Goal: Task Accomplishment & Management: Manage account settings

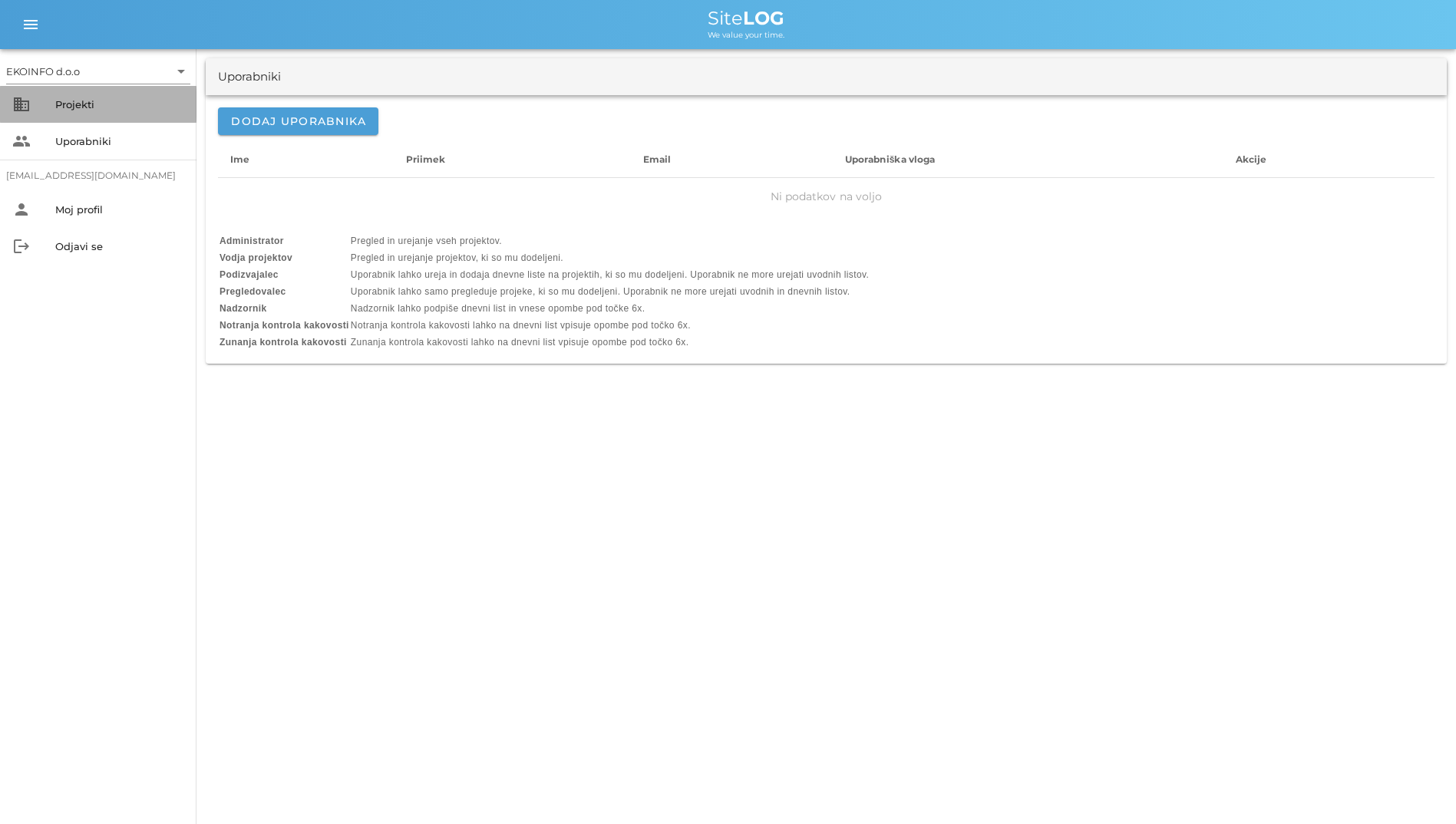
click at [89, 94] on div "Projekti" at bounding box center [119, 105] width 129 height 24
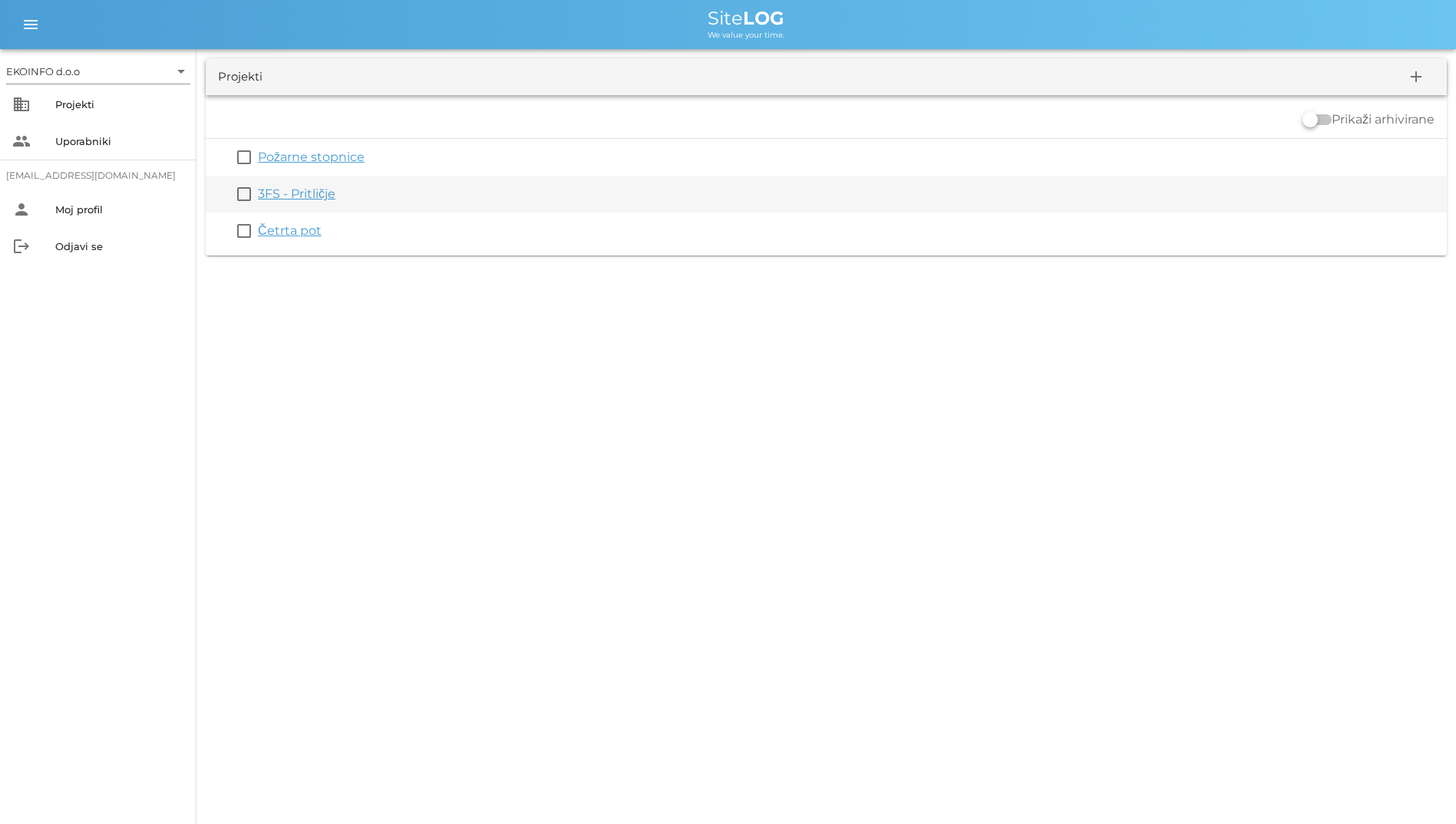
click at [296, 192] on link "3FS - Pritličje" at bounding box center [296, 194] width 77 height 15
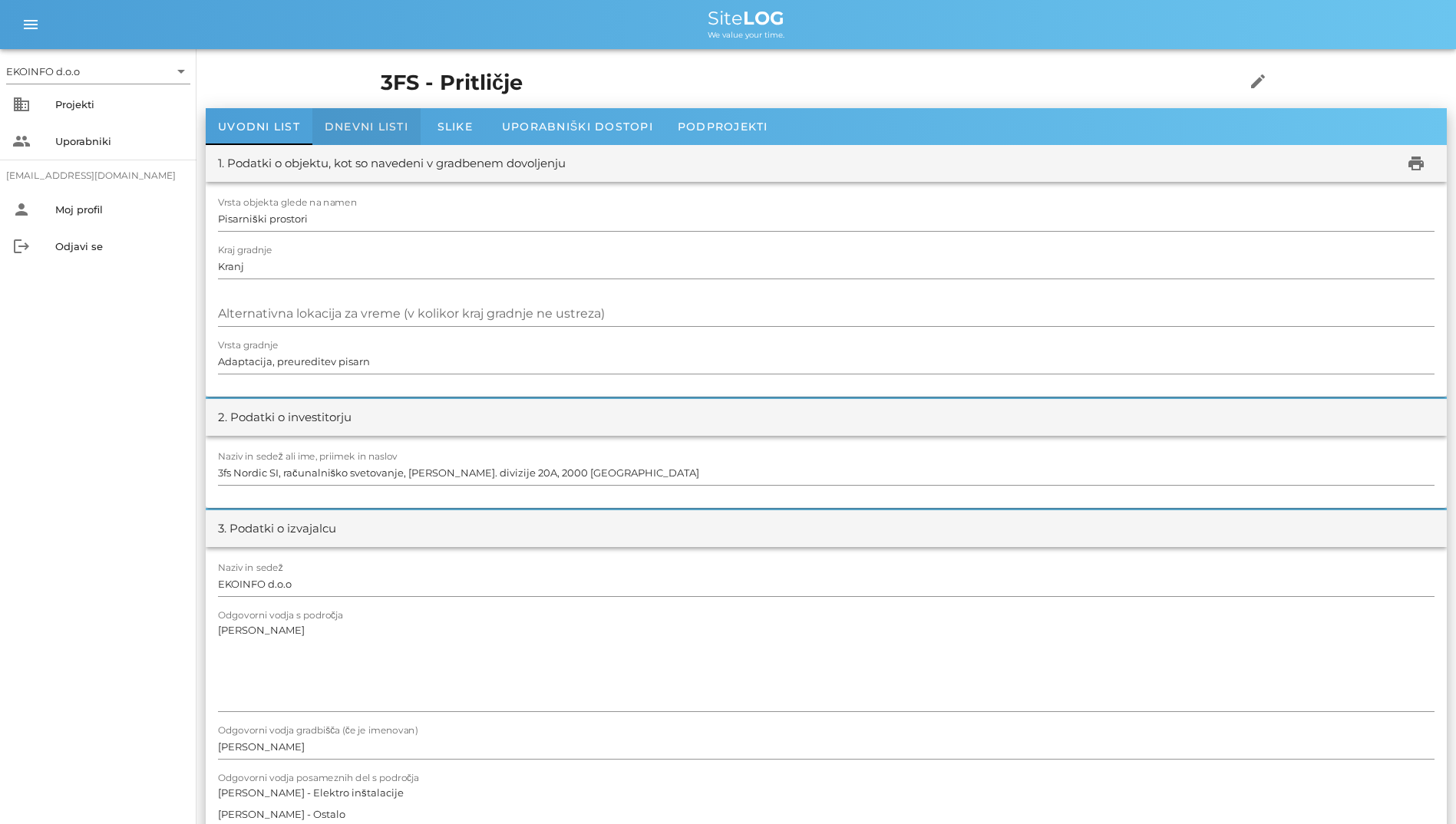
click at [339, 131] on span "Dnevni listi" at bounding box center [367, 126] width 84 height 14
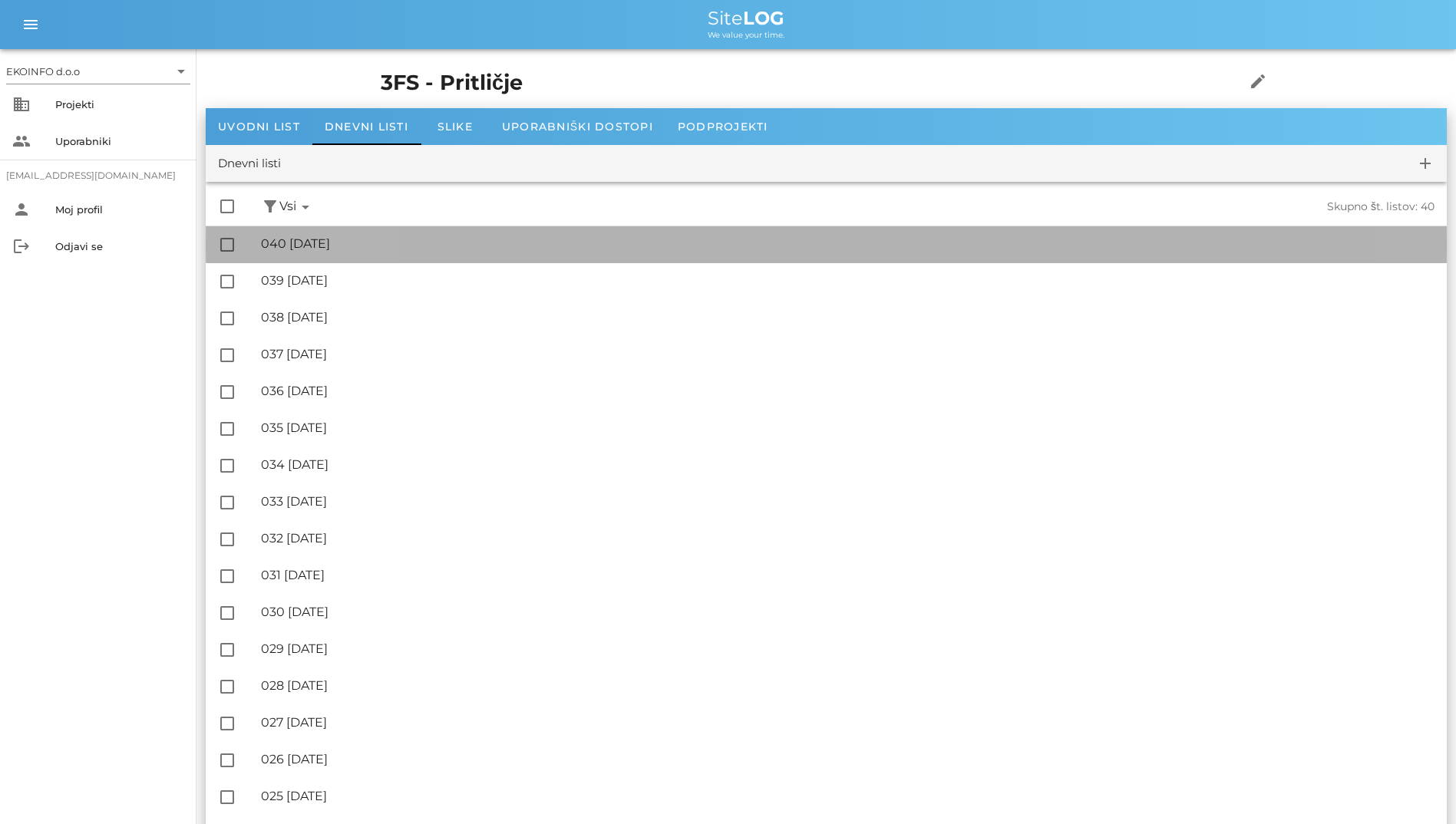
click at [357, 253] on div "🔏 040 [DATE] ✓ Podpisal: Nadzornik ✓ Podpisal: Sestavljalec ✓ Podpisal: Odgovor…" at bounding box center [847, 244] width 1173 height 35
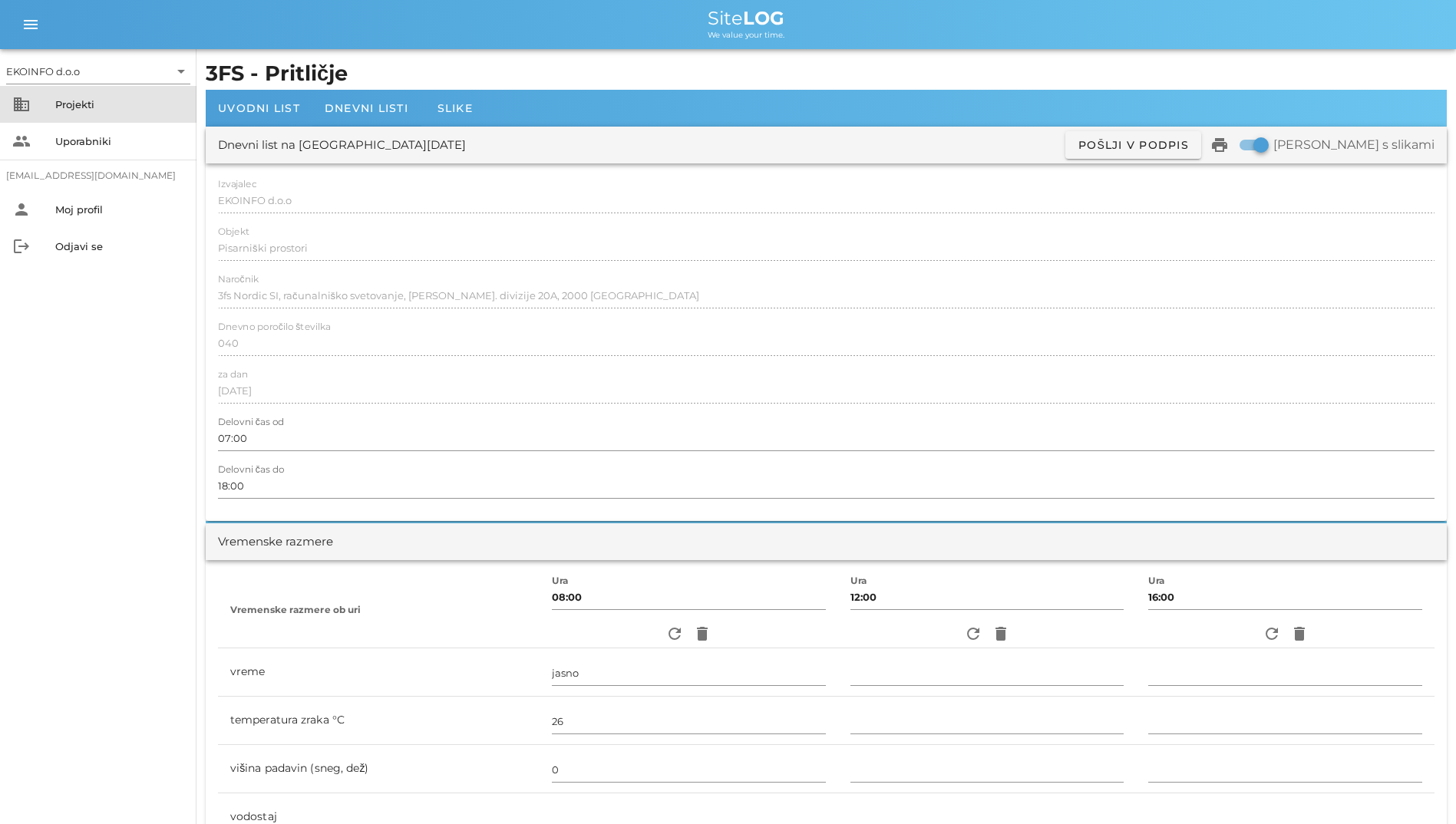
click at [104, 117] on div "business Projekti" at bounding box center [98, 104] width 196 height 36
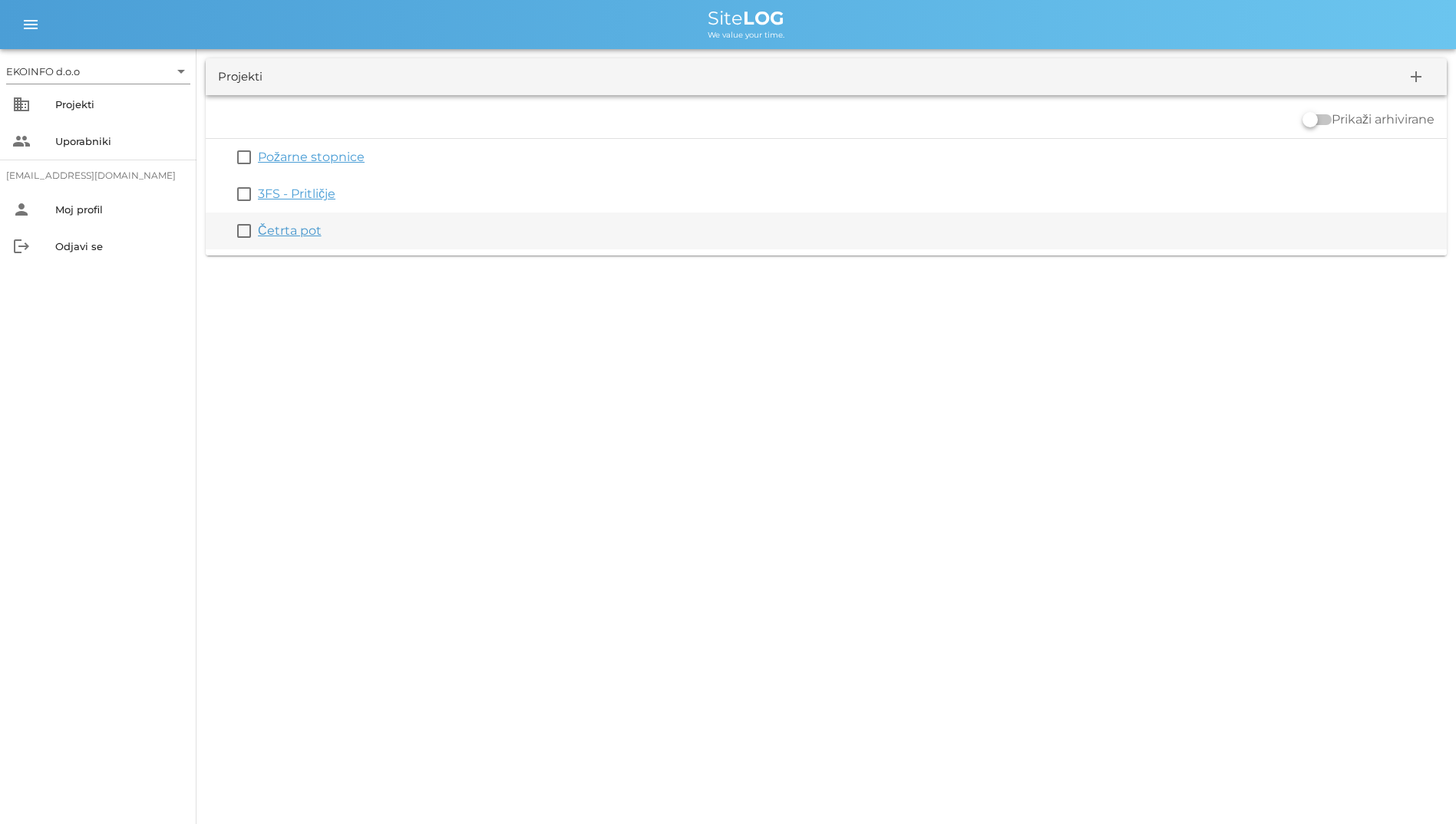
click at [309, 223] on link "Četrta pot" at bounding box center [289, 230] width 63 height 15
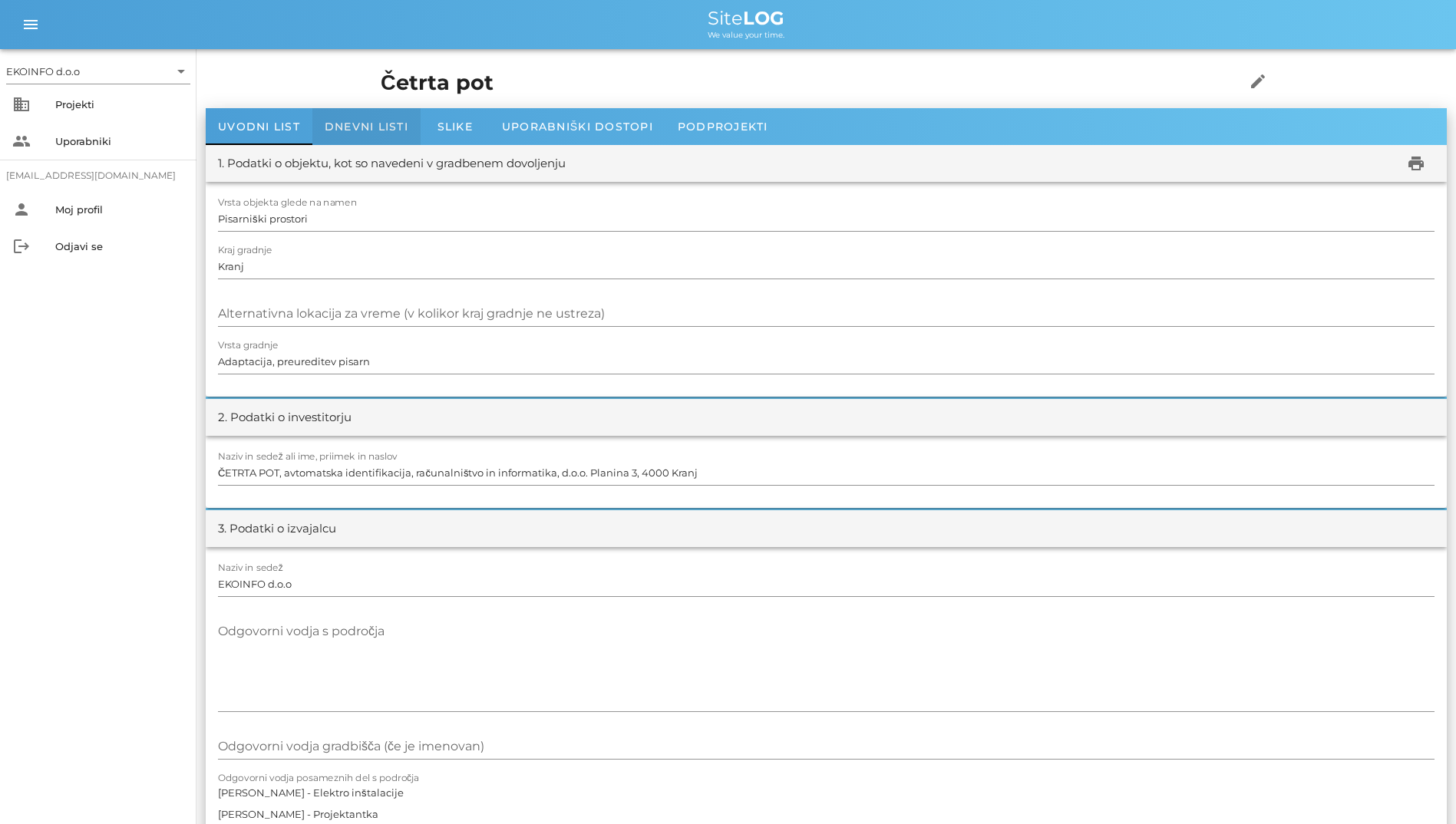
click at [336, 124] on span "Dnevni listi" at bounding box center [367, 126] width 84 height 14
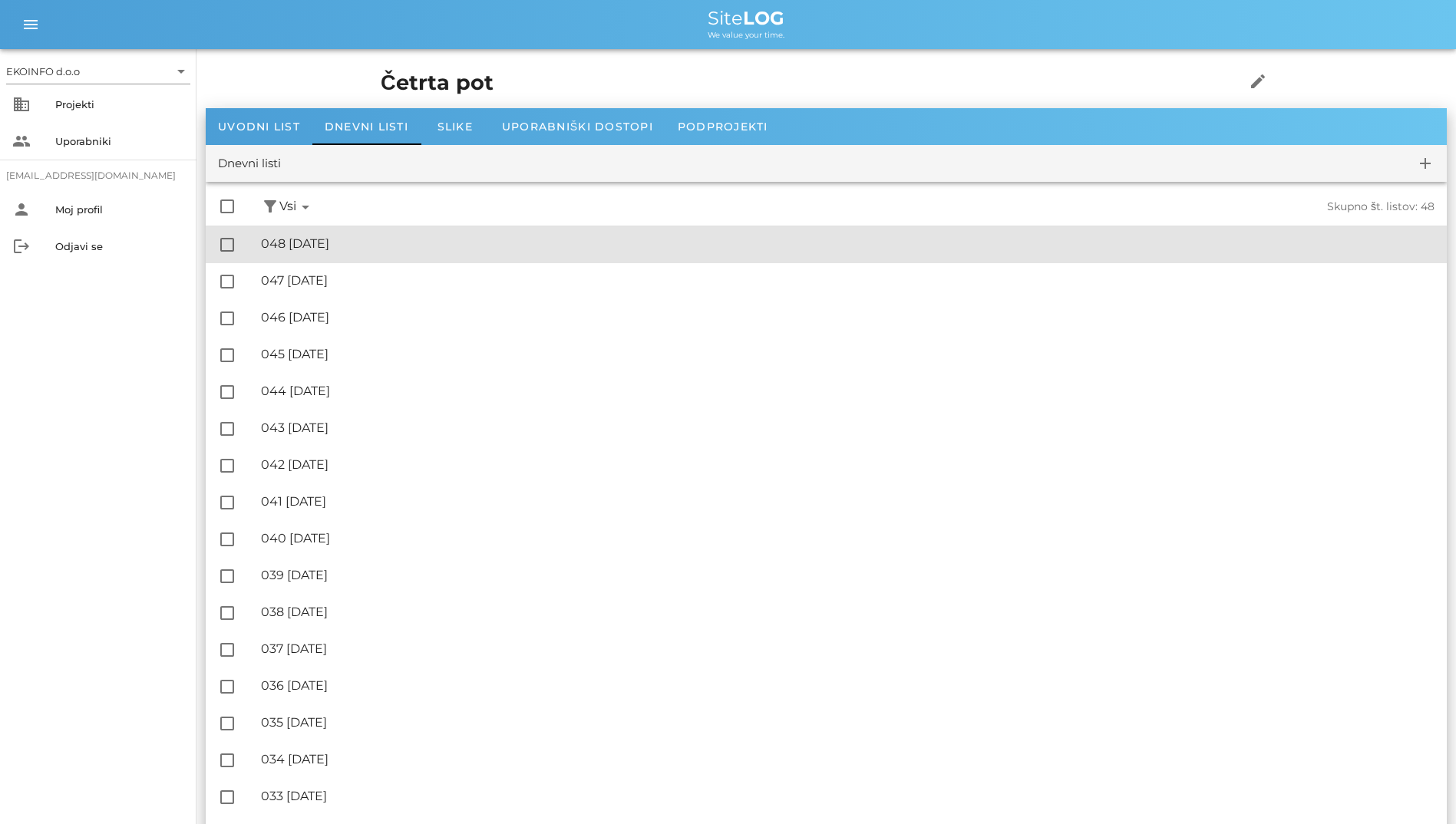
click at [339, 240] on div "🔏 048 [DATE]" at bounding box center [847, 244] width 1173 height 15
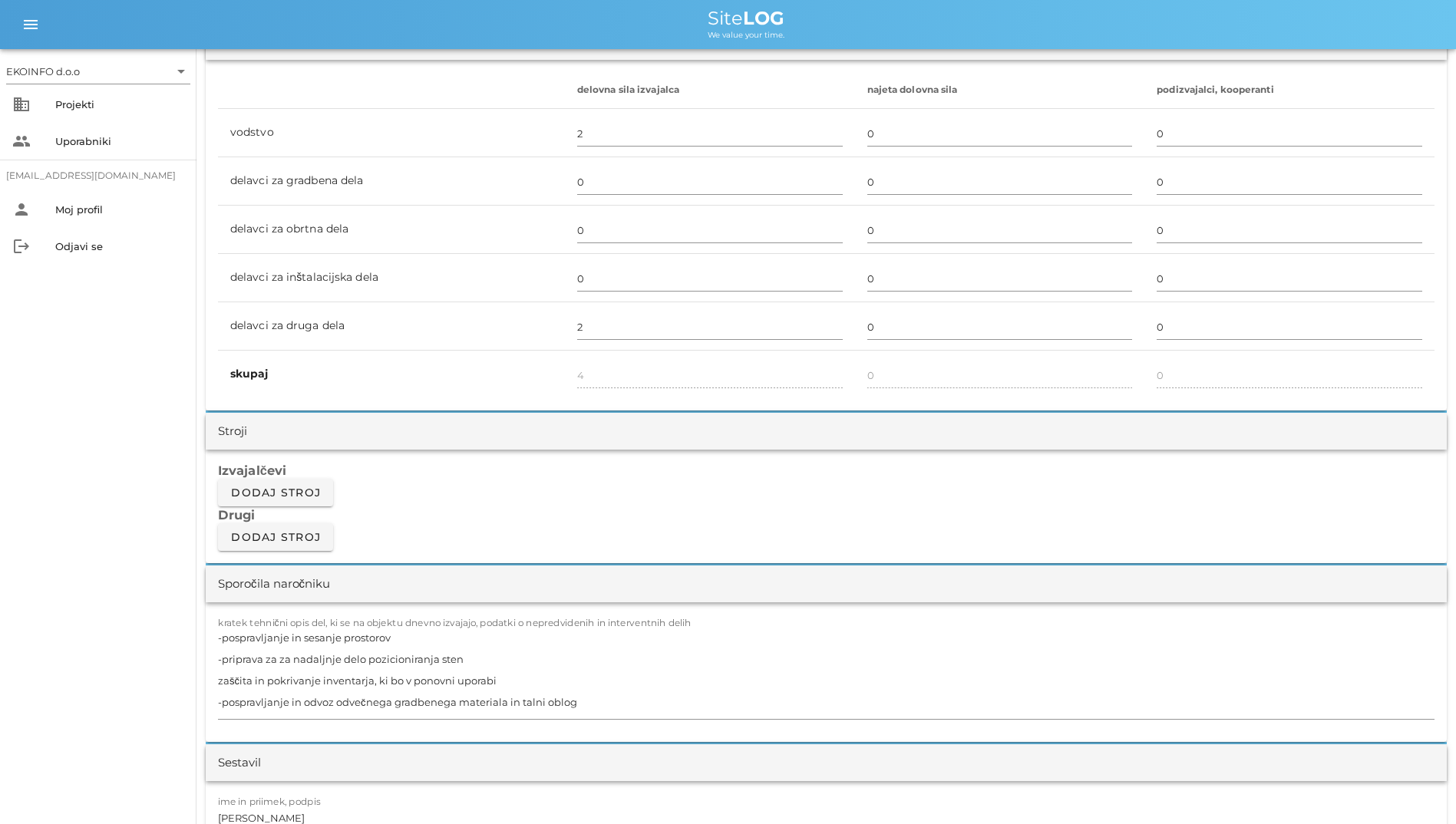
scroll to position [998, 0]
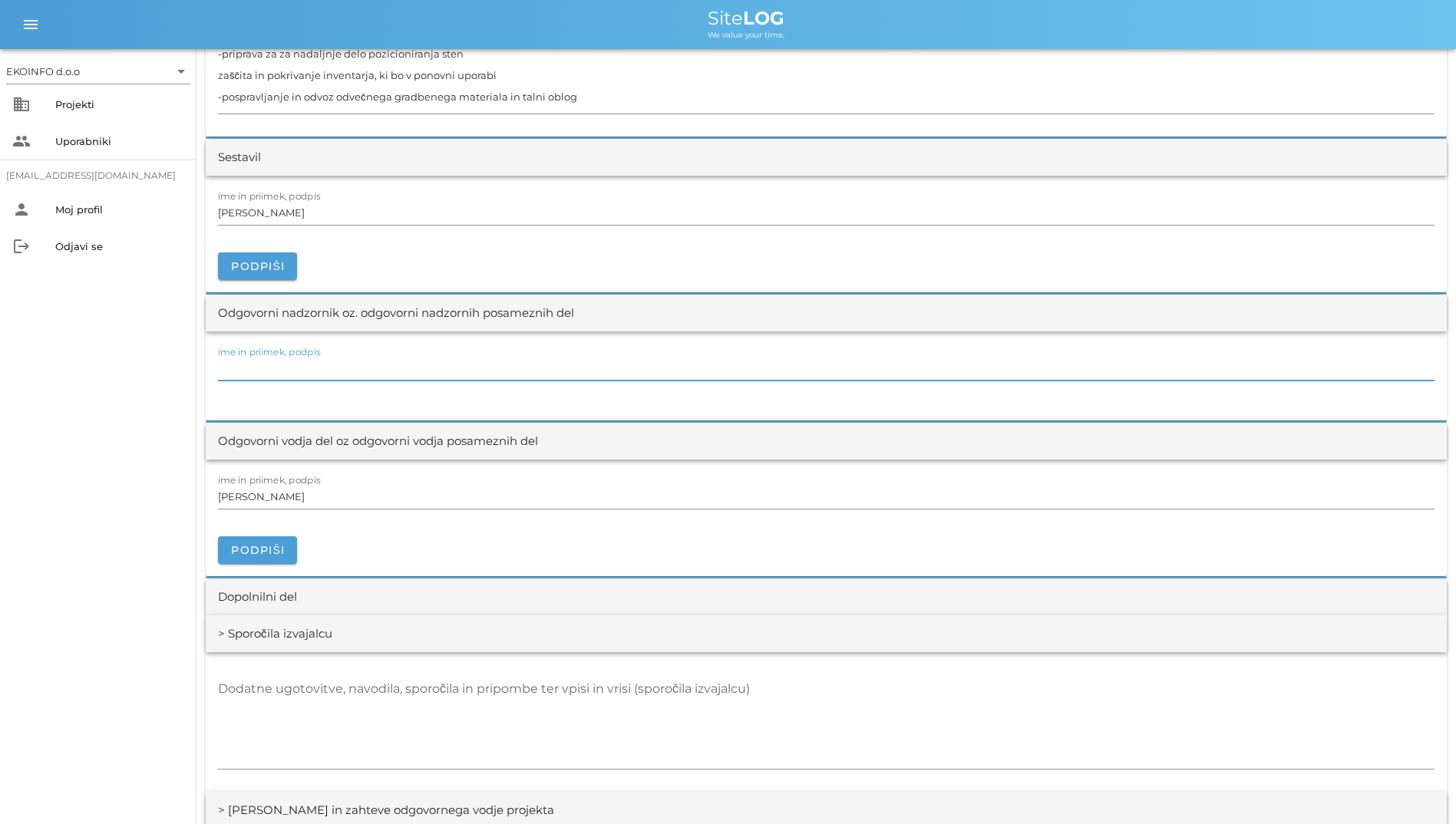
click at [317, 371] on input "ime in priimek, podpis" at bounding box center [826, 369] width 1216 height 24
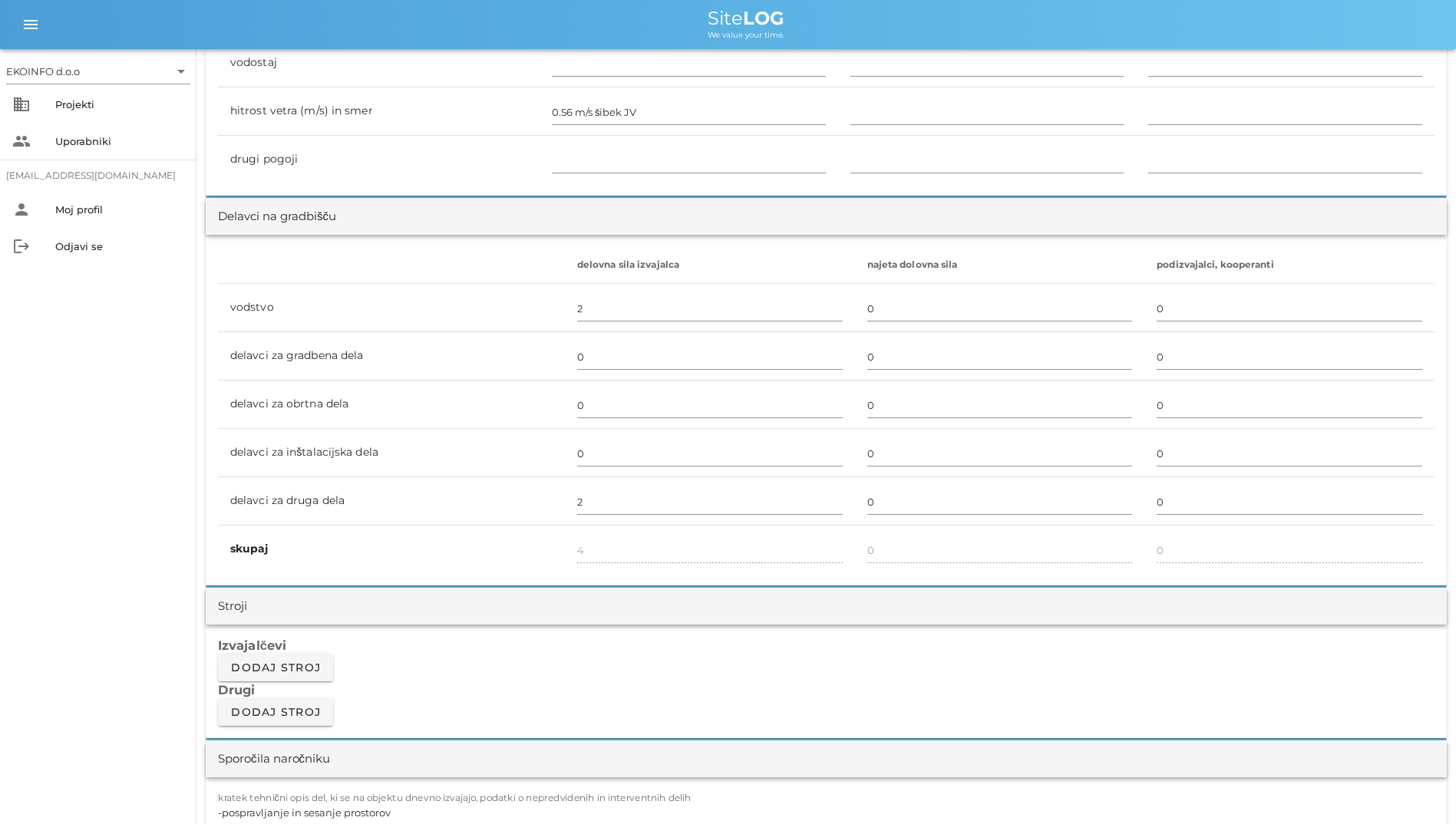
scroll to position [482, 0]
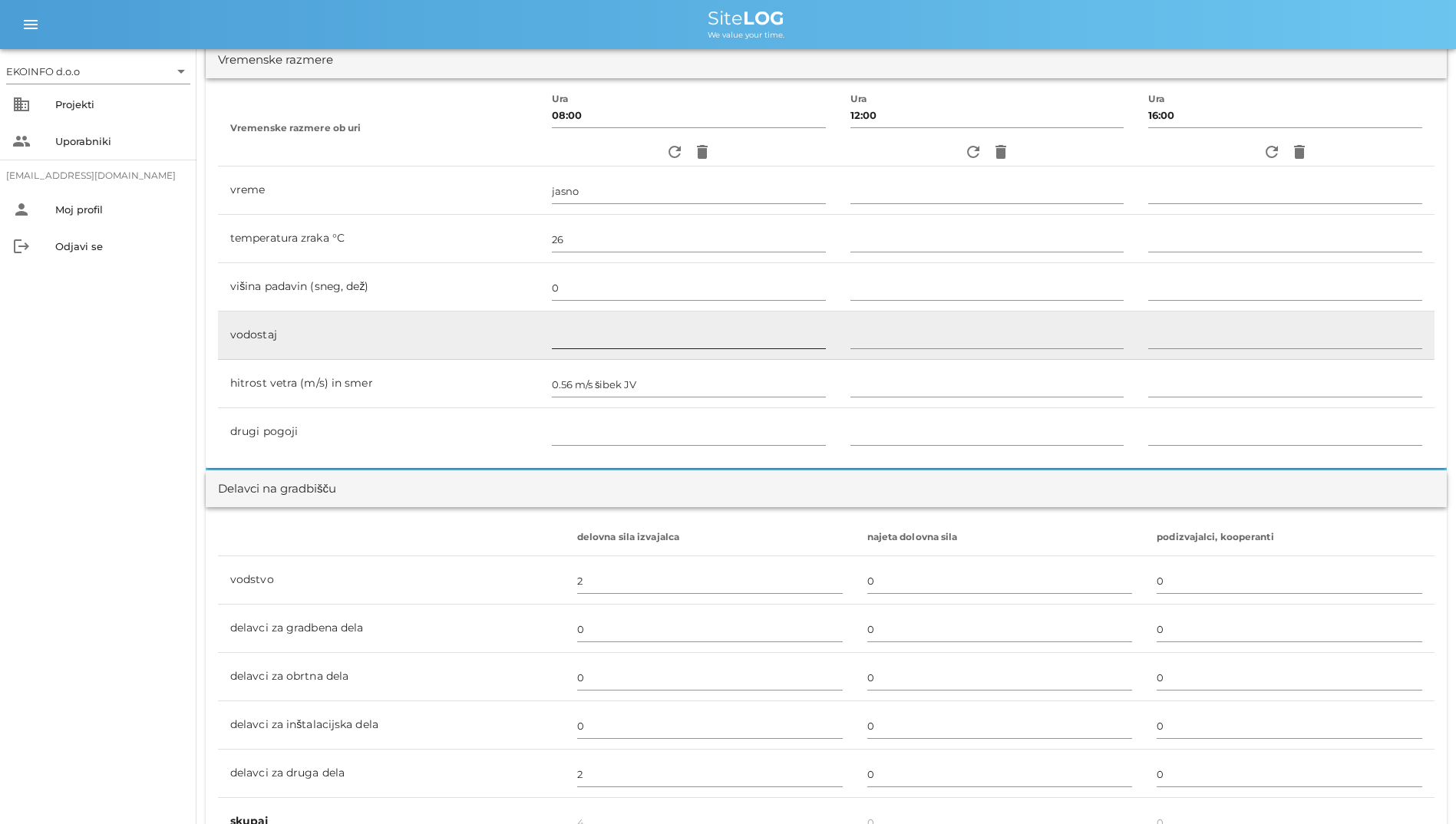
click at [578, 334] on input "text" at bounding box center [689, 336] width 274 height 24
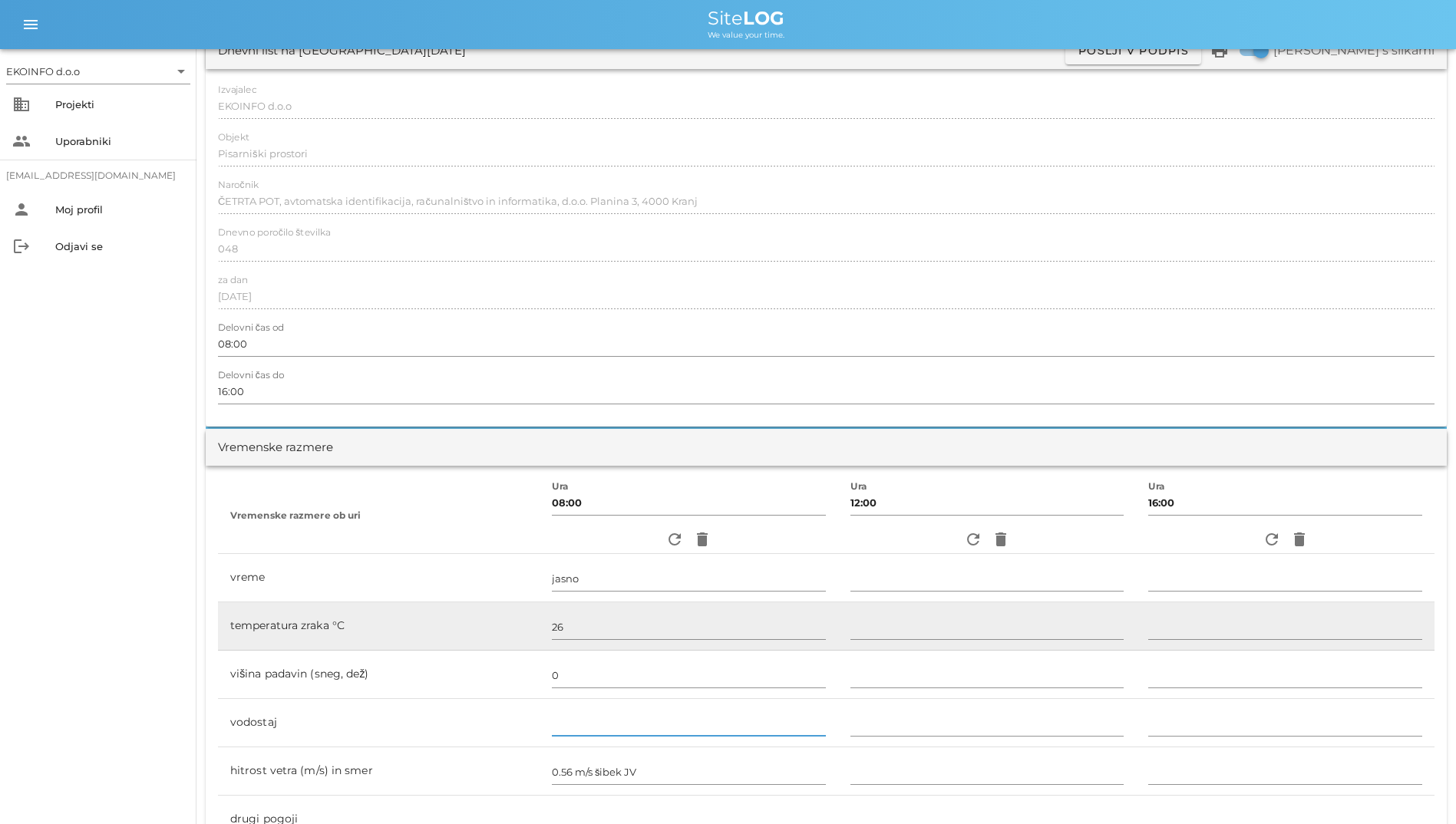
scroll to position [0, 0]
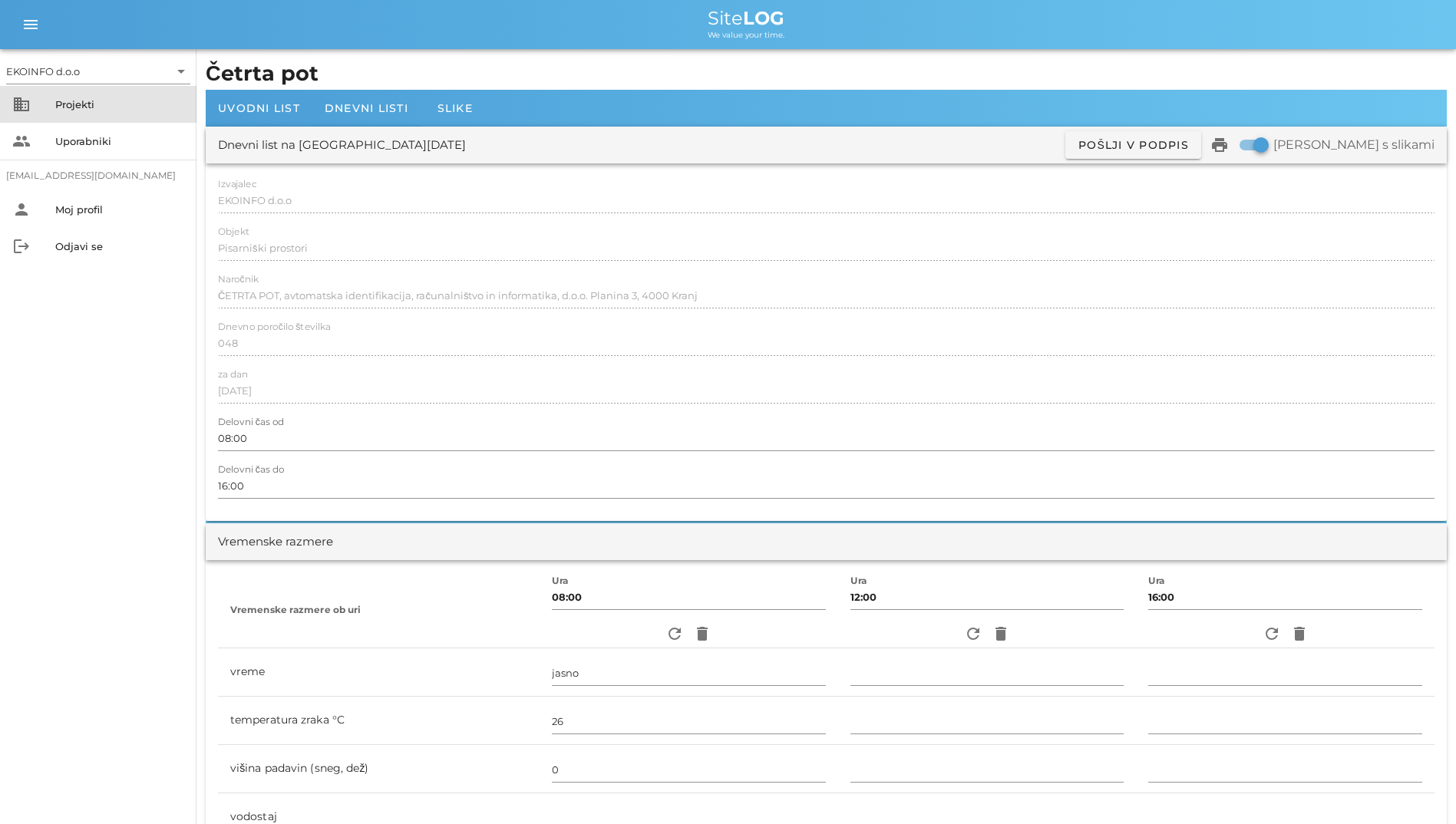
click at [46, 102] on div "business Projekti" at bounding box center [98, 104] width 196 height 36
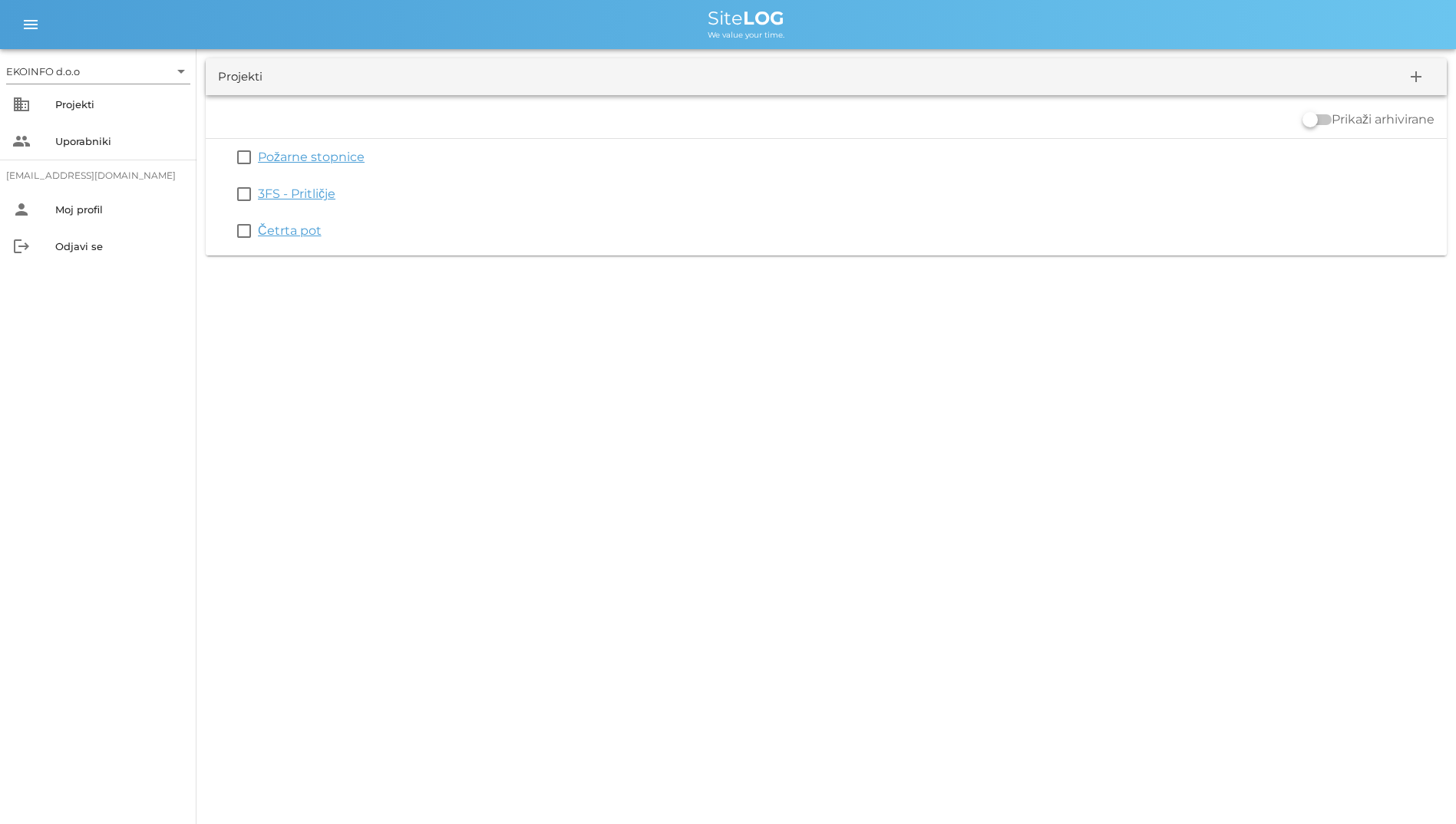
drag, startPoint x: 1319, startPoint y: 120, endPoint x: 1342, endPoint y: 116, distance: 23.3
click at [1342, 116] on div "Prikaži arhivirane" at bounding box center [1367, 119] width 132 height 19
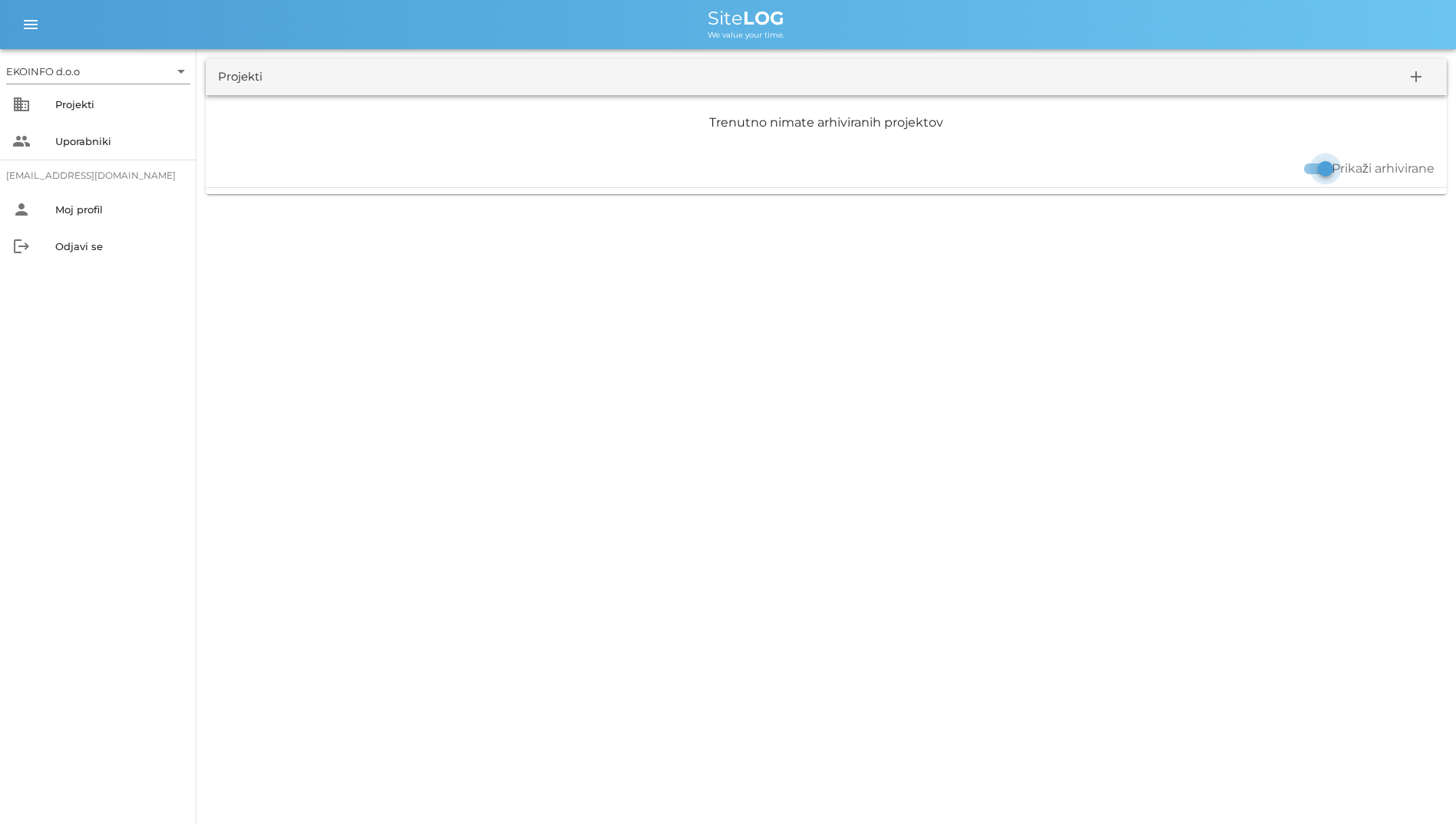
click at [1319, 167] on div at bounding box center [1325, 169] width 26 height 26
checkbox input "false"
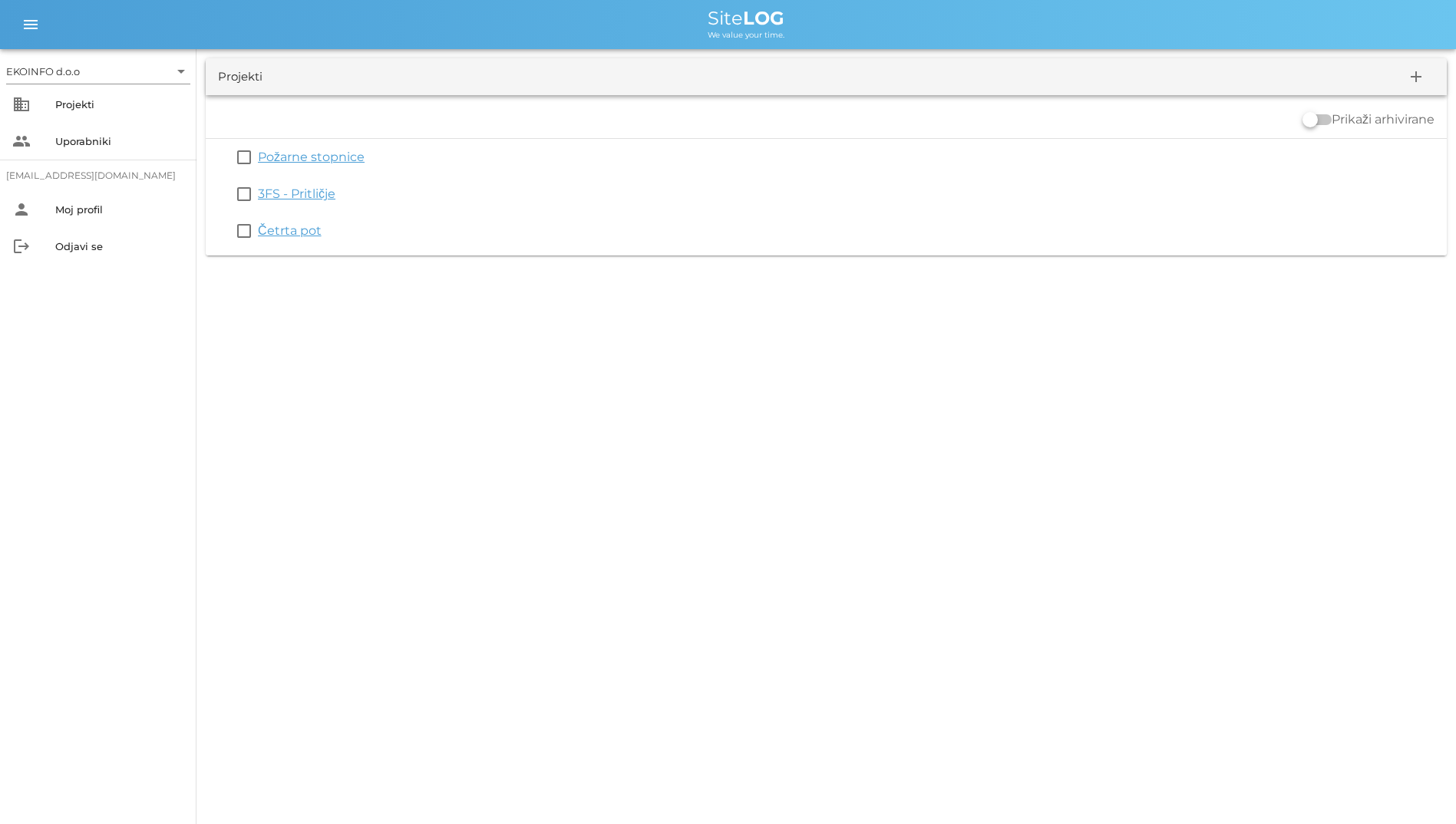
drag, startPoint x: 1306, startPoint y: 119, endPoint x: 1340, endPoint y: 108, distance: 35.7
click at [1340, 108] on div "Prikaži arhivirane" at bounding box center [826, 119] width 1241 height 36
click at [121, 116] on div "Projekti" at bounding box center [119, 105] width 129 height 24
click at [189, 77] on icon "arrow_drop_down" at bounding box center [181, 72] width 19 height 19
click at [161, 96] on div "EKOINFO d.o.o" at bounding box center [101, 83] width 160 height 33
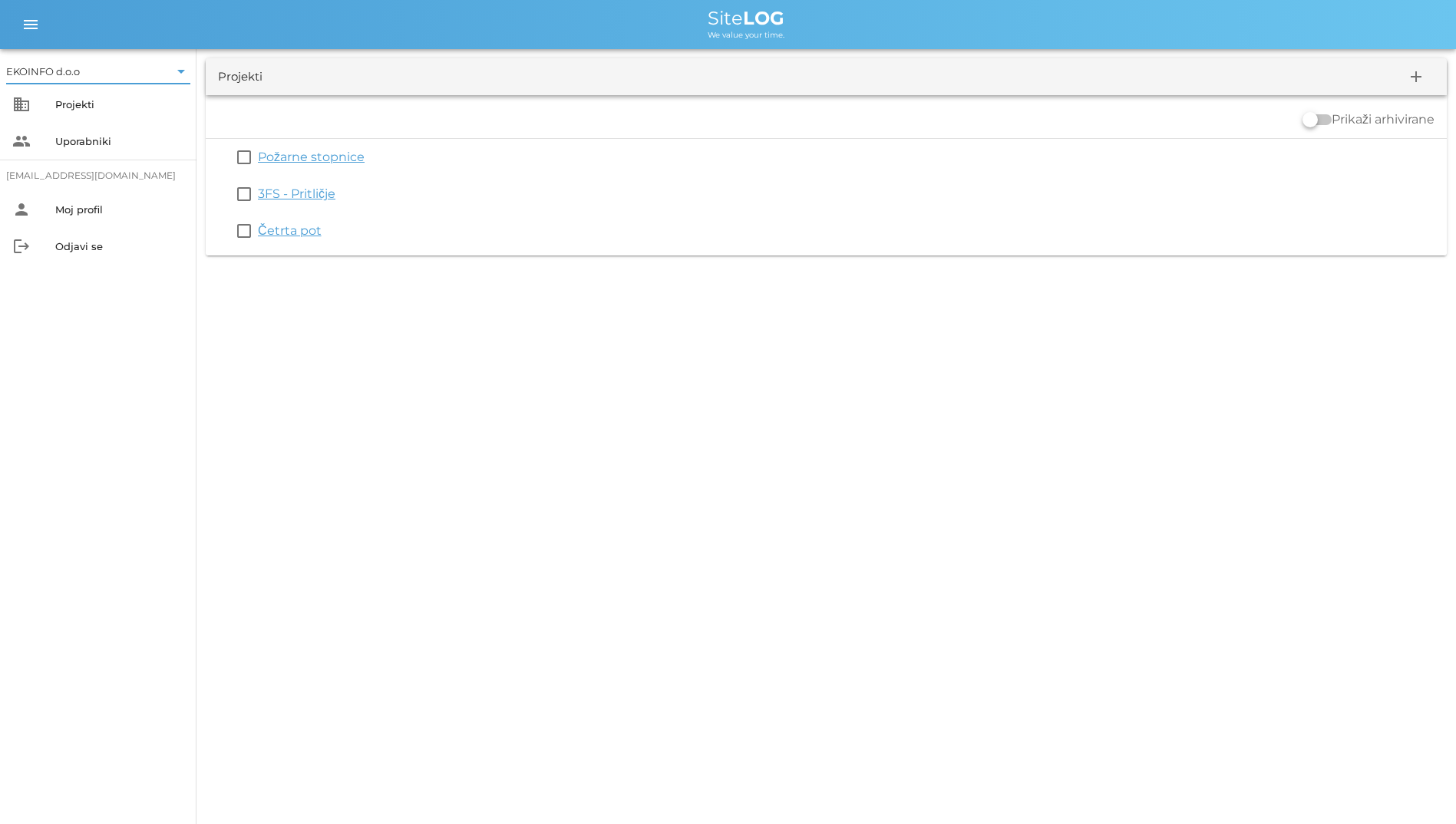
click at [164, 73] on input "text" at bounding box center [126, 71] width 86 height 24
click at [174, 79] on div "EKOINFO d.o.o" at bounding box center [101, 83] width 160 height 15
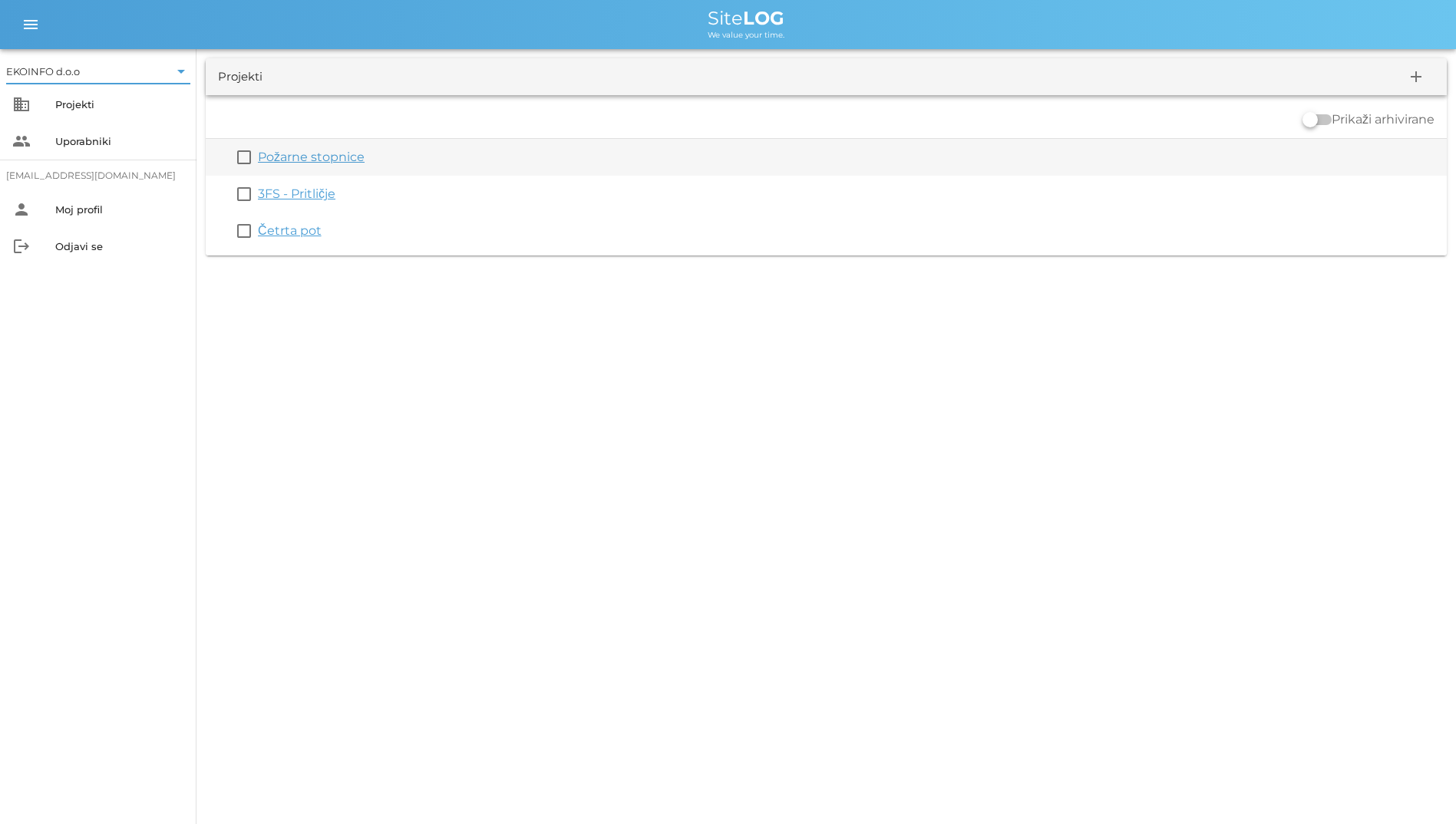
click at [329, 160] on link "Požarne stopnice" at bounding box center [311, 157] width 106 height 15
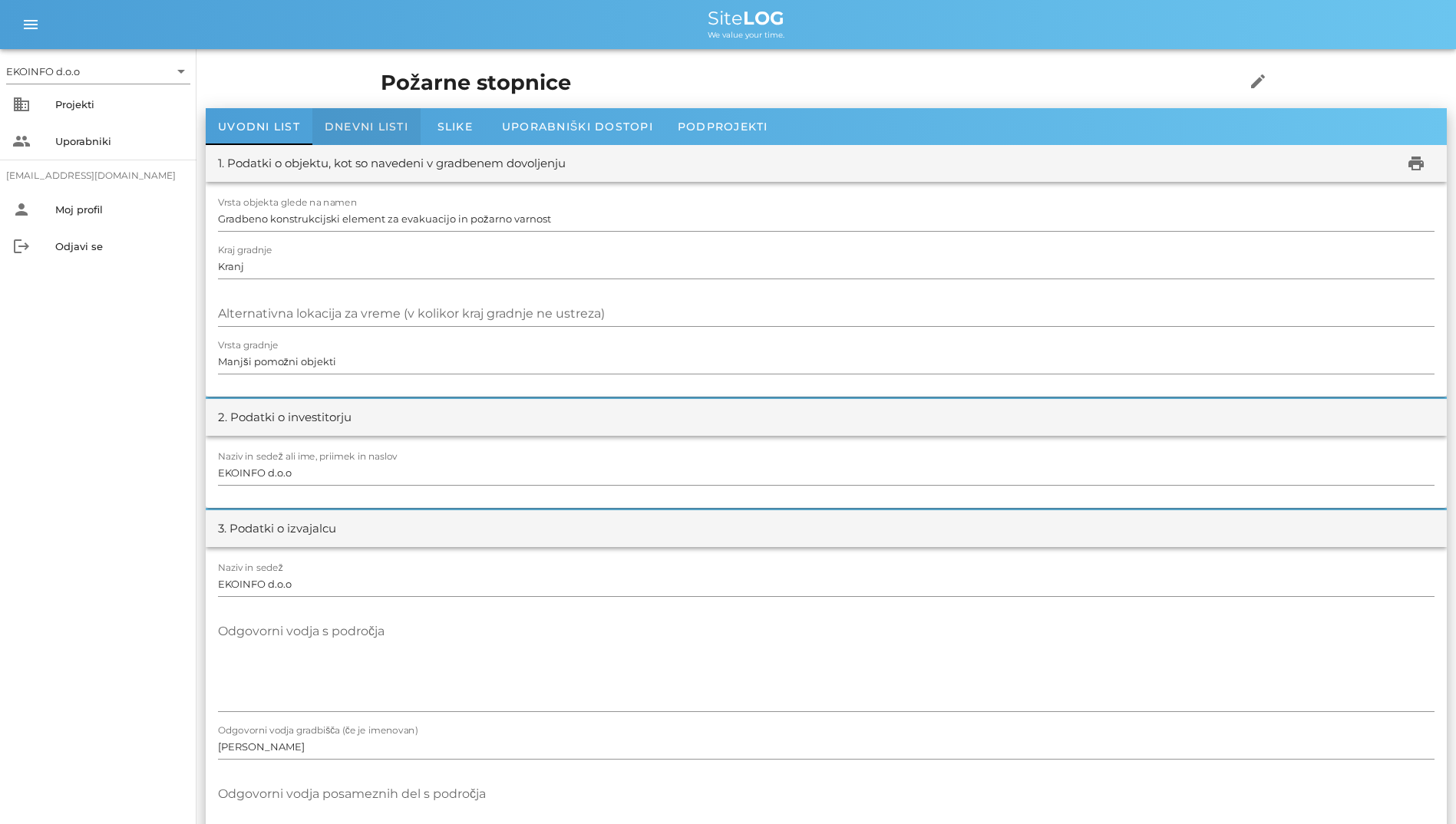
click at [336, 129] on span "Dnevni listi" at bounding box center [367, 126] width 84 height 14
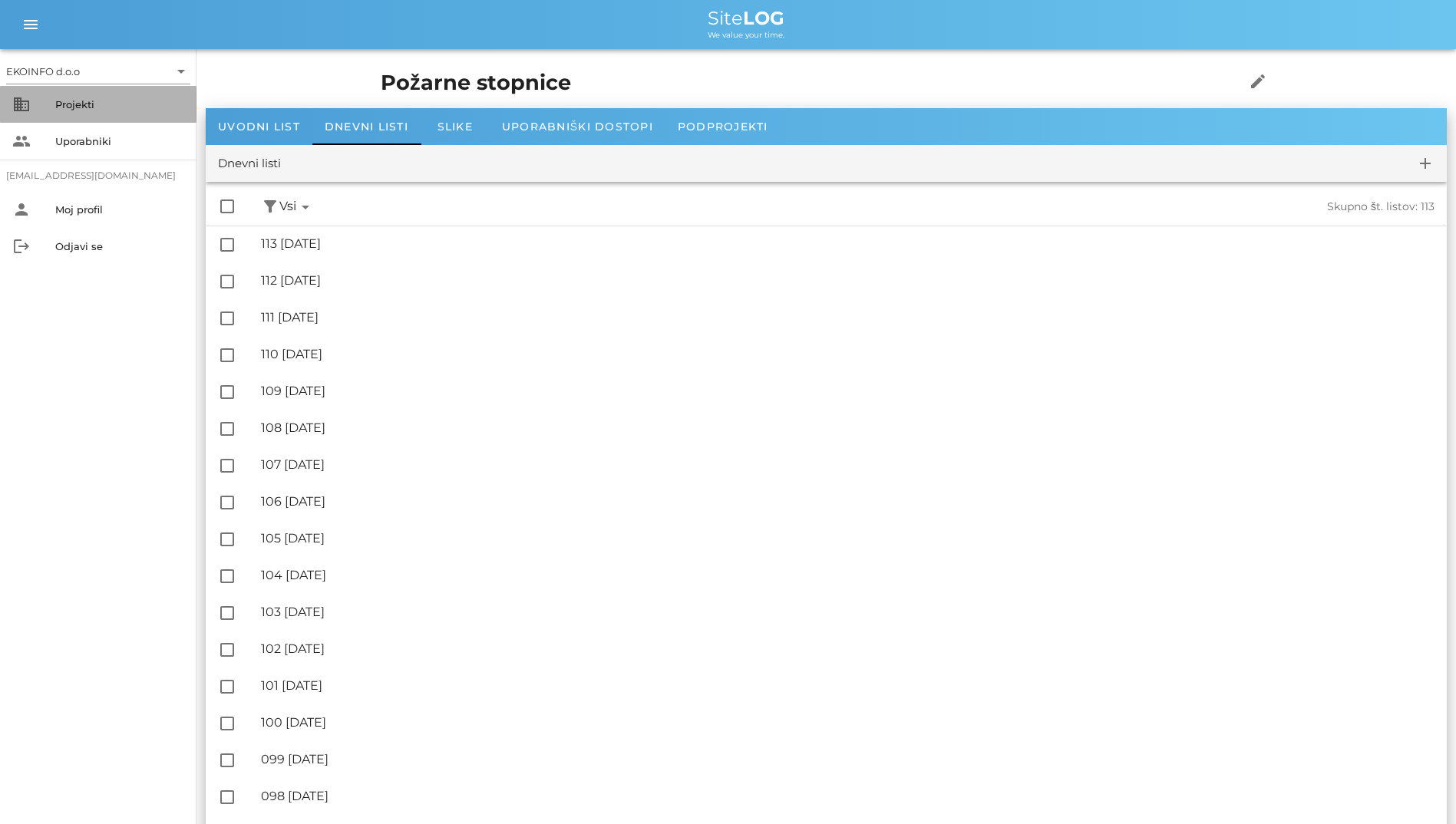
click at [97, 96] on div "Projekti" at bounding box center [119, 105] width 129 height 24
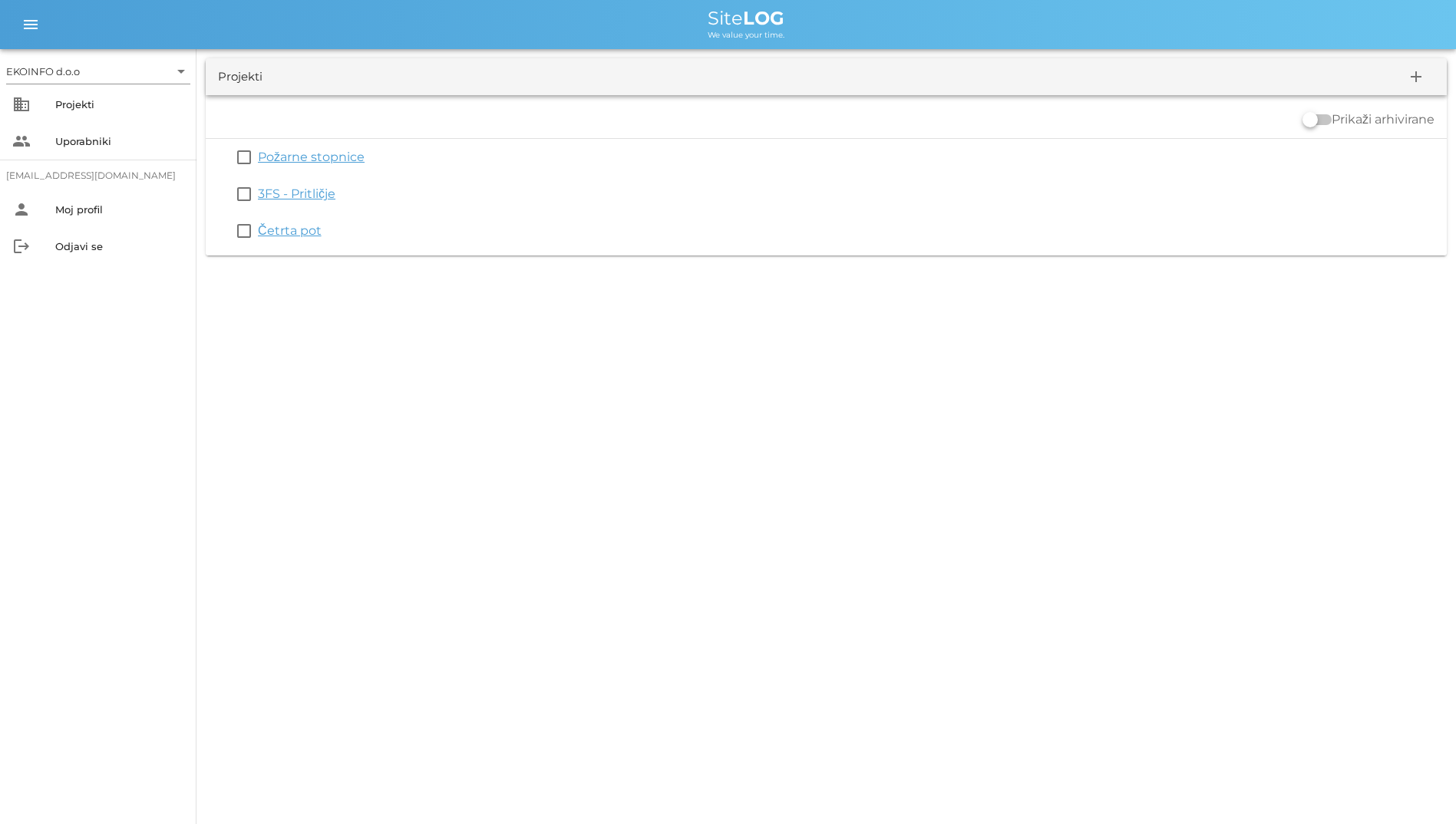
click at [296, 200] on link "3FS - Pritličje" at bounding box center [296, 194] width 77 height 15
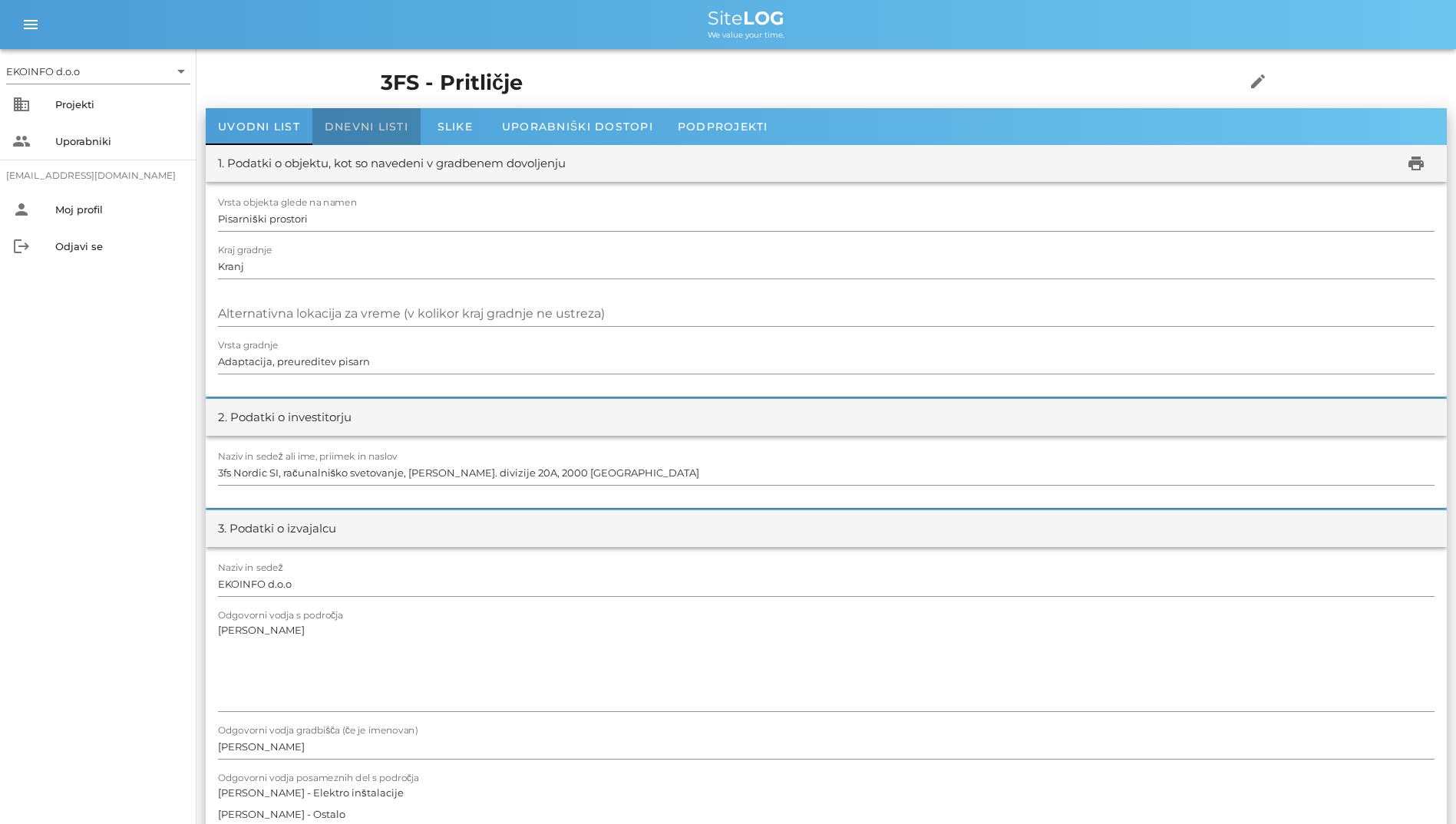
click at [363, 139] on div "Dnevni listi" at bounding box center [367, 126] width 108 height 36
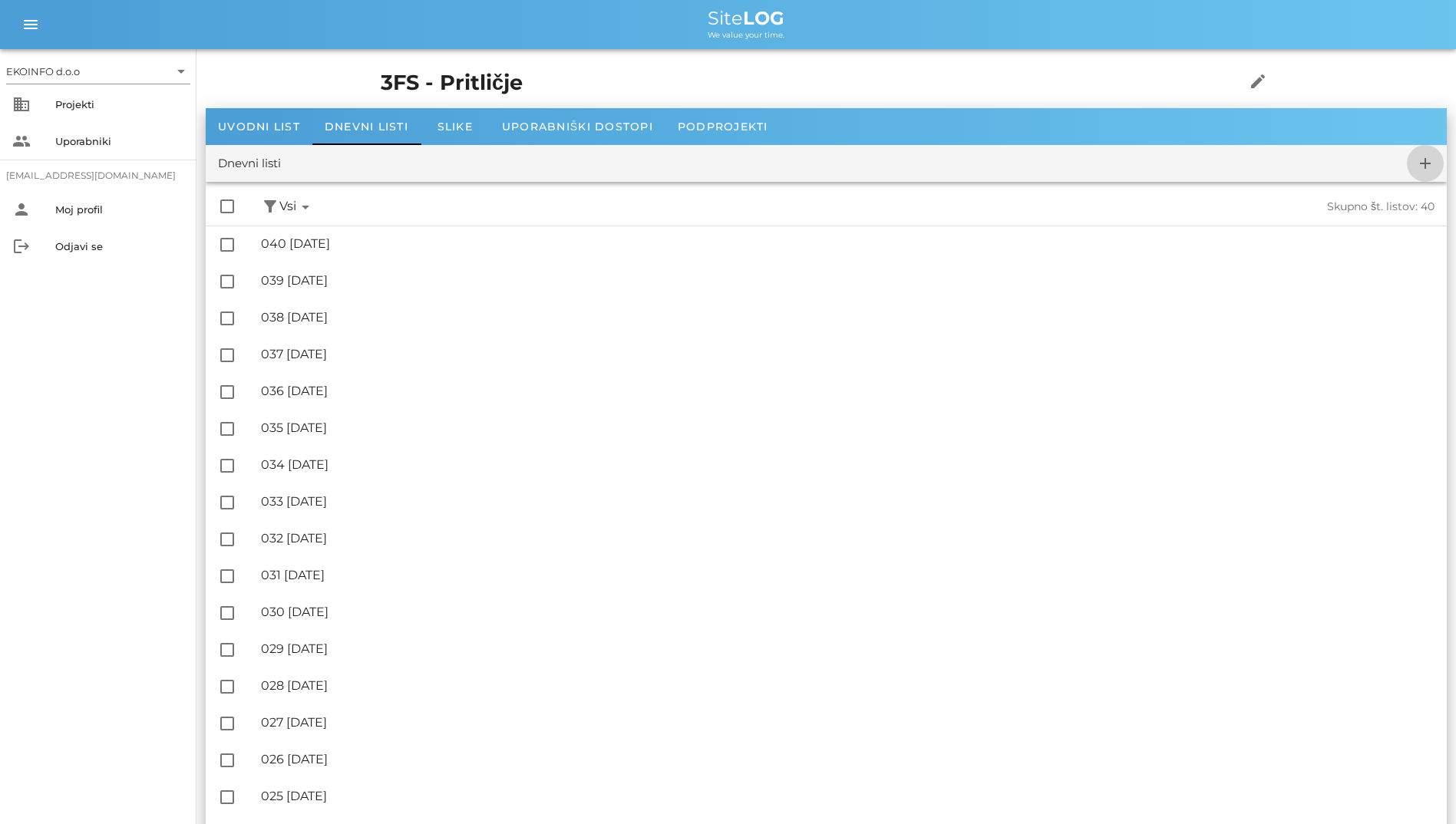
click at [1428, 164] on icon "add" at bounding box center [1425, 163] width 19 height 19
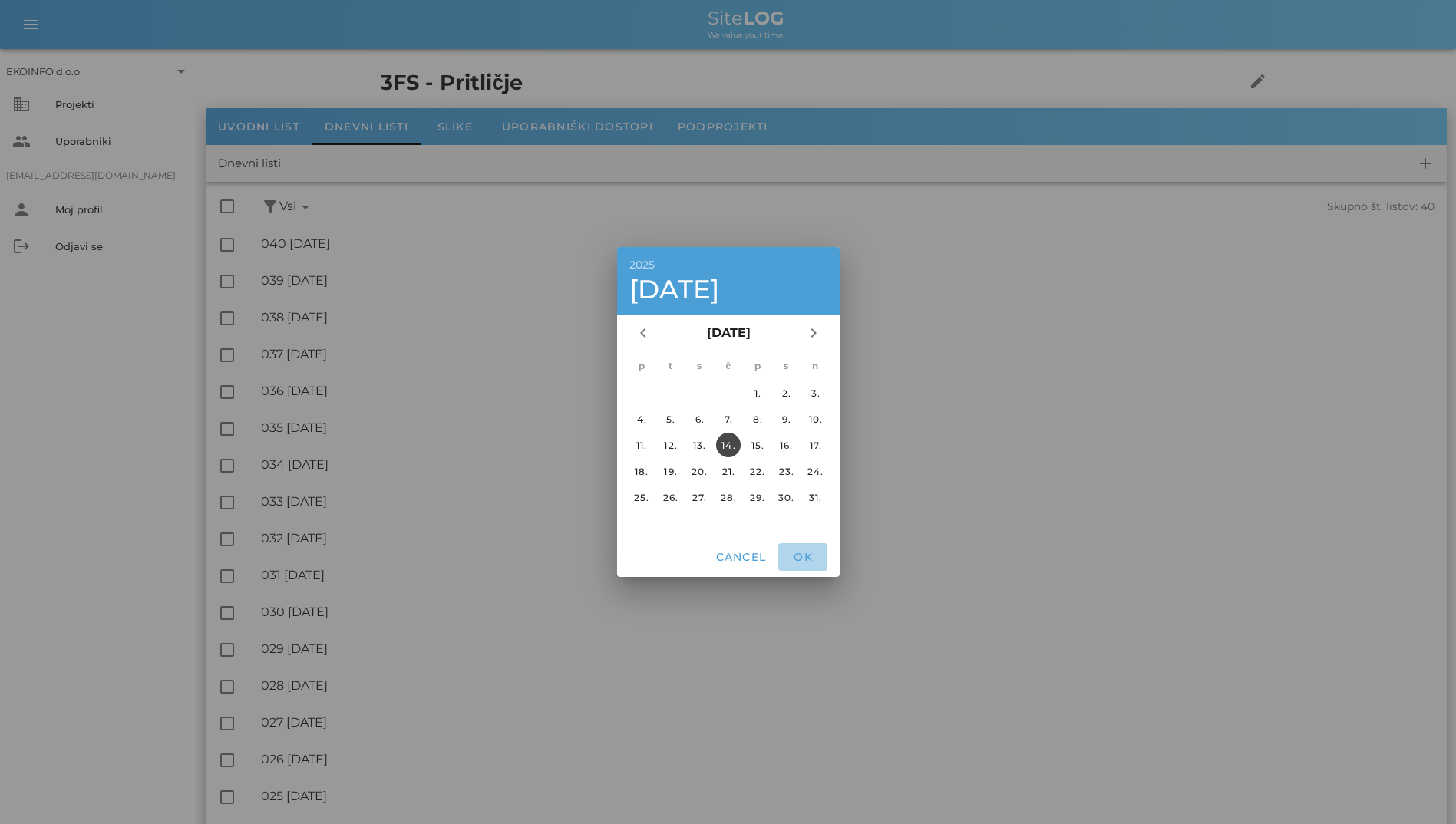
click at [809, 562] on span "OK" at bounding box center [802, 557] width 36 height 14
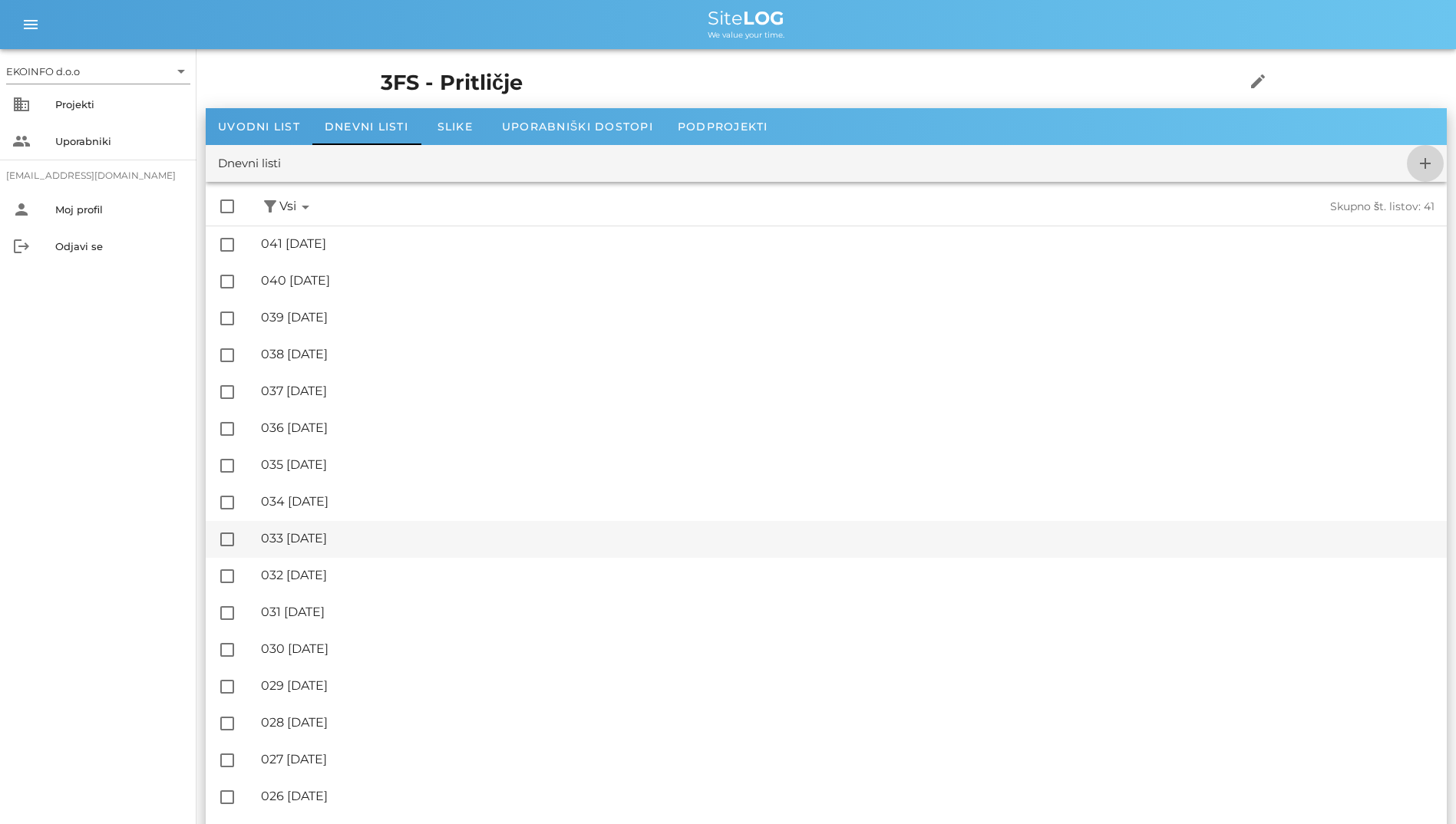
checkbox input "false"
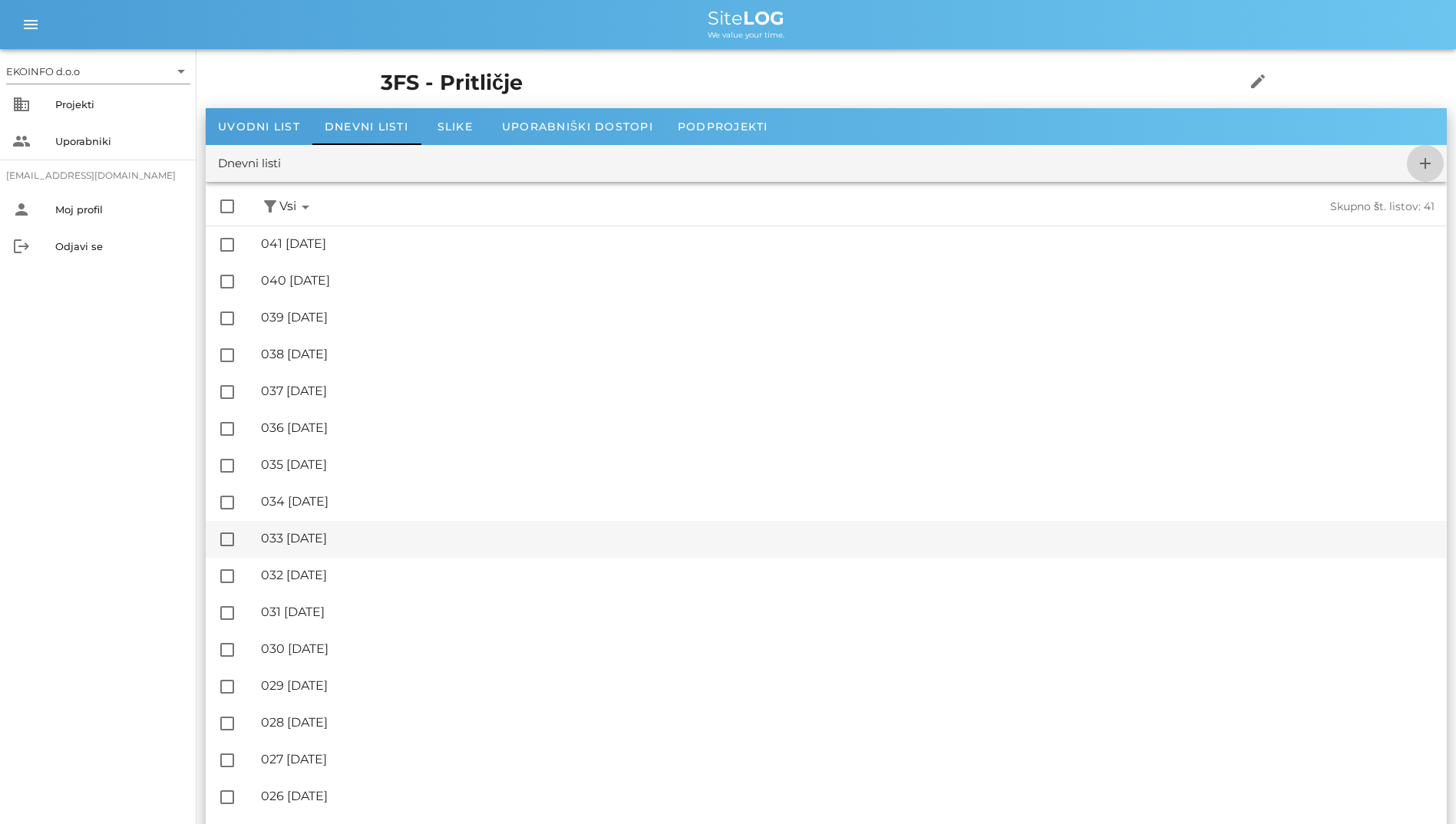
checkbox input "false"
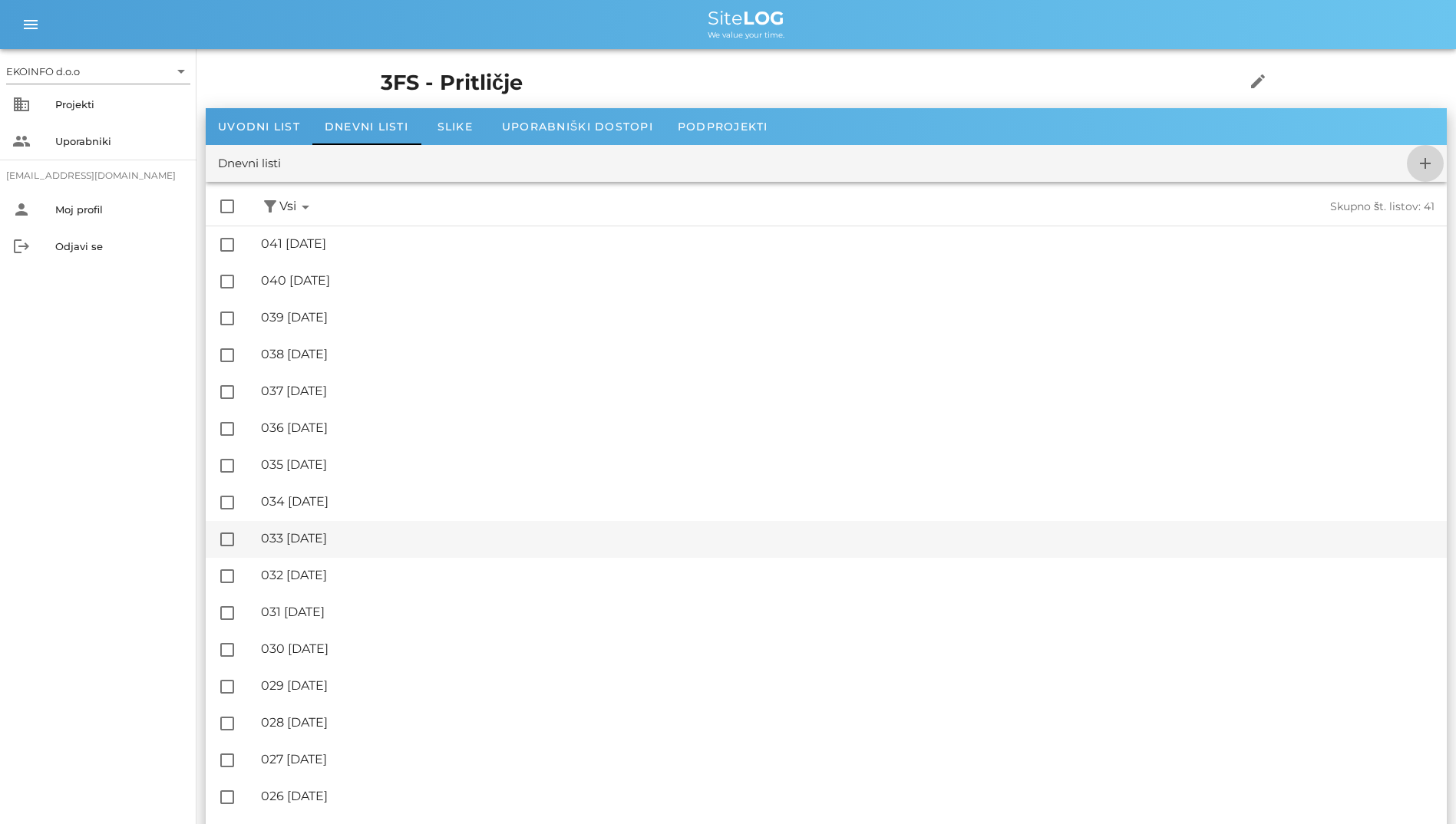
checkbox input "false"
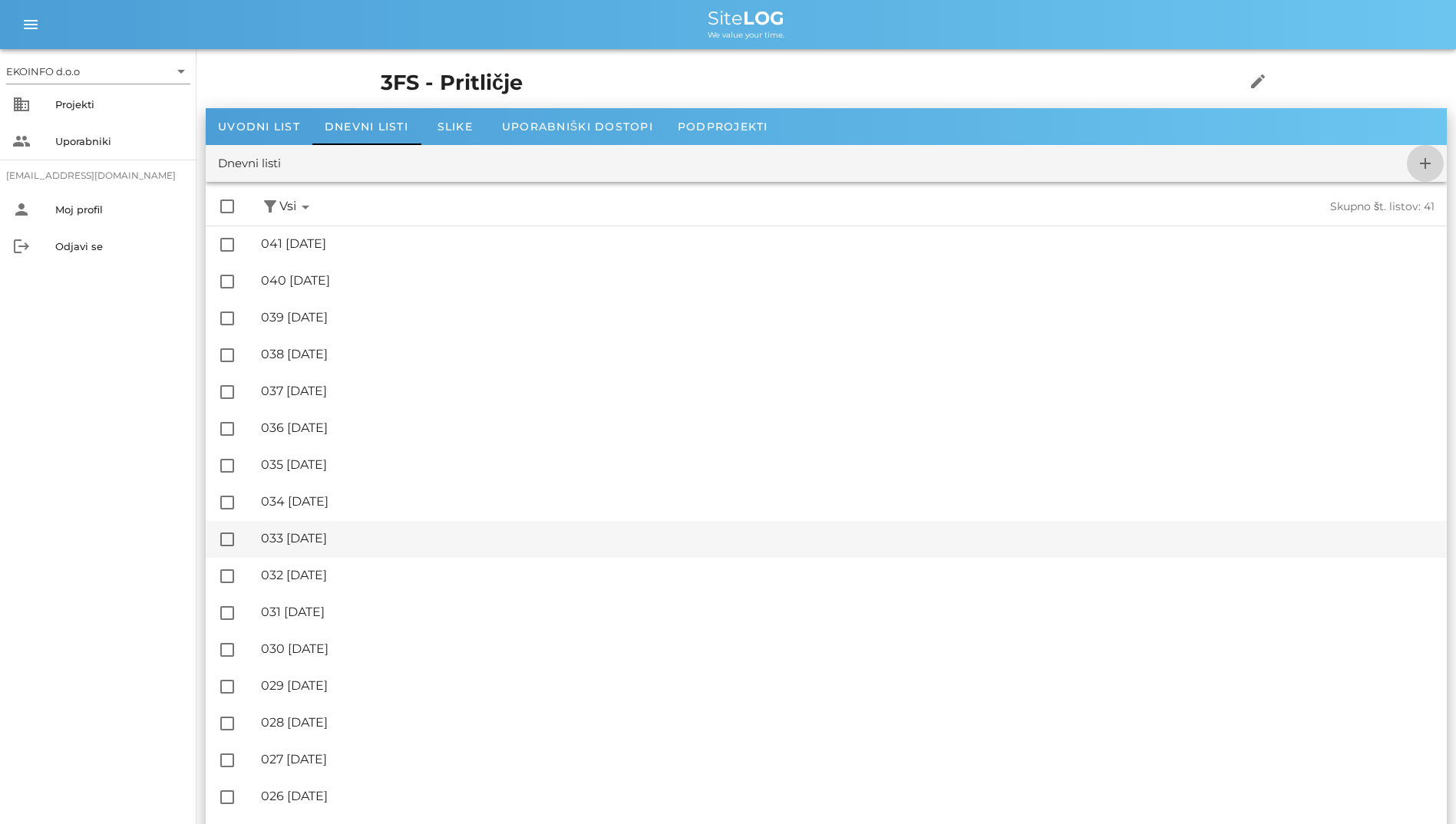
checkbox input "false"
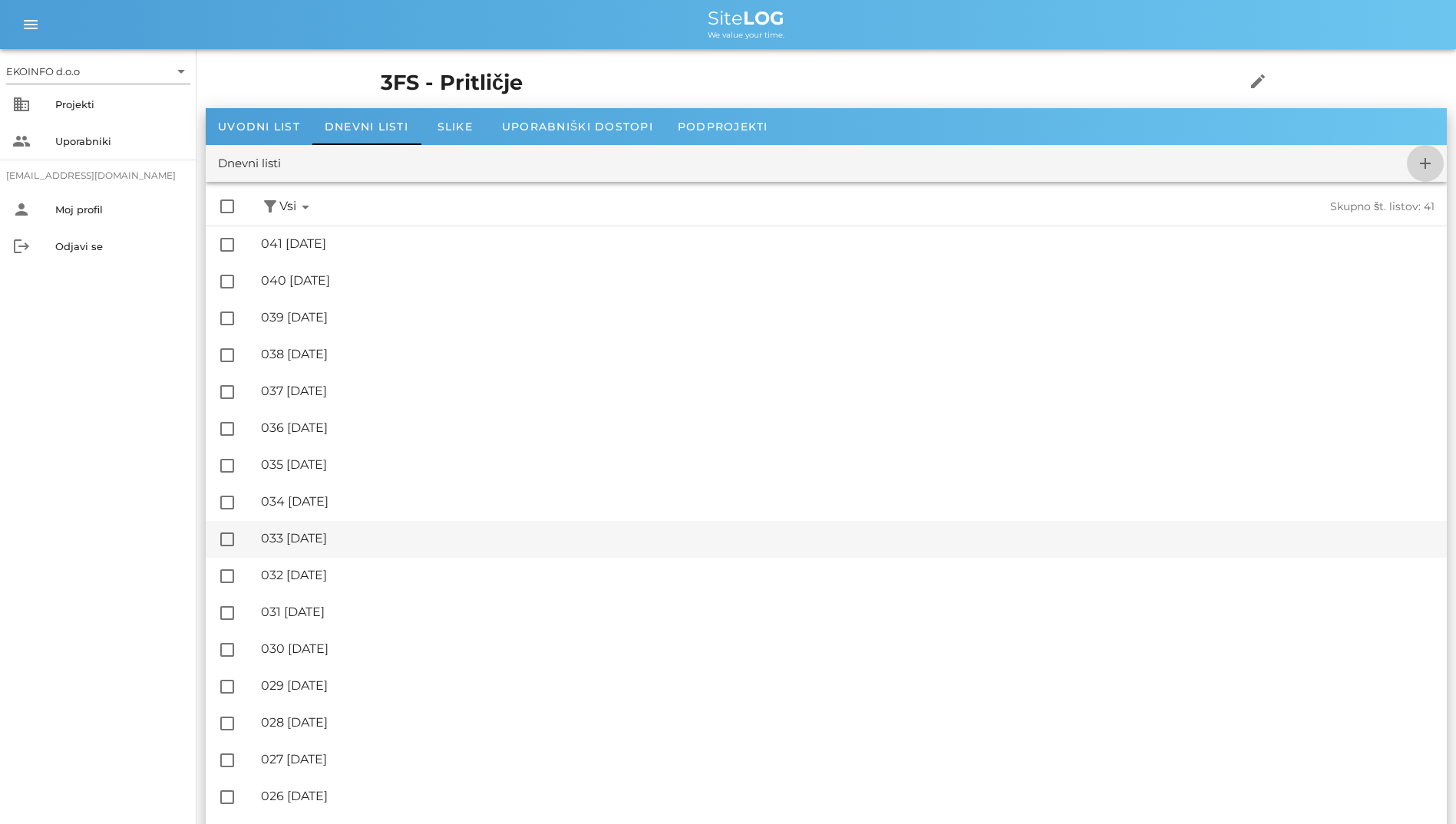
checkbox input "false"
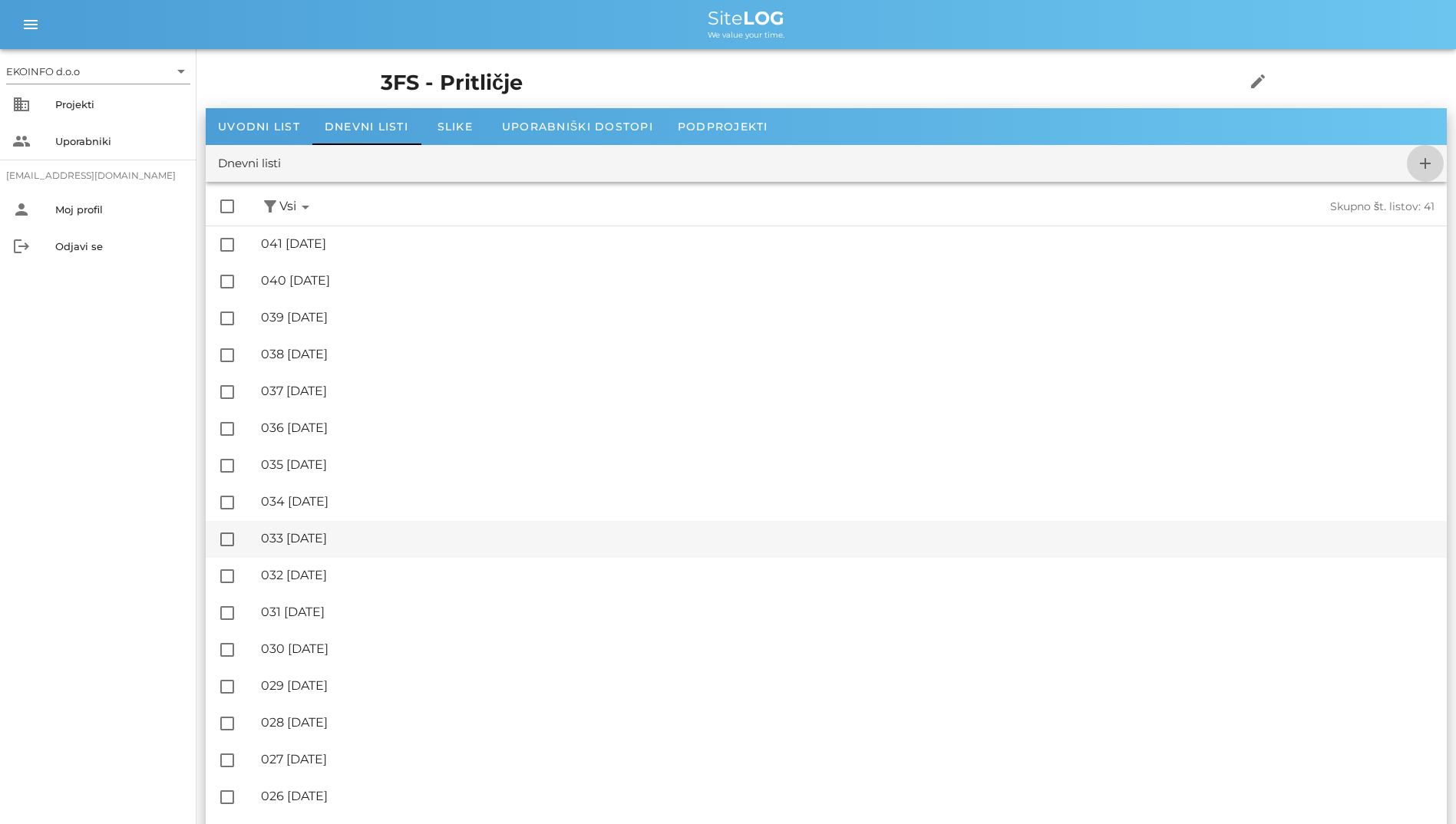
checkbox input "false"
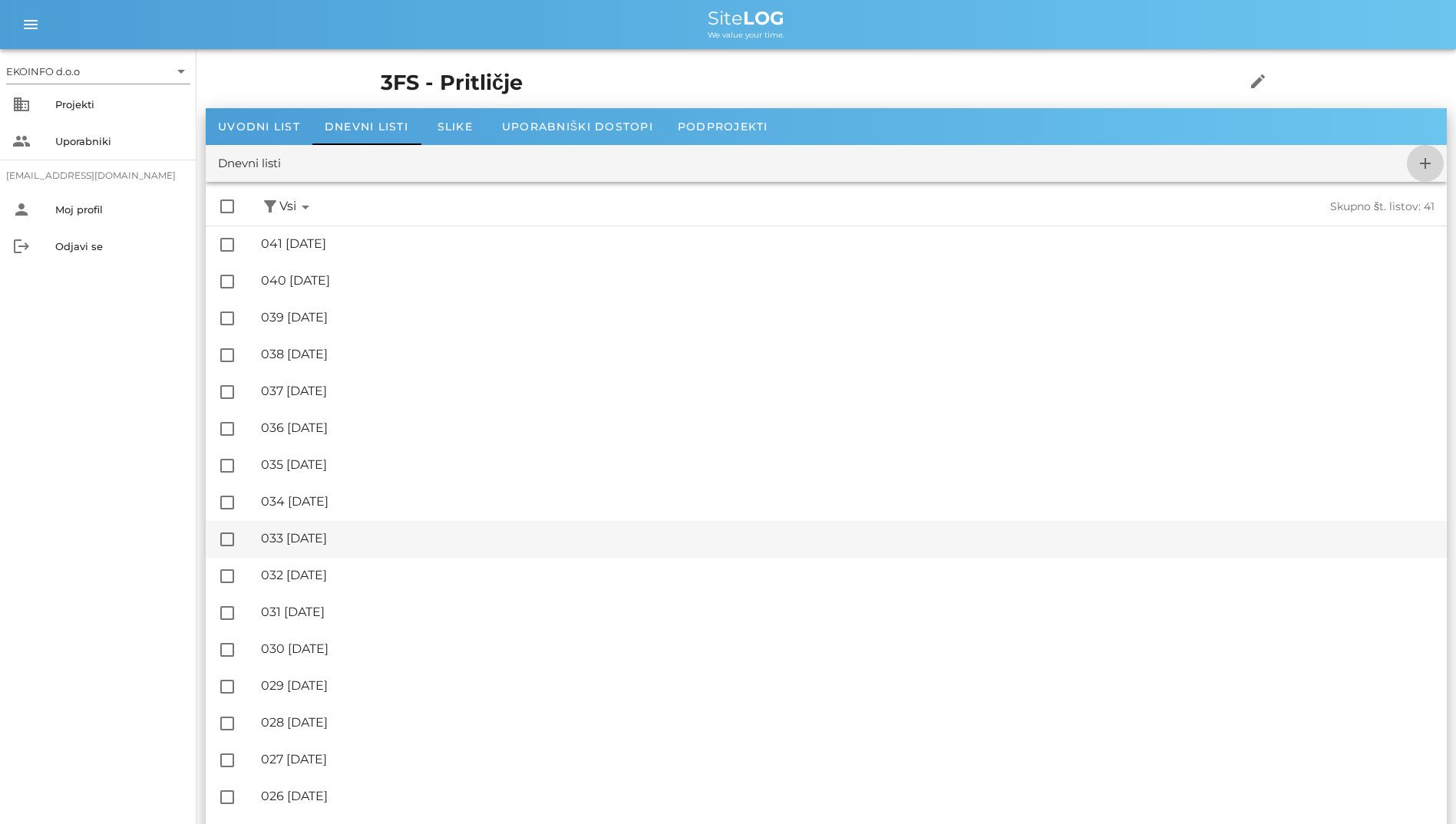
checkbox input "false"
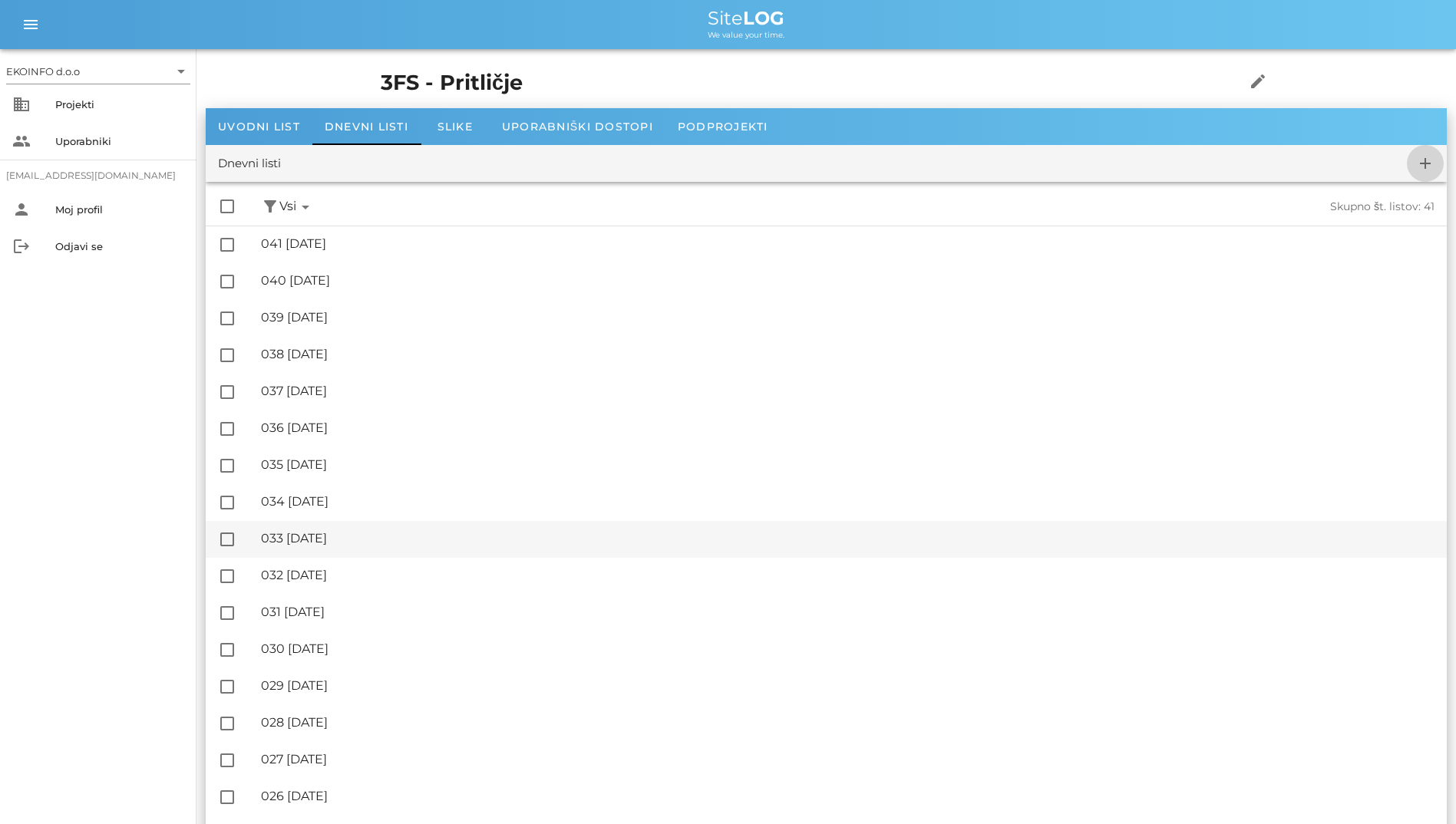
checkbox input "false"
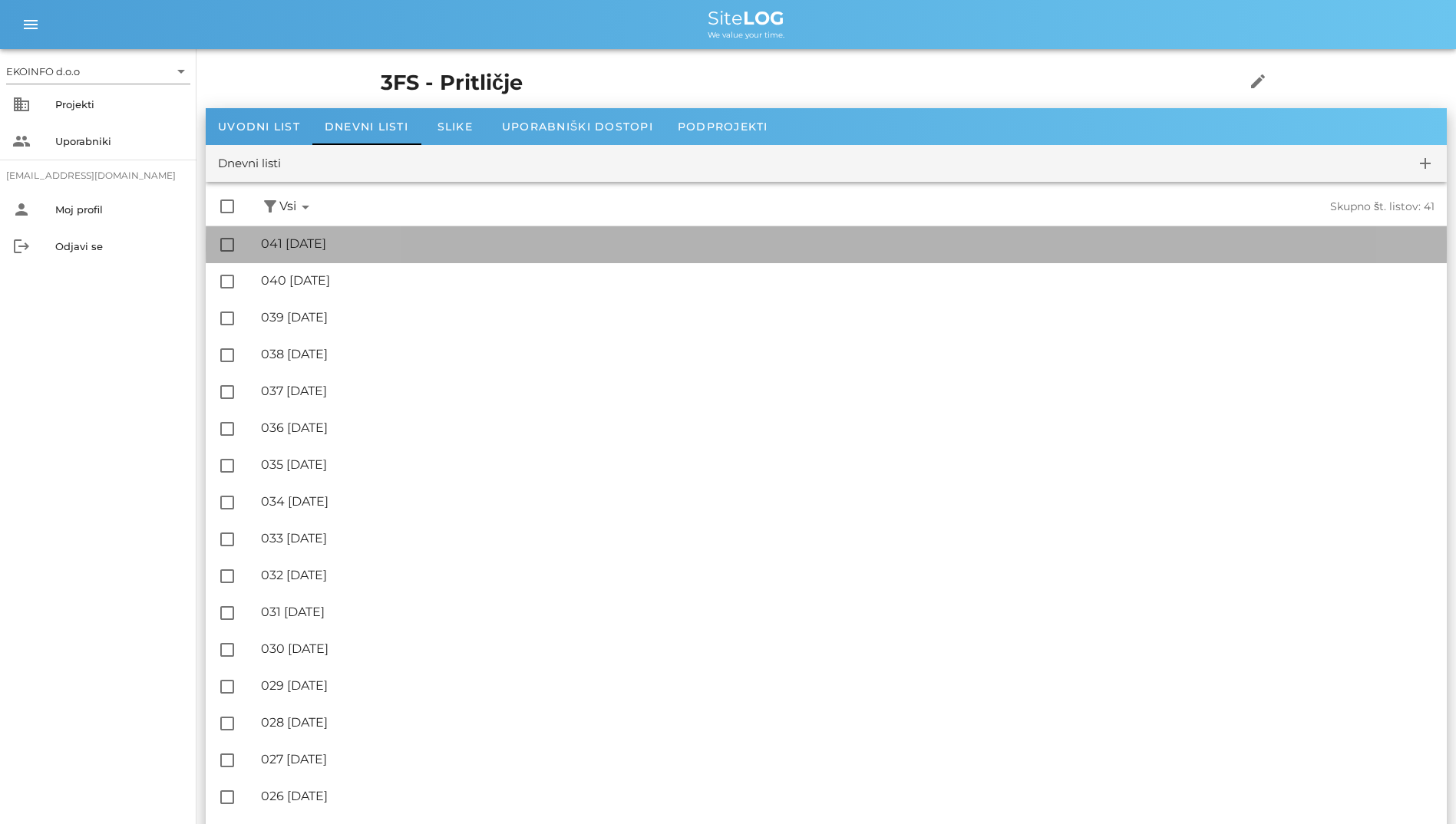
click at [312, 240] on div "🔏 041 [DATE]" at bounding box center [847, 244] width 1173 height 15
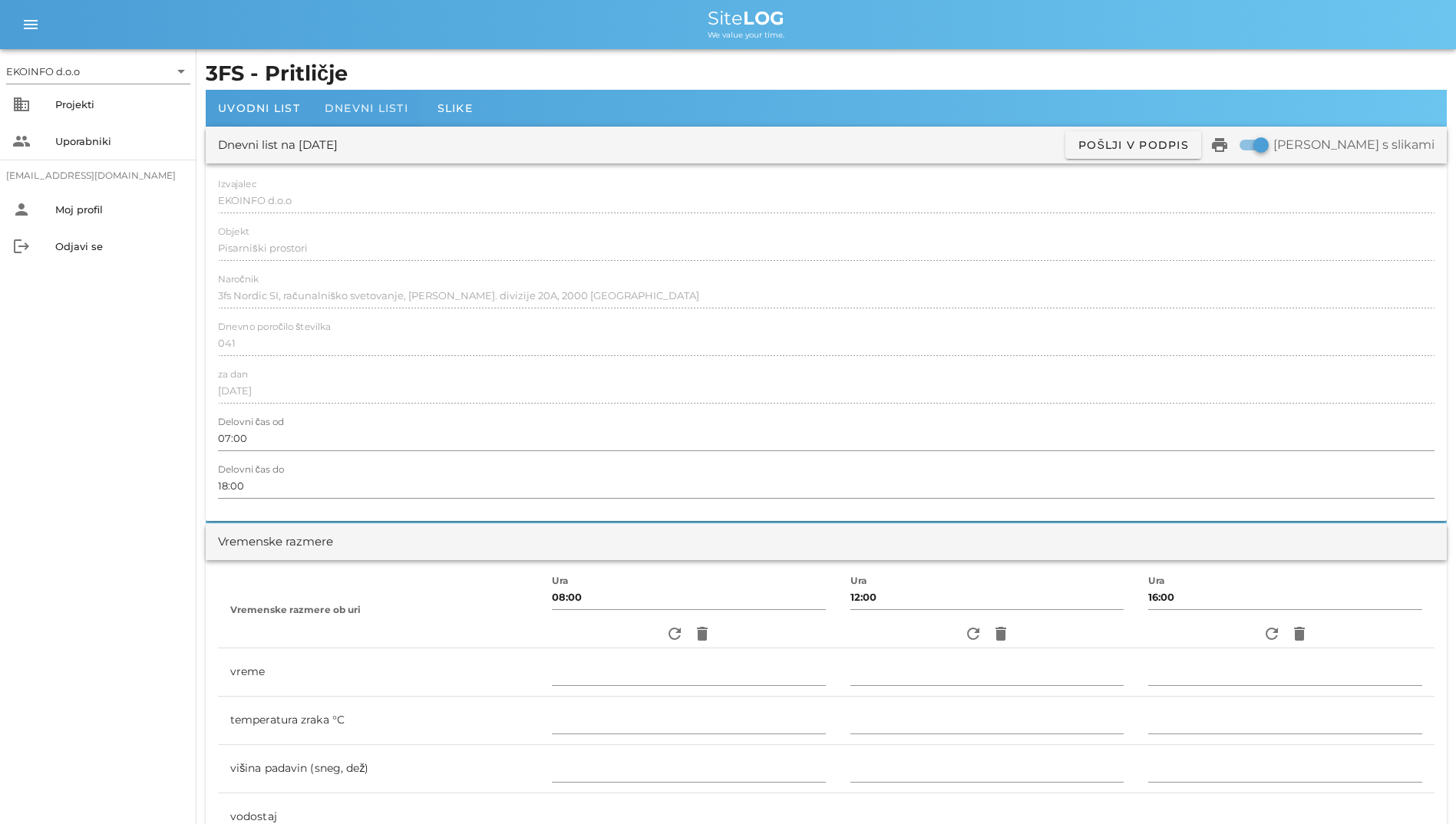
click at [393, 109] on span "Dnevni listi" at bounding box center [367, 108] width 84 height 14
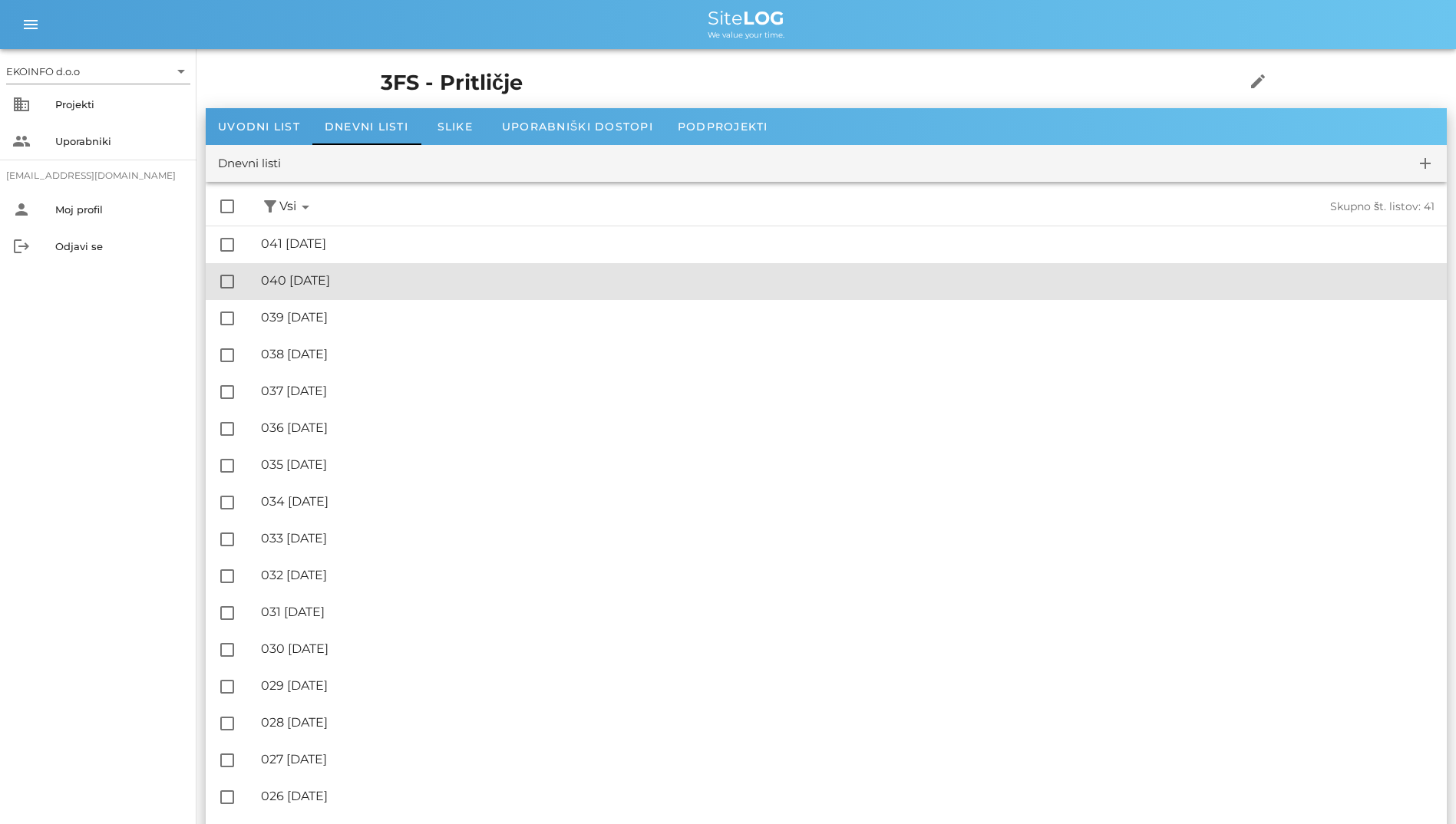
click at [326, 280] on div "🔏 040 [GEOGRAPHIC_DATA][DATE]" at bounding box center [847, 281] width 1173 height 15
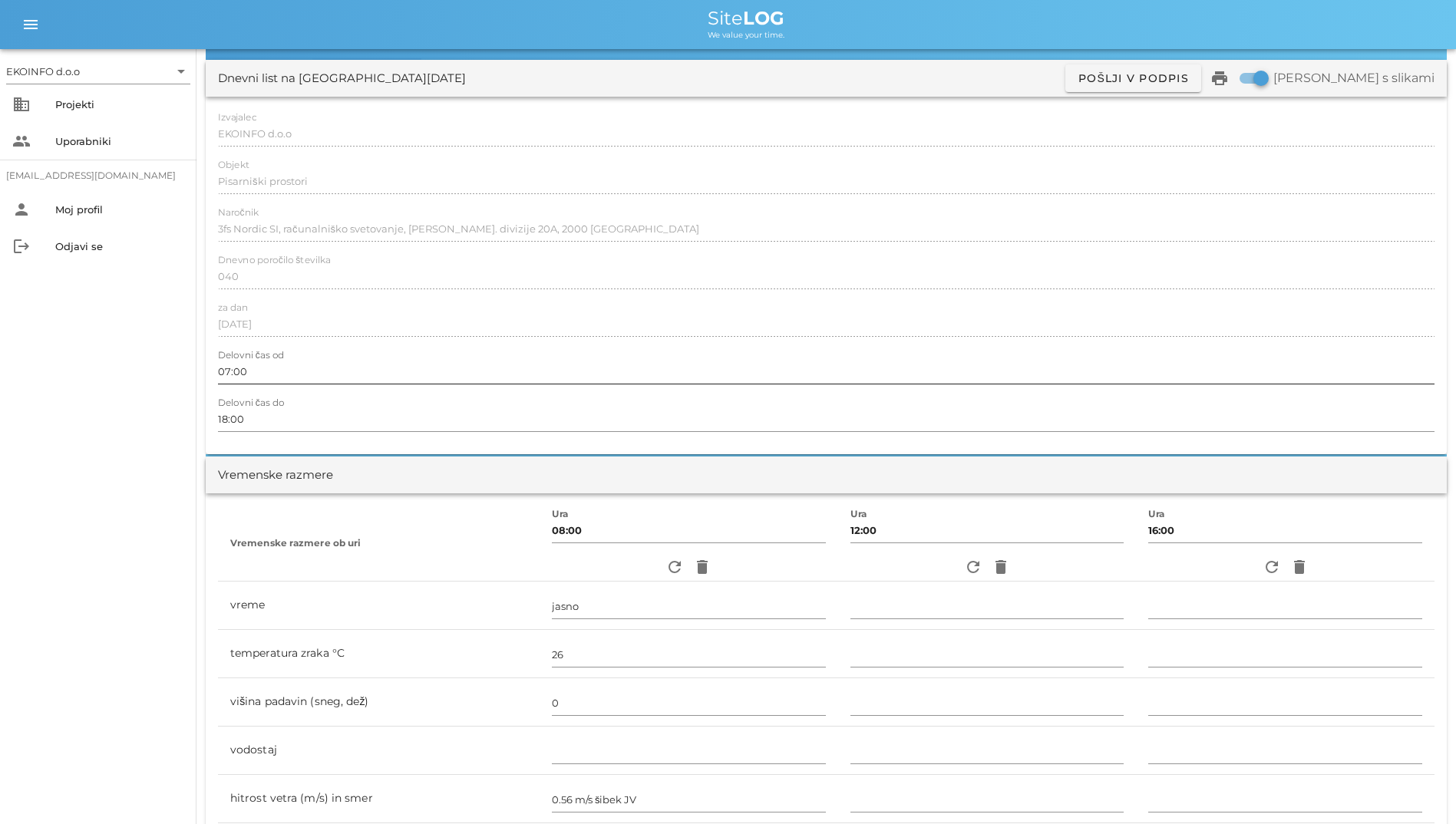
scroll to position [230, 0]
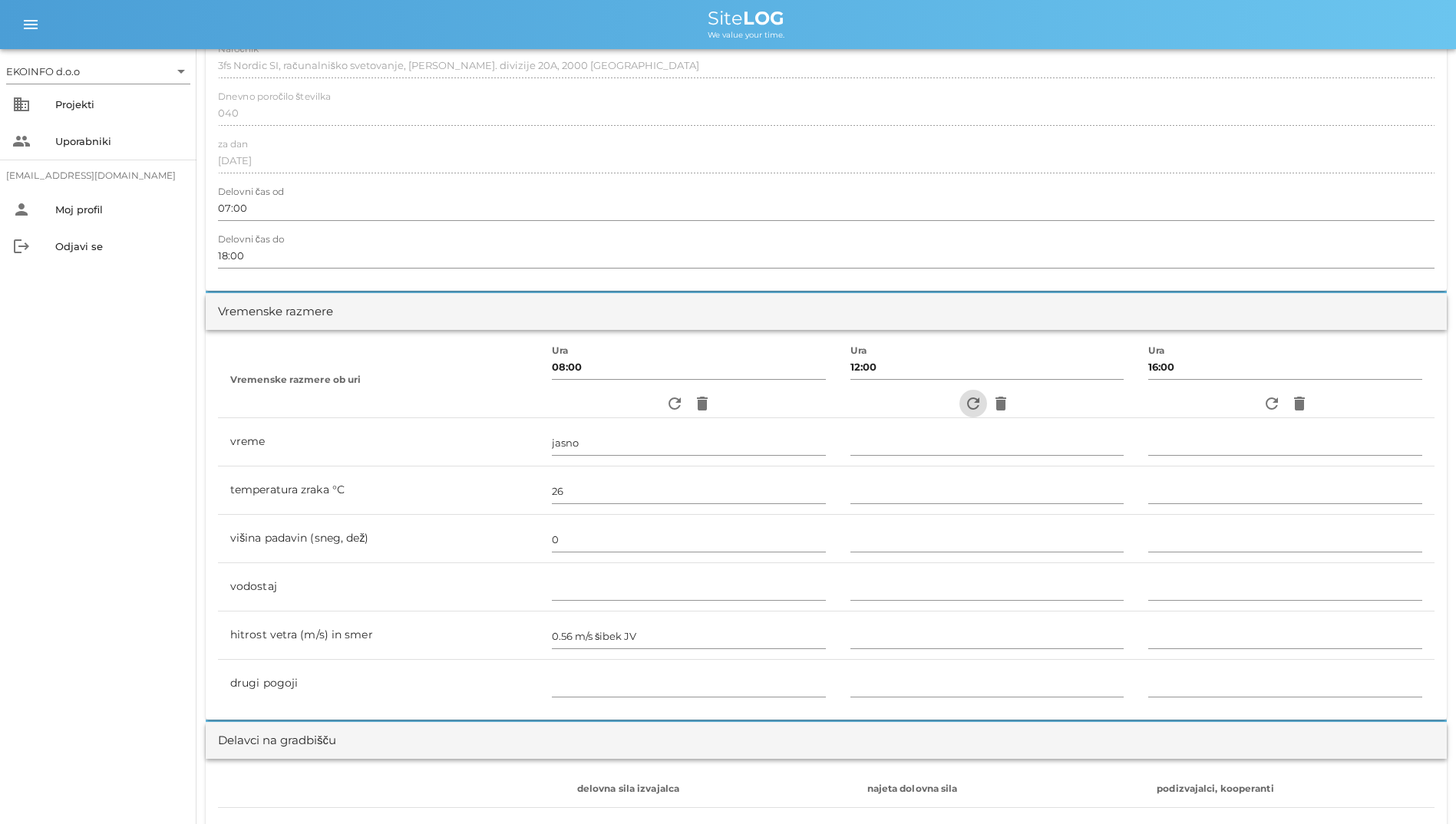
click at [964, 395] on icon "refresh" at bounding box center [973, 404] width 19 height 19
type input "jasno"
type input "31"
type input "0"
type input "2.22 m/s šibek V"
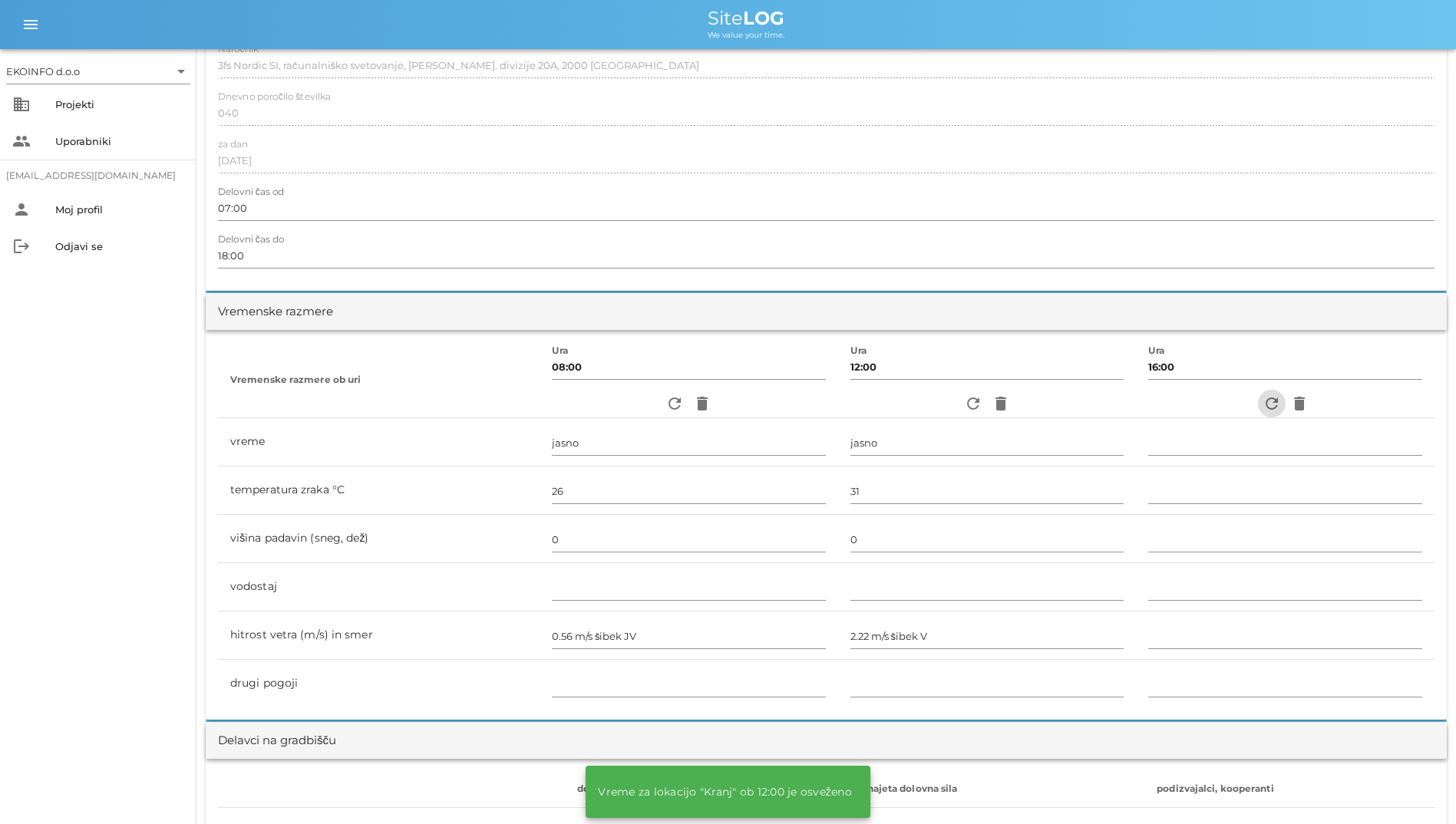
click at [1271, 396] on icon "refresh" at bounding box center [1272, 404] width 19 height 19
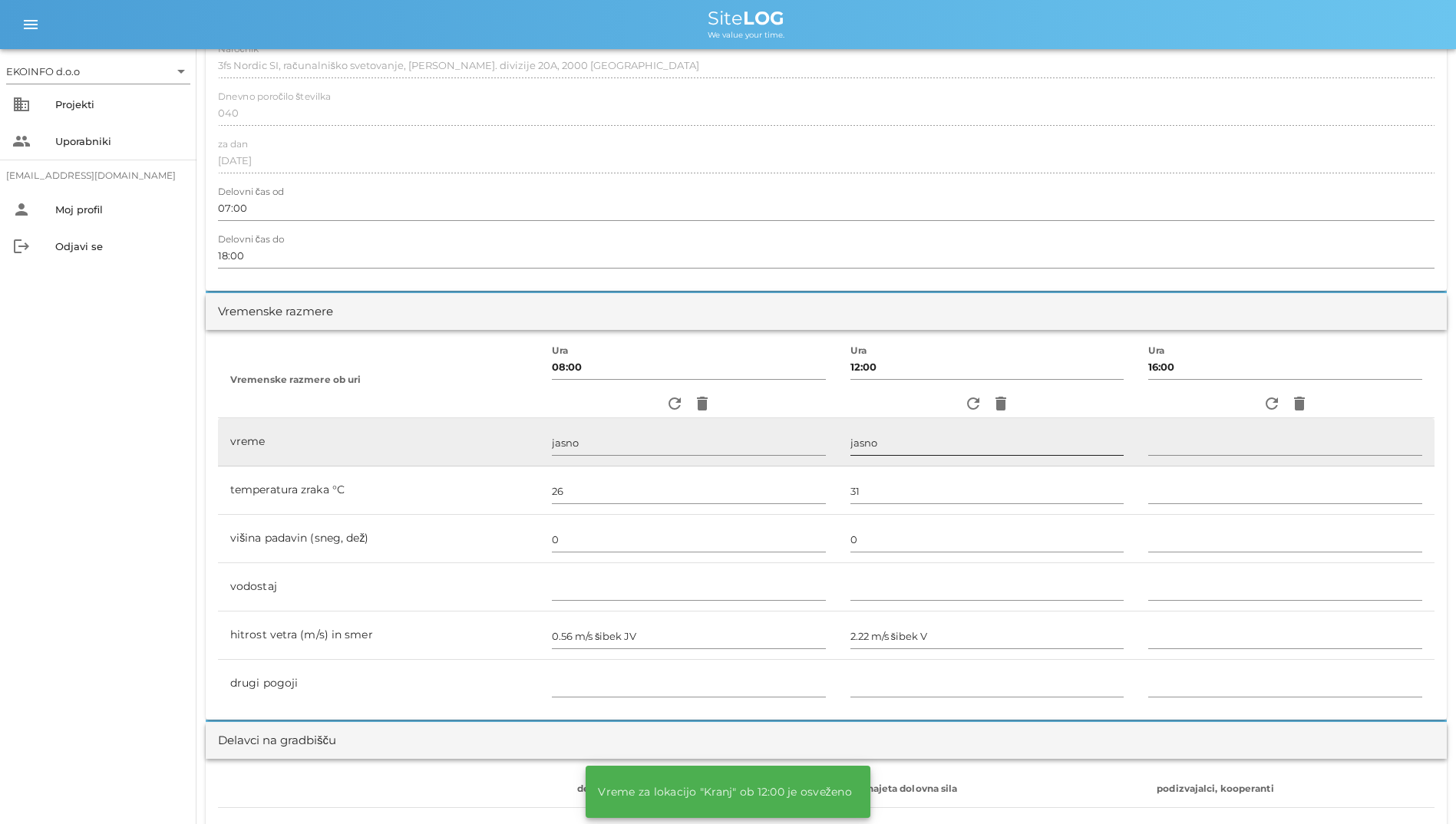
type input "delno oblačno"
type input "31"
type input "0"
type input "1.39 m/s šibek J"
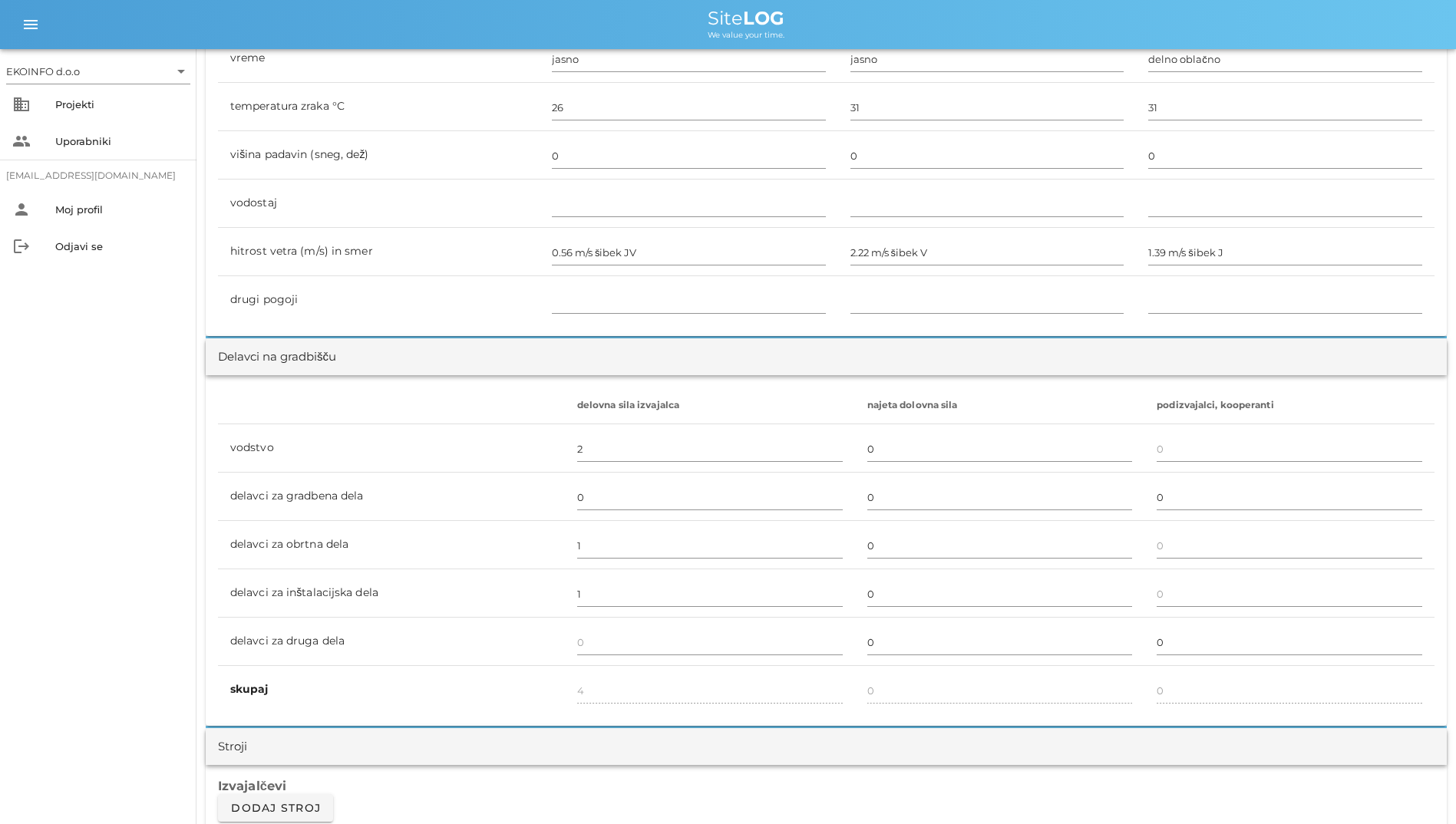
scroll to position [0, 0]
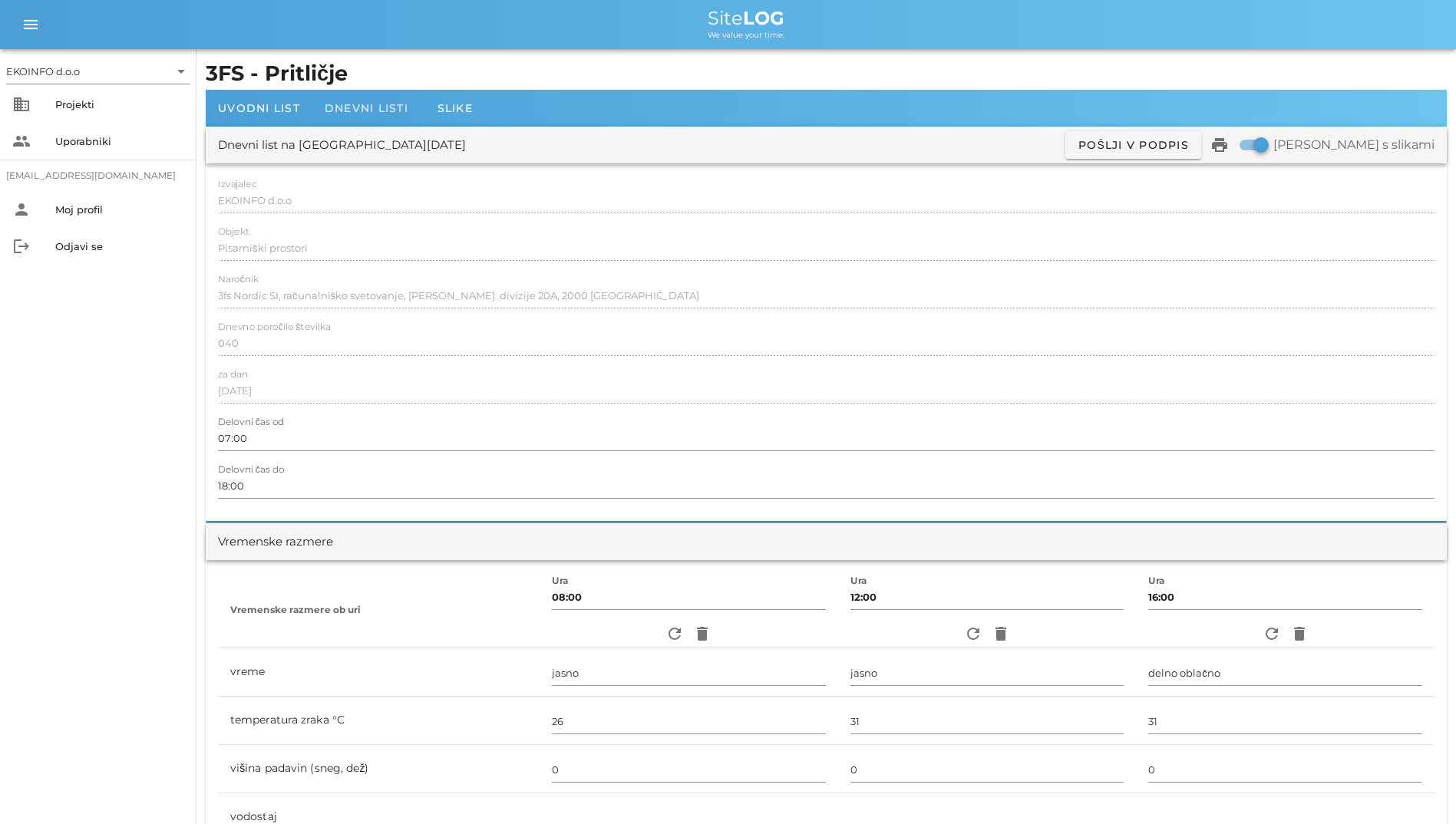
click at [383, 99] on div "Dnevni listi" at bounding box center [367, 107] width 108 height 36
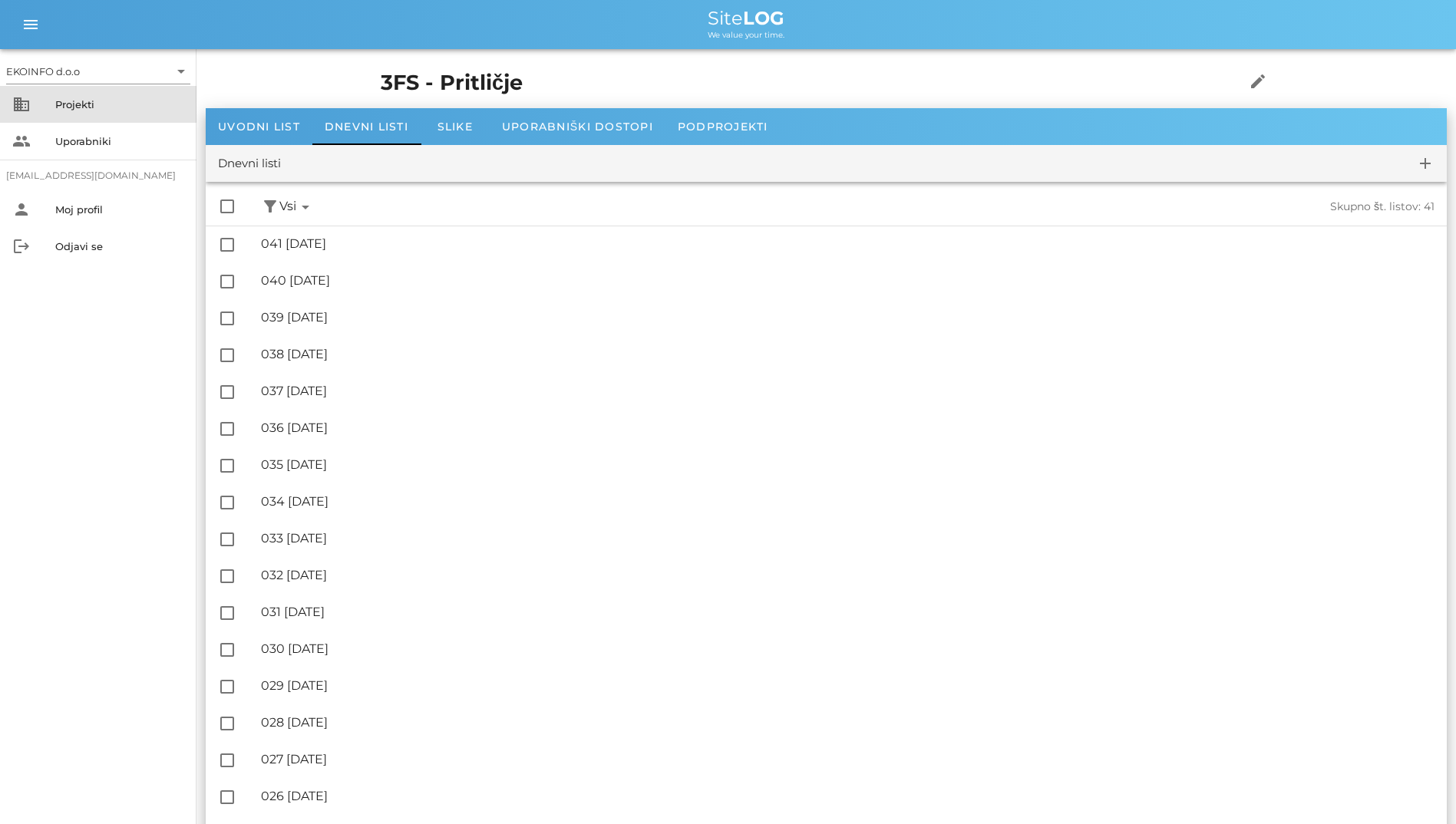
click at [84, 102] on div "Projekti" at bounding box center [119, 104] width 129 height 12
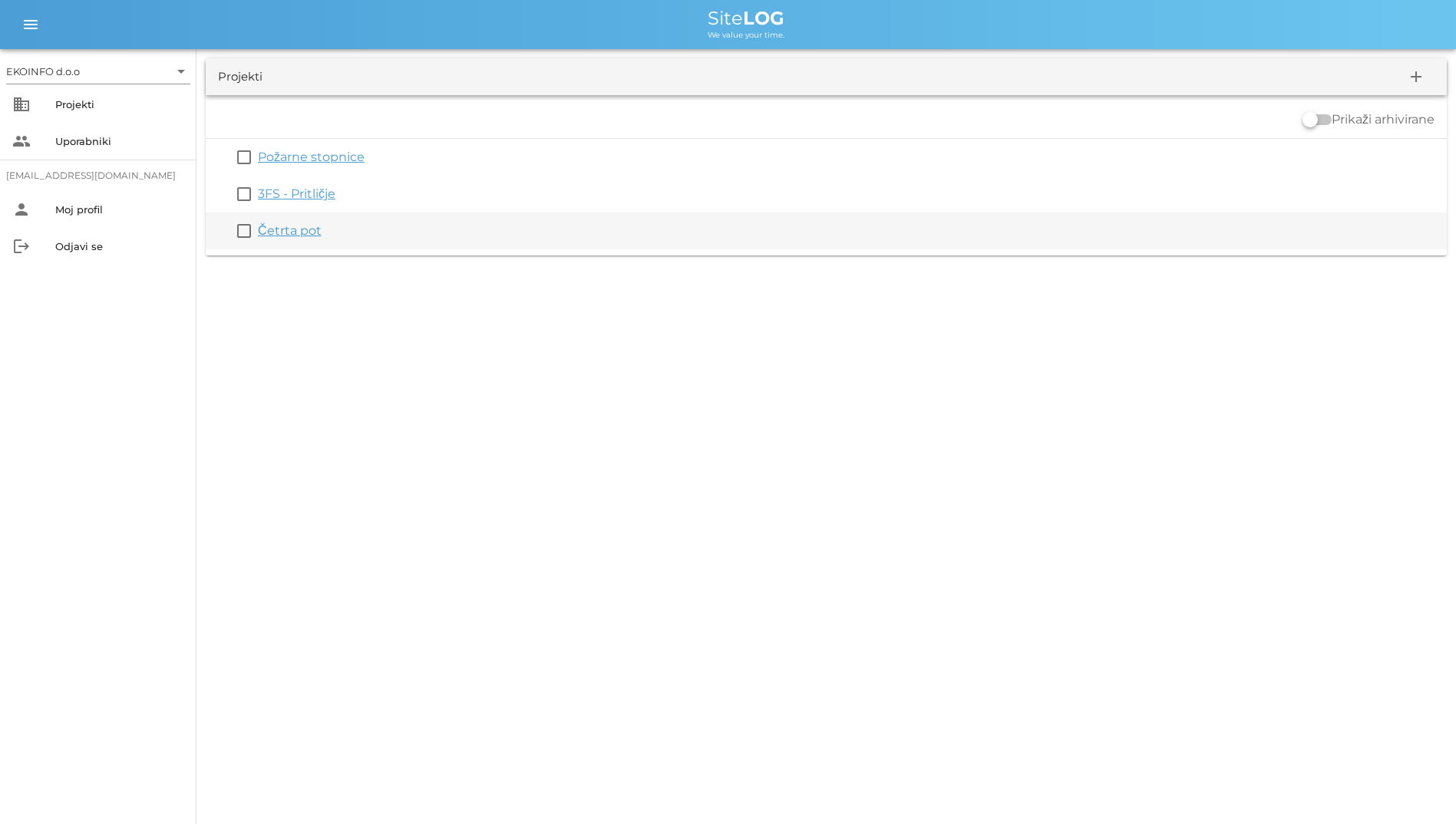
click at [286, 236] on link "Četrta pot" at bounding box center [289, 230] width 63 height 15
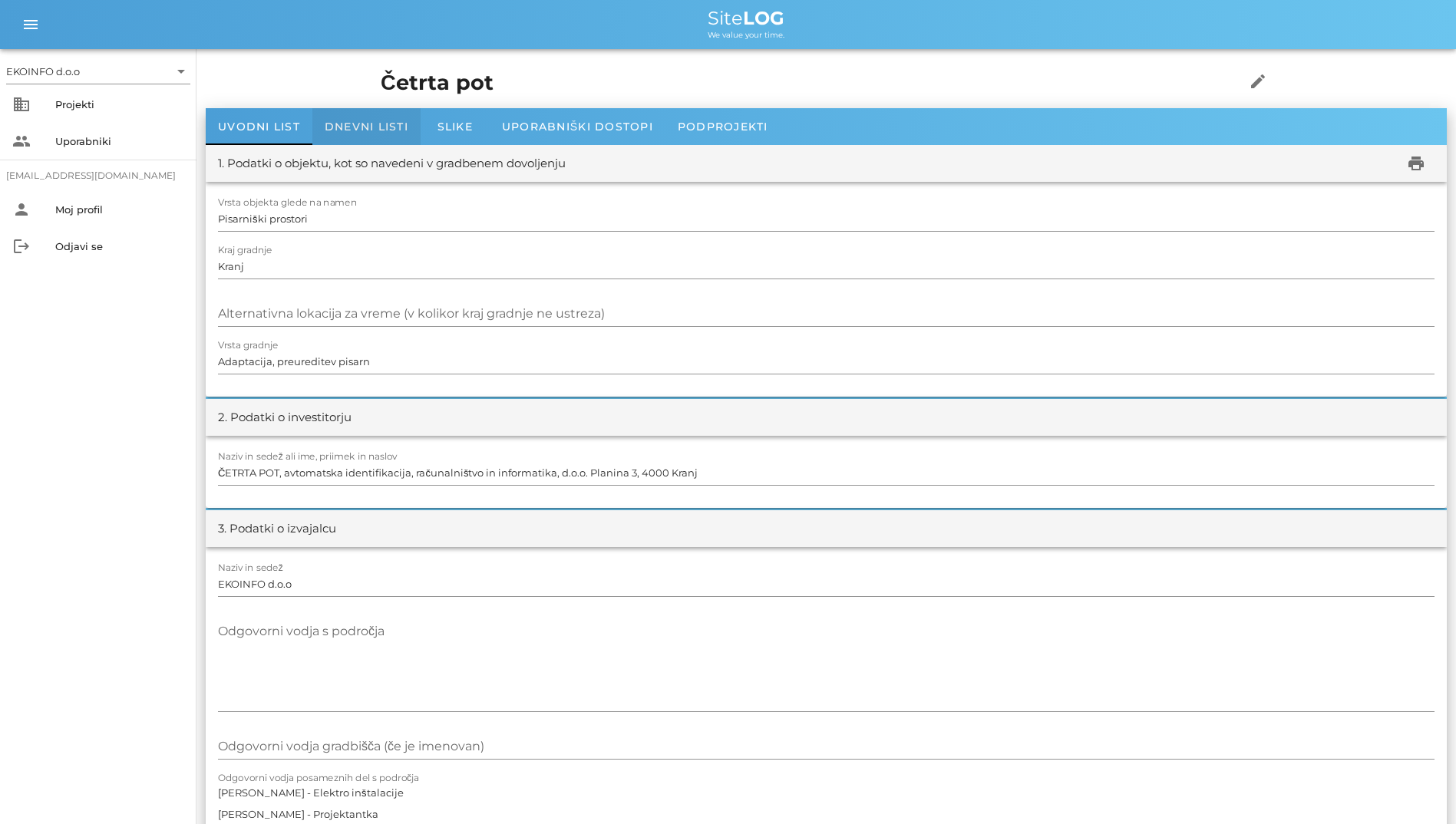
click at [374, 138] on div "Dnevni listi" at bounding box center [367, 126] width 108 height 36
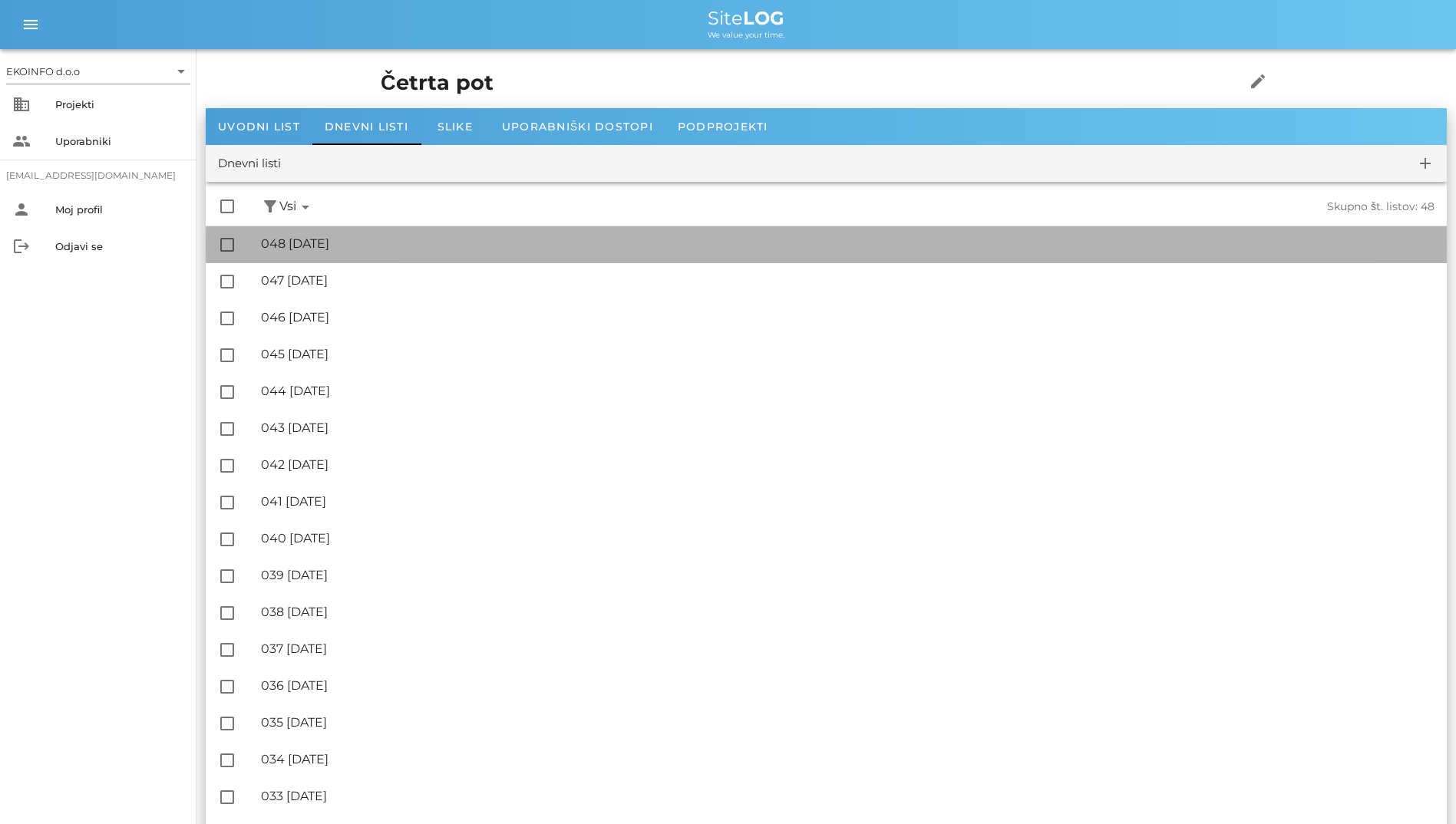
click at [369, 252] on div "🔏 048 [DATE] ✓ Podpisal: Nadzornik ✓ Podpisal: Sestavljalec ✓ Podpisal: Odgovor…" at bounding box center [847, 244] width 1173 height 35
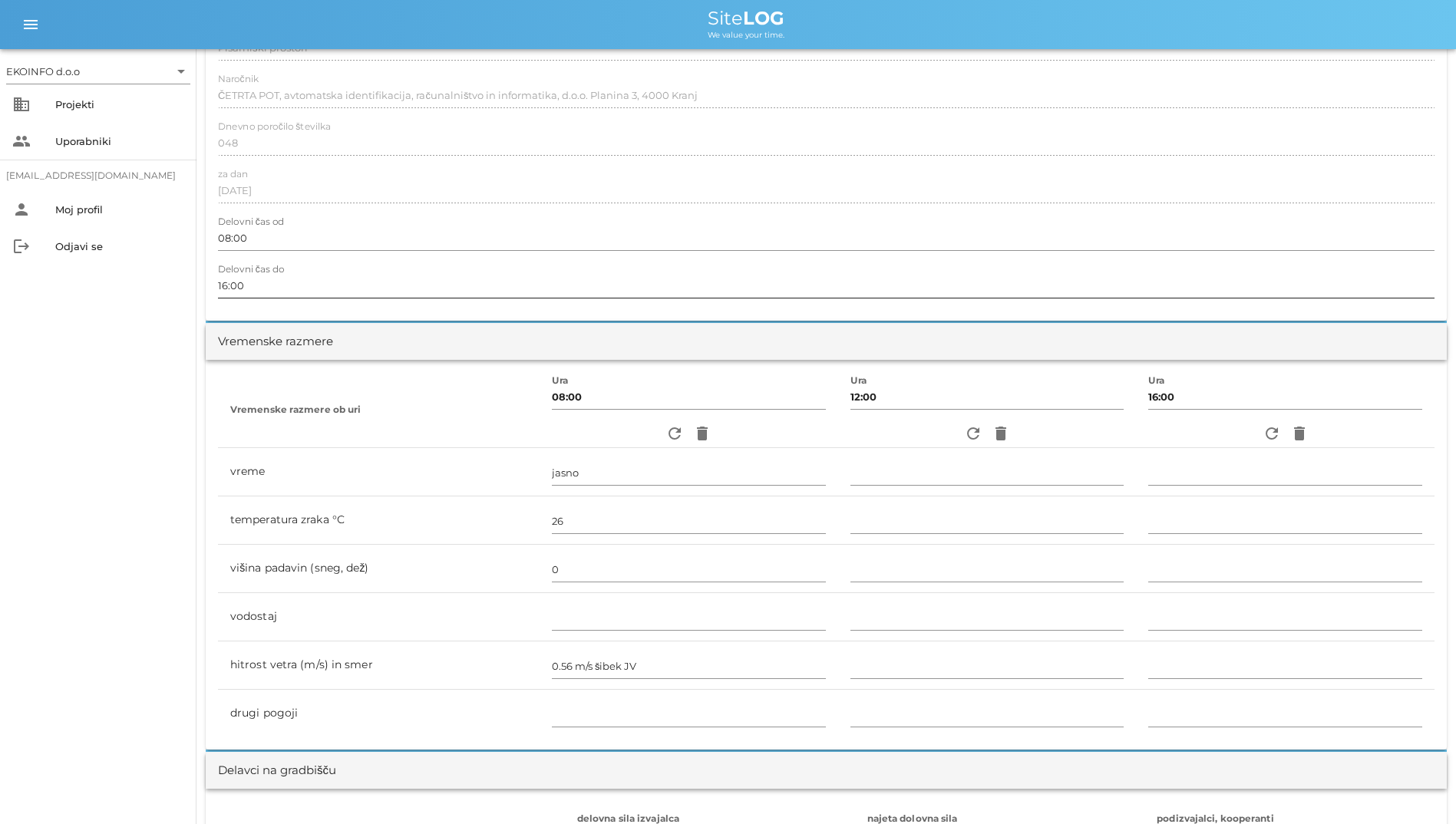
scroll to position [384, 0]
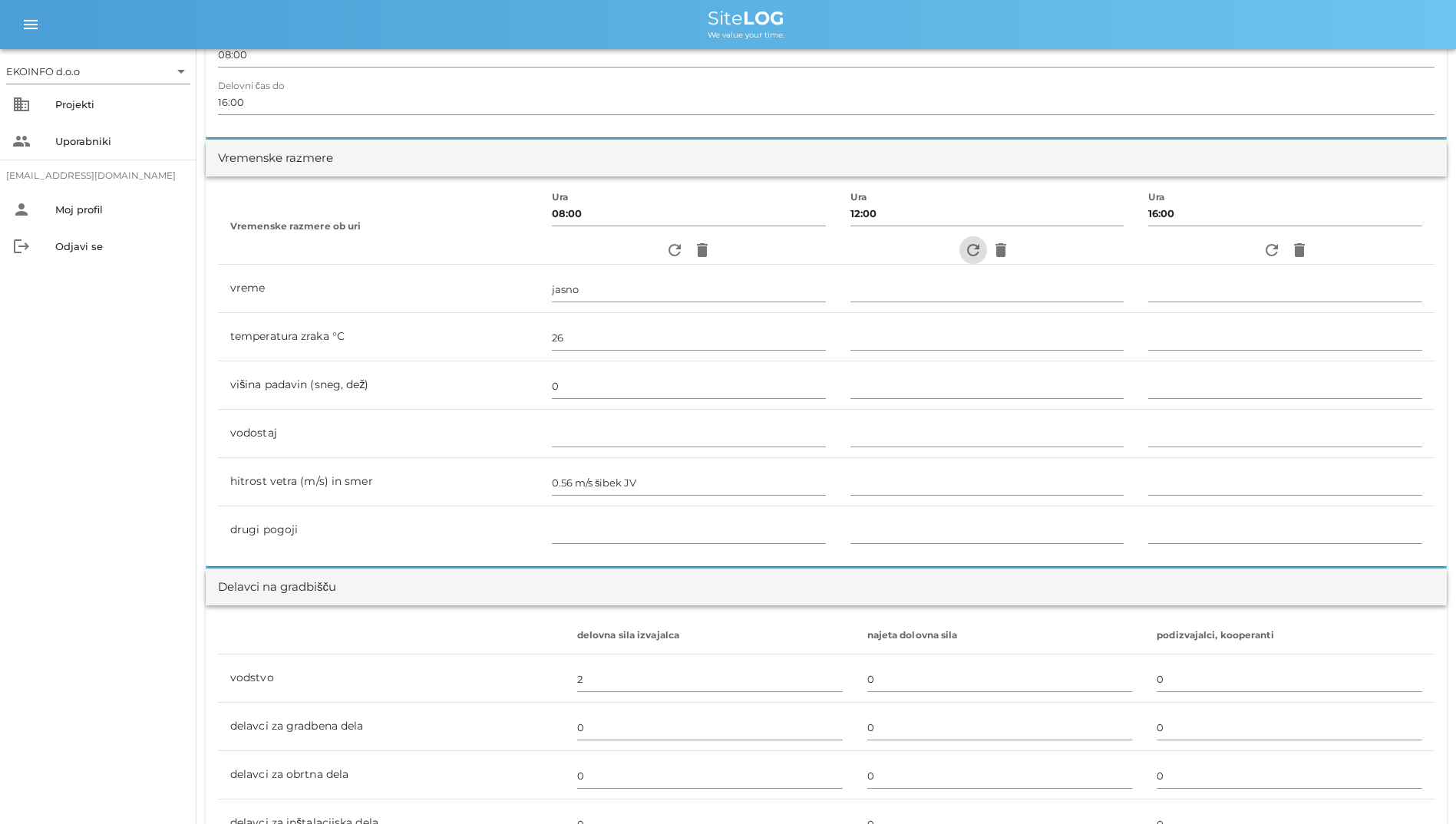
click at [959, 254] on span "refresh" at bounding box center [973, 250] width 28 height 19
type input "jasno"
type input "31"
type input "0"
type input "2.22 m/s šibek V"
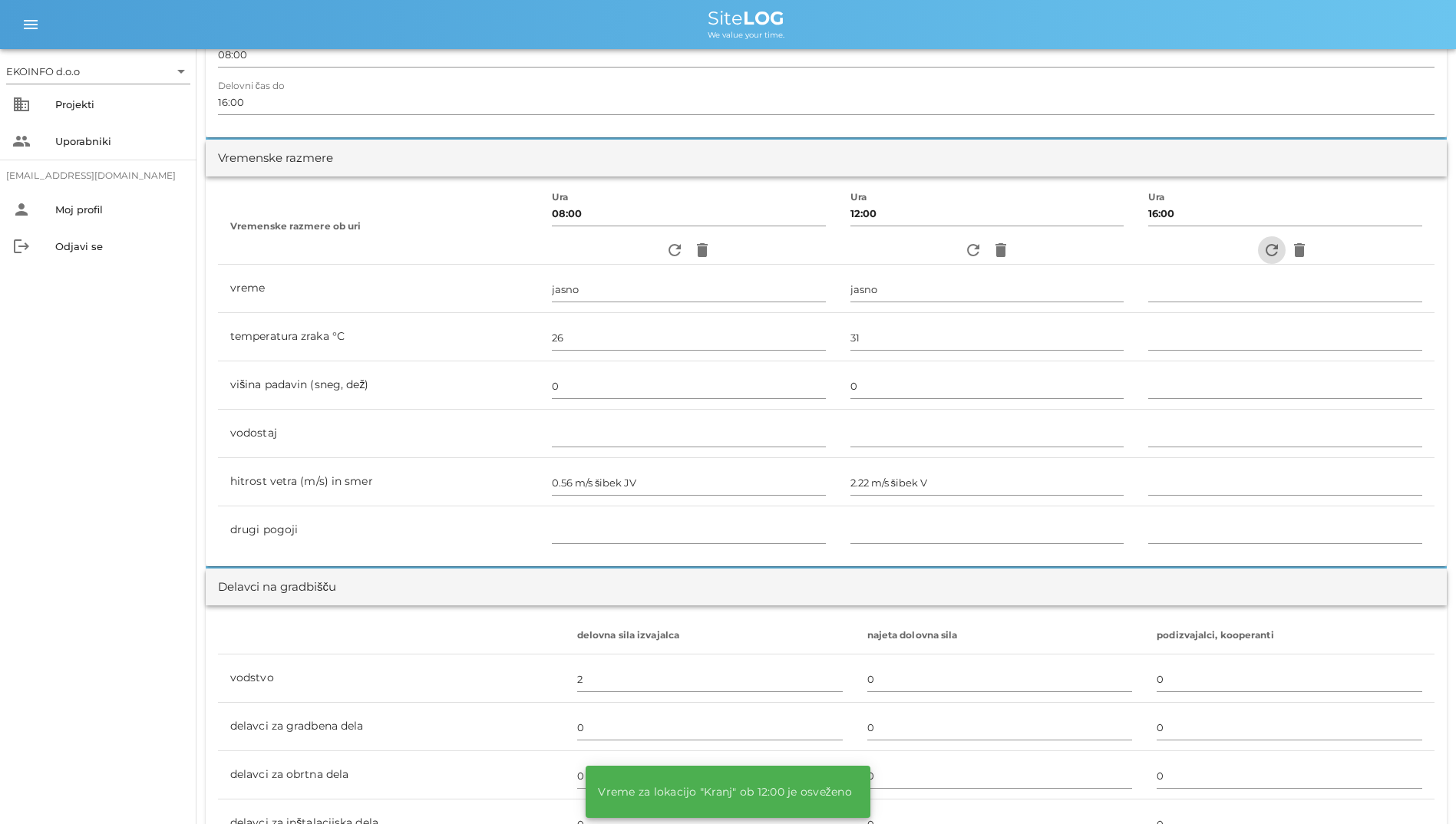
click at [1280, 252] on span "refresh" at bounding box center [1272, 250] width 28 height 19
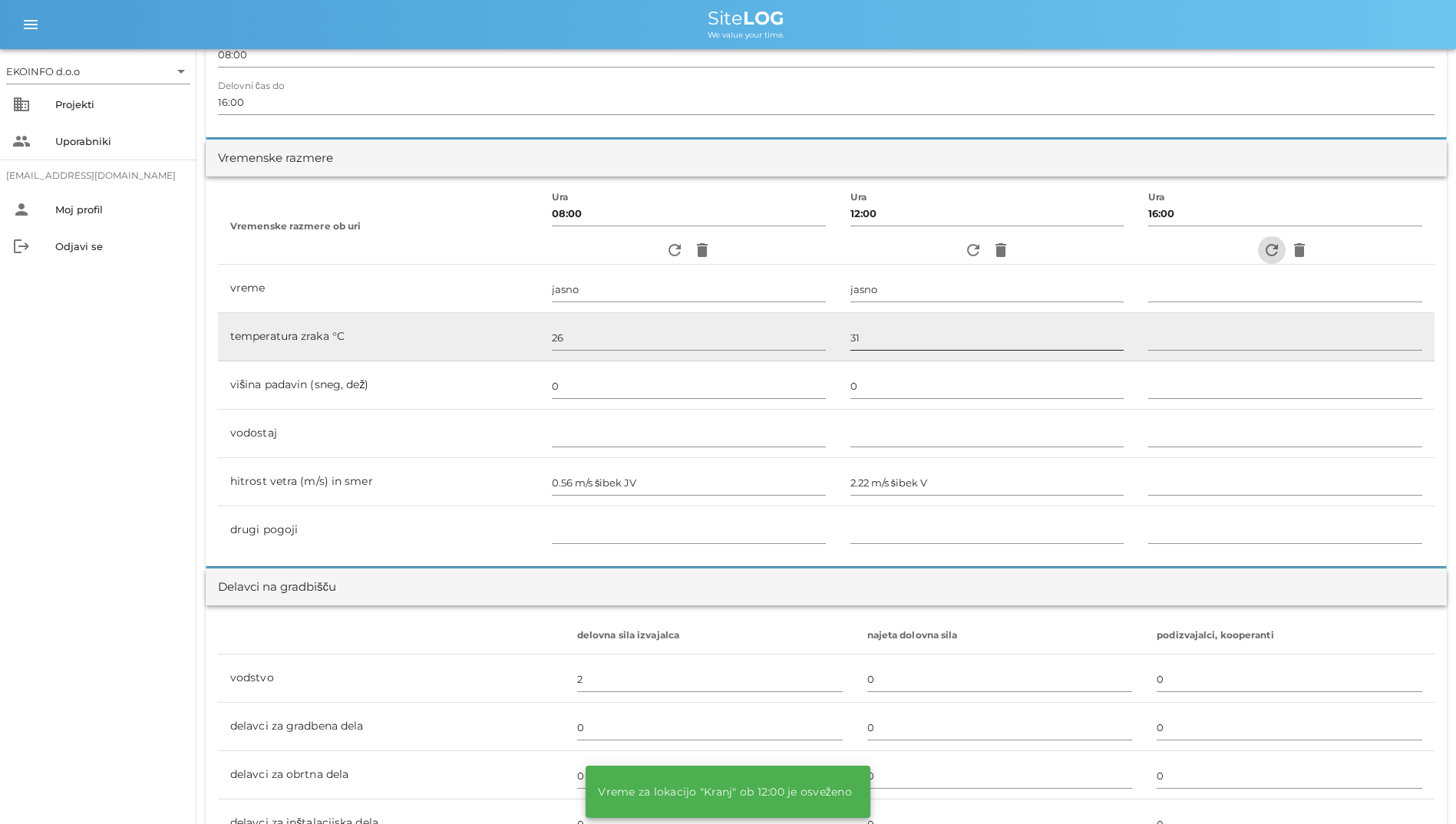
type input "delno oblačno"
type input "31"
type input "0"
type input "1.39 m/s šibek J"
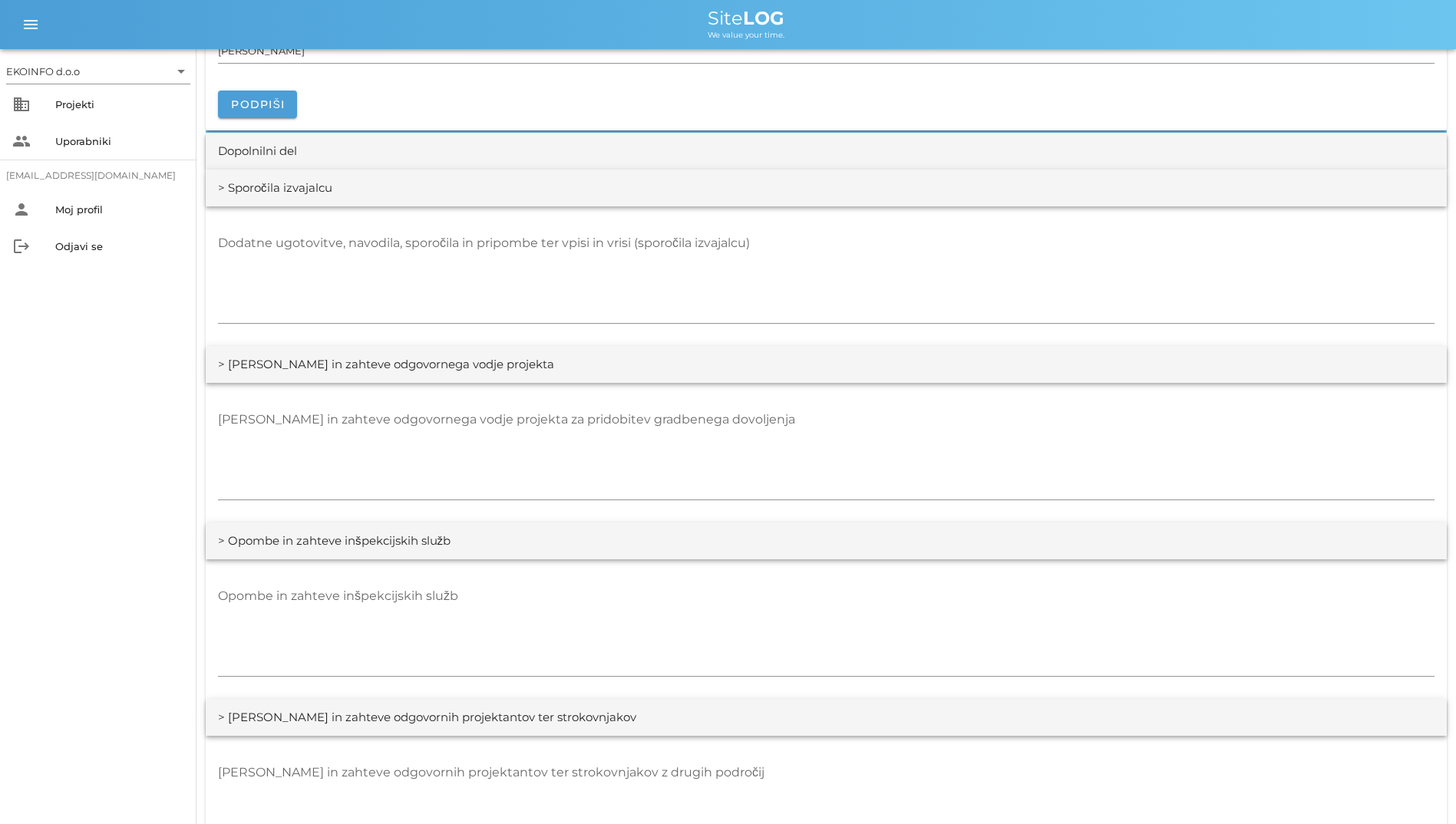
scroll to position [2072, 0]
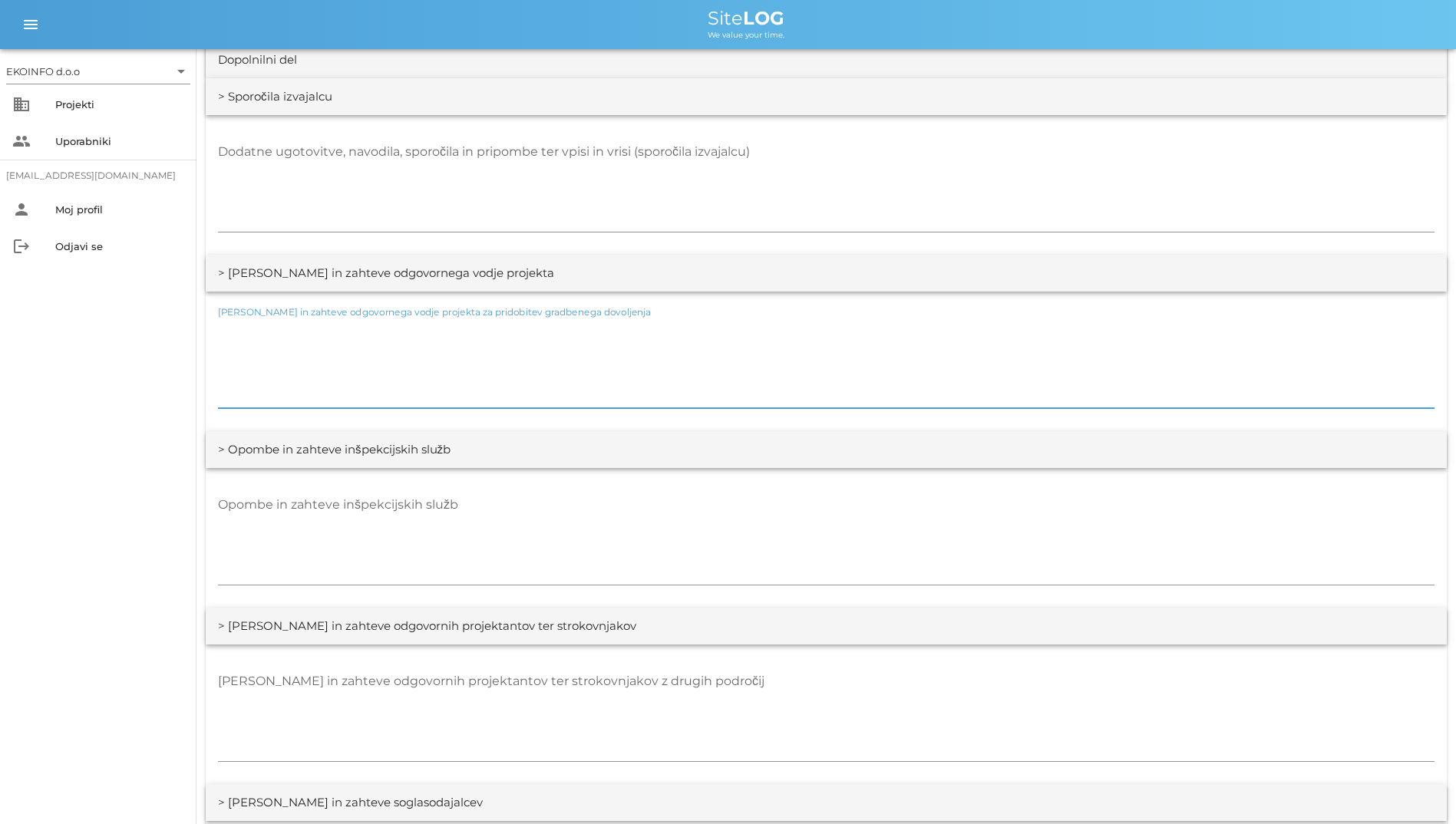
click at [544, 393] on textarea "[PERSON_NAME] in zahteve odgovornega vodje projekta za pridobitev gradbenega do…" at bounding box center [826, 362] width 1216 height 92
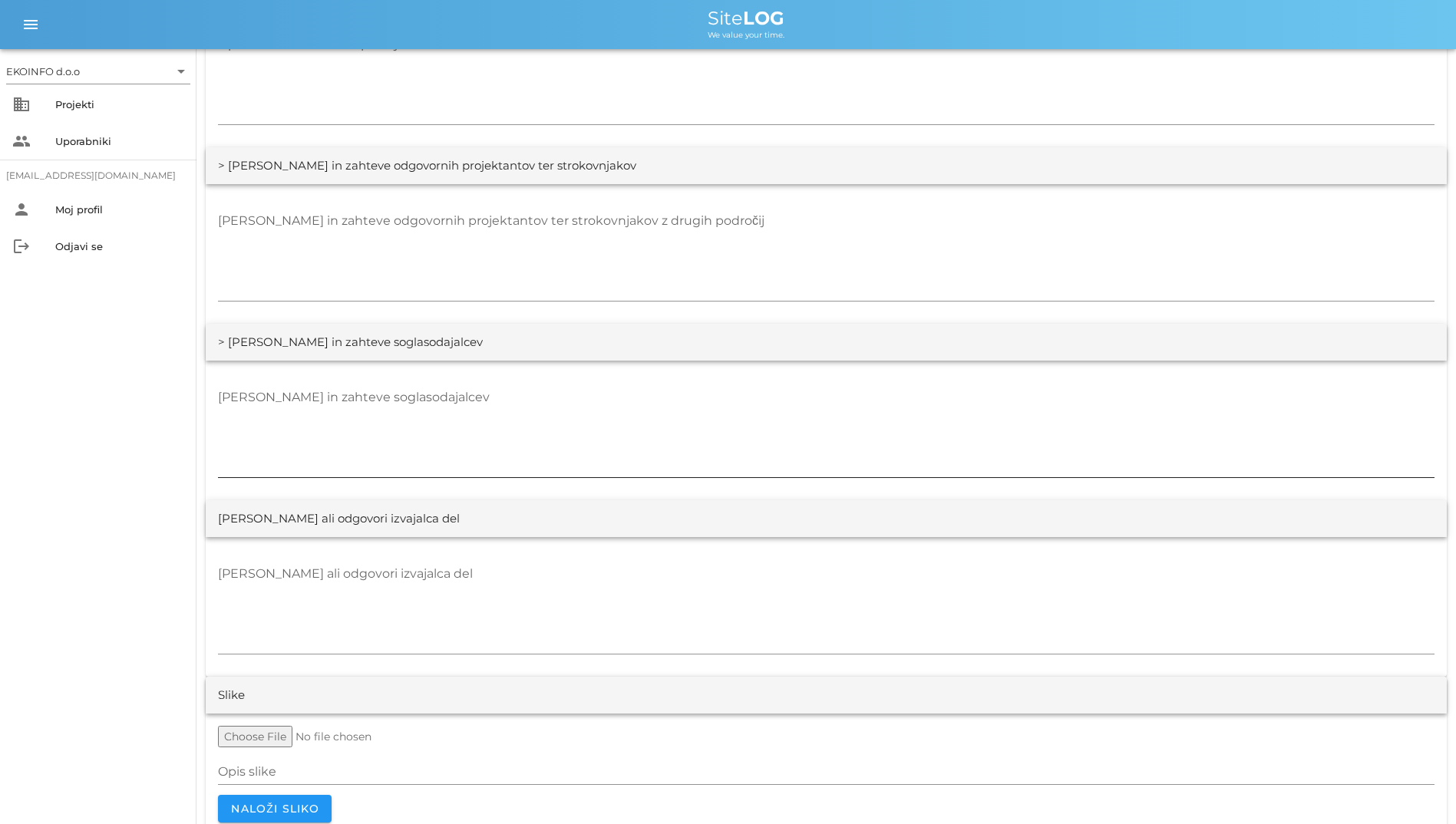
click at [421, 407] on textarea "[PERSON_NAME] in zahteve soglasodajalcev" at bounding box center [826, 431] width 1216 height 92
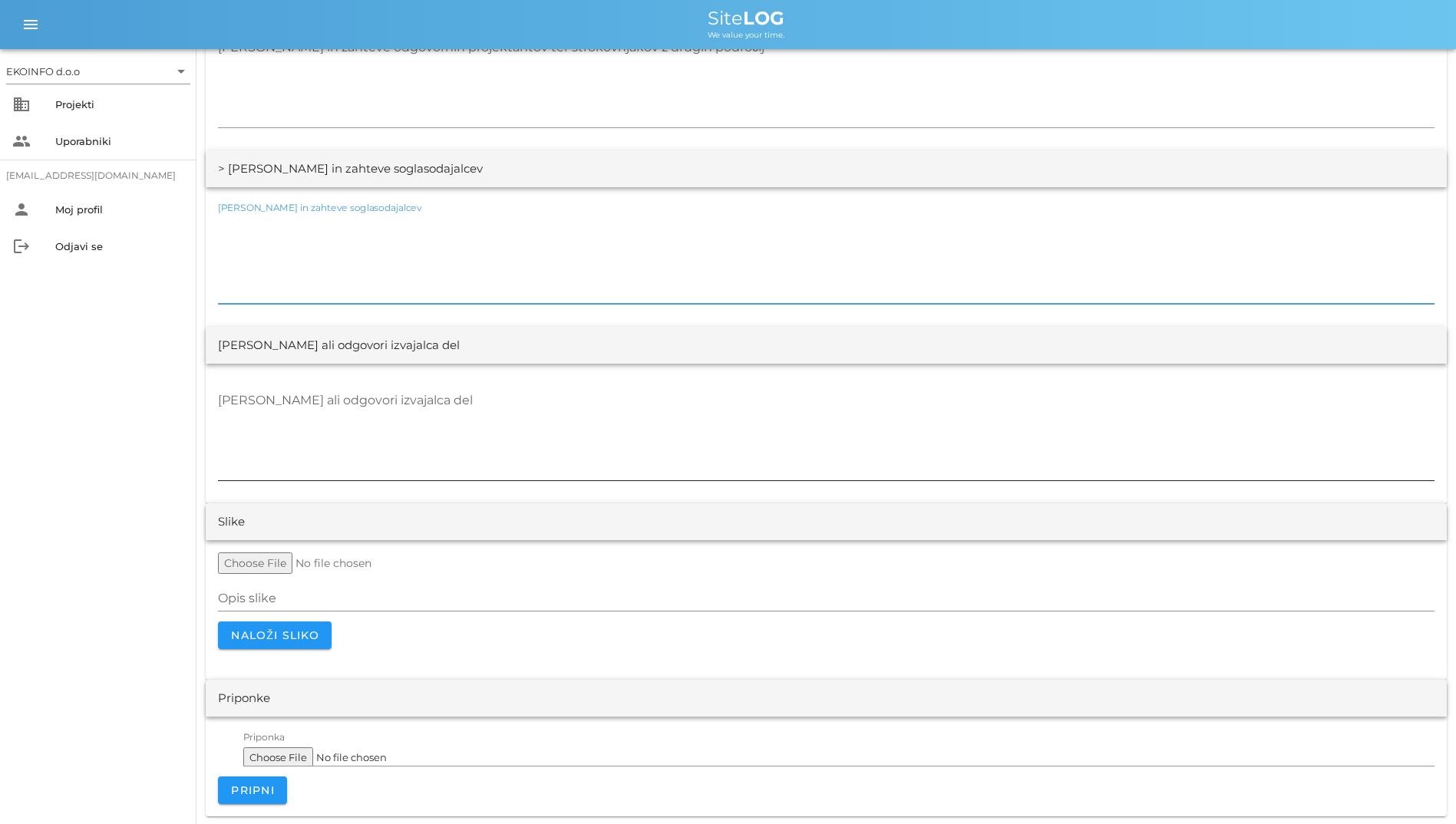
scroll to position [2707, 0]
click at [385, 403] on textarea "[PERSON_NAME] ali odgovori izvajalca del" at bounding box center [826, 432] width 1216 height 92
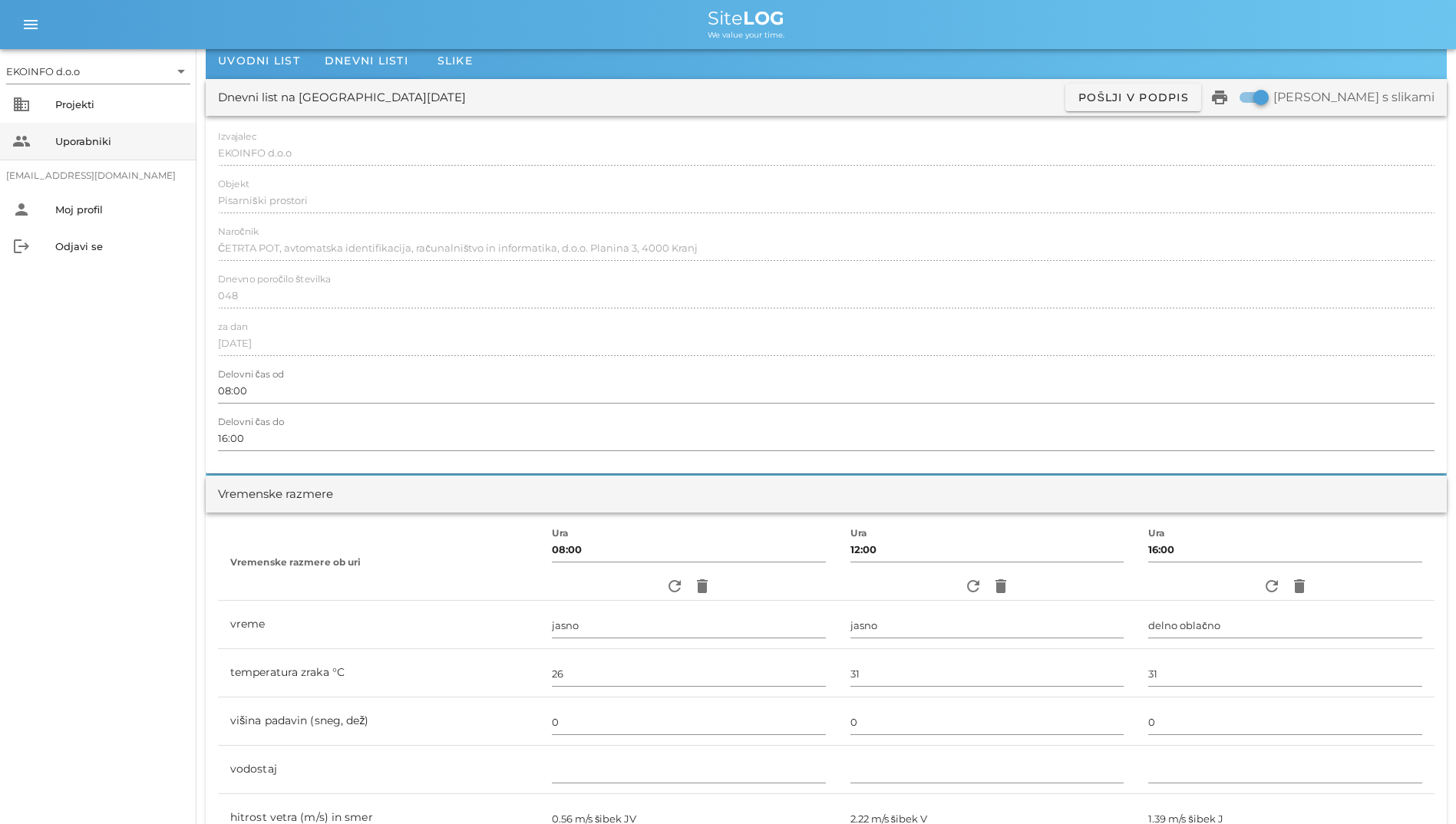
scroll to position [21, 0]
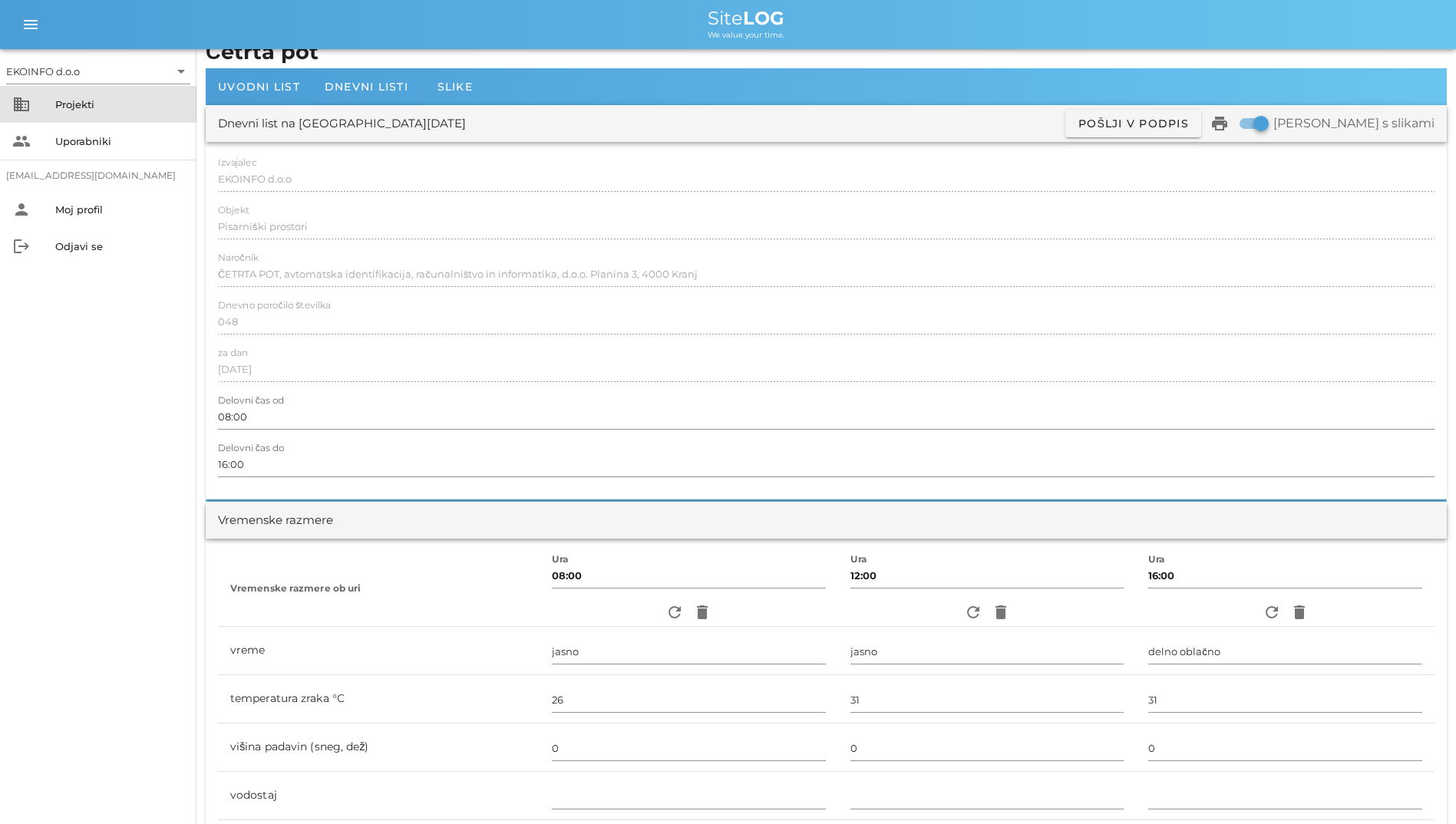
click at [88, 103] on div "Projekti" at bounding box center [119, 104] width 129 height 12
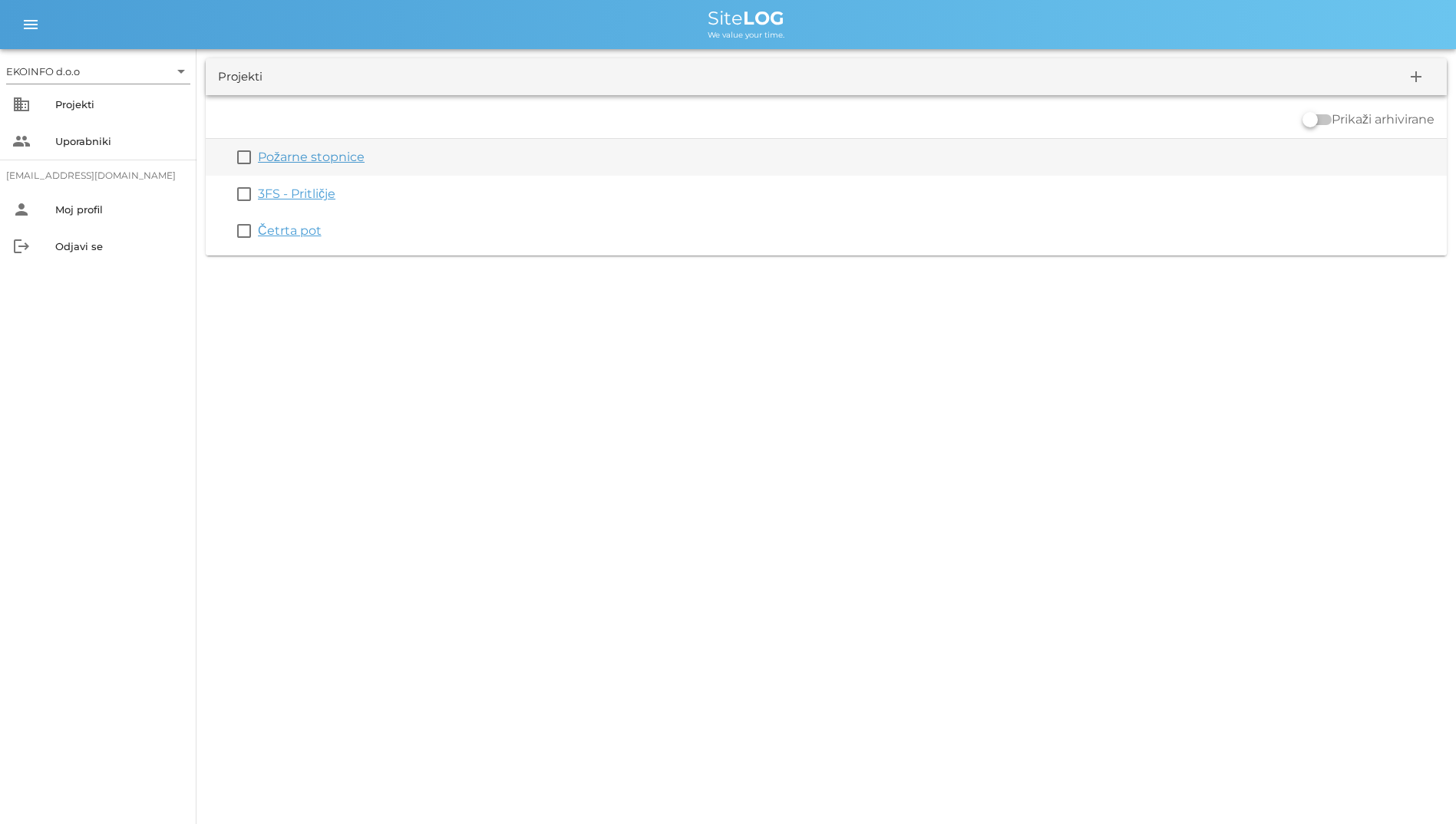
click at [297, 166] on div "Požarne stopnice" at bounding box center [848, 158] width 1183 height 19
click at [299, 160] on link "Požarne stopnice" at bounding box center [311, 157] width 106 height 15
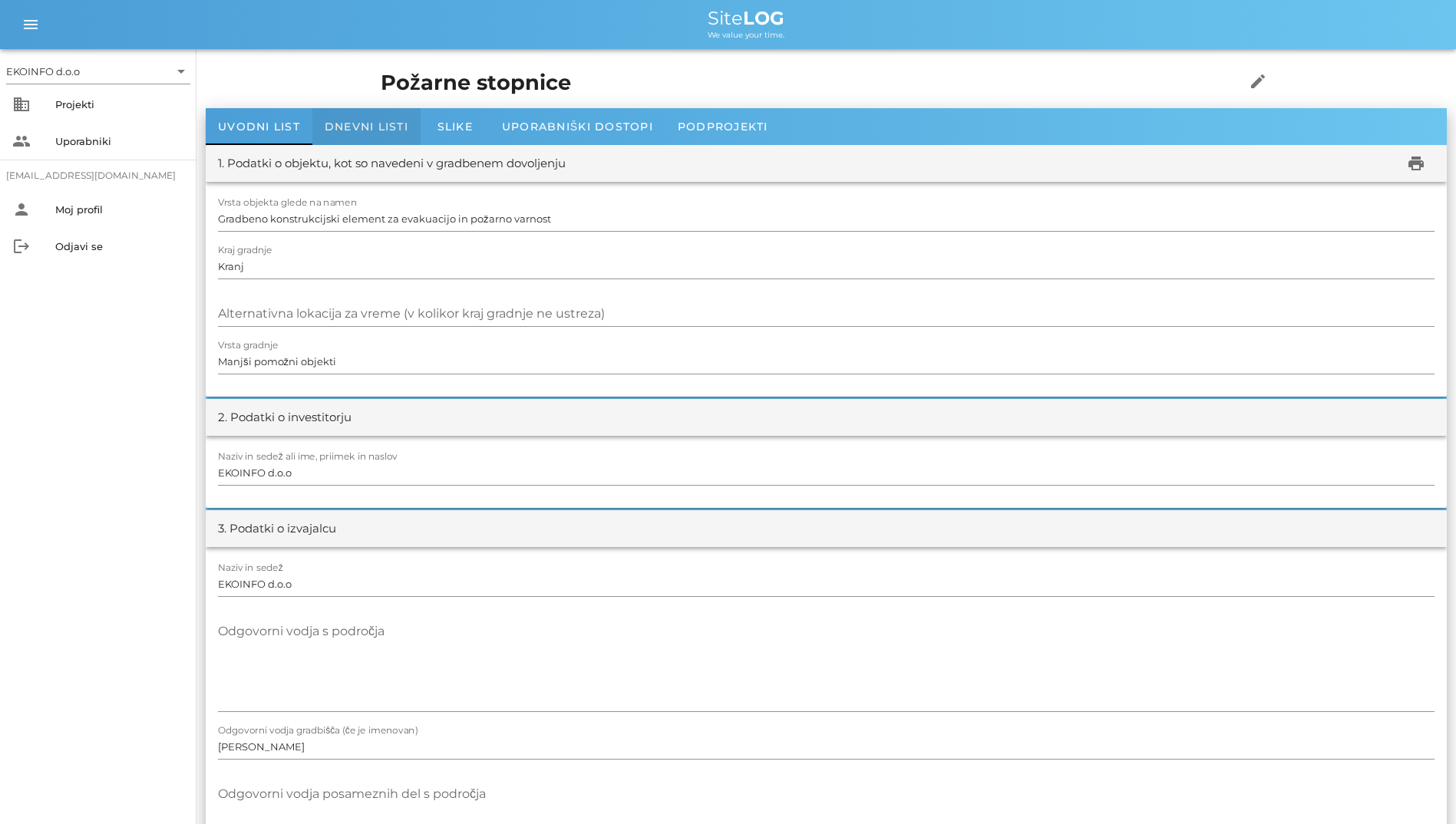
click at [350, 132] on span "Dnevni listi" at bounding box center [367, 126] width 84 height 14
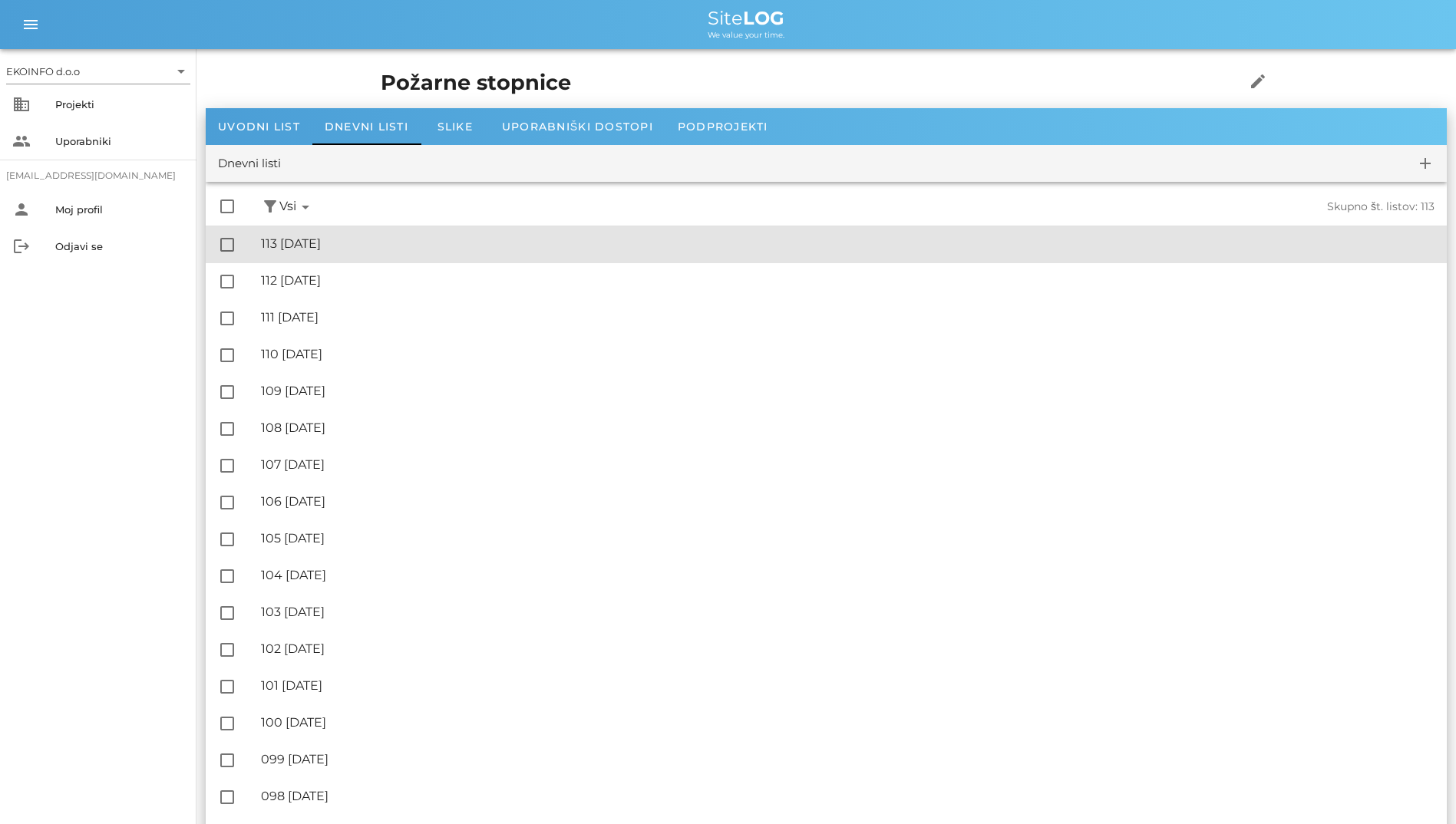
click at [374, 231] on div "🔏 113 [DATE] ✓ Podpisal: Nadzornik ✓ Podpisal: Sestavljalec ✓ Podpisal: Odgovor…" at bounding box center [847, 244] width 1173 height 35
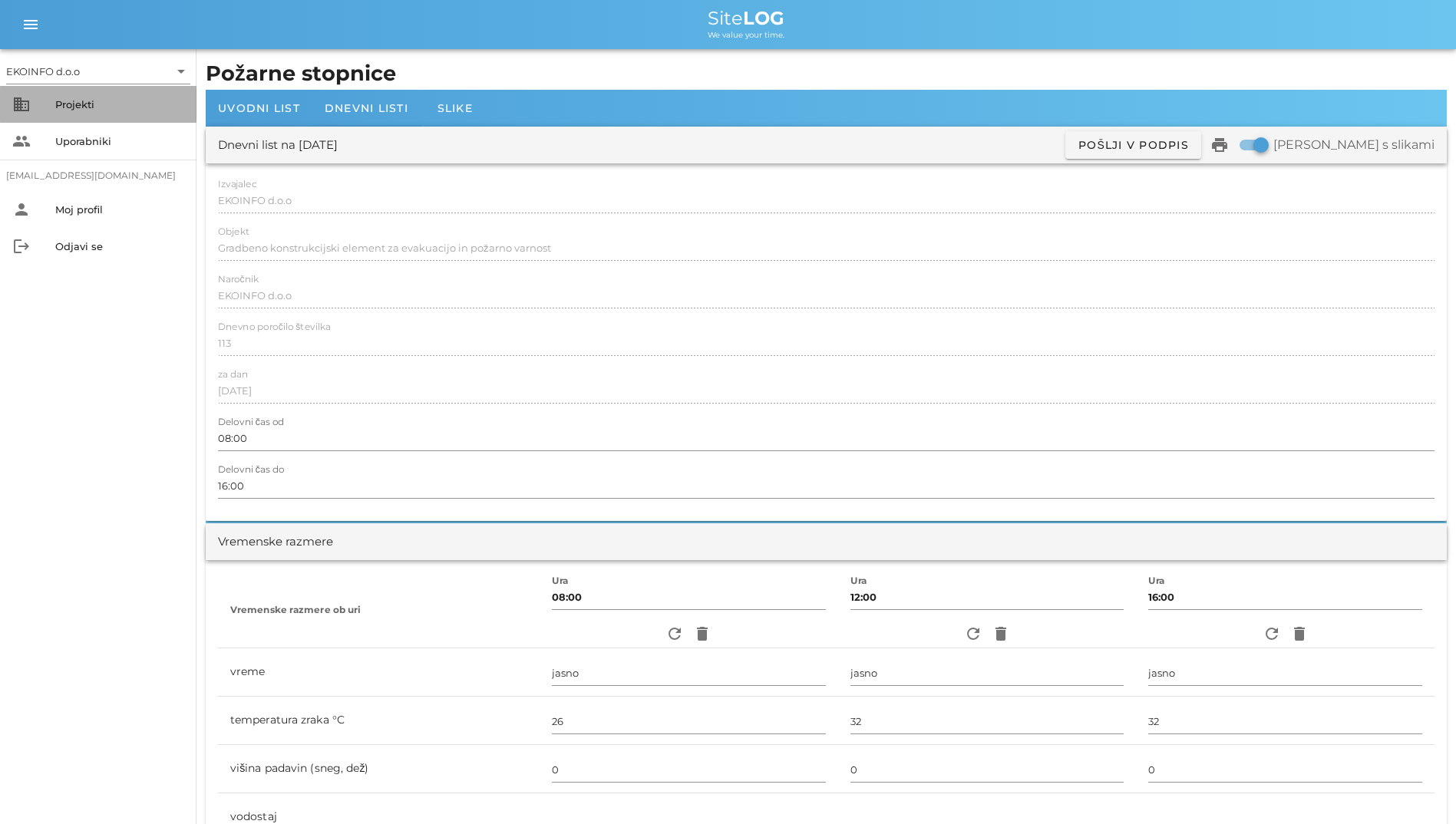
click at [100, 110] on div "Projekti" at bounding box center [119, 105] width 129 height 24
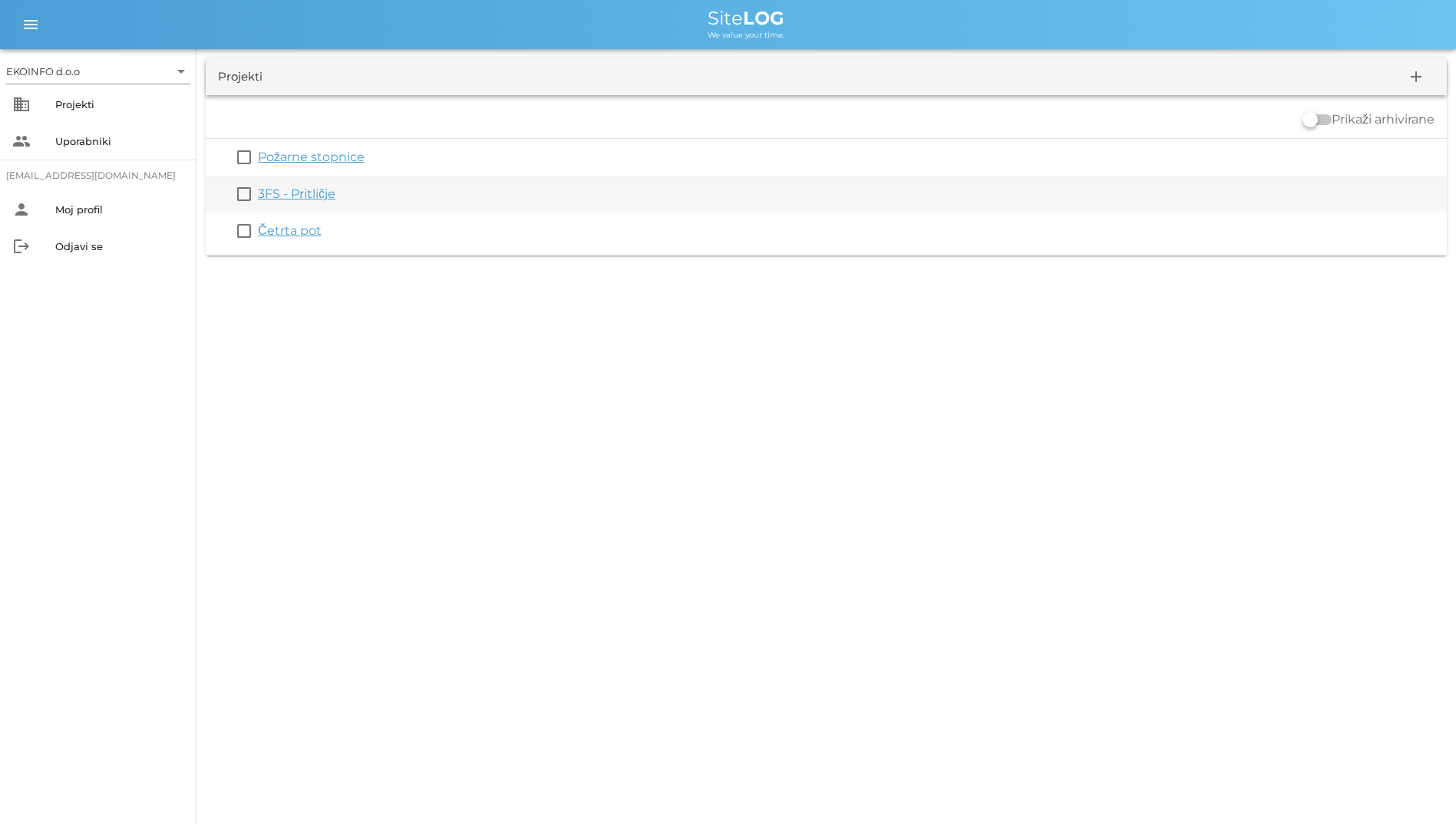
click at [316, 189] on link "3FS - Pritličje" at bounding box center [296, 194] width 77 height 15
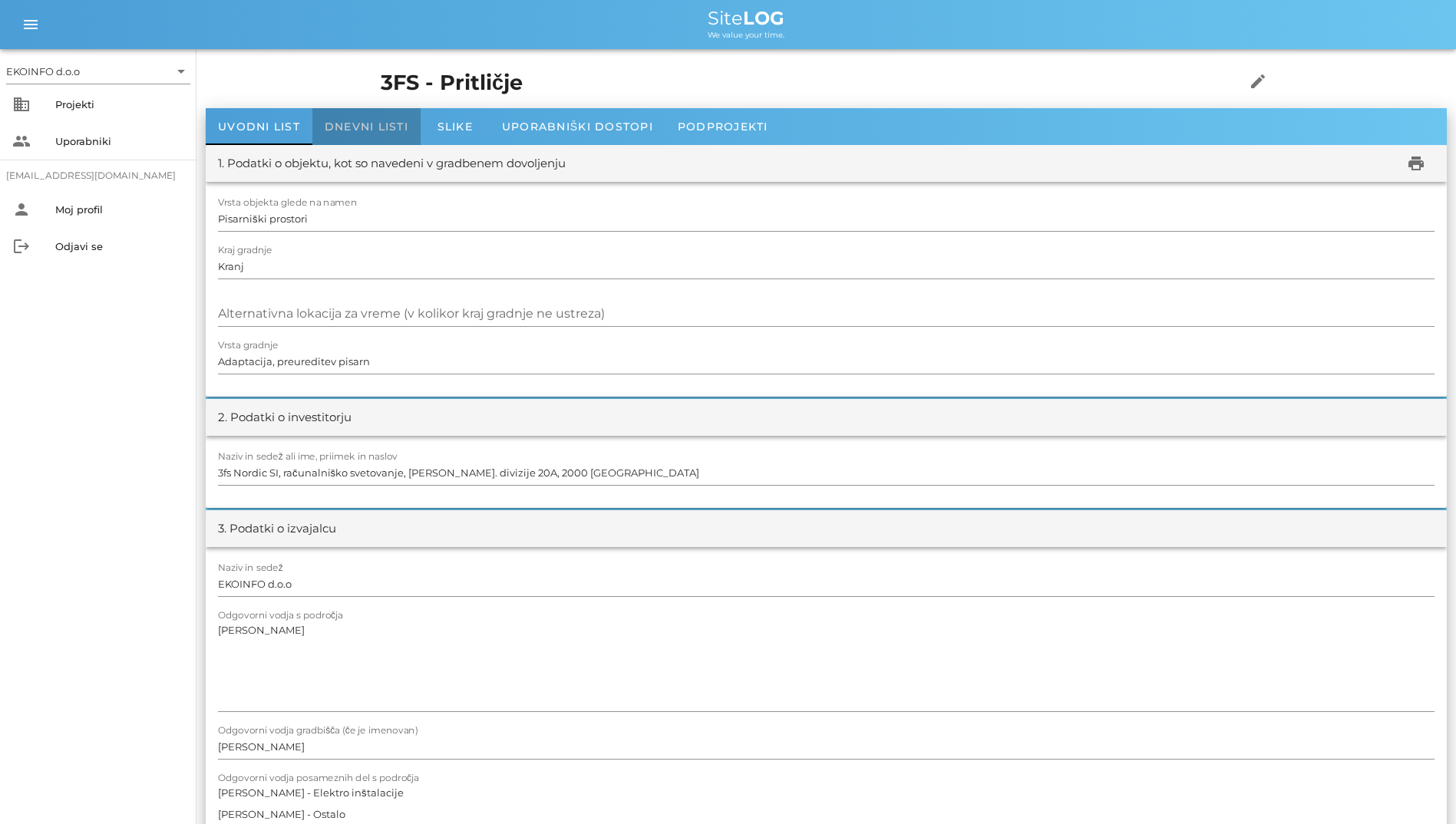
click at [359, 136] on div "Dnevni listi" at bounding box center [367, 126] width 108 height 36
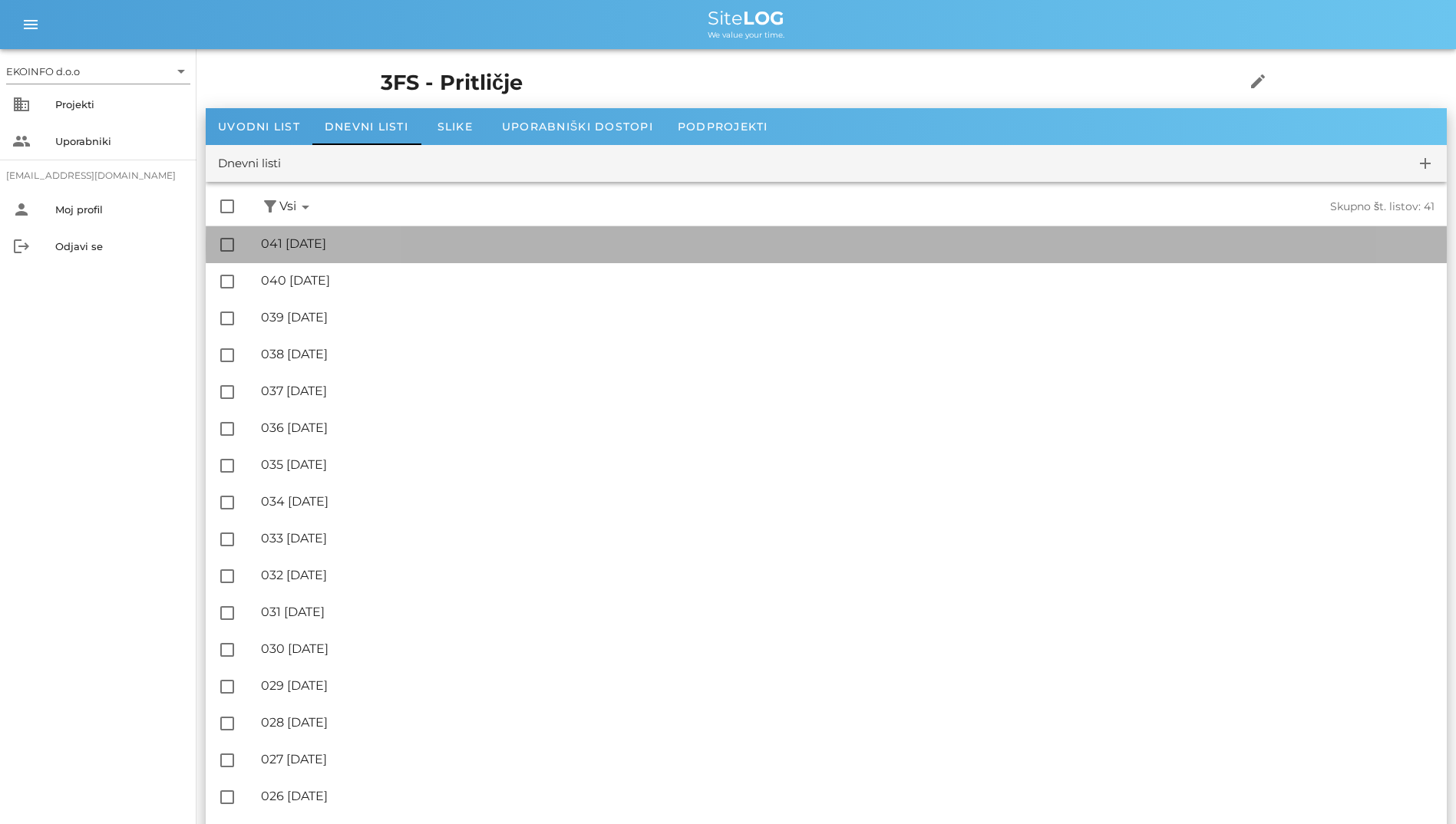
click at [392, 232] on div "🔏 041 [DATE] ✓ Podpisal: Nadzornik ✓ Podpisal: Sestavljalec ✓ Podpisal: Odgovor…" at bounding box center [847, 244] width 1173 height 35
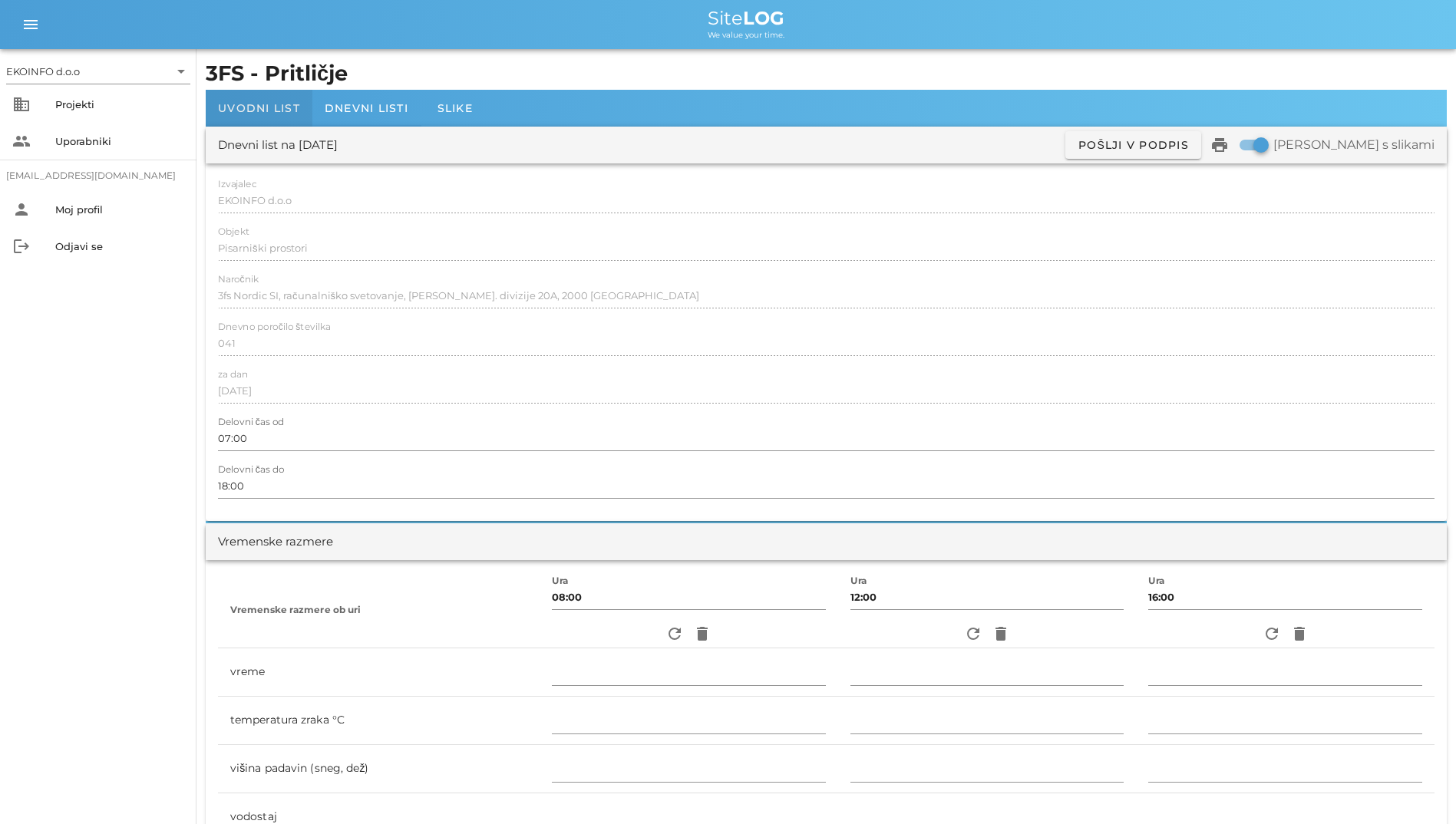
click at [275, 119] on div "Uvodni list" at bounding box center [259, 107] width 106 height 36
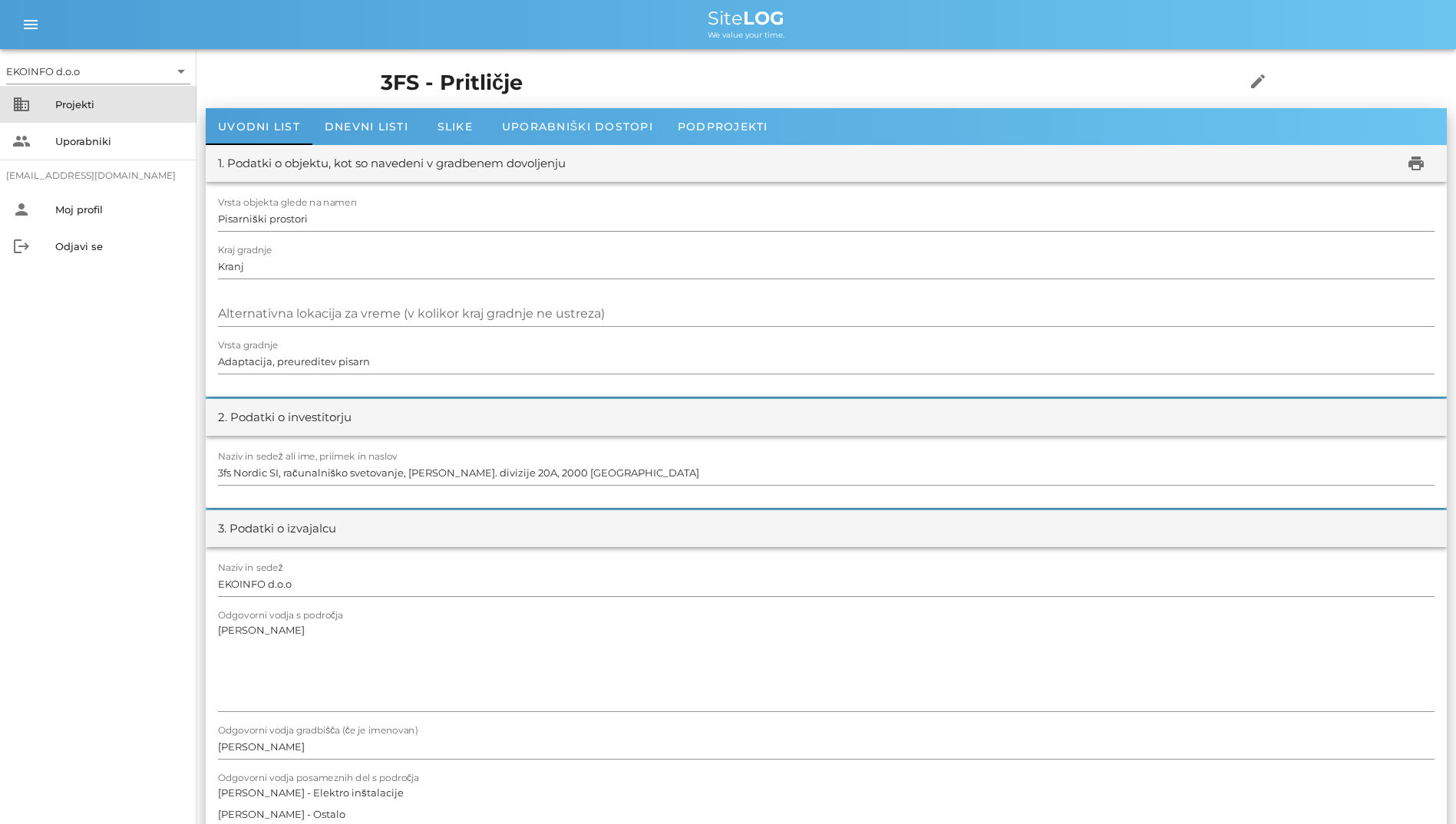
click at [132, 109] on div "Projekti" at bounding box center [119, 104] width 129 height 12
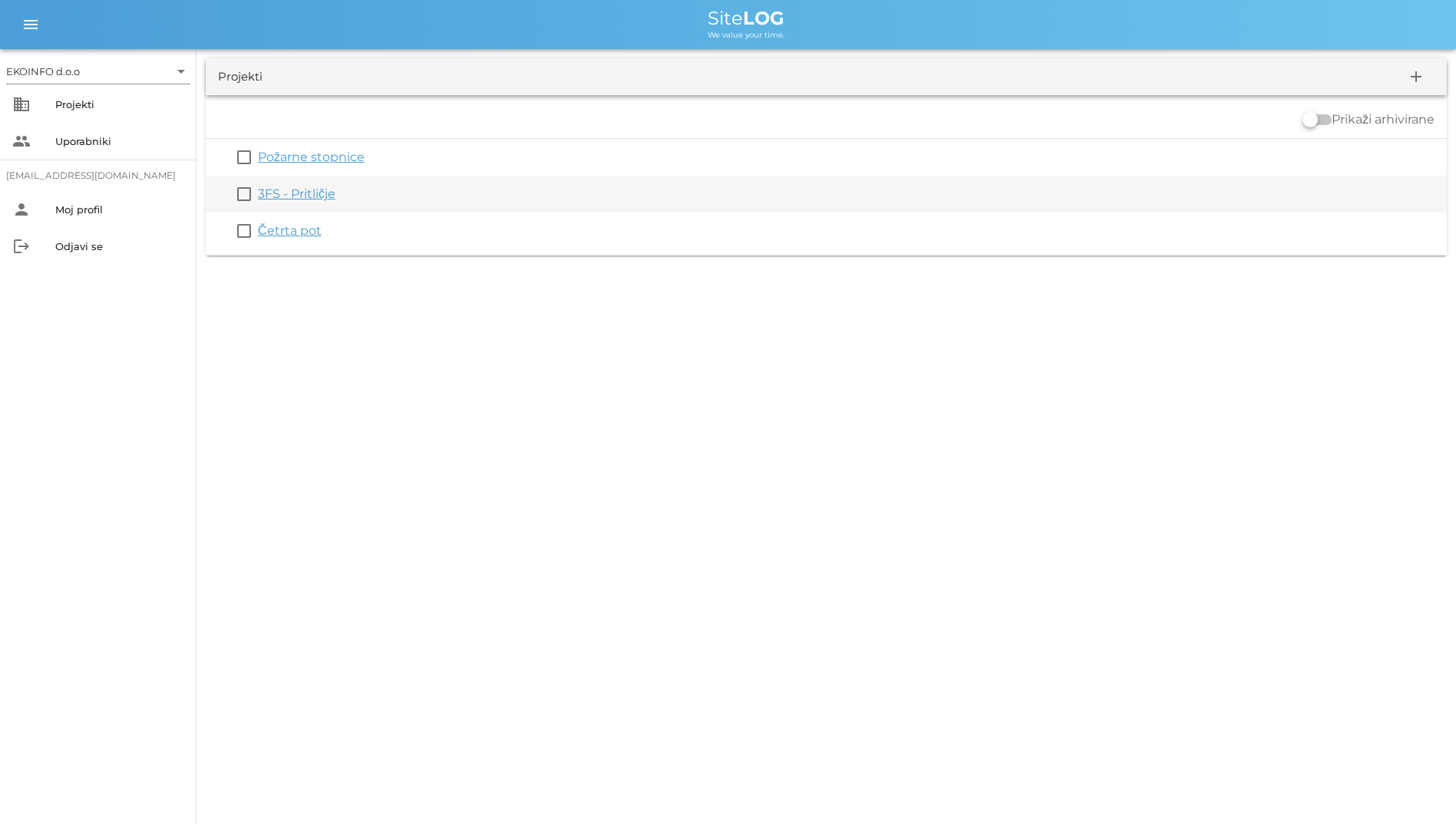
click at [323, 198] on link "3FS - Pritličje" at bounding box center [296, 194] width 77 height 15
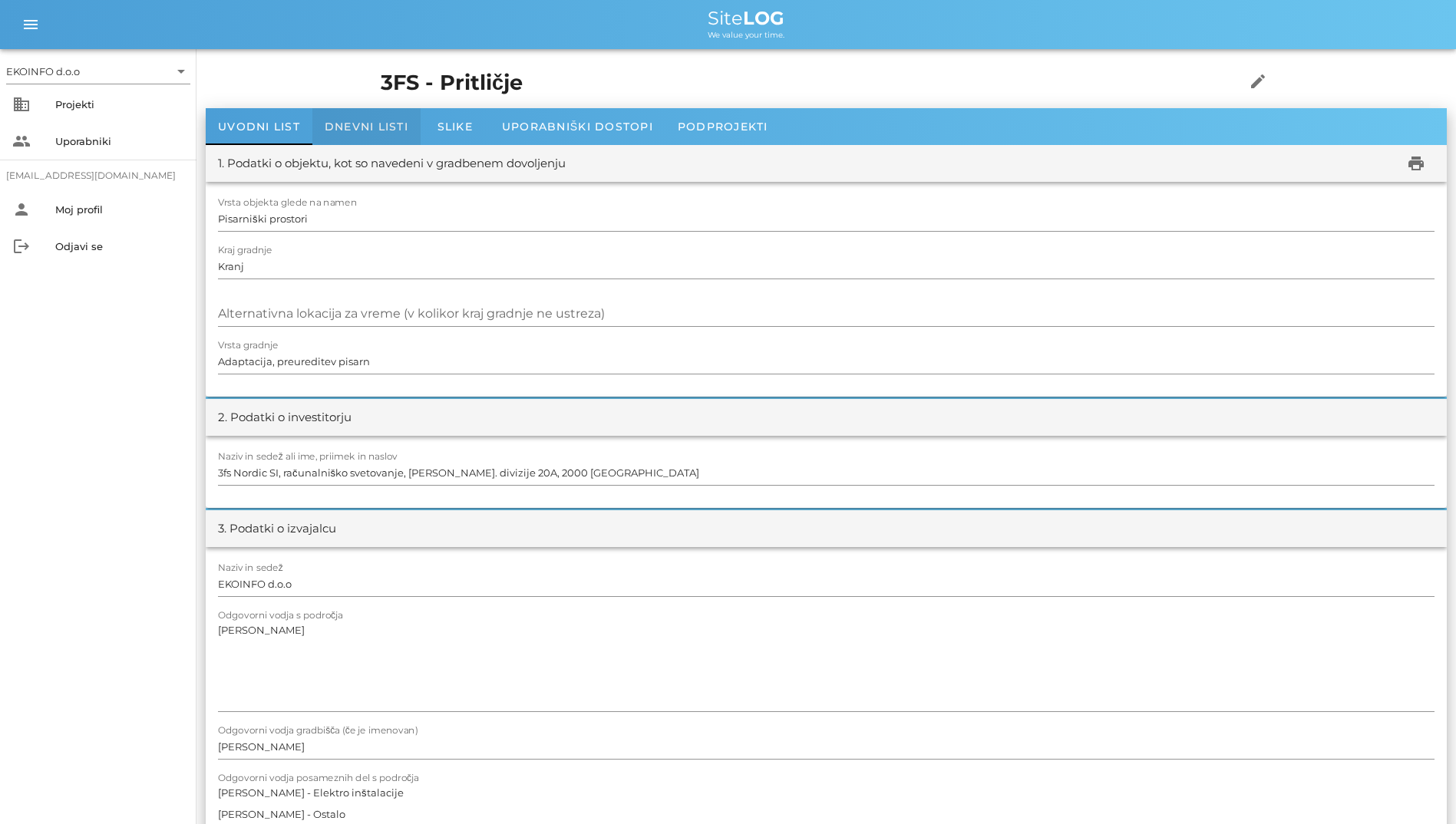
click at [375, 143] on div "Dnevni listi" at bounding box center [367, 126] width 108 height 36
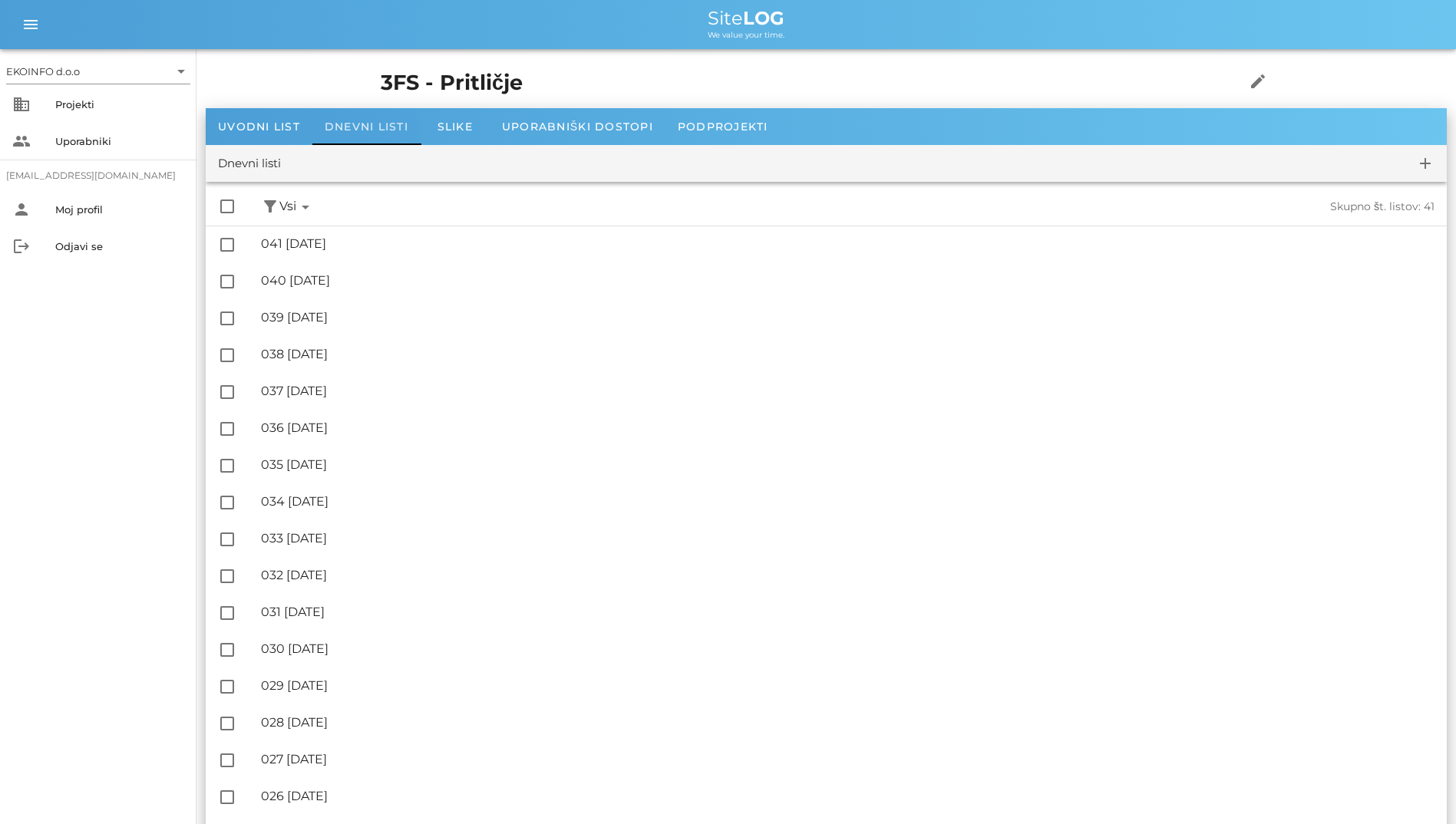
click at [396, 119] on div "Dnevni listi" at bounding box center [367, 126] width 108 height 36
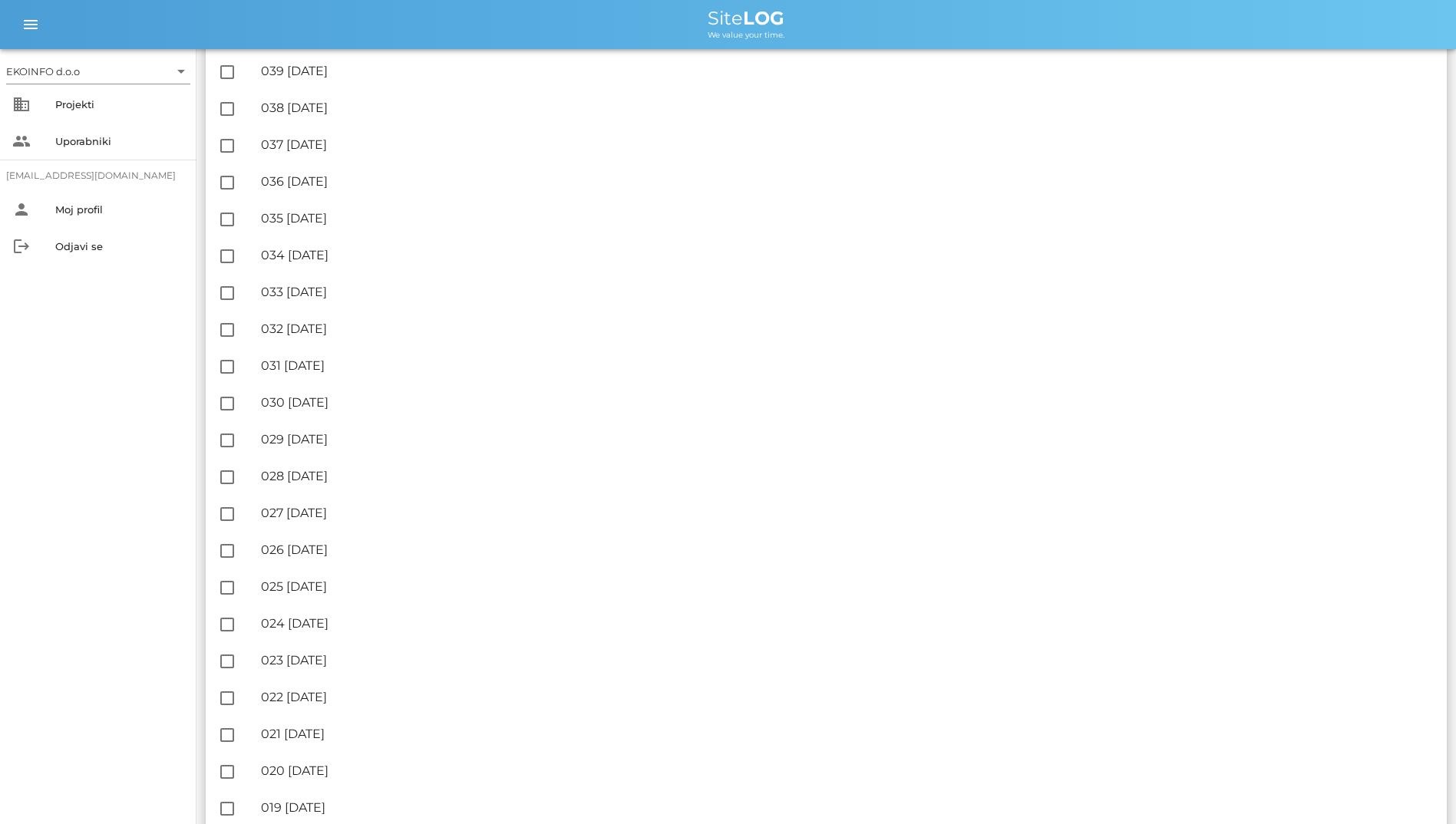
scroll to position [18, 0]
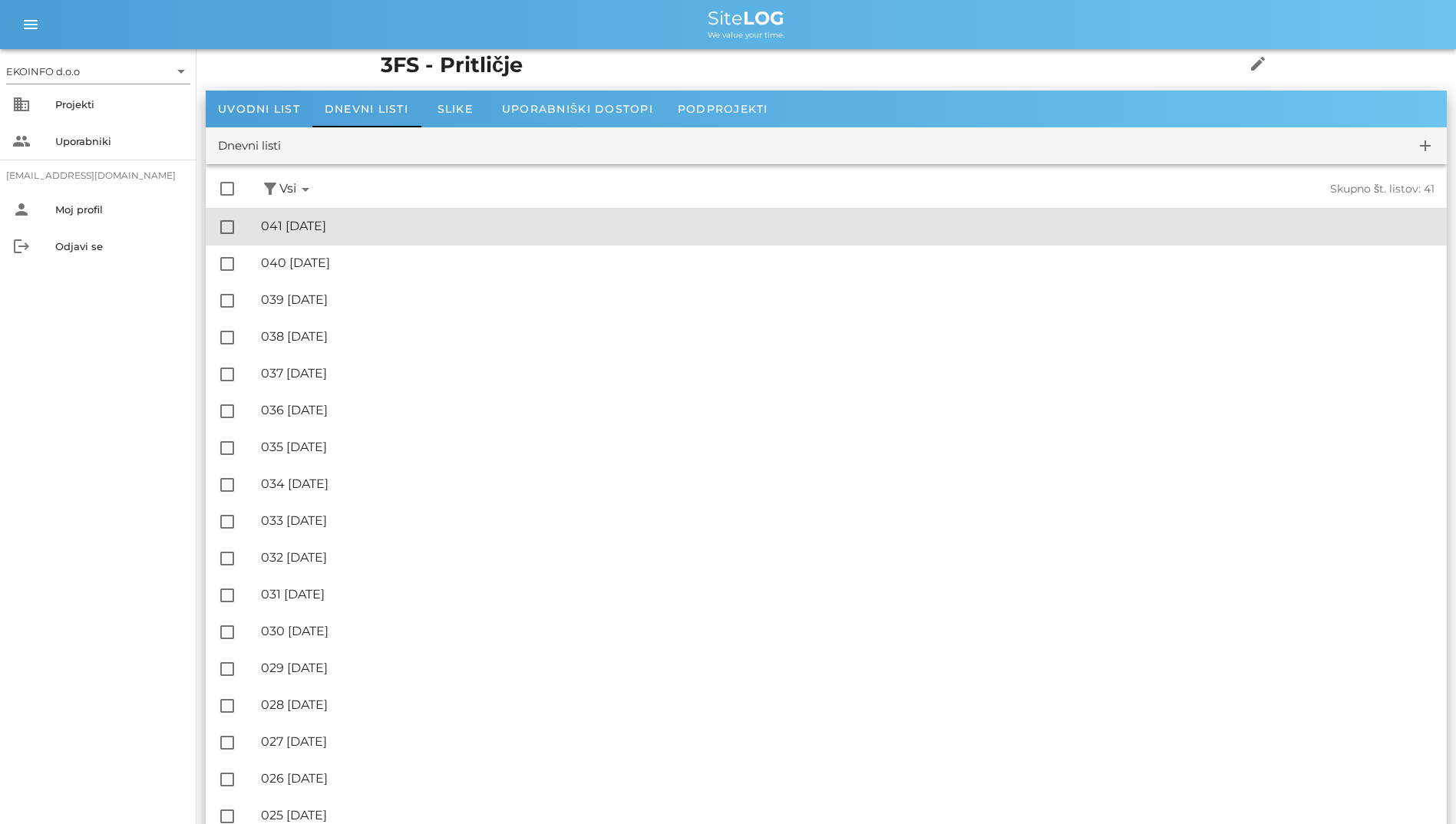
click at [360, 222] on div "🔏 041 [DATE]" at bounding box center [847, 226] width 1173 height 15
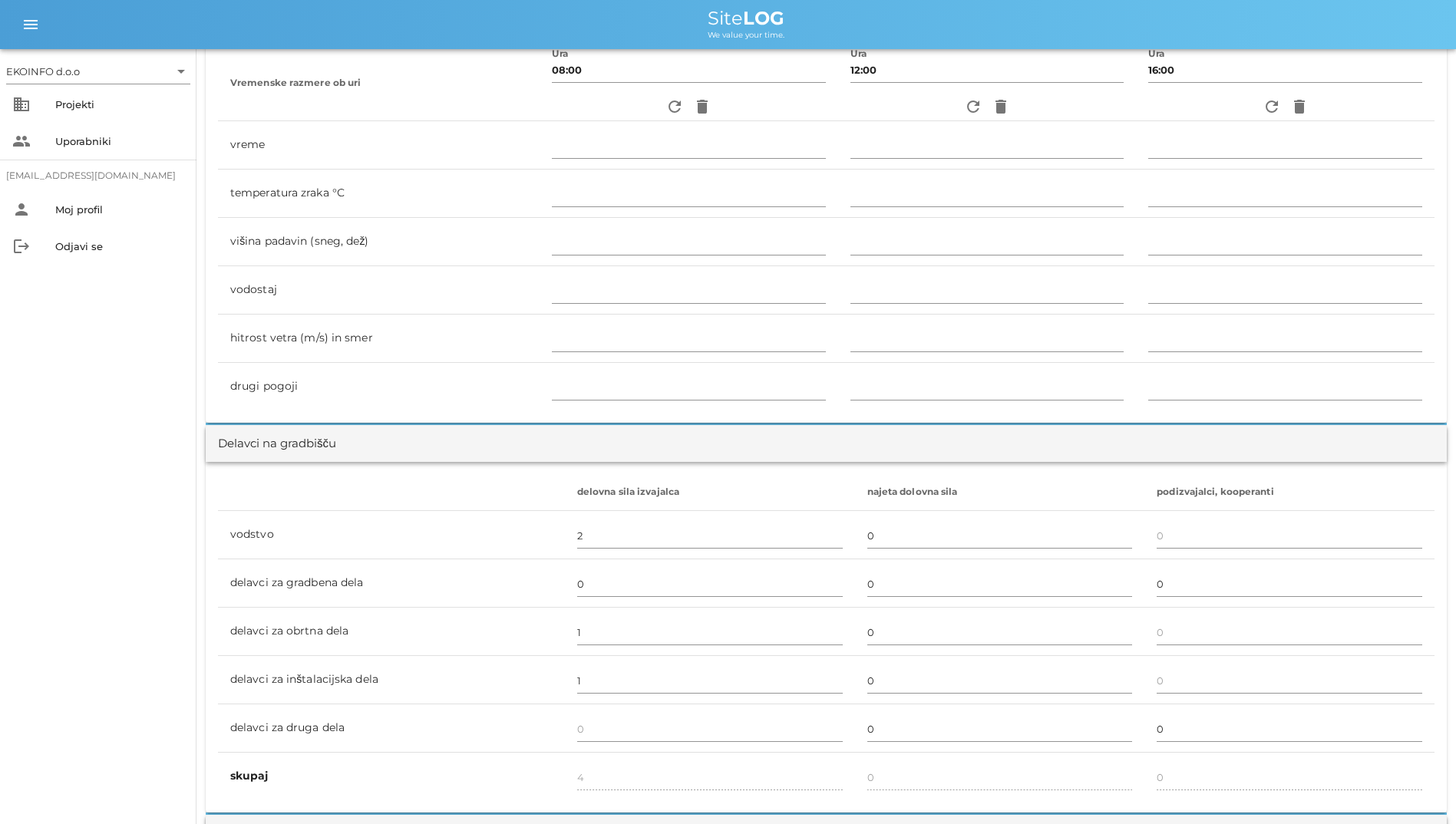
scroll to position [538, 0]
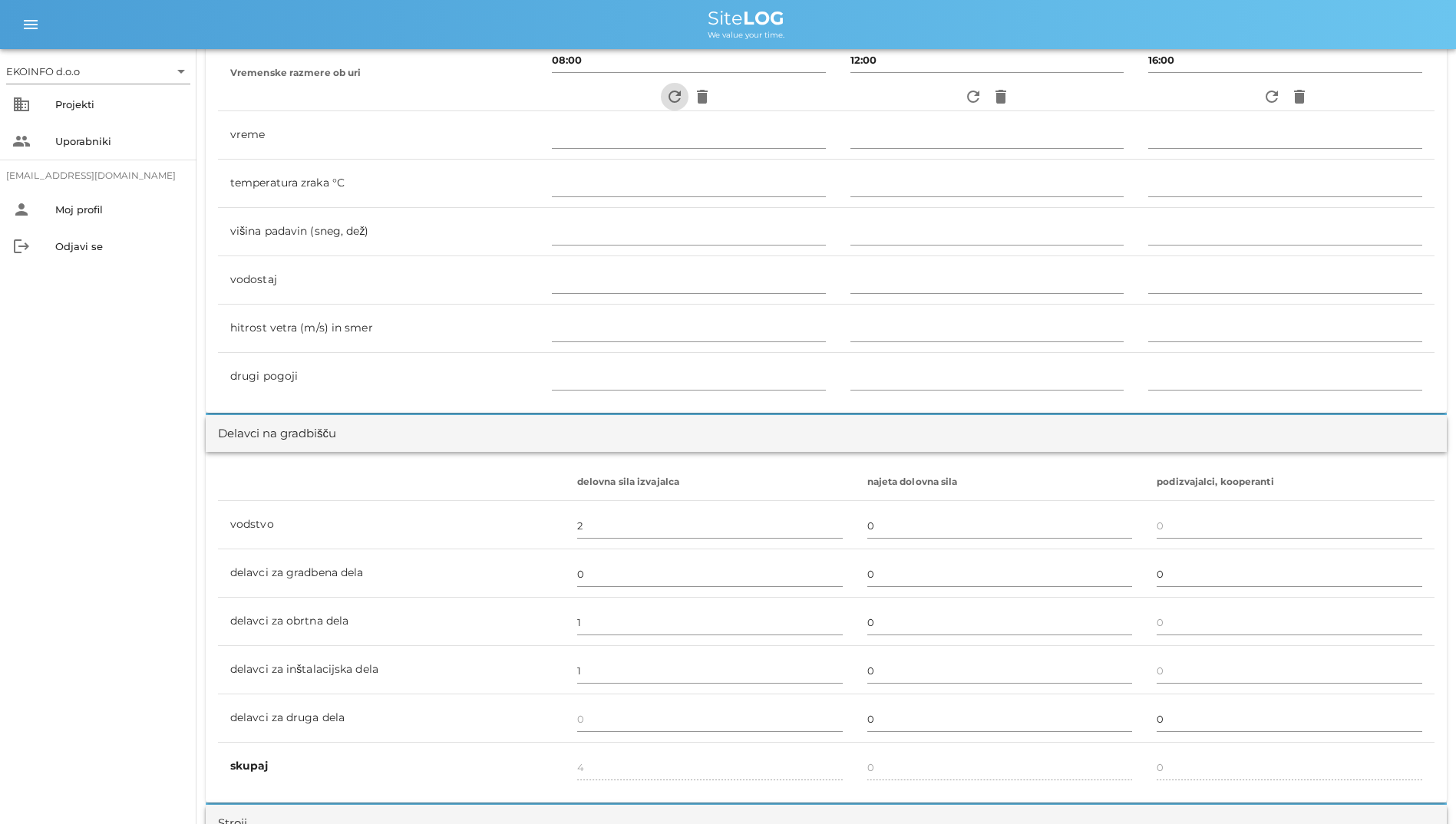
click at [665, 93] on icon "refresh" at bounding box center [675, 97] width 19 height 19
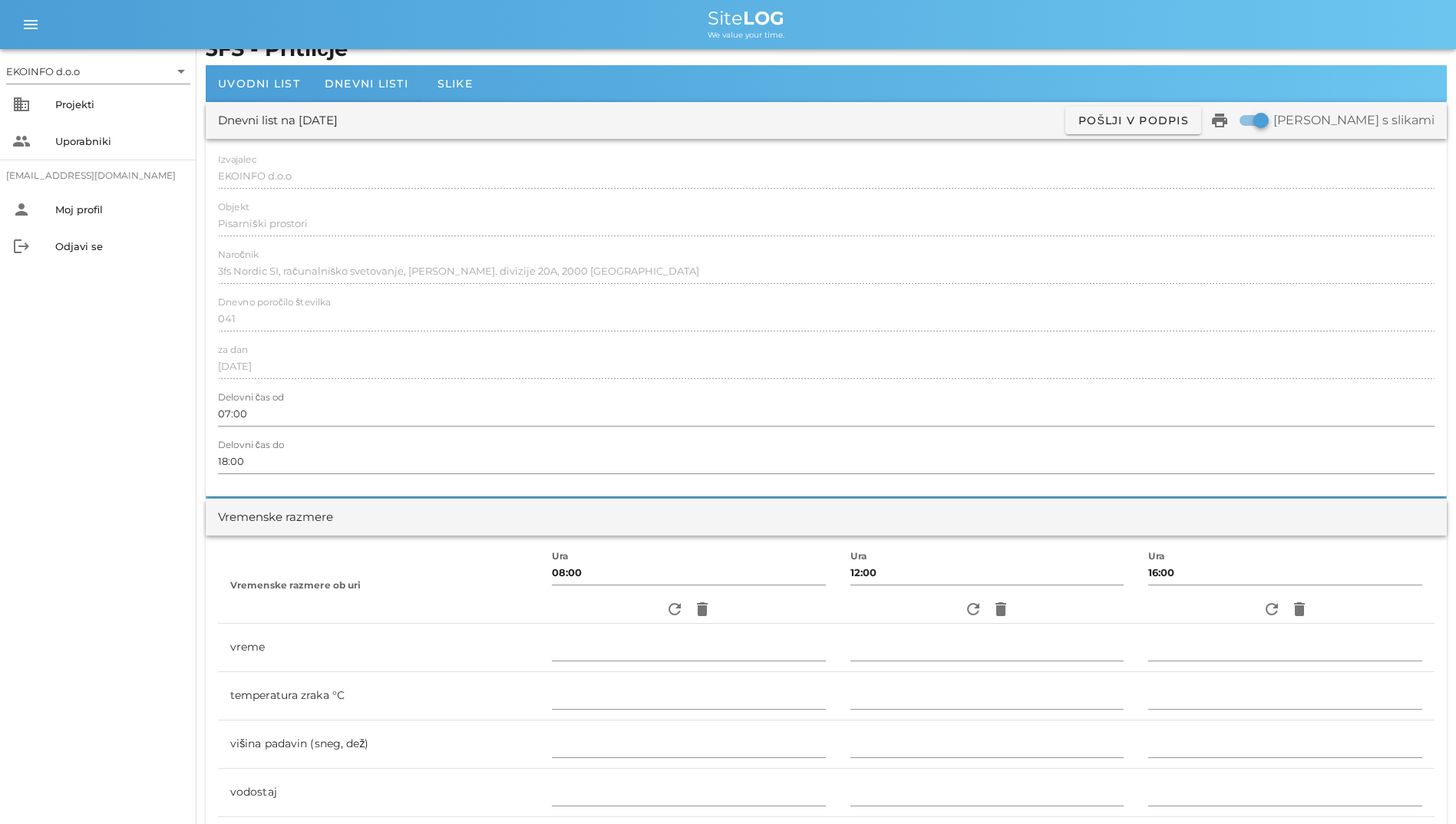
scroll to position [0, 0]
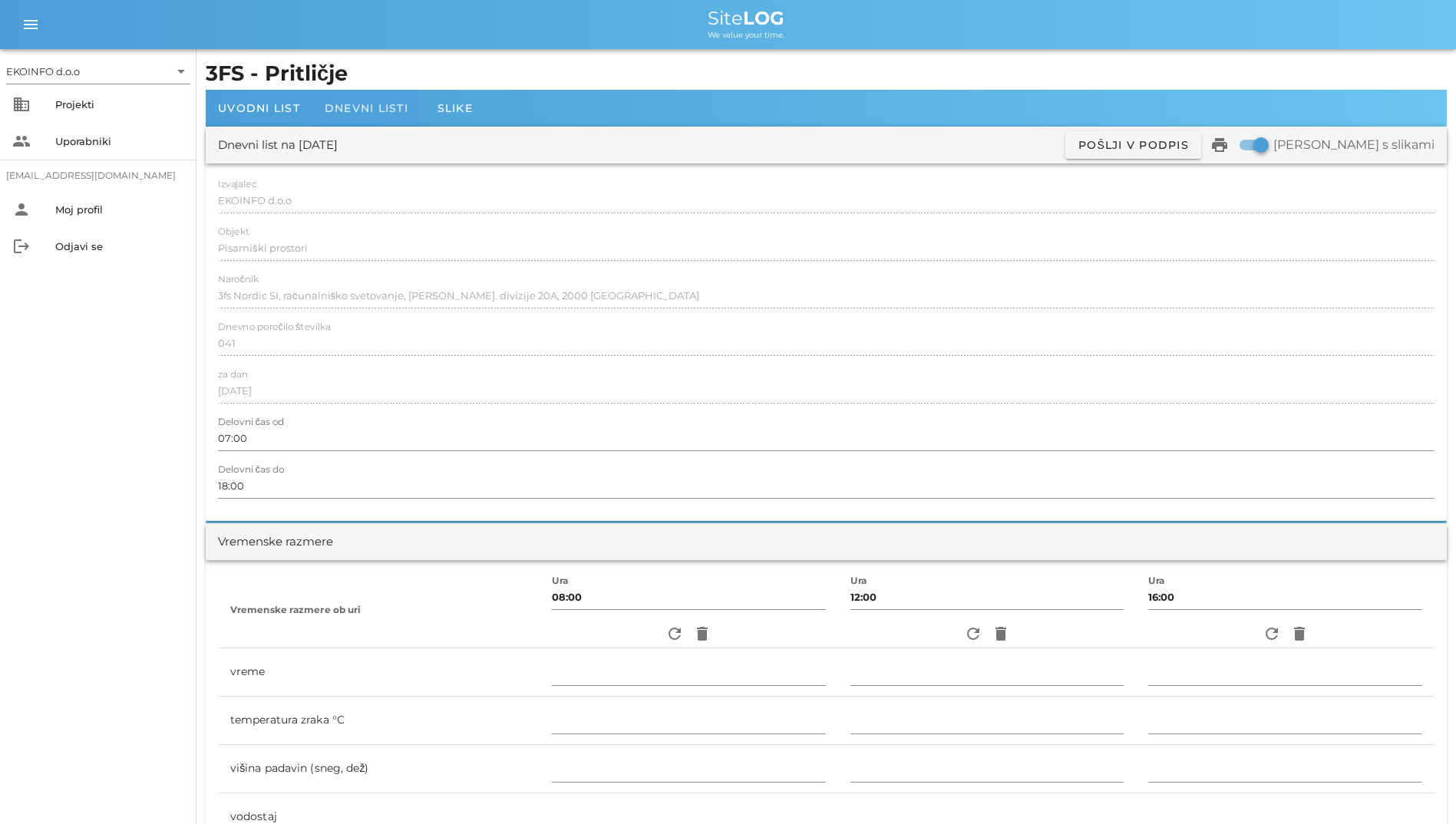
click at [392, 108] on span "Dnevni listi" at bounding box center [367, 108] width 84 height 14
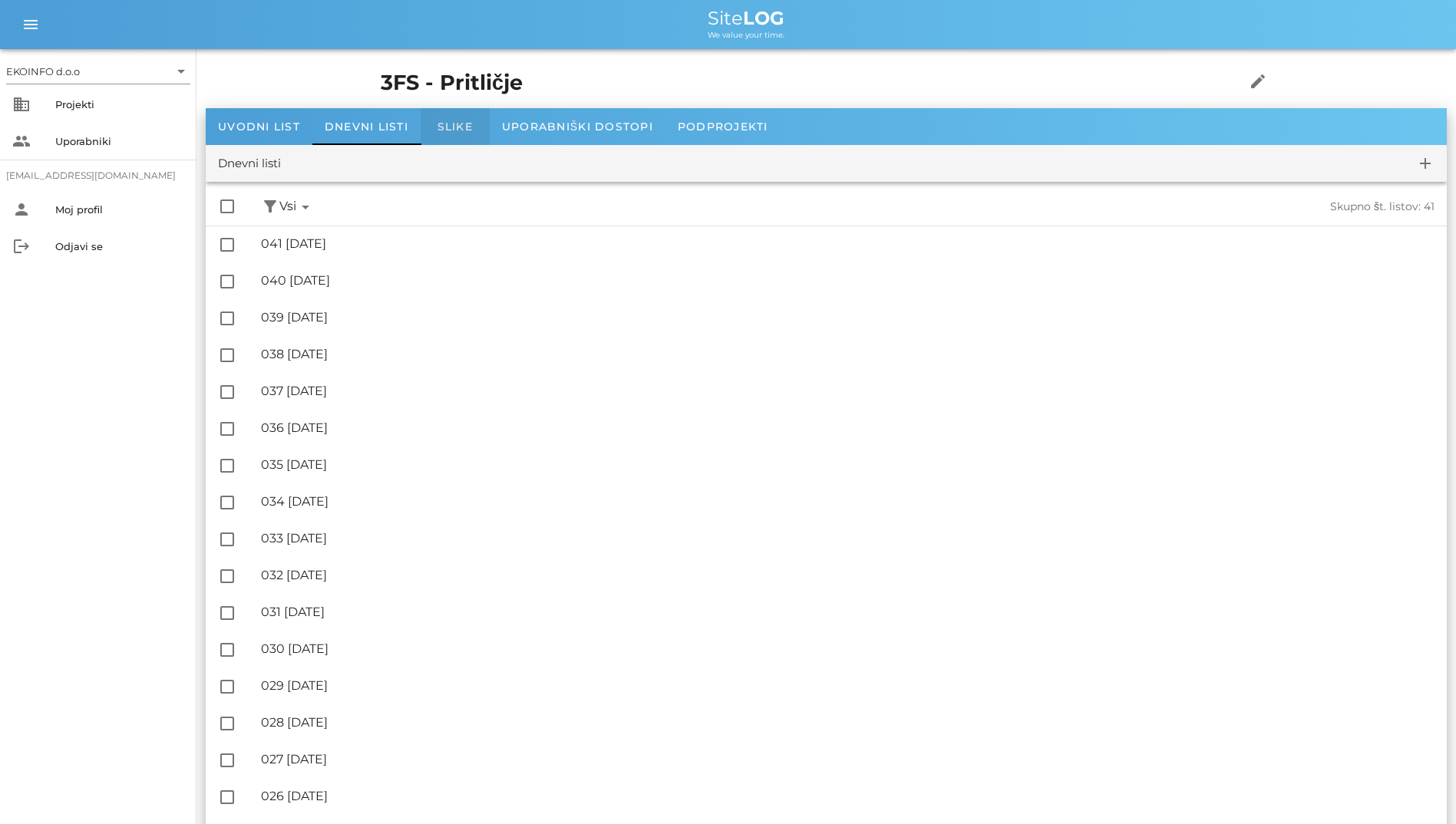
click at [463, 128] on span "Slike" at bounding box center [455, 126] width 35 height 14
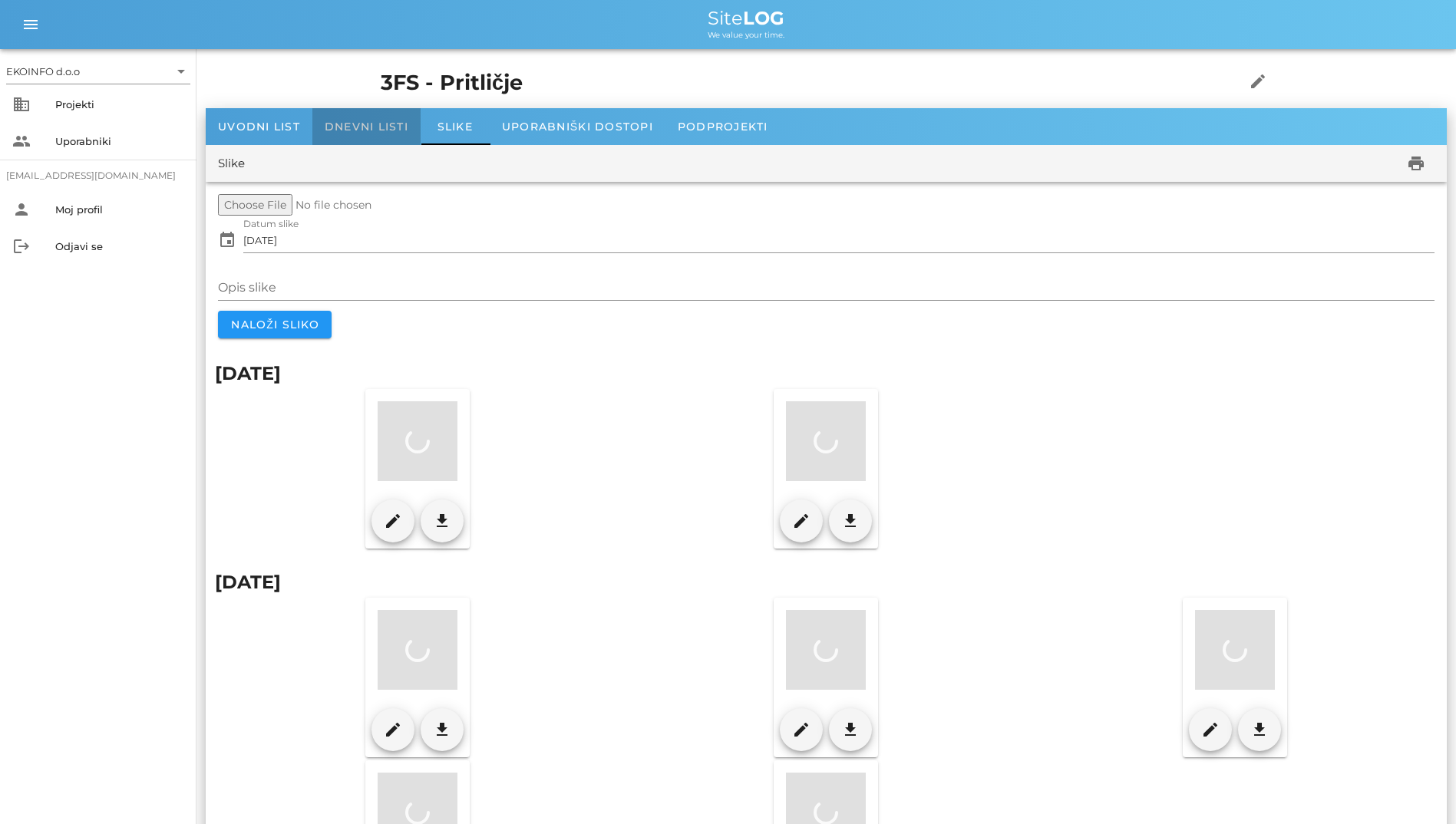
click at [390, 134] on div "Dnevni listi" at bounding box center [367, 126] width 108 height 36
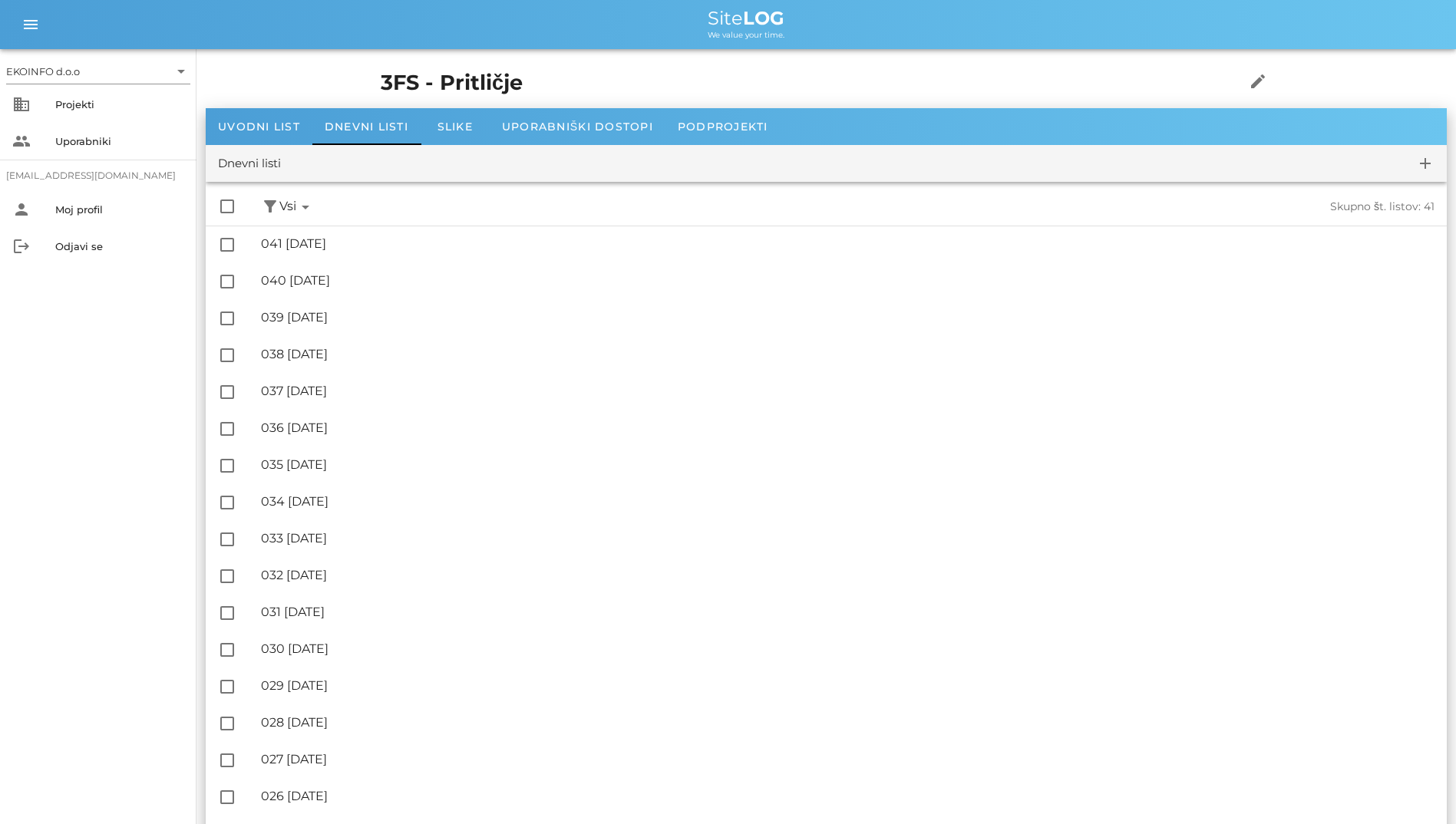
click at [381, 73] on h1 "3FS - Pritličje" at bounding box center [789, 83] width 817 height 32
drag, startPoint x: 259, startPoint y: 73, endPoint x: 218, endPoint y: 77, distance: 41.2
click at [381, 77] on h1 "3FS - Pritličje" at bounding box center [789, 83] width 817 height 32
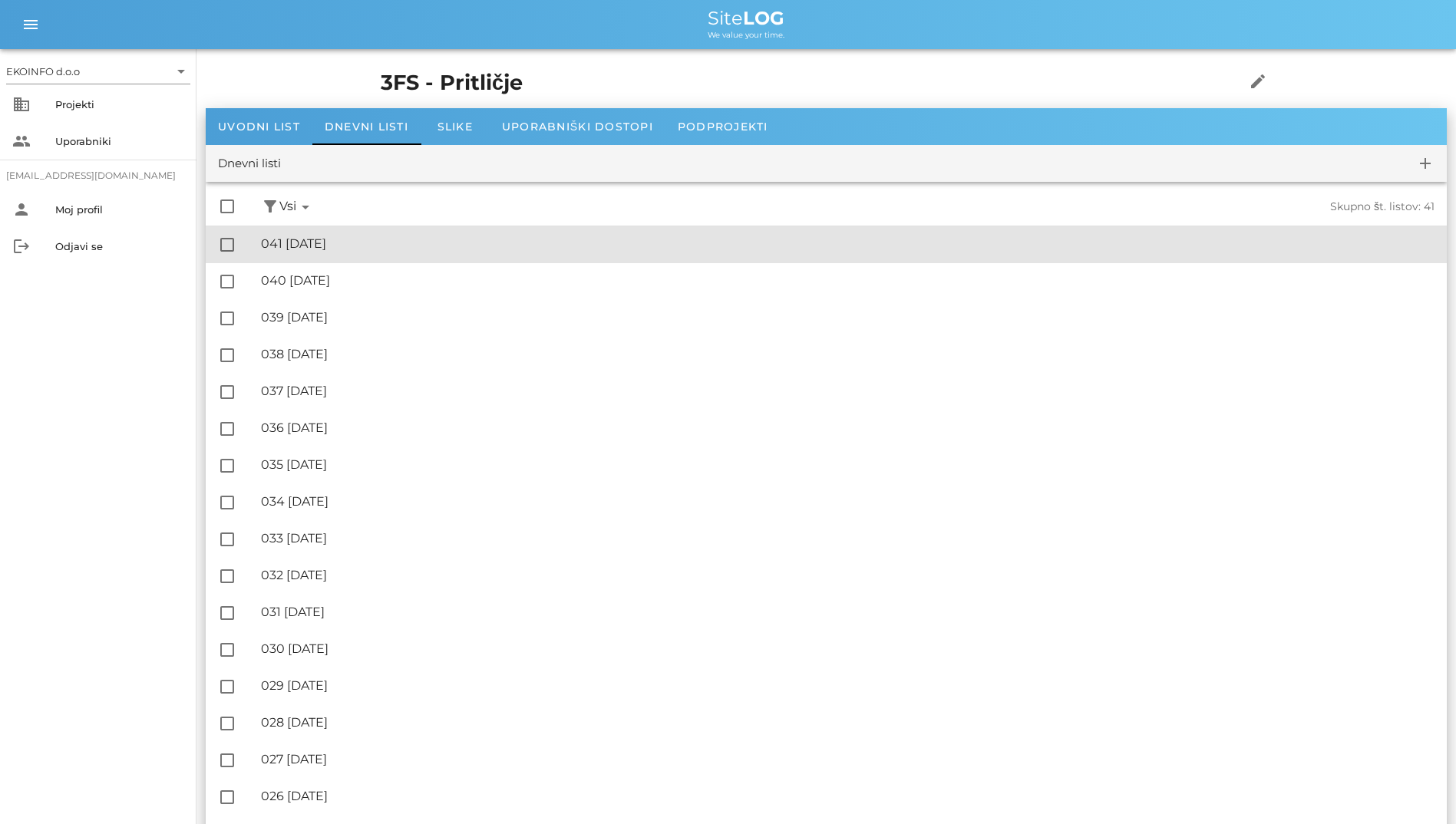
click at [654, 248] on div "🔏 041 [DATE]" at bounding box center [847, 244] width 1173 height 15
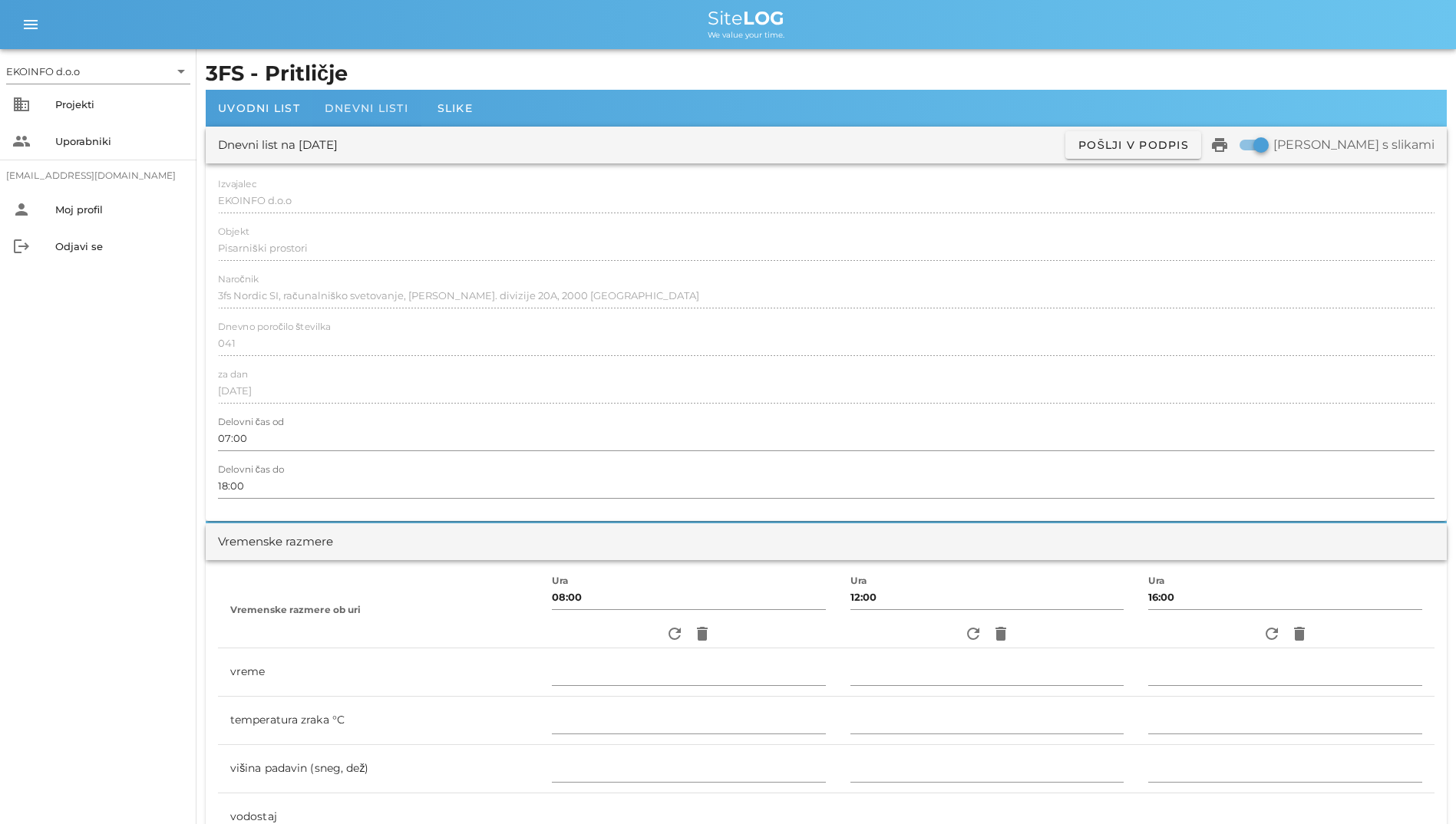
click at [388, 99] on div "Dnevni listi" at bounding box center [367, 107] width 108 height 36
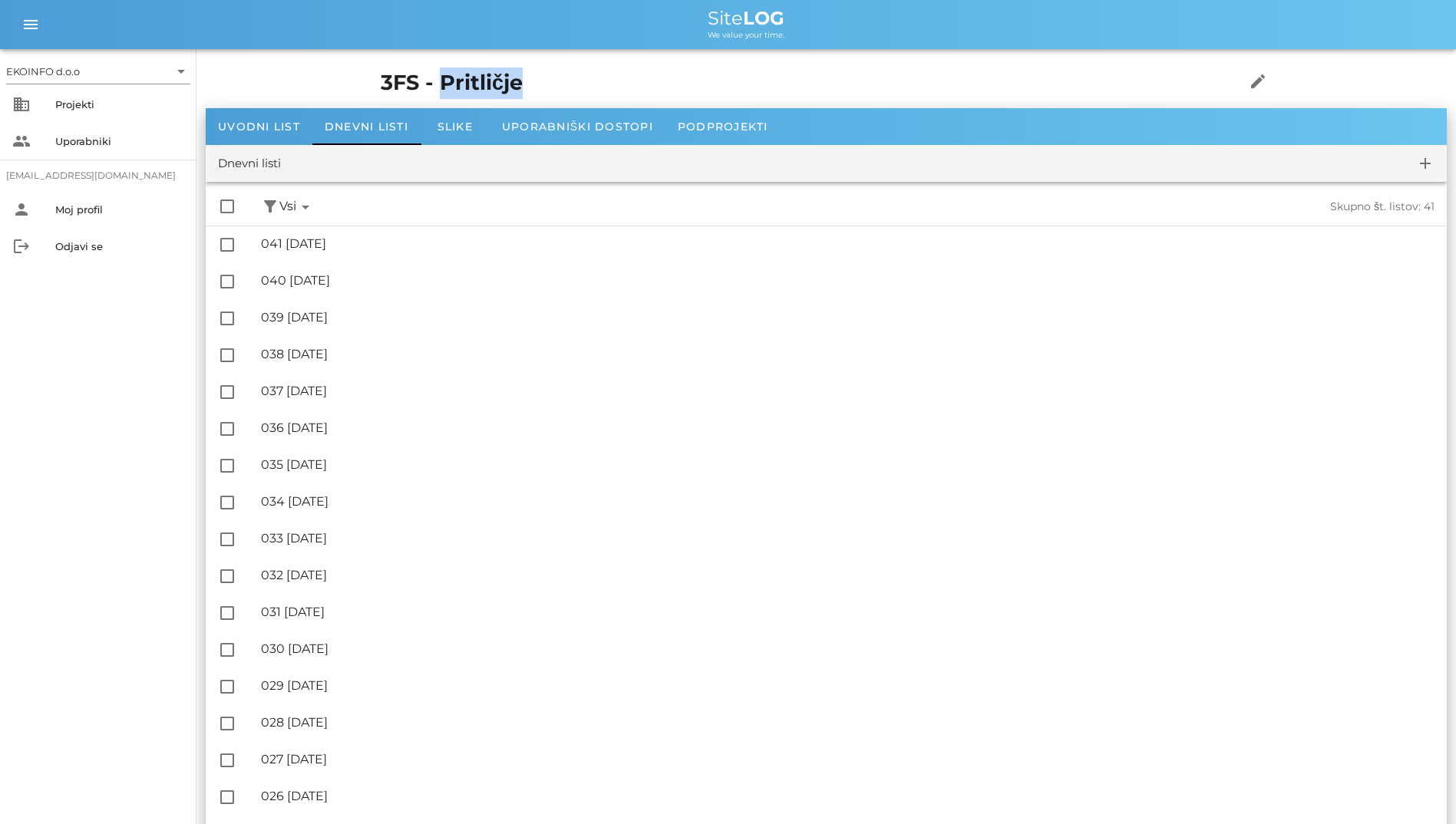
drag, startPoint x: 402, startPoint y: 97, endPoint x: 273, endPoint y: 68, distance: 132.2
click at [381, 68] on h1 "3FS - Pritličje" at bounding box center [789, 83] width 817 height 32
drag, startPoint x: 273, startPoint y: 68, endPoint x: 224, endPoint y: 78, distance: 50.0
click at [381, 78] on h1 "3FS - Pritličje" at bounding box center [789, 83] width 817 height 32
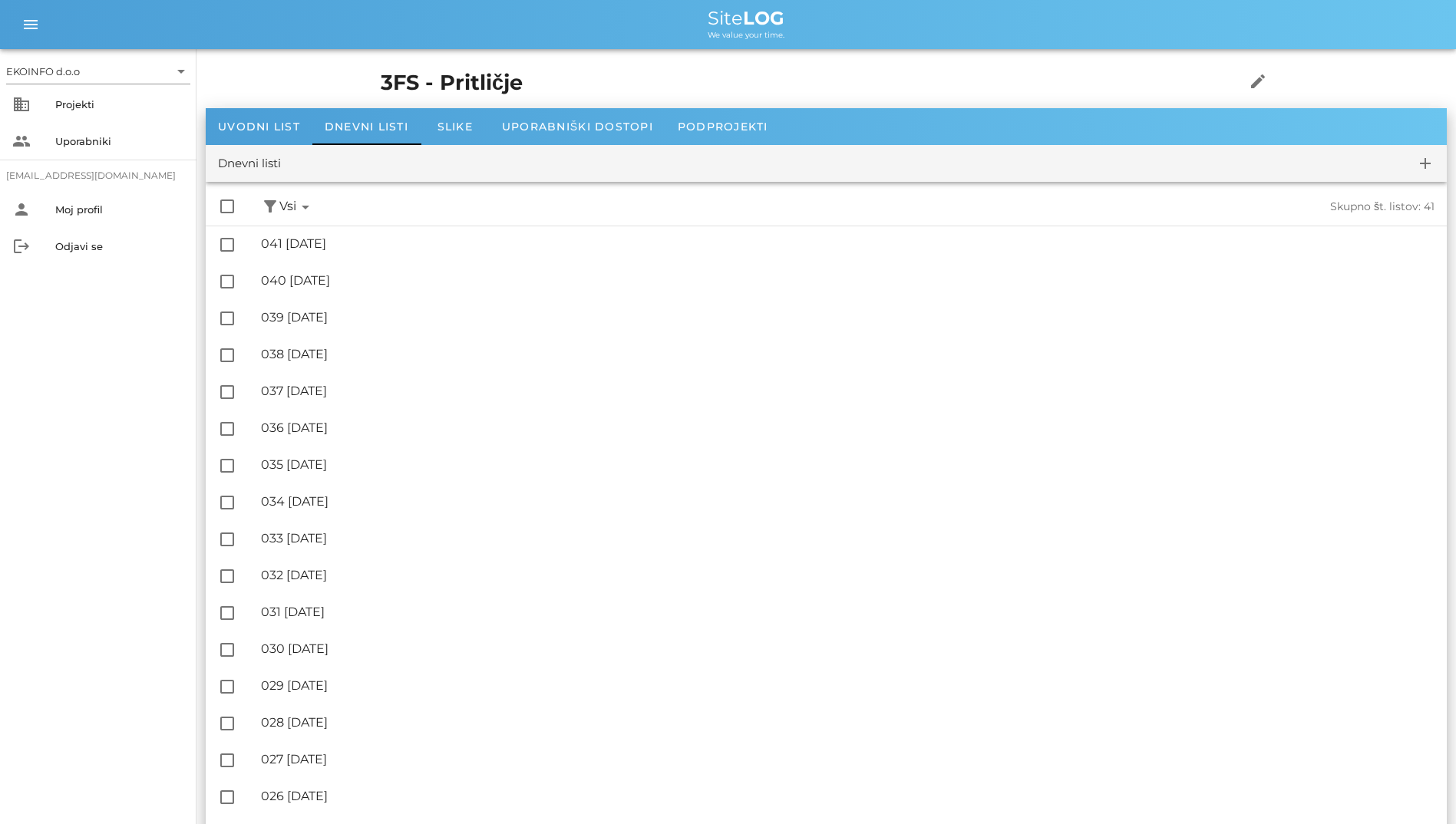
drag, startPoint x: 224, startPoint y: 78, endPoint x: 450, endPoint y: 55, distance: 227.2
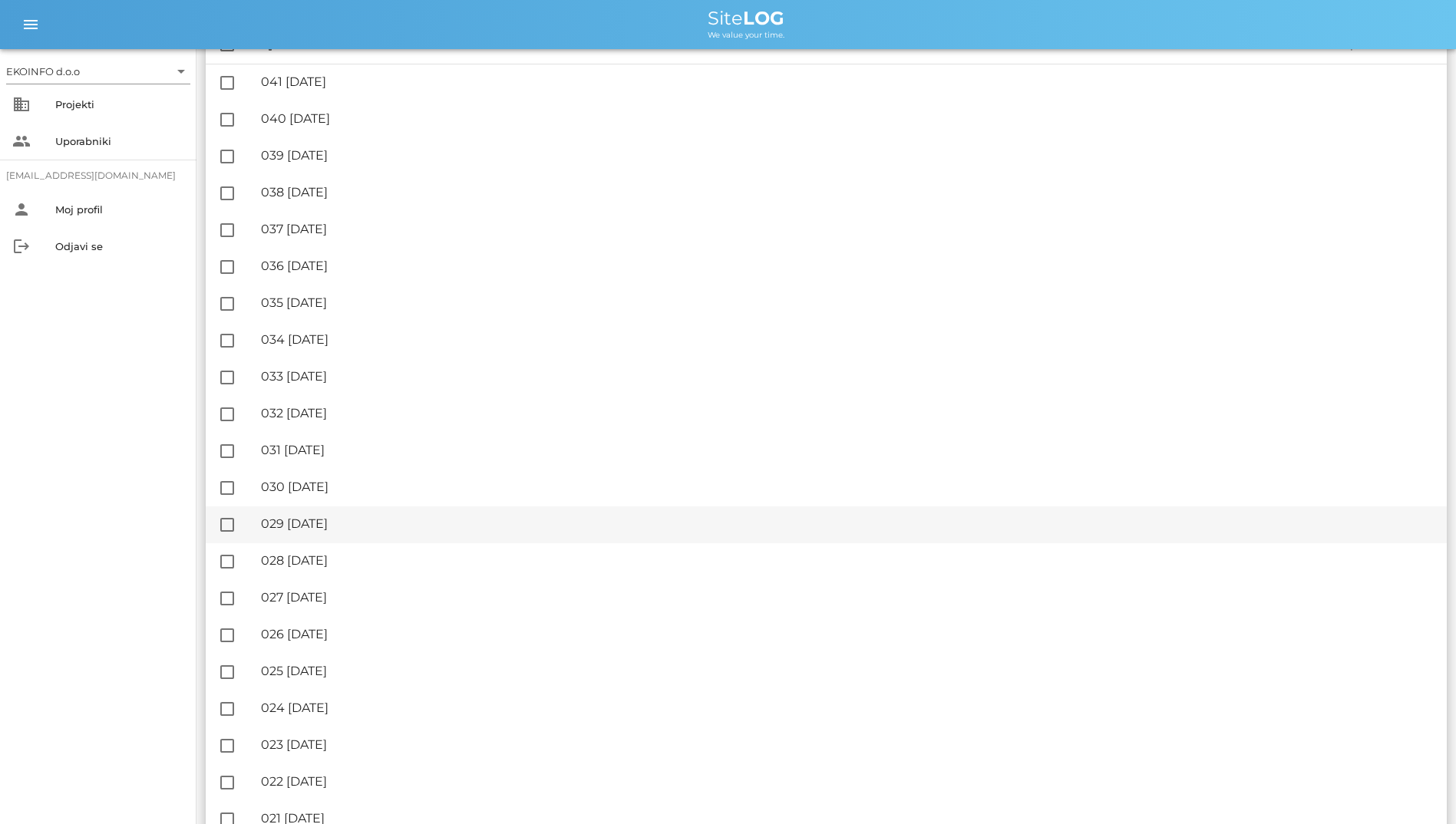
scroll to position [538, 0]
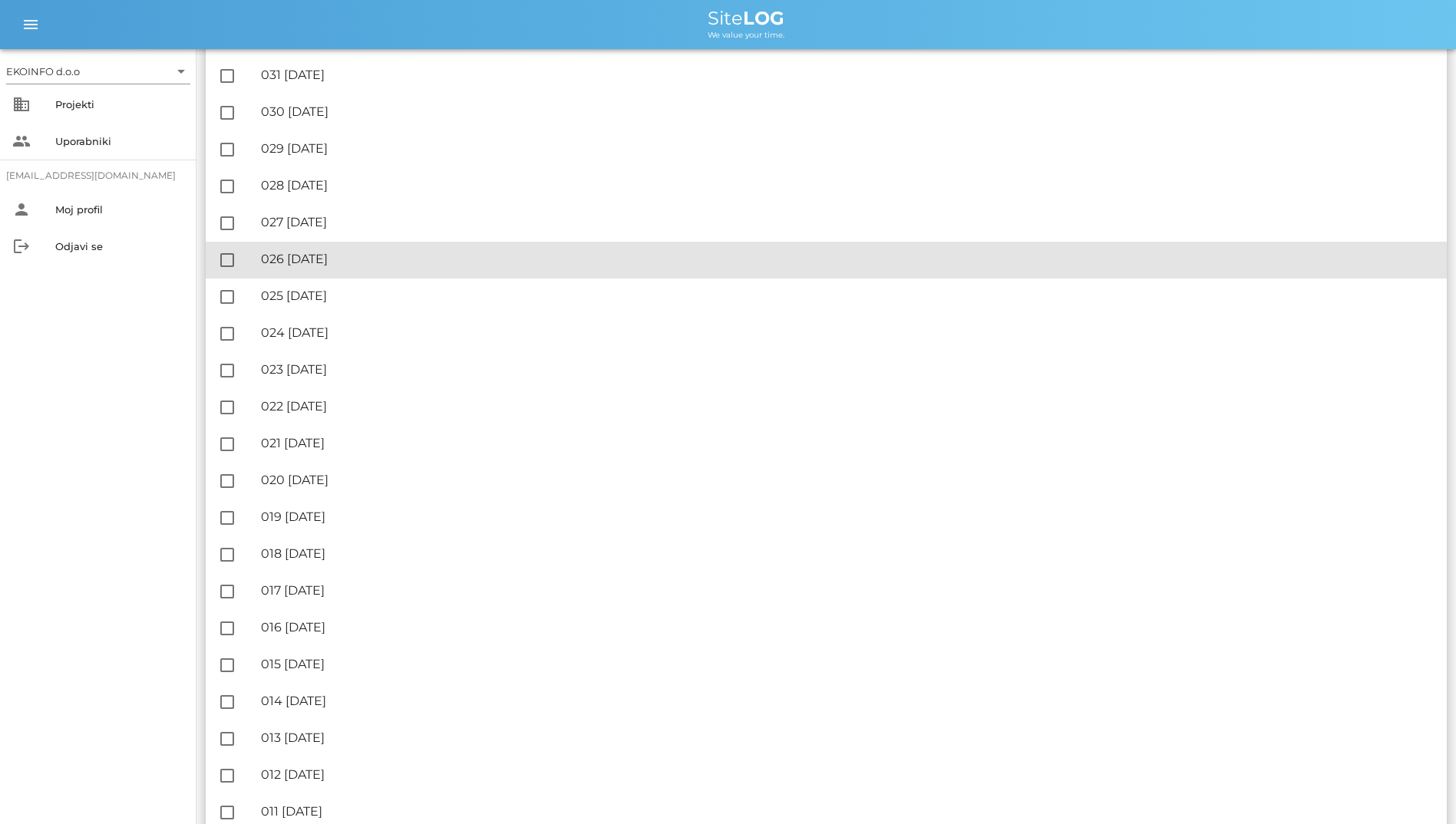
click at [427, 270] on div "🔏 026 [DATE] ✓ Podpisal: Nadzornik ✓ Podpisal: Sestavljalec ✓ Podpisal: Odgovor…" at bounding box center [847, 259] width 1173 height 35
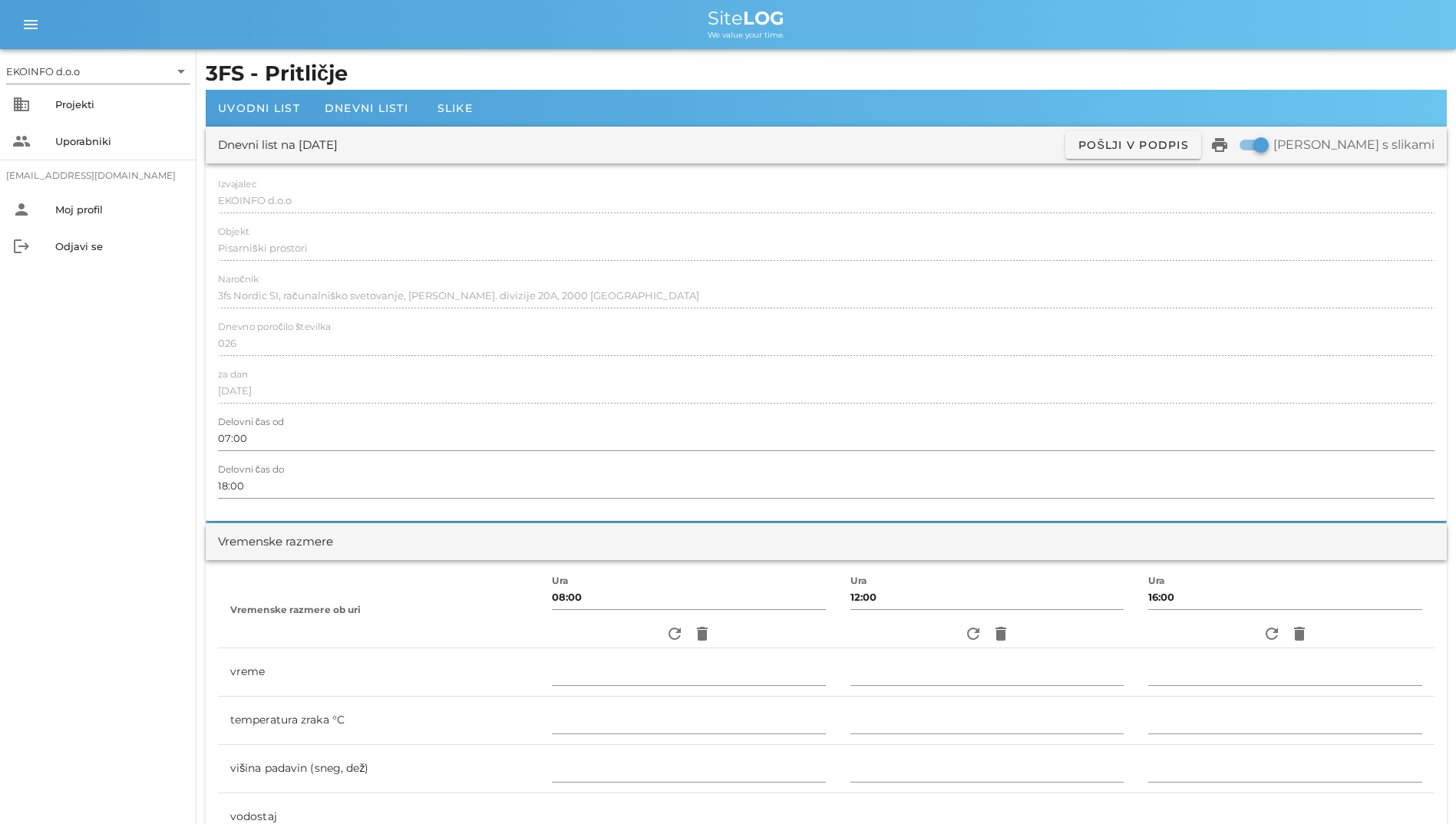
click at [380, 127] on div "Dnevni list na [DATE] ✓ Podpisan Pošlji v podpis print Natisni s slikami" at bounding box center [826, 145] width 1241 height 36
click at [380, 119] on div "Dnevni listi" at bounding box center [367, 107] width 108 height 36
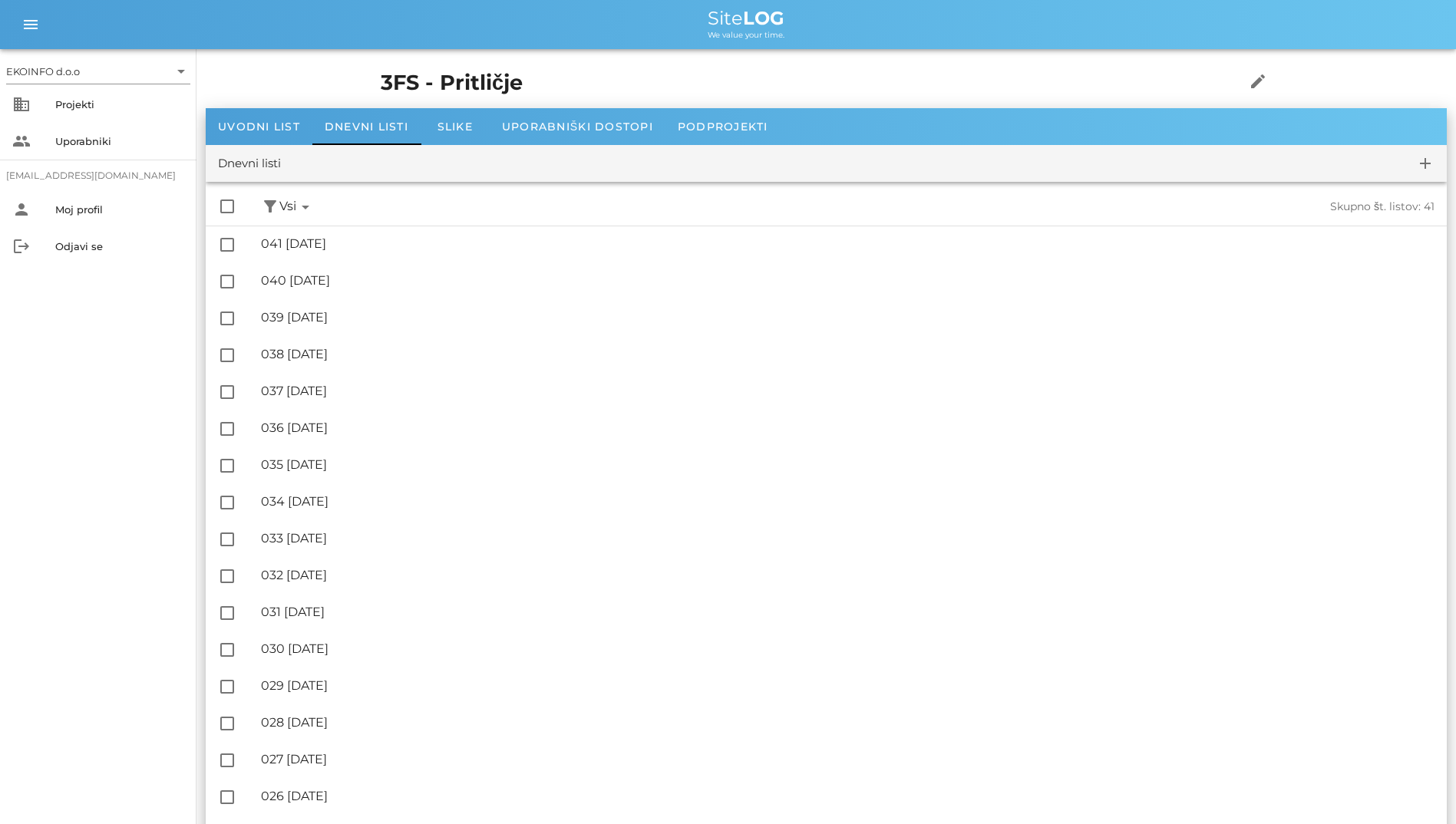
click at [381, 82] on h1 "3FS - Pritličje" at bounding box center [789, 83] width 817 height 32
drag, startPoint x: 343, startPoint y: 82, endPoint x: 538, endPoint y: 63, distance: 195.9
click at [538, 63] on div "3FS - Pritličje edit" at bounding box center [826, 82] width 909 height 49
click at [523, 120] on span "Uporabniški dostopi" at bounding box center [578, 126] width 151 height 14
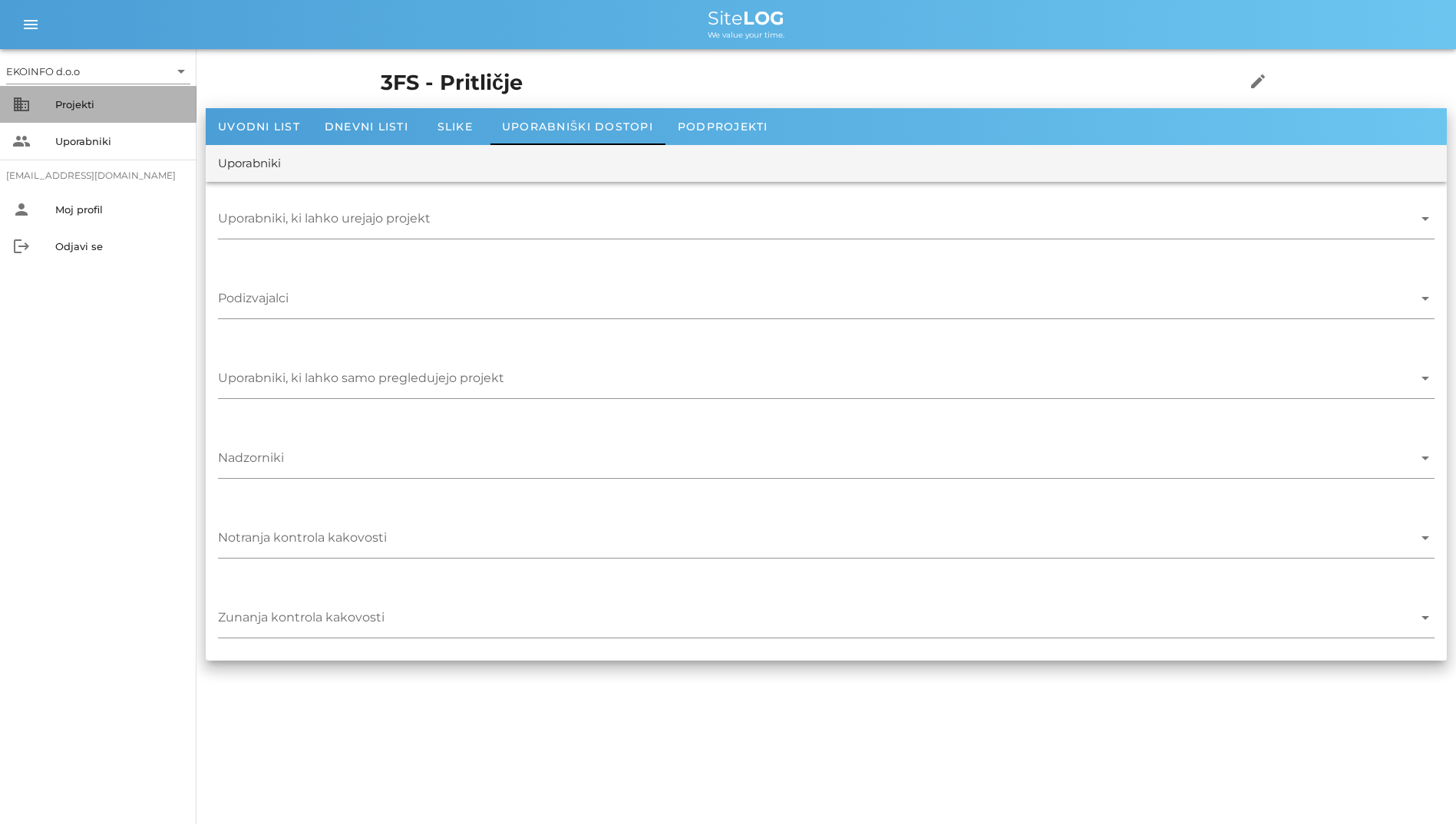
click at [93, 109] on div "Projekti" at bounding box center [119, 104] width 129 height 12
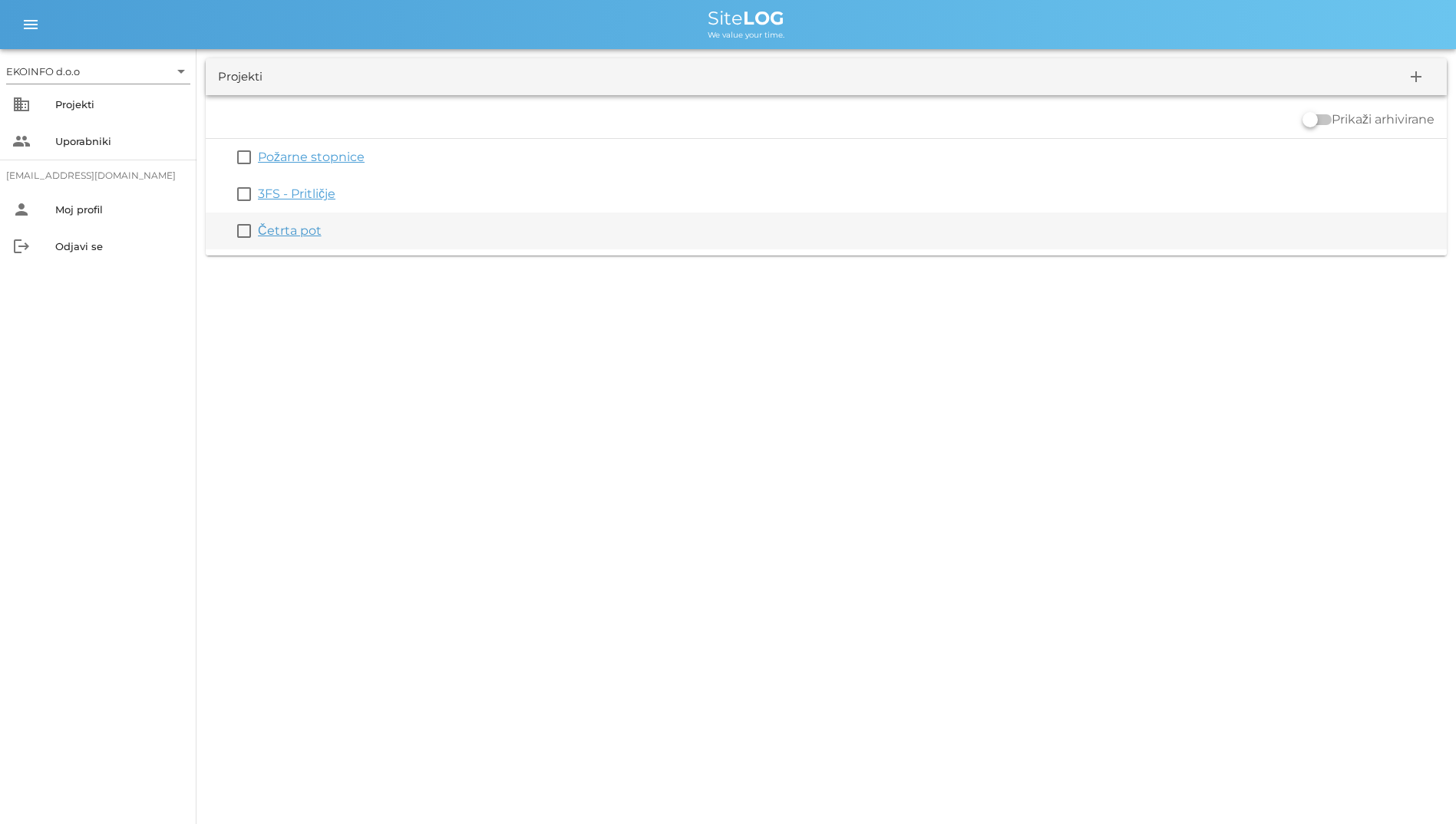
click at [278, 228] on link "Četrta pot" at bounding box center [289, 230] width 63 height 15
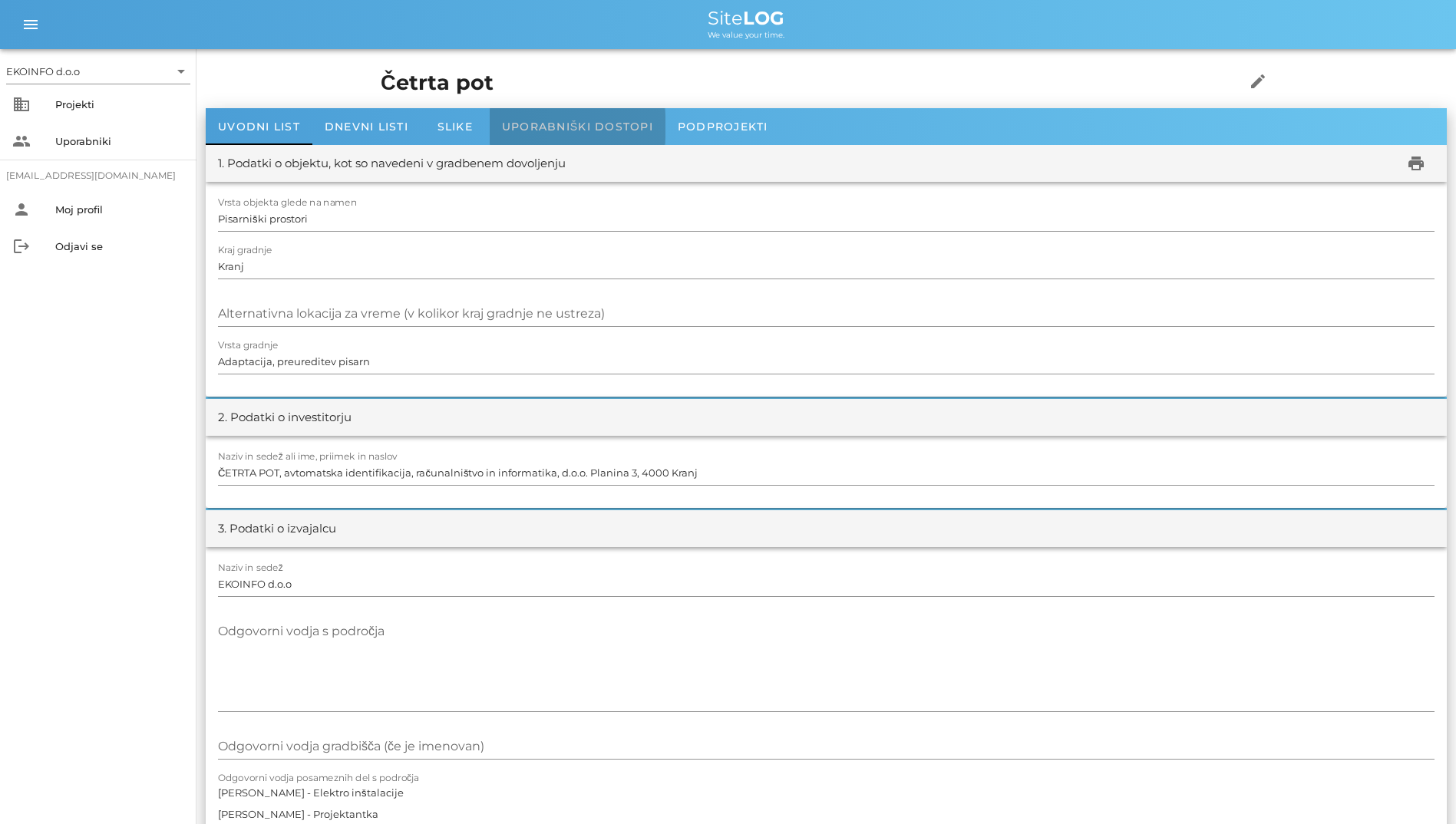
click at [538, 124] on span "Uporabniški dostopi" at bounding box center [578, 126] width 151 height 14
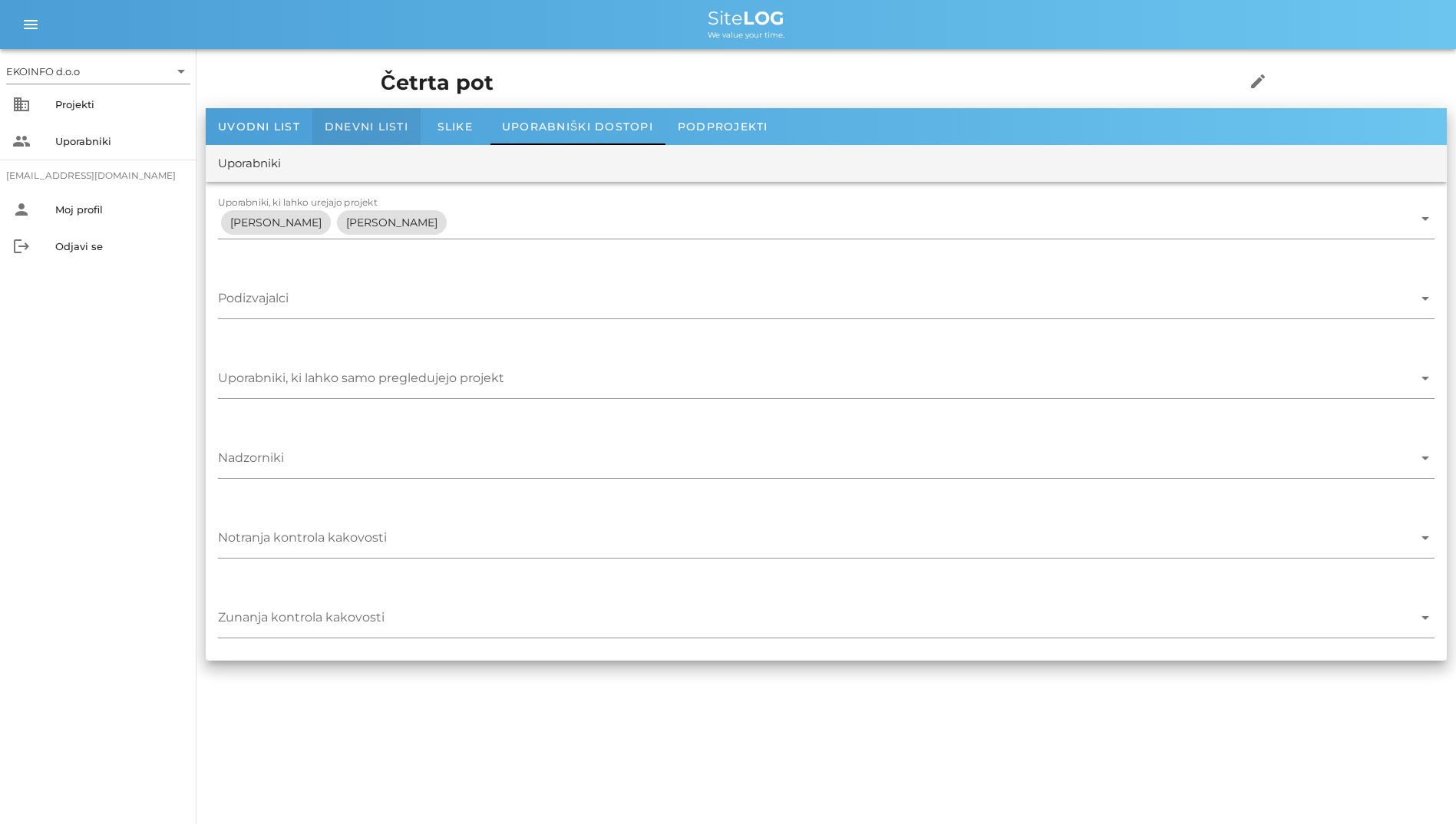
click at [391, 119] on span "Dnevni listi" at bounding box center [367, 126] width 84 height 14
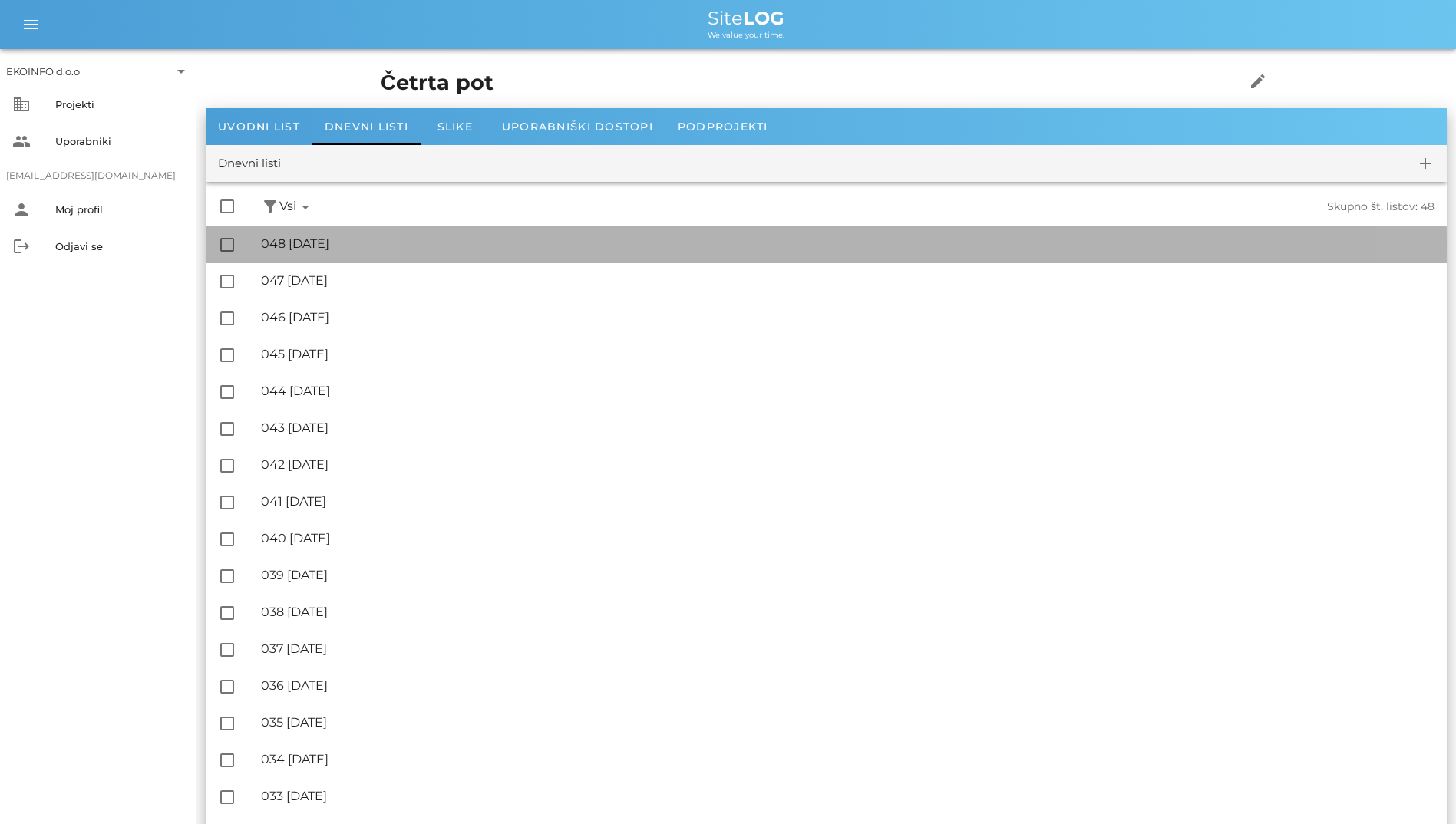
click at [394, 237] on div "🔏 048 [DATE]" at bounding box center [847, 244] width 1173 height 15
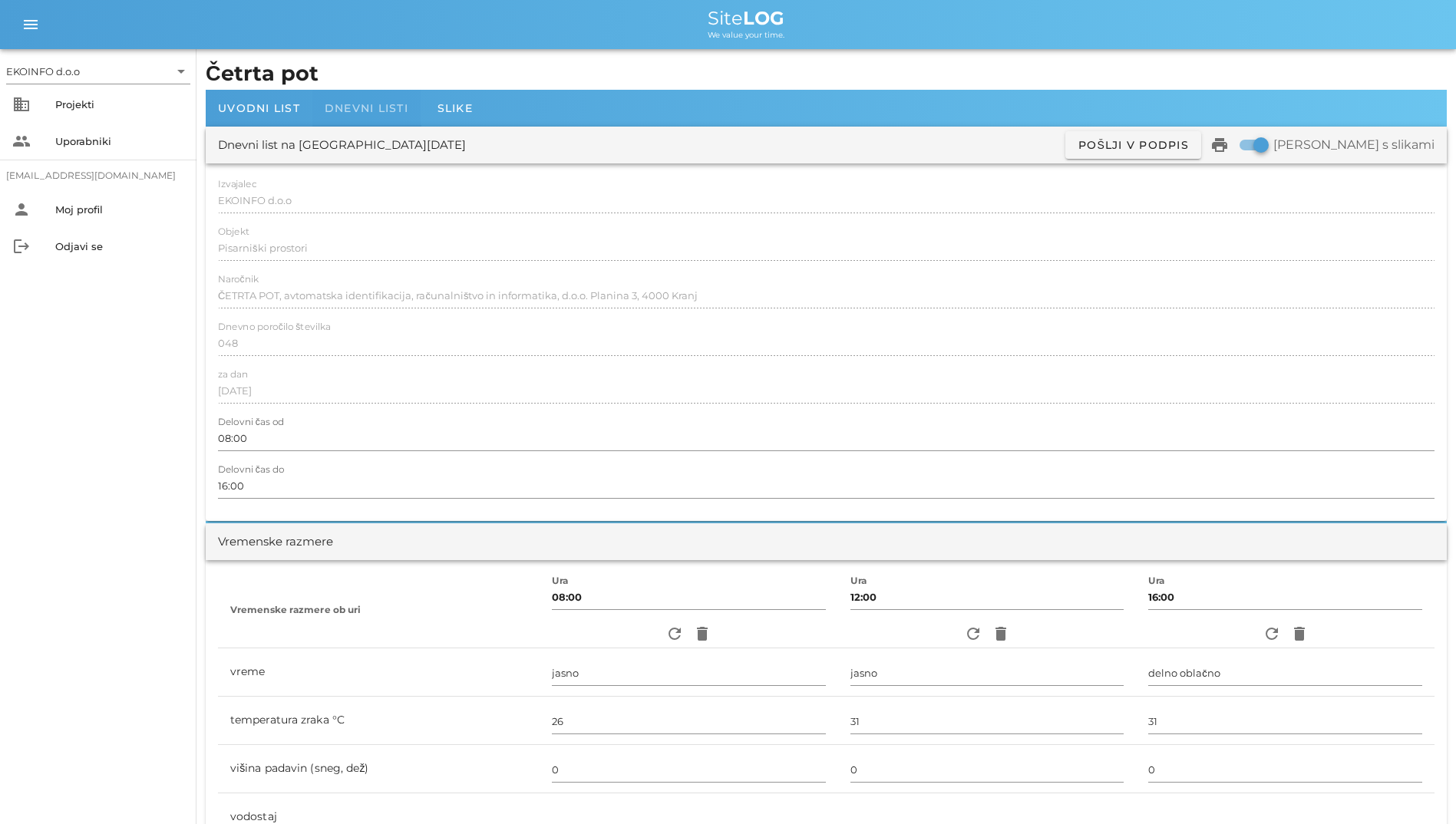
click at [403, 104] on span "Dnevni listi" at bounding box center [367, 108] width 84 height 14
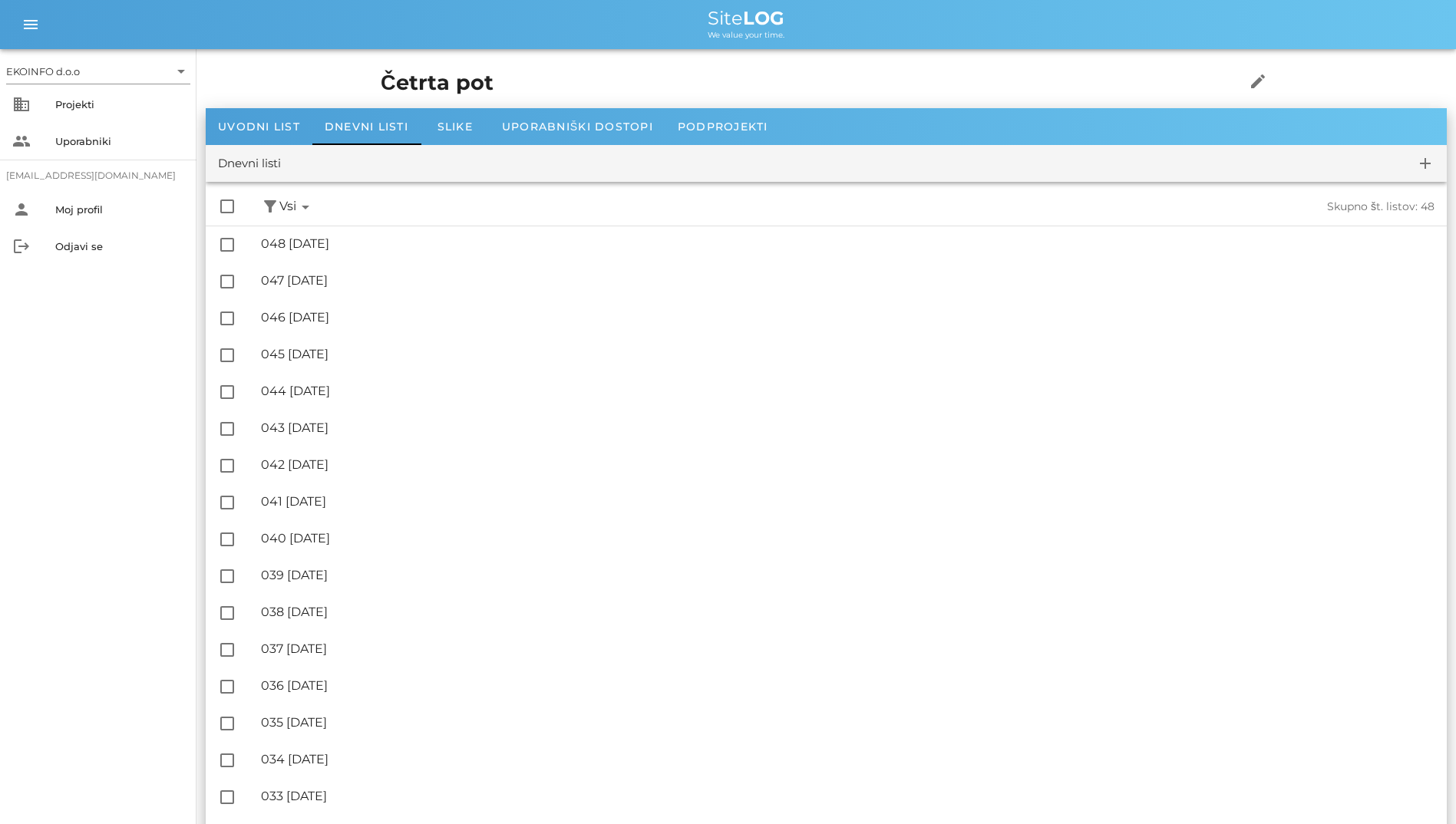
click at [338, 224] on div "check_box_outline_blank filter_alt Podpisani arrow_drop_down Nepodpisani arrow_…" at bounding box center [826, 206] width 1241 height 37
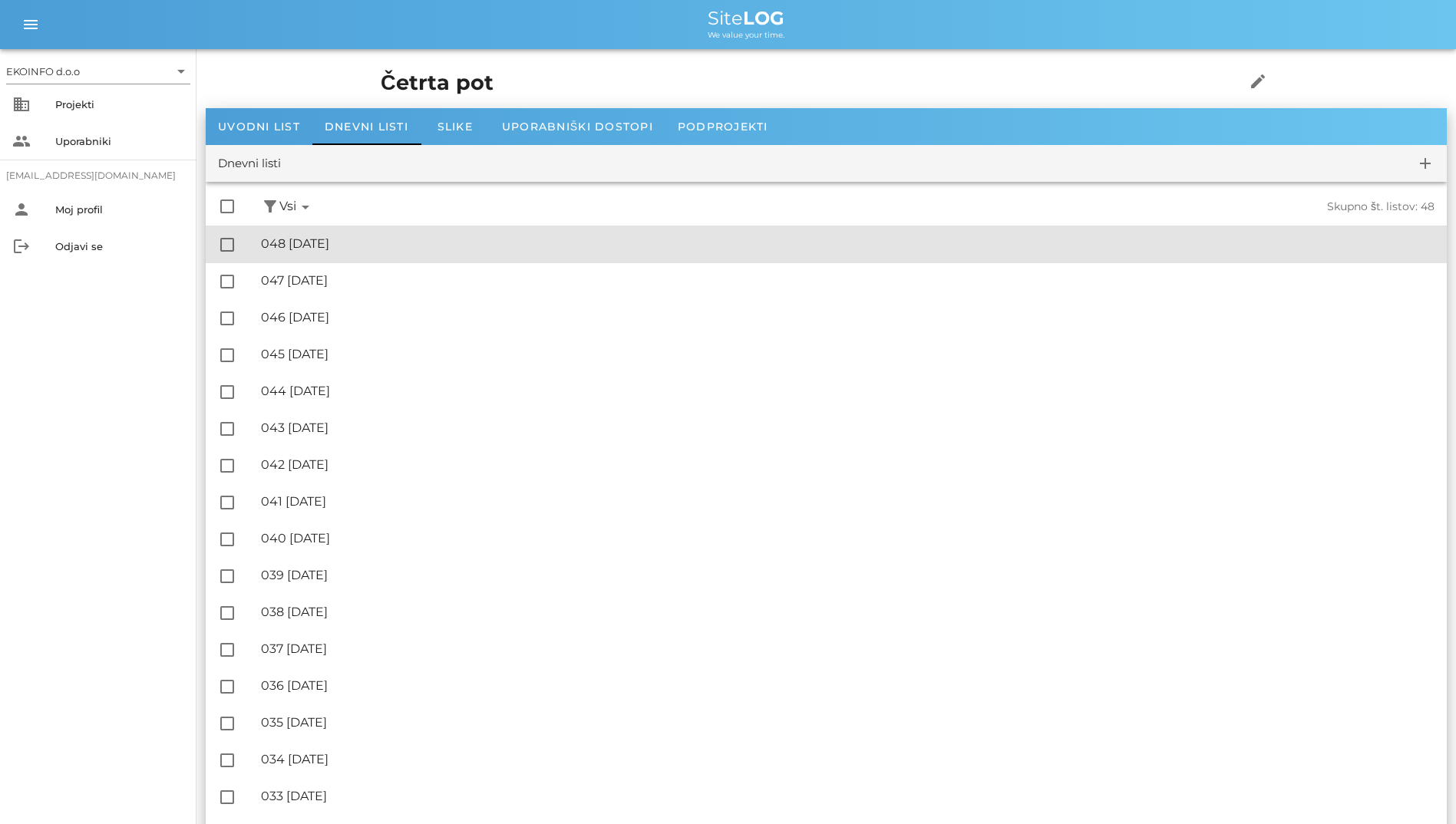
click at [344, 230] on div "🔏 048 [DATE] ✓ Podpisal: Nadzornik ✓ Podpisal: Sestavljalec ✓ Podpisal: Odgovor…" at bounding box center [847, 244] width 1173 height 35
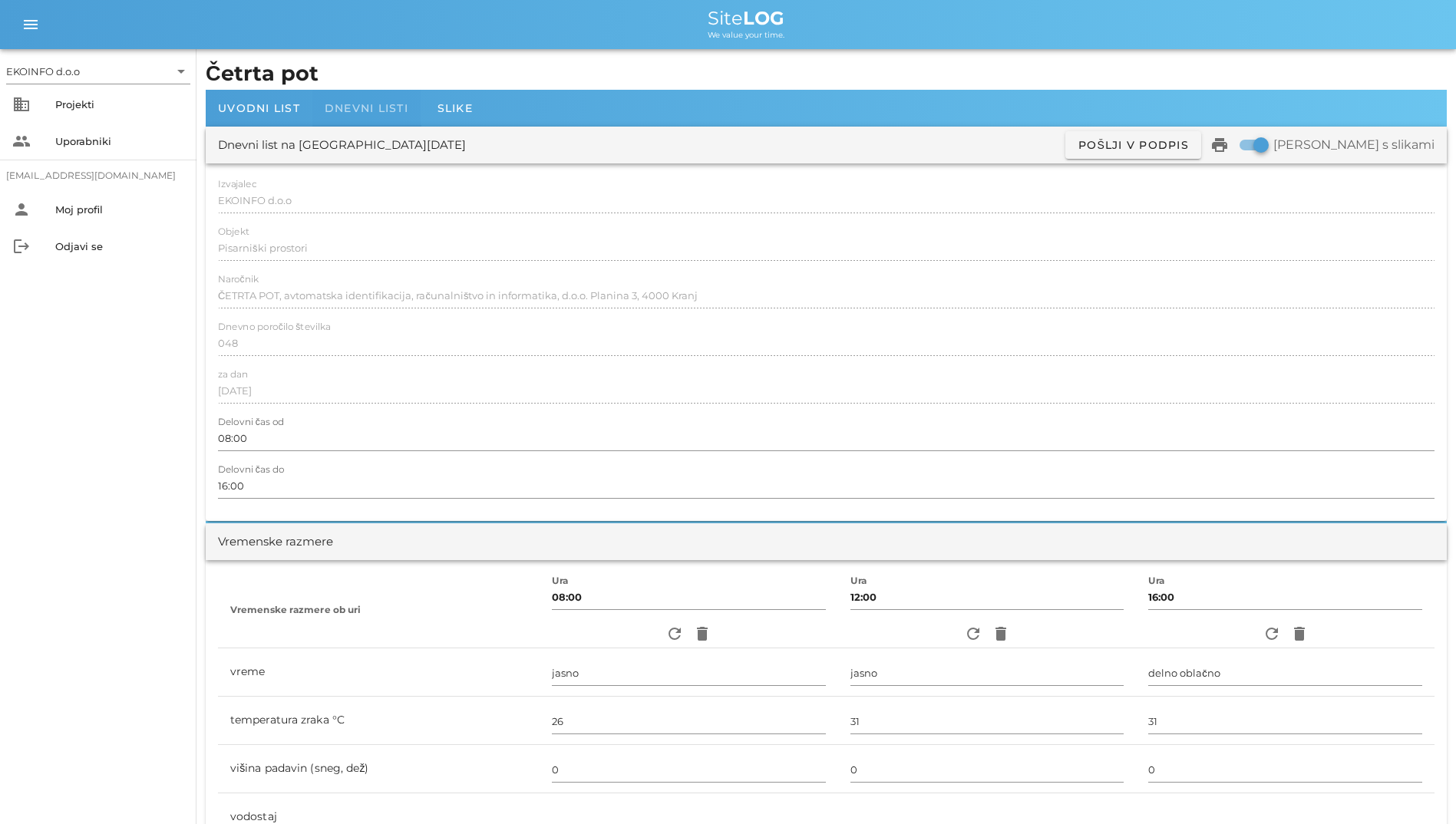
click at [405, 110] on span "Dnevni listi" at bounding box center [367, 108] width 84 height 14
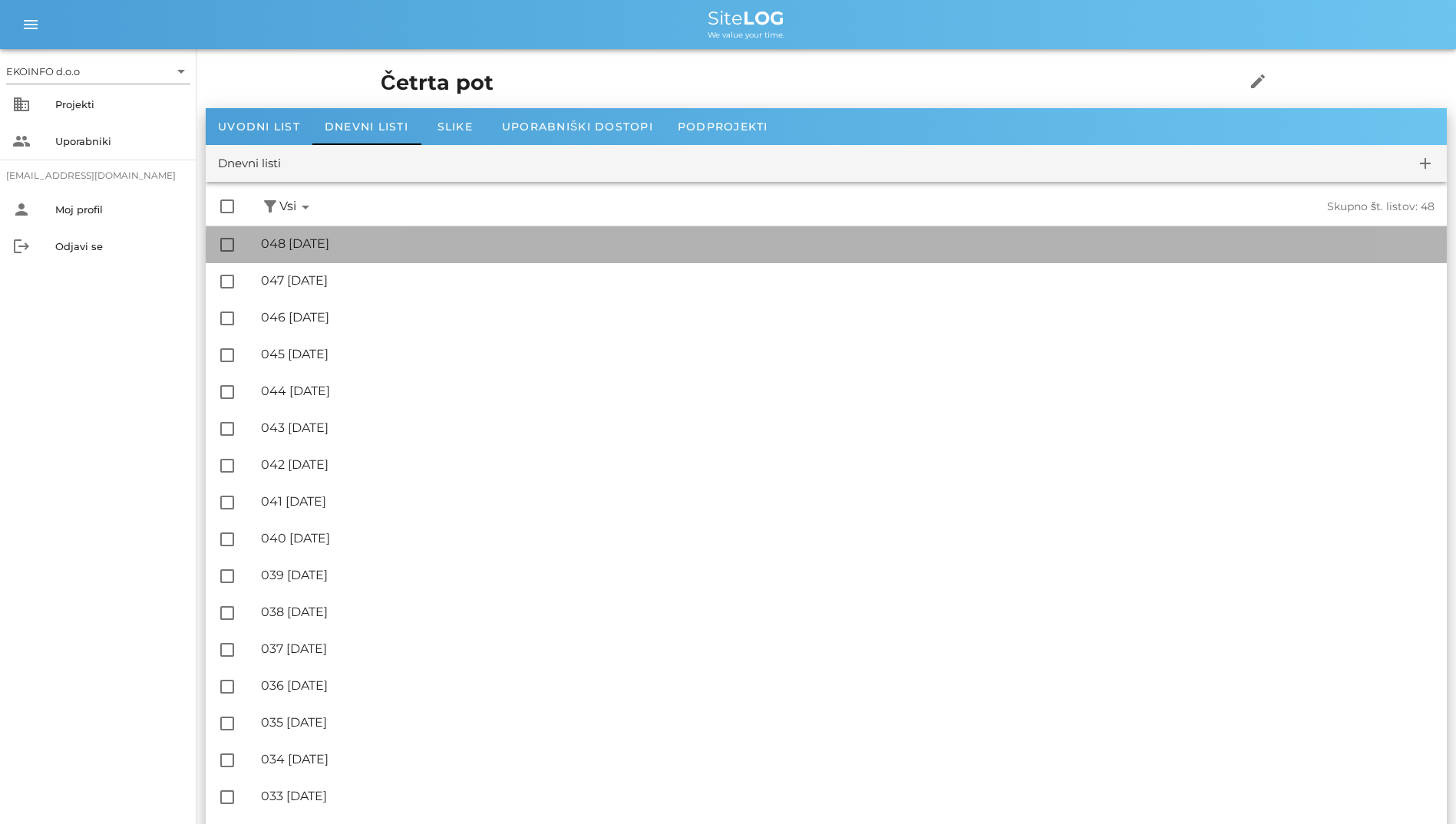
click at [426, 242] on div "🔏 048 [DATE]" at bounding box center [847, 244] width 1173 height 15
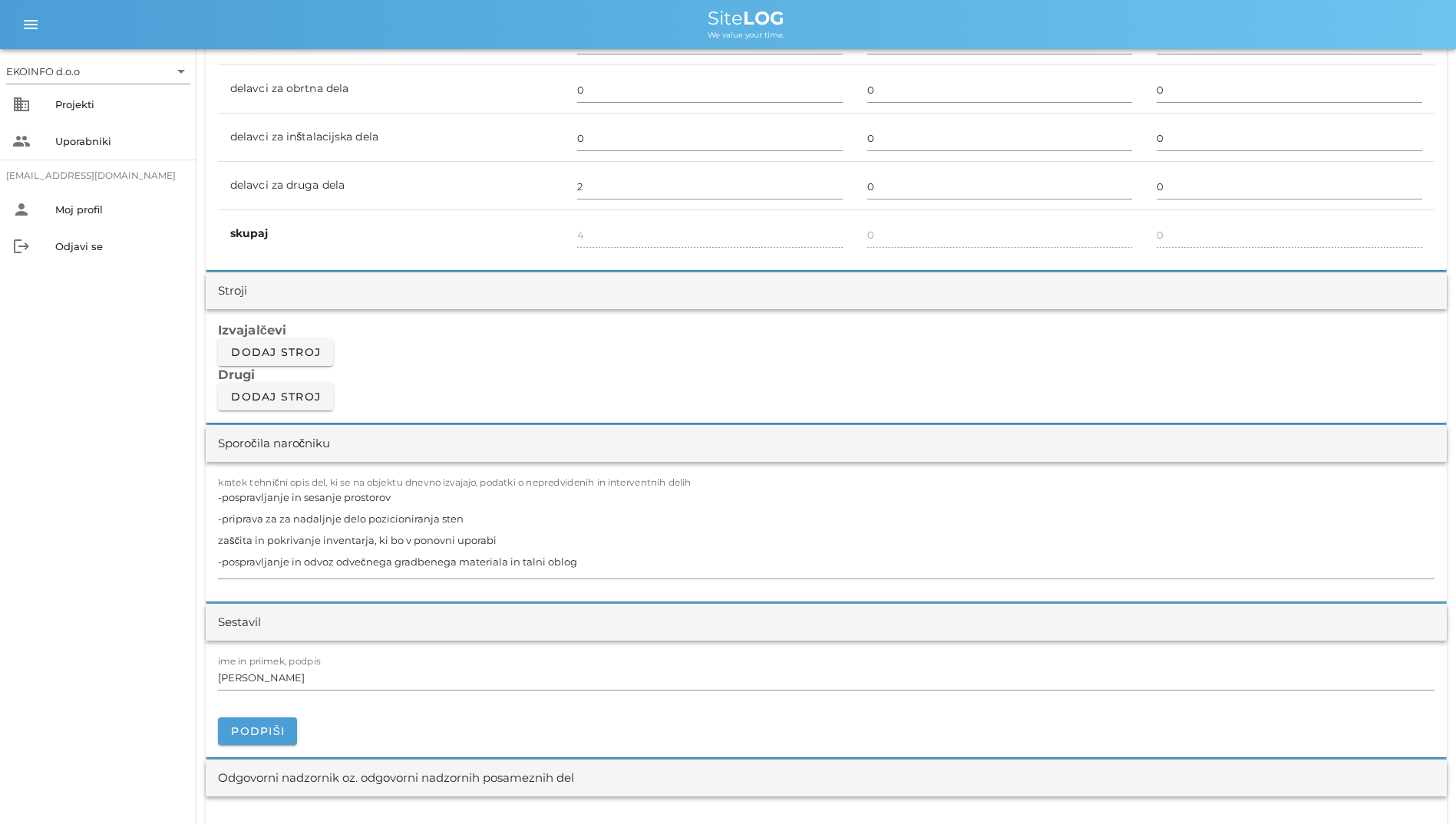
scroll to position [1228, 0]
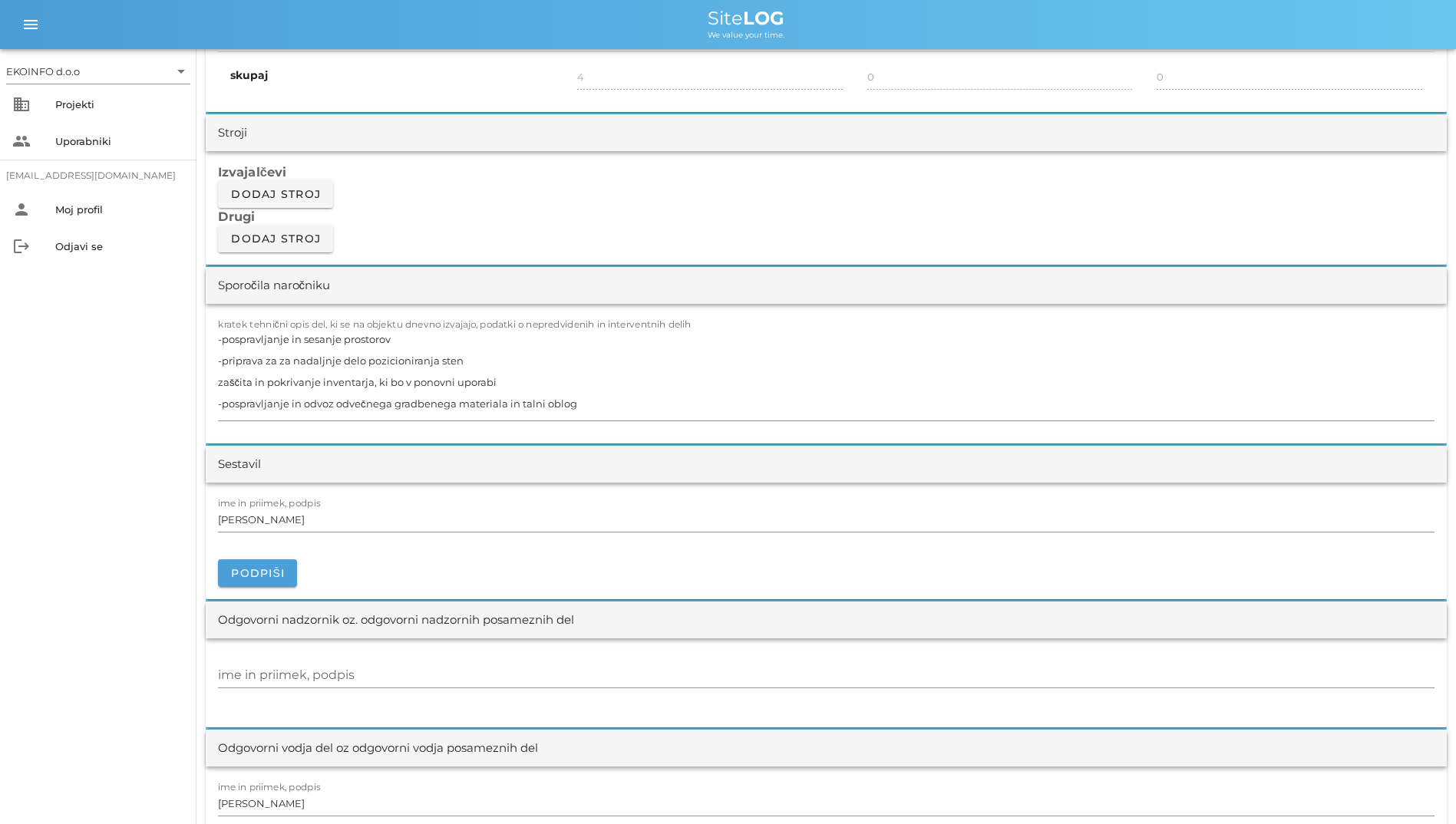
click at [209, 385] on div "kratek tehnični opis del, ki se na objektu dnevno izvajajo, podatki o nepredvid…" at bounding box center [826, 374] width 1241 height 140
click at [222, 385] on textarea "-pospravljanje in sesanje prostorov -priprava za za nadaljnje delo pozicioniran…" at bounding box center [826, 374] width 1216 height 92
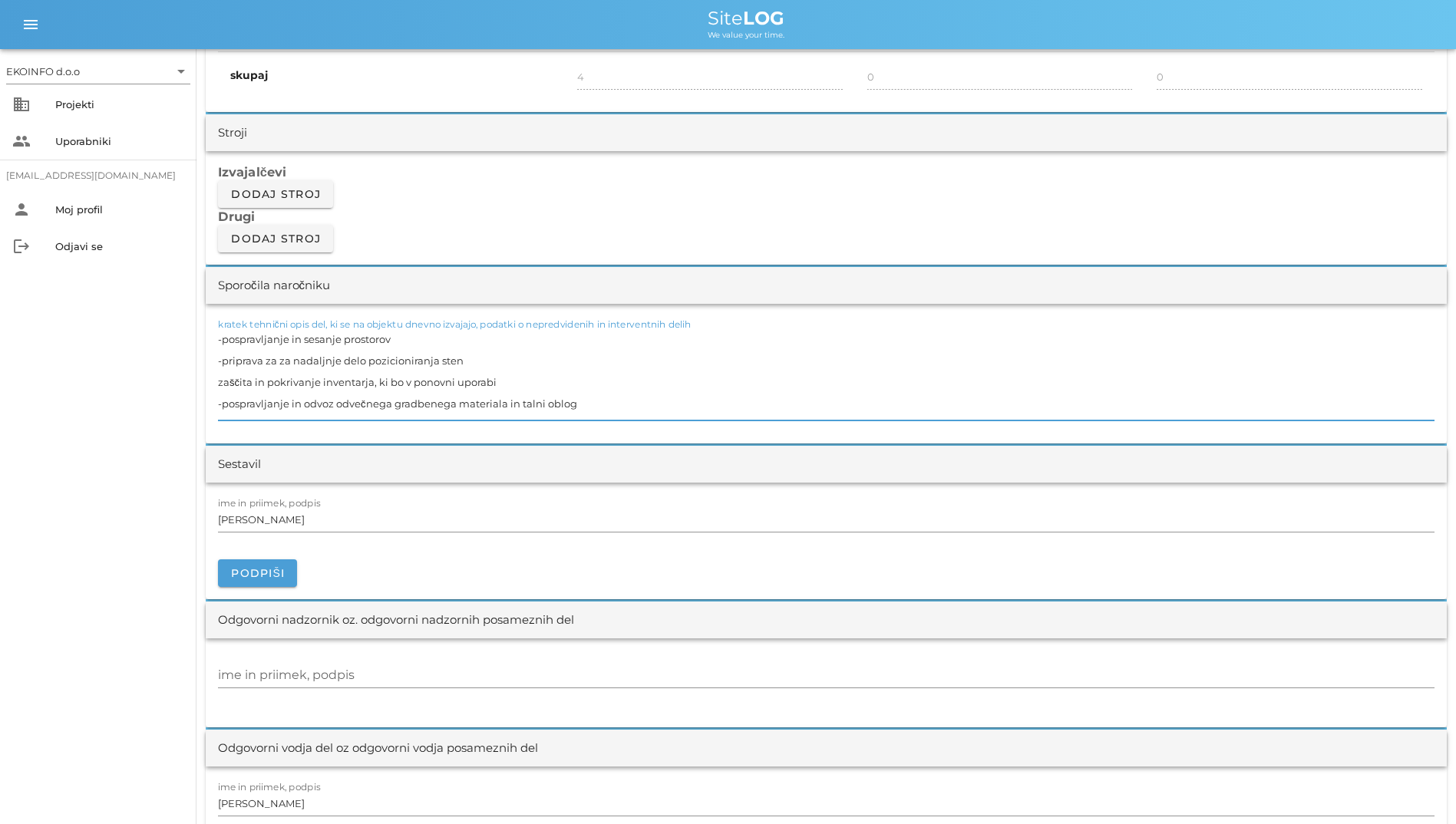
click at [217, 384] on div "kratek tehnični opis del, ki se na objektu dnevno izvajajo, podatki o nepredvid…" at bounding box center [826, 374] width 1241 height 140
click at [223, 380] on textarea "-pospravljanje in sesanje prostorov -priprava za za nadaljnje delo pozicioniran…" at bounding box center [826, 374] width 1216 height 92
click at [219, 382] on textarea "-pospravljanje in sesanje prostorov -priprava za za nadaljnje delo pozicioniran…" at bounding box center [826, 374] width 1216 height 92
type textarea "-pospravljanje in sesanje prostorov -priprava za za nadaljnje delo pozicioniran…"
click at [457, 517] on input "[PERSON_NAME]" at bounding box center [826, 519] width 1216 height 24
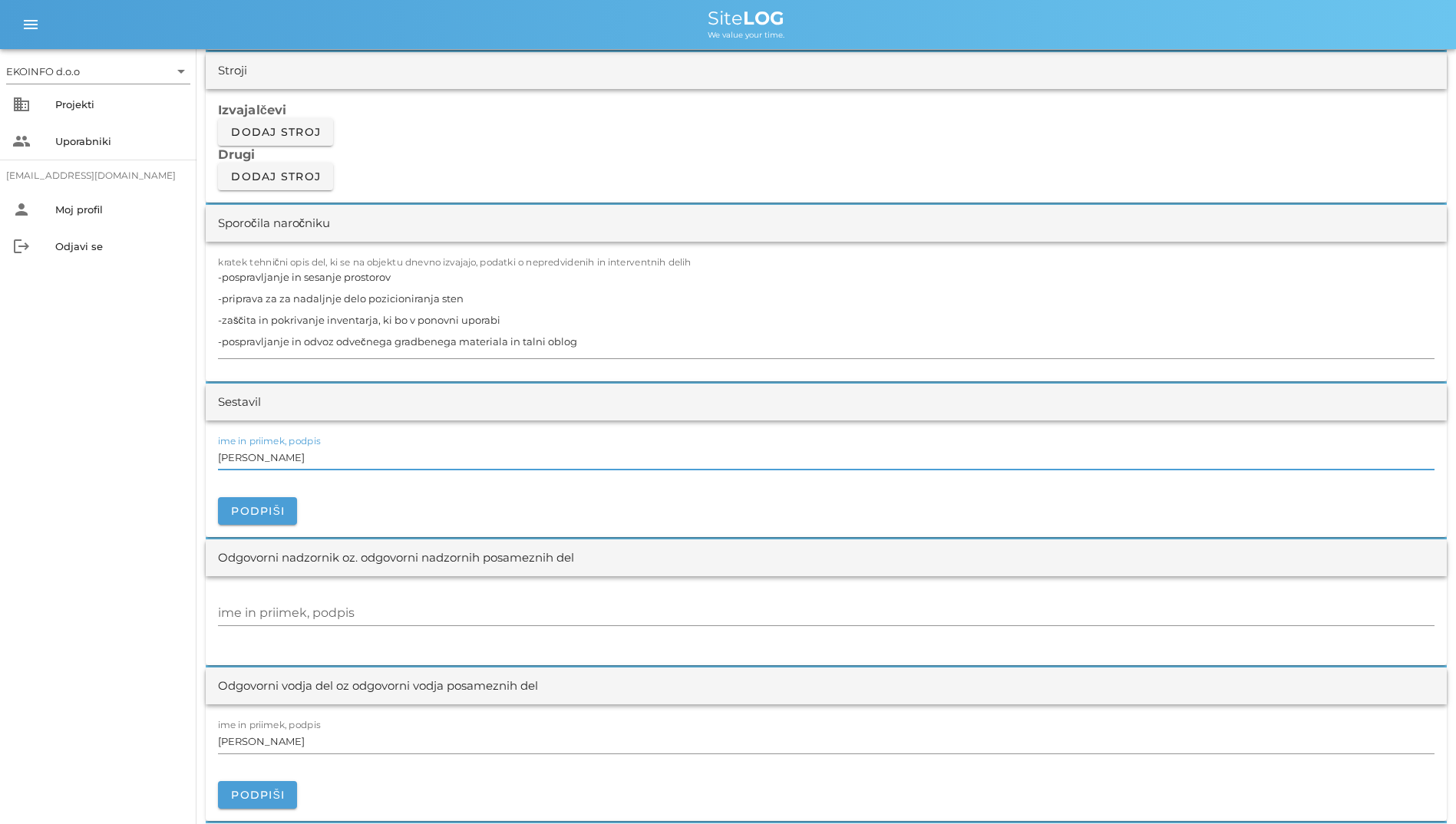
scroll to position [1381, 0]
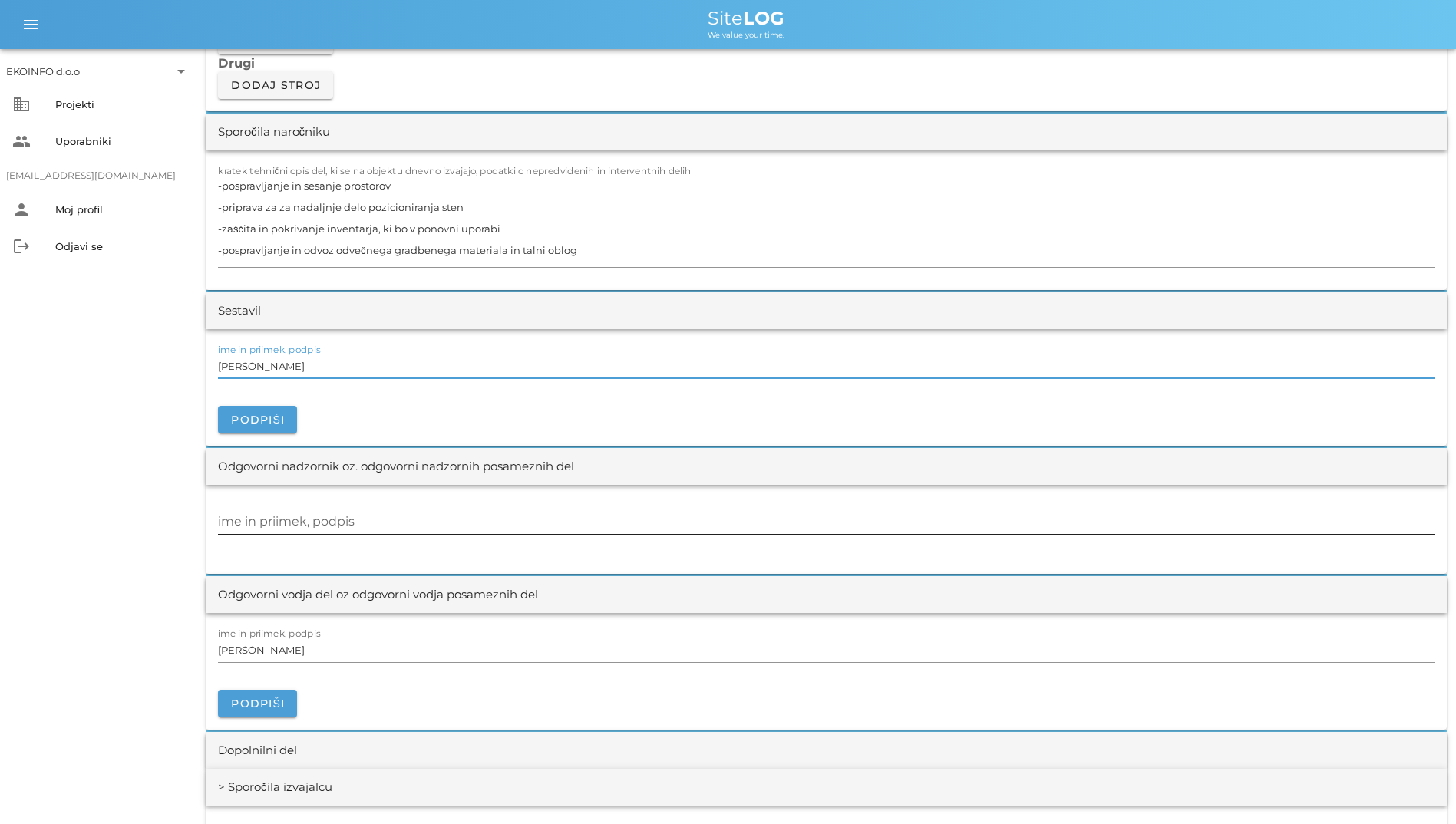
click at [406, 524] on input "ime in priimek, podpis" at bounding box center [826, 522] width 1216 height 24
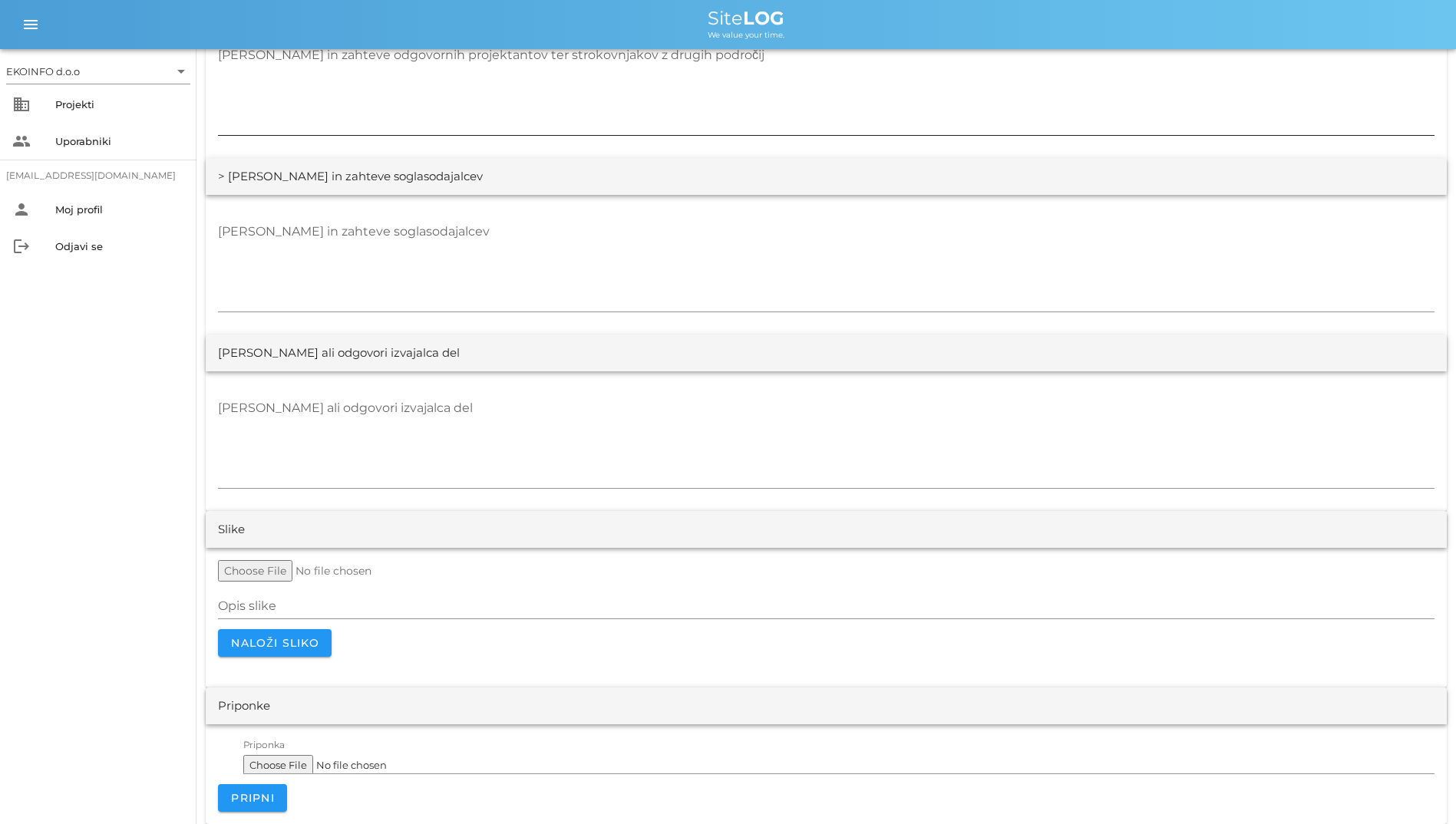
scroll to position [2707, 0]
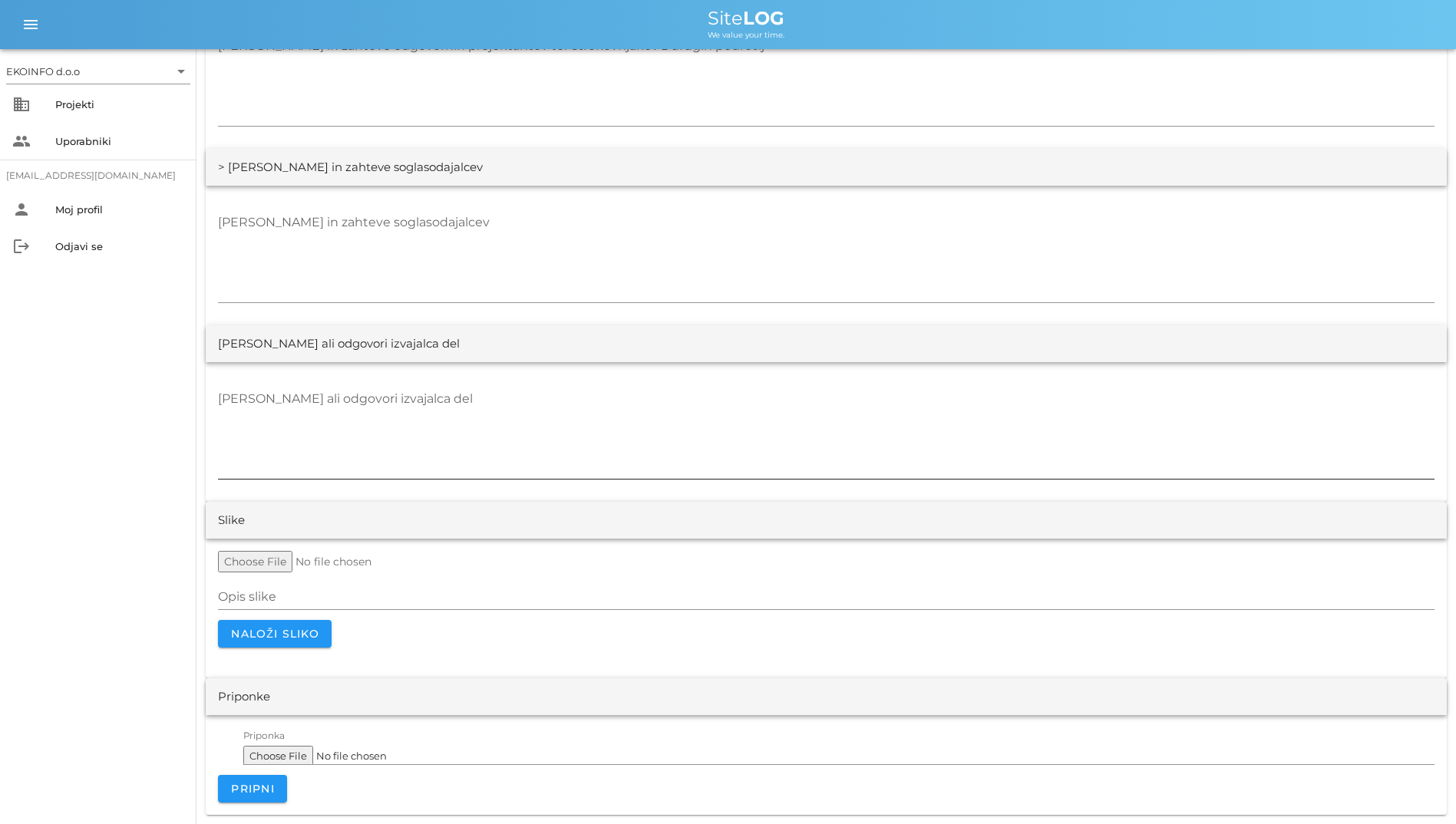
click at [391, 441] on textarea "[PERSON_NAME] ali odgovori izvajalca del" at bounding box center [826, 432] width 1216 height 92
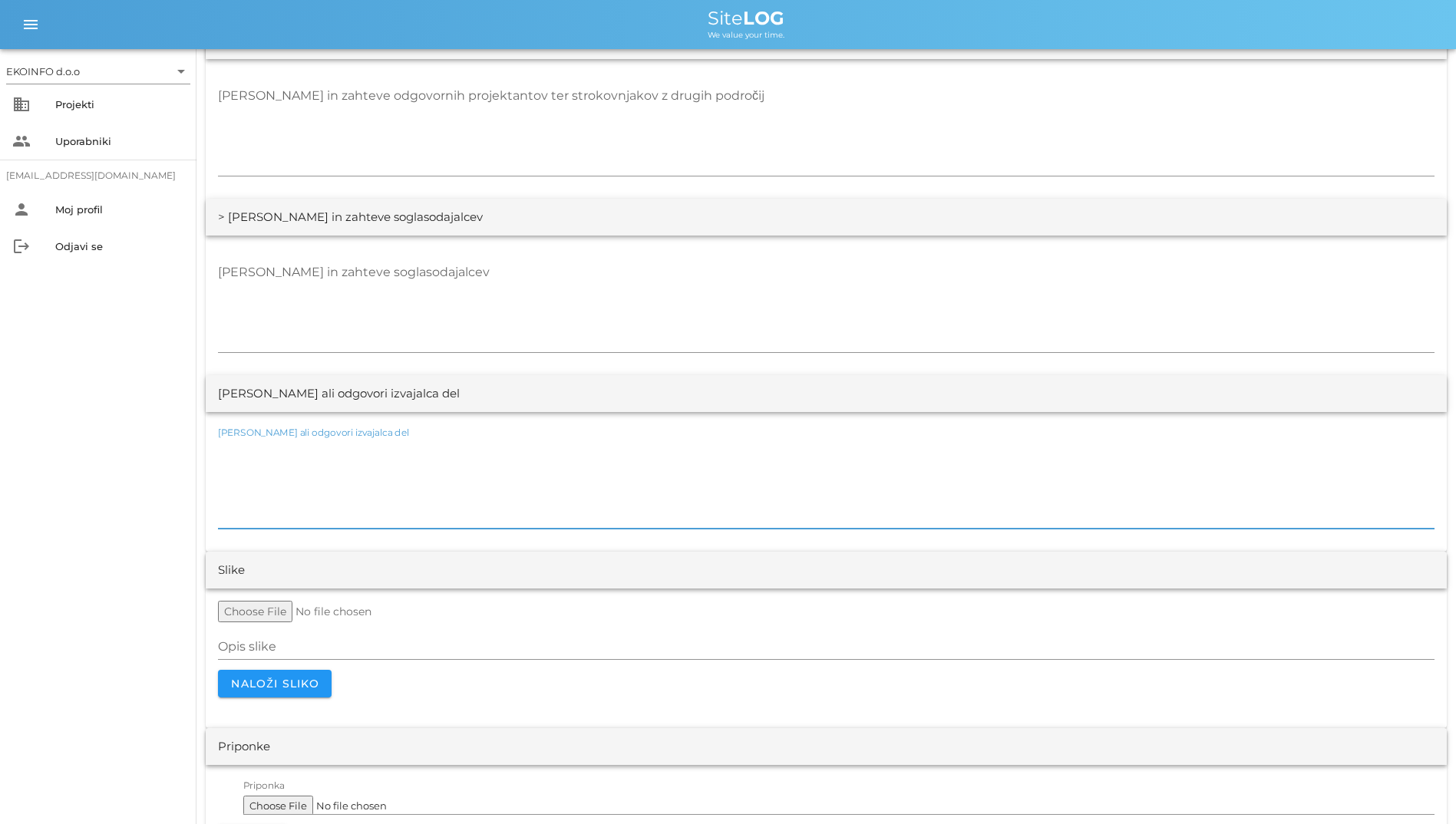
scroll to position [2631, 0]
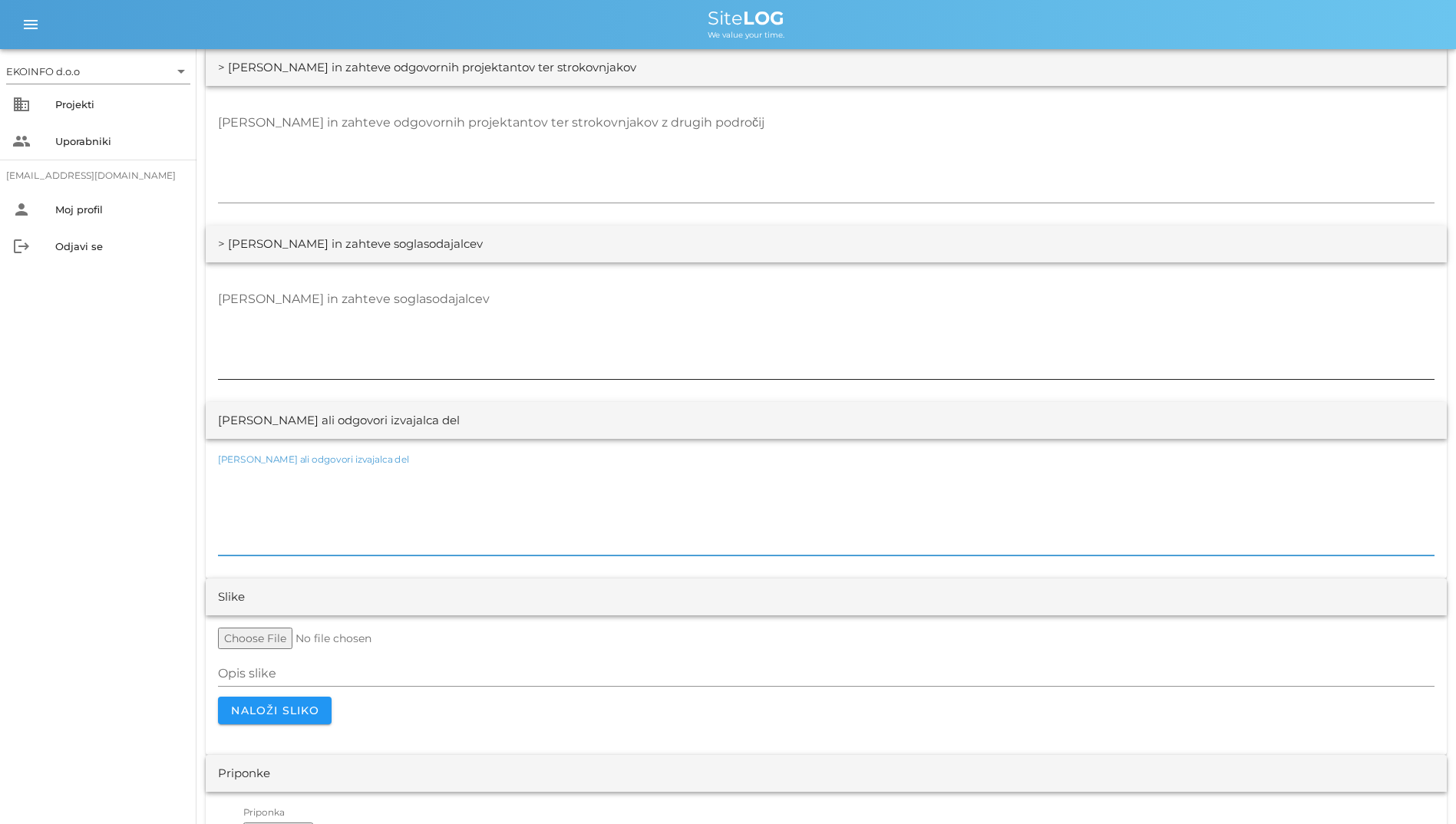
click at [405, 366] on textarea "[PERSON_NAME] in zahteve soglasodajalcev" at bounding box center [826, 333] width 1216 height 92
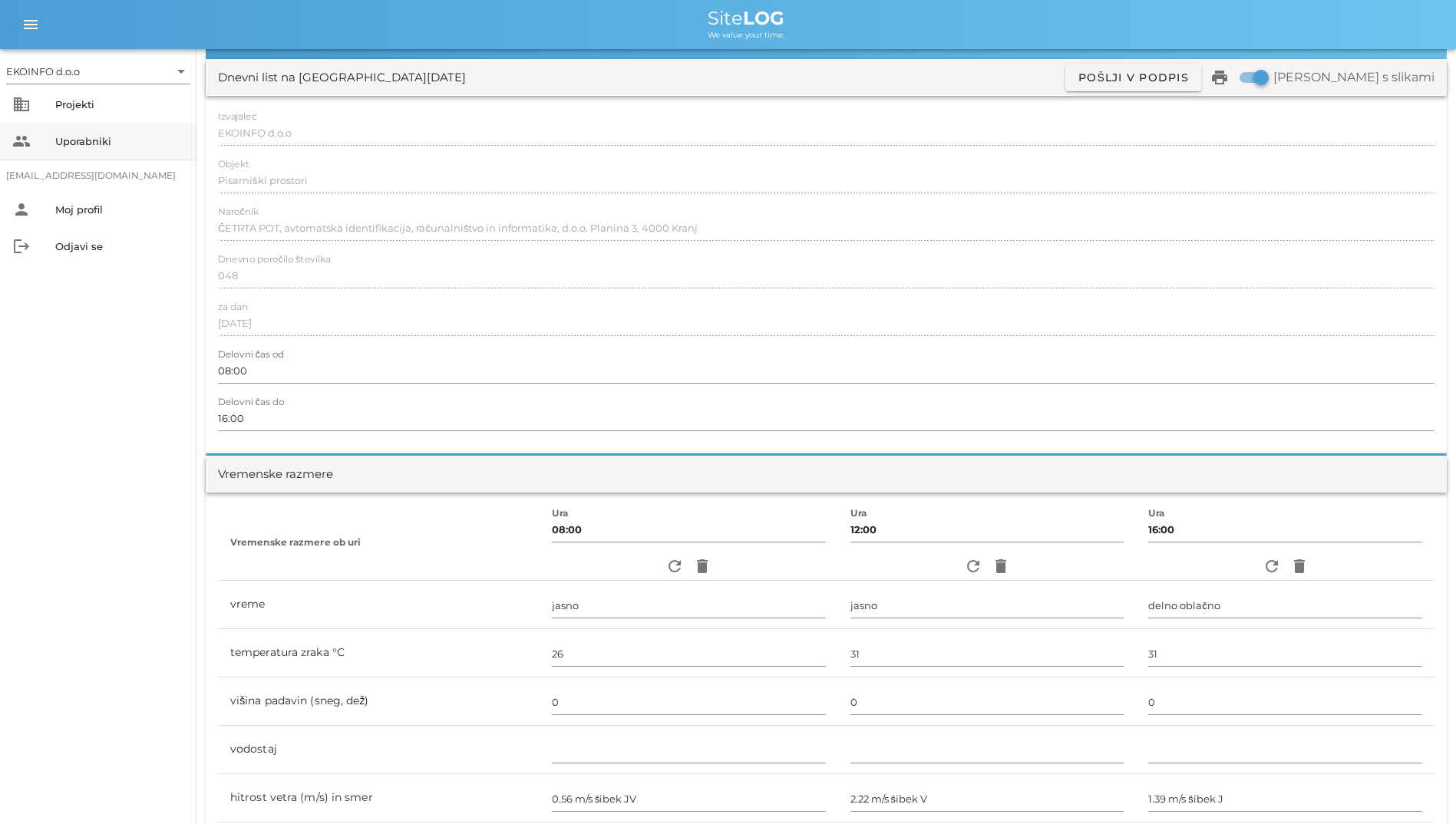
scroll to position [0, 0]
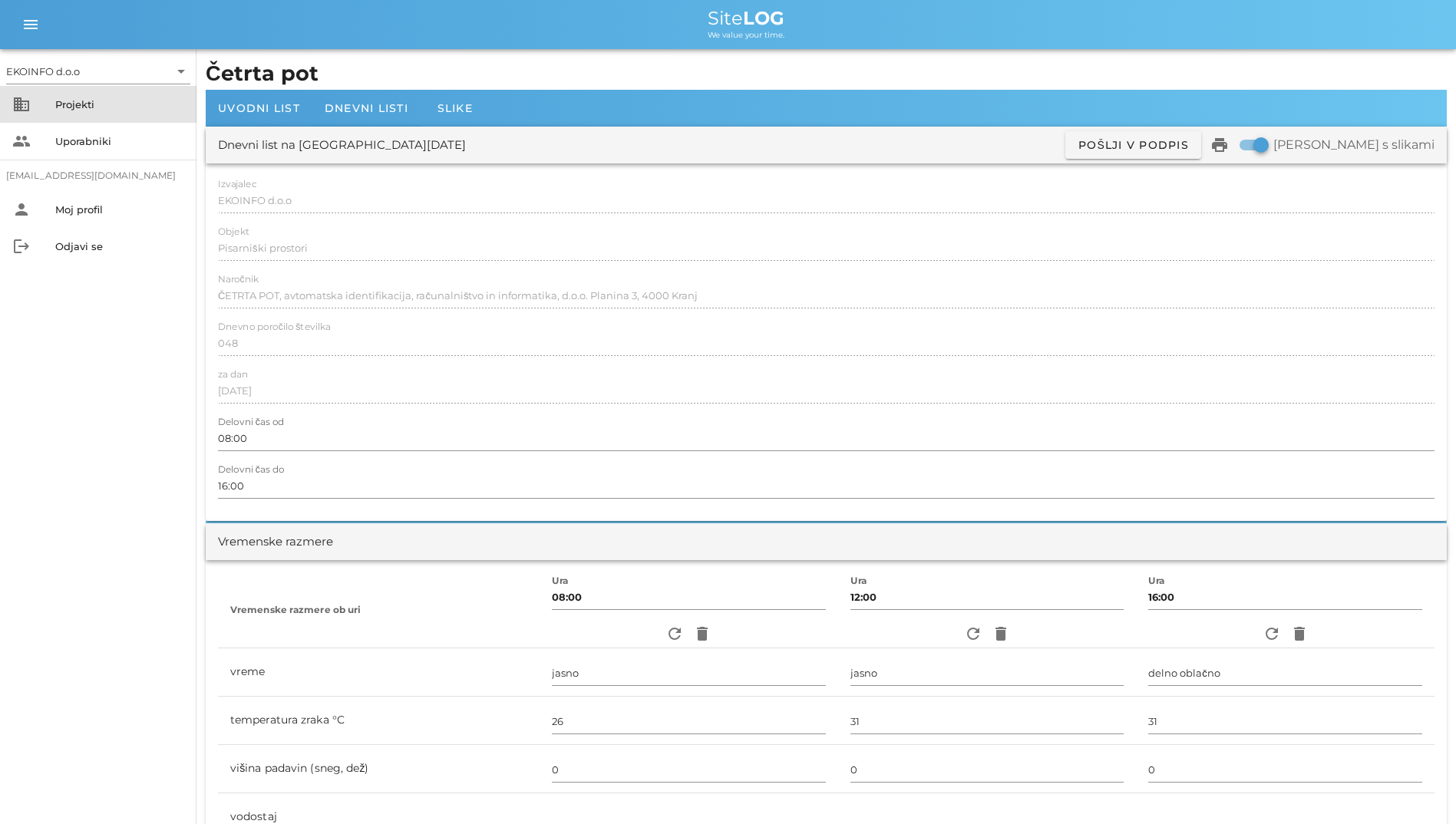
click at [77, 101] on div "Projekti" at bounding box center [119, 104] width 129 height 12
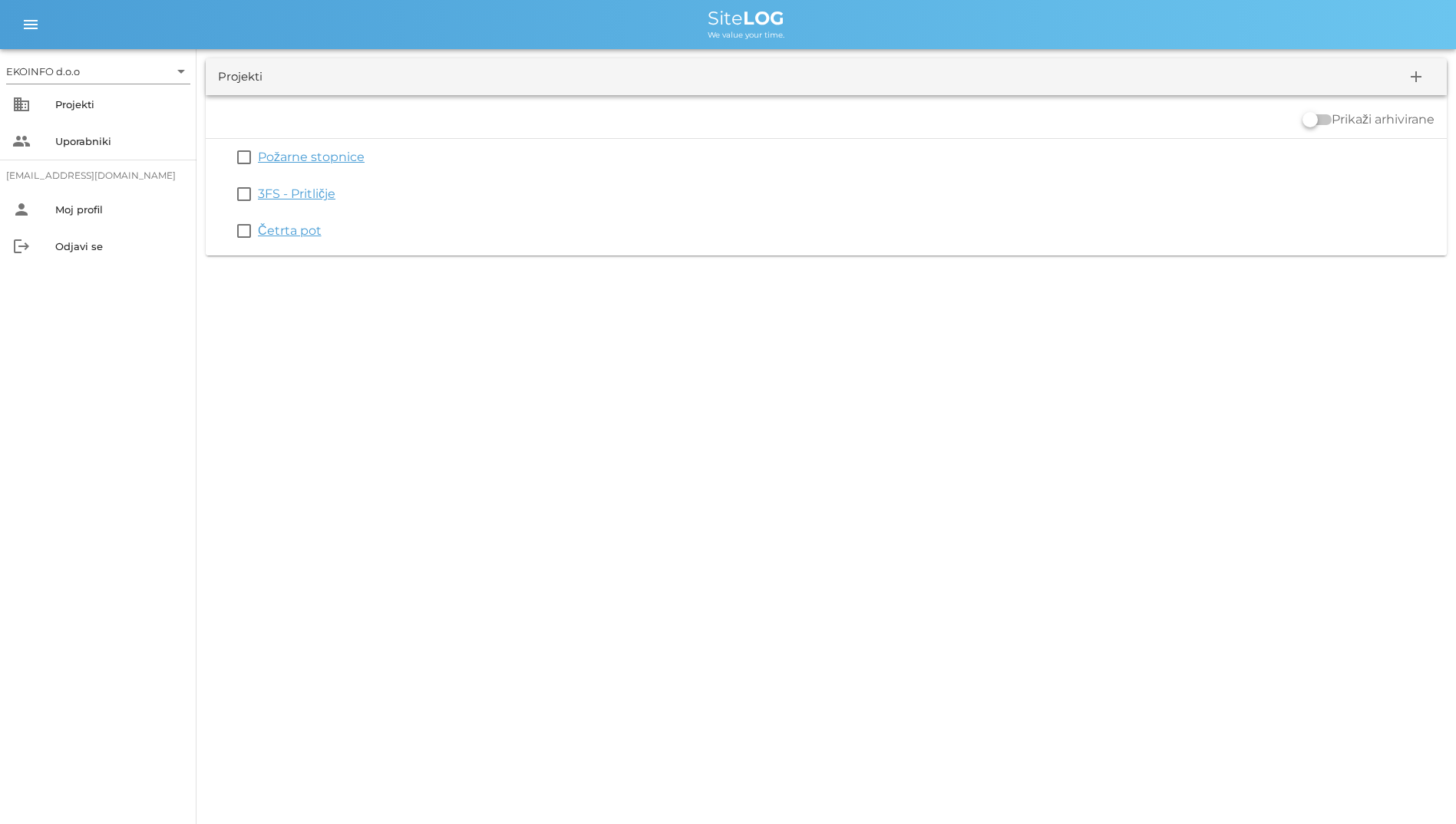
click at [438, 317] on div "EKOINFO d.o.o arrow_drop_down business Projekti people Uporabniki [EMAIL_ADDRES…" at bounding box center [728, 412] width 1456 height 824
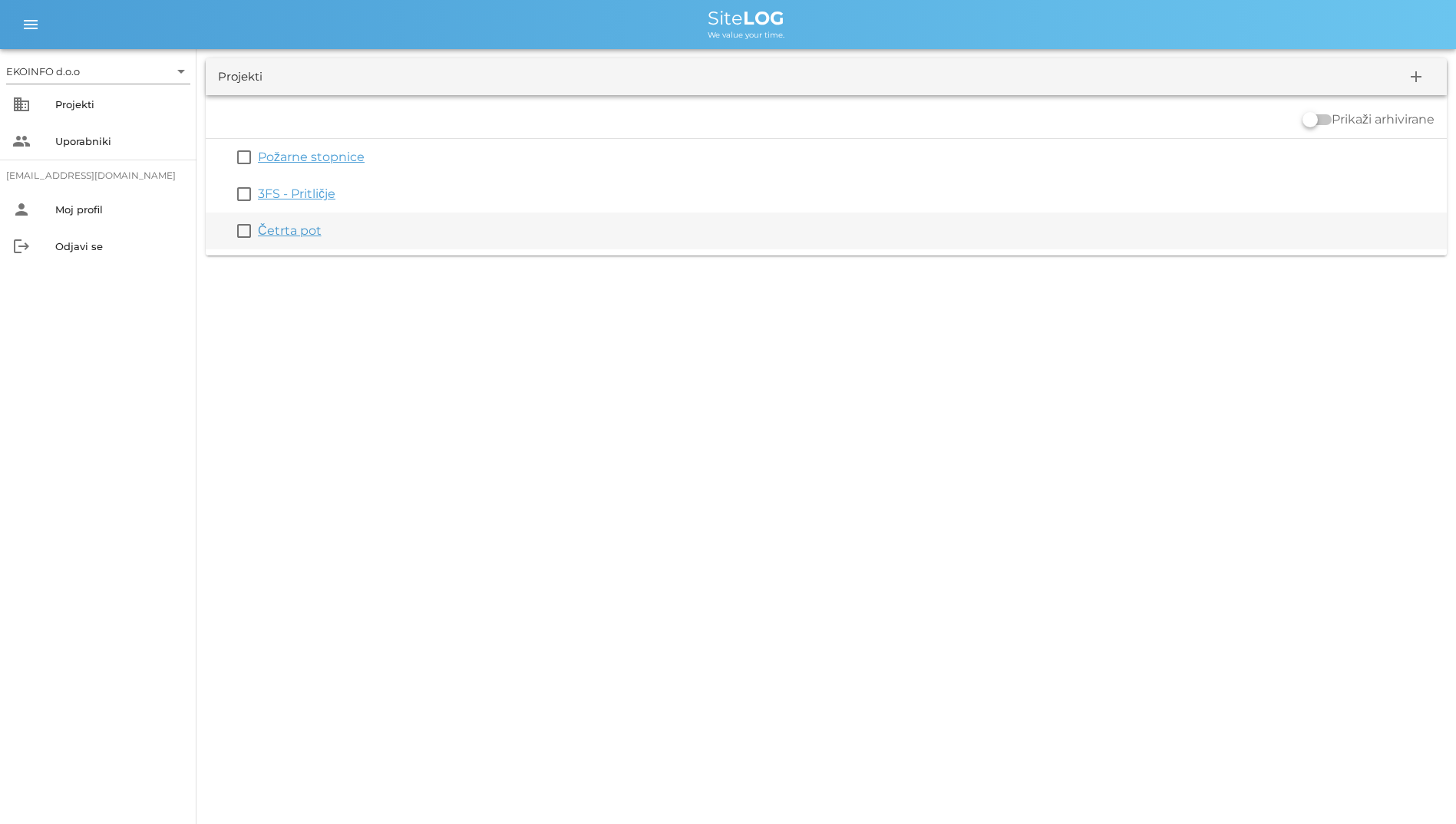
click at [299, 226] on link "Četrta pot" at bounding box center [289, 230] width 63 height 15
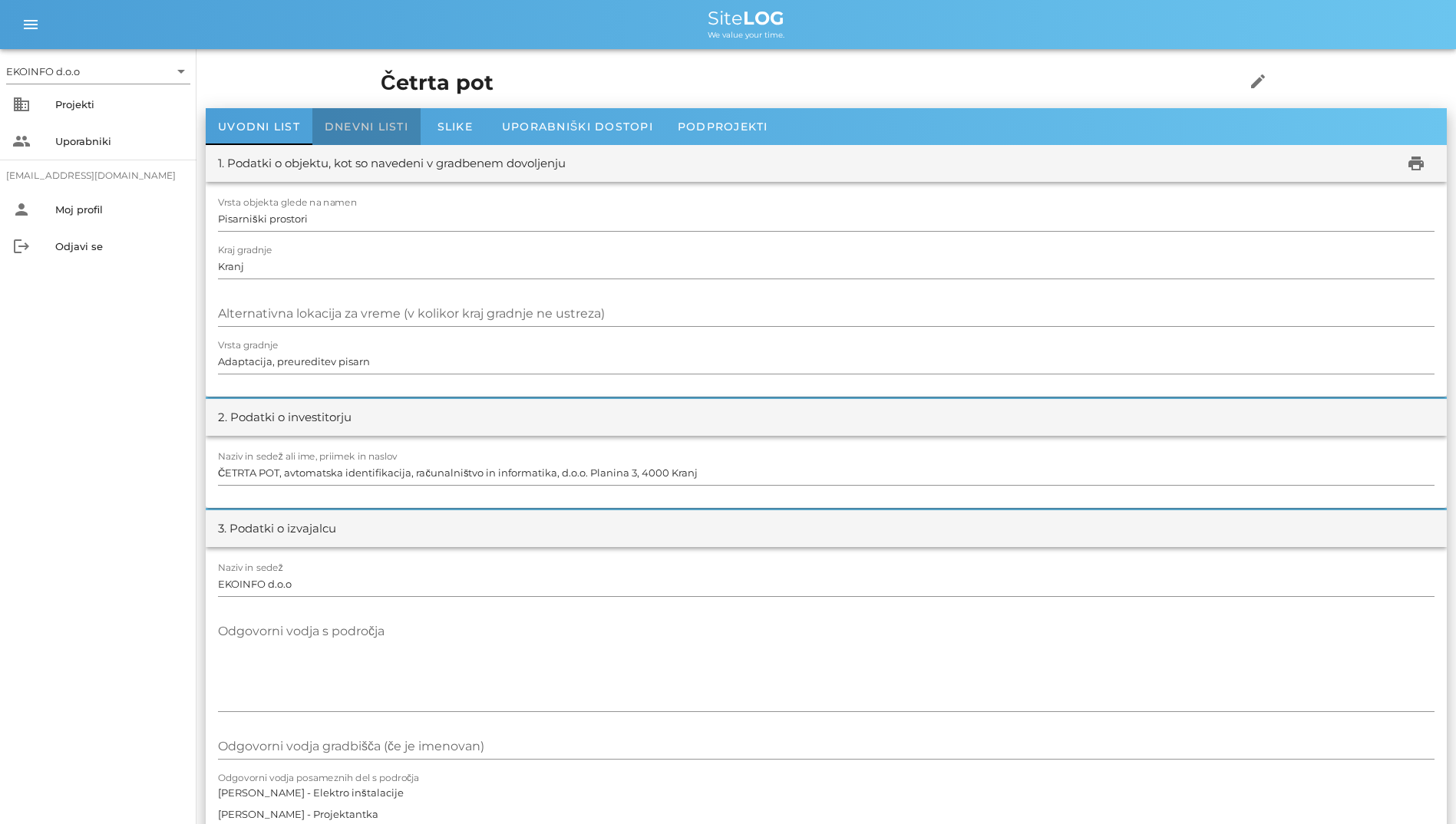
click at [385, 120] on span "Dnevni listi" at bounding box center [367, 126] width 84 height 14
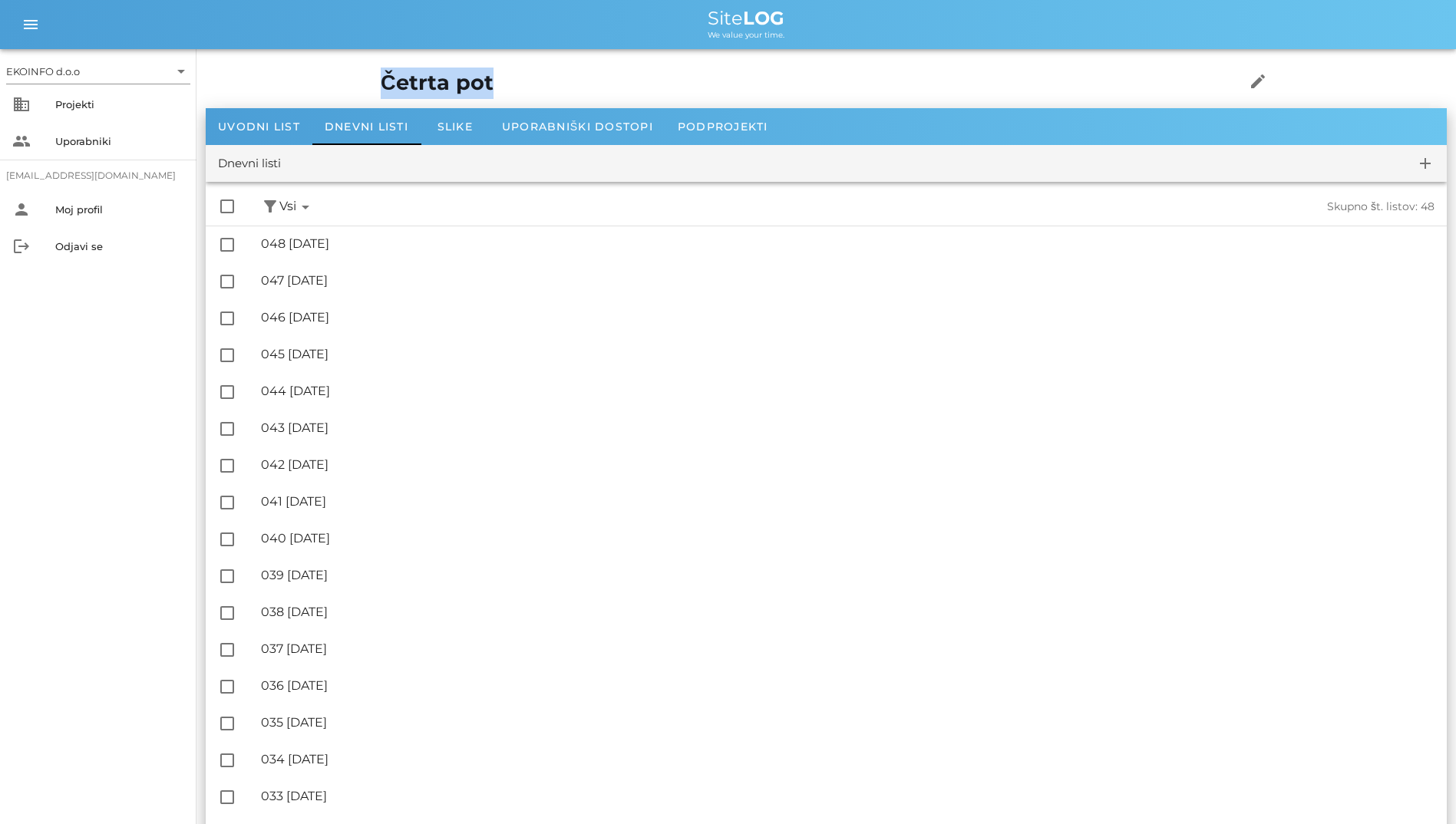
drag, startPoint x: 429, startPoint y: 76, endPoint x: 209, endPoint y: 71, distance: 220.1
click at [371, 71] on div "Četrta pot edit" at bounding box center [826, 82] width 909 height 49
click at [556, 84] on h1 "Četrta pot" at bounding box center [789, 83] width 817 height 32
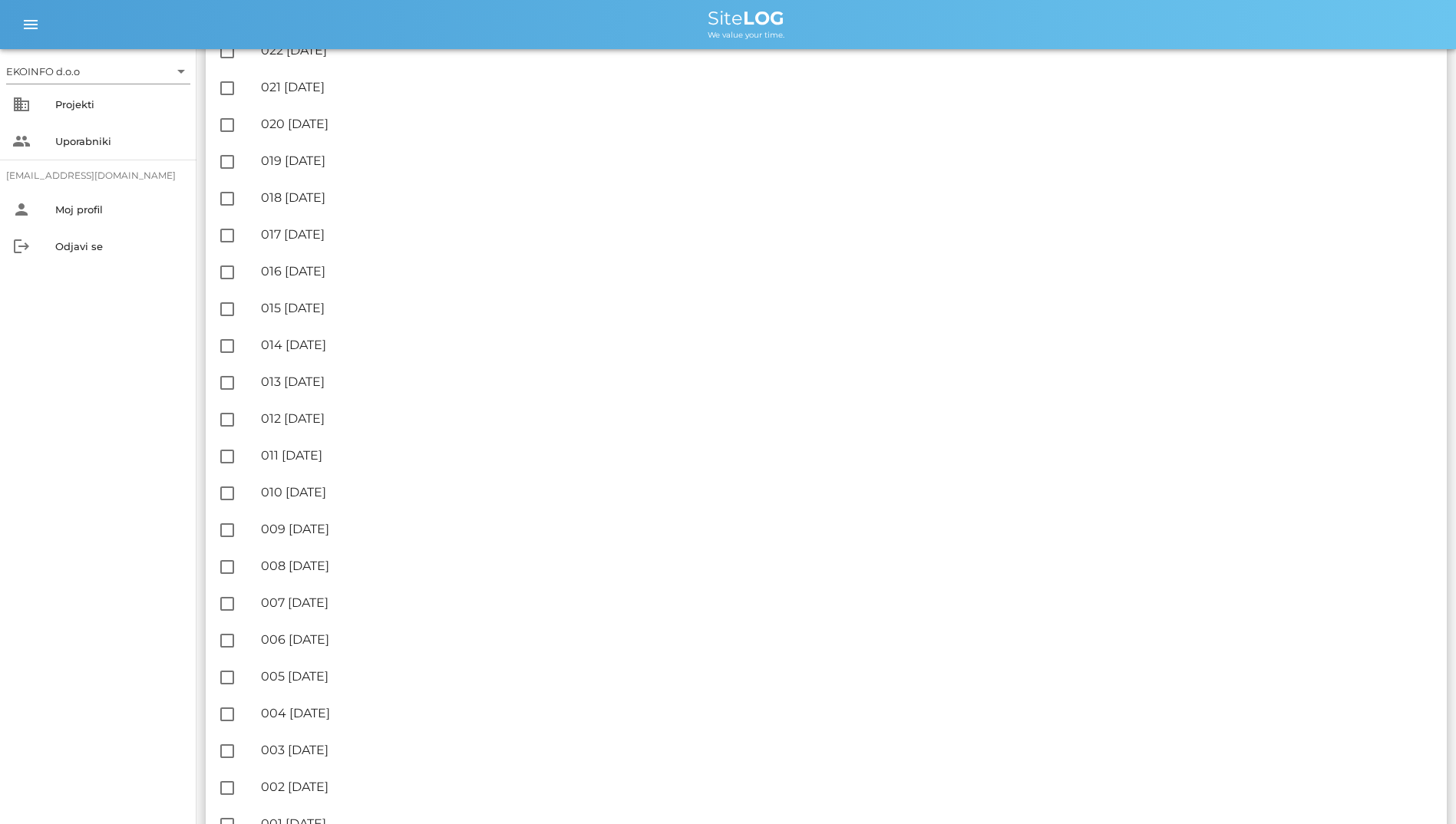
scroll to position [1185, 0]
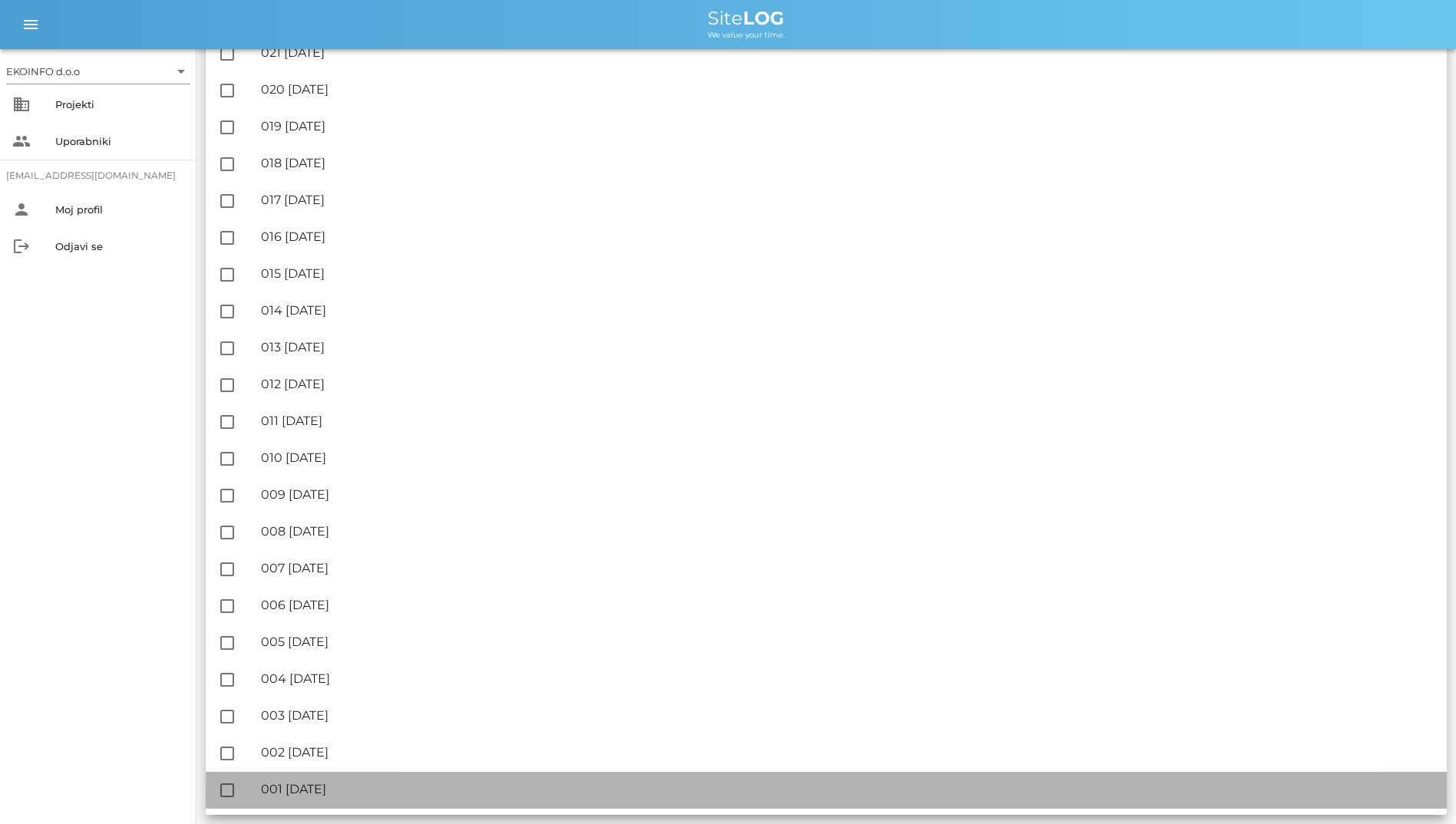
click at [331, 782] on div "🔏 001 [DATE]" at bounding box center [847, 789] width 1173 height 15
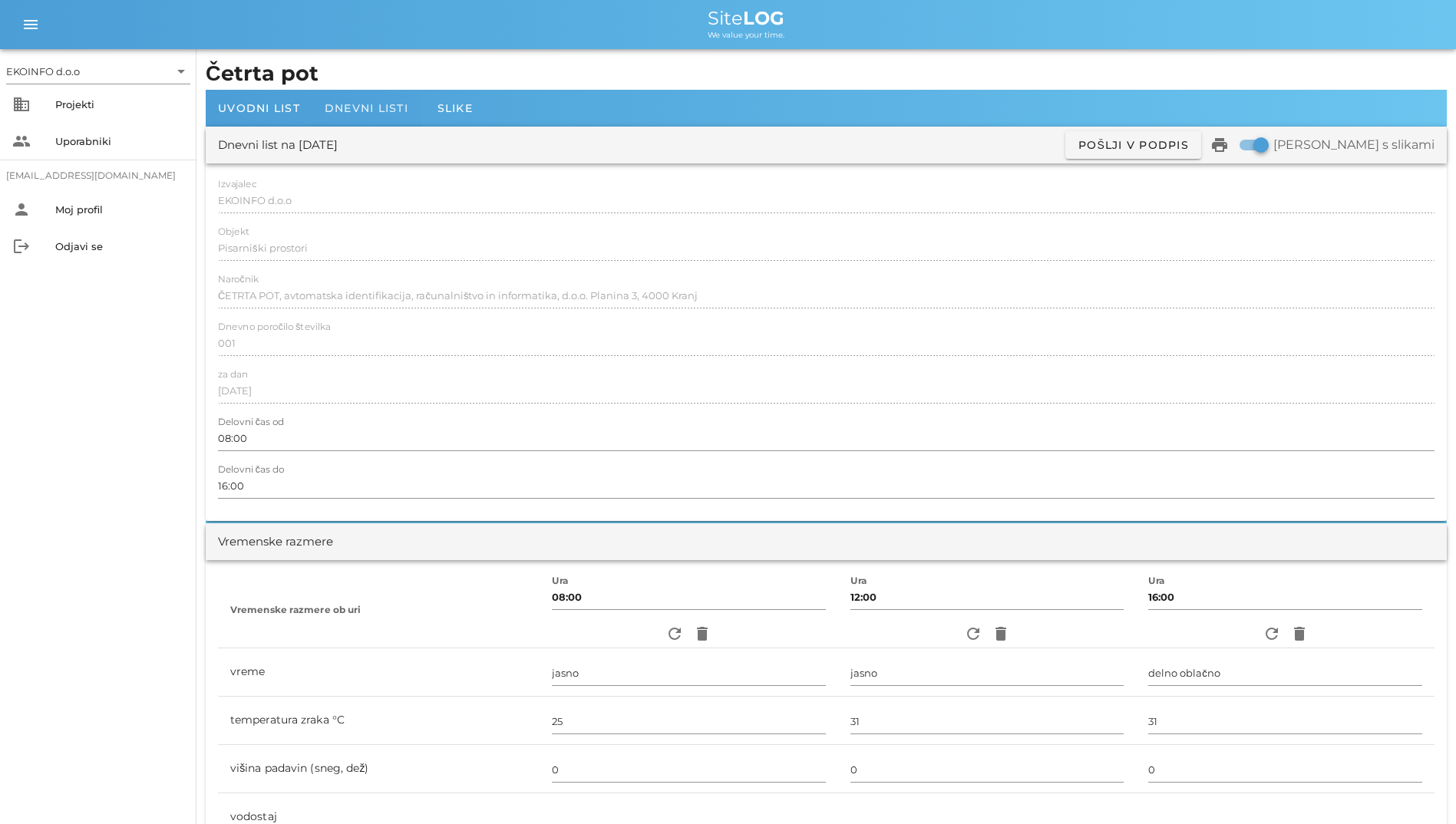
click at [331, 111] on span "Dnevni listi" at bounding box center [367, 108] width 84 height 14
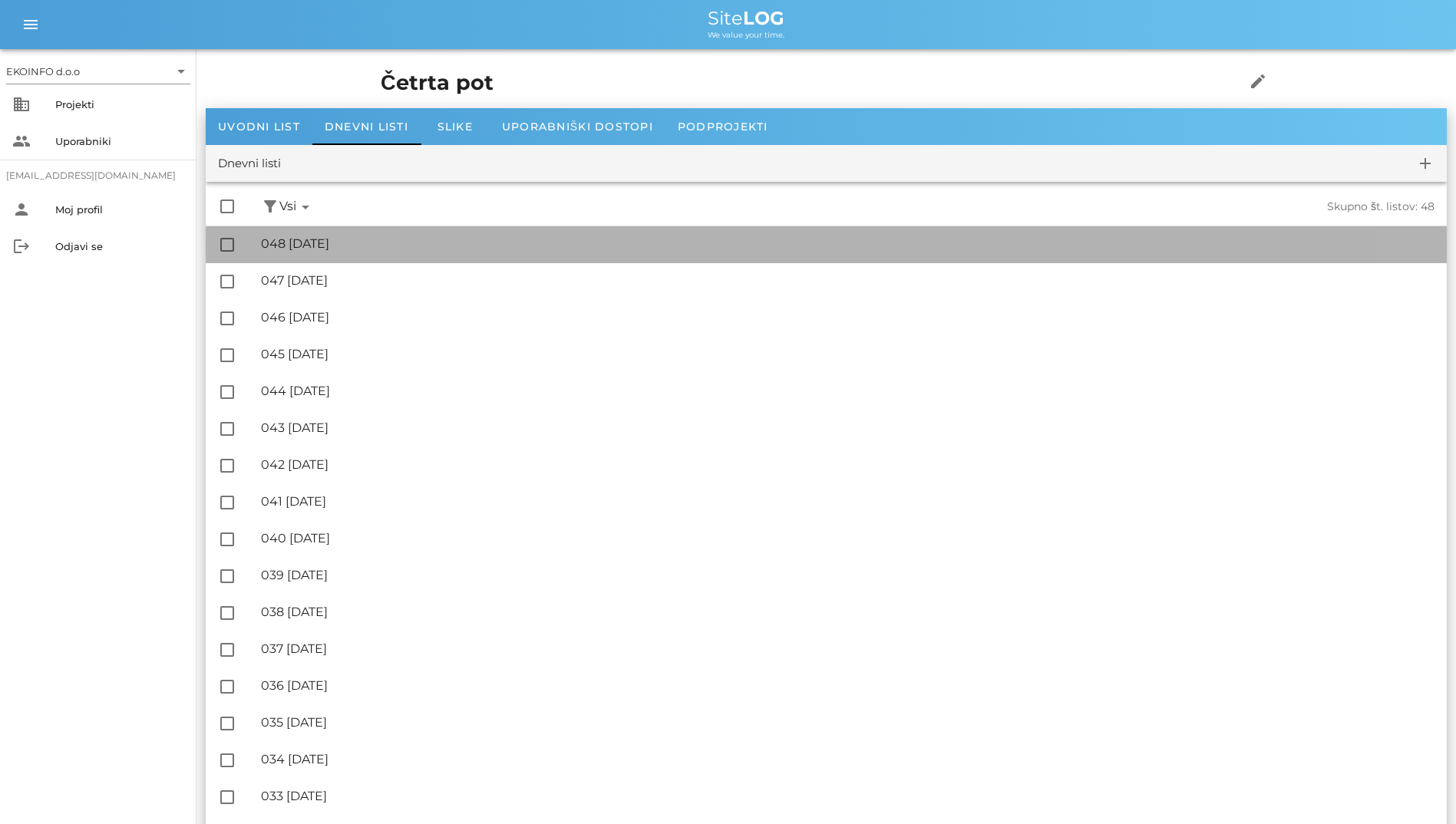
click at [462, 249] on div "🔏 048 [DATE]" at bounding box center [847, 244] width 1173 height 15
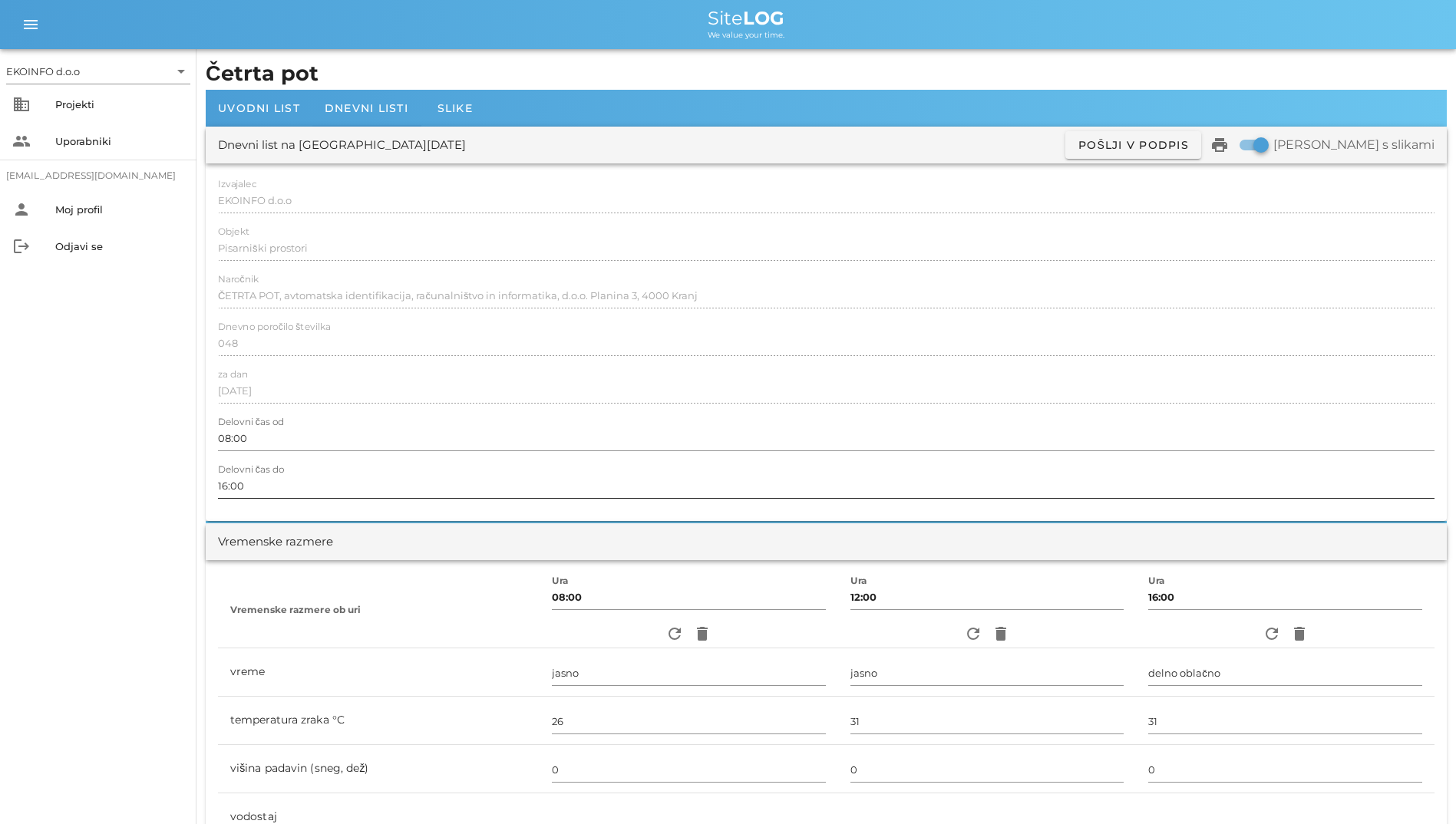
scroll to position [460, 0]
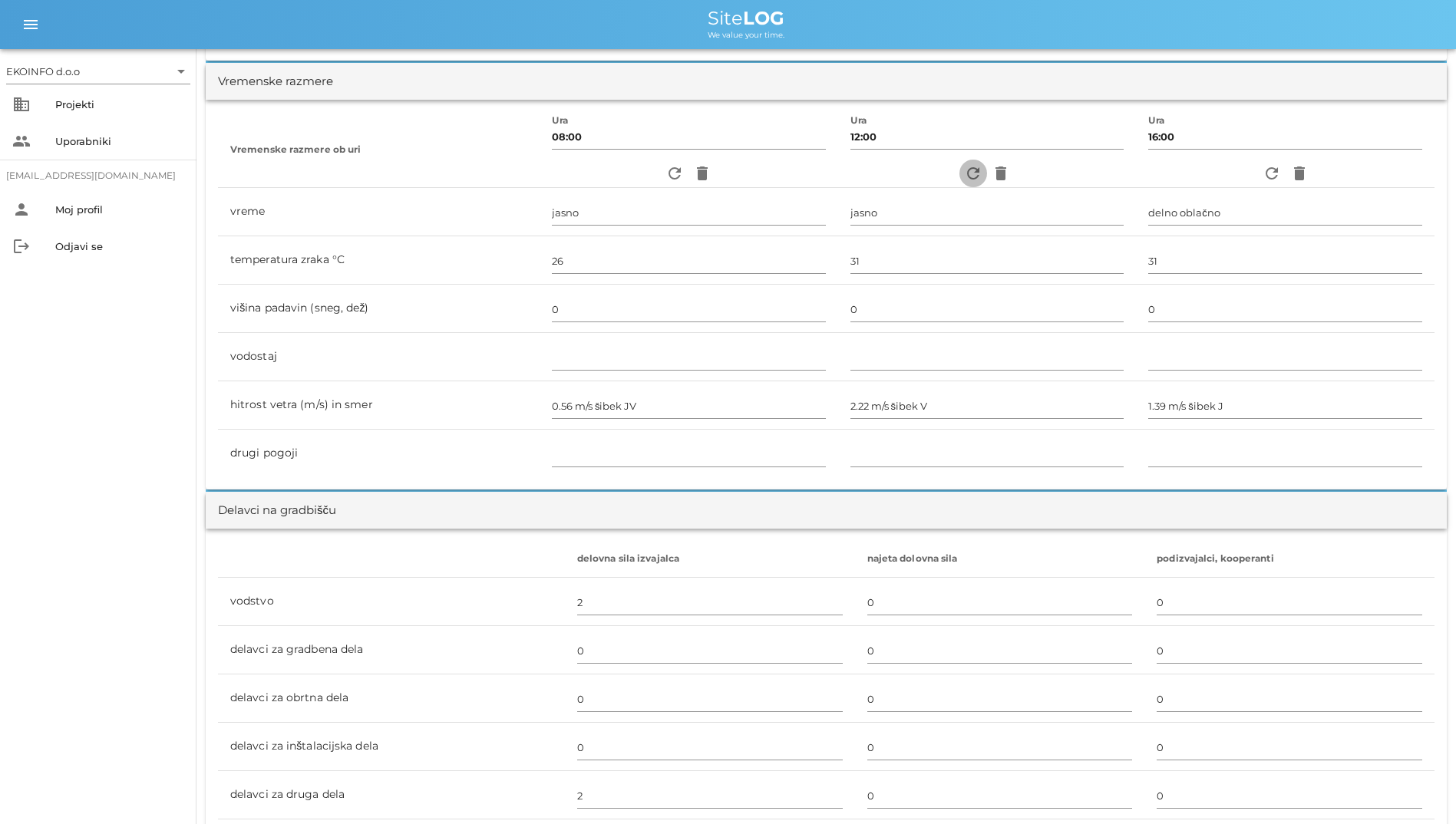
click at [964, 170] on icon "refresh" at bounding box center [973, 174] width 19 height 19
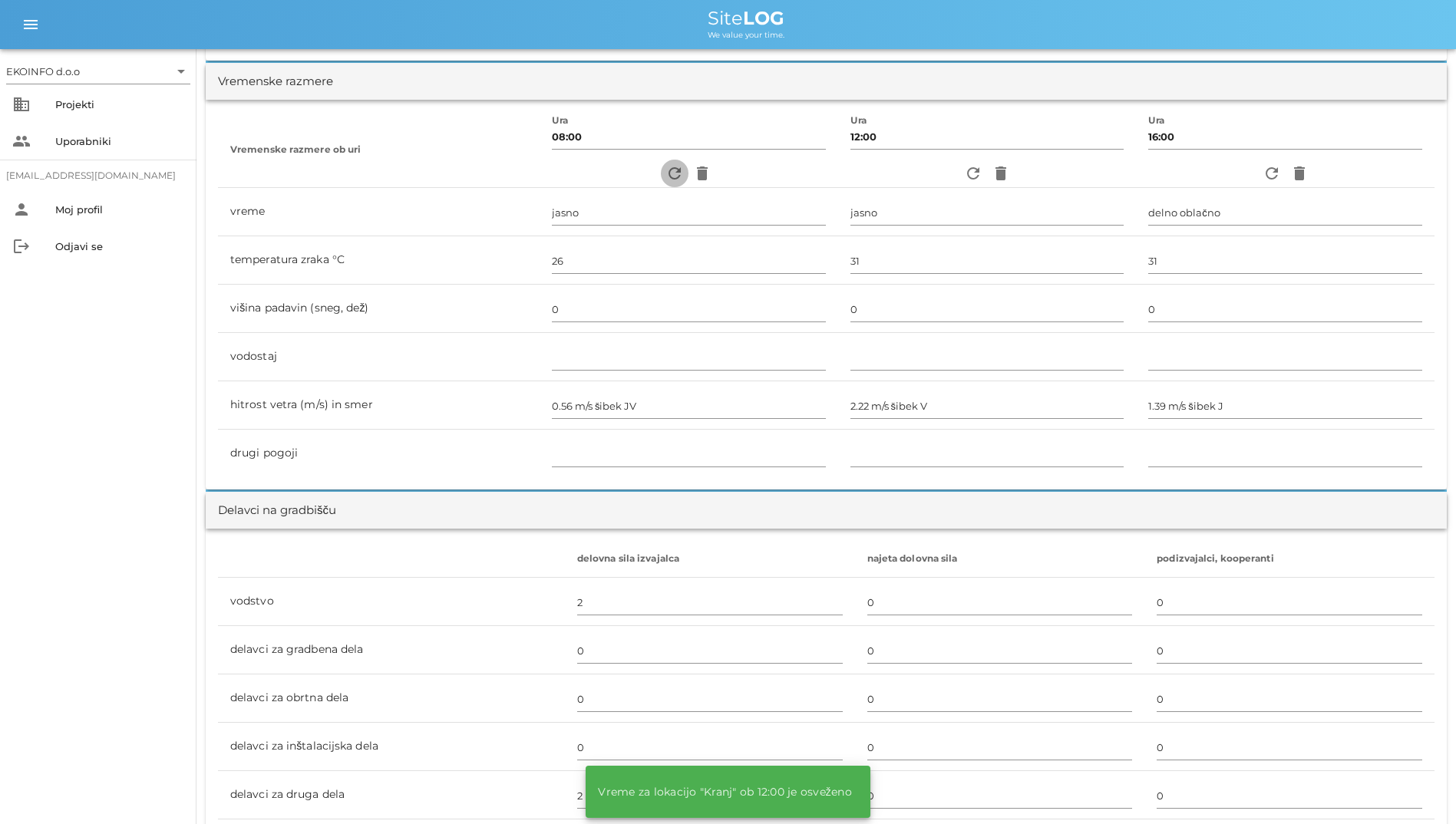
click at [665, 179] on icon "refresh" at bounding box center [675, 174] width 19 height 19
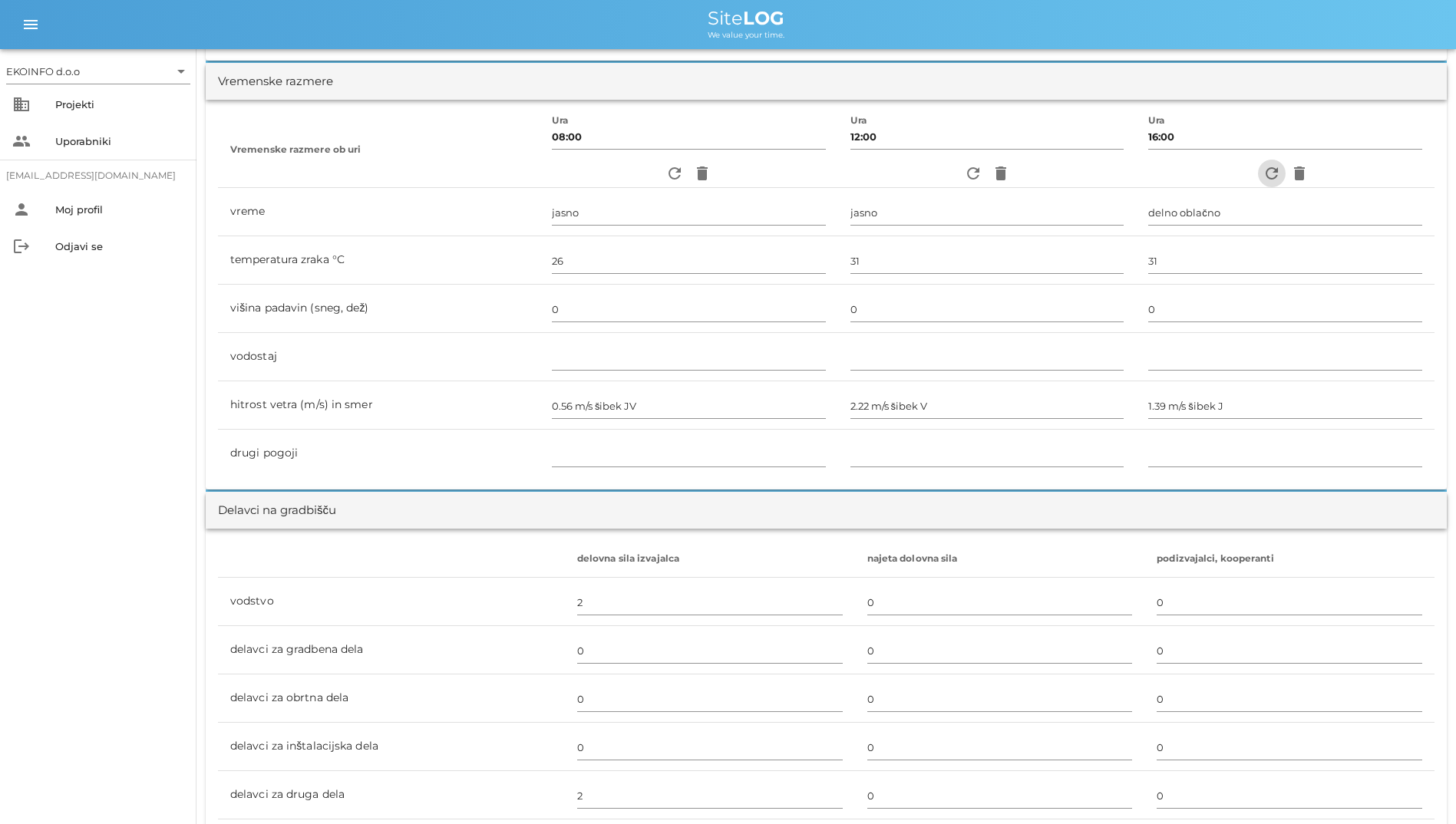
click at [1274, 175] on icon "refresh" at bounding box center [1272, 174] width 19 height 19
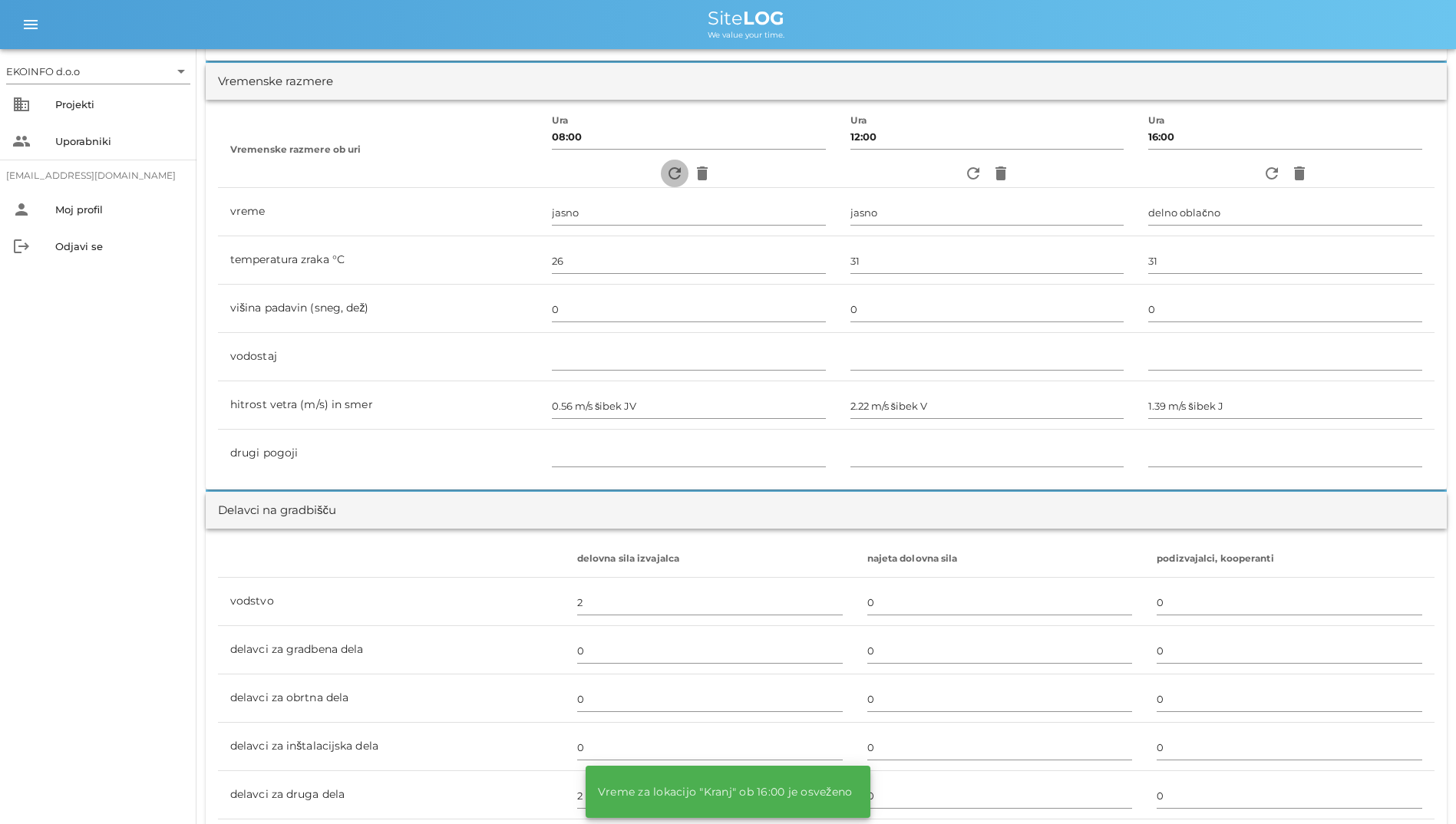
click at [666, 170] on icon "refresh" at bounding box center [675, 174] width 19 height 19
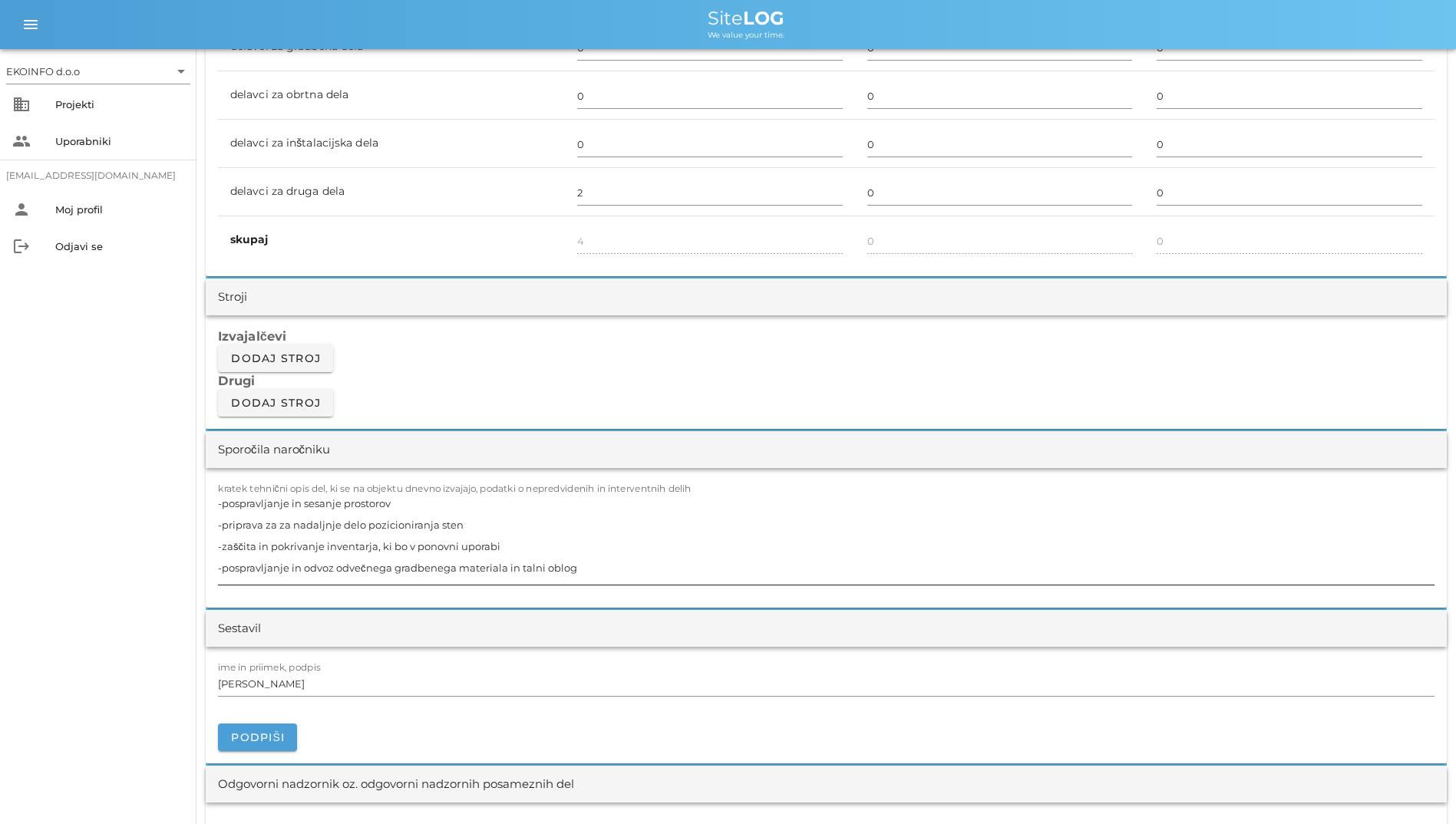
scroll to position [1151, 0]
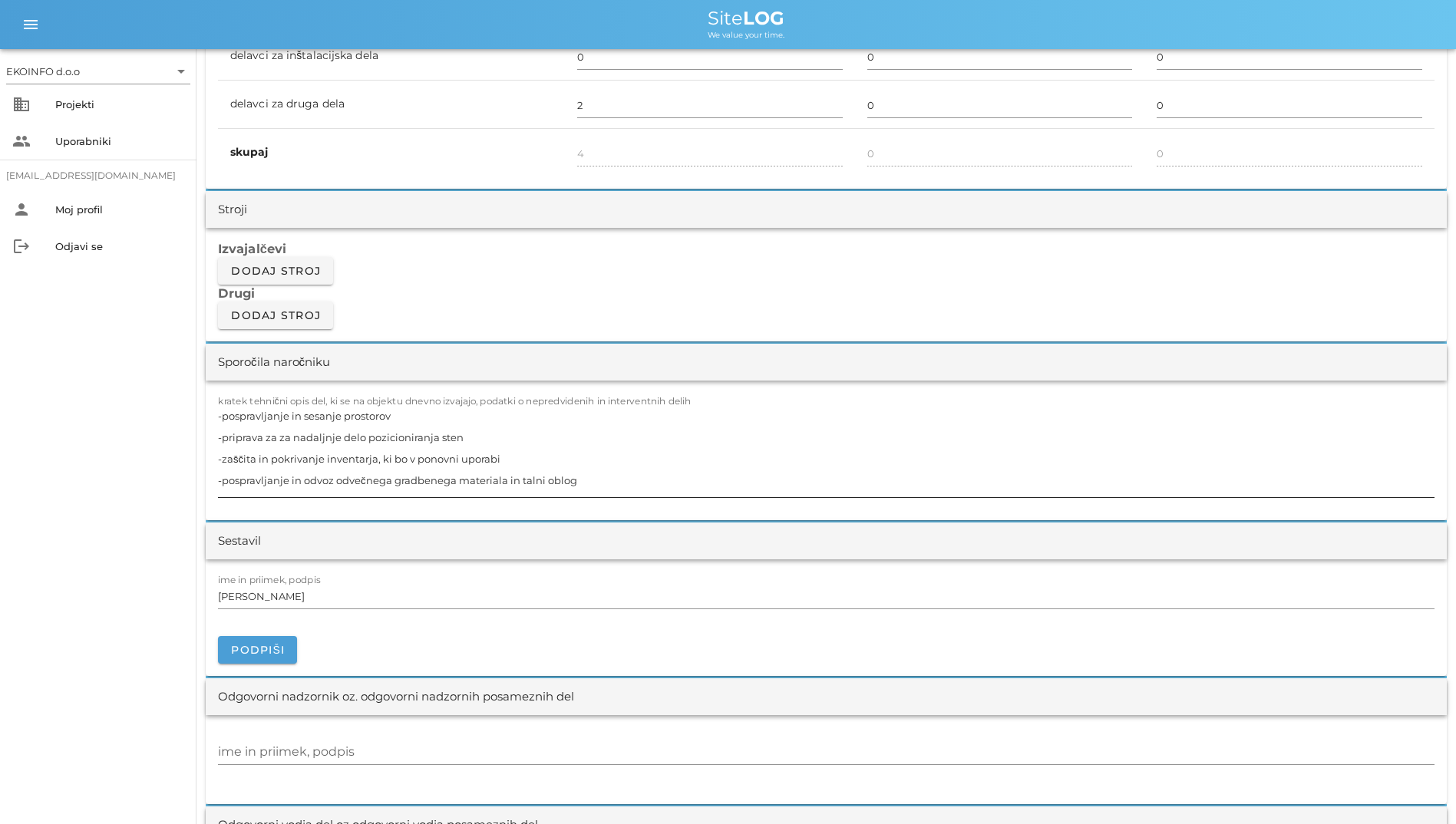
click at [596, 482] on textarea "-pospravljanje in sesanje prostorov -priprava za za nadaljnje delo pozicioniran…" at bounding box center [826, 451] width 1216 height 92
click at [567, 603] on input "[PERSON_NAME]" at bounding box center [826, 596] width 1216 height 24
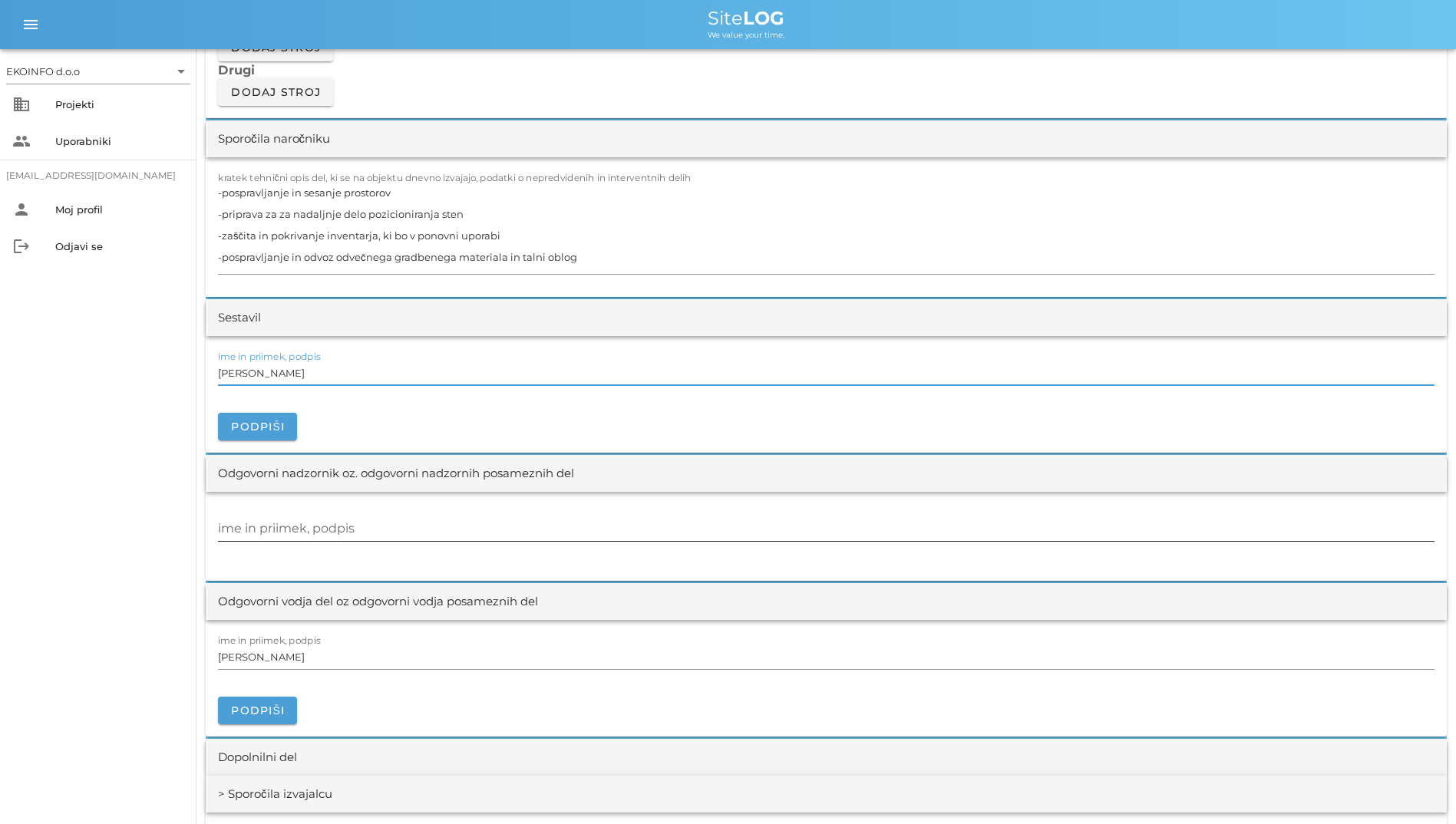
scroll to position [1381, 0]
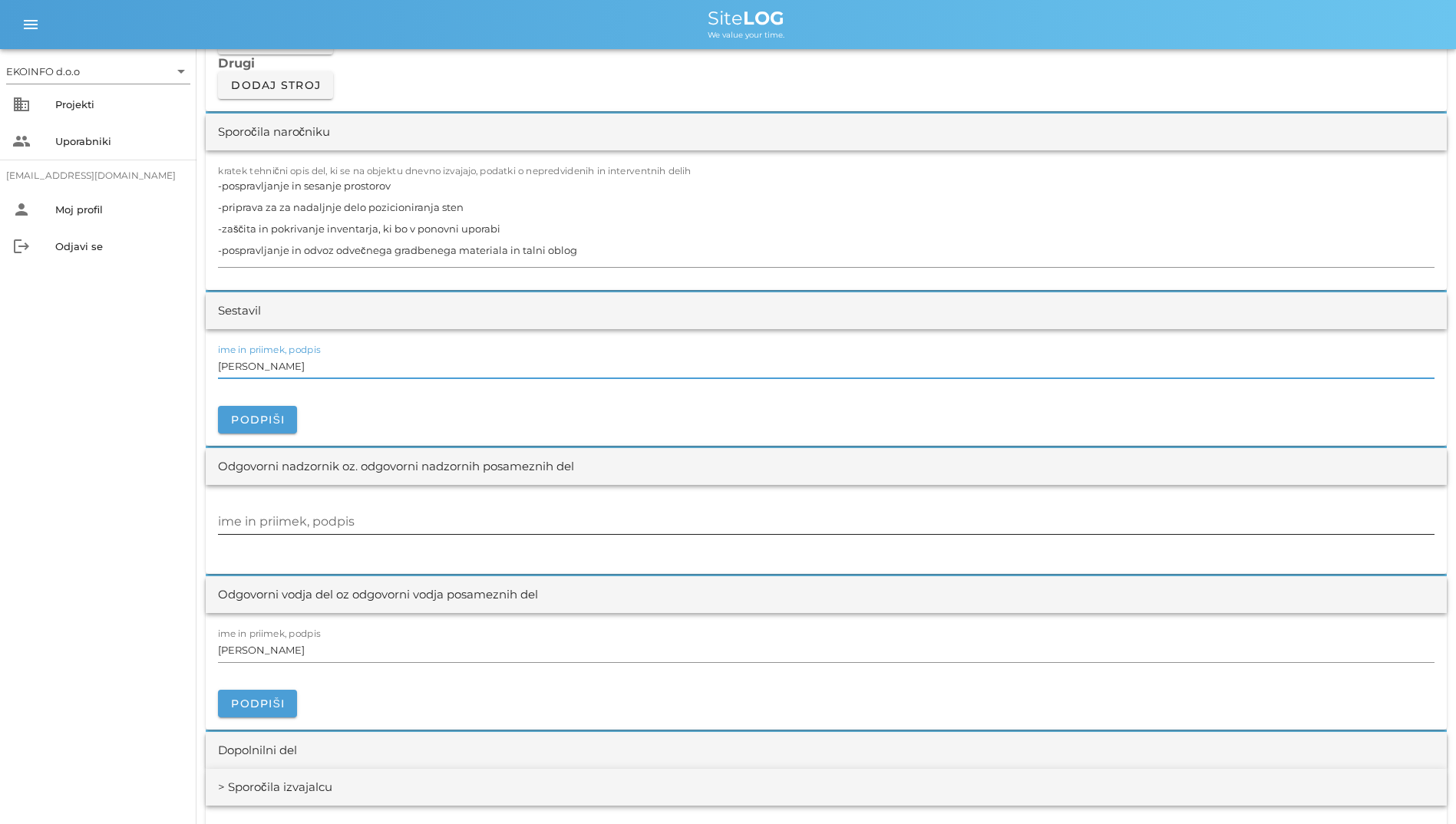
click at [503, 524] on input "ime in priimek, podpis" at bounding box center [826, 522] width 1216 height 24
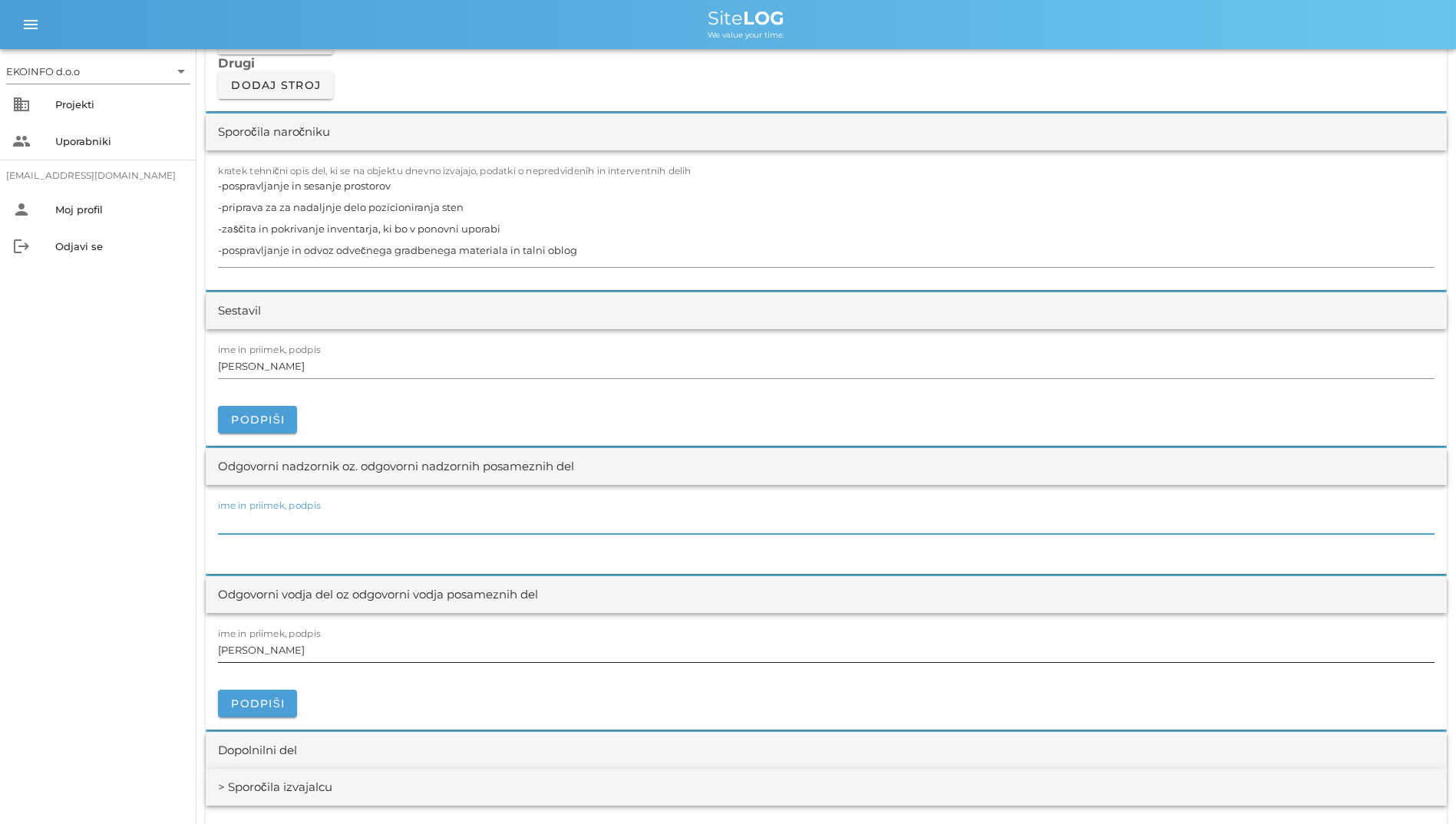
click at [438, 658] on input "[PERSON_NAME]" at bounding box center [826, 649] width 1216 height 24
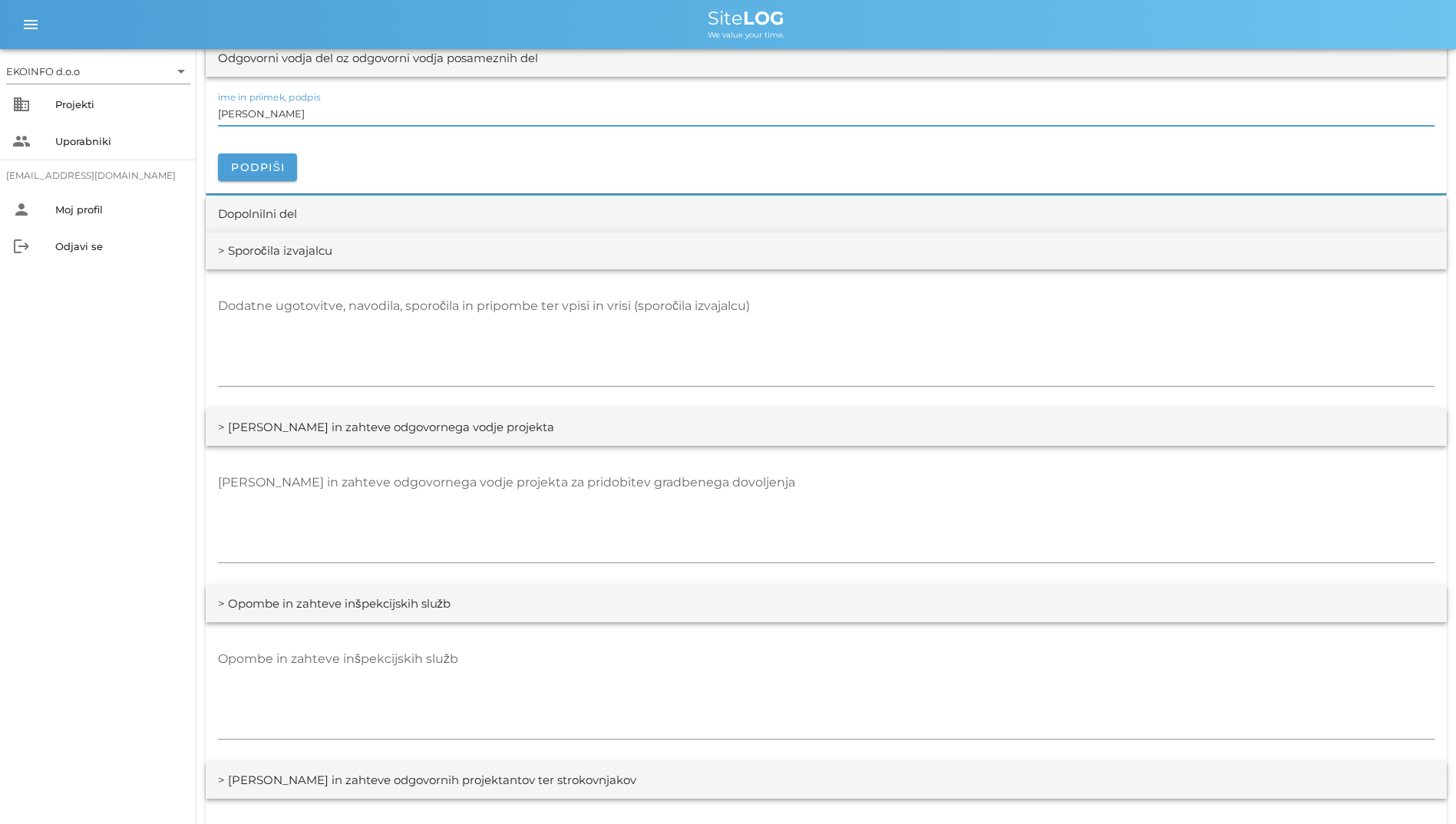
scroll to position [1919, 0]
click at [413, 359] on textarea "Dodatne ugotovitve, navodila, sporočila in pripombe ter vpisi in vrisi (sporoči…" at bounding box center [826, 339] width 1216 height 92
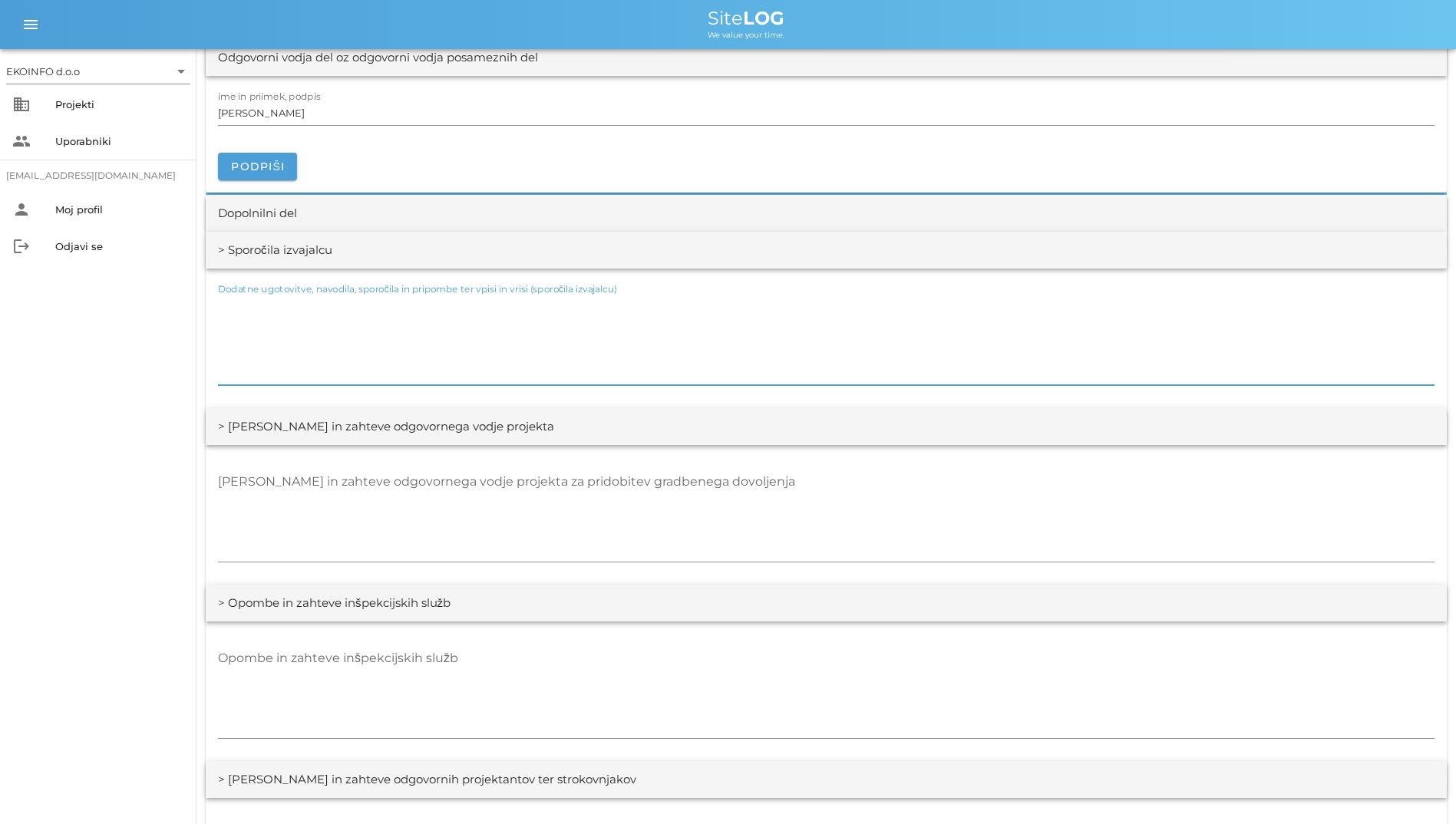
click at [418, 456] on div "[PERSON_NAME] in zahteve odgovornega vodje projekta za pridobitev gradbenega do…" at bounding box center [826, 515] width 1241 height 140
click at [421, 467] on div "[PERSON_NAME] in zahteve odgovornega vodje projekta za pridobitev gradbenega do…" at bounding box center [826, 516] width 1216 height 112
click at [424, 486] on textarea "[PERSON_NAME] in zahteve odgovornega vodje projekta za pridobitev gradbenega do…" at bounding box center [826, 515] width 1216 height 92
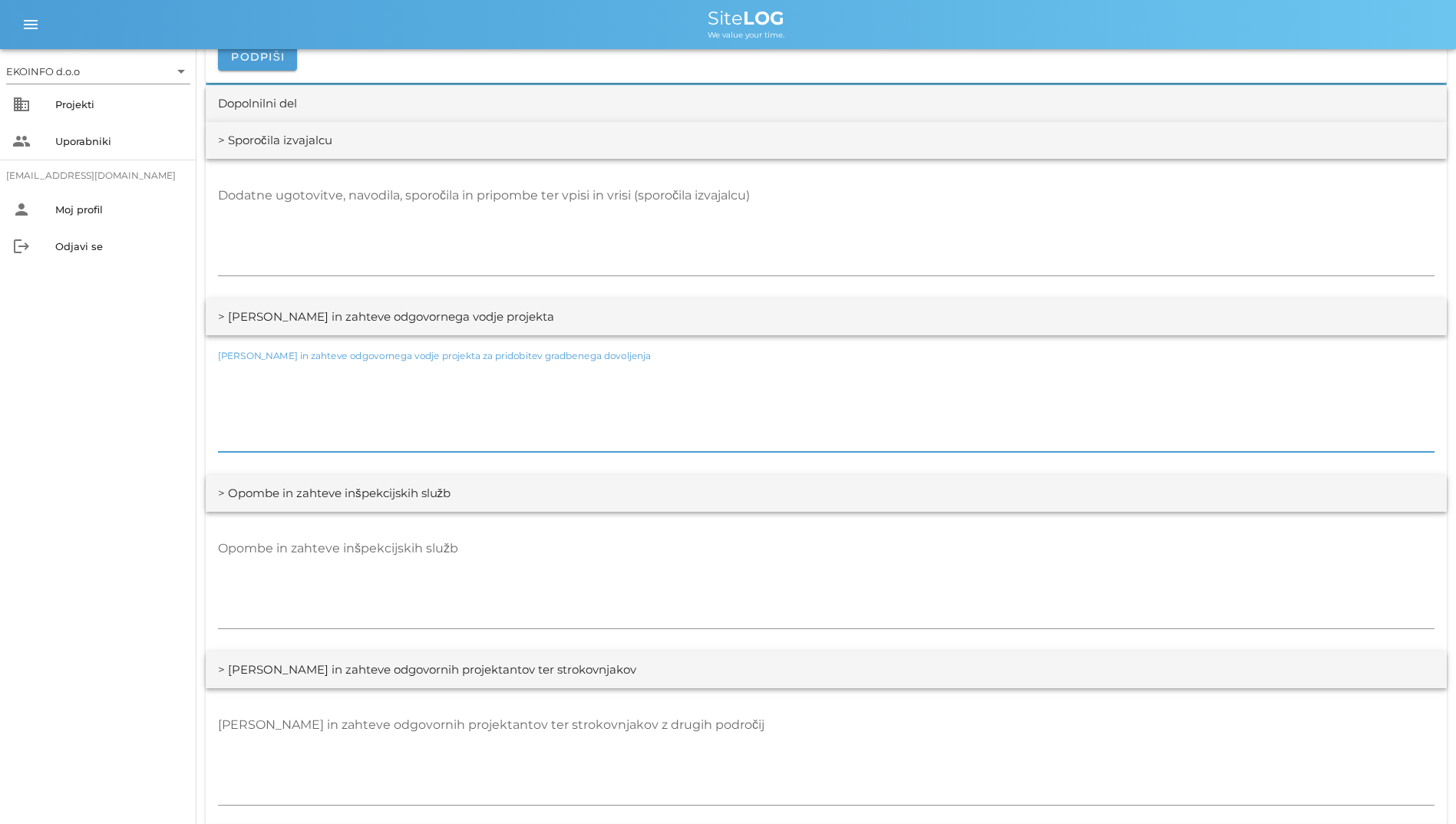
scroll to position [2072, 0]
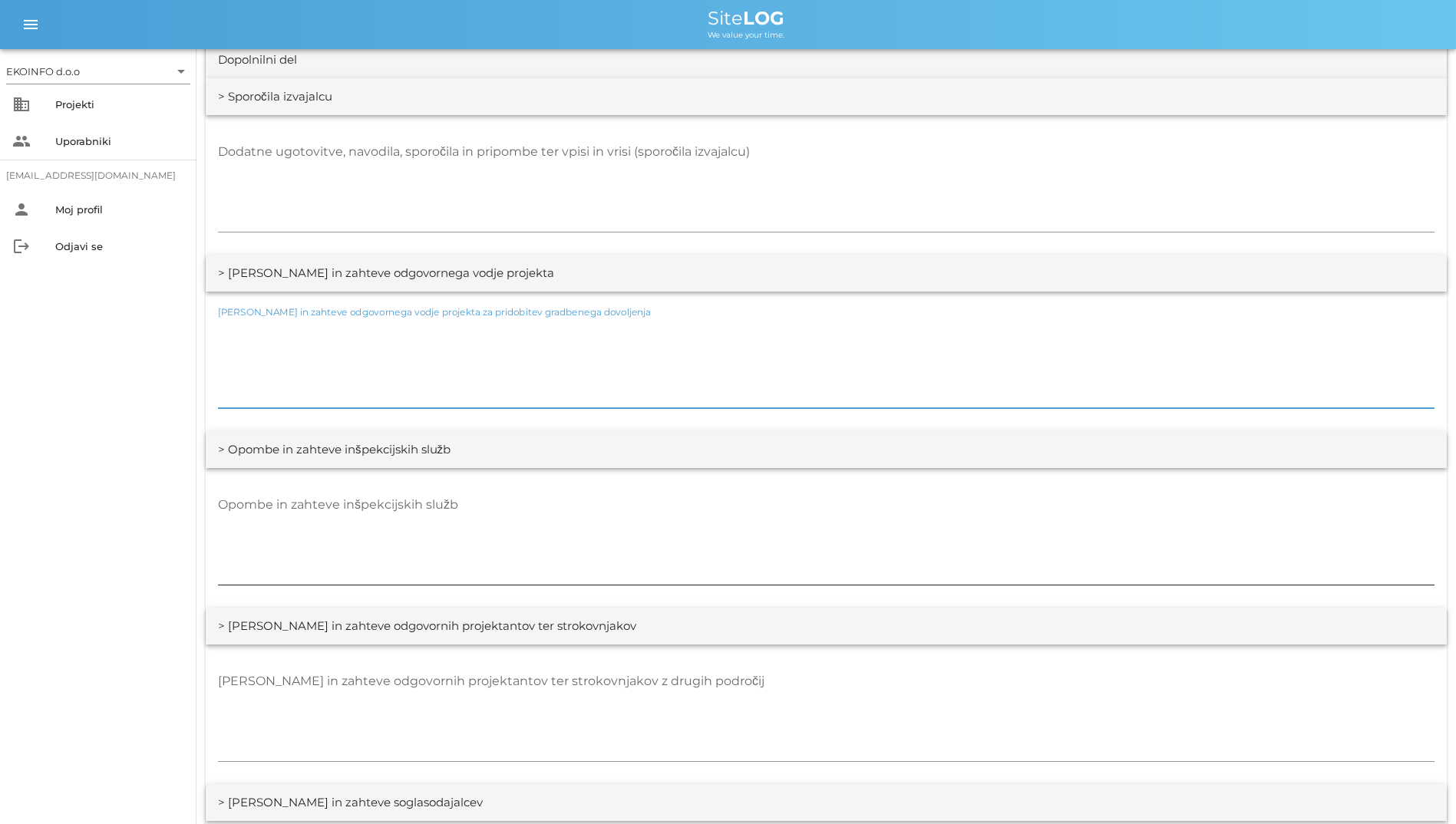
click at [447, 559] on textarea "Opombe in zahteve inšpekcijskih služb" at bounding box center [826, 538] width 1216 height 92
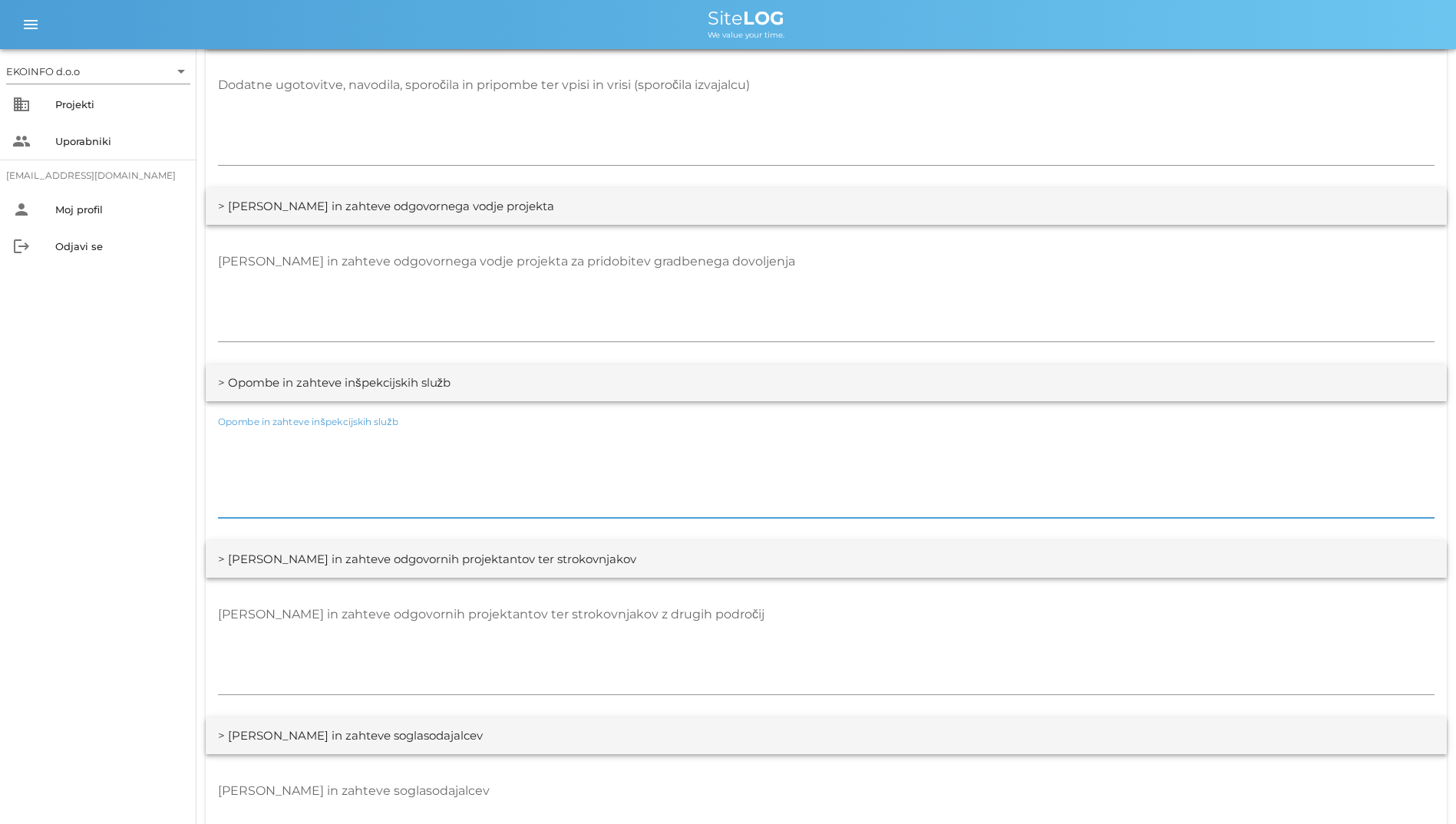
scroll to position [2302, 0]
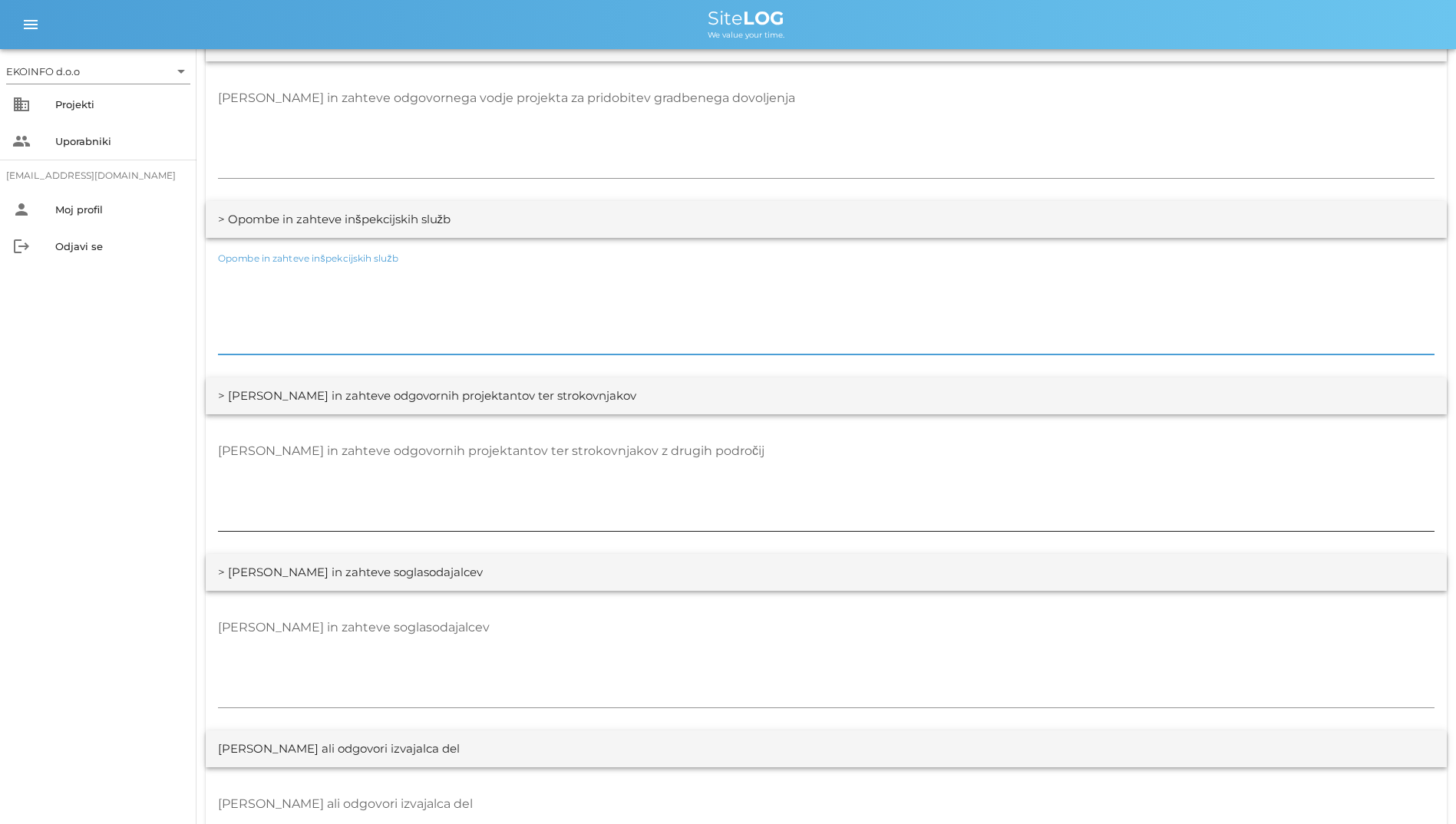
click at [581, 490] on textarea "[PERSON_NAME] in zahteve odgovornih projektantov ter strokovnjakov z drugih pod…" at bounding box center [826, 484] width 1216 height 92
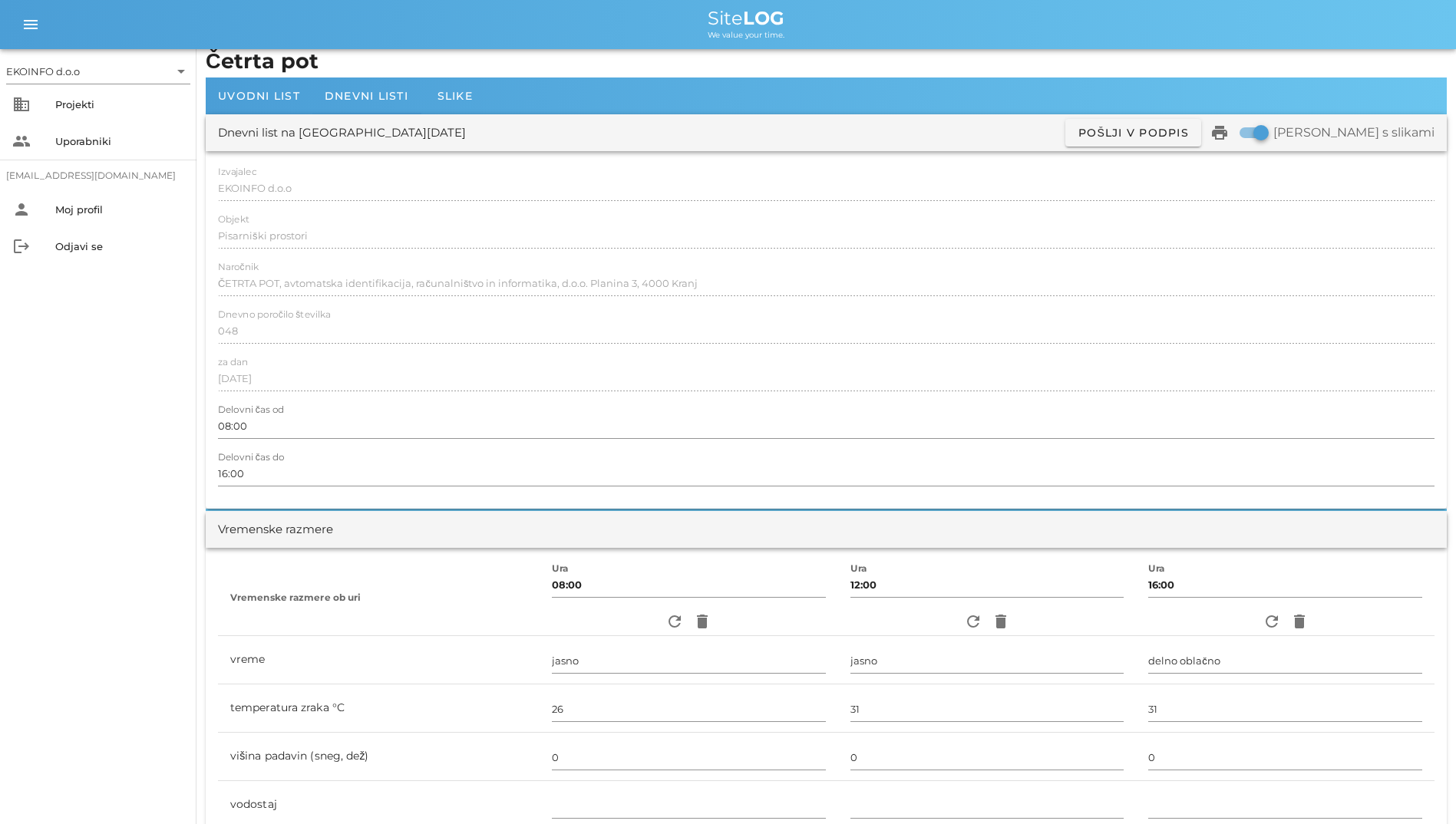
scroll to position [0, 0]
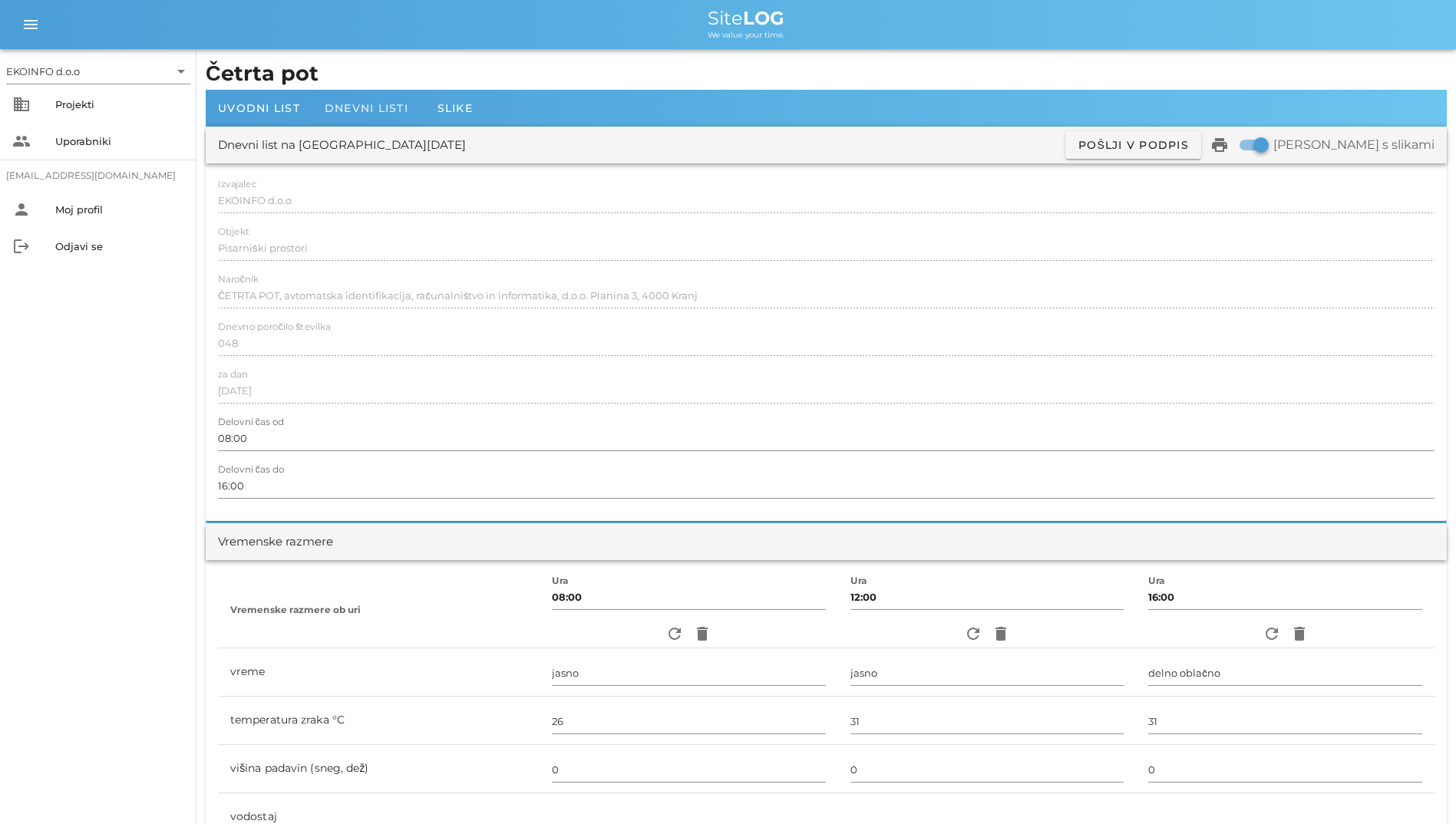
click at [329, 99] on div "Dnevni listi" at bounding box center [367, 107] width 108 height 36
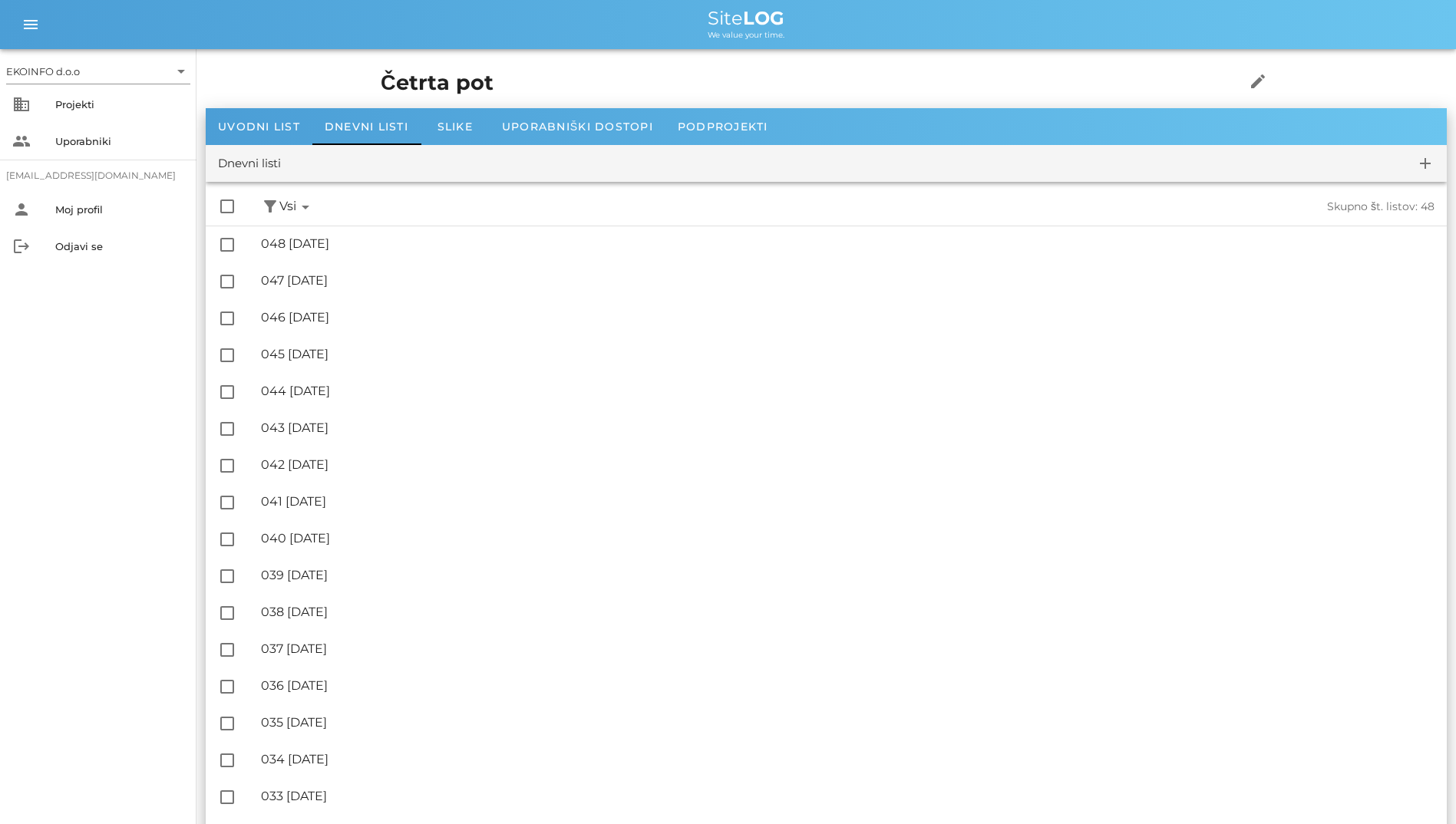
click at [577, 77] on h1 "Četrta pot" at bounding box center [789, 83] width 817 height 32
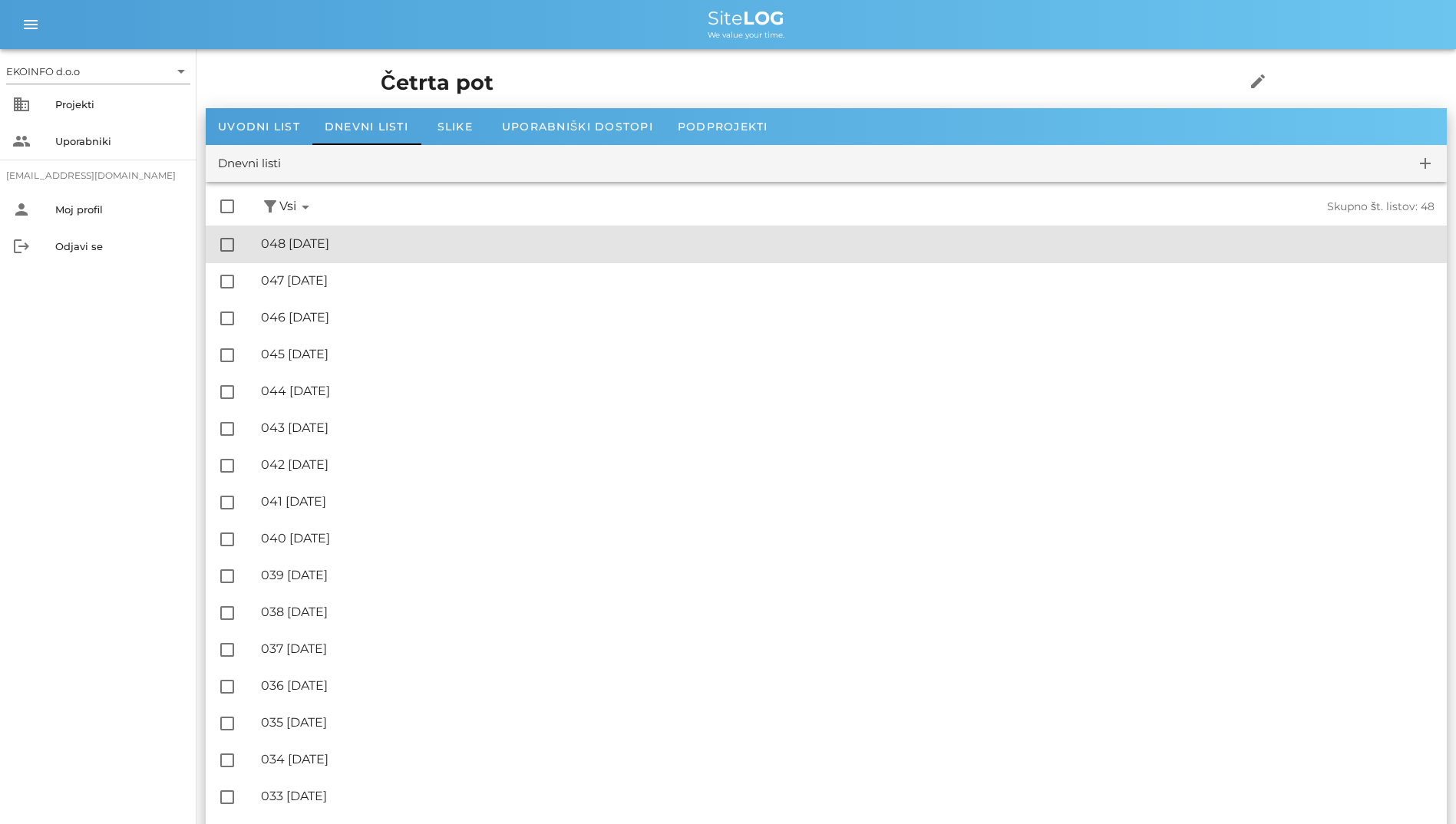
click at [499, 243] on div "🔏 048 [DATE]" at bounding box center [847, 244] width 1173 height 15
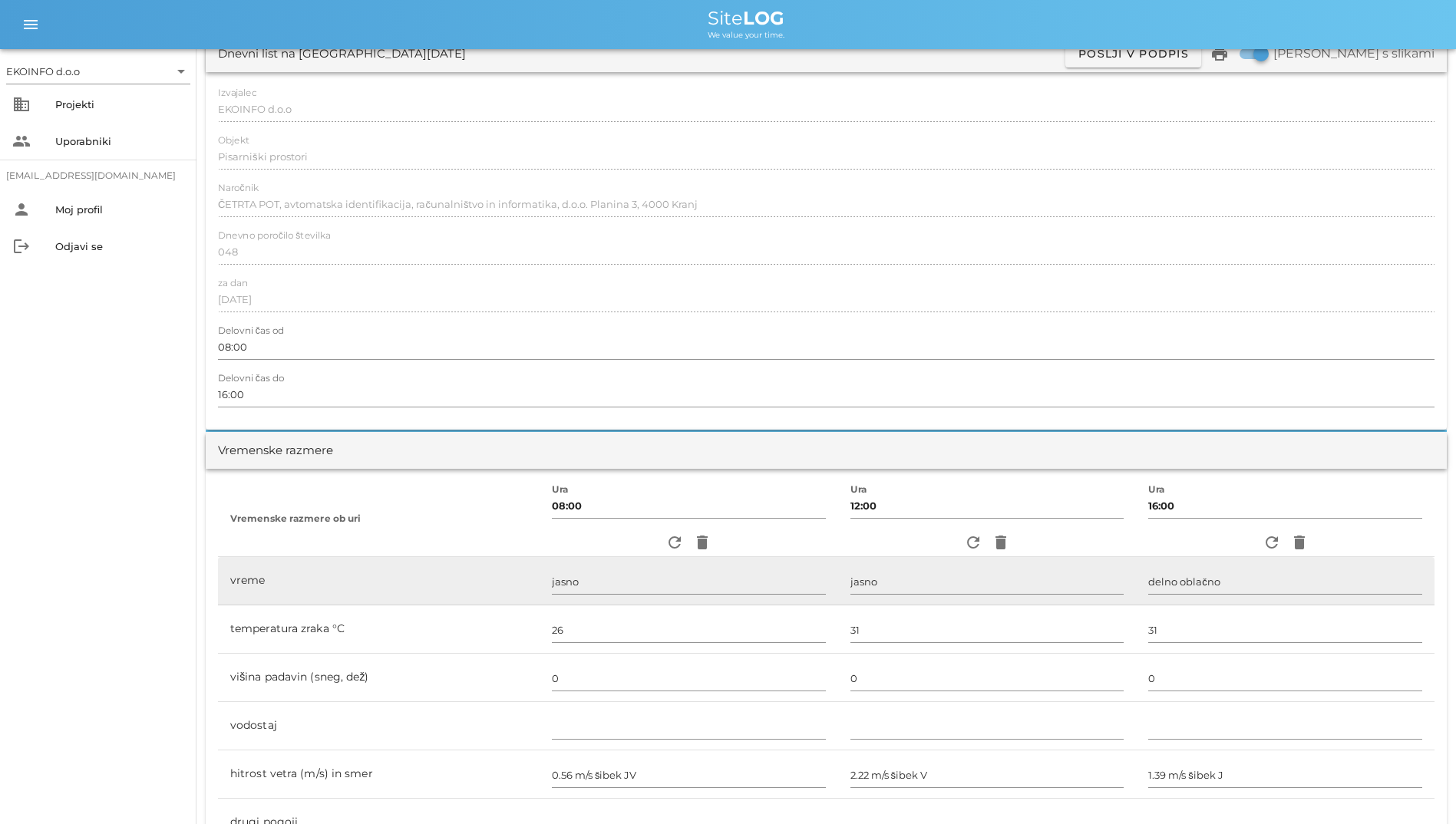
scroll to position [230, 0]
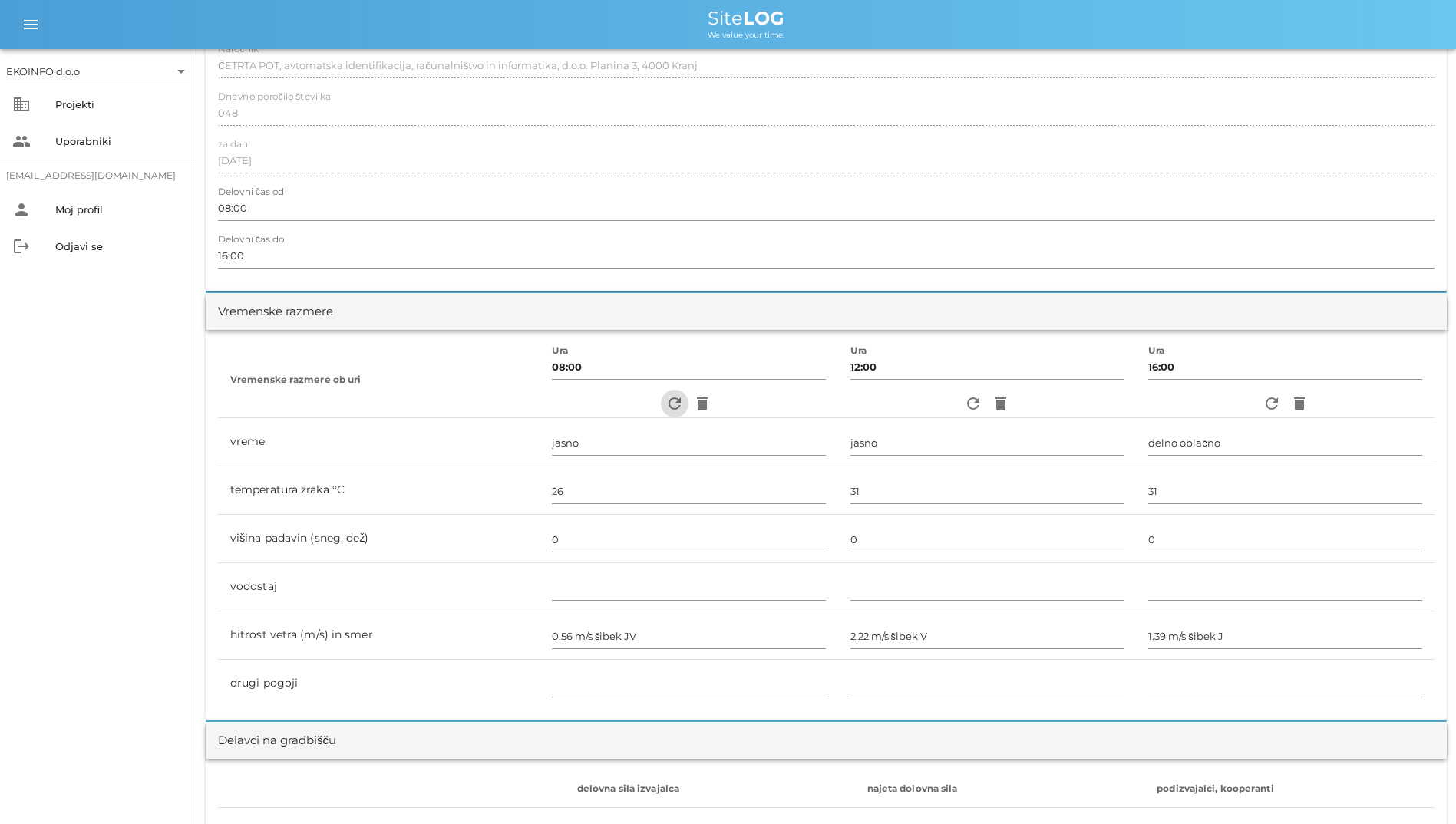
click at [661, 409] on span "refresh" at bounding box center [675, 404] width 28 height 19
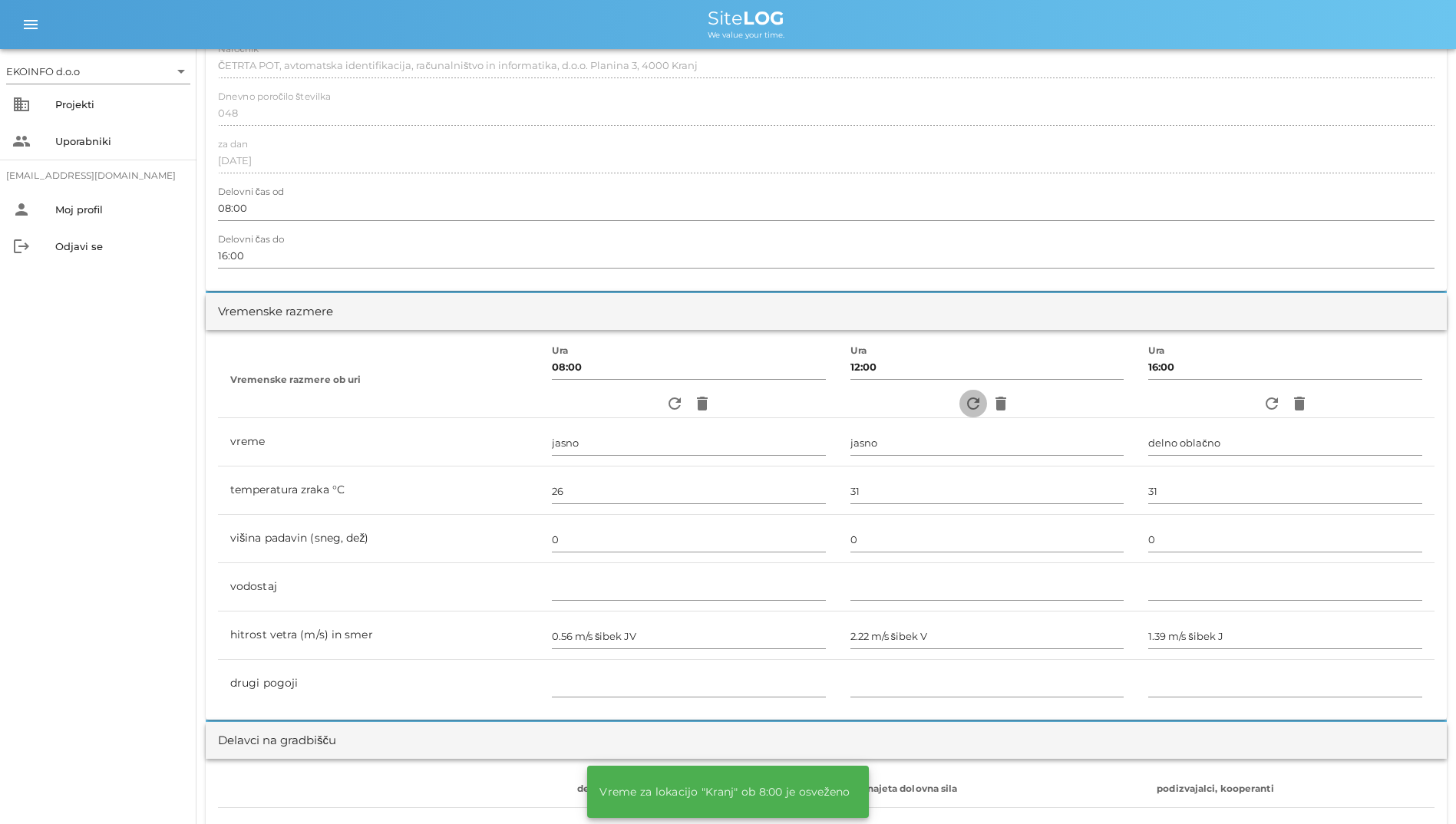
click at [975, 406] on icon "refresh" at bounding box center [973, 404] width 19 height 19
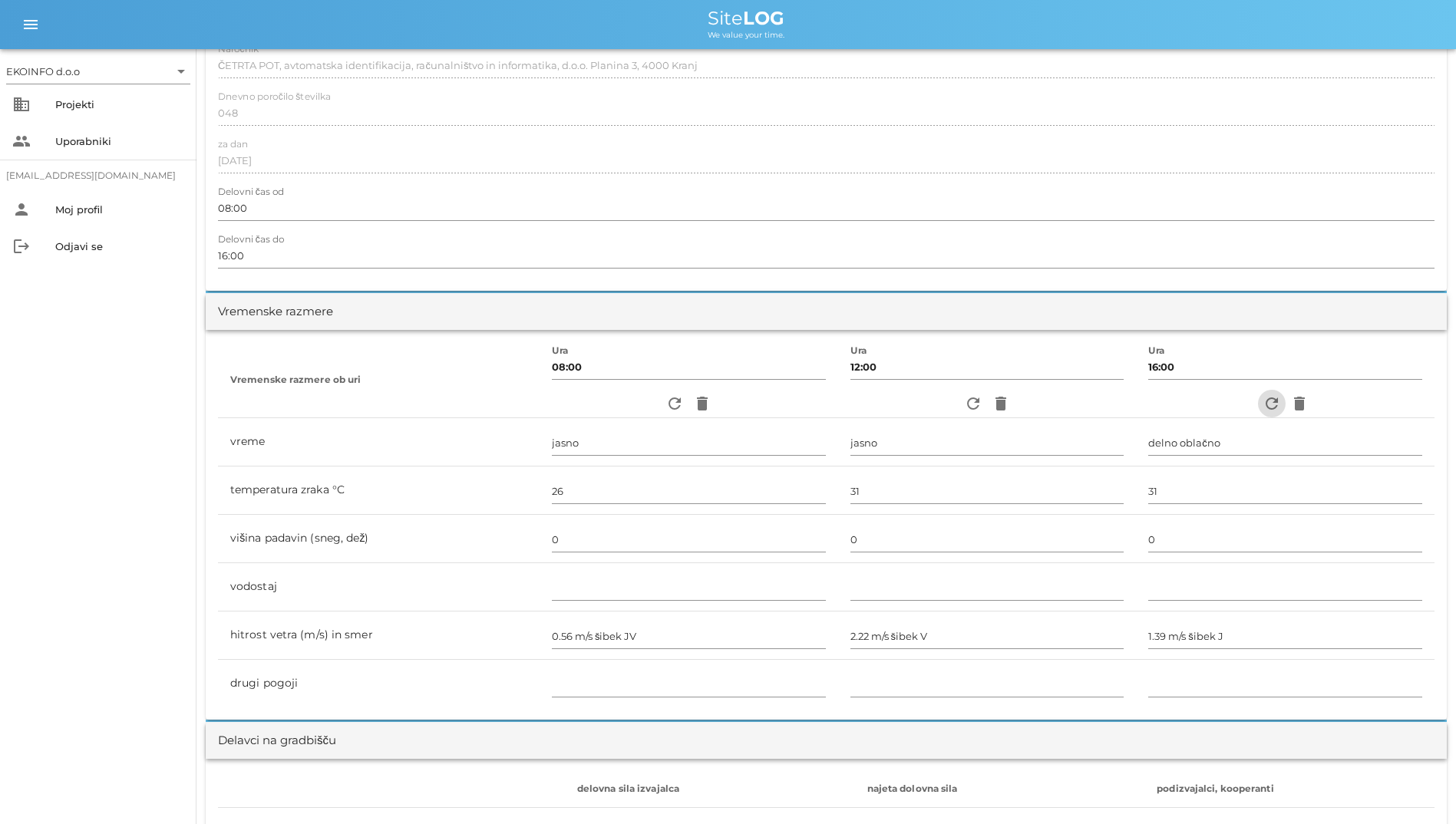
click at [1265, 411] on icon "refresh" at bounding box center [1272, 404] width 19 height 19
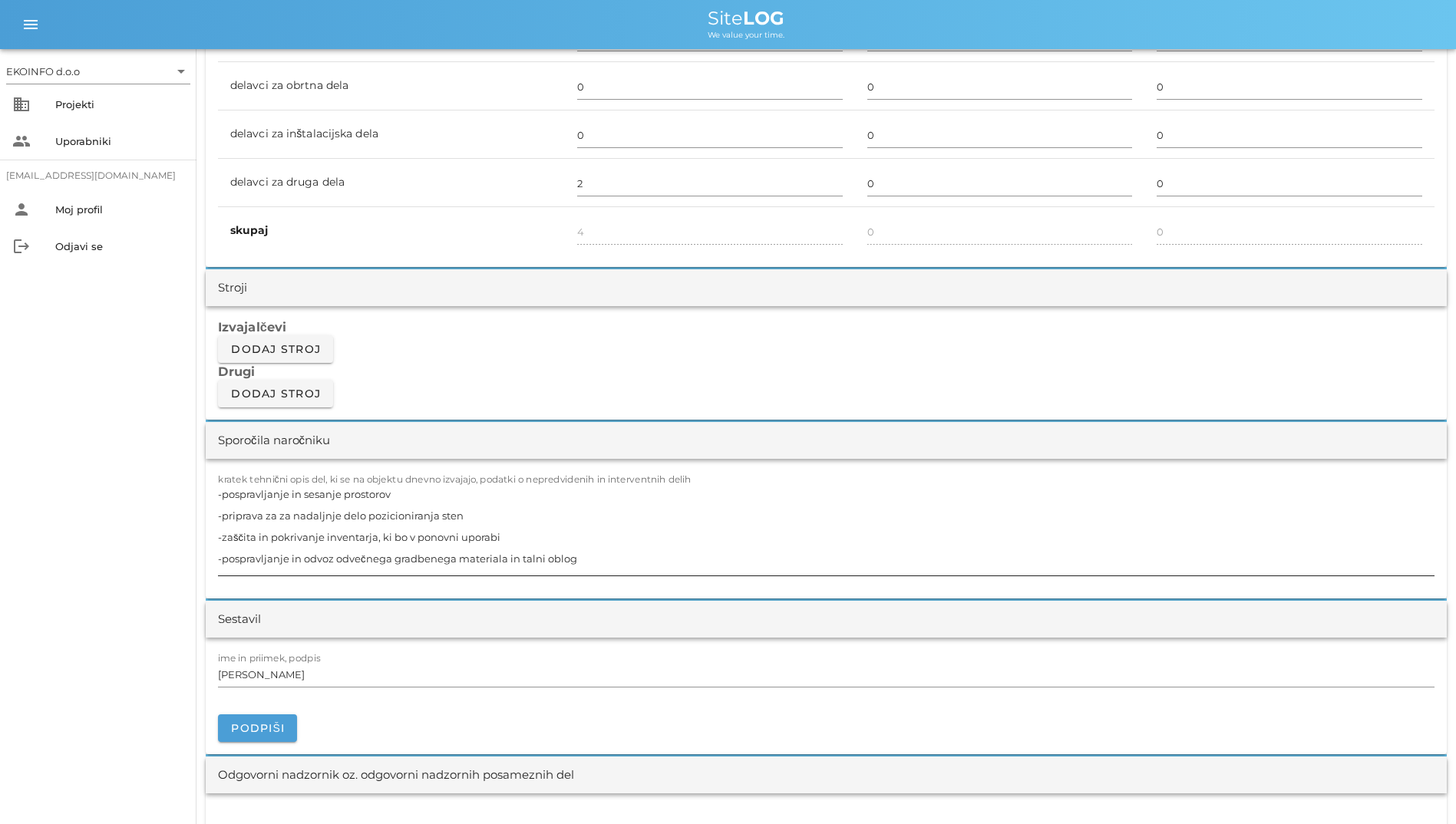
scroll to position [1074, 0]
click at [572, 559] on textarea "-pospravljanje in sesanje prostorov -priprava za za nadaljnje delo pozicioniran…" at bounding box center [826, 527] width 1216 height 92
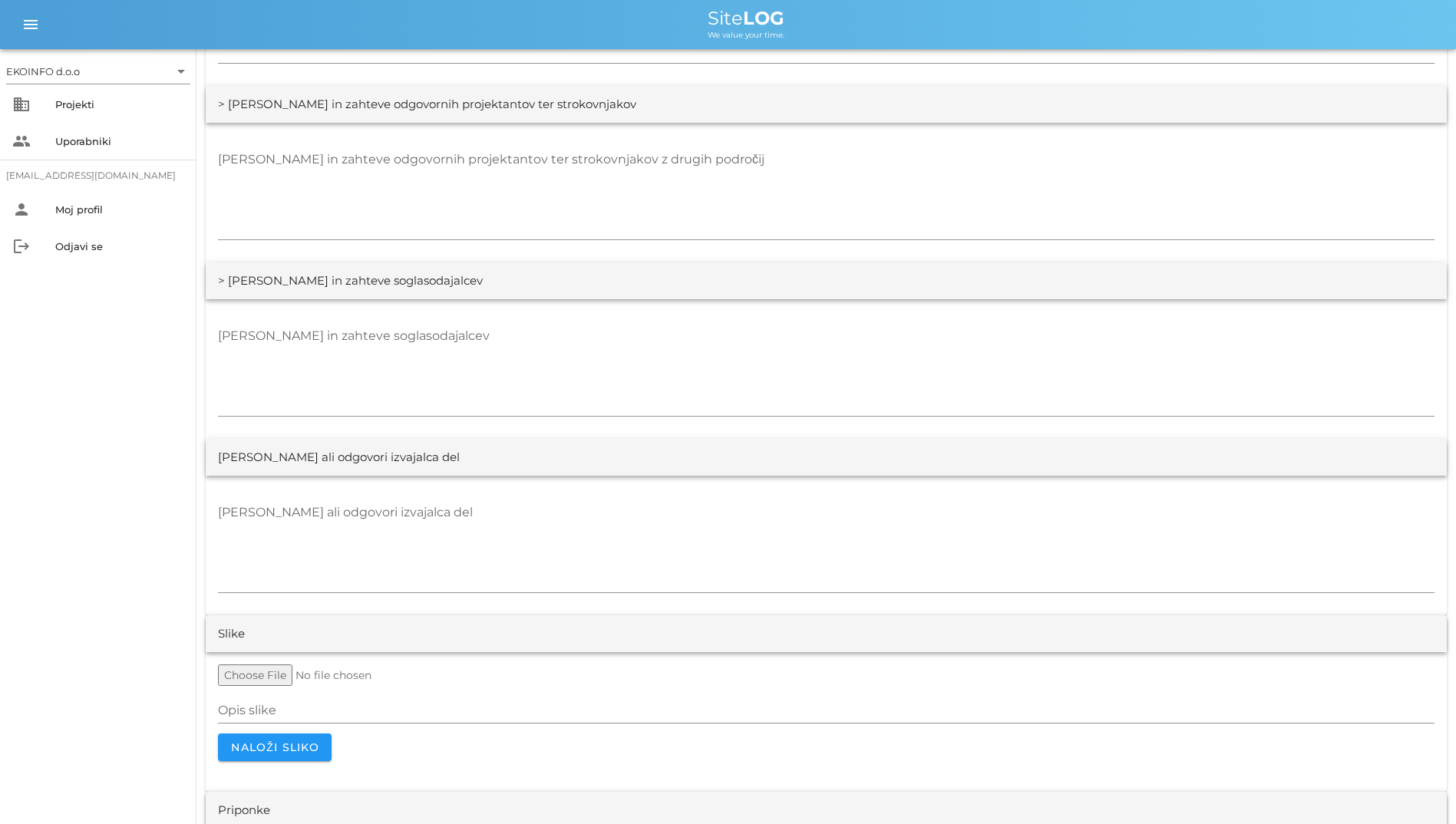
scroll to position [2707, 0]
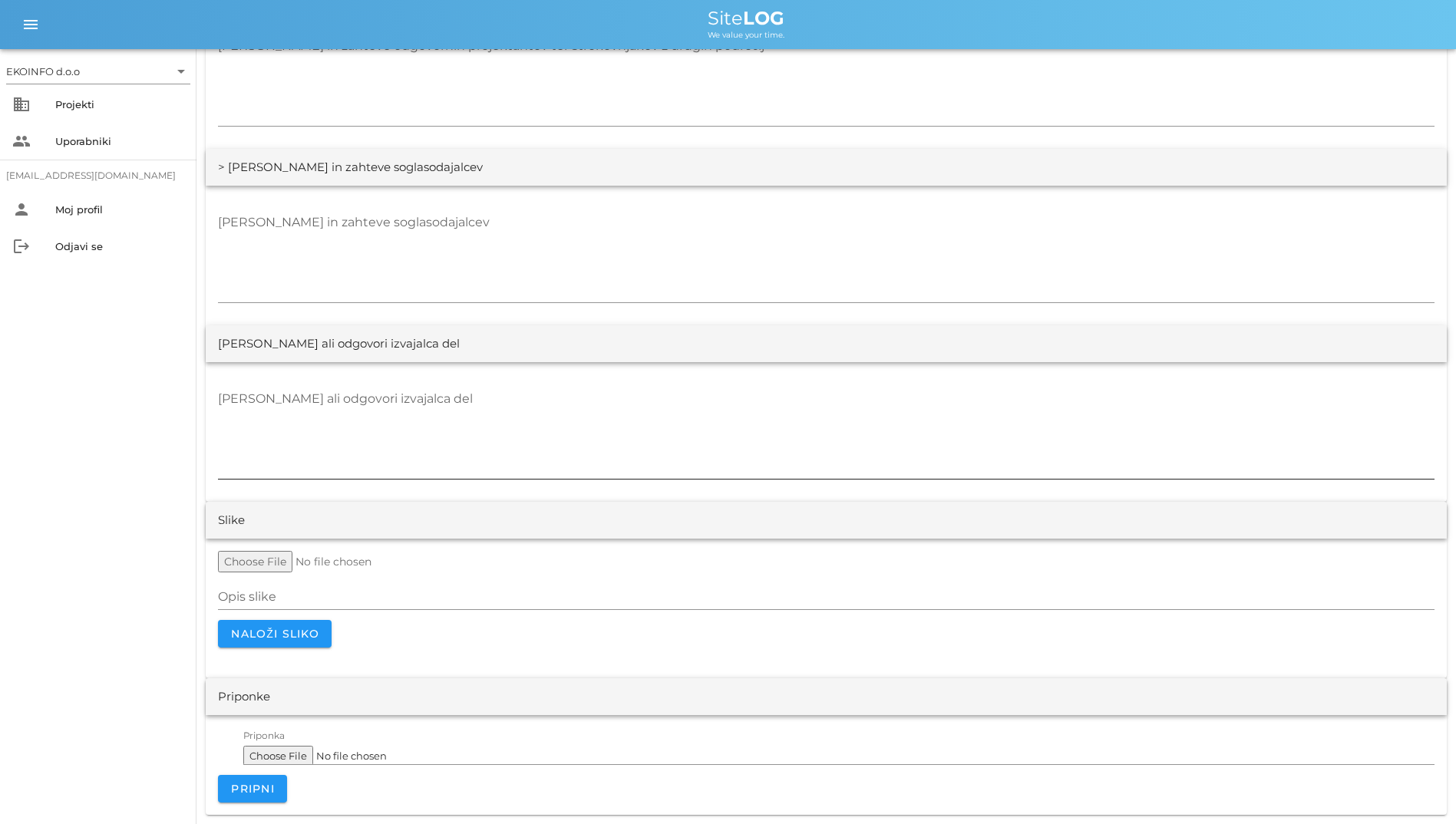
click at [296, 426] on textarea "[PERSON_NAME] ali odgovori izvajalca del" at bounding box center [826, 432] width 1216 height 92
click at [102, 124] on div "people Uporabniki" at bounding box center [98, 141] width 196 height 36
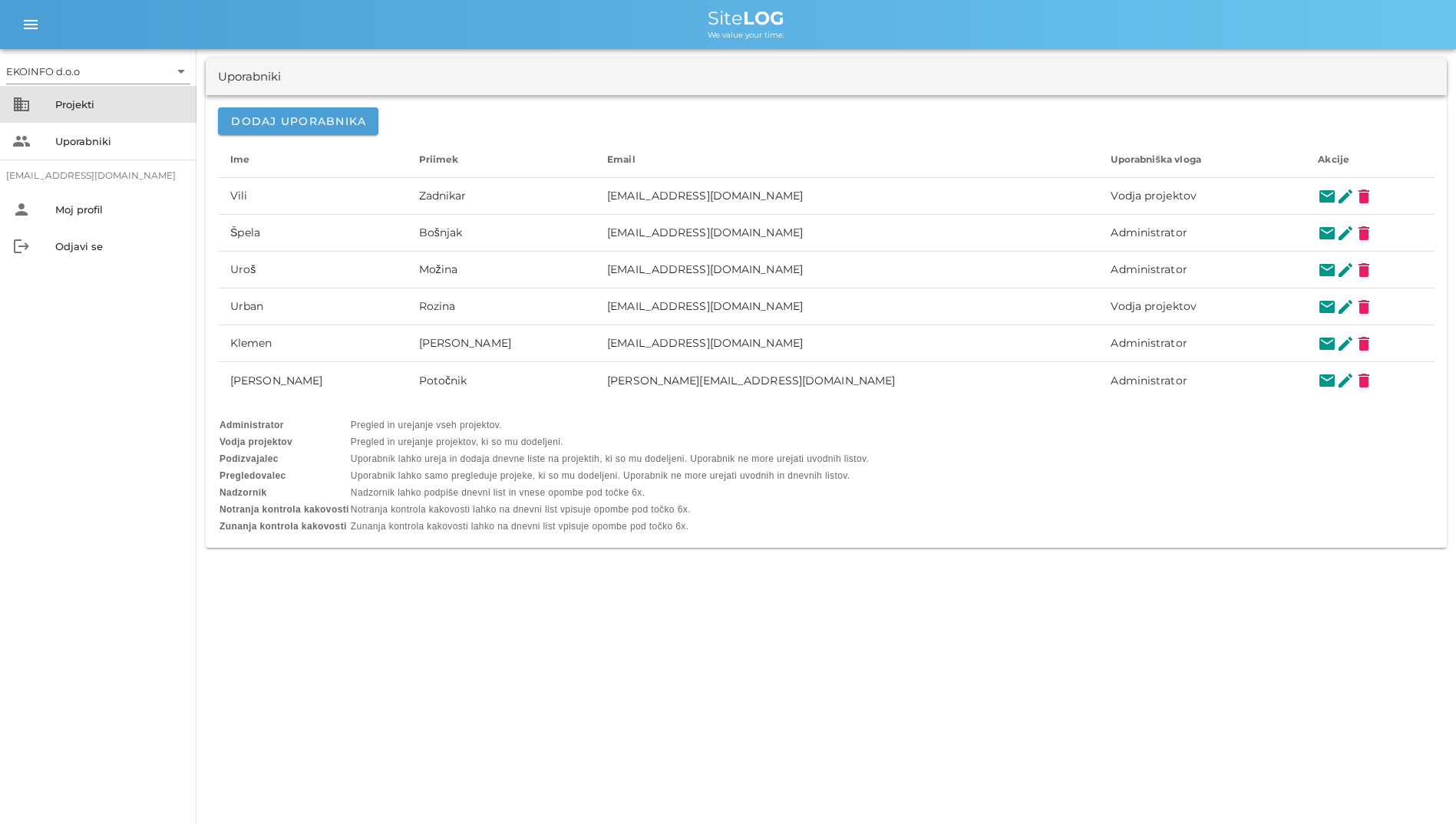
click at [123, 104] on div "Projekti" at bounding box center [119, 104] width 129 height 12
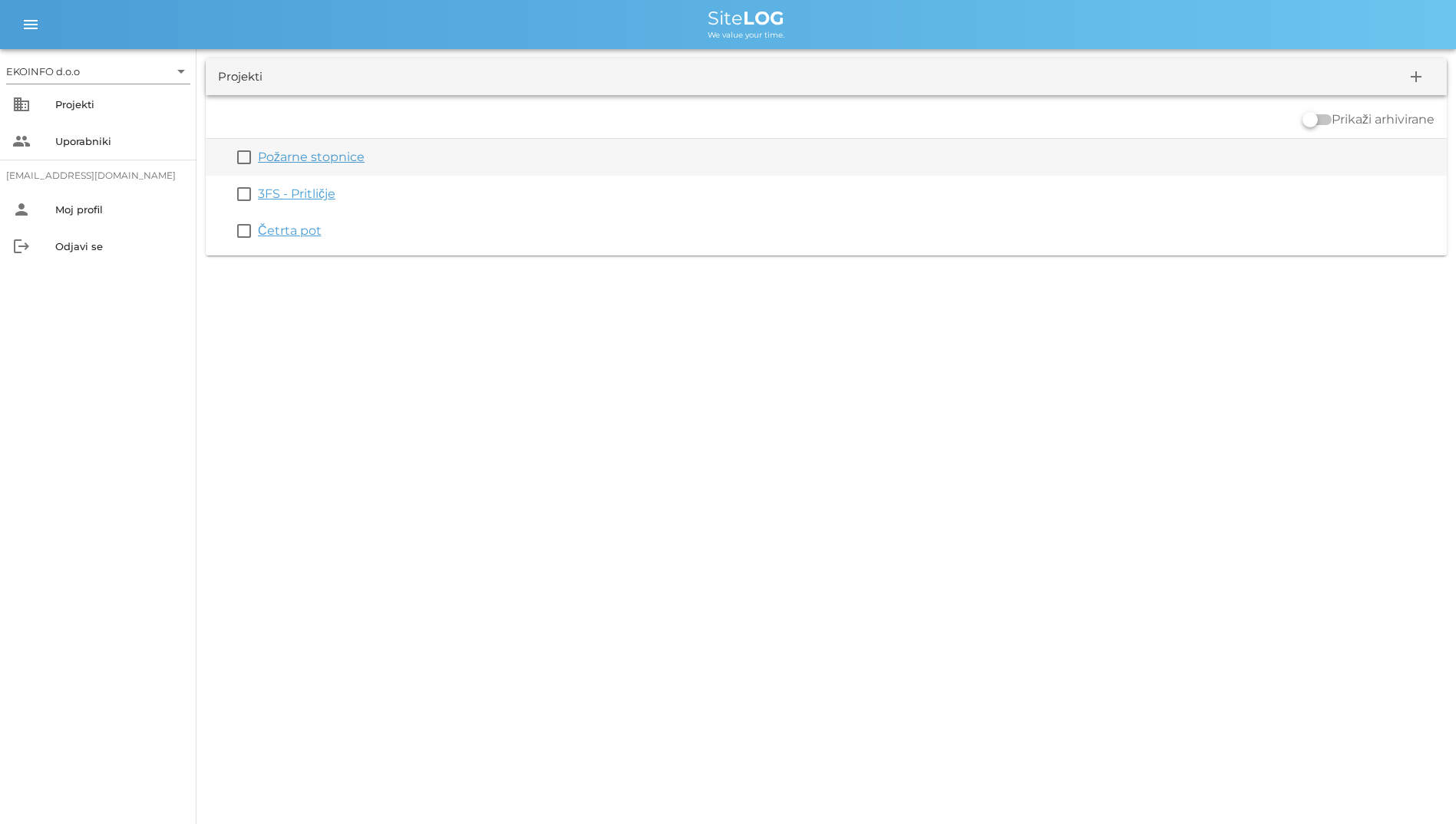
click at [286, 154] on link "Požarne stopnice" at bounding box center [311, 157] width 106 height 15
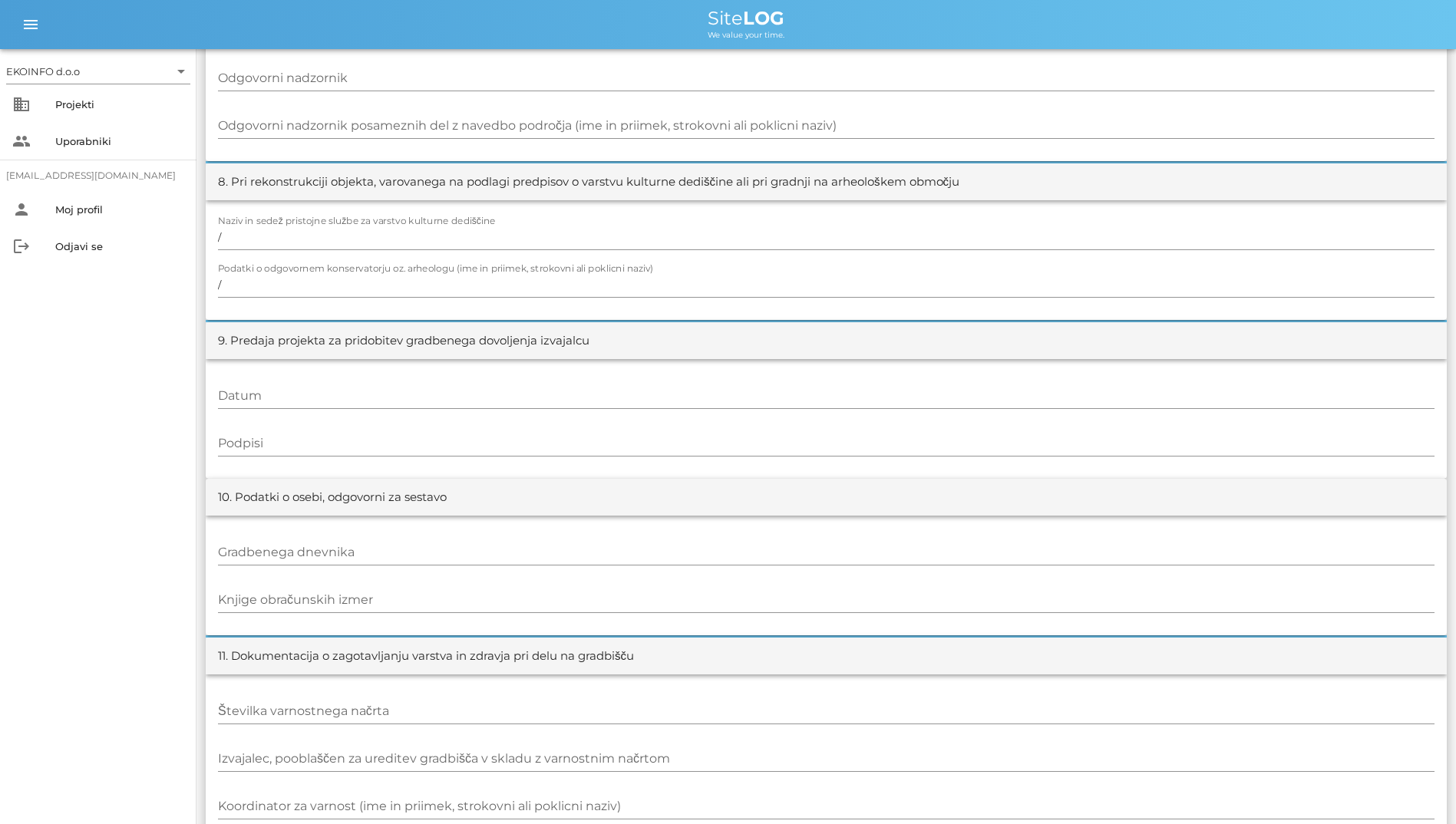
scroll to position [1418, 0]
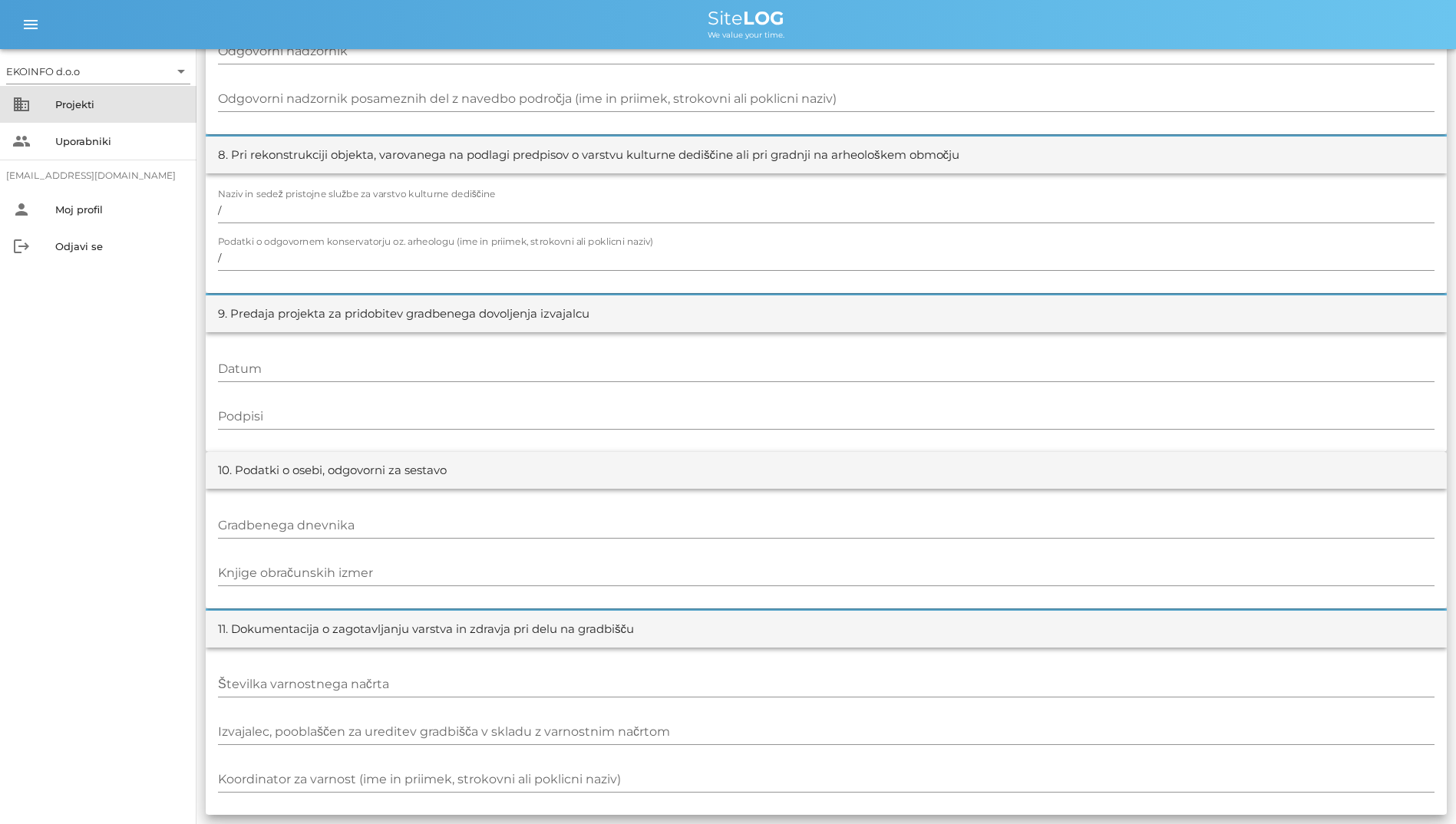
click at [95, 105] on div "Projekti" at bounding box center [119, 104] width 129 height 12
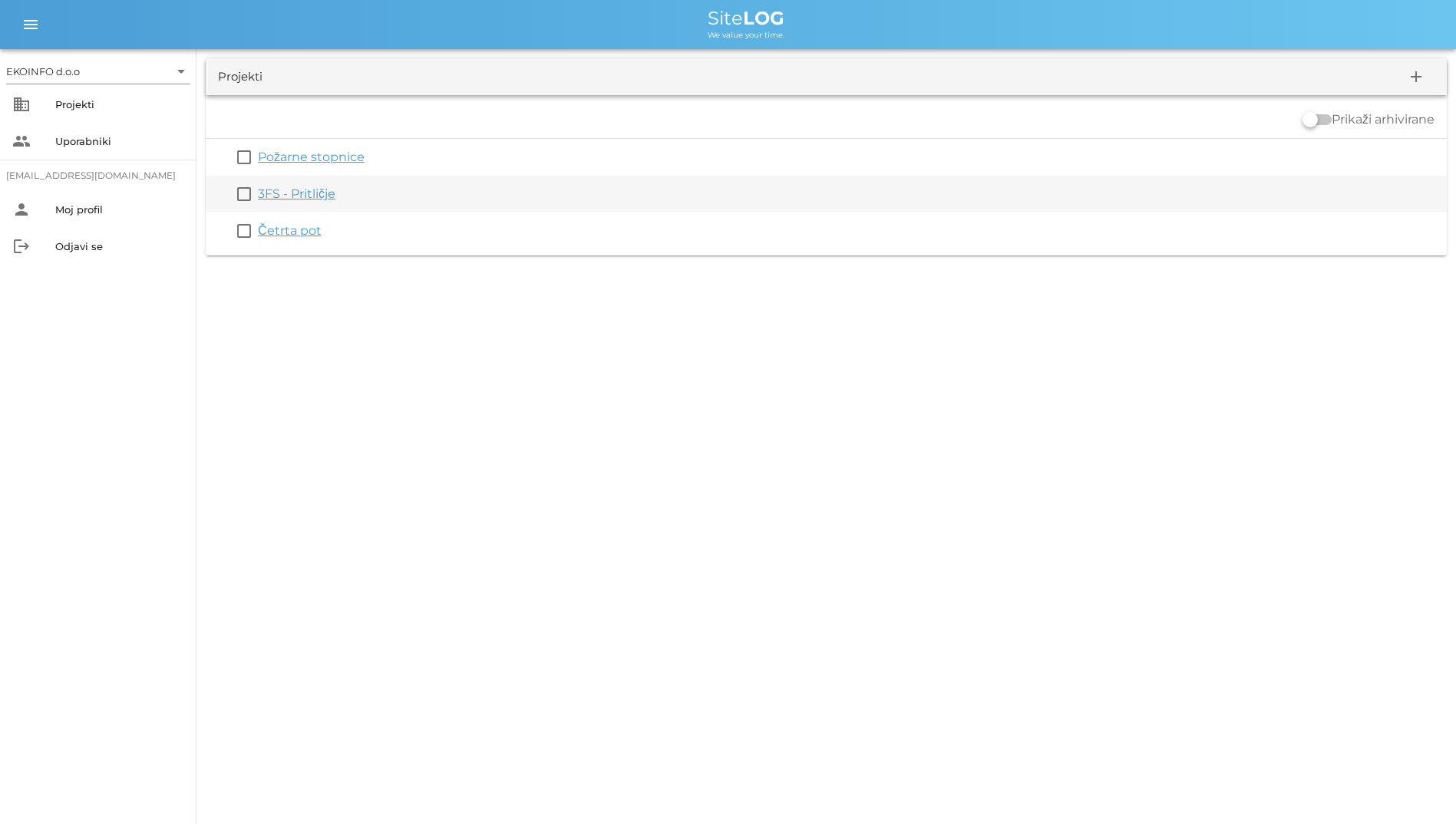
click at [290, 192] on link "3FS - Pritličje" at bounding box center [296, 194] width 77 height 15
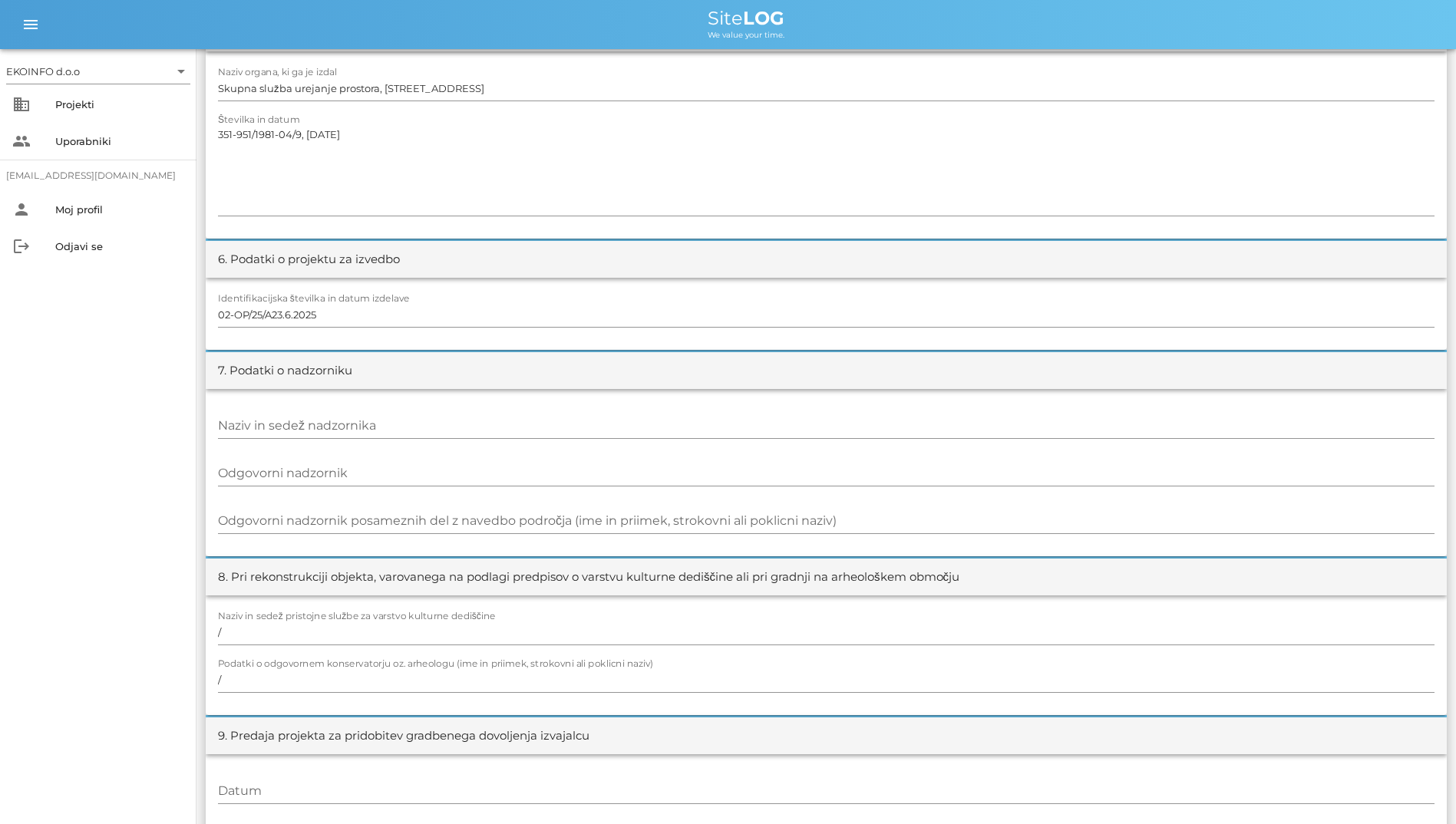
scroll to position [998, 0]
click at [658, 160] on textarea "351-951/1981-04/9, [DATE]" at bounding box center [826, 168] width 1216 height 92
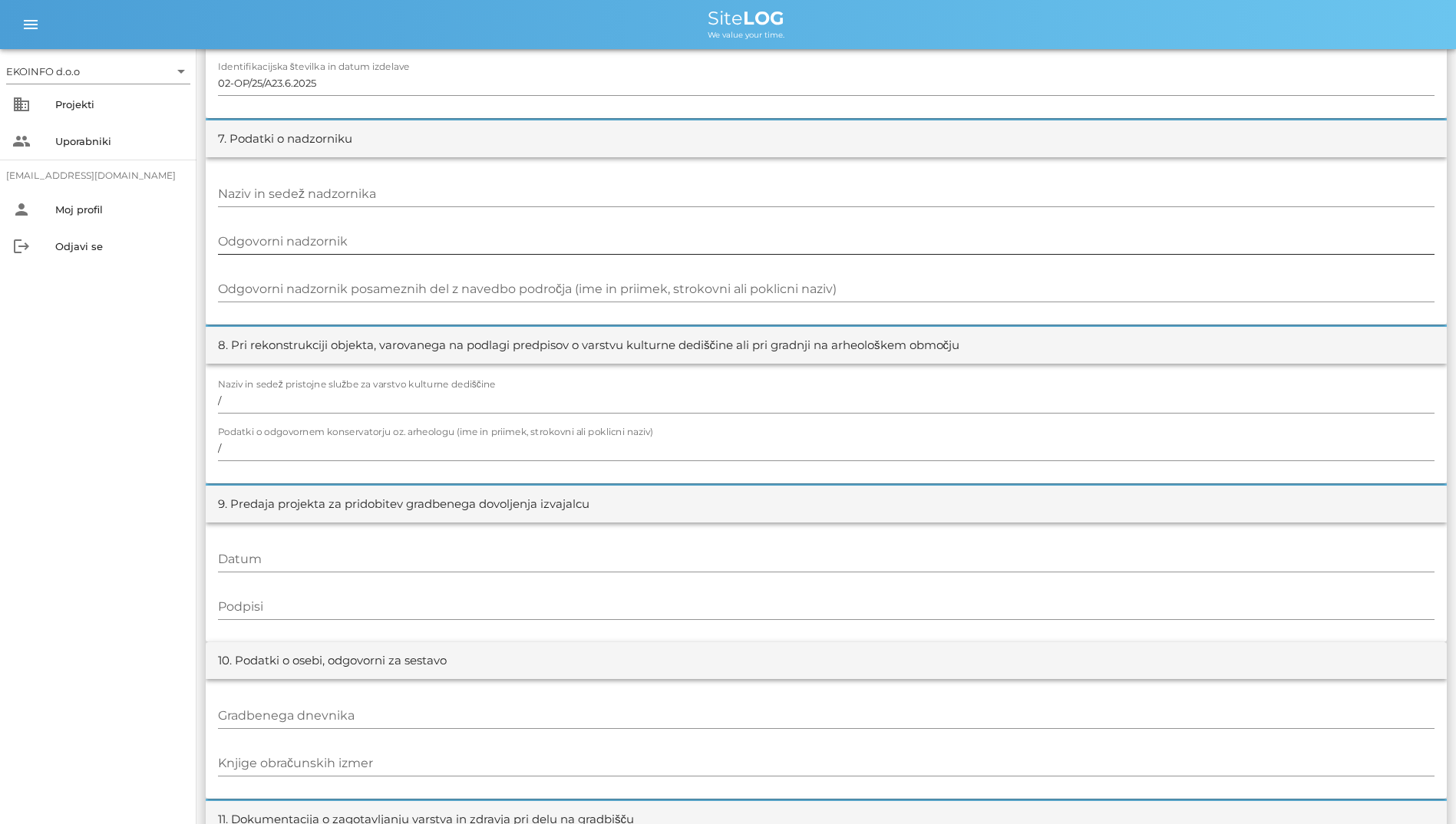
click at [653, 248] on input "Odgovorni nadzornik" at bounding box center [826, 242] width 1216 height 24
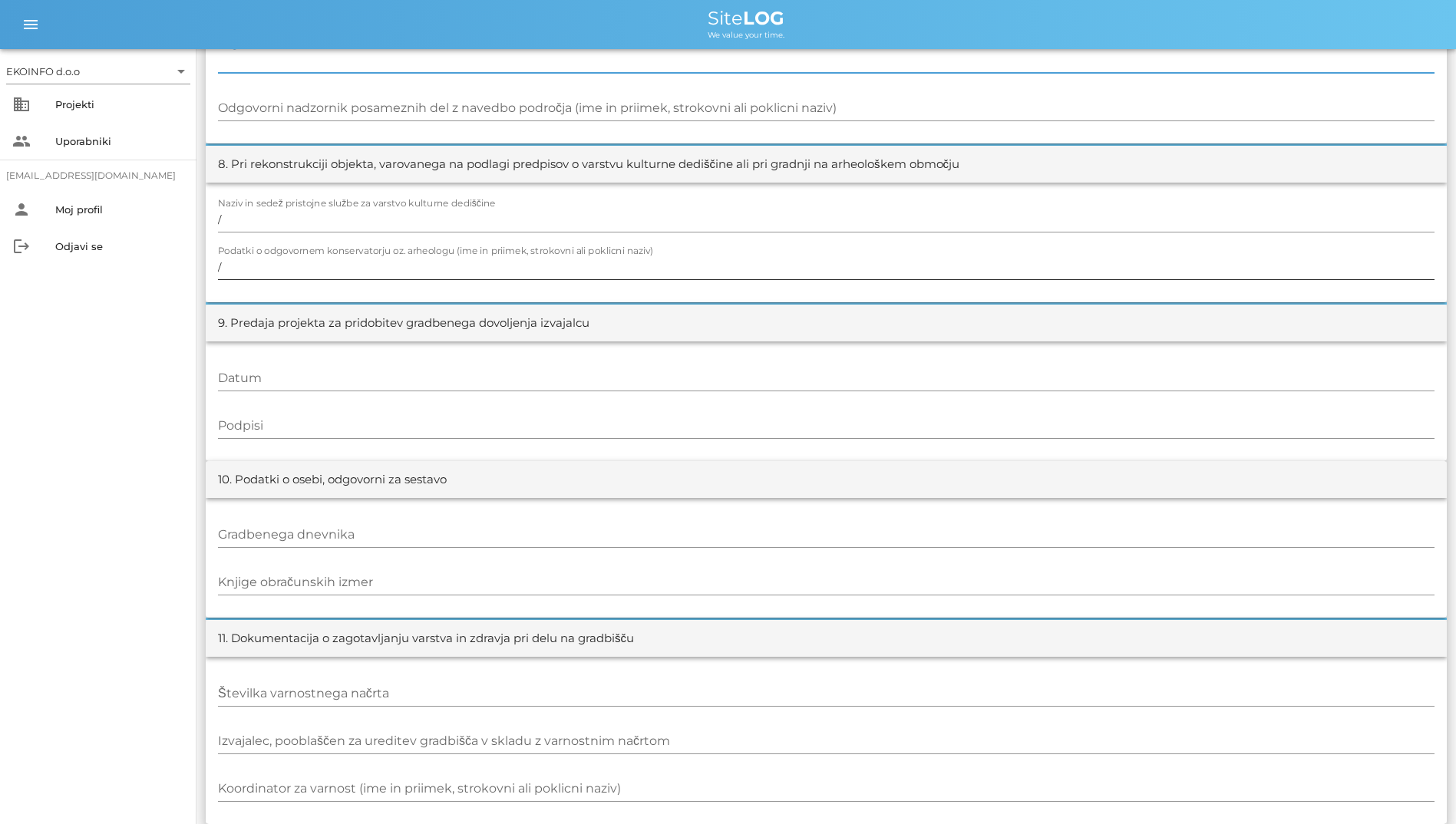
scroll to position [1418, 0]
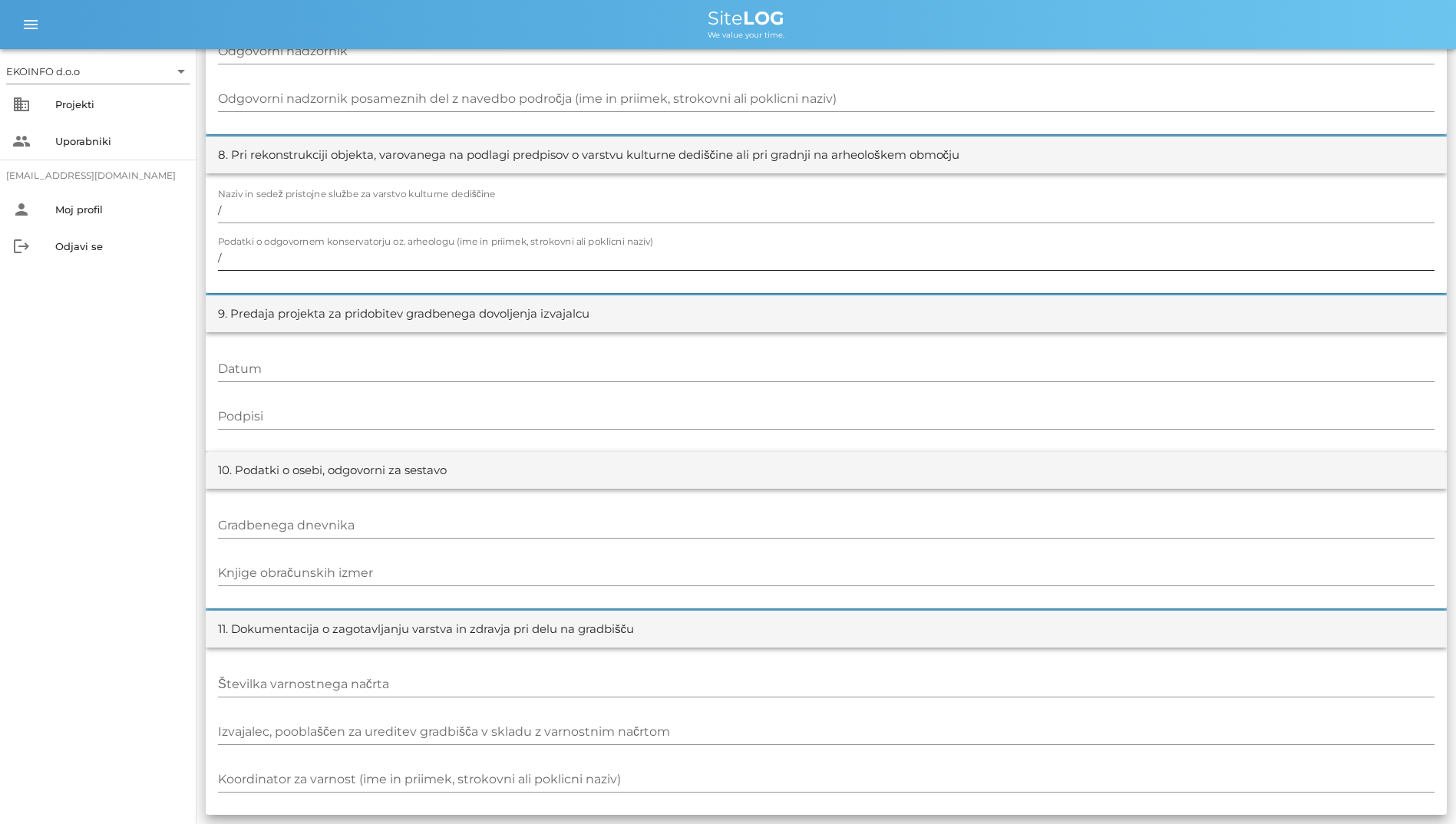
click at [654, 270] on div at bounding box center [826, 275] width 1216 height 11
click at [668, 367] on input "Datum" at bounding box center [826, 369] width 1216 height 24
click at [712, 415] on input "Podpisi" at bounding box center [826, 416] width 1216 height 24
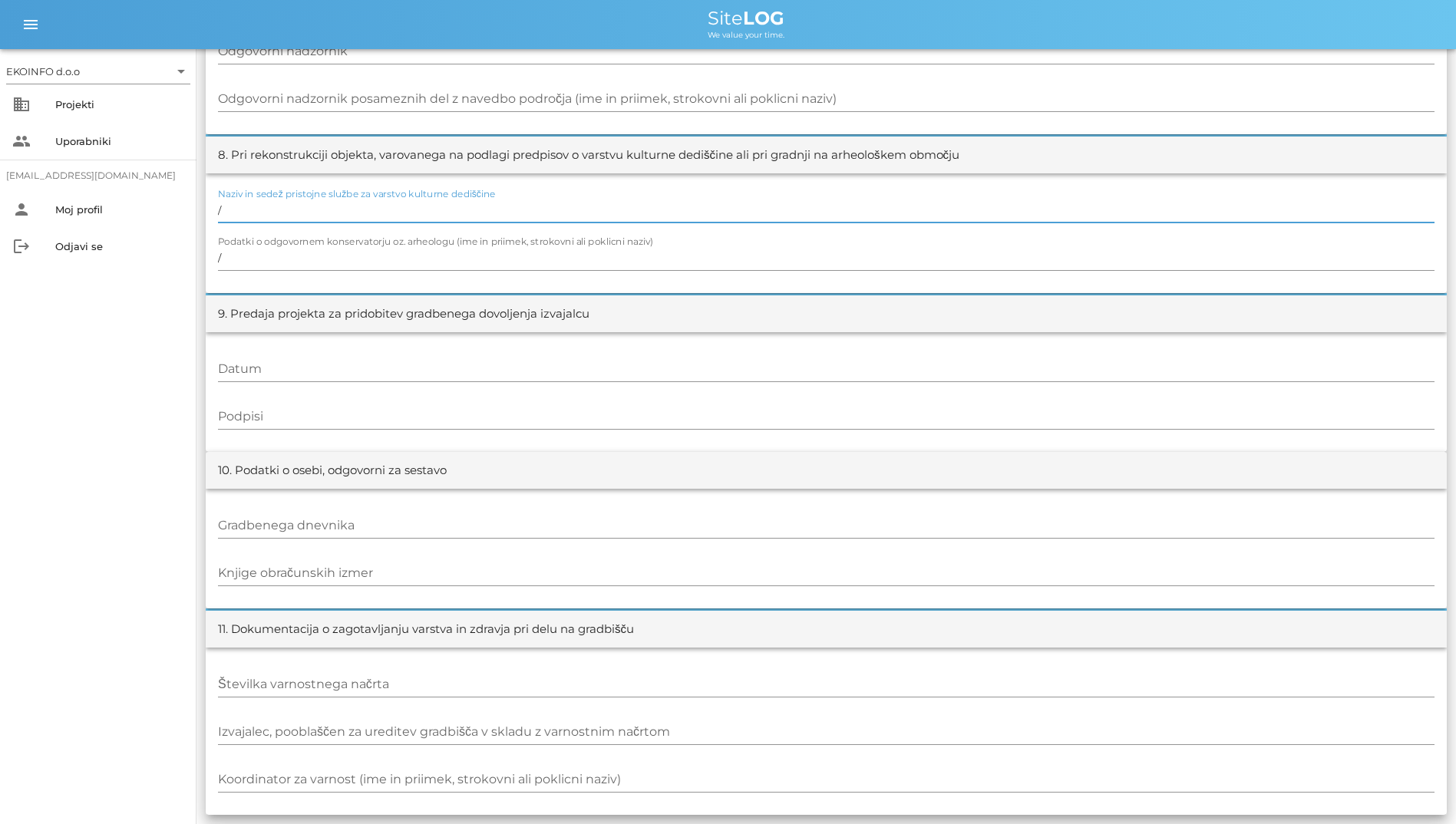
click at [600, 210] on input "/" at bounding box center [826, 210] width 1216 height 24
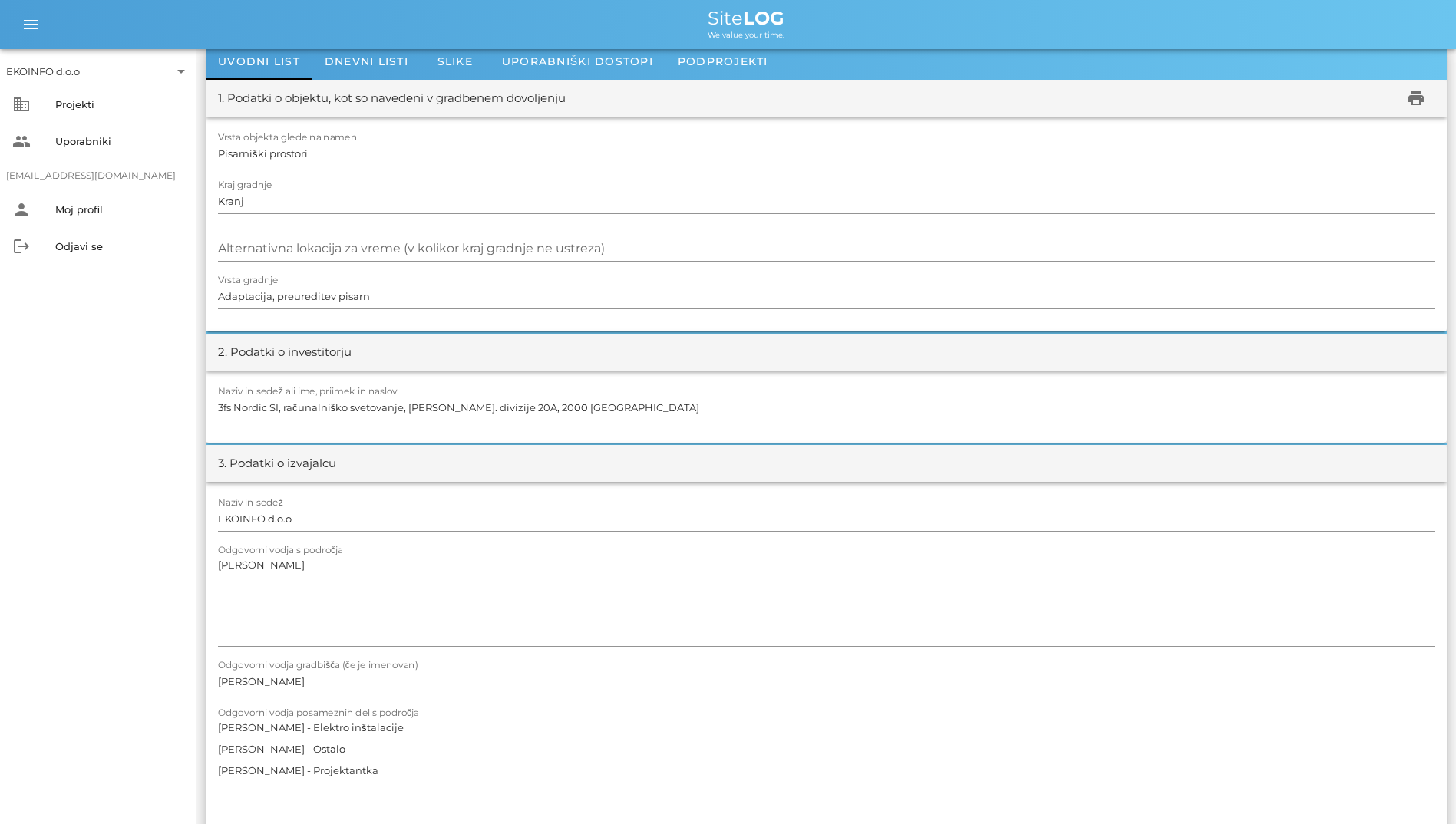
scroll to position [0, 0]
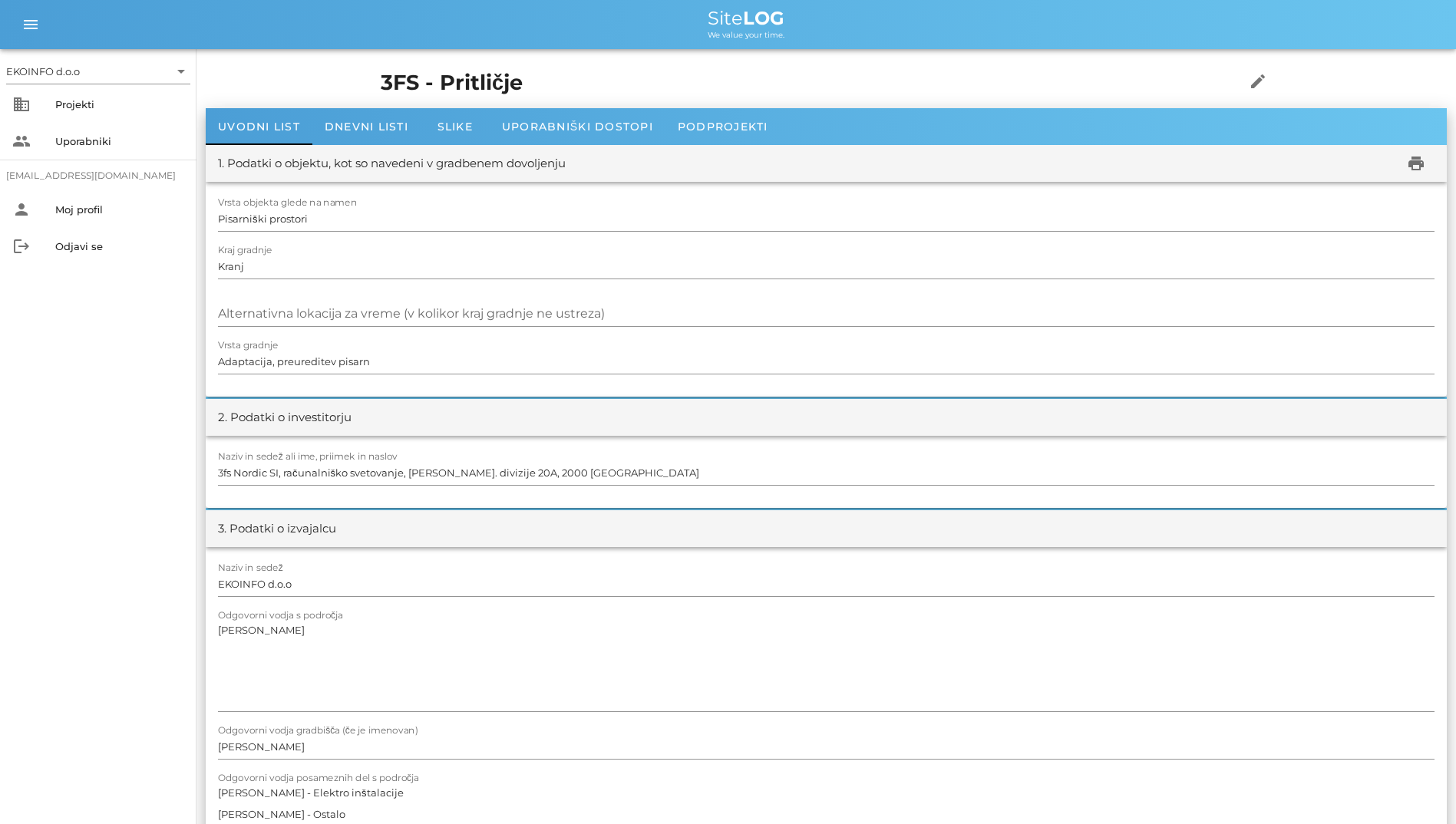
click at [662, 77] on h1 "3FS - Pritličje" at bounding box center [789, 83] width 817 height 32
click at [402, 129] on span "Dnevni listi" at bounding box center [367, 126] width 84 height 14
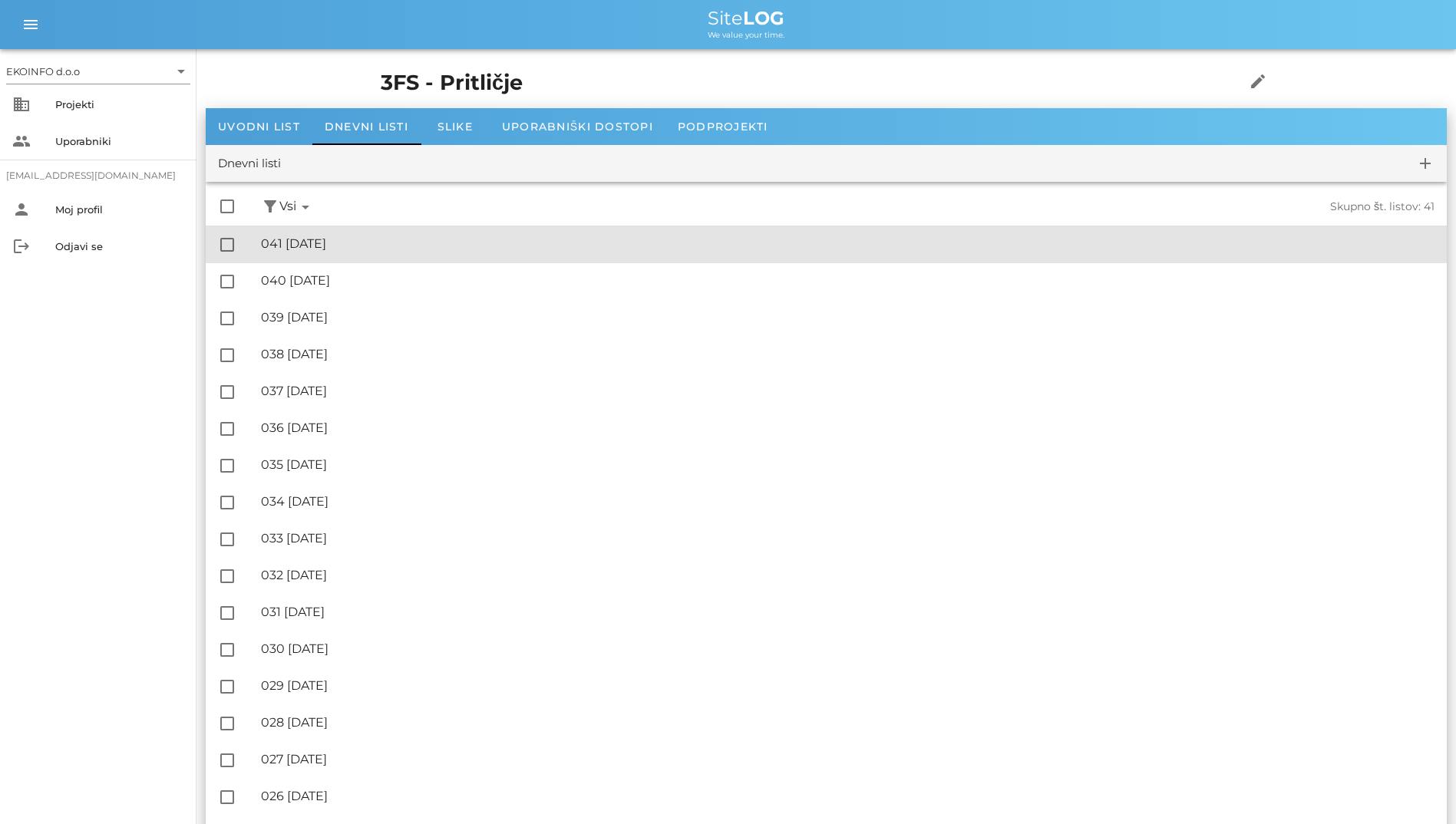
click at [406, 250] on div "🔏 041 [DATE]" at bounding box center [847, 244] width 1173 height 15
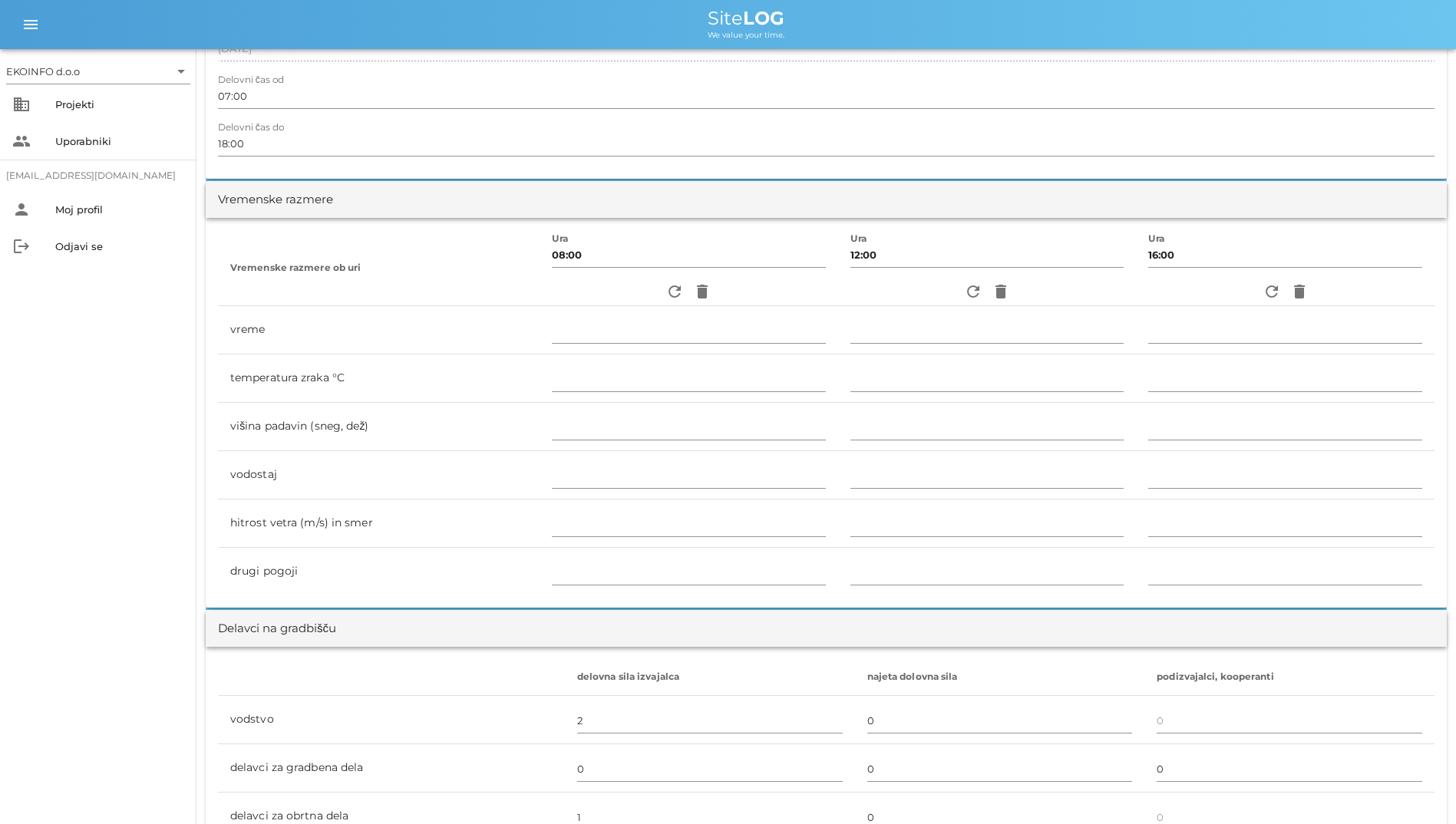
scroll to position [384, 0]
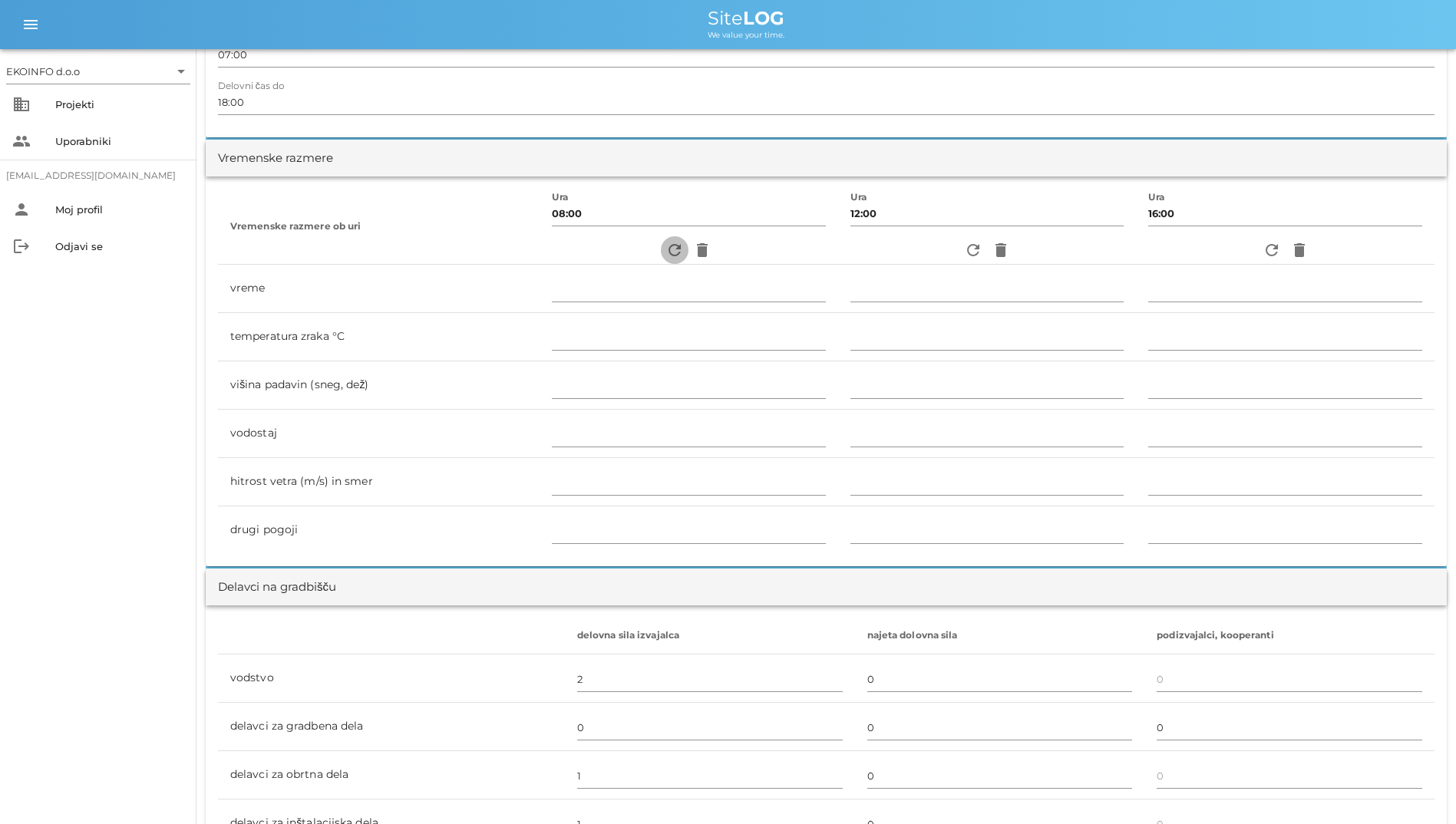
click at [665, 256] on icon "refresh" at bounding box center [675, 250] width 19 height 19
click at [665, 257] on icon "refresh" at bounding box center [675, 250] width 19 height 19
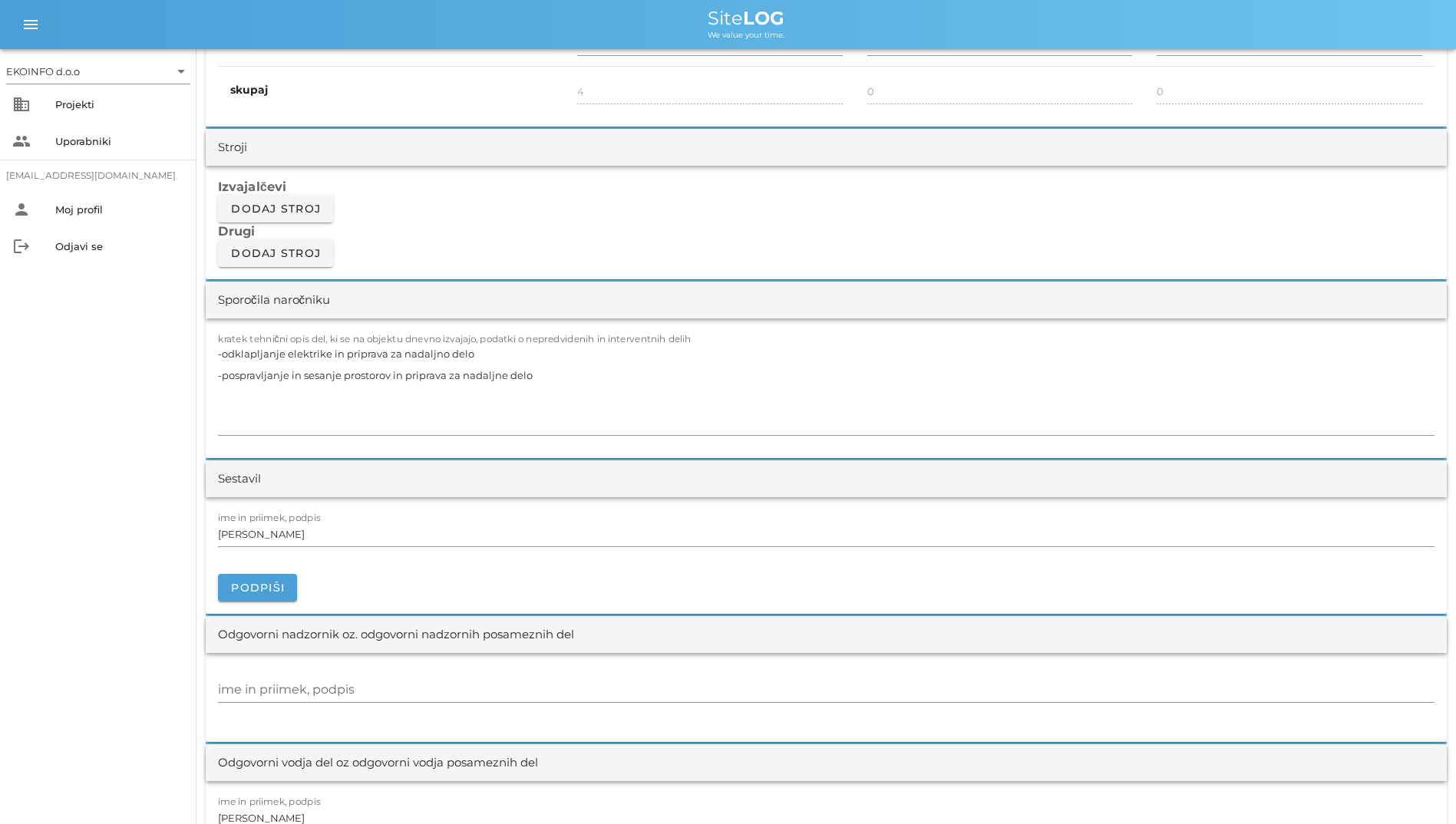
scroll to position [1305, 0]
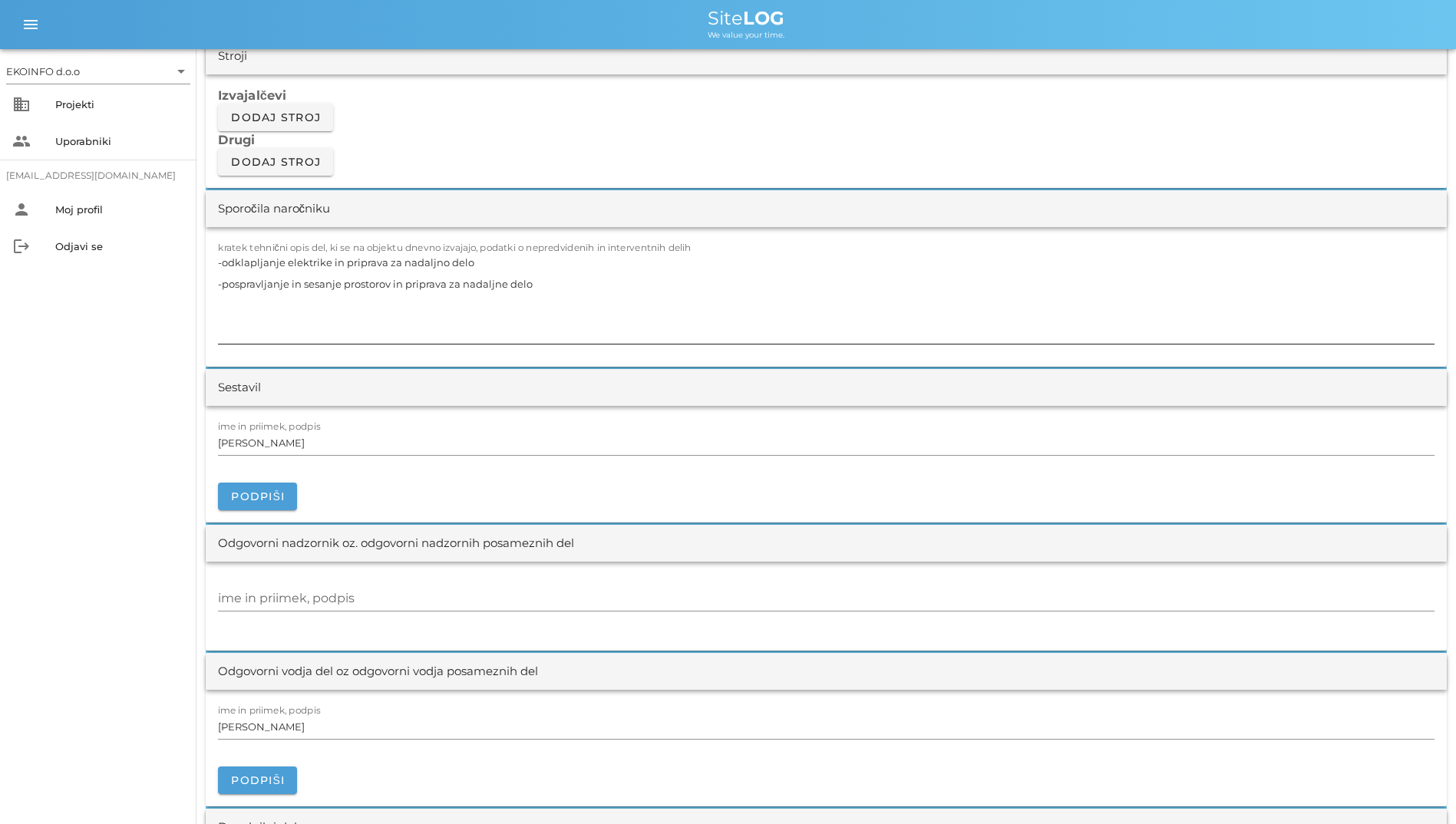
click at [580, 296] on textarea "-odklapljanje elektrike in priprava za nadaljno delo -pospravljanje in sesanje …" at bounding box center [826, 298] width 1216 height 92
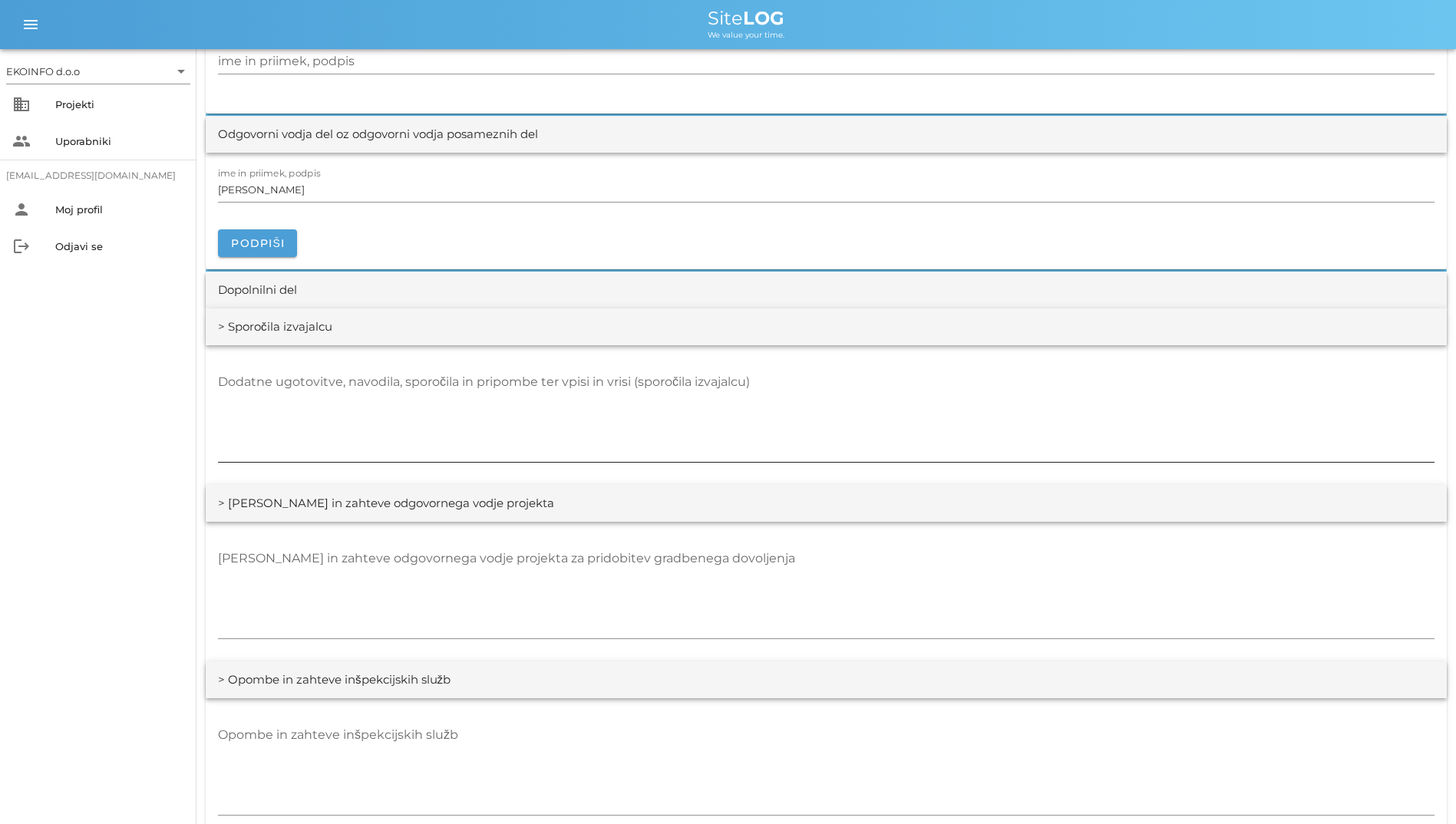
click at [477, 446] on textarea "Dodatne ugotovitve, navodila, sporočila in pripombe ter vpisi in vrisi (sporoči…" at bounding box center [826, 415] width 1216 height 92
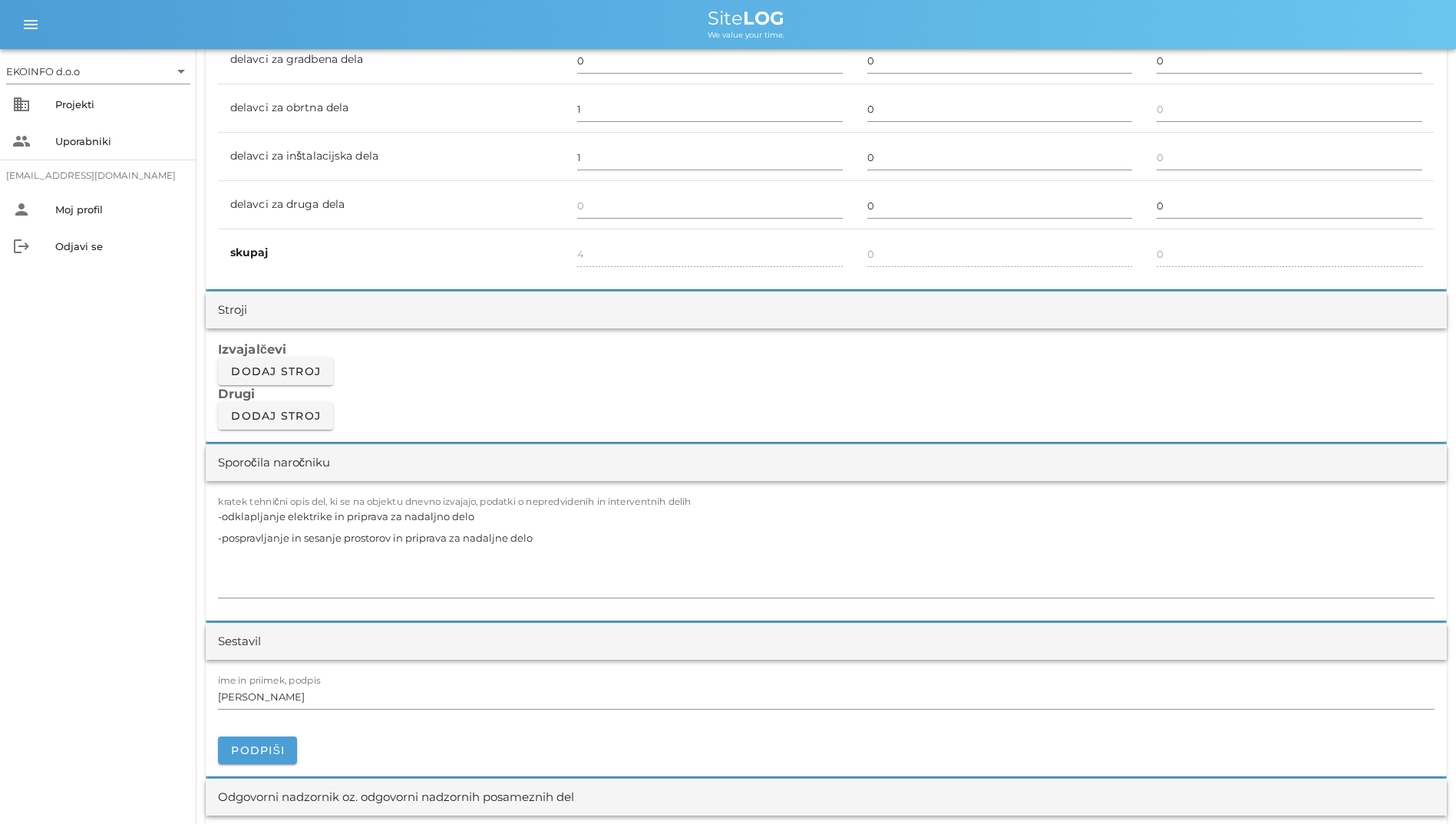
scroll to position [1074, 0]
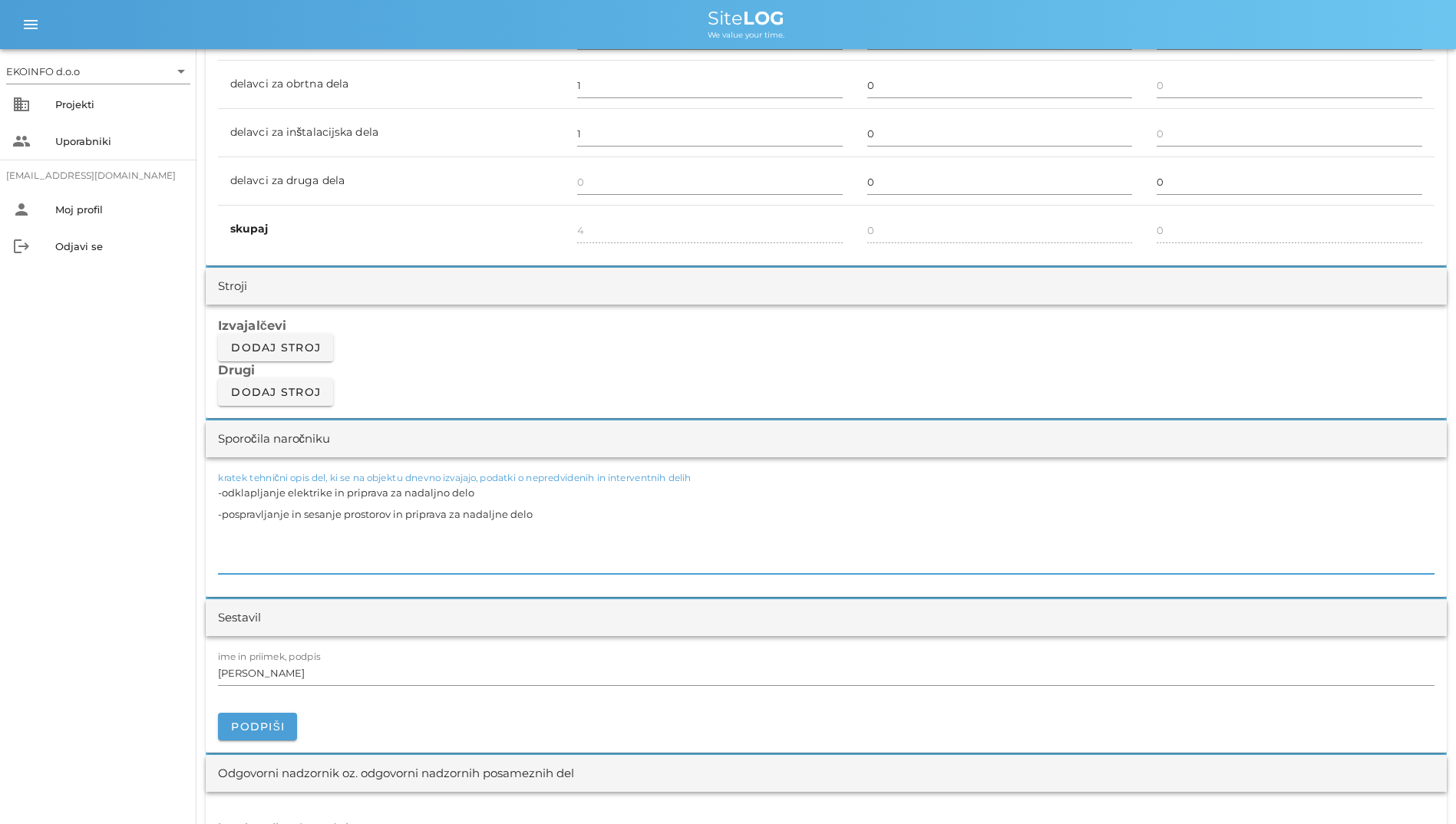
click at [640, 512] on textarea "-odklapljanje elektrike in priprava za nadaljno delo -pospravljanje in sesanje …" at bounding box center [826, 527] width 1216 height 92
click at [522, 485] on textarea "-odklapljanje elektrike in priprava za nadaljno delo -pospravljanje in sesanje …" at bounding box center [826, 527] width 1216 height 92
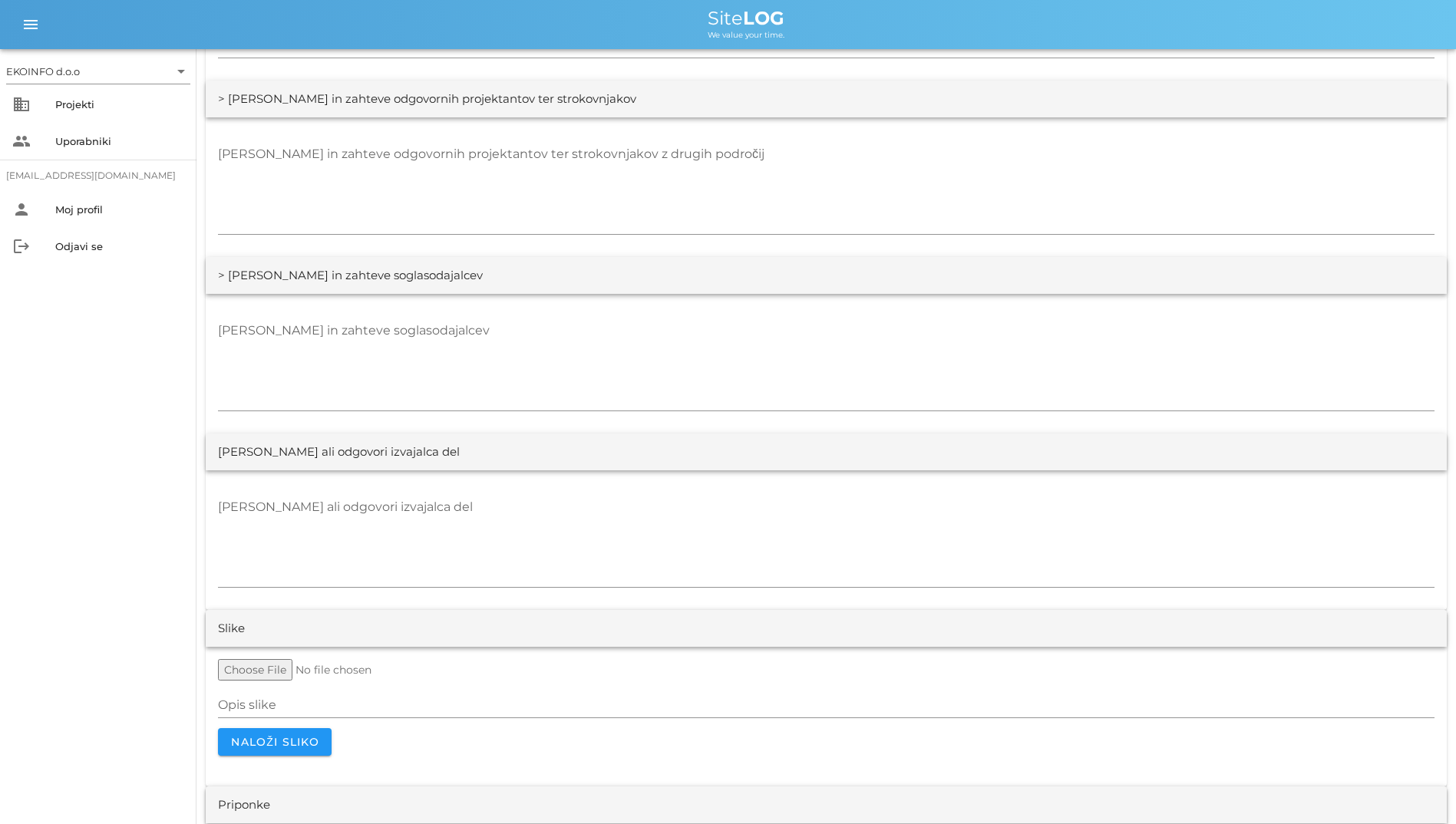
scroll to position [2707, 0]
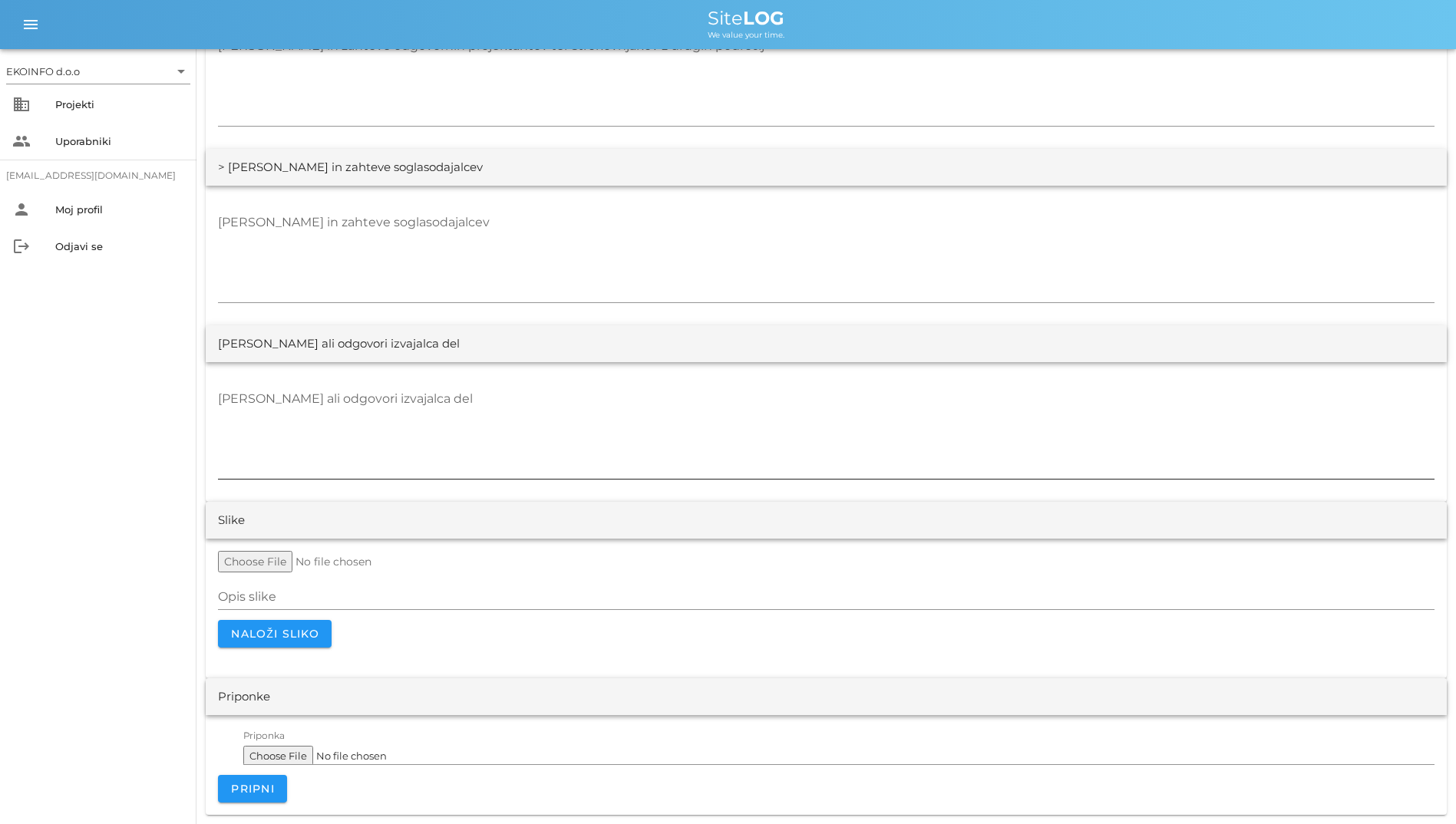
click at [736, 418] on textarea "[PERSON_NAME] ali odgovori izvajalca del" at bounding box center [826, 432] width 1216 height 92
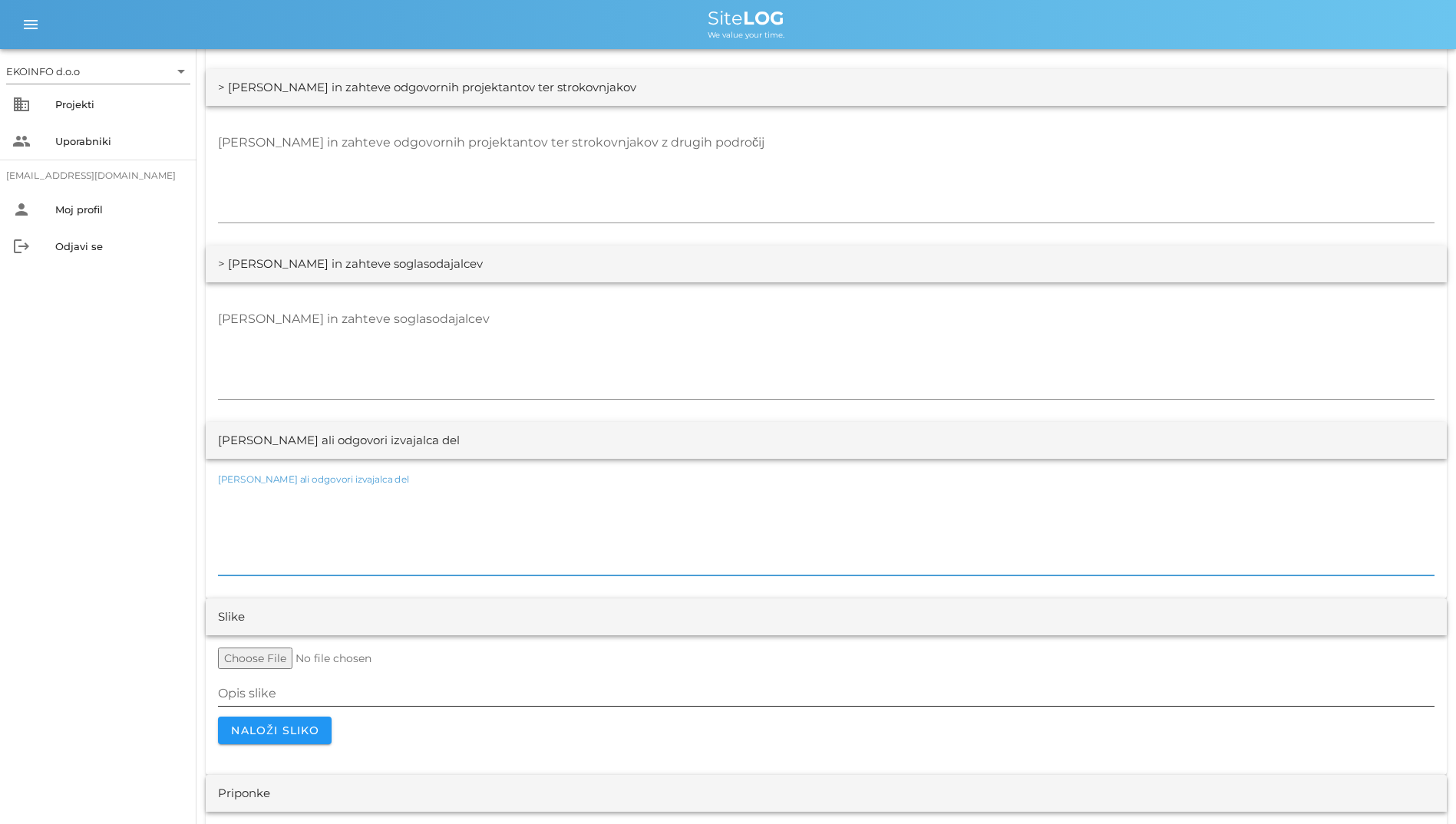
scroll to position [2324, 0]
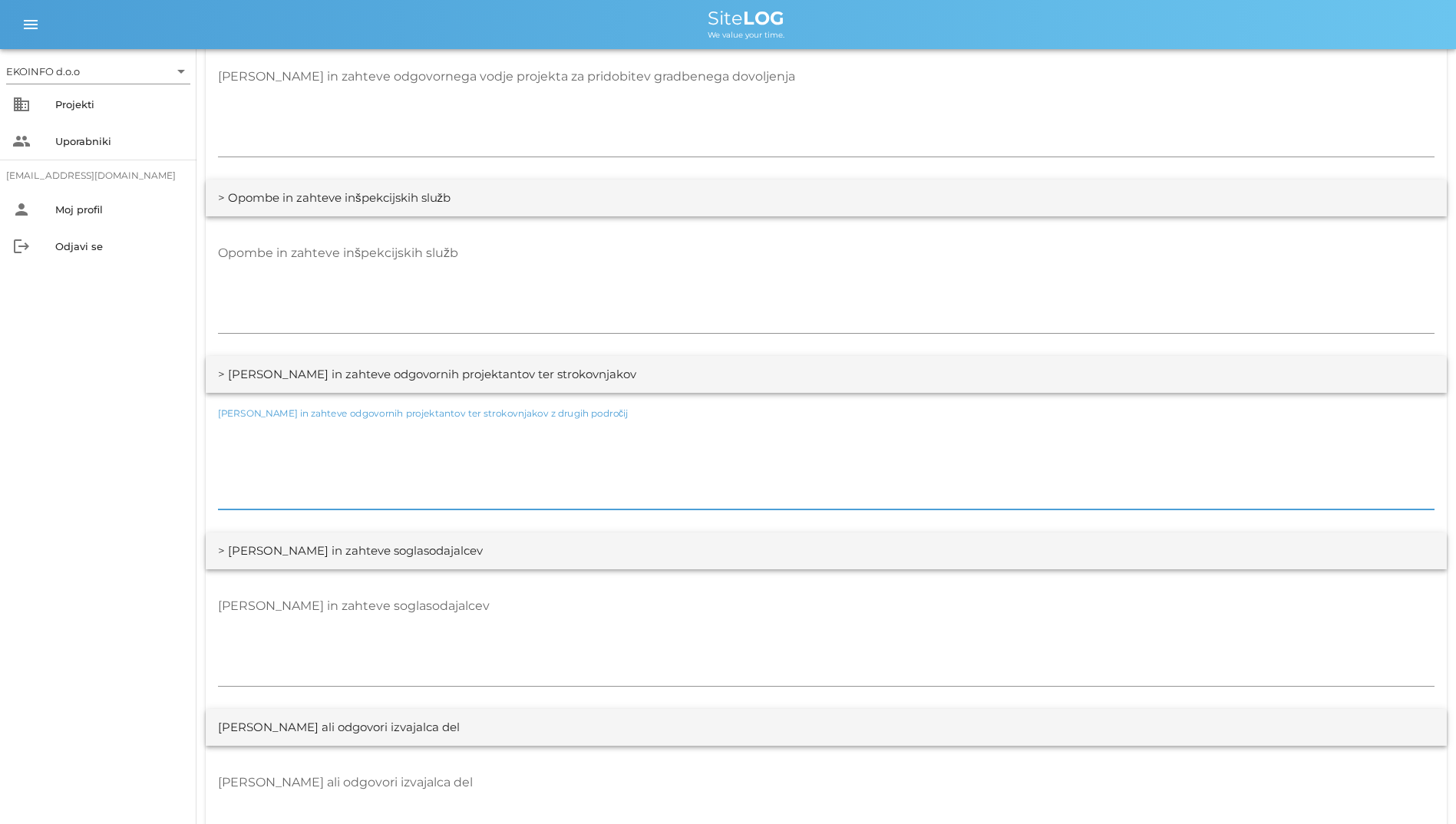
click at [527, 485] on textarea "[PERSON_NAME] in zahteve odgovornih projektantov ter strokovnjakov z drugih pod…" at bounding box center [826, 463] width 1216 height 92
click at [550, 578] on div "[PERSON_NAME] in zahteve soglasodajalcev" at bounding box center [826, 639] width 1241 height 140
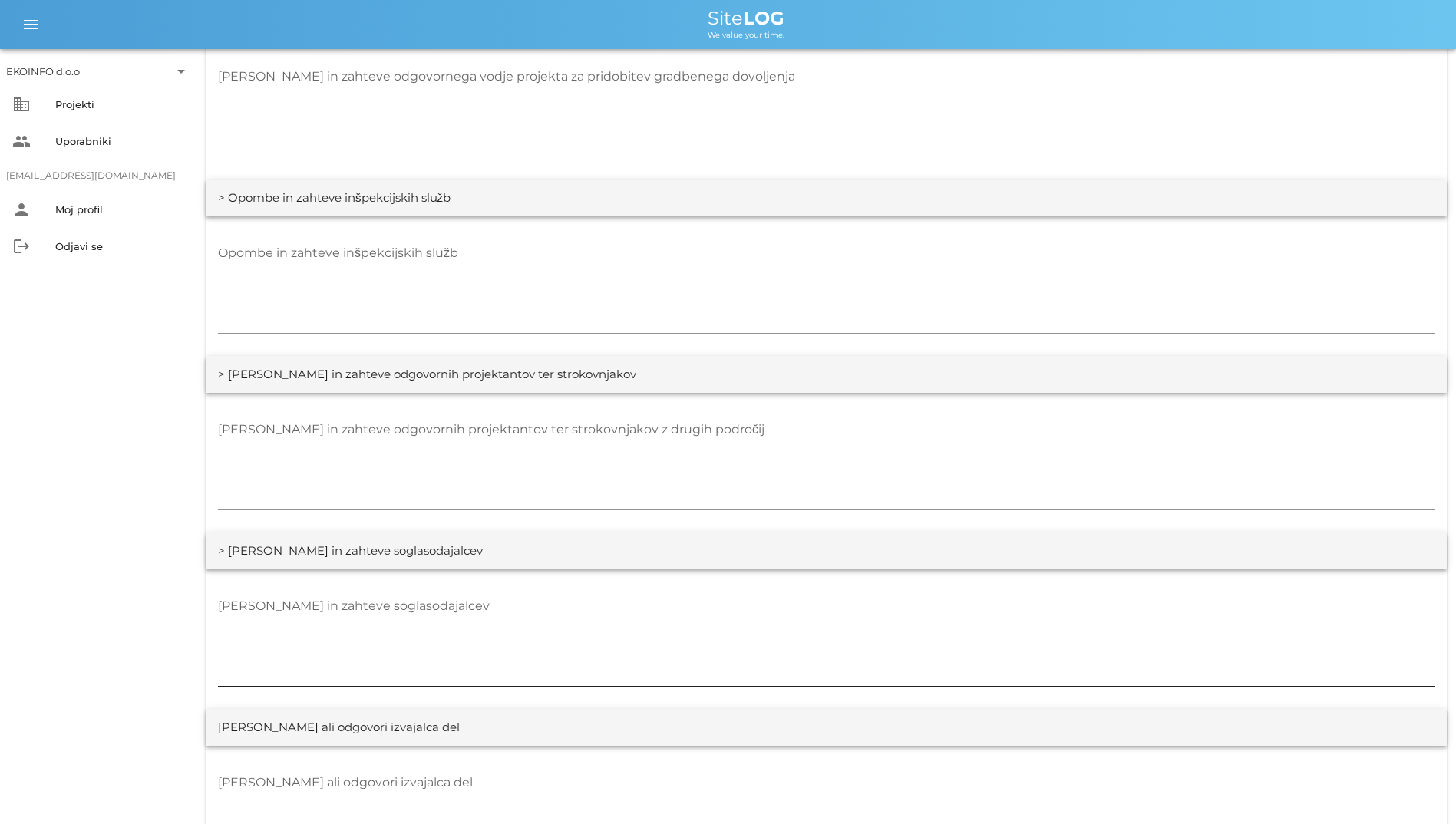
click at [586, 597] on textarea "[PERSON_NAME] in zahteve soglasodajalcev" at bounding box center [826, 639] width 1216 height 92
click at [767, 269] on textarea "Opombe in zahteve inšpekcijskih služb" at bounding box center [826, 286] width 1216 height 92
click at [745, 429] on textarea "[PERSON_NAME] in zahteve odgovornih projektantov ter strokovnjakov z drugih pod…" at bounding box center [826, 463] width 1216 height 92
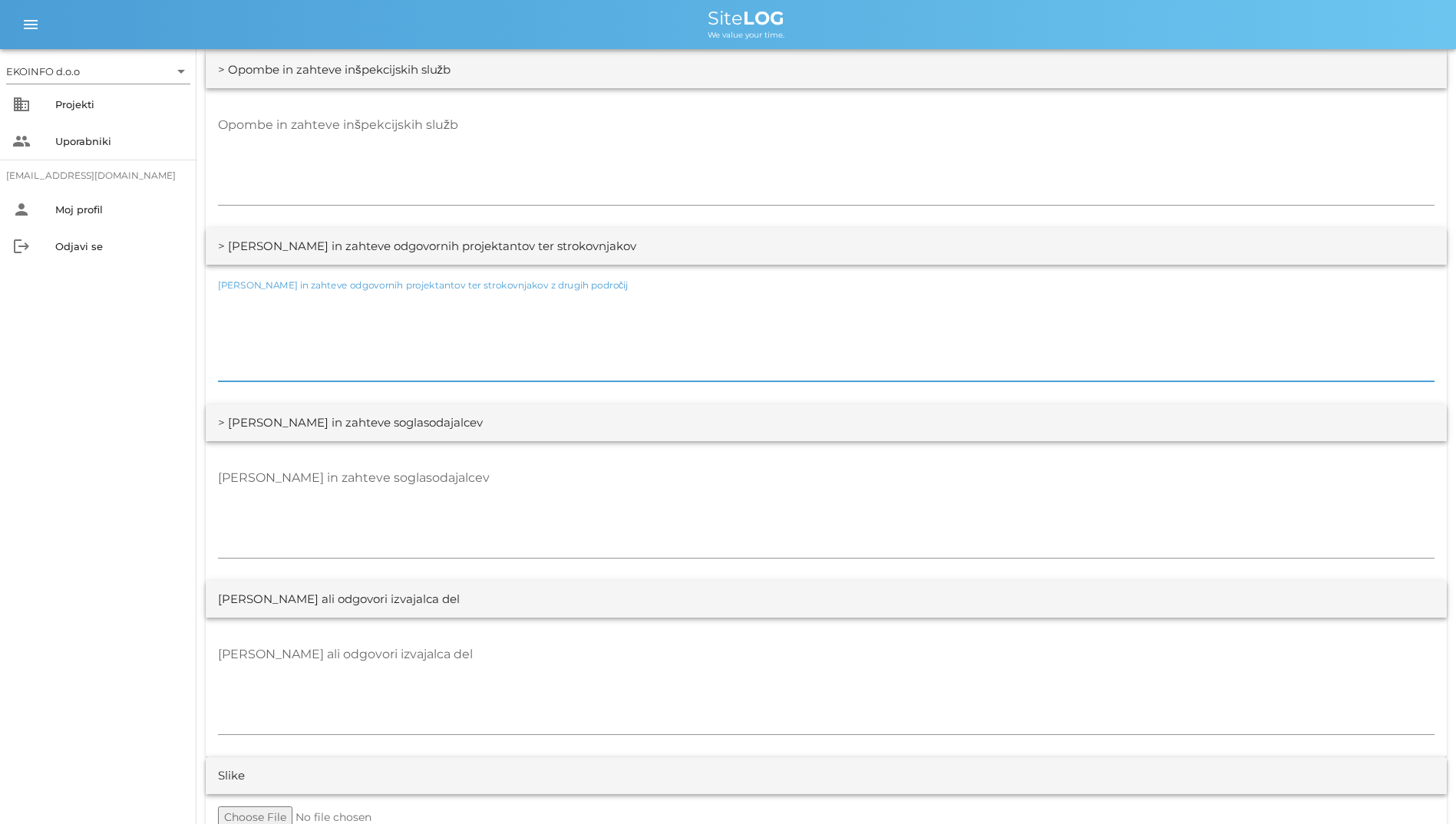
scroll to position [2707, 0]
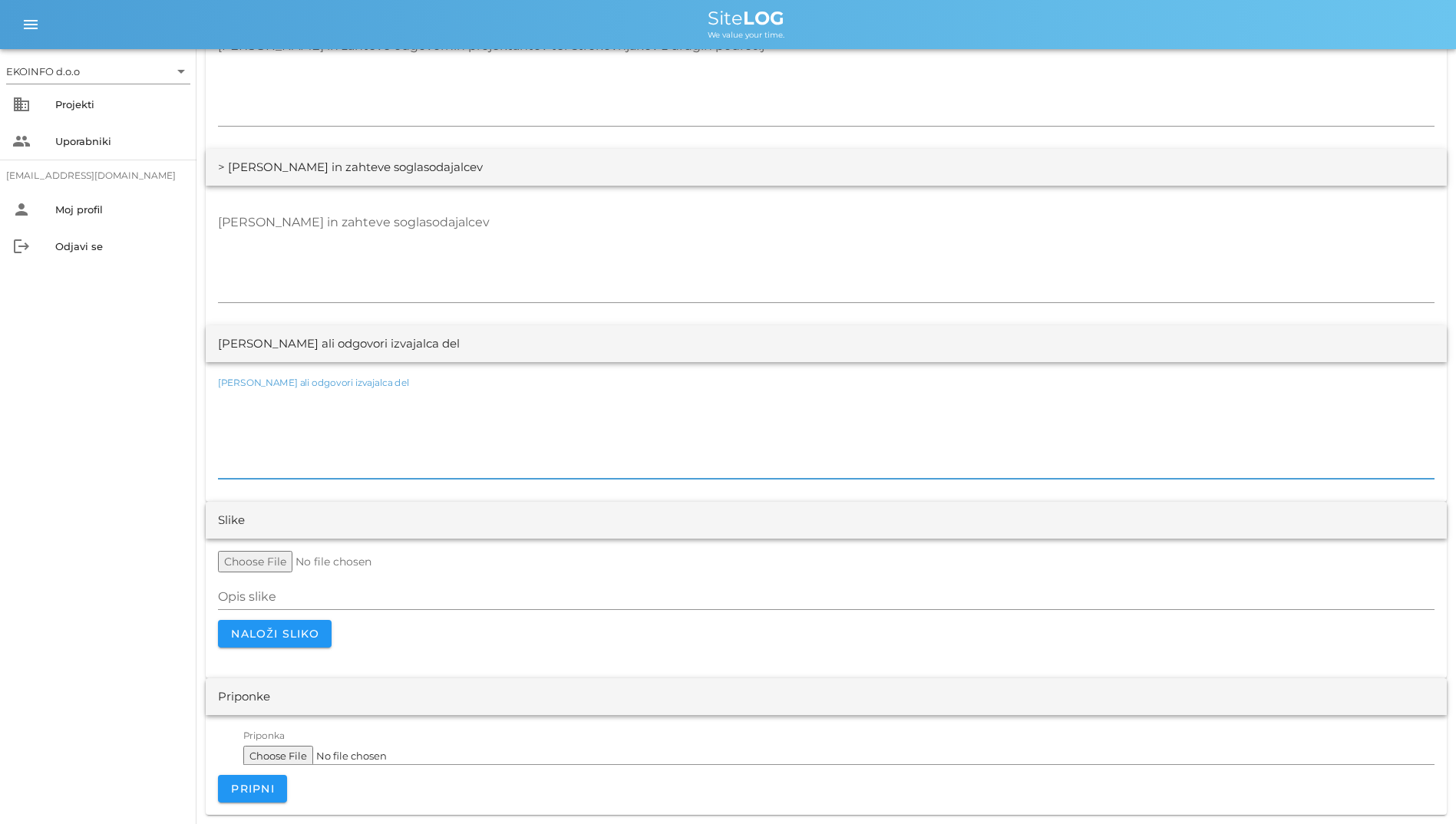
click at [763, 398] on textarea "[PERSON_NAME] ali odgovori izvajalca del" at bounding box center [826, 432] width 1216 height 92
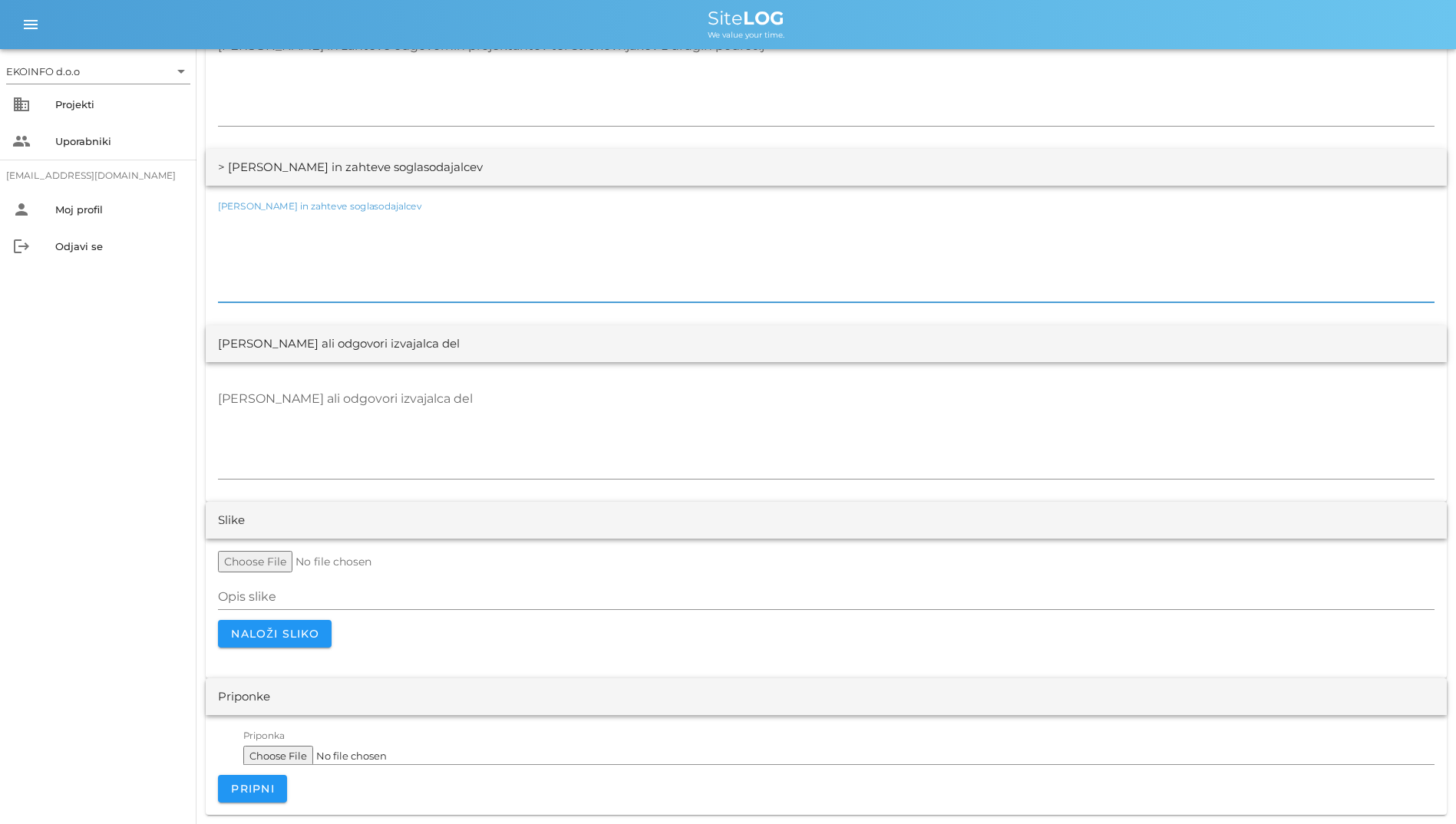
click at [659, 263] on textarea "[PERSON_NAME] in zahteve soglasodajalcev" at bounding box center [826, 256] width 1216 height 92
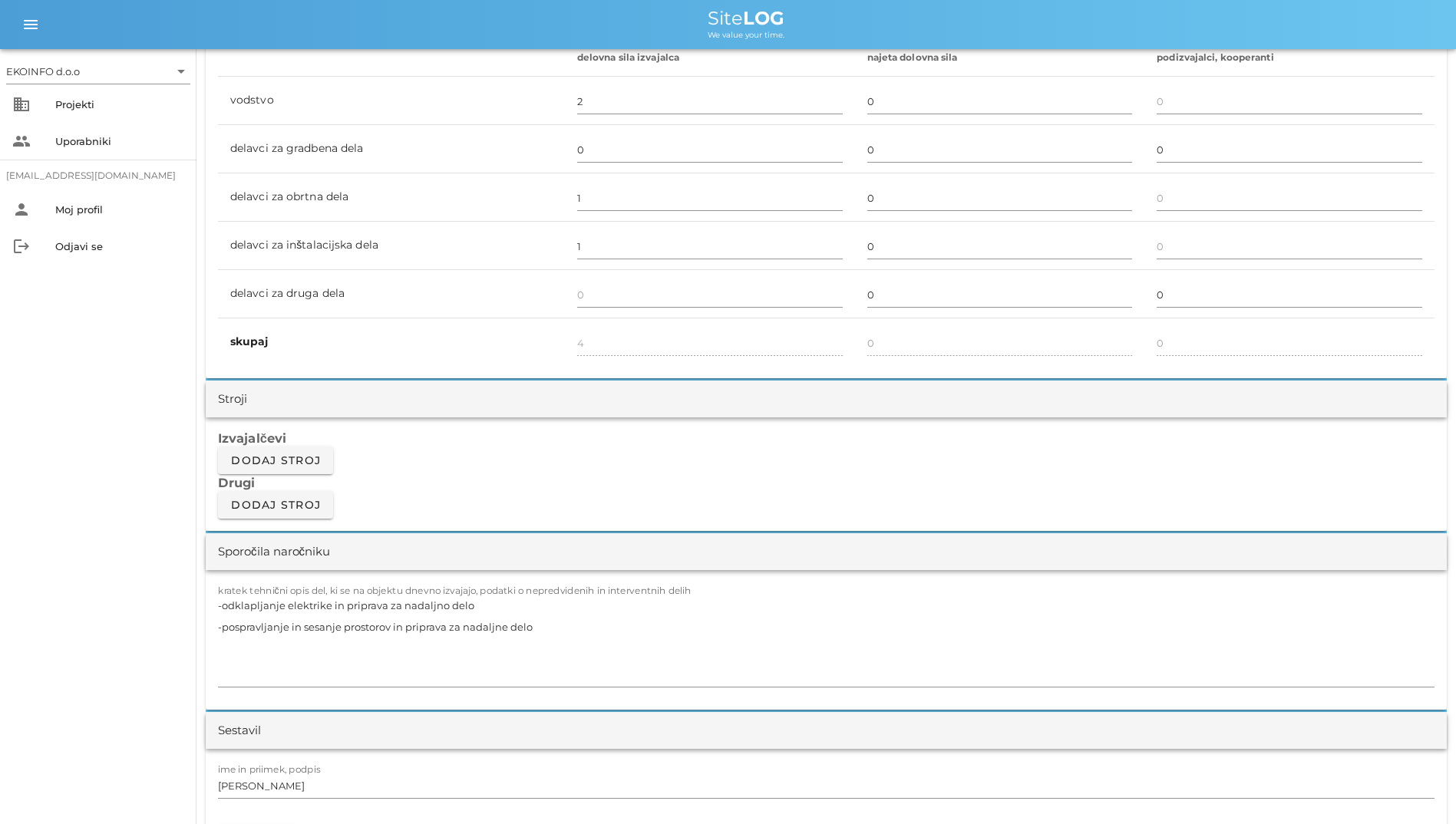
scroll to position [712, 0]
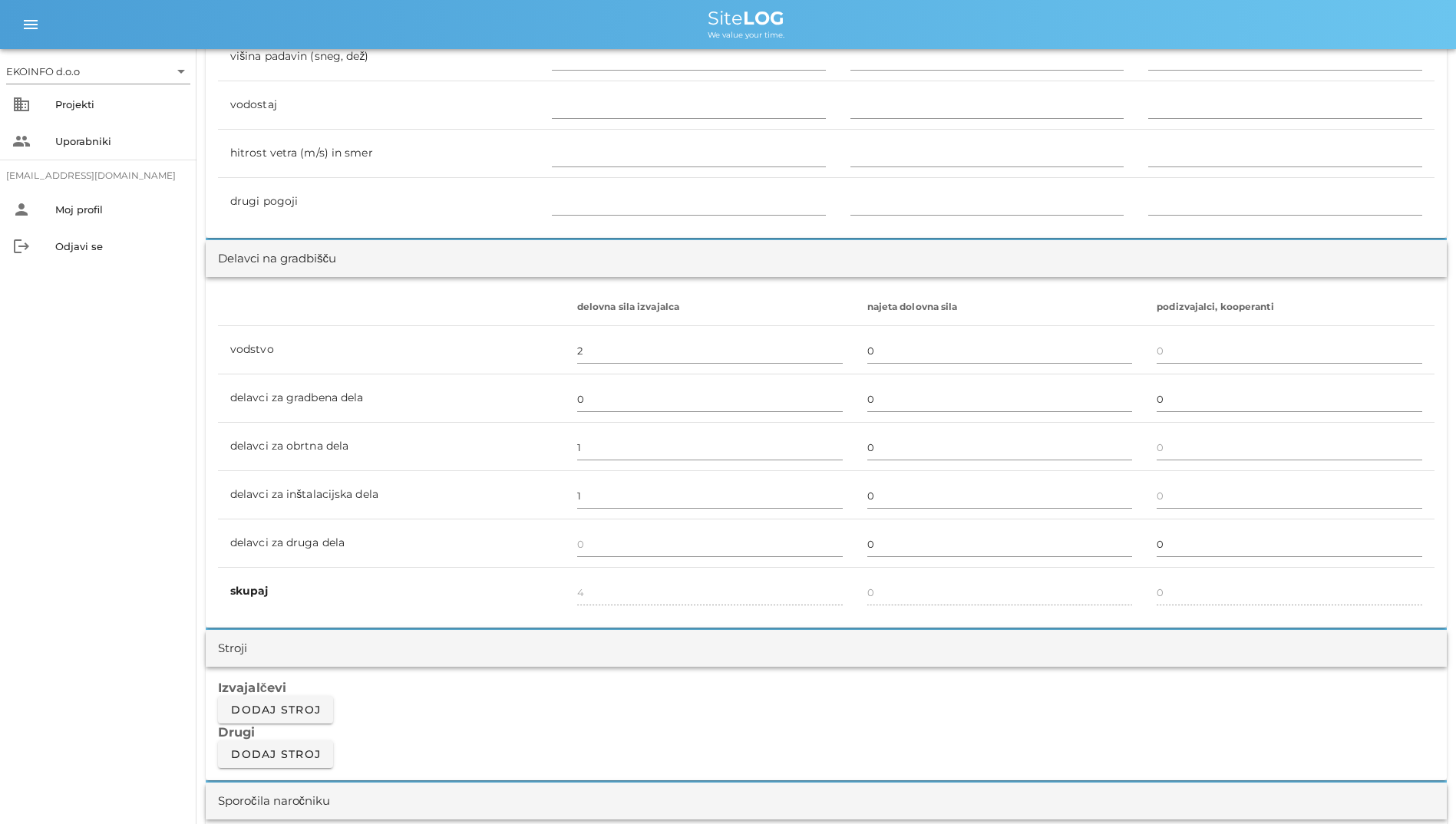
click at [410, 309] on th at bounding box center [392, 307] width 347 height 36
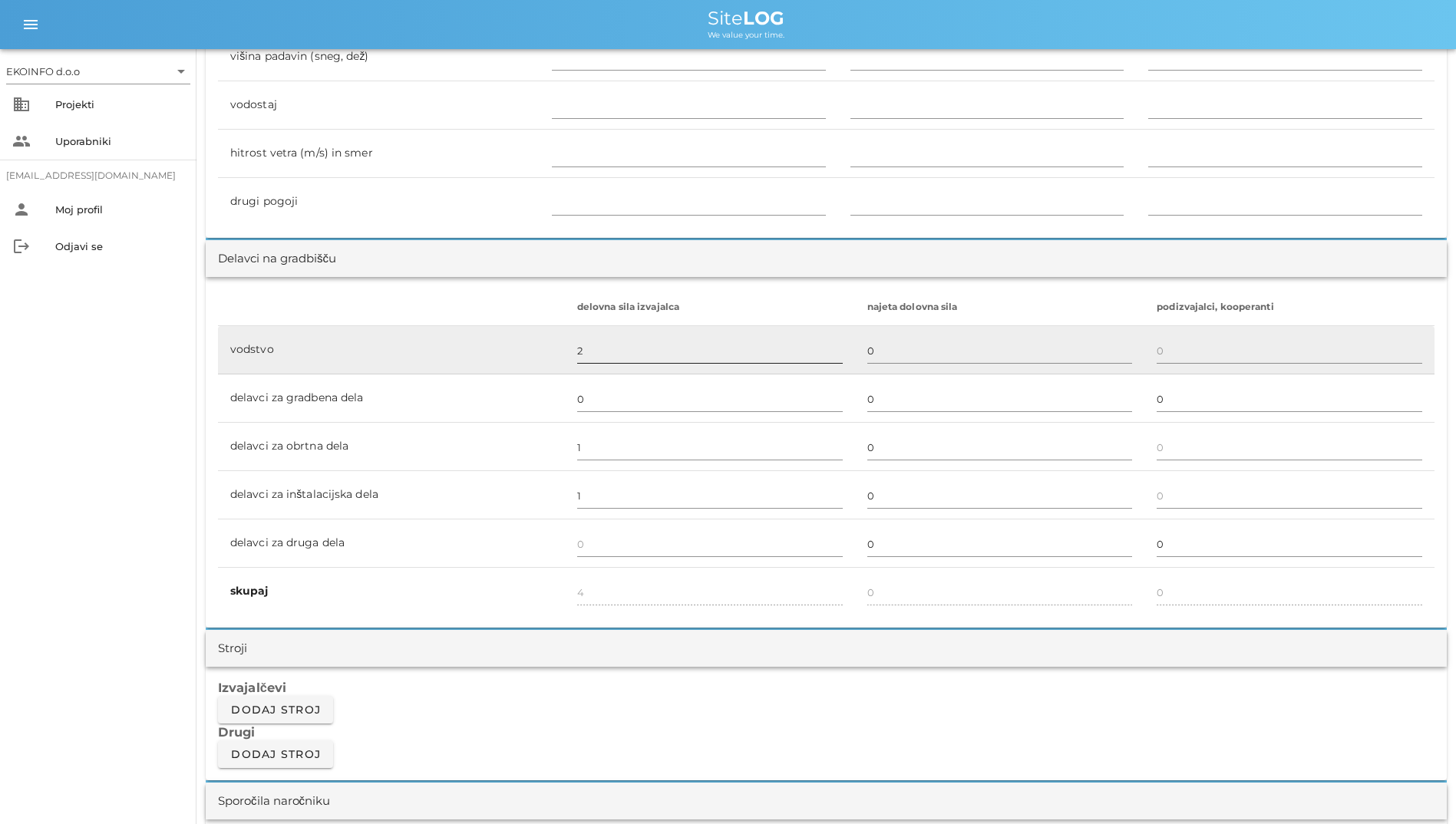
click at [616, 353] on input "2" at bounding box center [709, 351] width 265 height 24
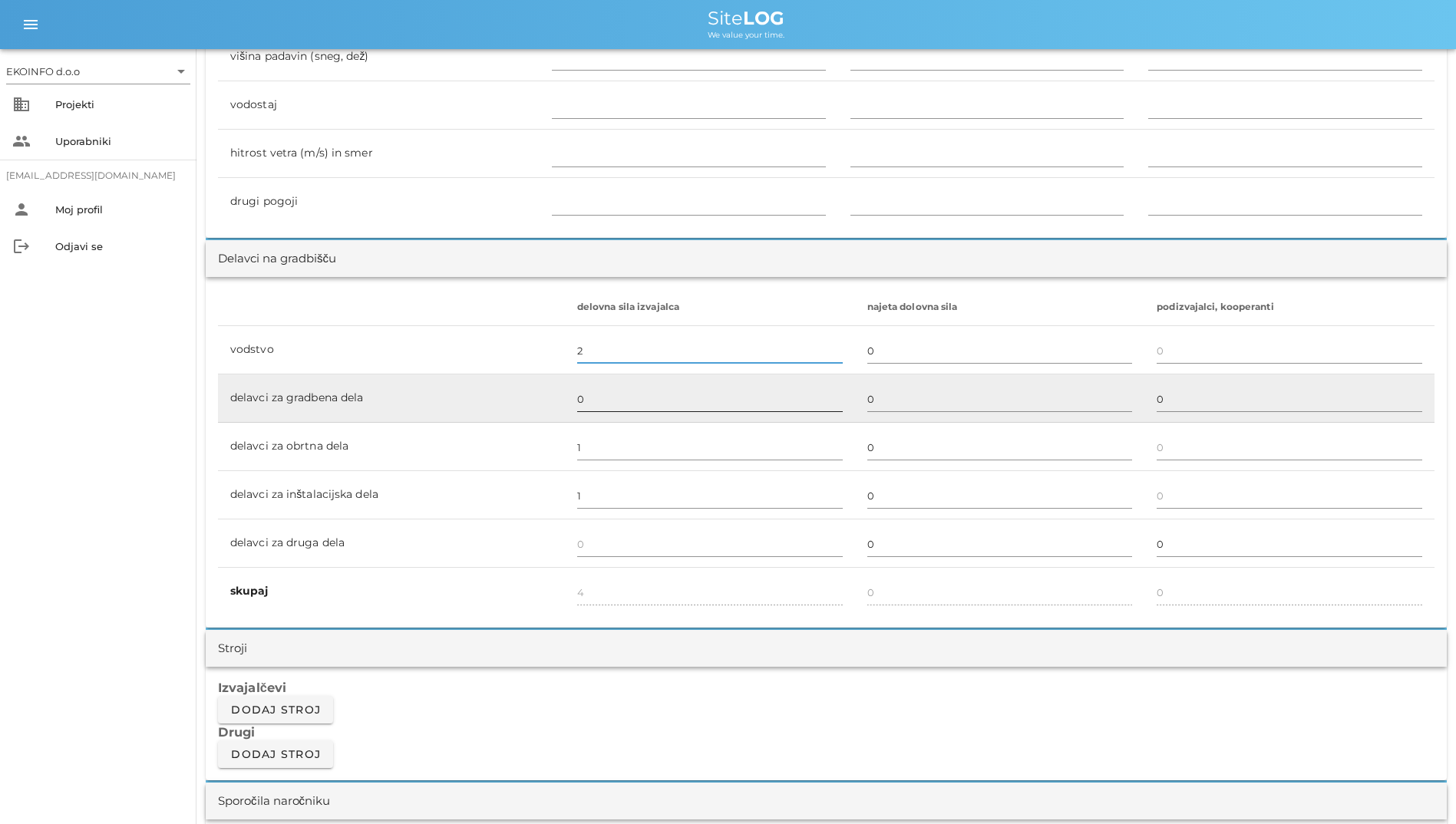
click at [620, 387] on input "0" at bounding box center [709, 398] width 265 height 24
click at [473, 384] on td "delavci za gradbena dela" at bounding box center [392, 398] width 347 height 49
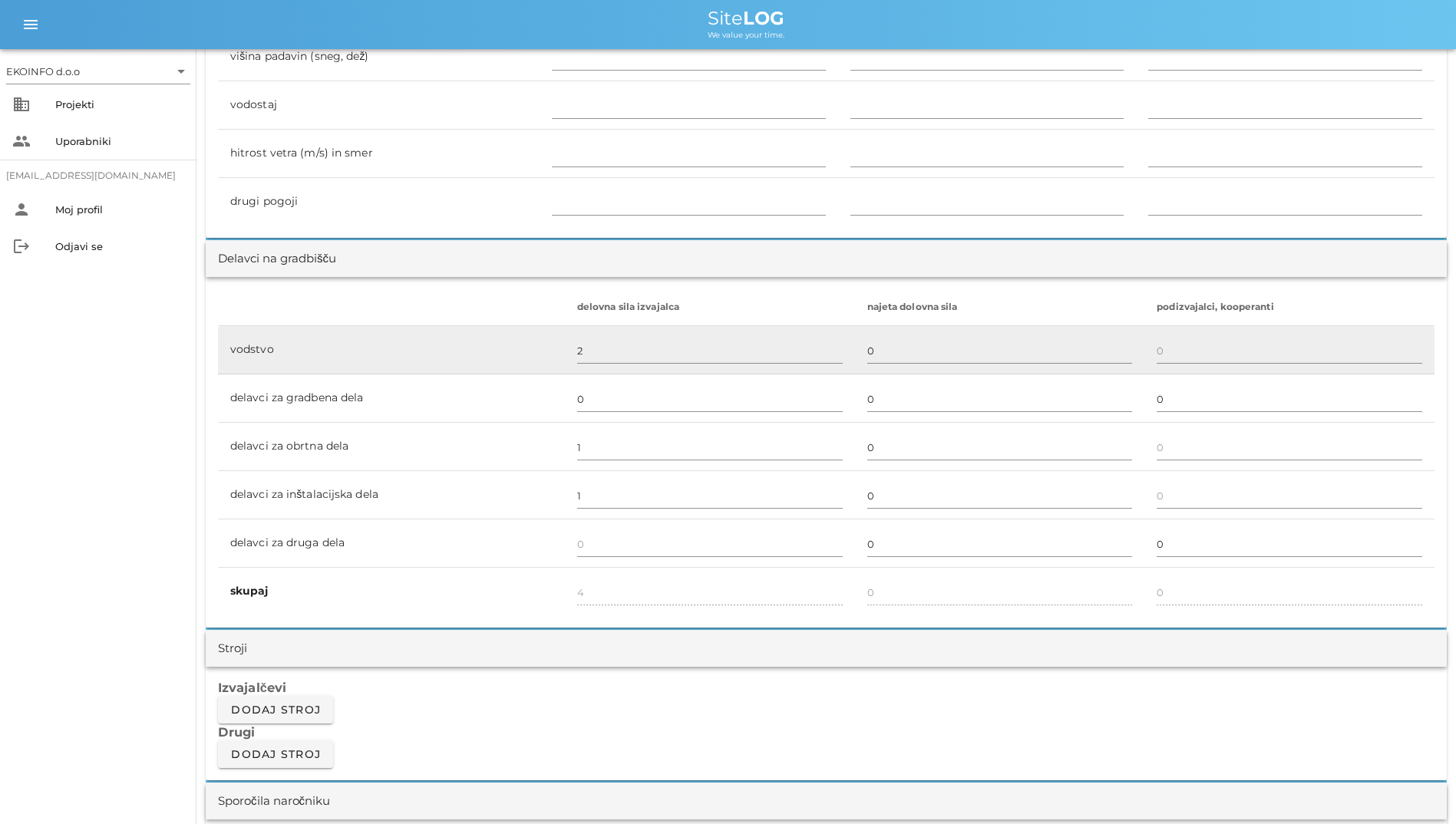
click at [479, 344] on td "vodstvo" at bounding box center [392, 350] width 347 height 49
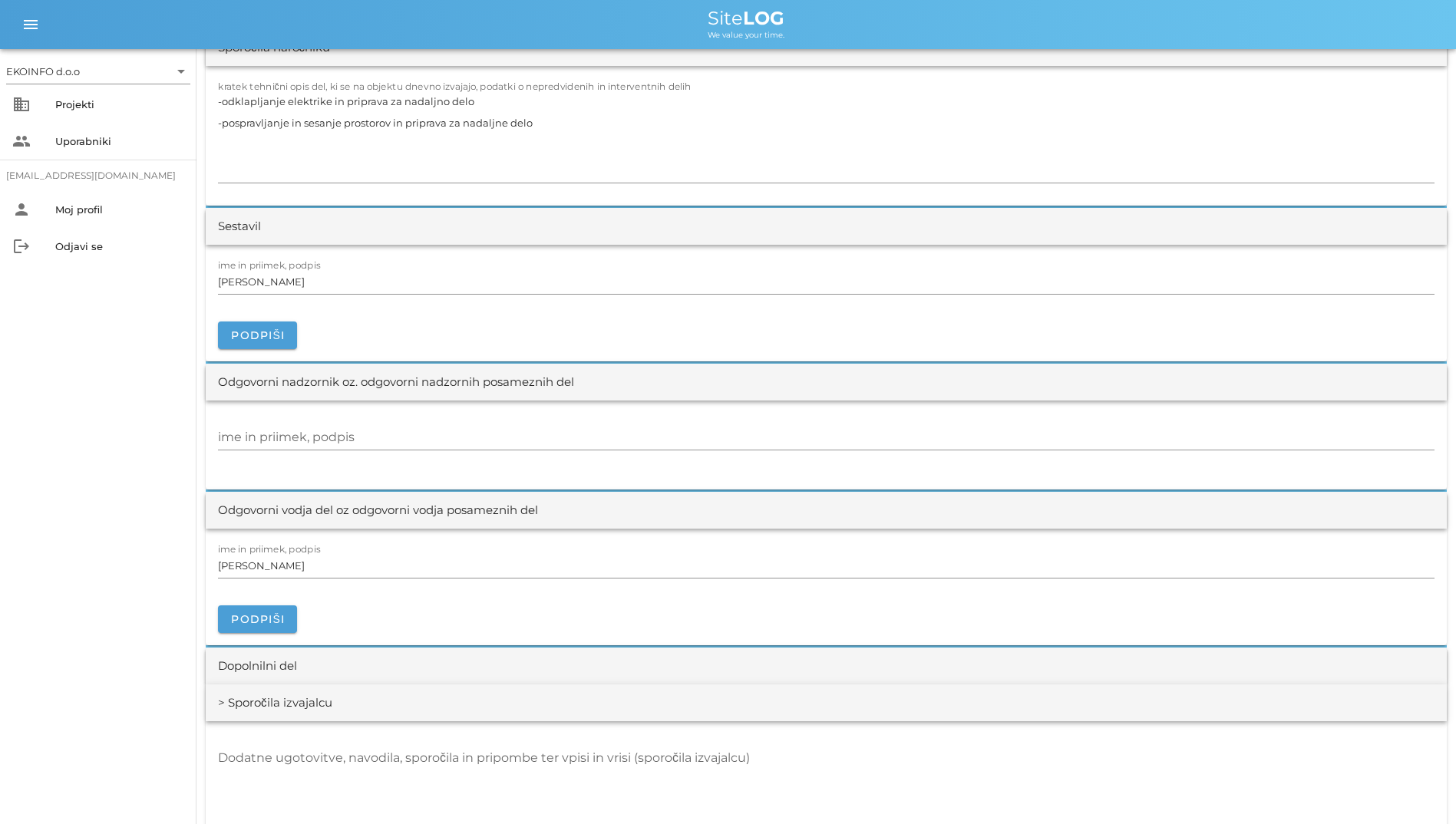
scroll to position [1479, 0]
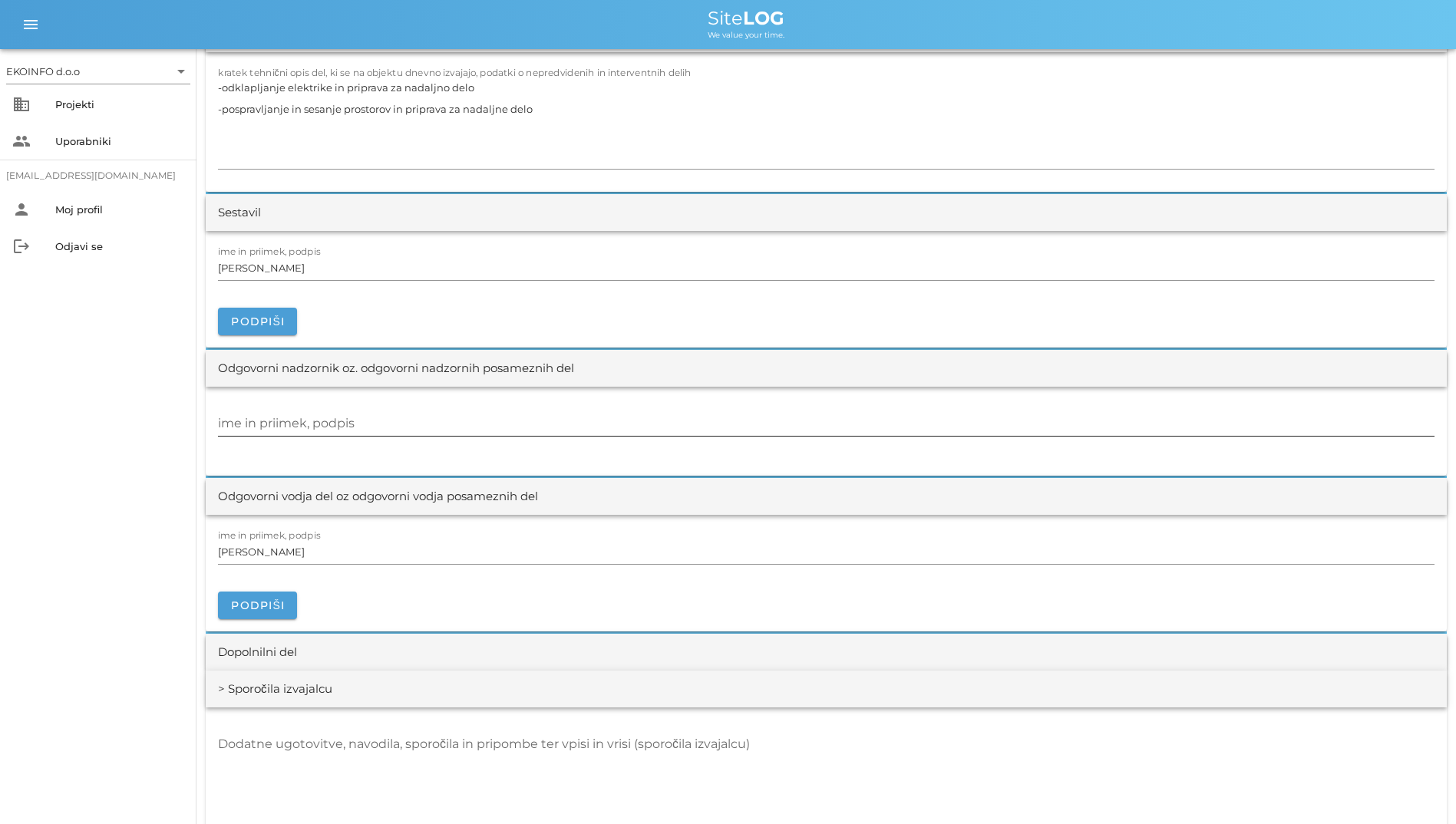
click at [528, 406] on div "ime in priimek, podpis" at bounding box center [826, 425] width 1216 height 45
click at [532, 415] on input "ime in priimek, podpis" at bounding box center [826, 424] width 1216 height 24
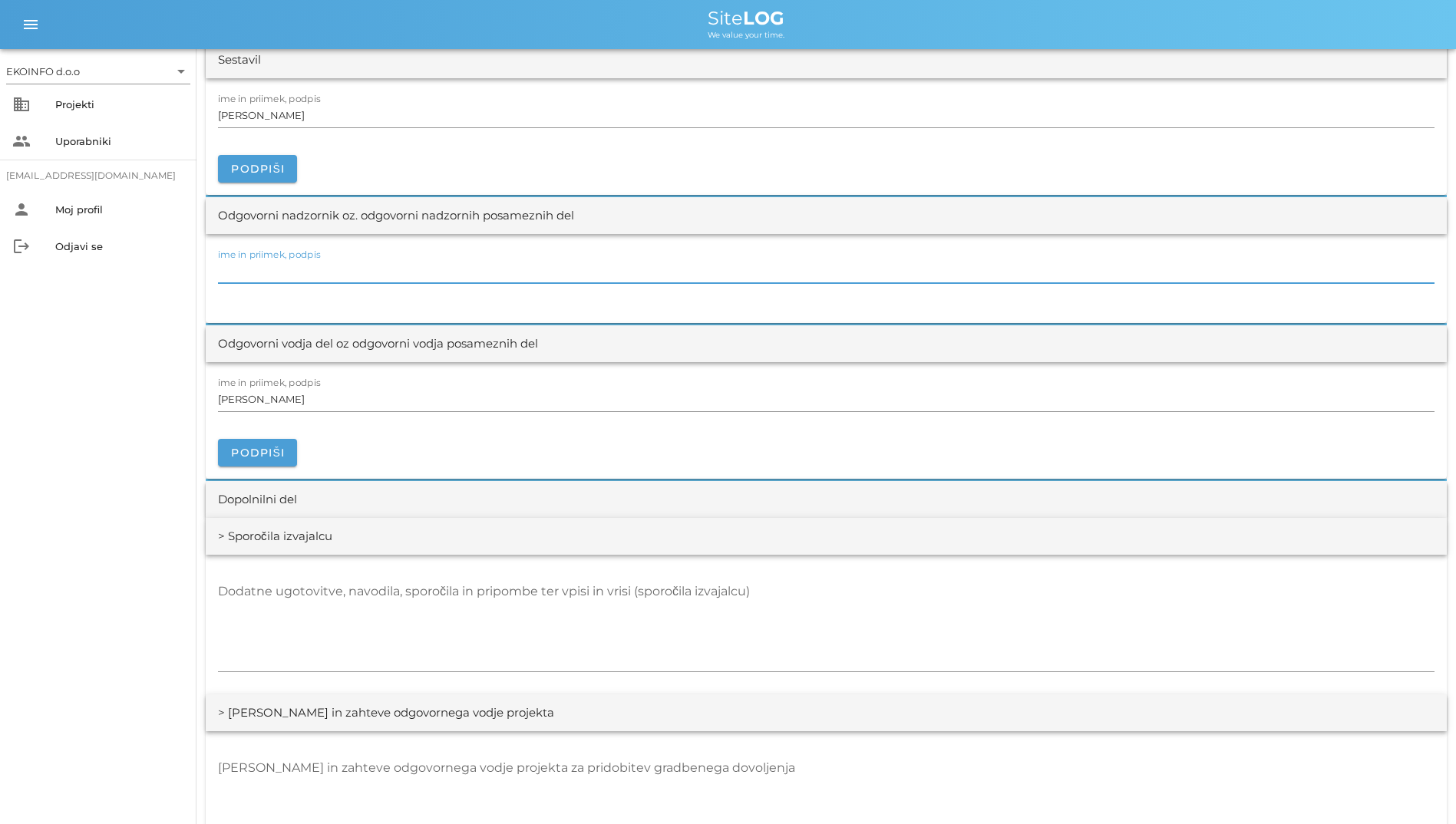
scroll to position [1633, 0]
click at [563, 564] on div "Dodatne ugotovitve, navodila, sporočila in pripombe ter vpisi in vrisi (sporoči…" at bounding box center [826, 624] width 1241 height 140
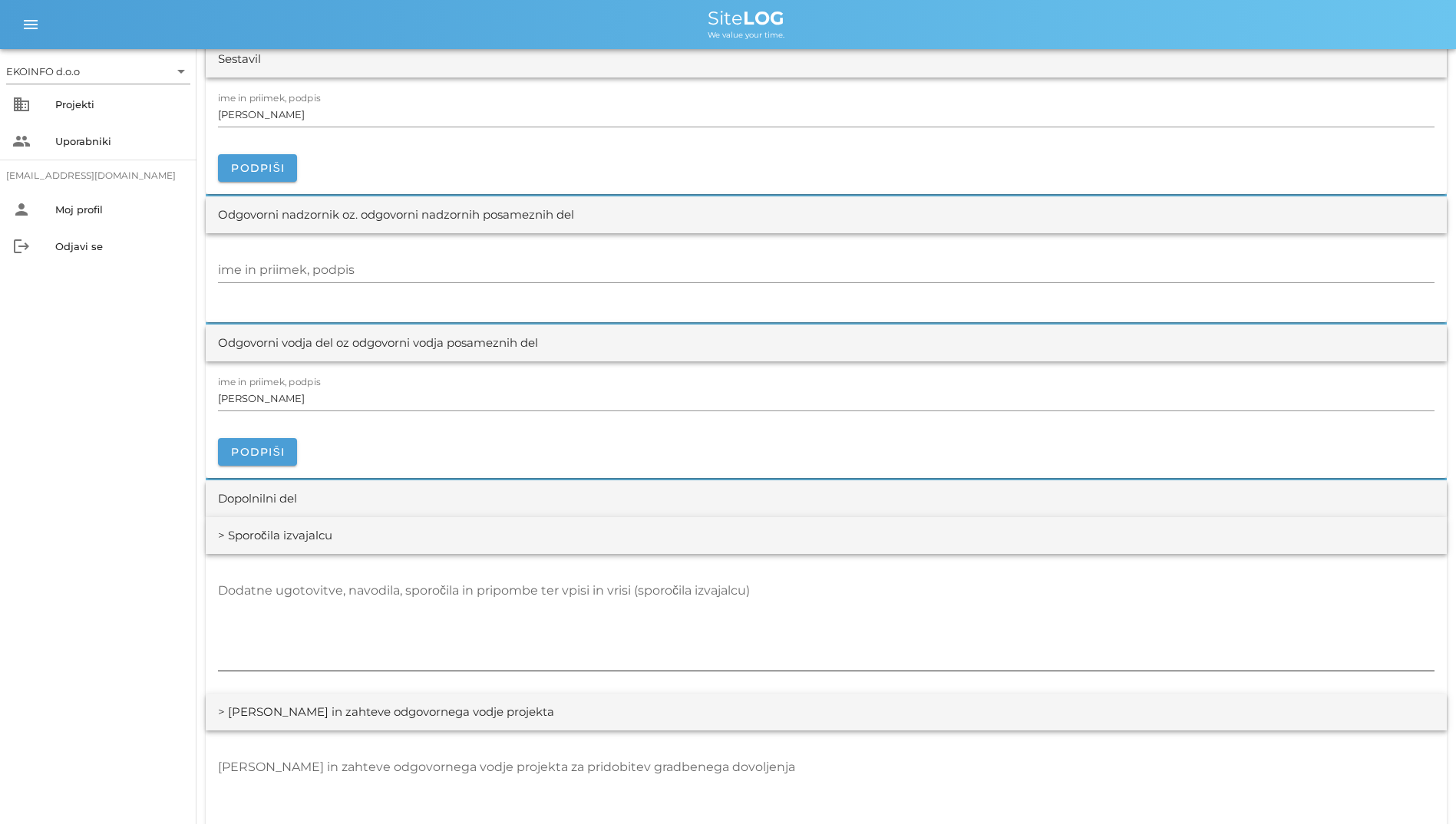
click at [572, 585] on div "Dodatne ugotovitve, navodila, sporočila in pripombe ter vpisi in vrisi (sporoči…" at bounding box center [826, 624] width 1216 height 92
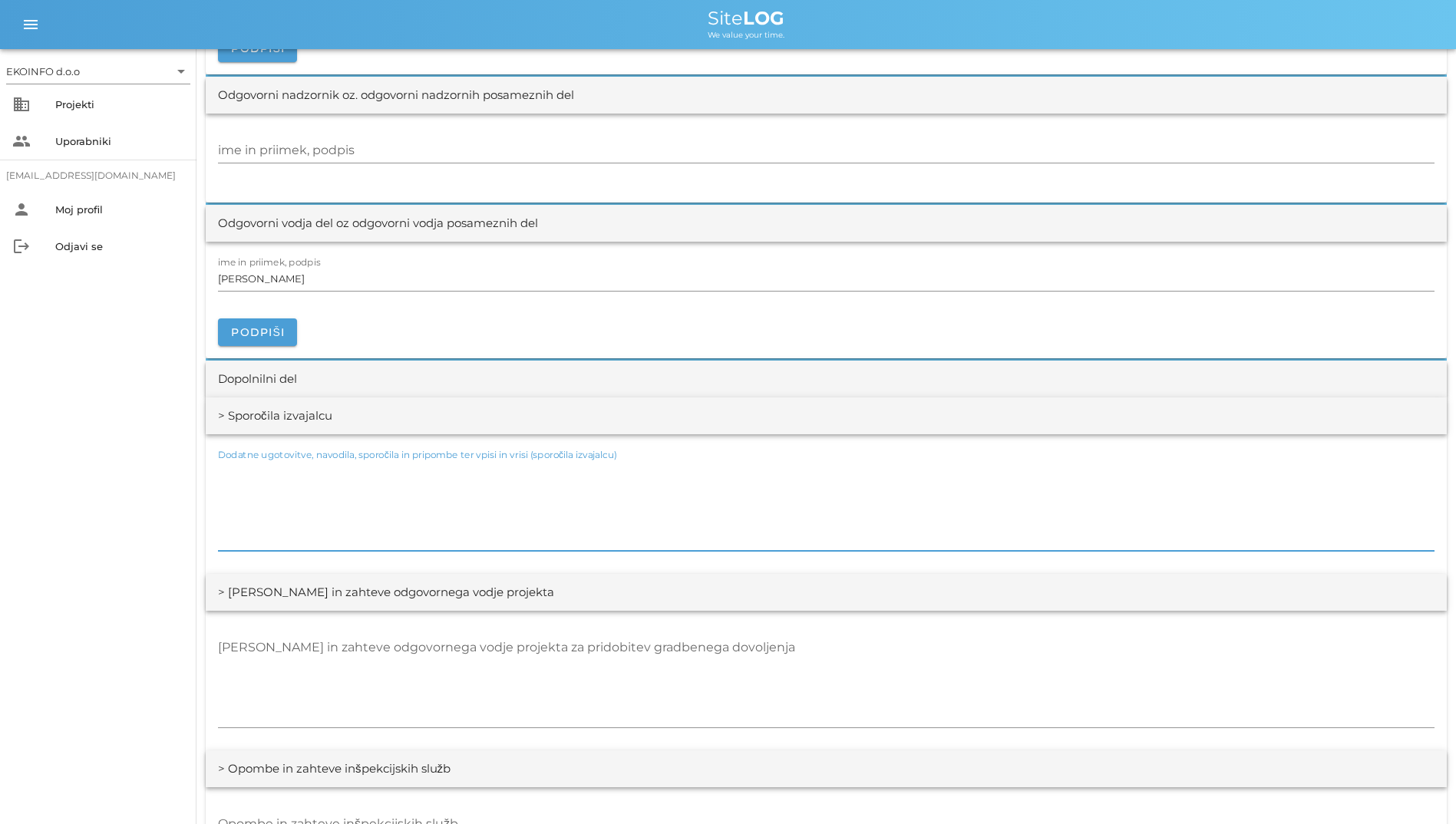
scroll to position [2017, 0]
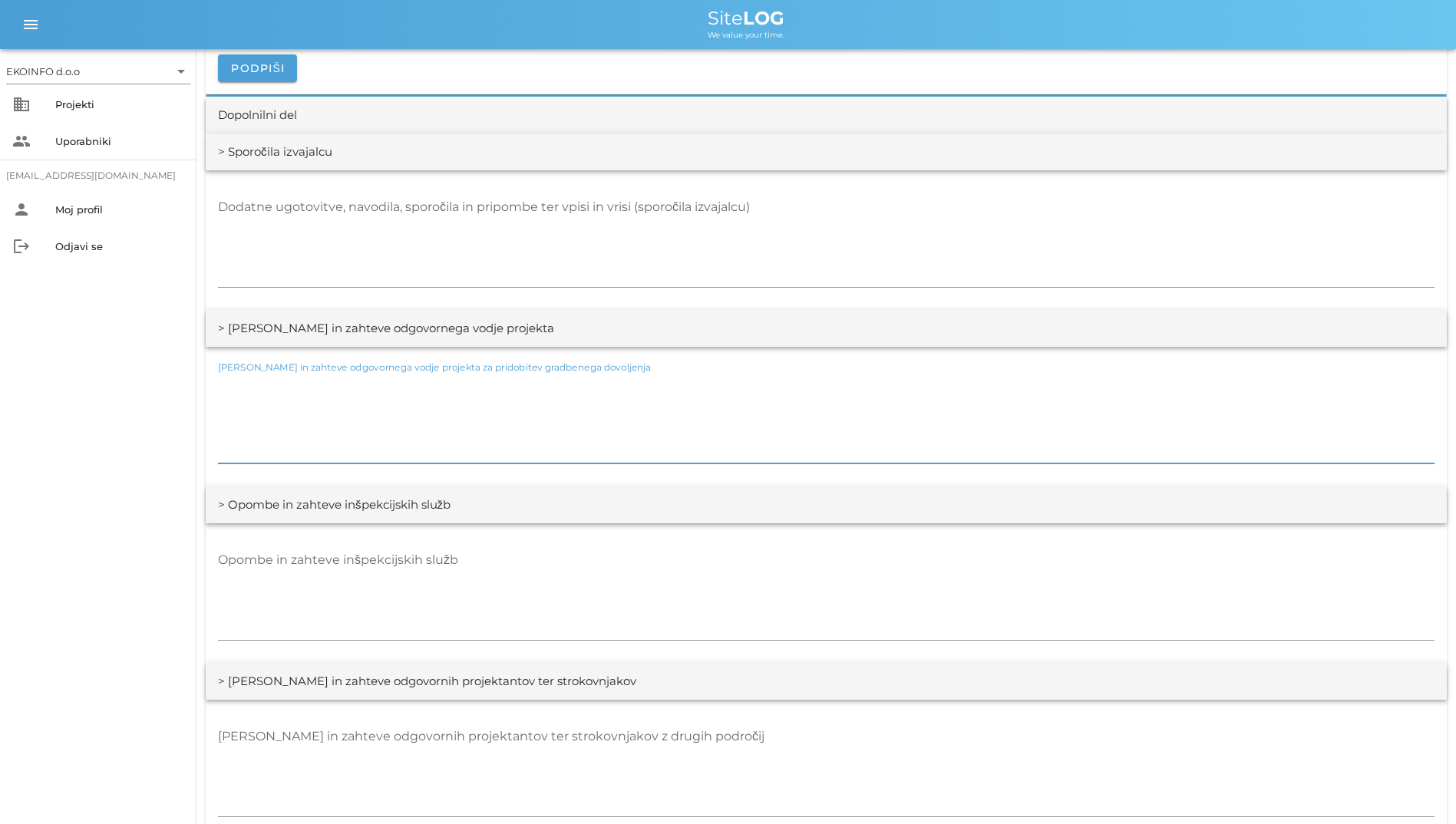
click at [430, 438] on textarea "[PERSON_NAME] in zahteve odgovornega vodje projekta za pridobitev gradbenega do…" at bounding box center [826, 417] width 1216 height 92
click at [567, 601] on textarea "Opombe in zahteve inšpekcijskih služb" at bounding box center [826, 594] width 1216 height 92
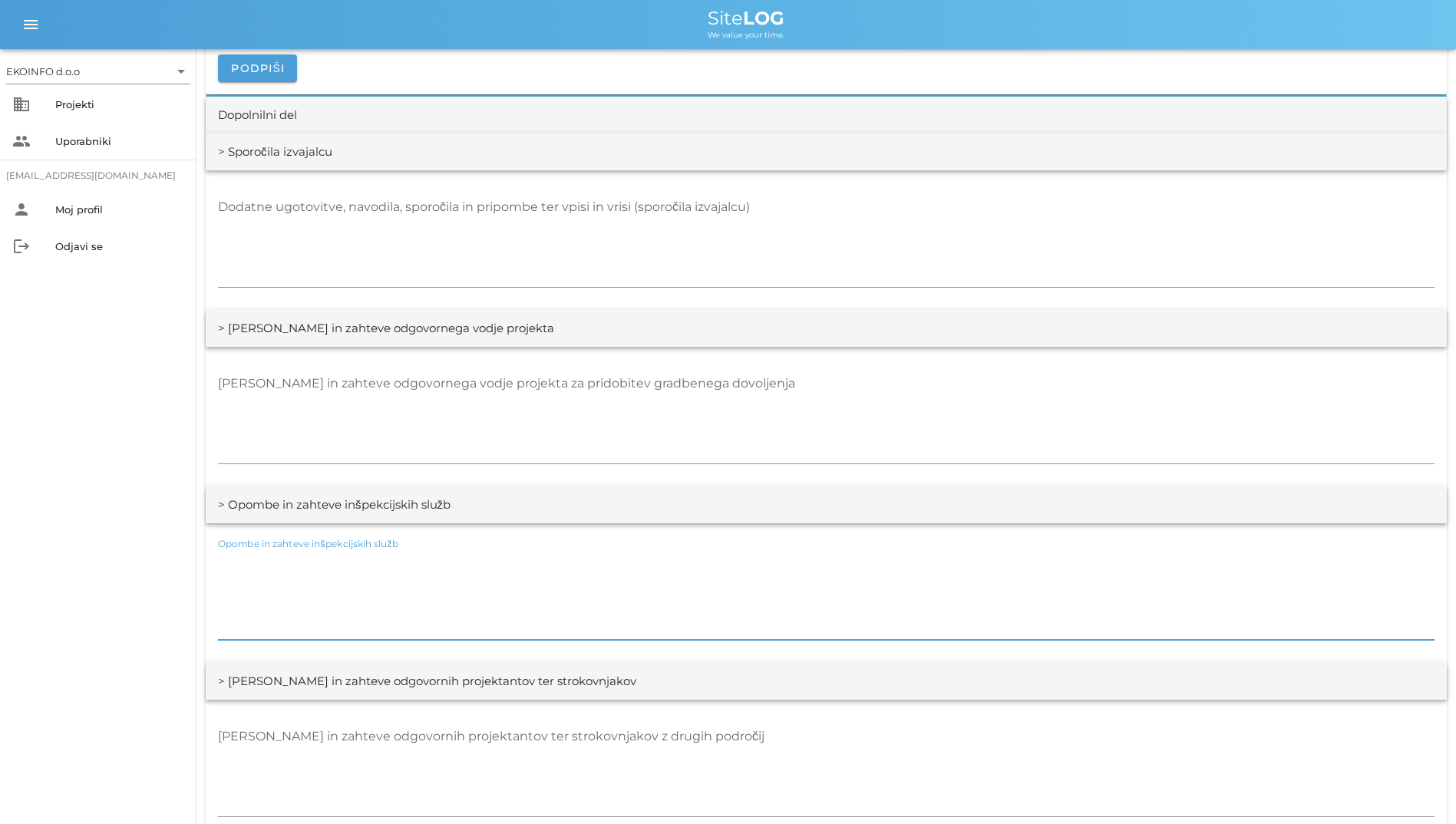
click at [567, 601] on textarea "Opombe in zahteve inšpekcijskih služb" at bounding box center [826, 594] width 1216 height 92
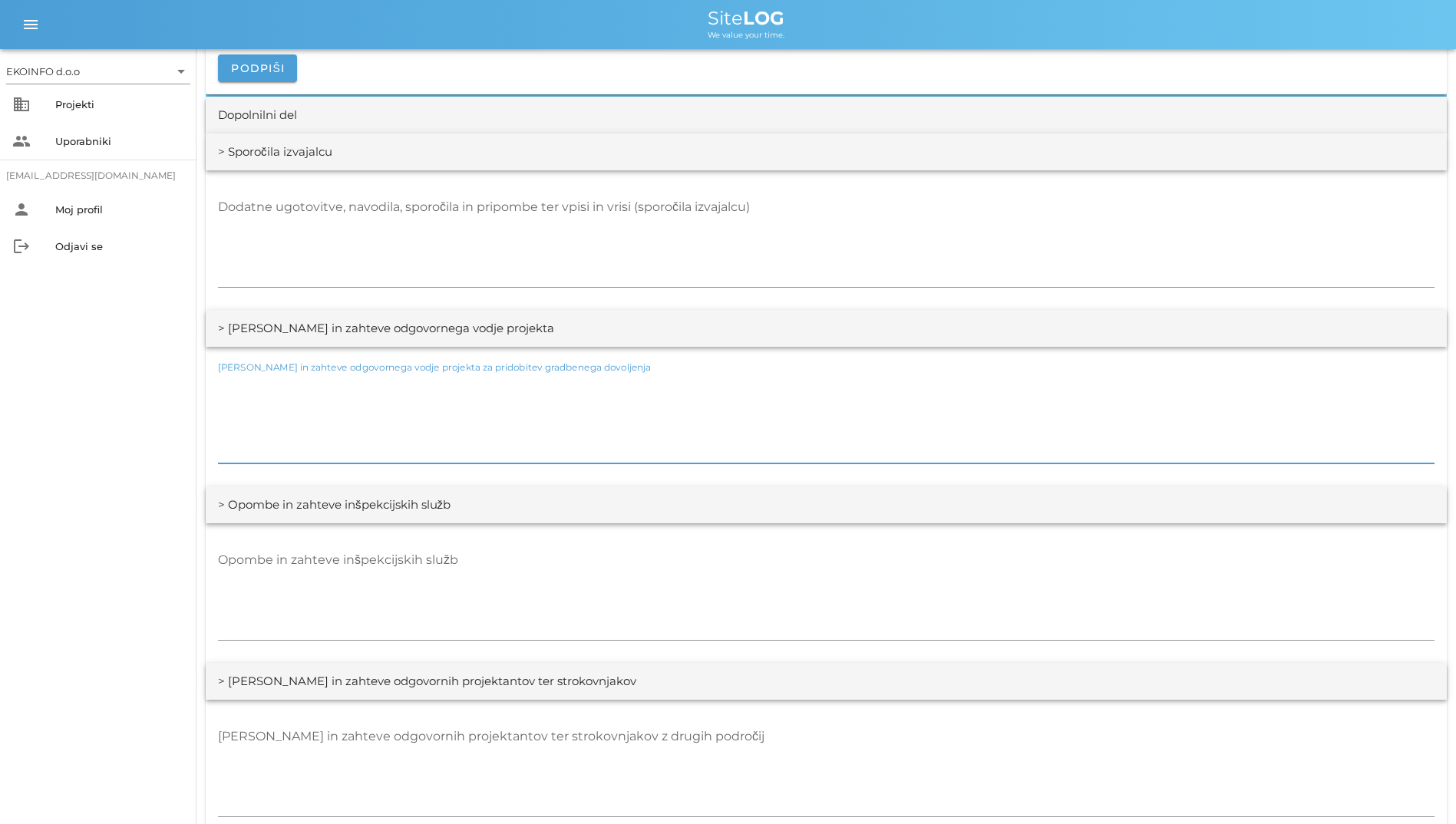
click at [628, 438] on textarea "[PERSON_NAME] in zahteve odgovornega vodje projekta za pridobitev gradbenega do…" at bounding box center [826, 417] width 1216 height 92
click at [643, 732] on div "[PERSON_NAME] in zahteve odgovornih projektantov ter strokovnjakov z drugih pod…" at bounding box center [826, 770] width 1216 height 92
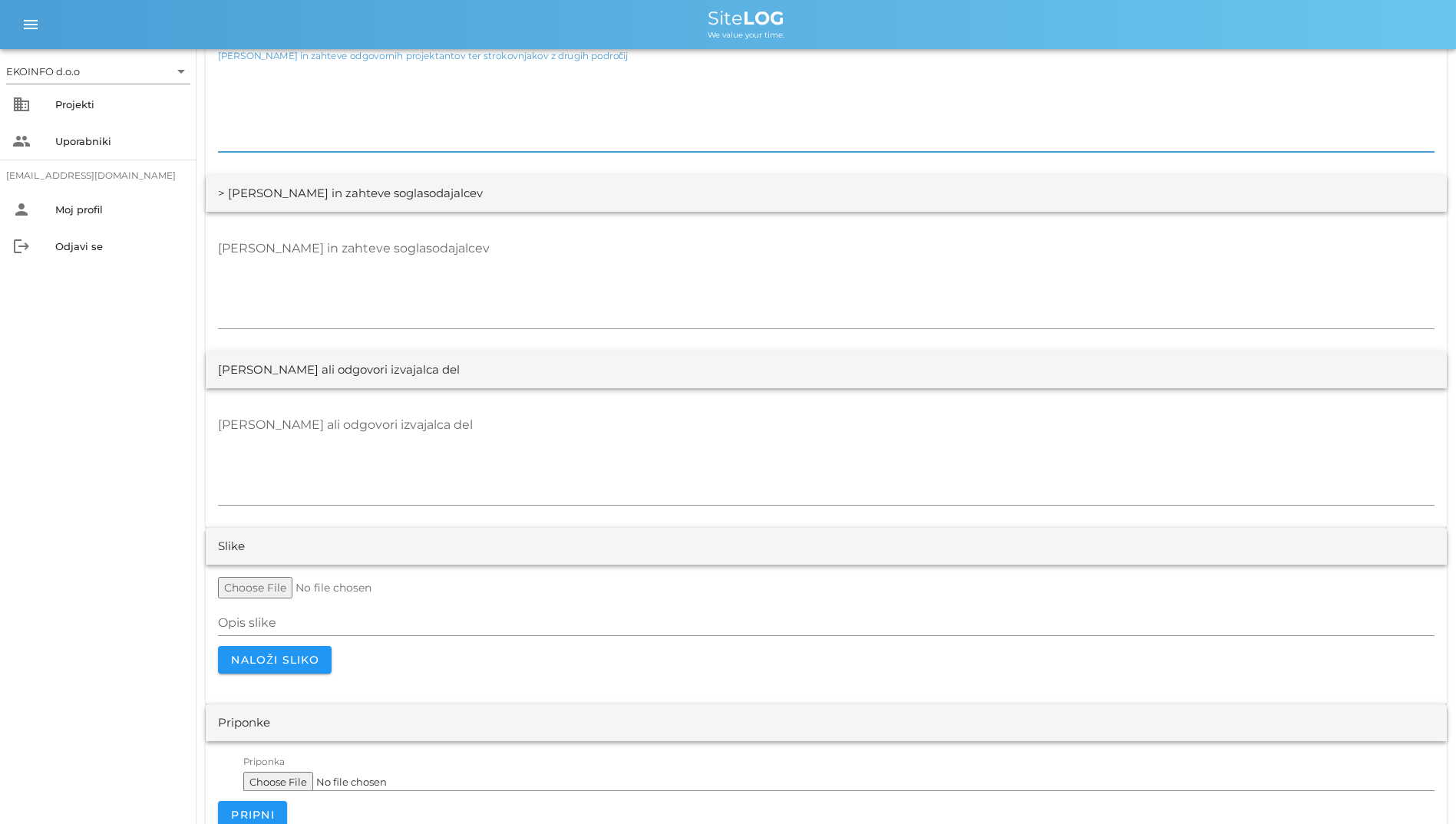
scroll to position [2707, 0]
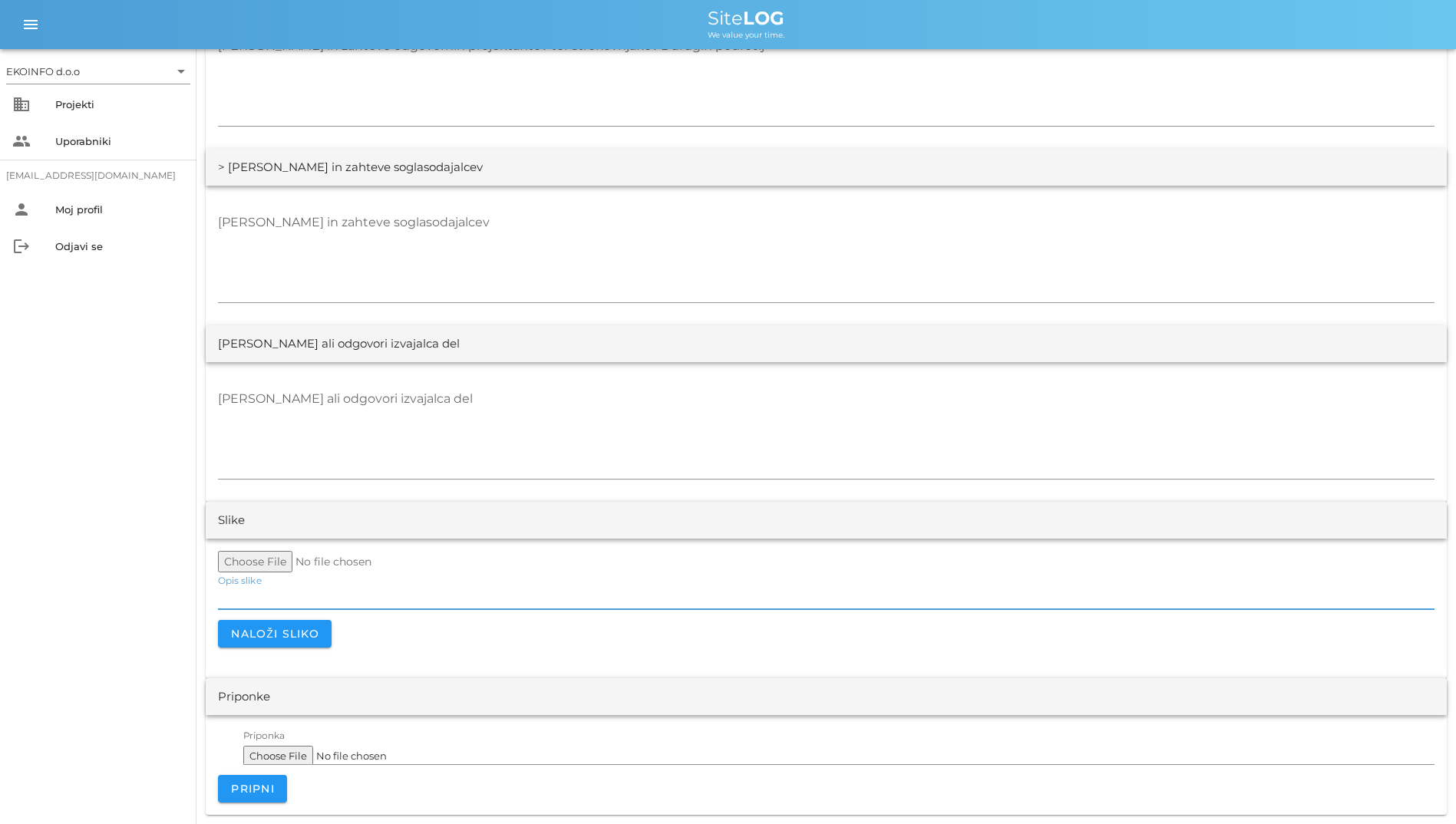
click at [714, 596] on input "Opis slike" at bounding box center [826, 597] width 1216 height 24
click at [533, 403] on textarea "[PERSON_NAME] ali odgovori izvajalca del" at bounding box center [826, 432] width 1216 height 92
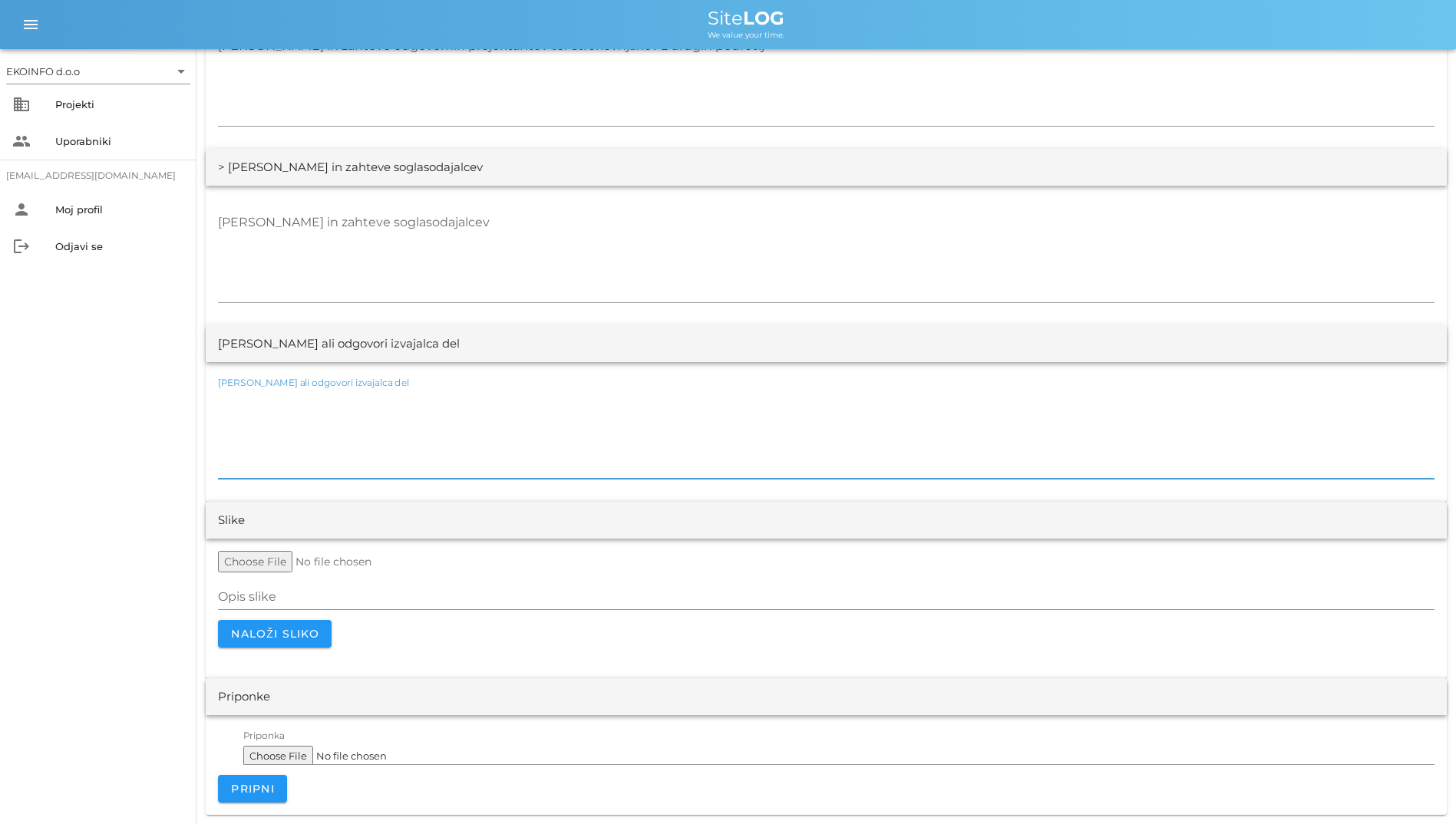
click at [534, 401] on textarea "[PERSON_NAME] ali odgovori izvajalca del" at bounding box center [826, 432] width 1216 height 92
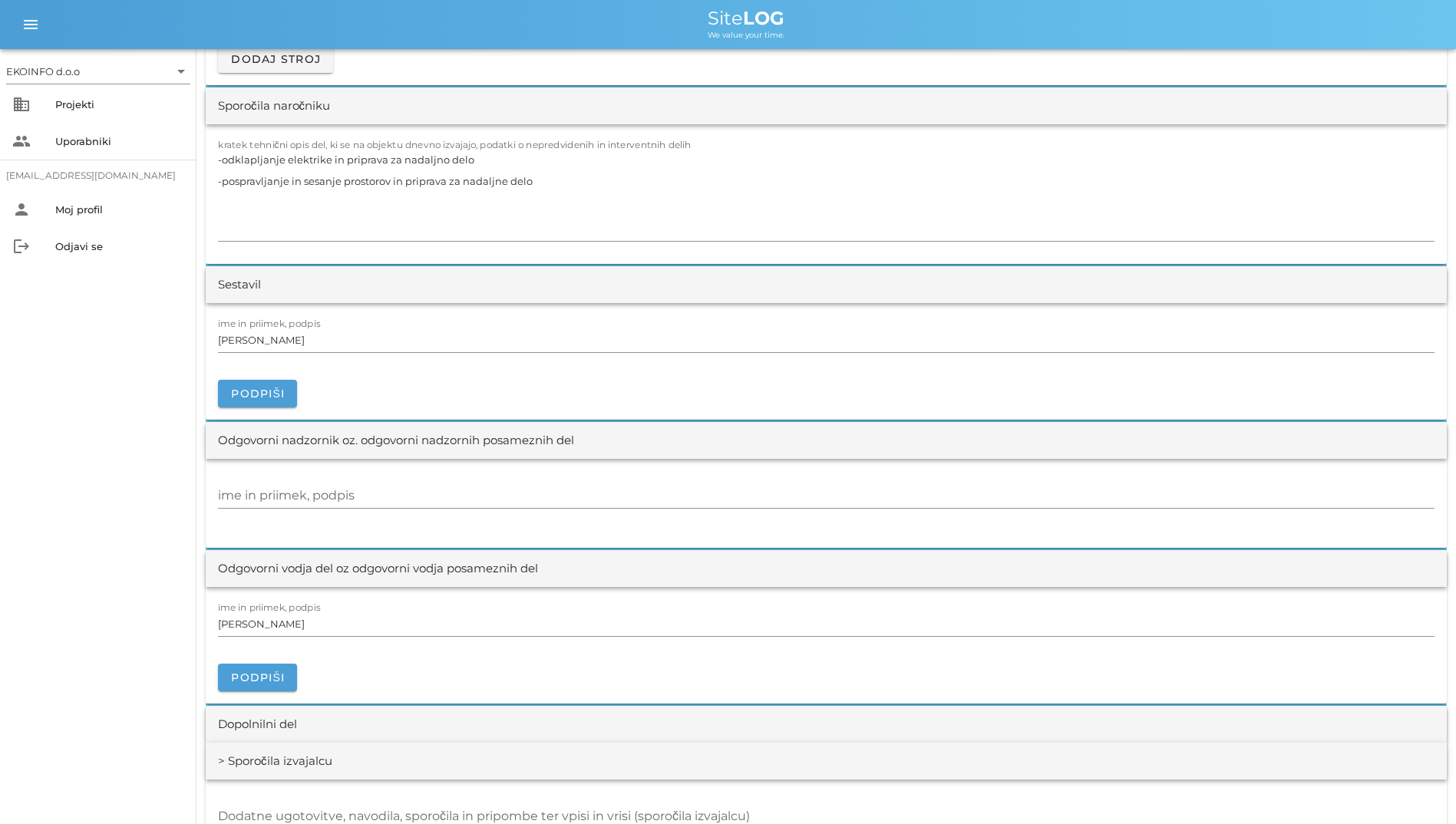
scroll to position [1172, 0]
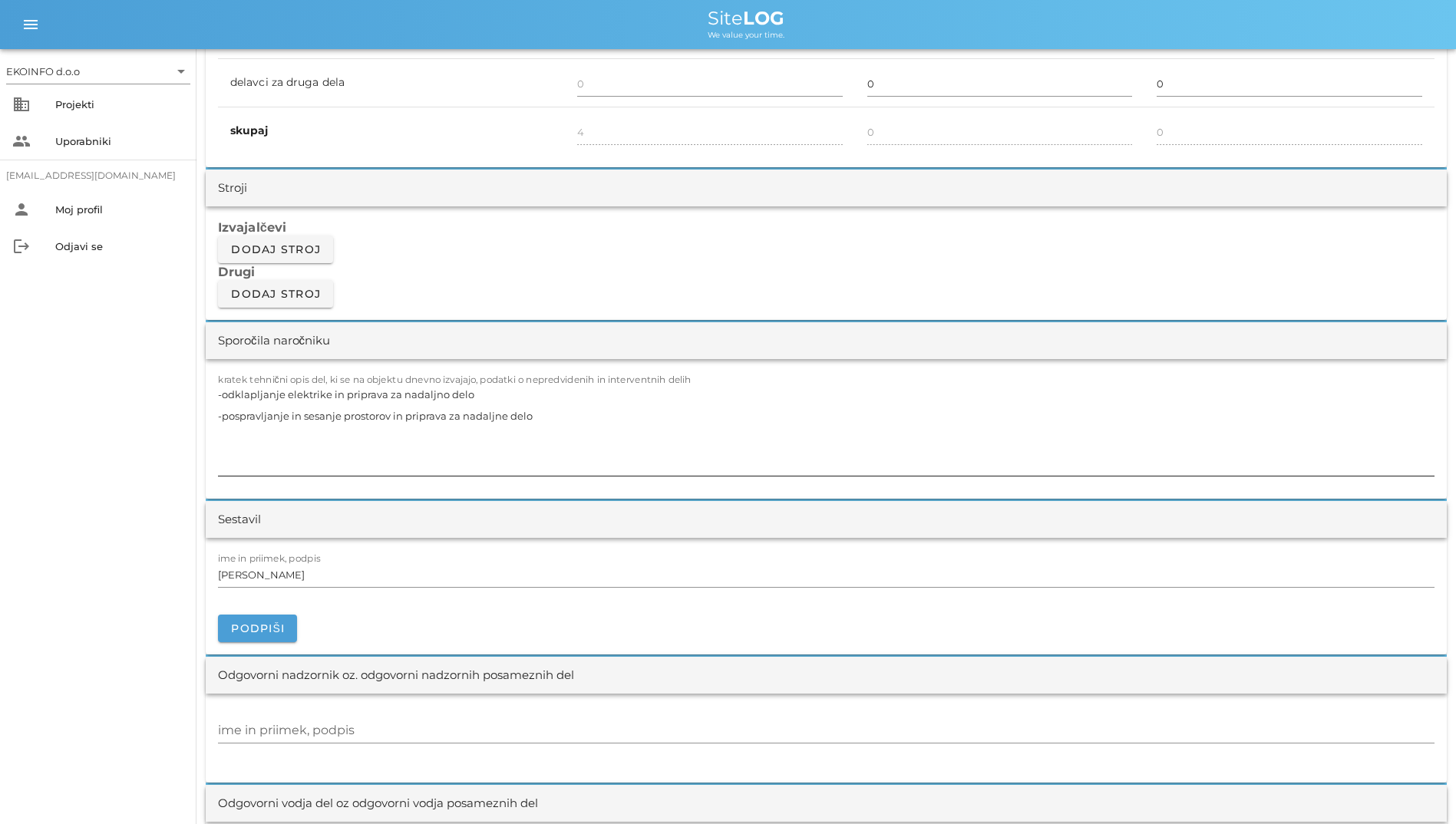
click at [546, 420] on textarea "-odklapljanje elektrike in priprava za nadaljno delo -pospravljanje in sesanje …" at bounding box center [826, 429] width 1216 height 92
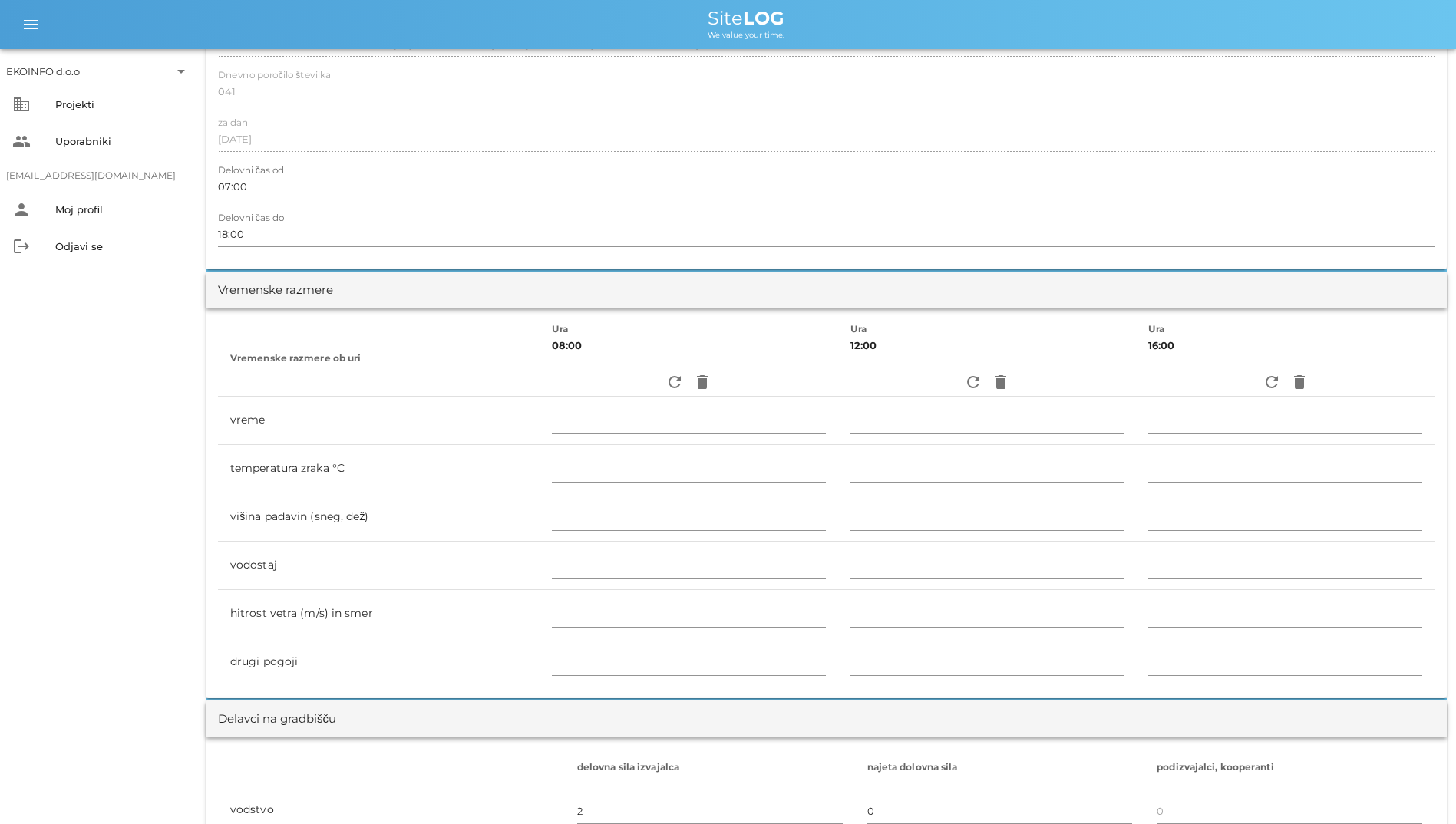
scroll to position [0, 0]
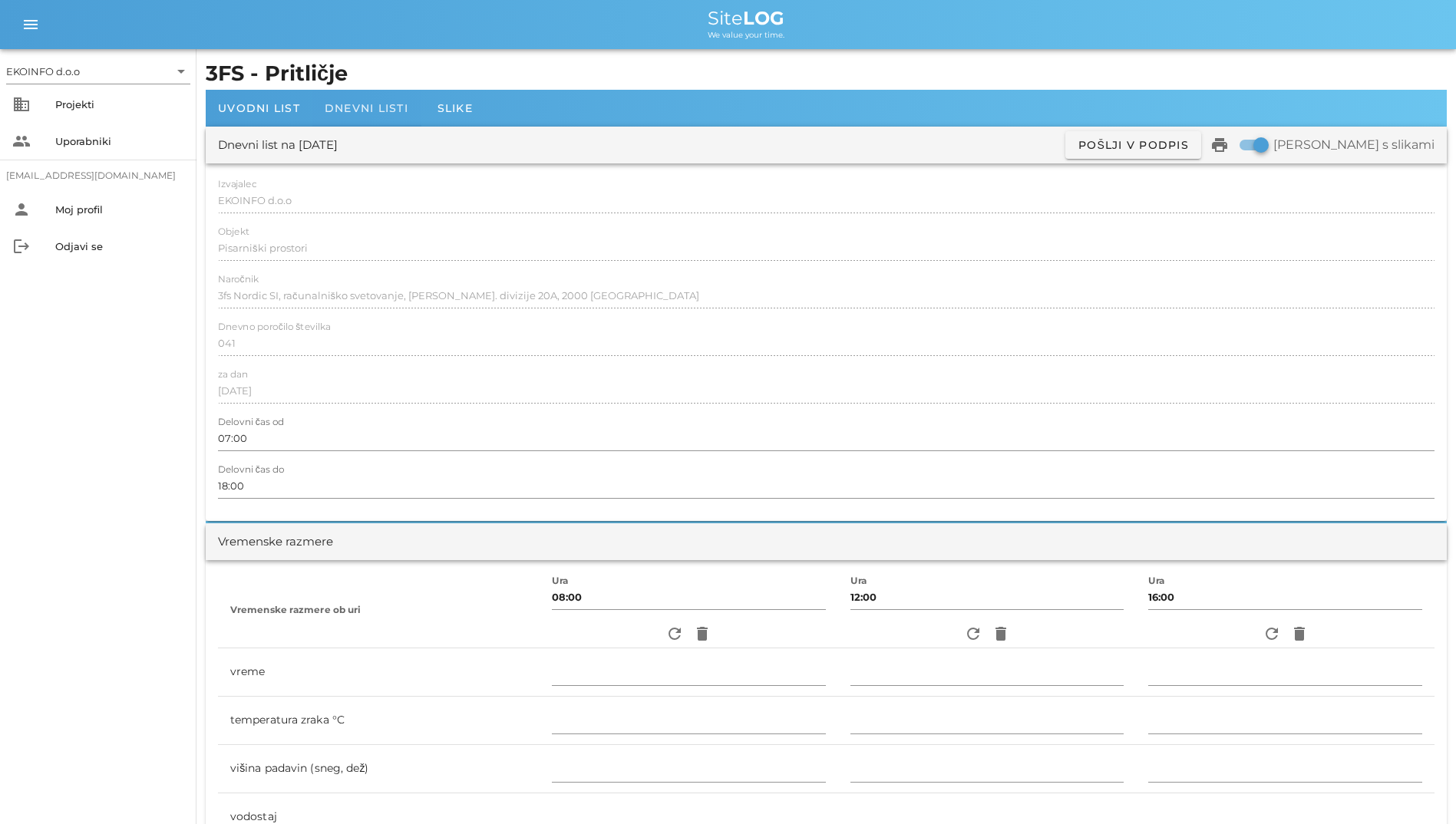
click at [332, 97] on div "Dnevni listi" at bounding box center [367, 107] width 108 height 36
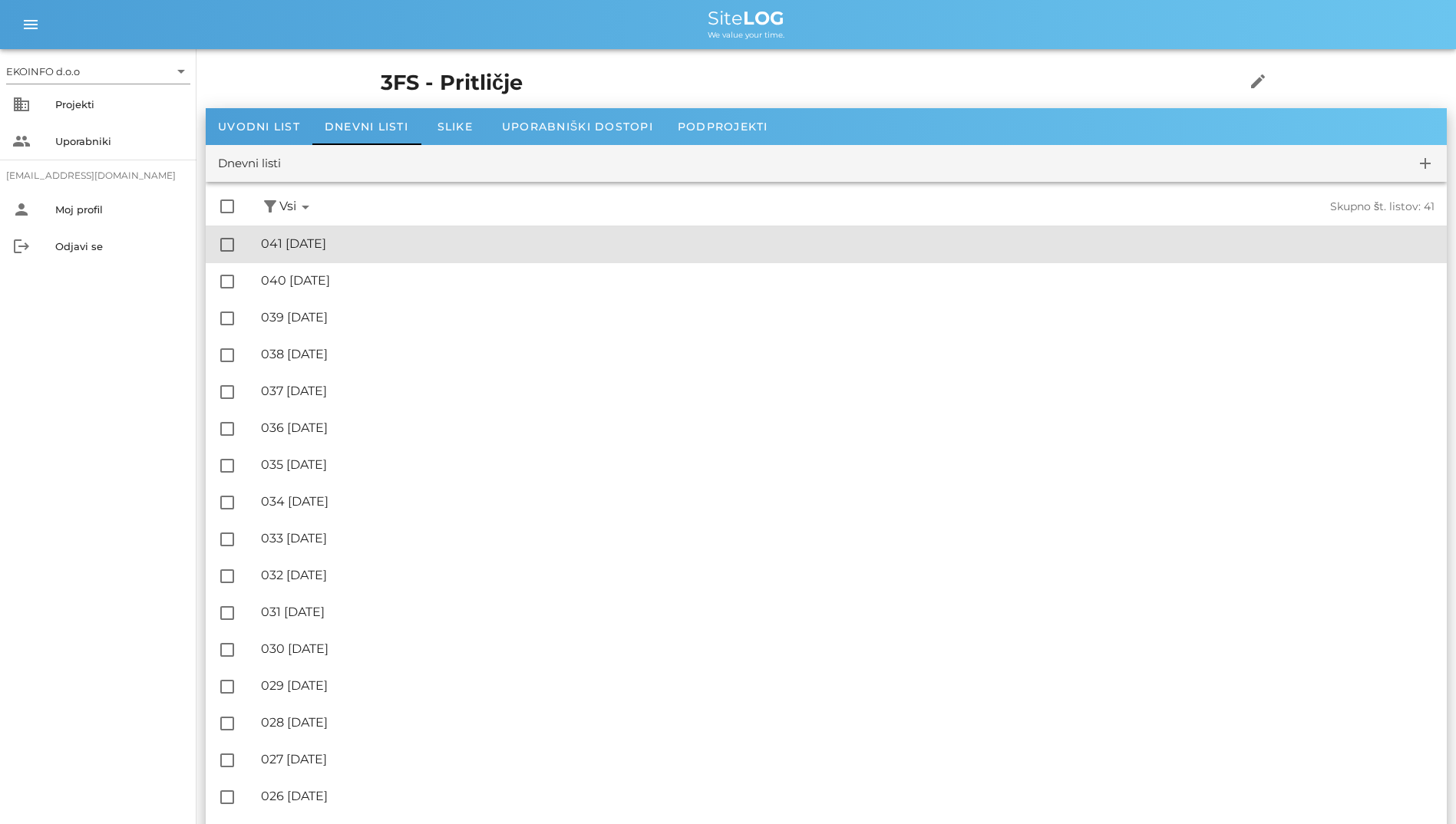
click at [390, 253] on div "🔏 041 [DATE] ✓ Podpisal: Nadzornik ✓ Podpisal: Sestavljalec ✓ Podpisal: Odgovor…" at bounding box center [847, 244] width 1173 height 35
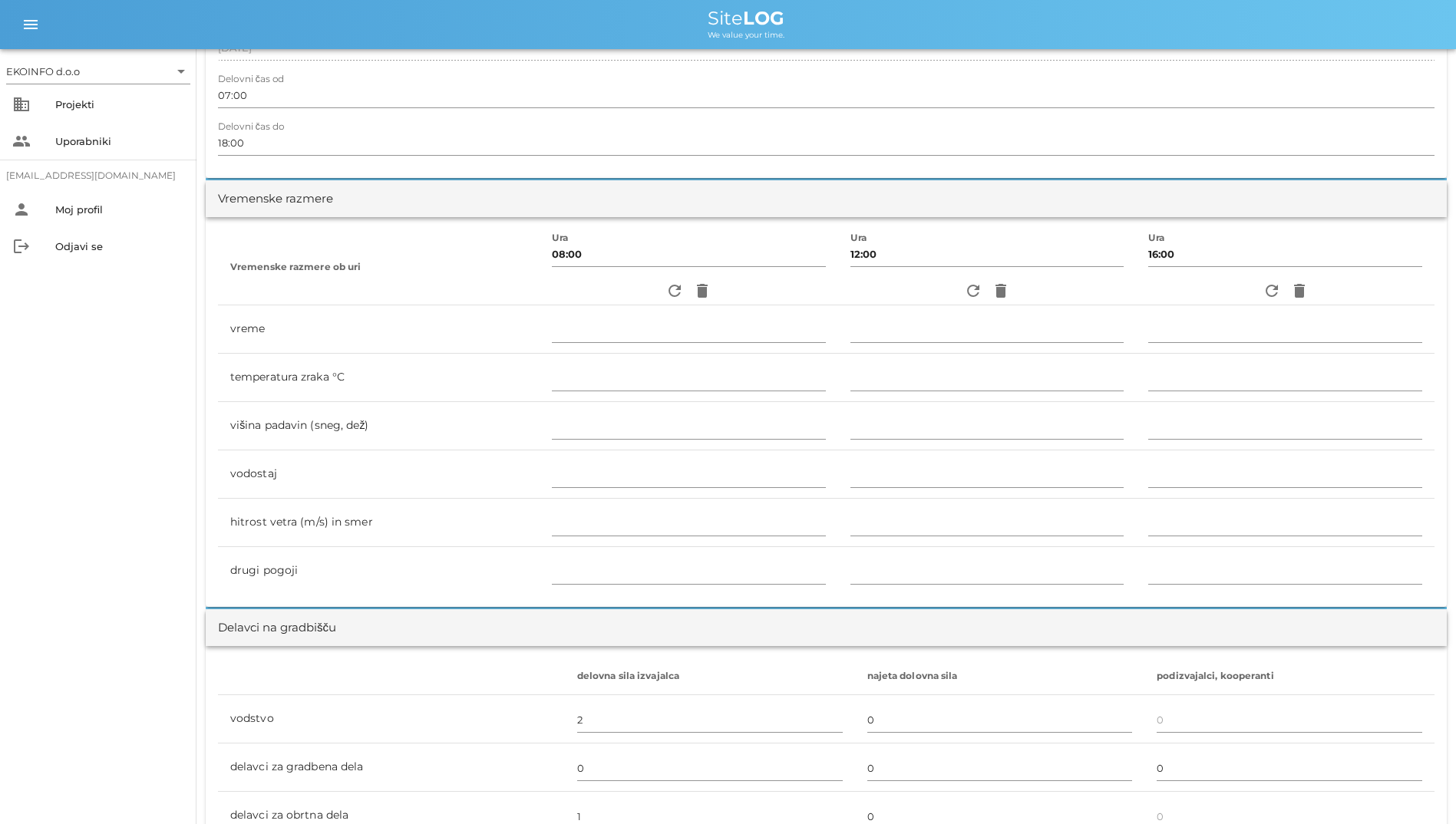
scroll to position [460, 0]
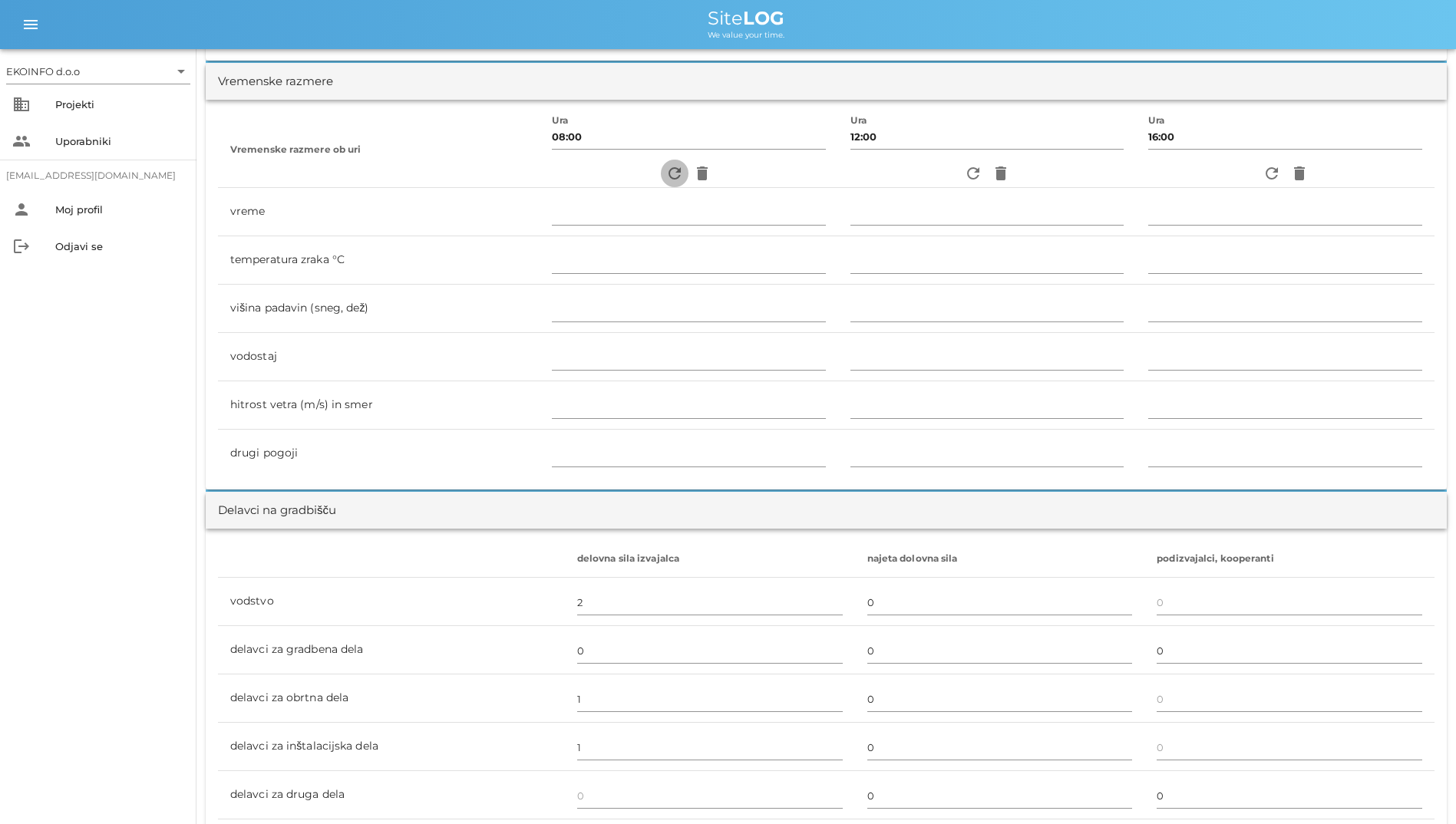
click at [667, 180] on icon "refresh" at bounding box center [675, 174] width 19 height 19
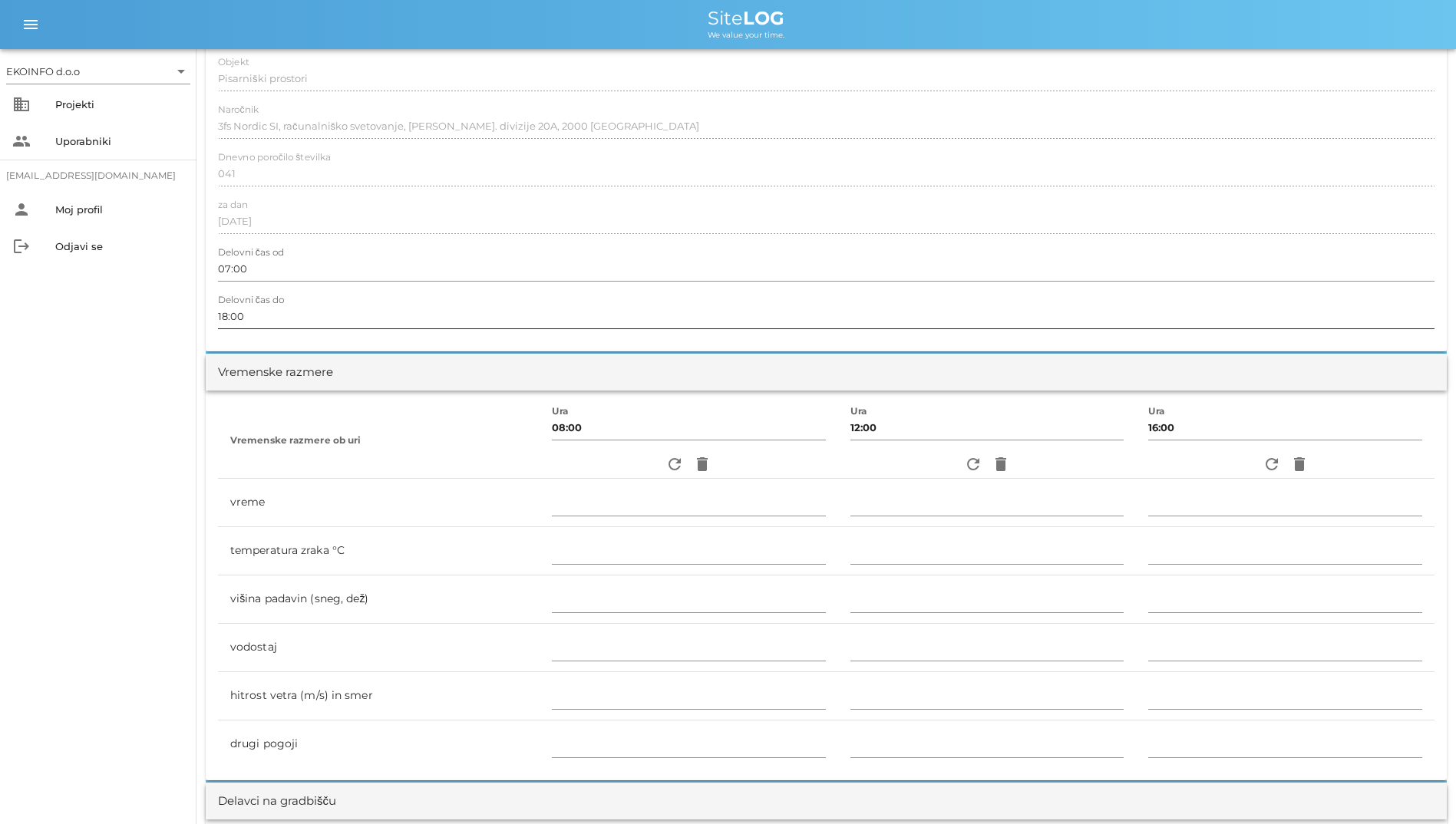
scroll to position [153, 0]
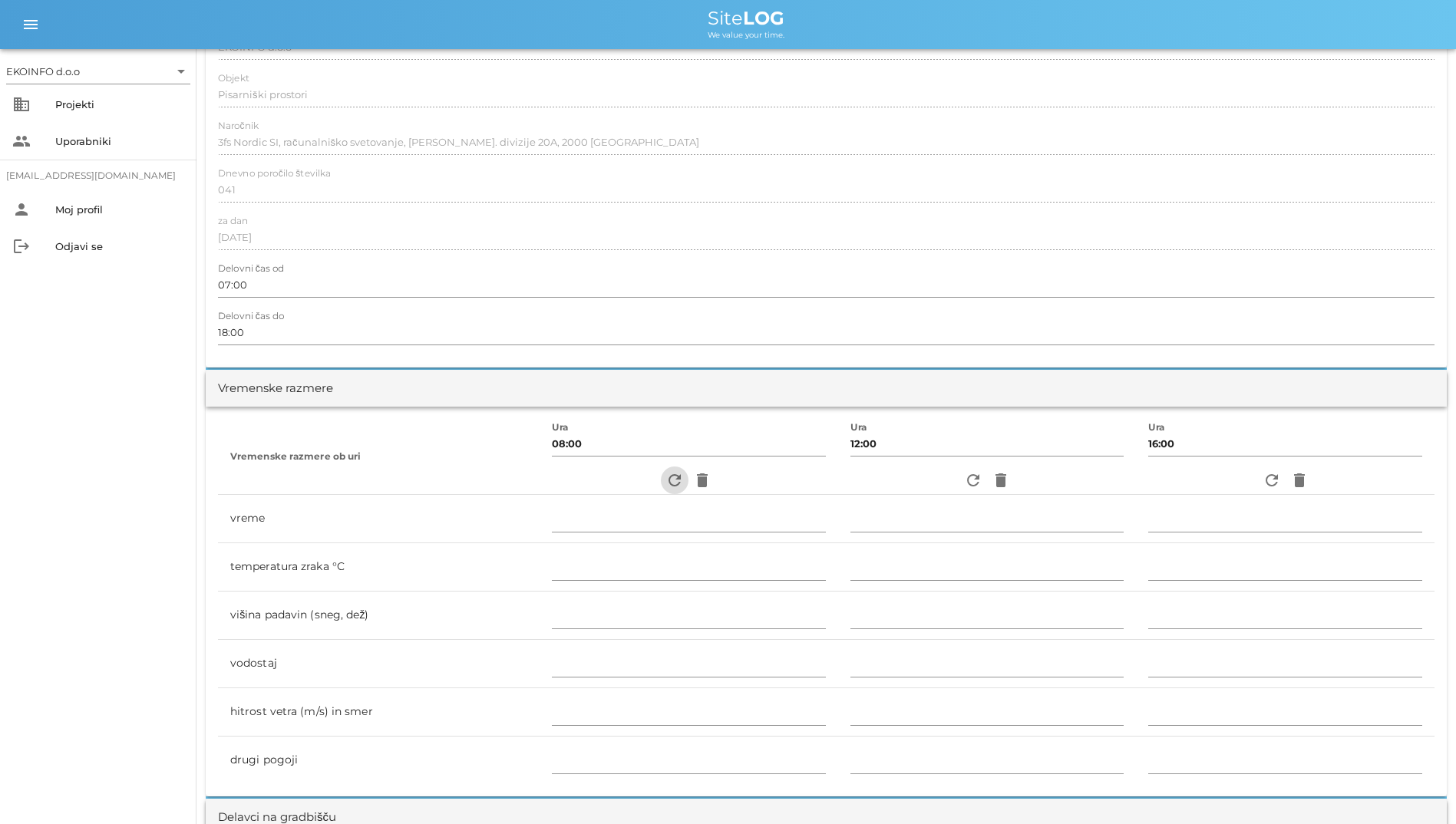
click at [665, 483] on icon "refresh" at bounding box center [675, 481] width 19 height 19
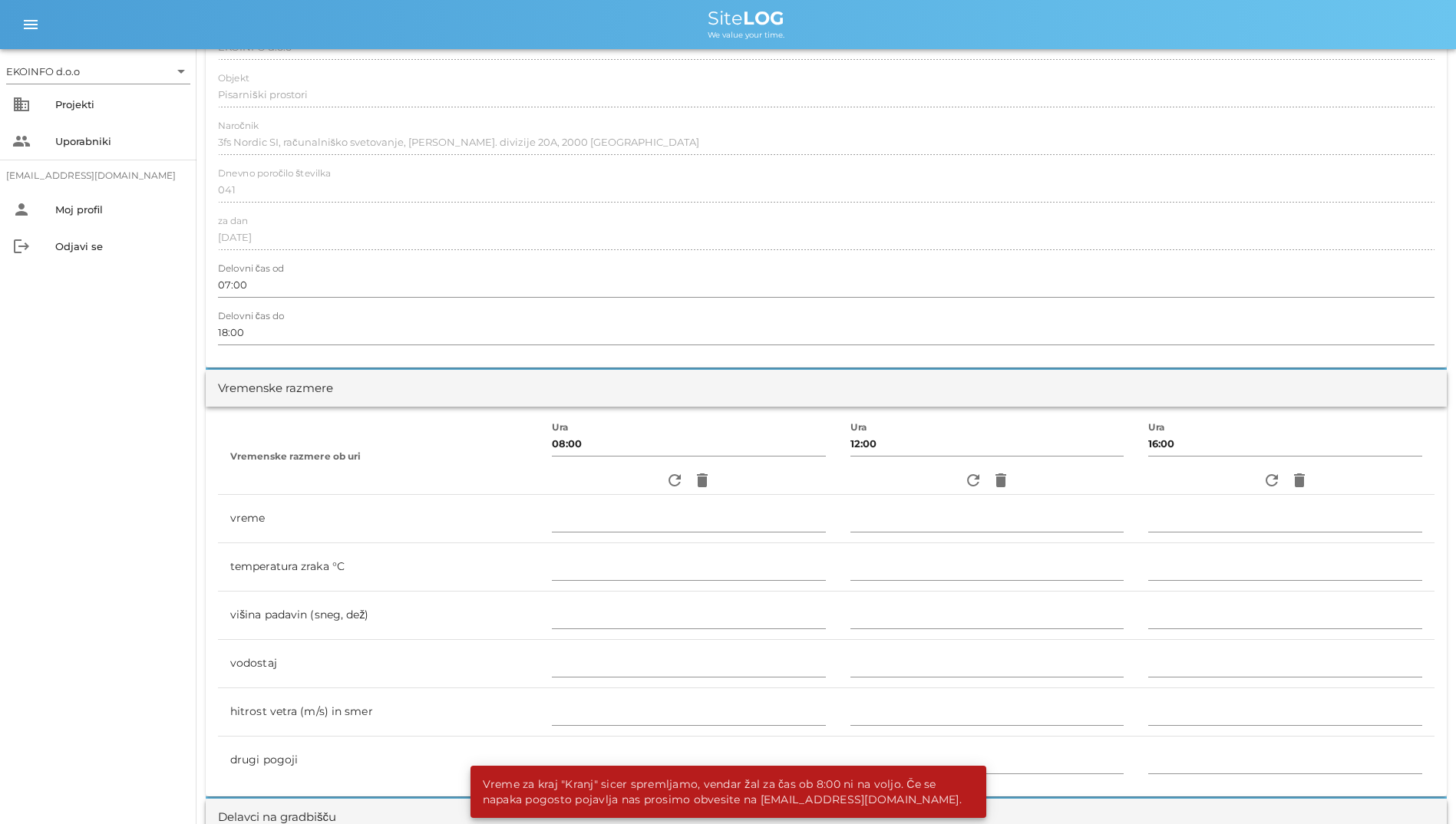
scroll to position [0, 0]
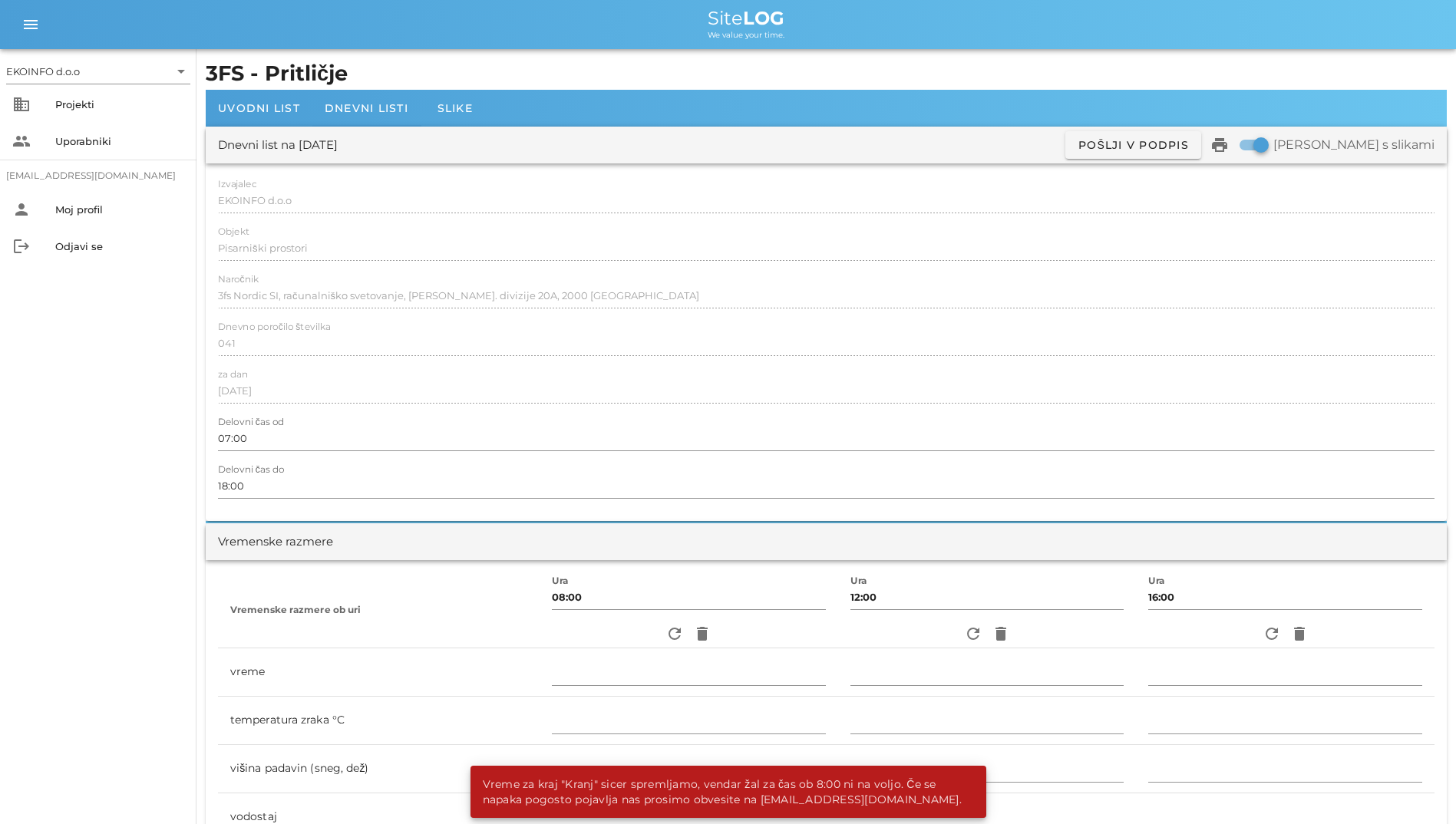
click at [357, 84] on h1 "3FS - Pritličje" at bounding box center [826, 74] width 1241 height 32
click at [366, 105] on span "Dnevni listi" at bounding box center [367, 108] width 84 height 14
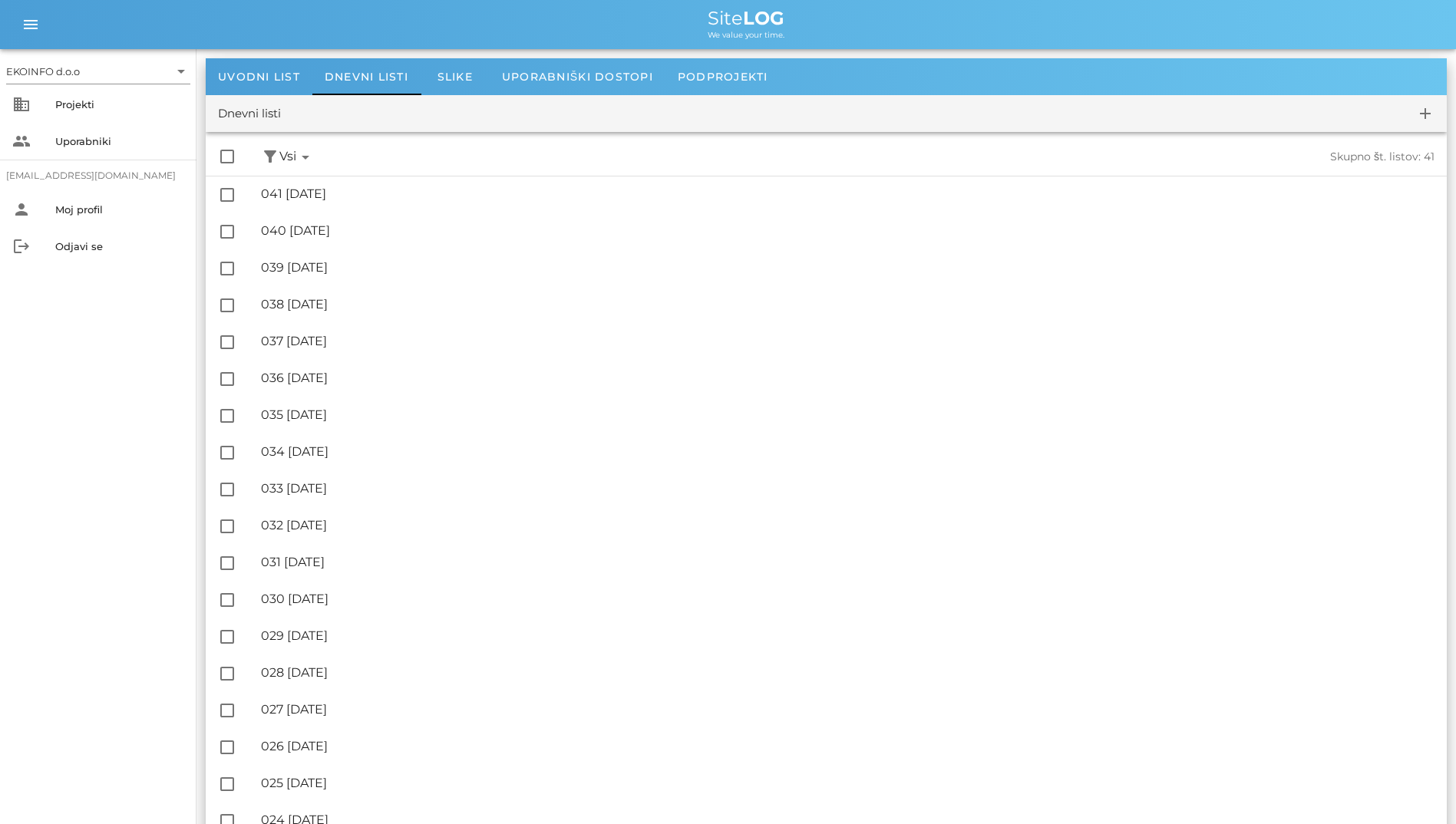
scroll to position [77, 0]
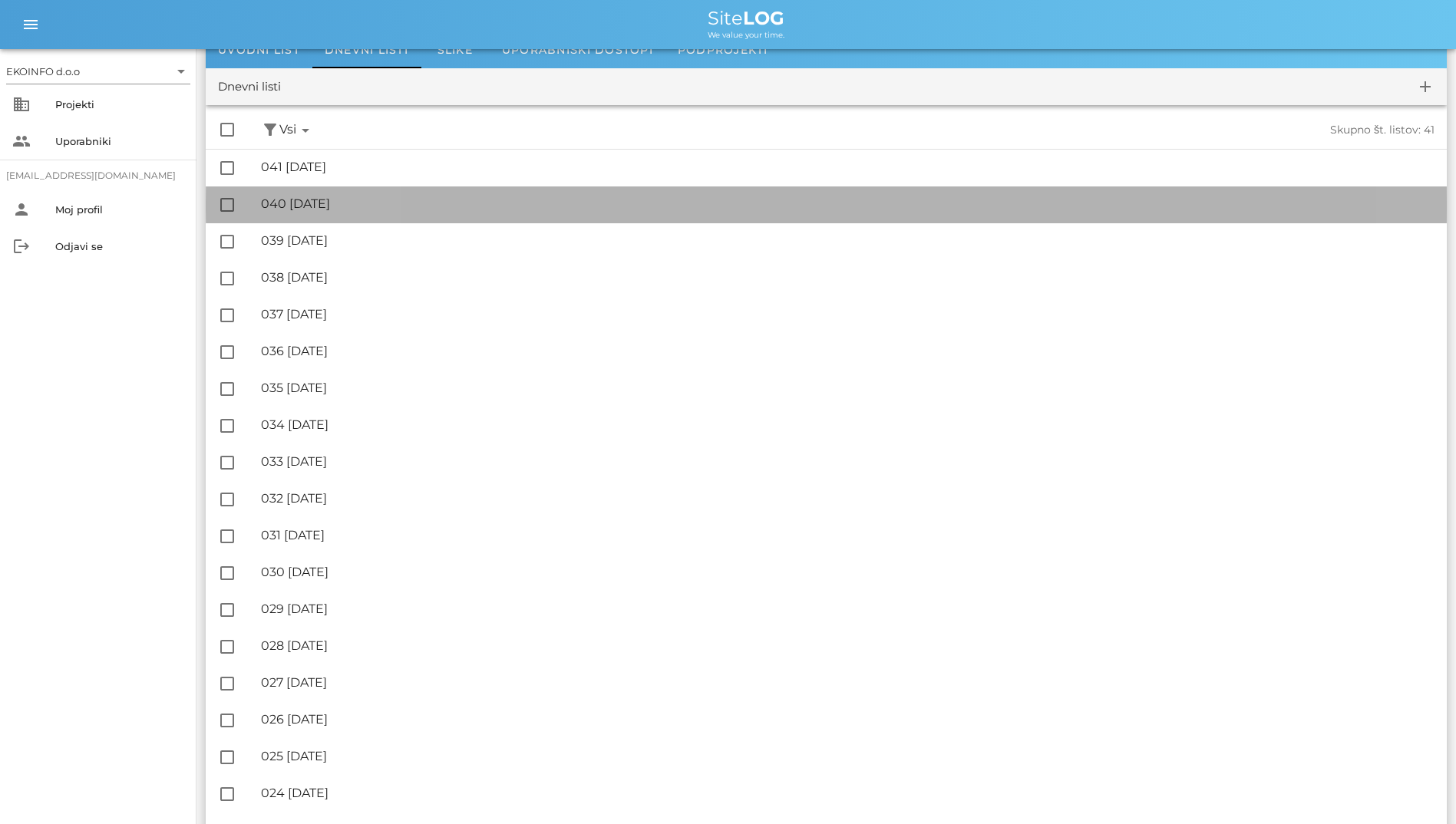
click at [401, 211] on div "🔏 040 [GEOGRAPHIC_DATA][DATE]" at bounding box center [847, 203] width 1173 height 15
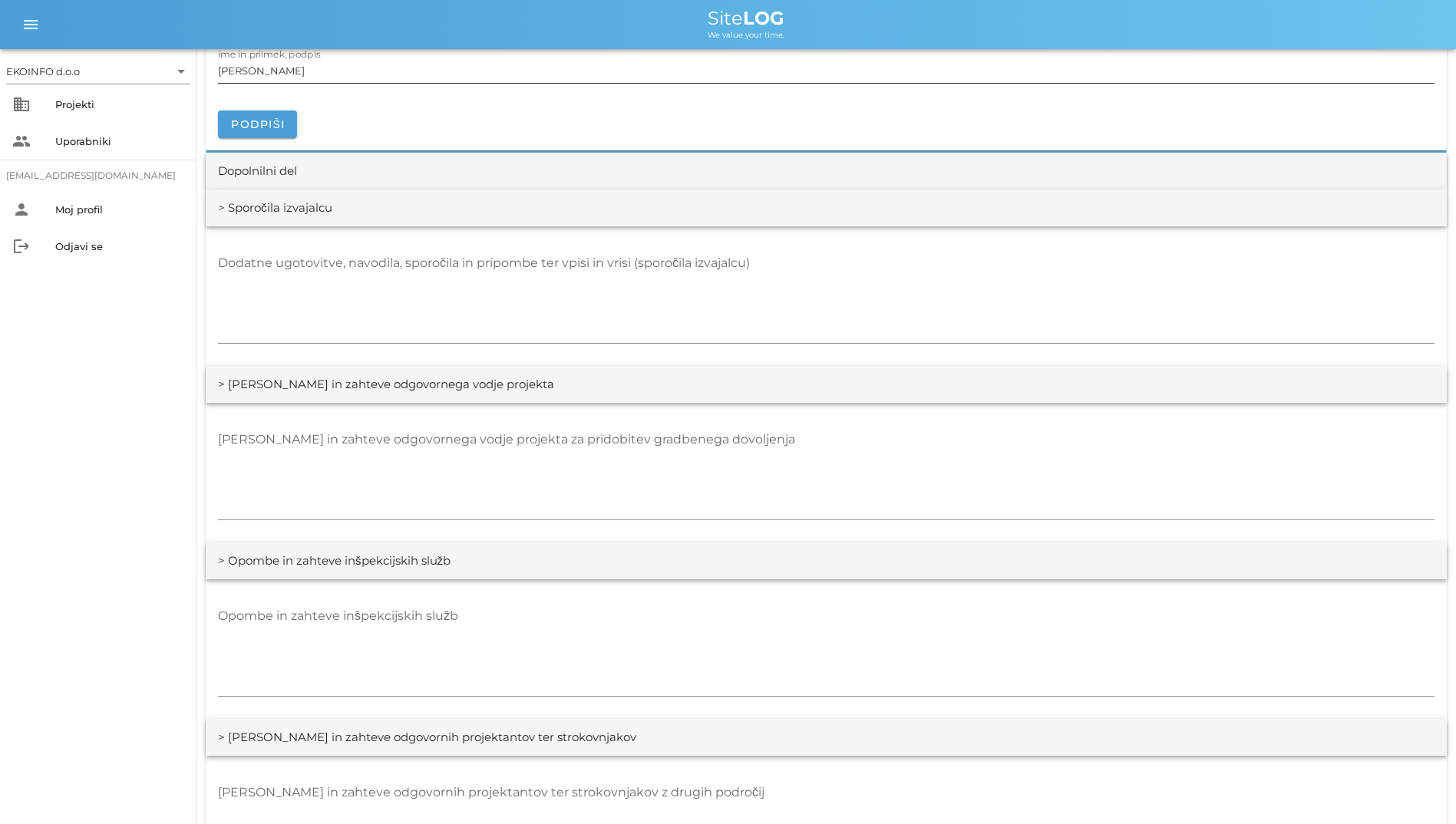
scroll to position [2148, 0]
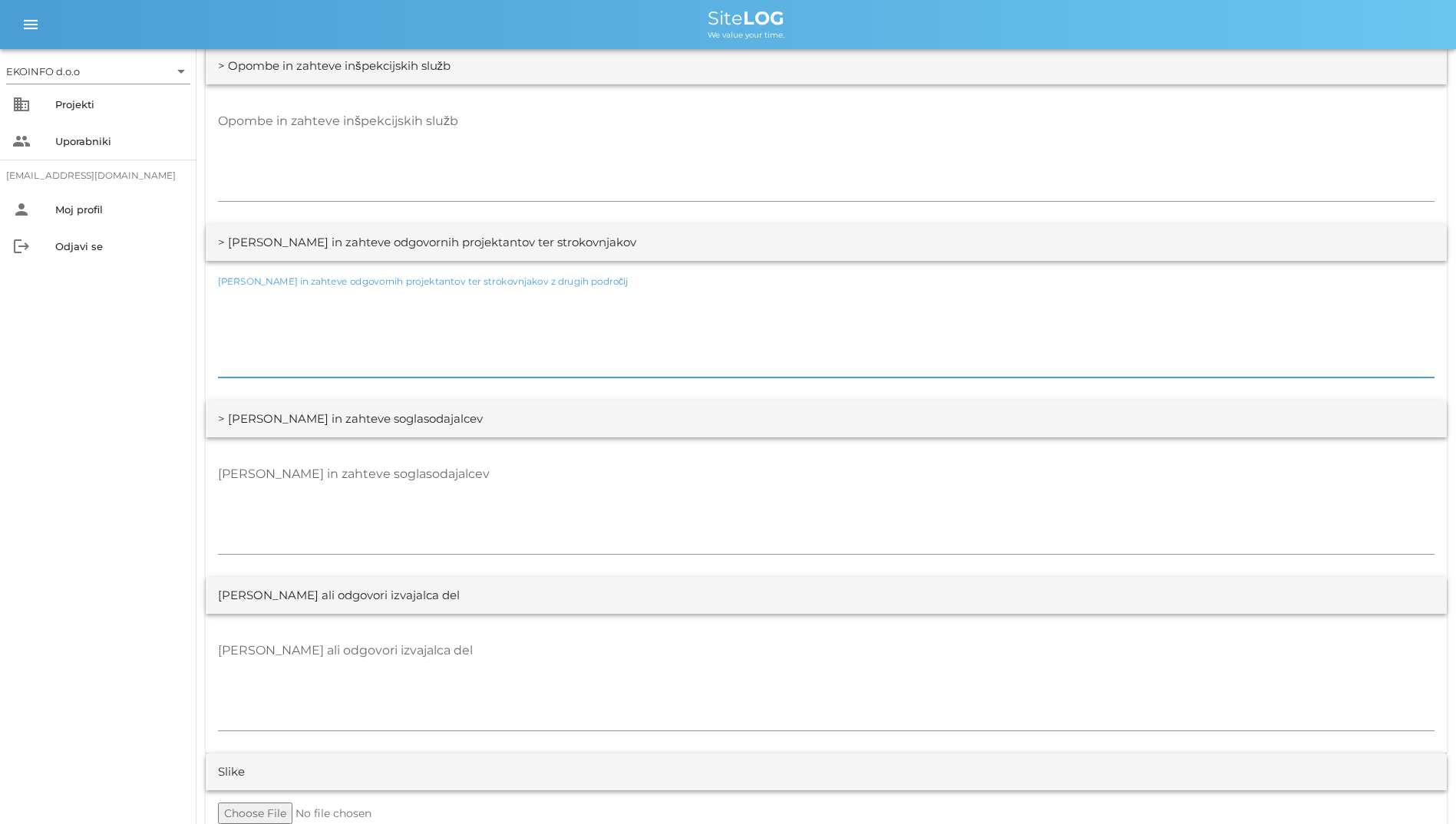
click at [405, 317] on textarea "[PERSON_NAME] in zahteve odgovornih projektantov ter strokovnjakov z drugih pod…" at bounding box center [826, 331] width 1216 height 92
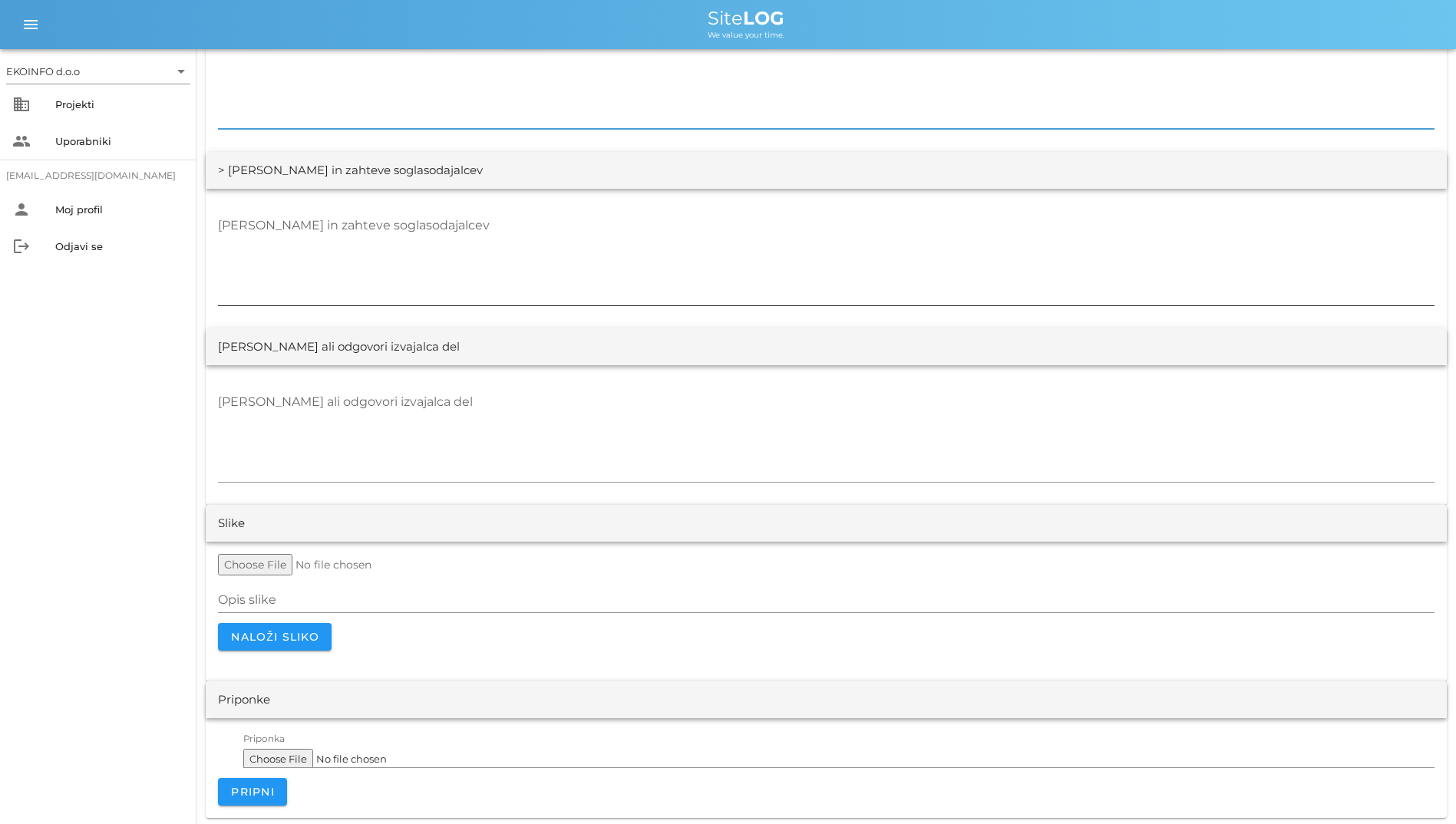
scroll to position [2707, 0]
click at [420, 273] on textarea "[PERSON_NAME] in zahteve soglasodajalcev" at bounding box center [826, 256] width 1216 height 92
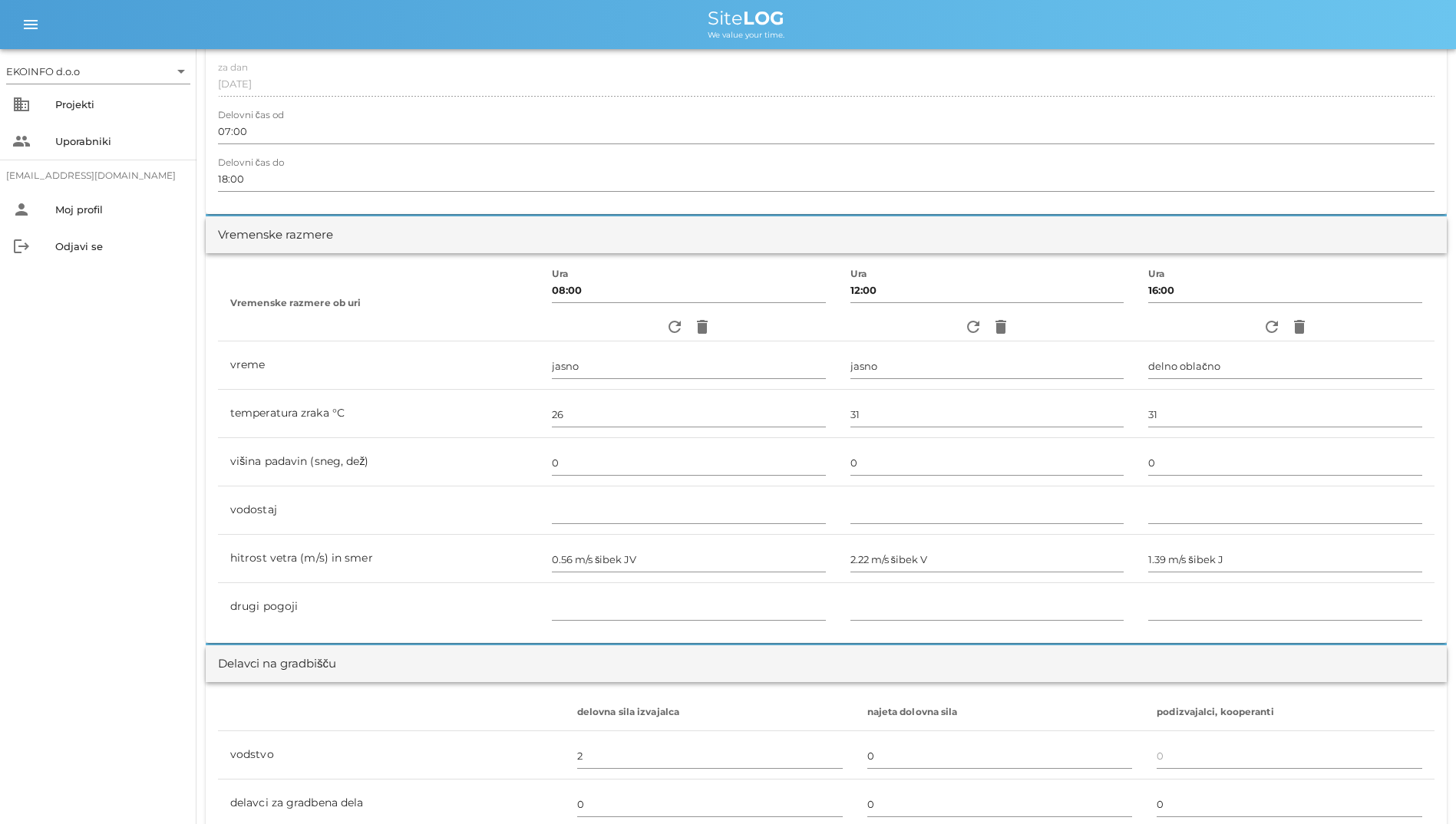
scroll to position [0, 0]
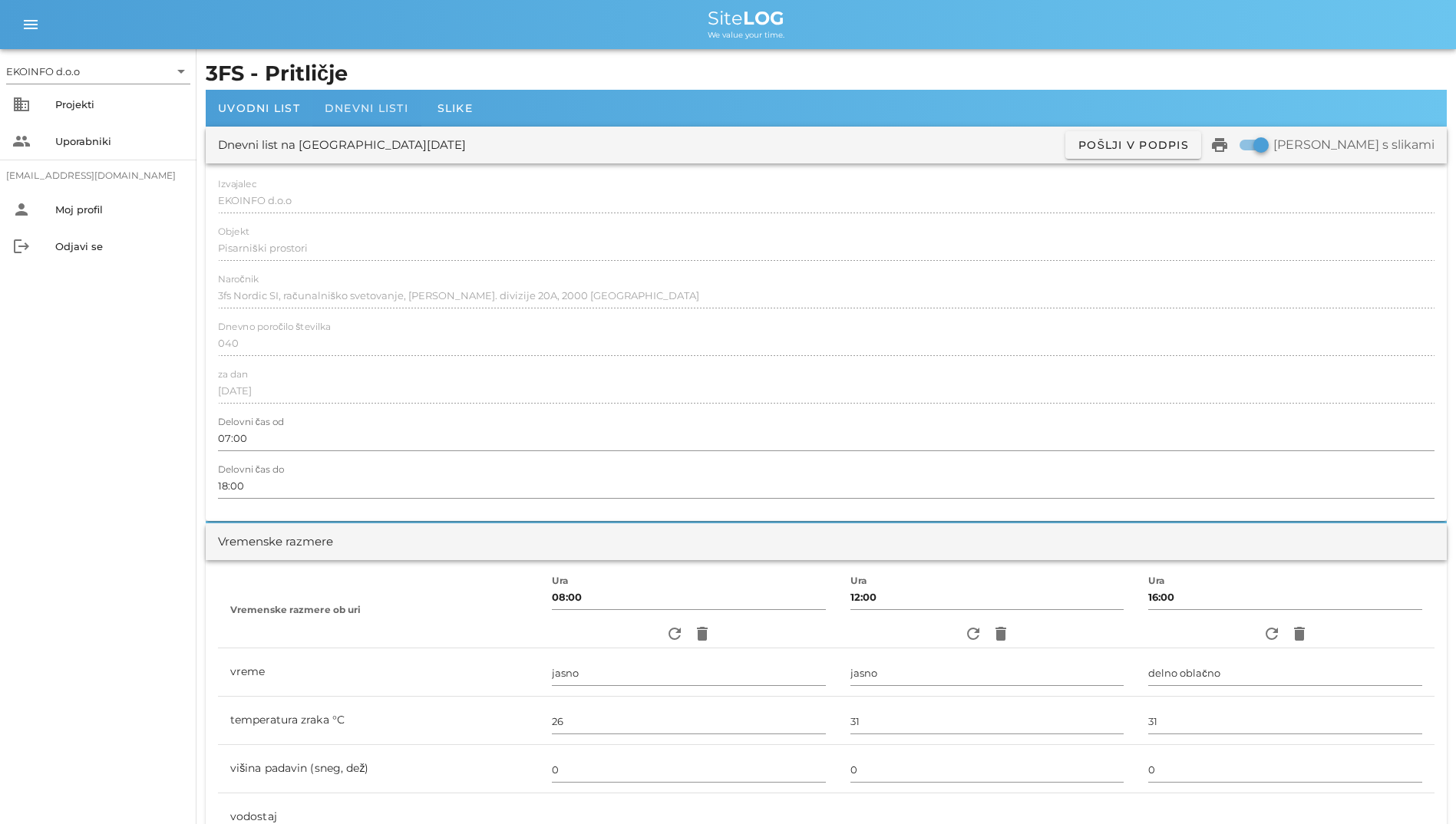
click at [395, 112] on span "Dnevni listi" at bounding box center [367, 108] width 84 height 14
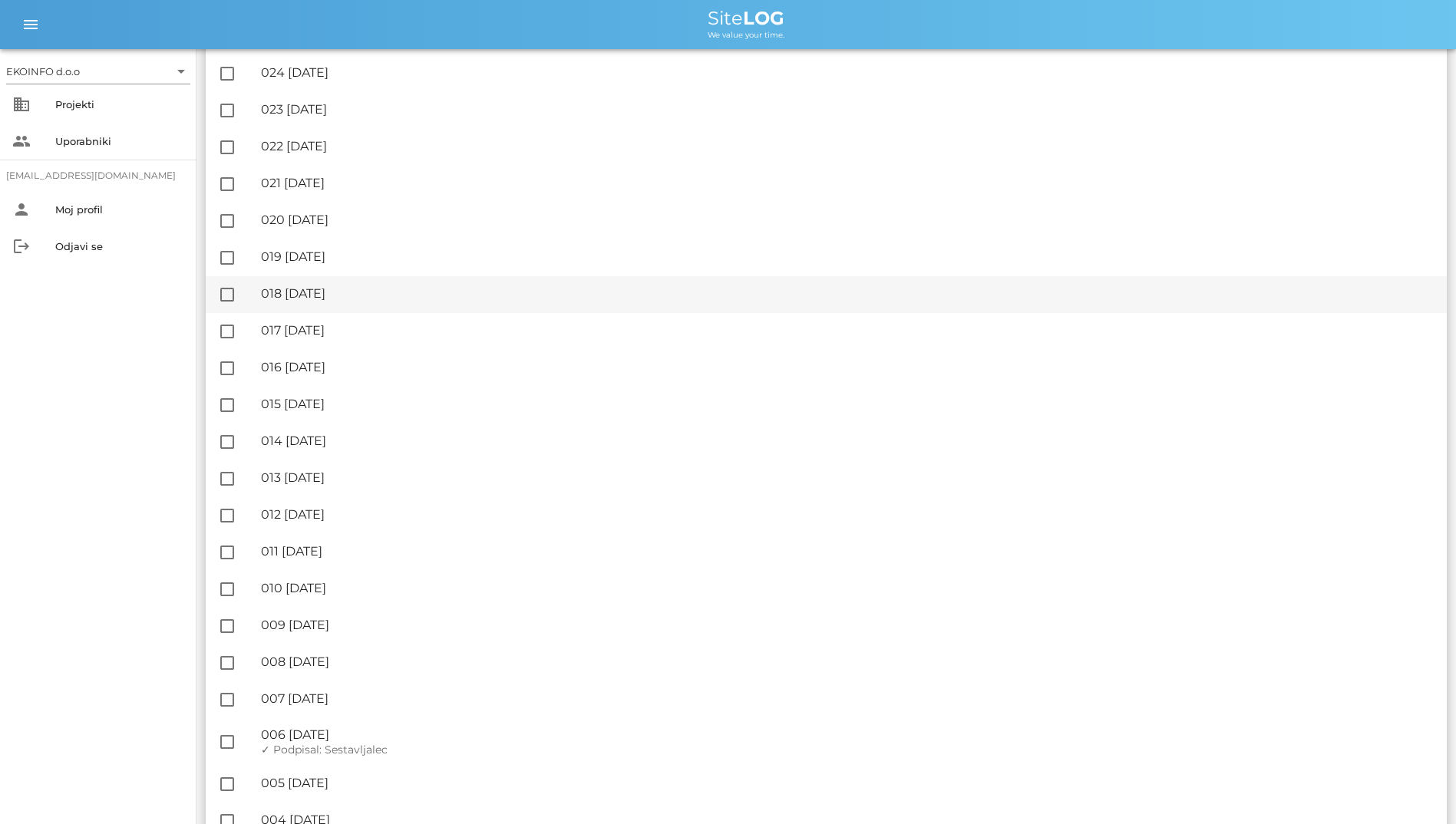
scroll to position [767, 0]
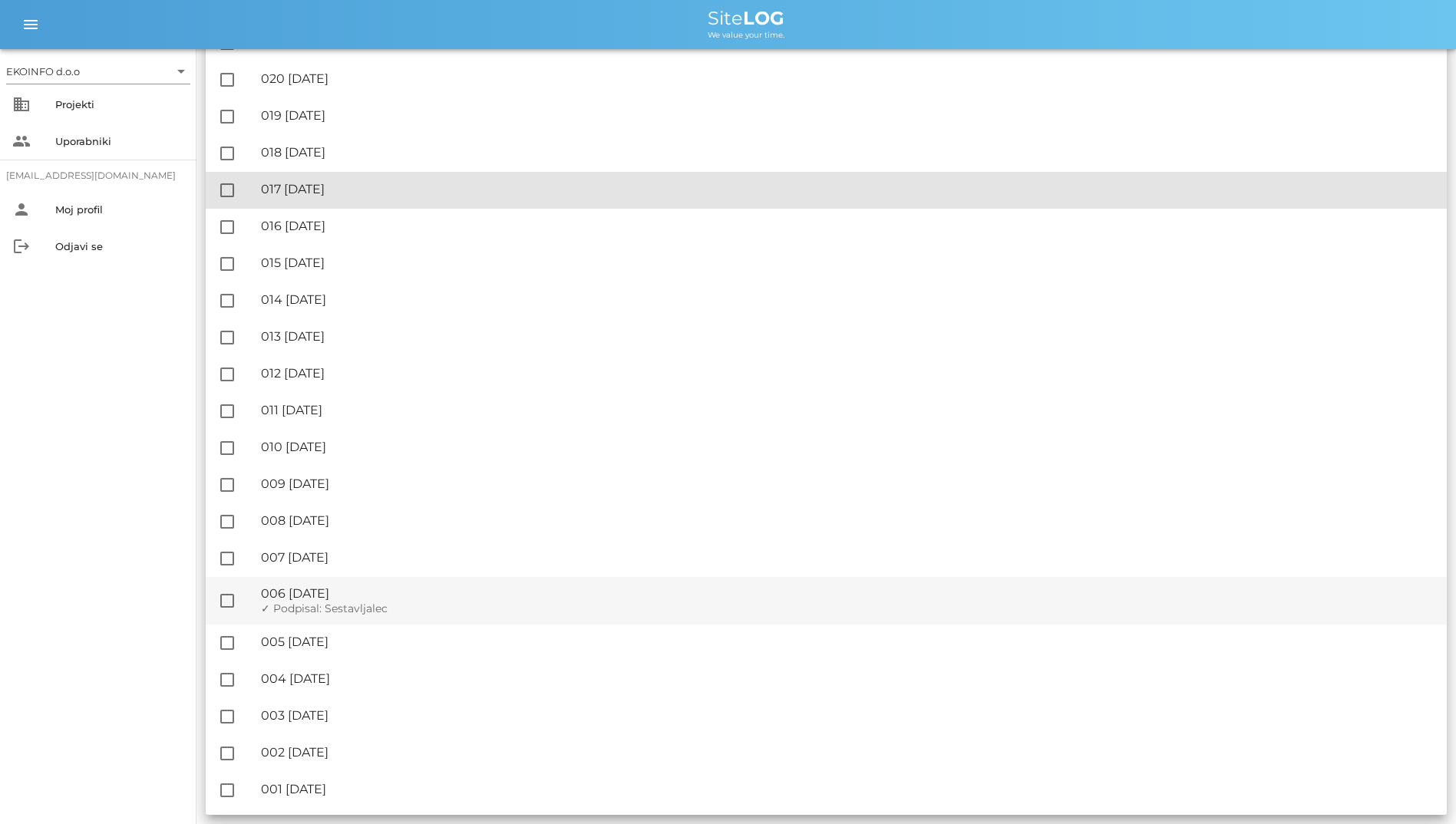
drag, startPoint x: 637, startPoint y: 348, endPoint x: 594, endPoint y: 599, distance: 254.7
click at [594, 599] on div "check_box_outline_blank filter_alt Podpisani arrow_drop_down Nepodpisani arrow_…" at bounding box center [826, 29] width 1241 height 1571
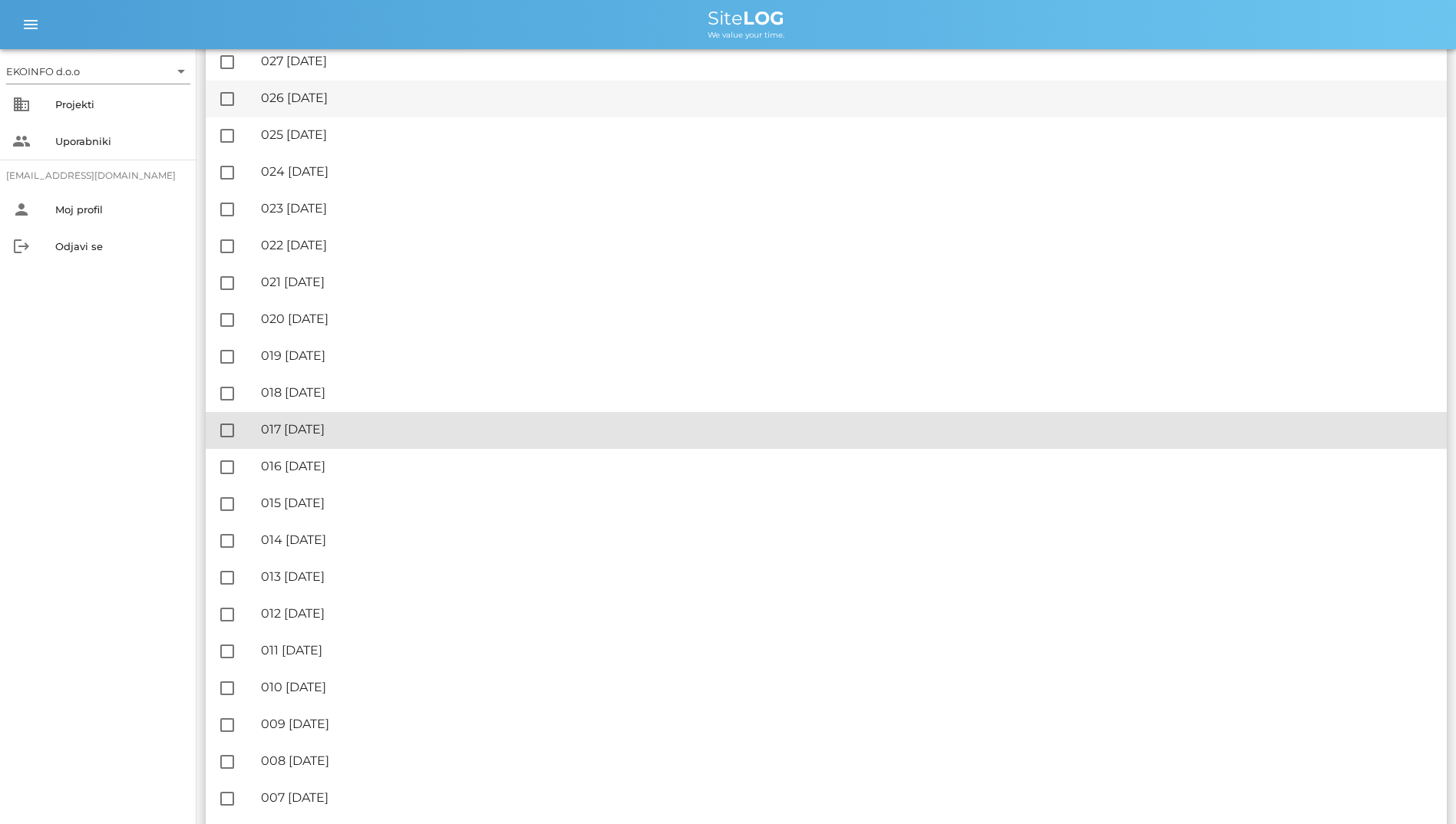
scroll to position [939, 0]
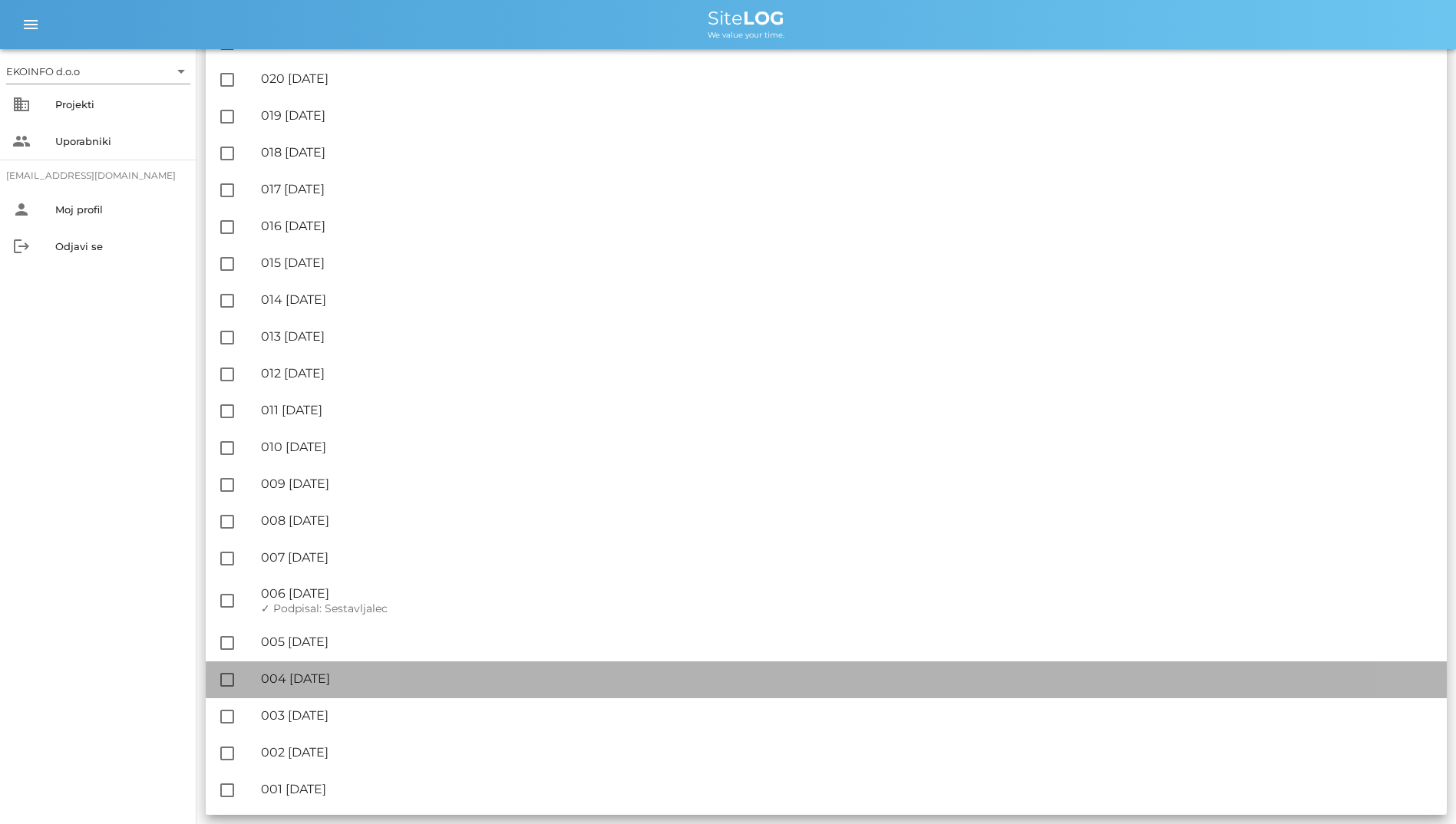
click at [490, 696] on div "🔏 004 [DATE] ✓ Podpisal: Nadzornik ✓ Podpisal: Sestavljalec ✓ Podpisal: Odgovor…" at bounding box center [847, 679] width 1173 height 35
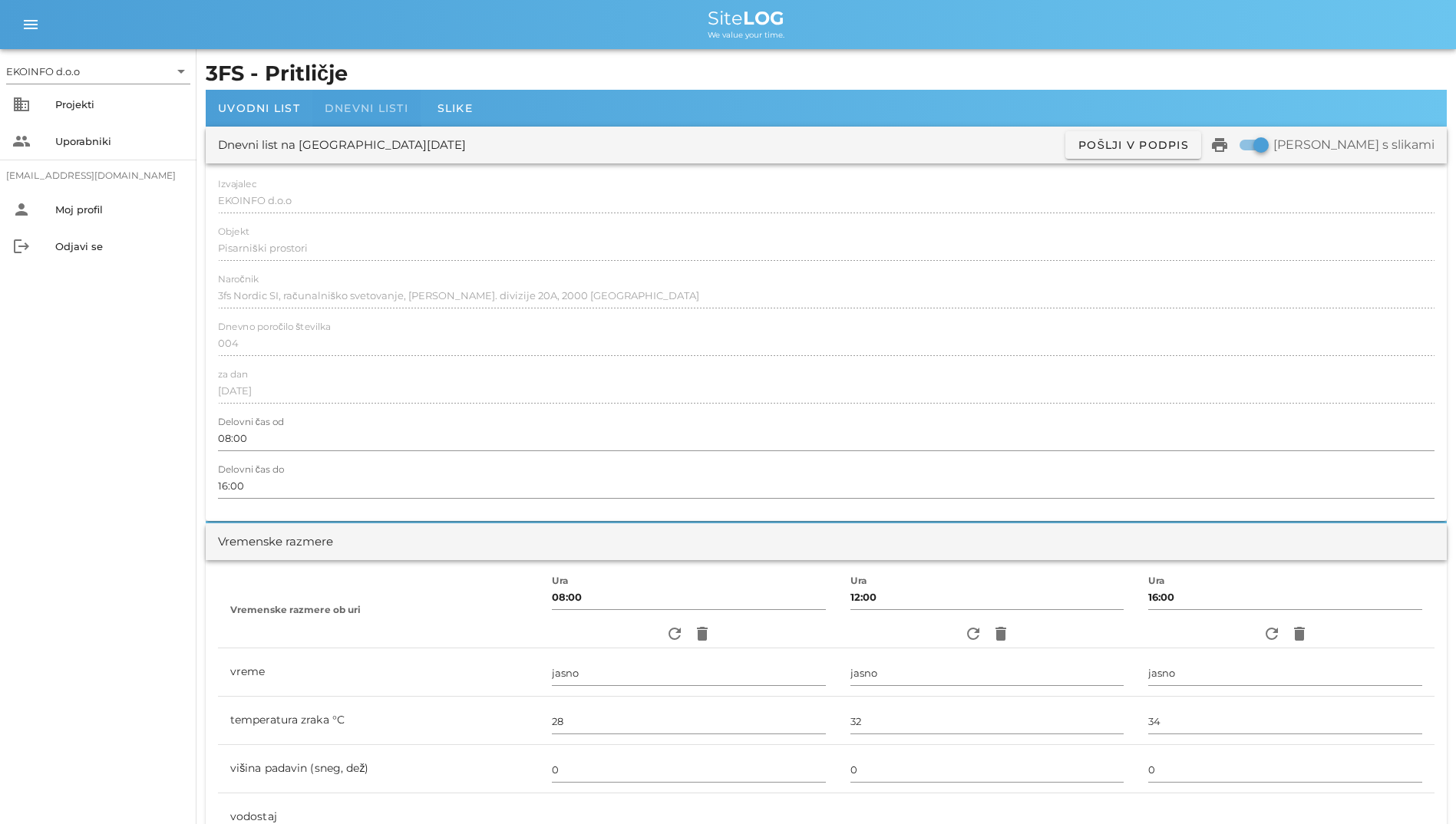
click at [418, 105] on div "Dnevni listi" at bounding box center [367, 107] width 108 height 36
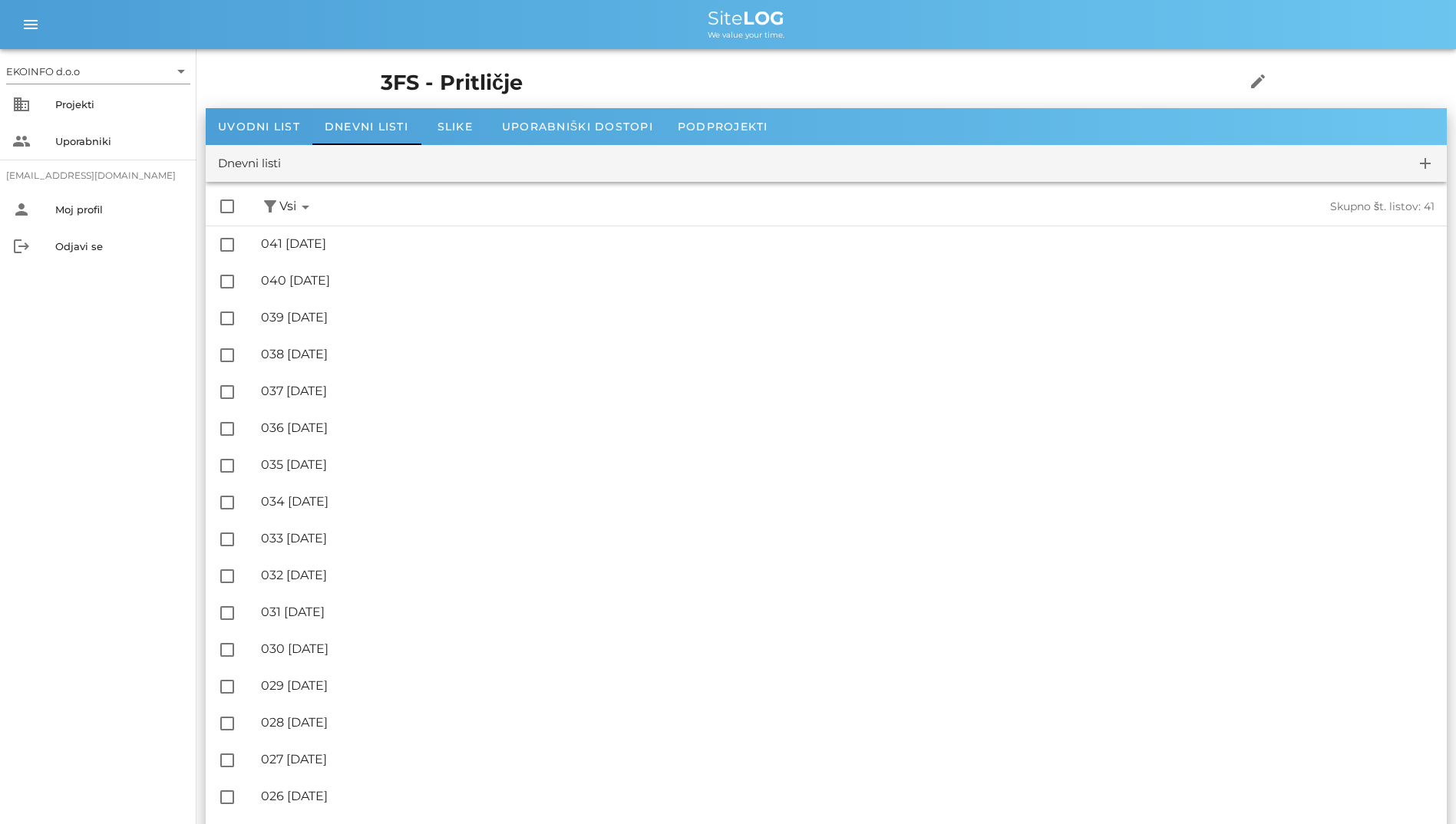
click at [597, 82] on h1 "3FS - Pritličje" at bounding box center [789, 83] width 817 height 32
drag, startPoint x: 597, startPoint y: 82, endPoint x: 555, endPoint y: 84, distance: 42.0
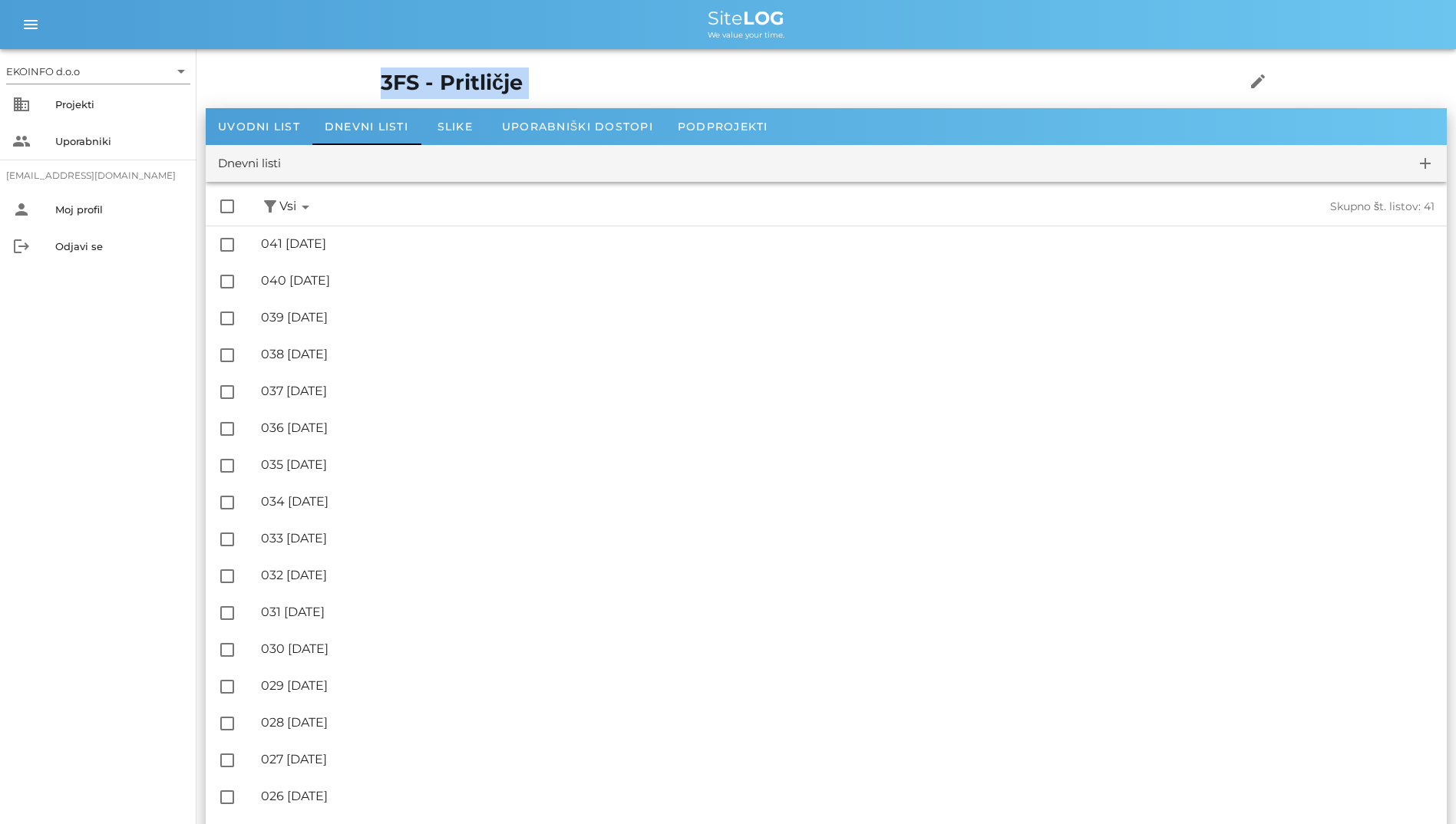
click at [555, 84] on h1 "3FS - Pritličje" at bounding box center [789, 83] width 817 height 32
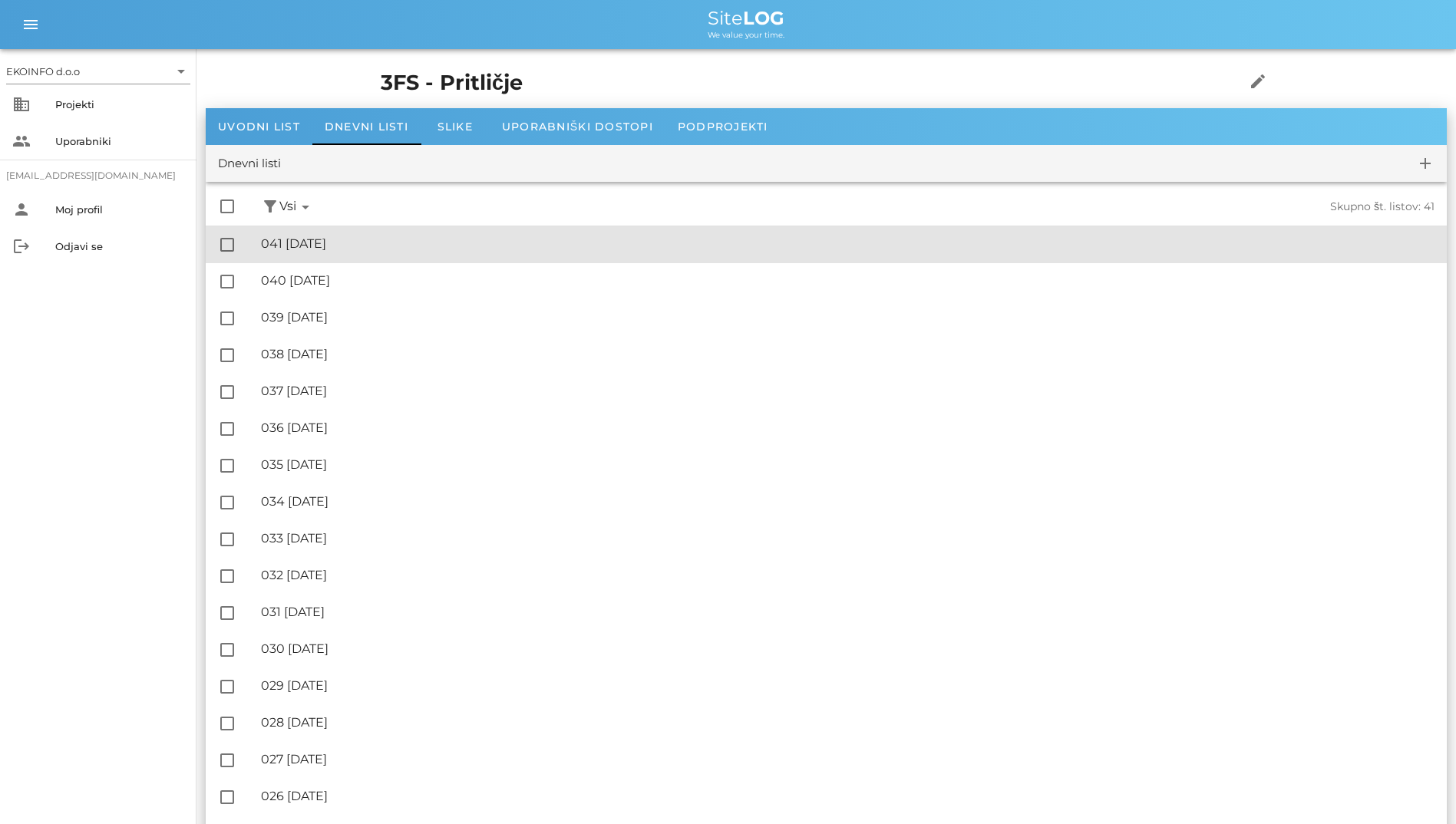
drag, startPoint x: 675, startPoint y: 170, endPoint x: 681, endPoint y: 153, distance: 18.0
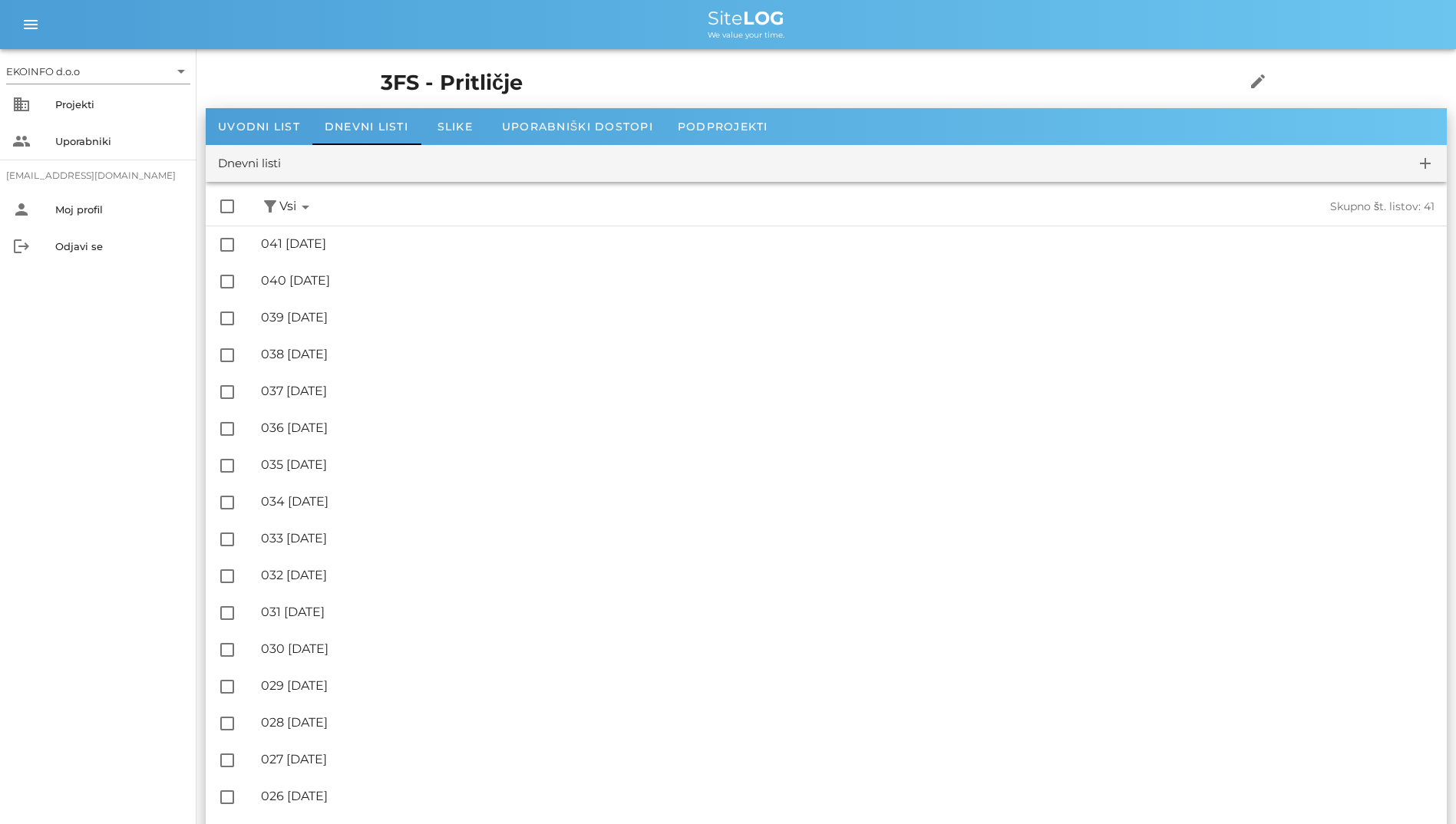
click at [780, 78] on h1 "3FS - Pritličje" at bounding box center [789, 83] width 817 height 32
drag, startPoint x: 665, startPoint y: 81, endPoint x: 288, endPoint y: 20, distance: 381.9
click at [708, 14] on span "Site LOG" at bounding box center [746, 18] width 77 height 22
click at [749, 17] on b "LOG" at bounding box center [763, 18] width 41 height 22
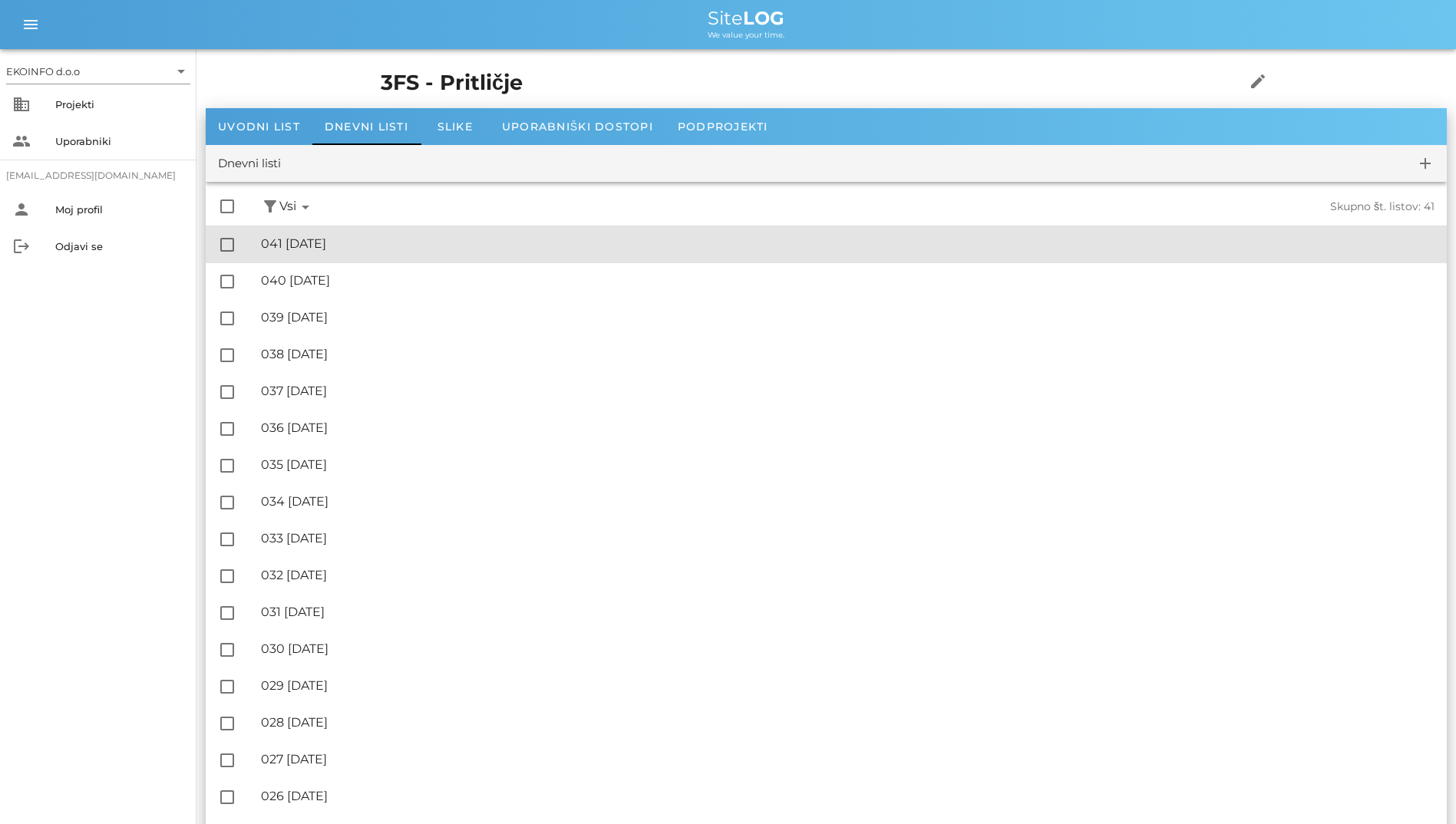
click at [423, 245] on div "🔏 041 [DATE]" at bounding box center [847, 244] width 1173 height 15
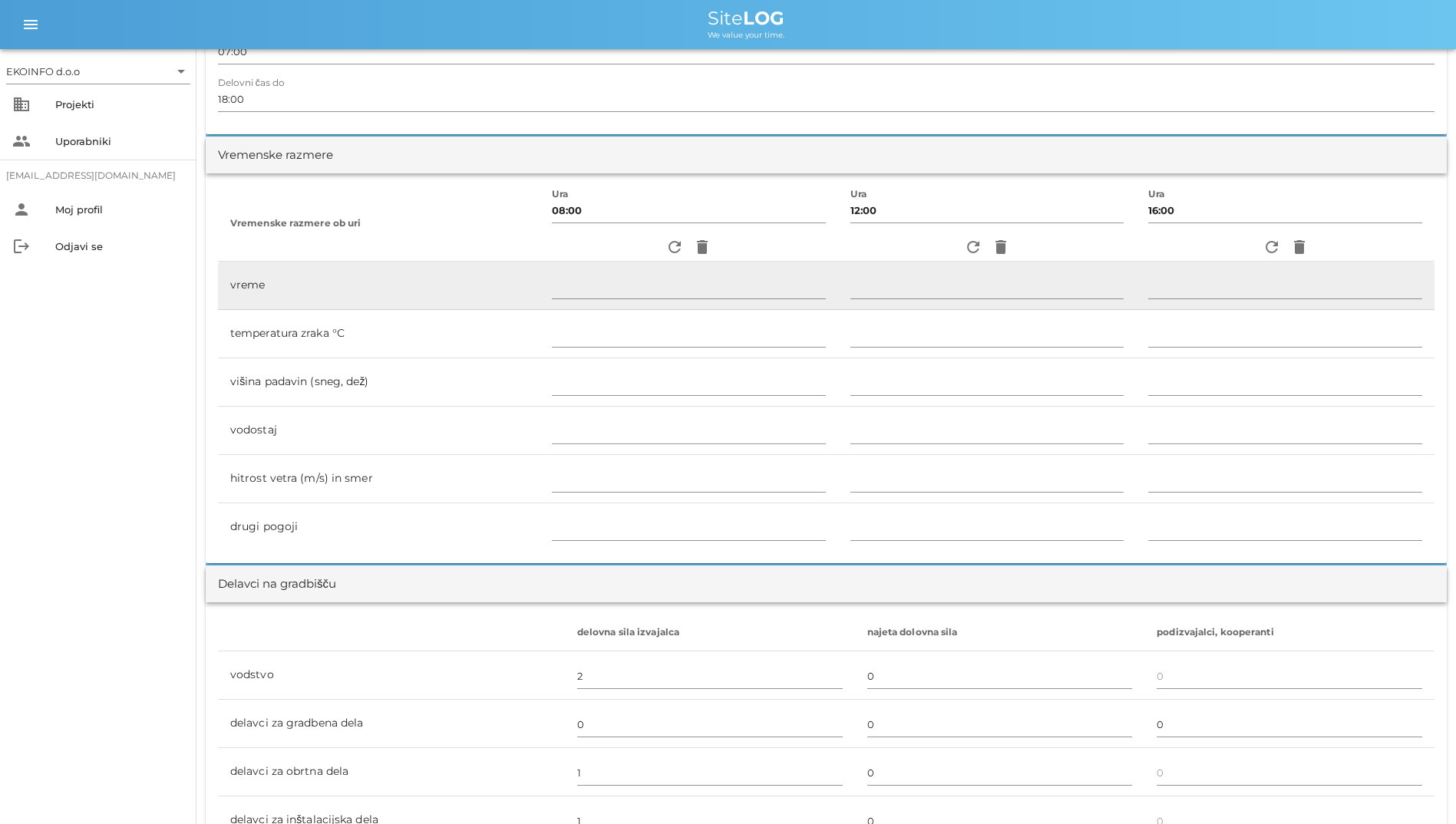
scroll to position [460, 0]
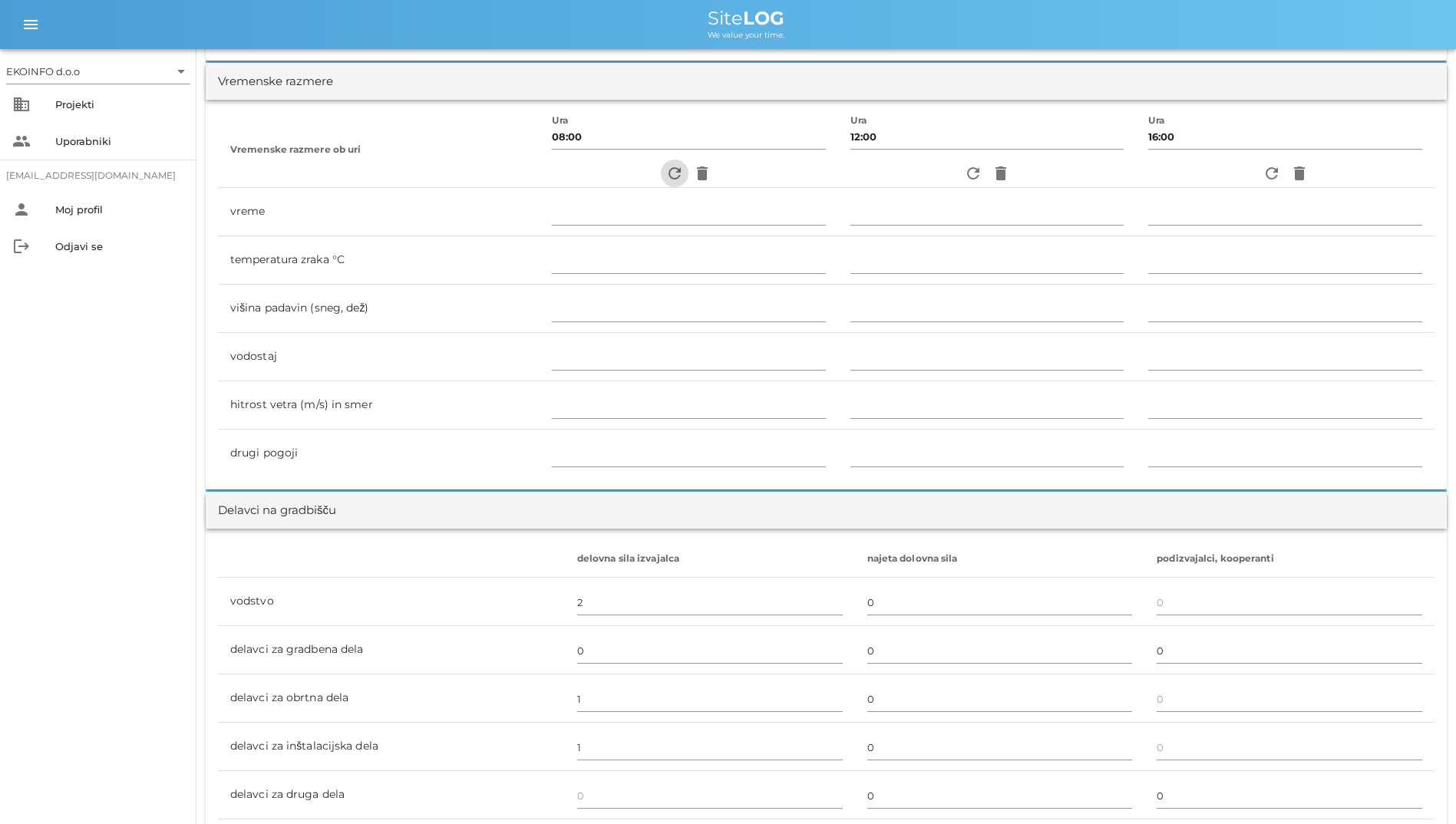
click at [672, 177] on icon "refresh" at bounding box center [675, 174] width 19 height 19
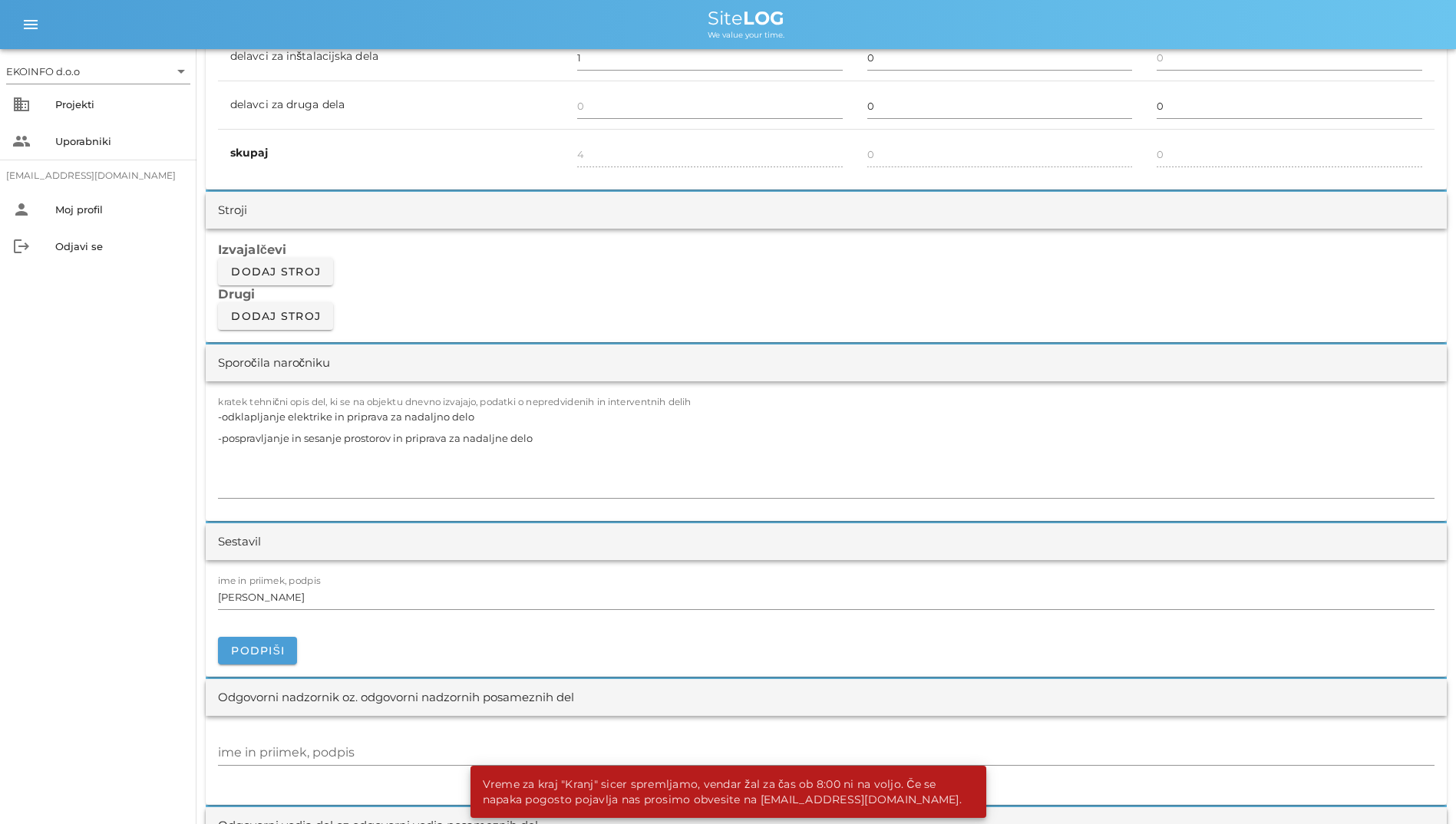
scroll to position [1151, 0]
click at [945, 766] on div "[DATE] Close Vreme za kraj "Kranj" sicer spremljamo, vendar žal za čas ob 8:00 …" at bounding box center [826, 639] width 1241 height 3464
click at [923, 787] on div "Vreme za kraj "Kranj" sicer spremljamo, vendar žal za čas ob 8:00 ni na voljo. …" at bounding box center [725, 792] width 510 height 52
drag, startPoint x: 923, startPoint y: 787, endPoint x: 900, endPoint y: 785, distance: 23.1
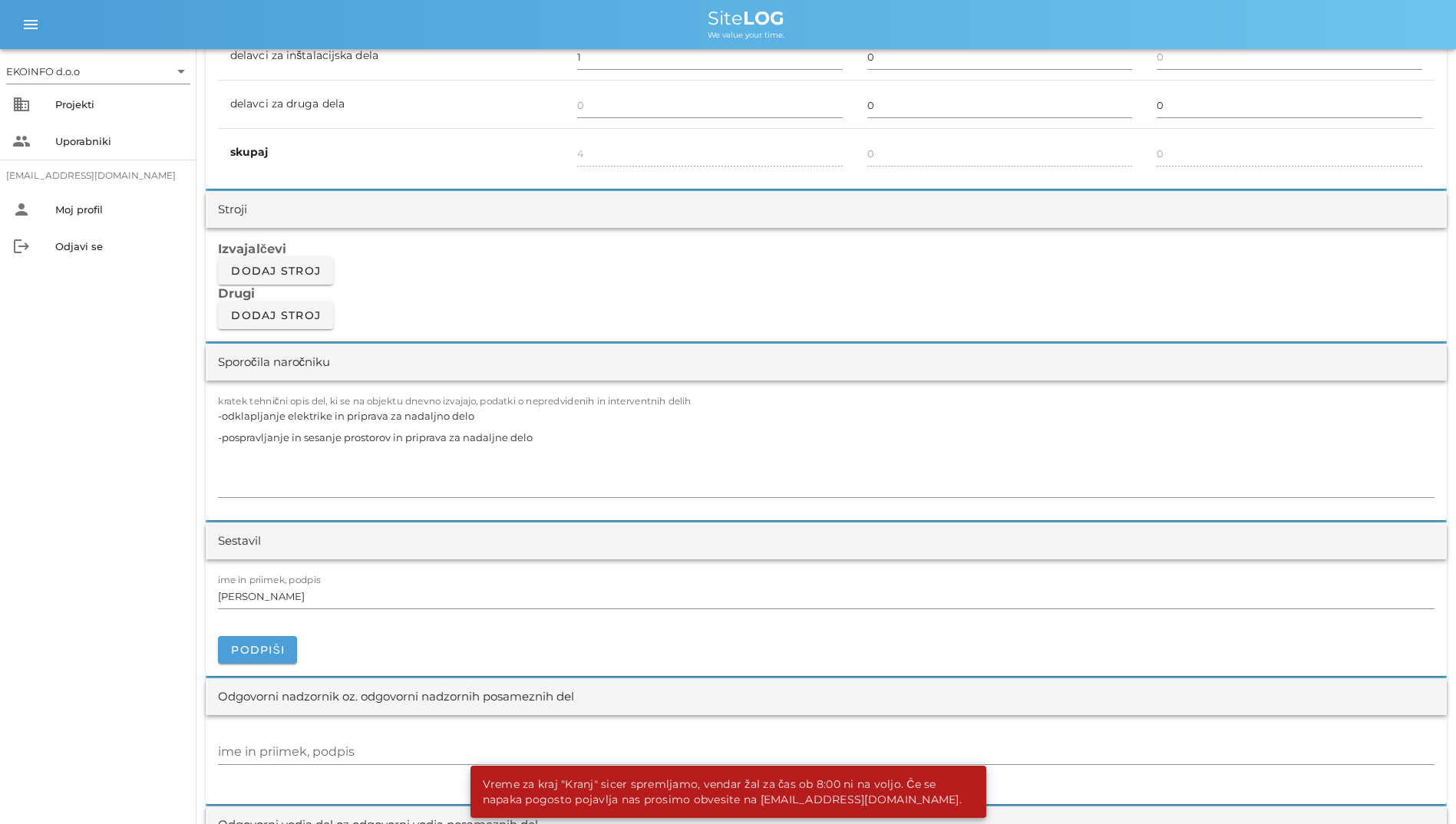
click at [900, 785] on div "Vreme za kraj "Kranj" sicer spremljamo, vendar žal za čas ob 8:00 ni na voljo. …" at bounding box center [725, 792] width 510 height 52
drag, startPoint x: 900, startPoint y: 785, endPoint x: 762, endPoint y: 762, distance: 139.9
click at [762, 762] on input "ime in priimek, podpis" at bounding box center [826, 752] width 1216 height 24
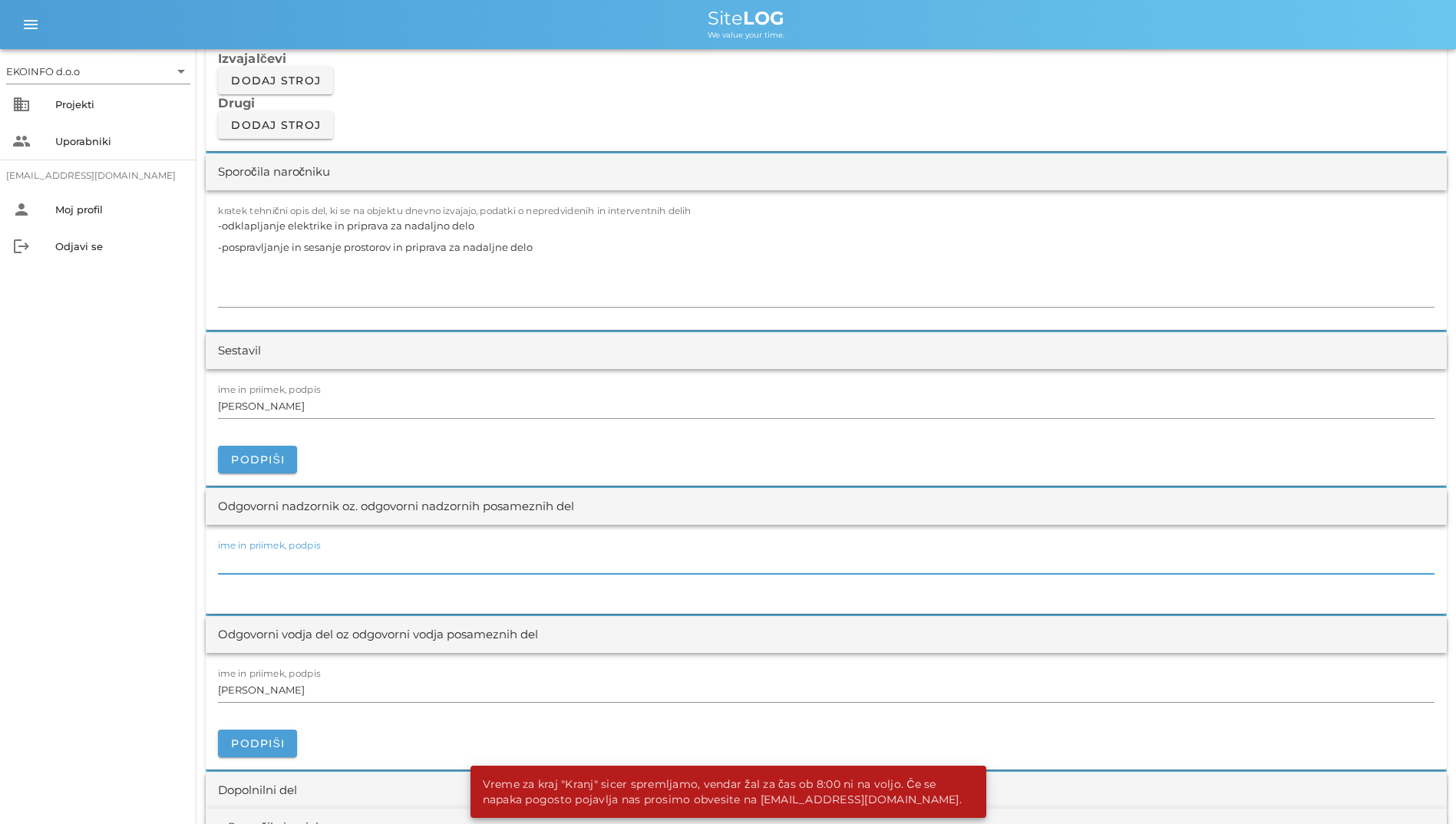
scroll to position [1534, 0]
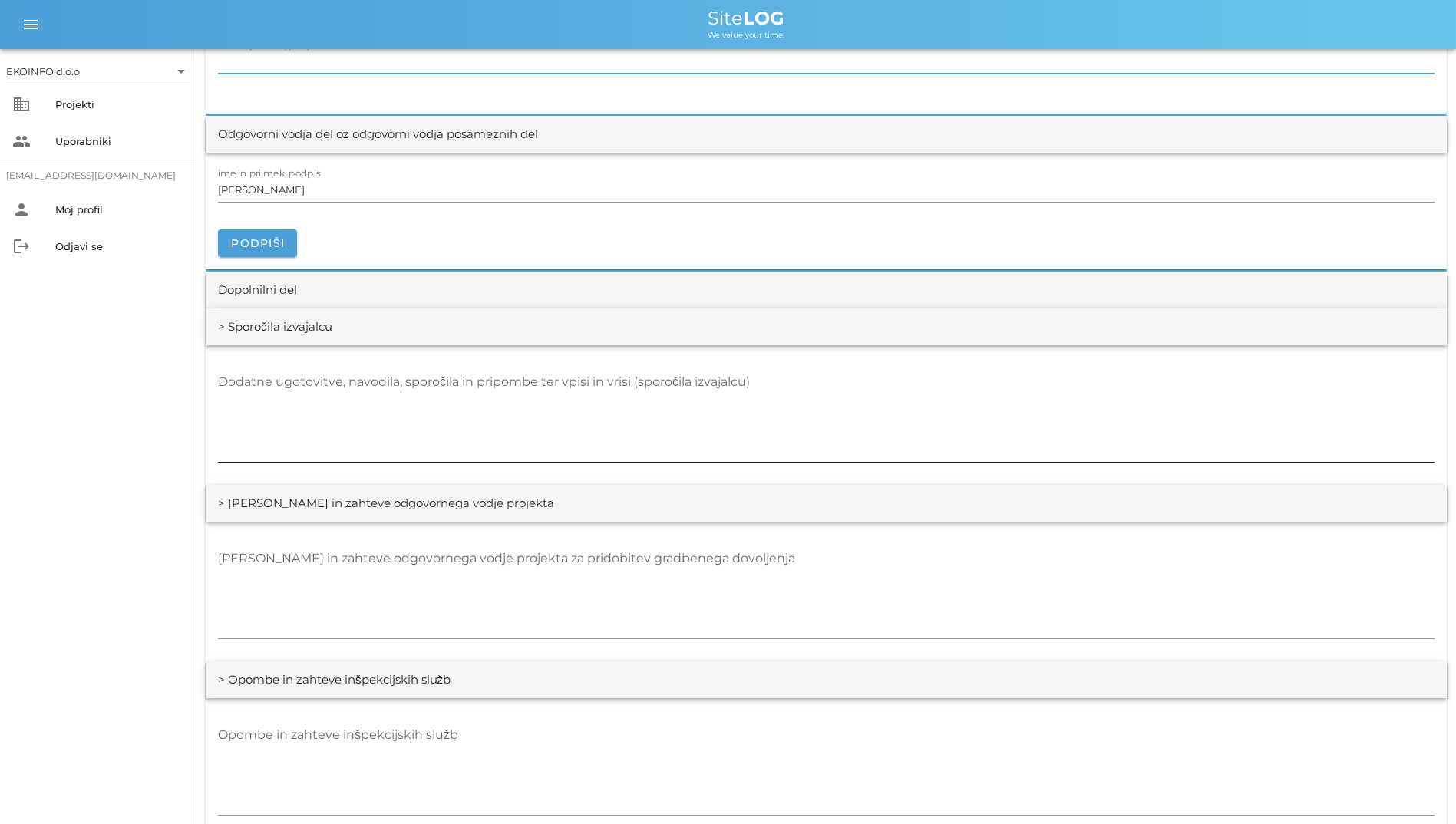
click at [571, 434] on textarea "Dodatne ugotovitve, navodila, sporočila in pripombe ter vpisi in vrisi (sporoči…" at bounding box center [826, 415] width 1216 height 92
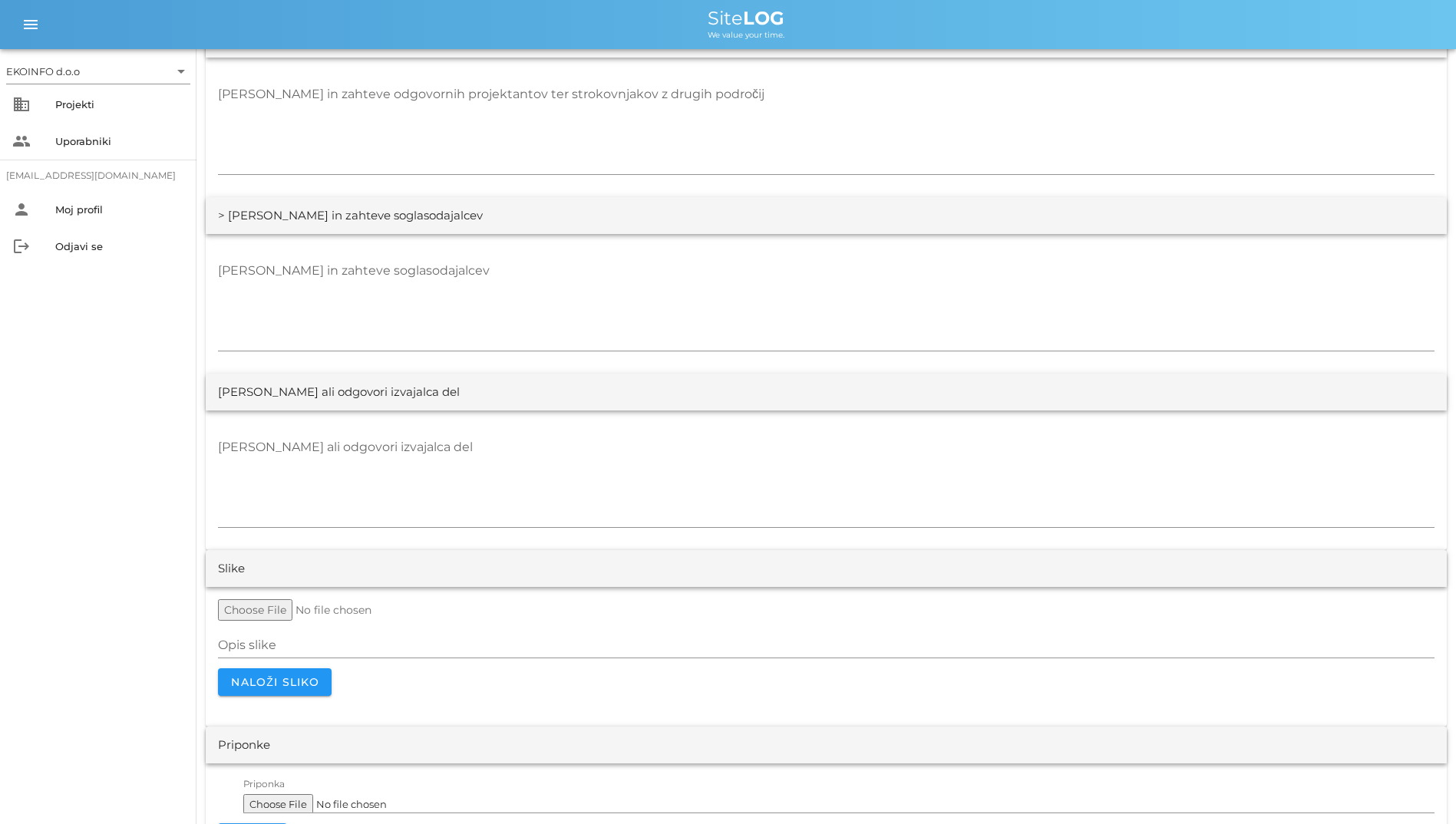
scroll to position [2707, 0]
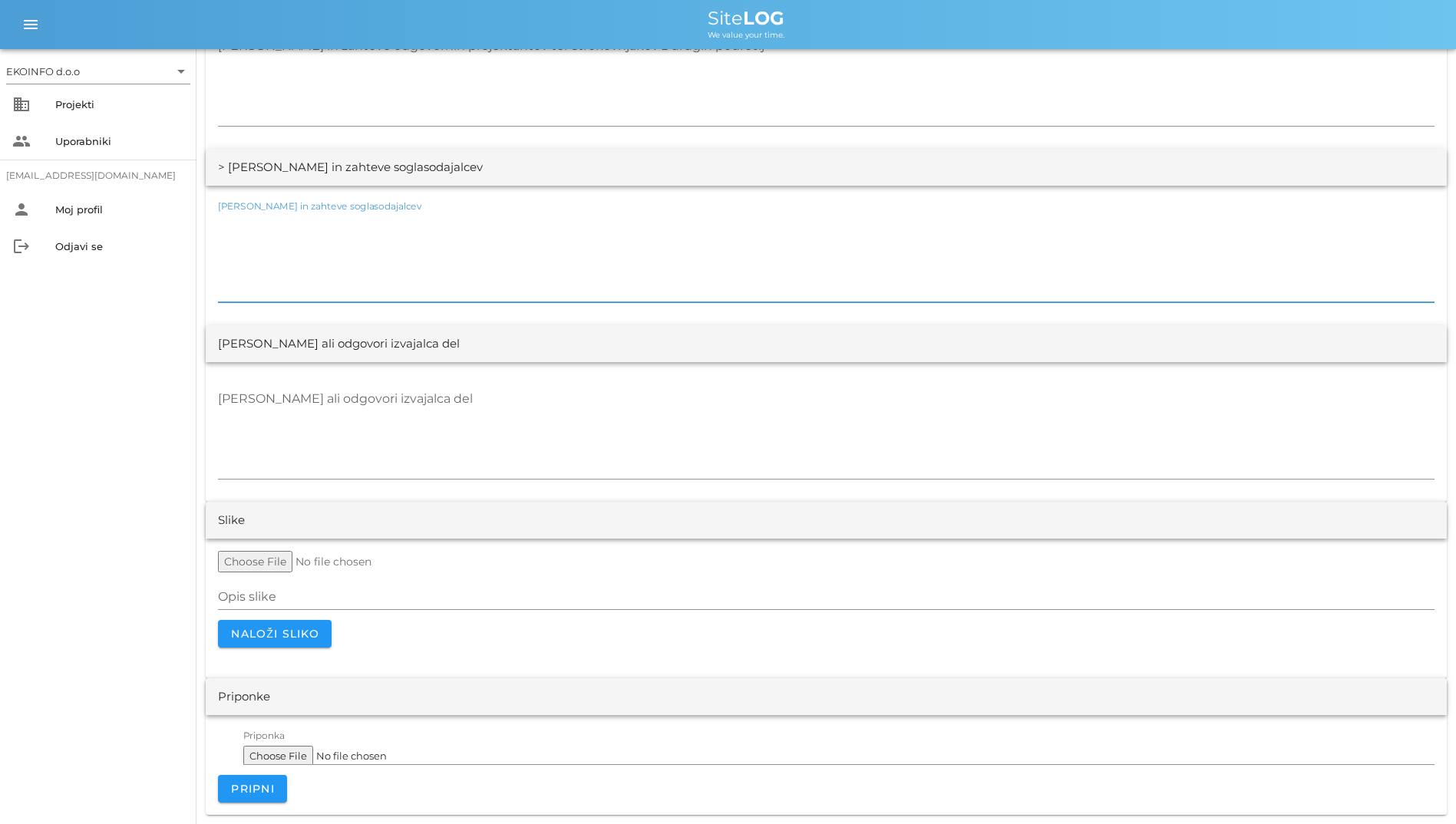
click at [689, 252] on textarea "[PERSON_NAME] in zahteve soglasodajalcev" at bounding box center [826, 256] width 1216 height 92
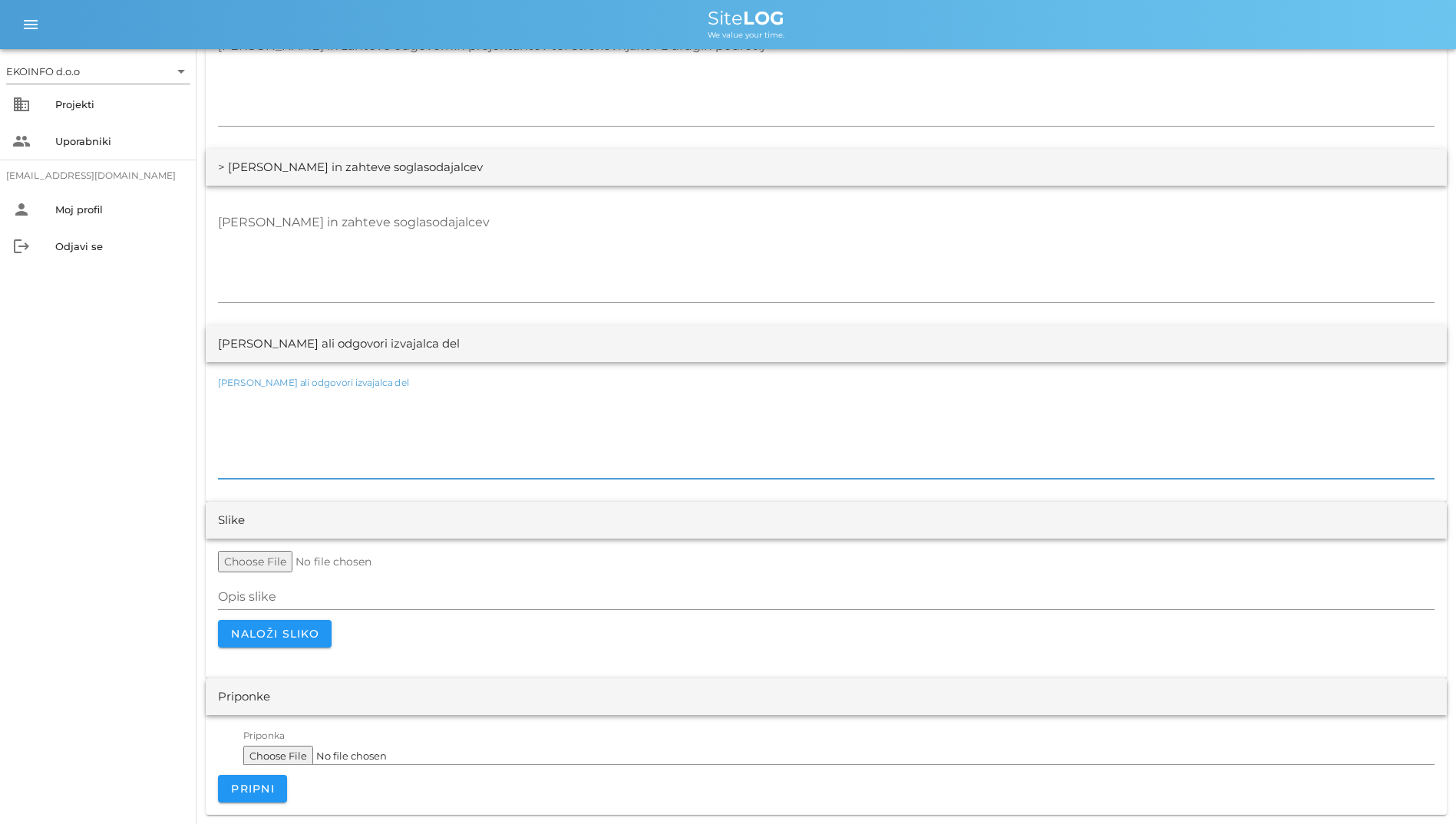
click at [671, 410] on textarea "[PERSON_NAME] ali odgovori izvajalca del" at bounding box center [826, 432] width 1216 height 92
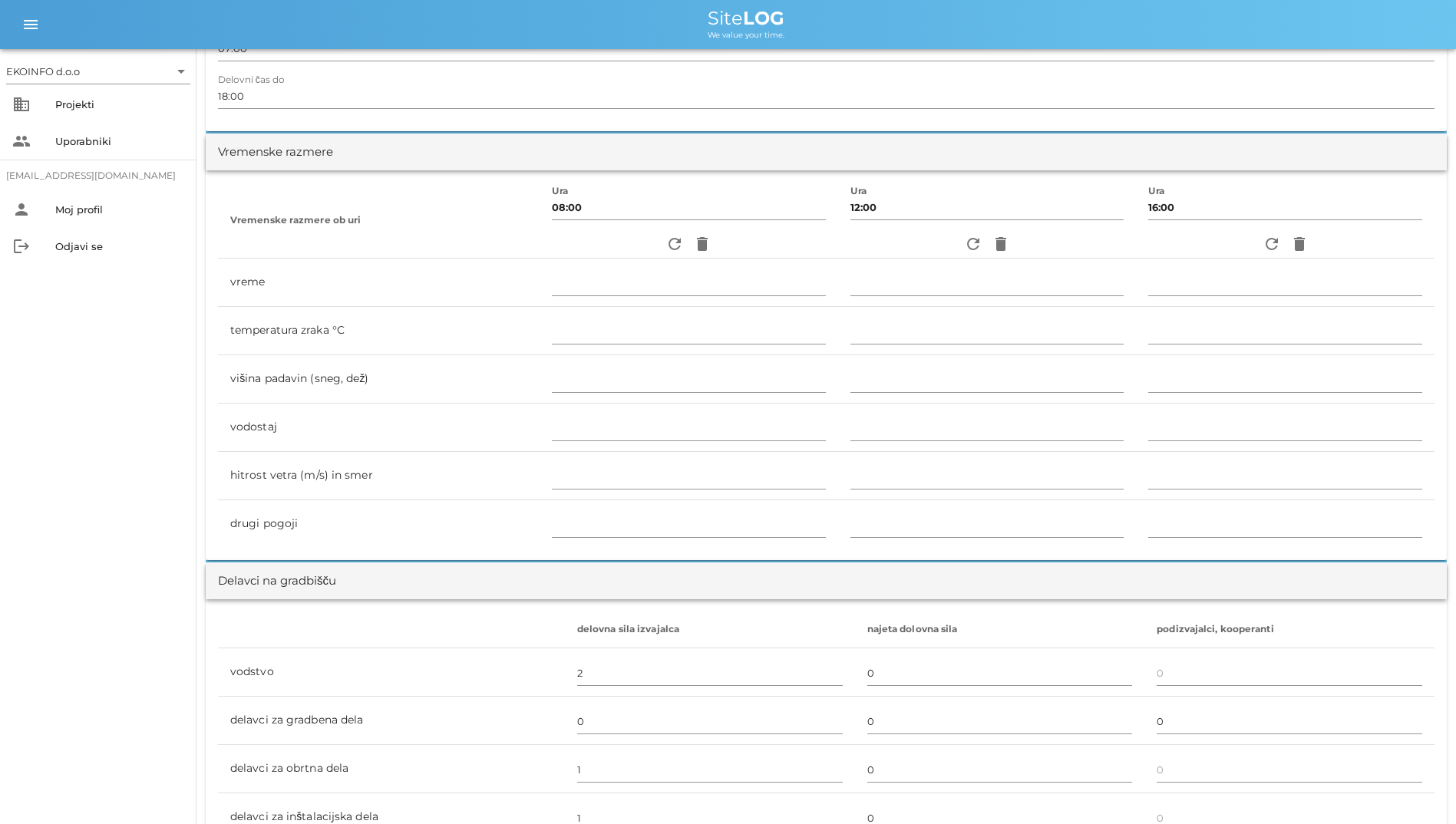
scroll to position [0, 0]
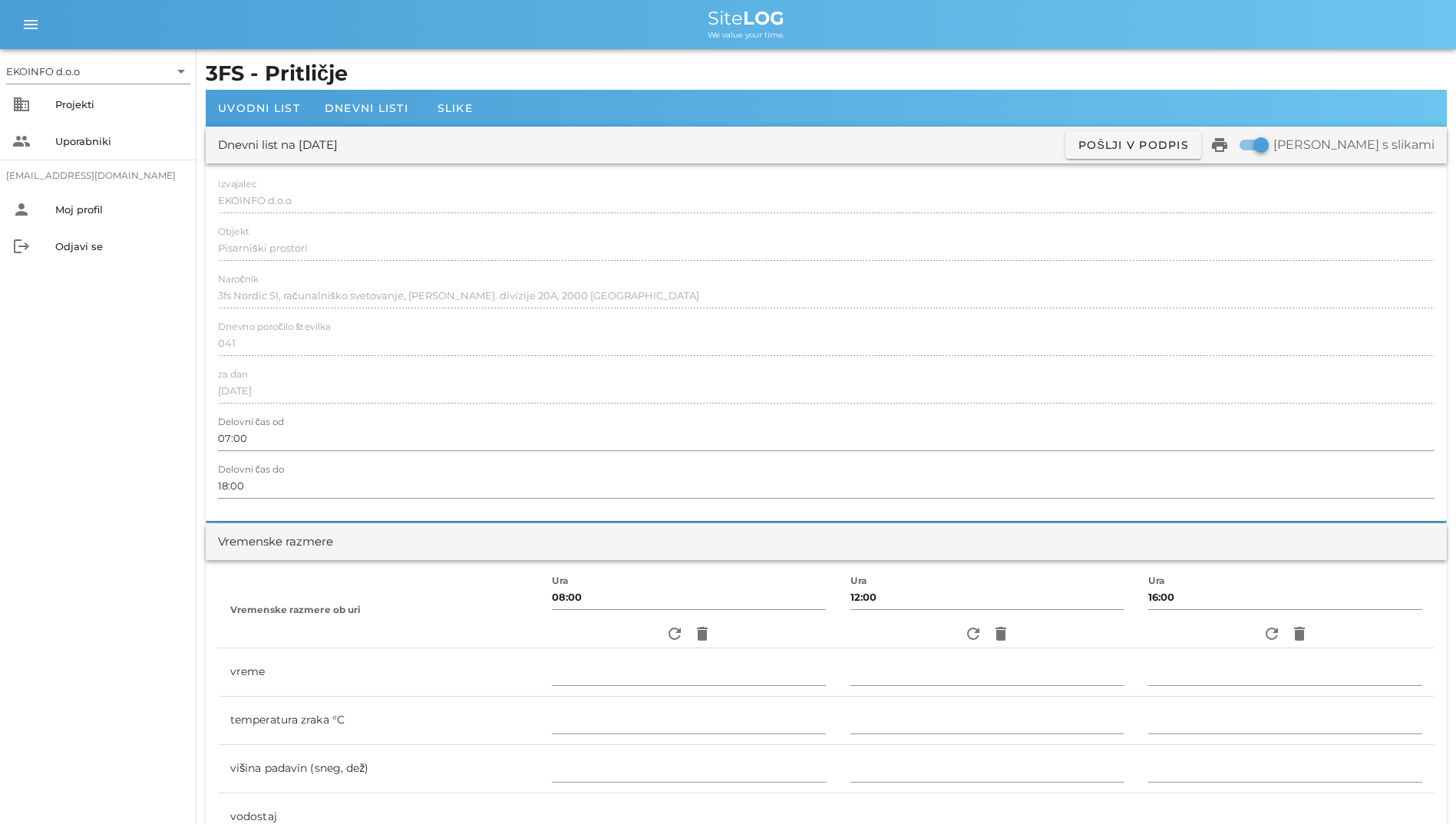
click at [76, 437] on div "EKOINFO d.o.o arrow_drop_down business Projekti people Uporabniki [EMAIL_ADDRES…" at bounding box center [98, 437] width 196 height 775
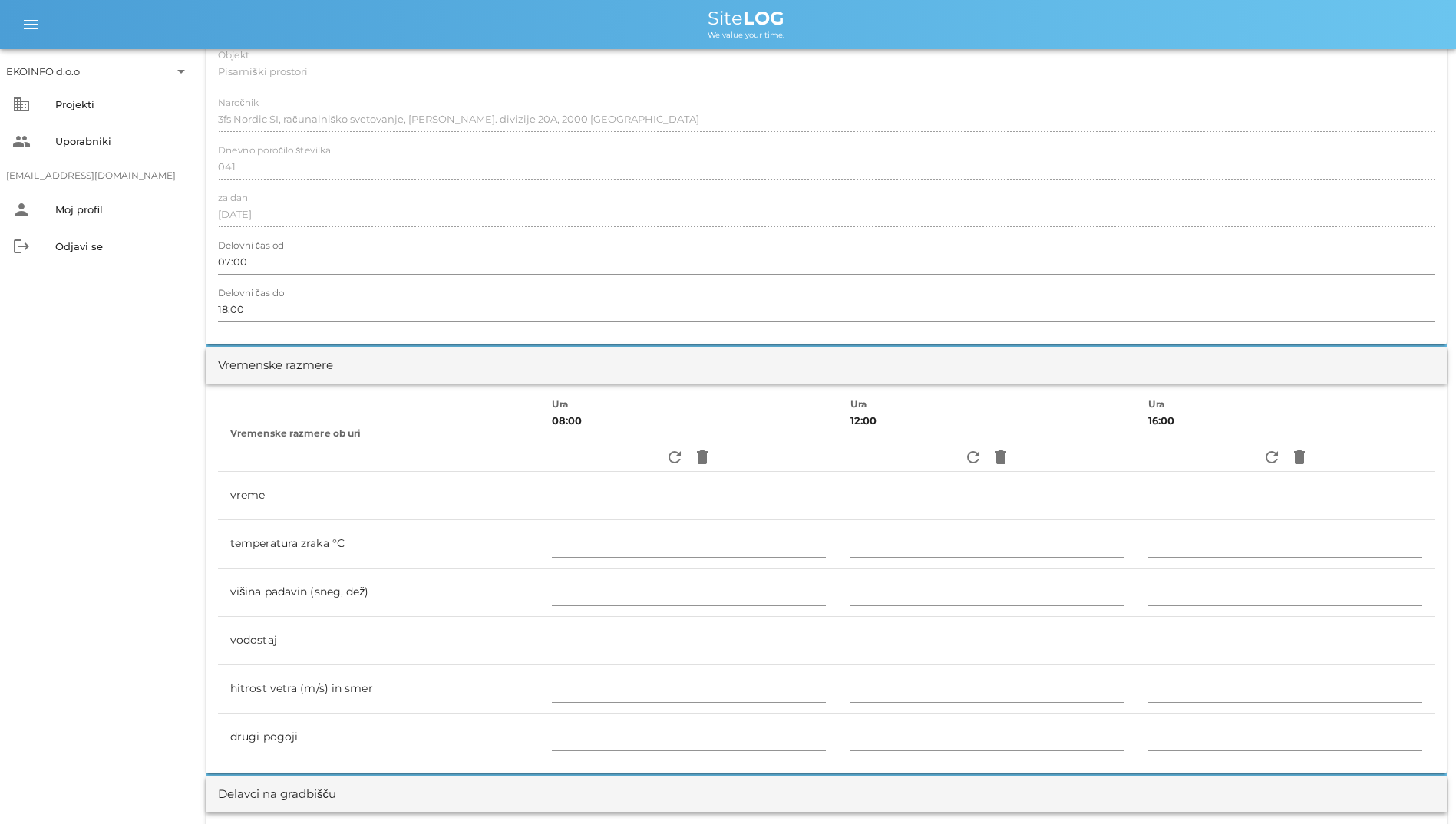
scroll to position [230, 0]
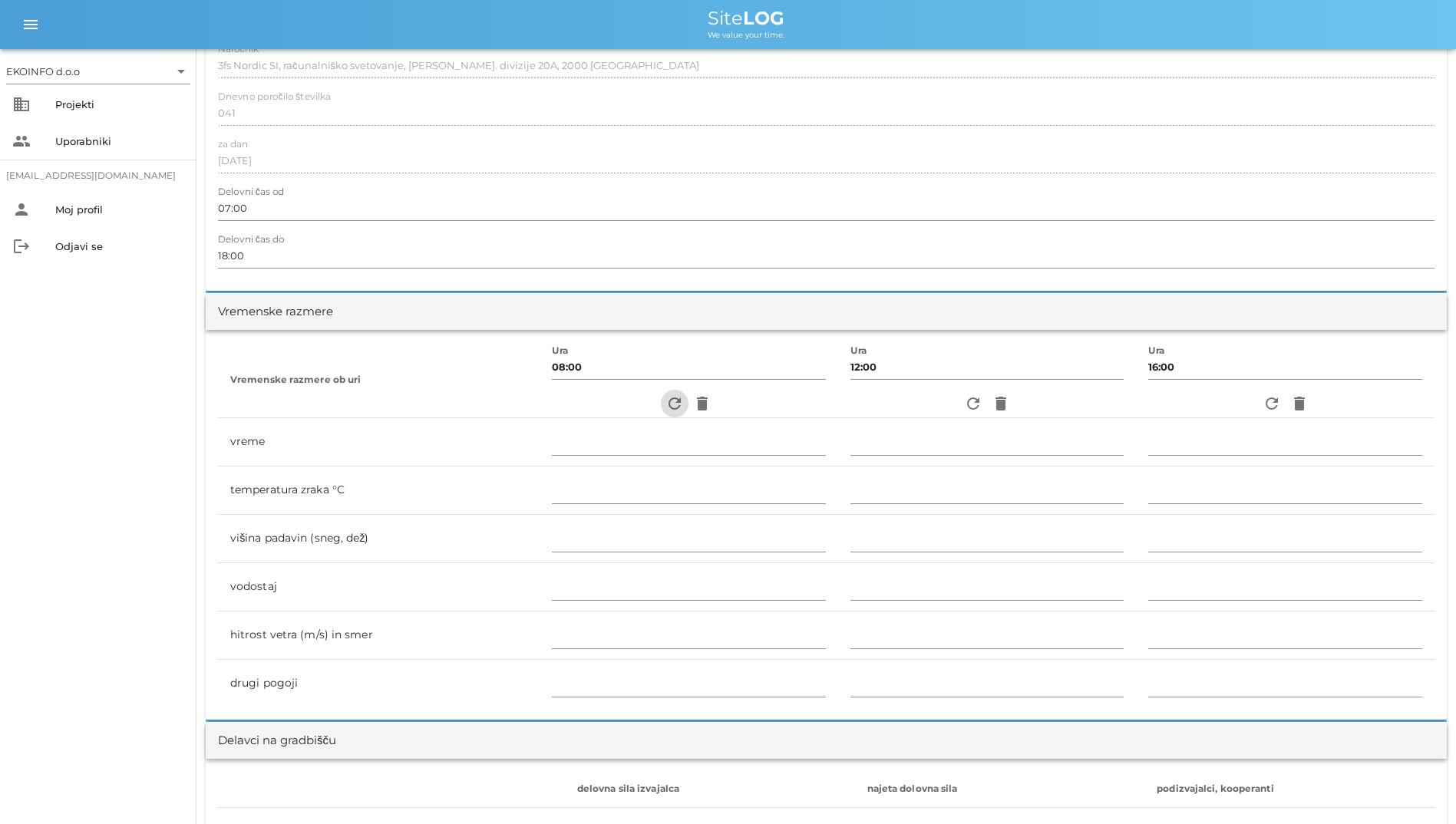
click at [661, 398] on span "refresh" at bounding box center [675, 404] width 28 height 19
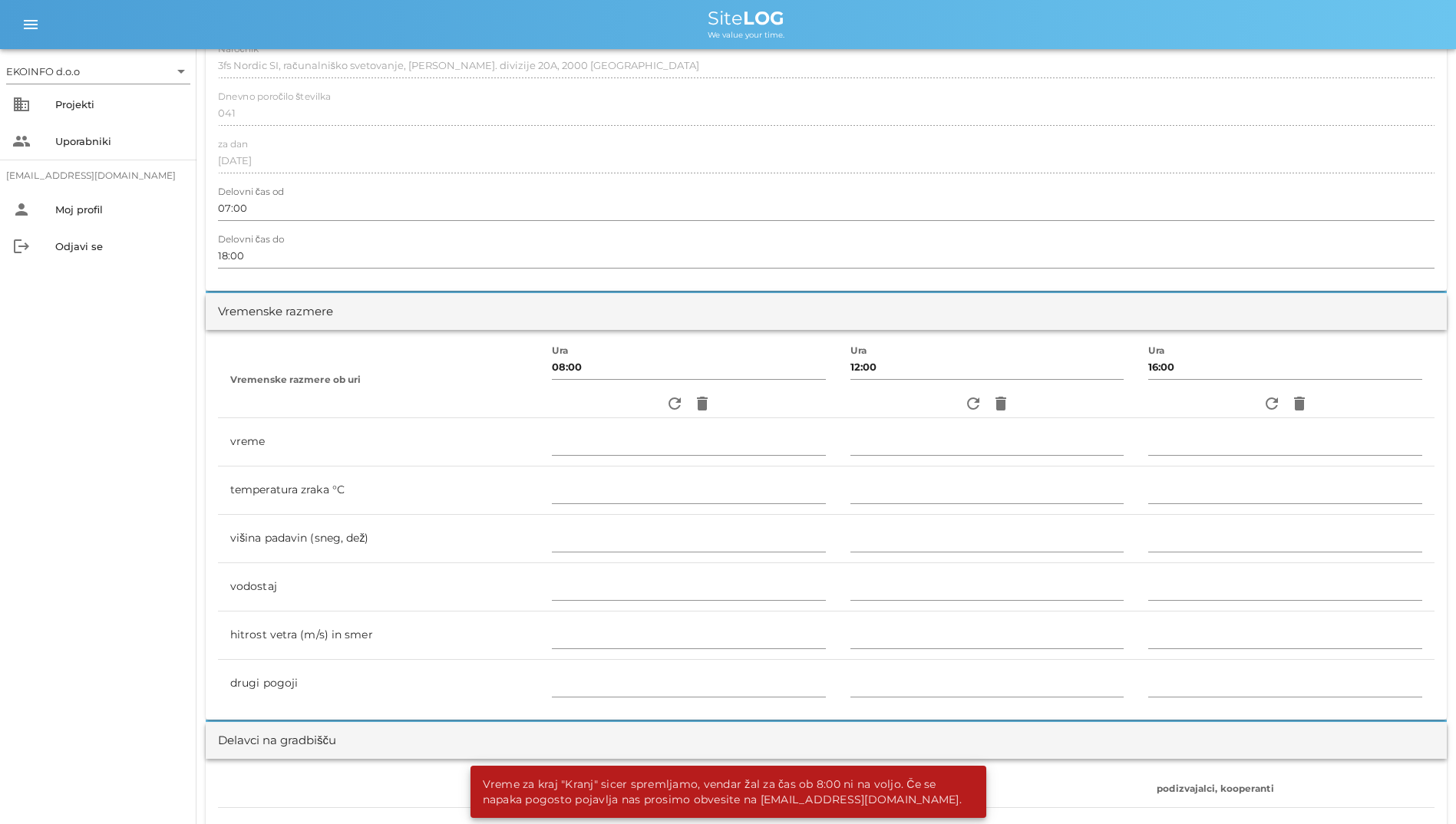
scroll to position [0, 0]
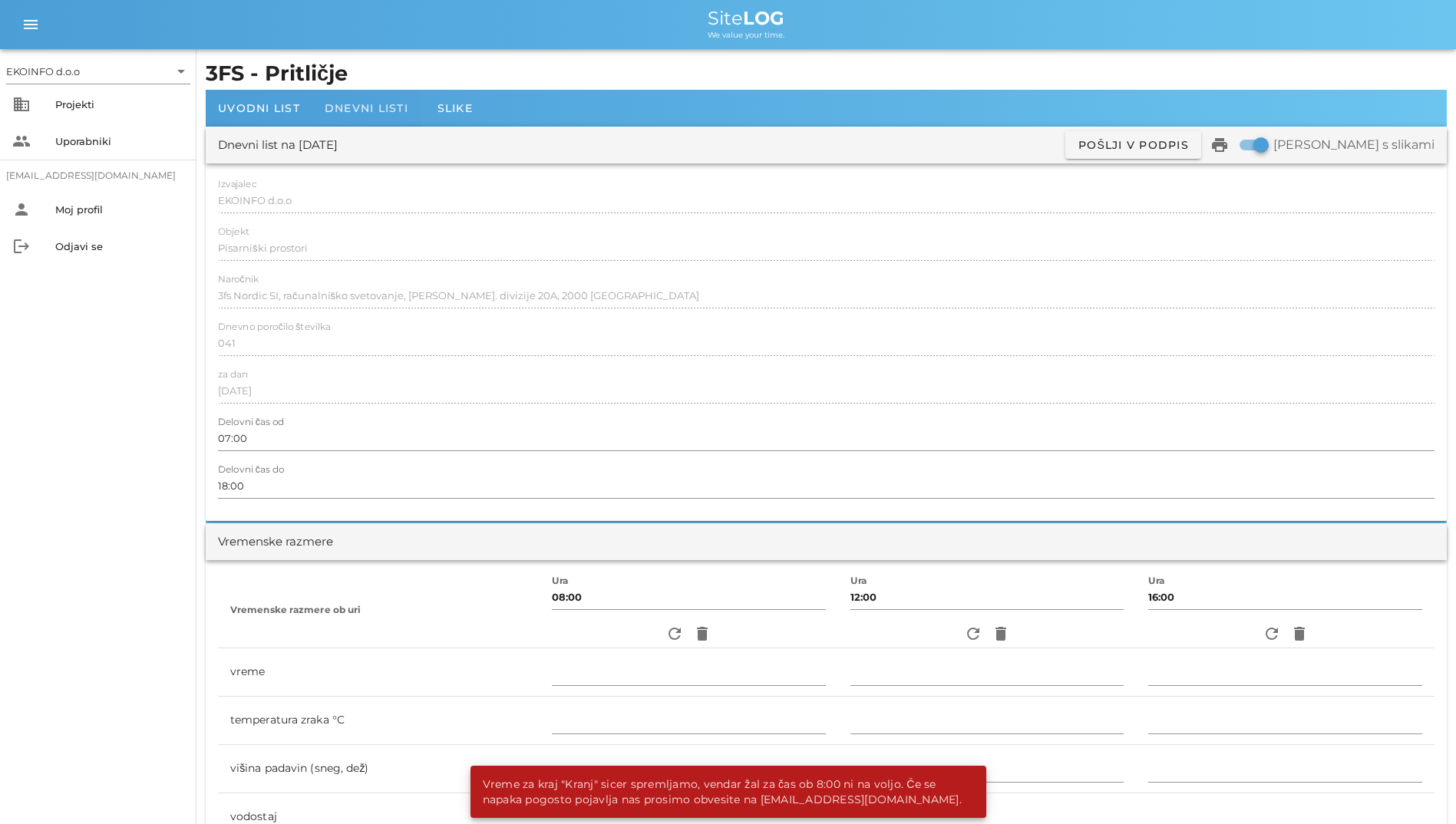
click at [391, 113] on span "Dnevni listi" at bounding box center [367, 108] width 84 height 14
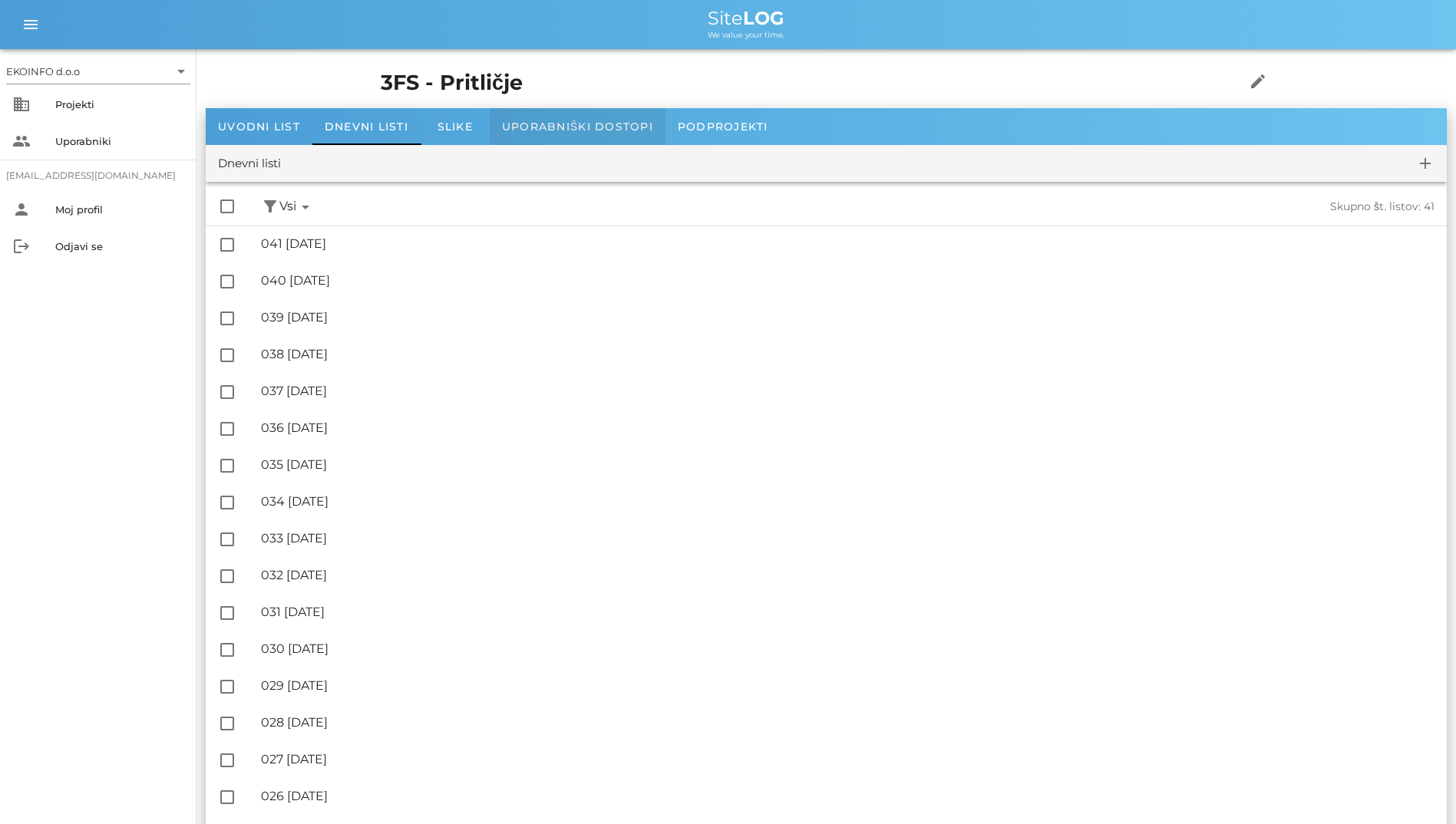
click at [567, 136] on div "Uporabniški dostopi" at bounding box center [578, 126] width 175 height 36
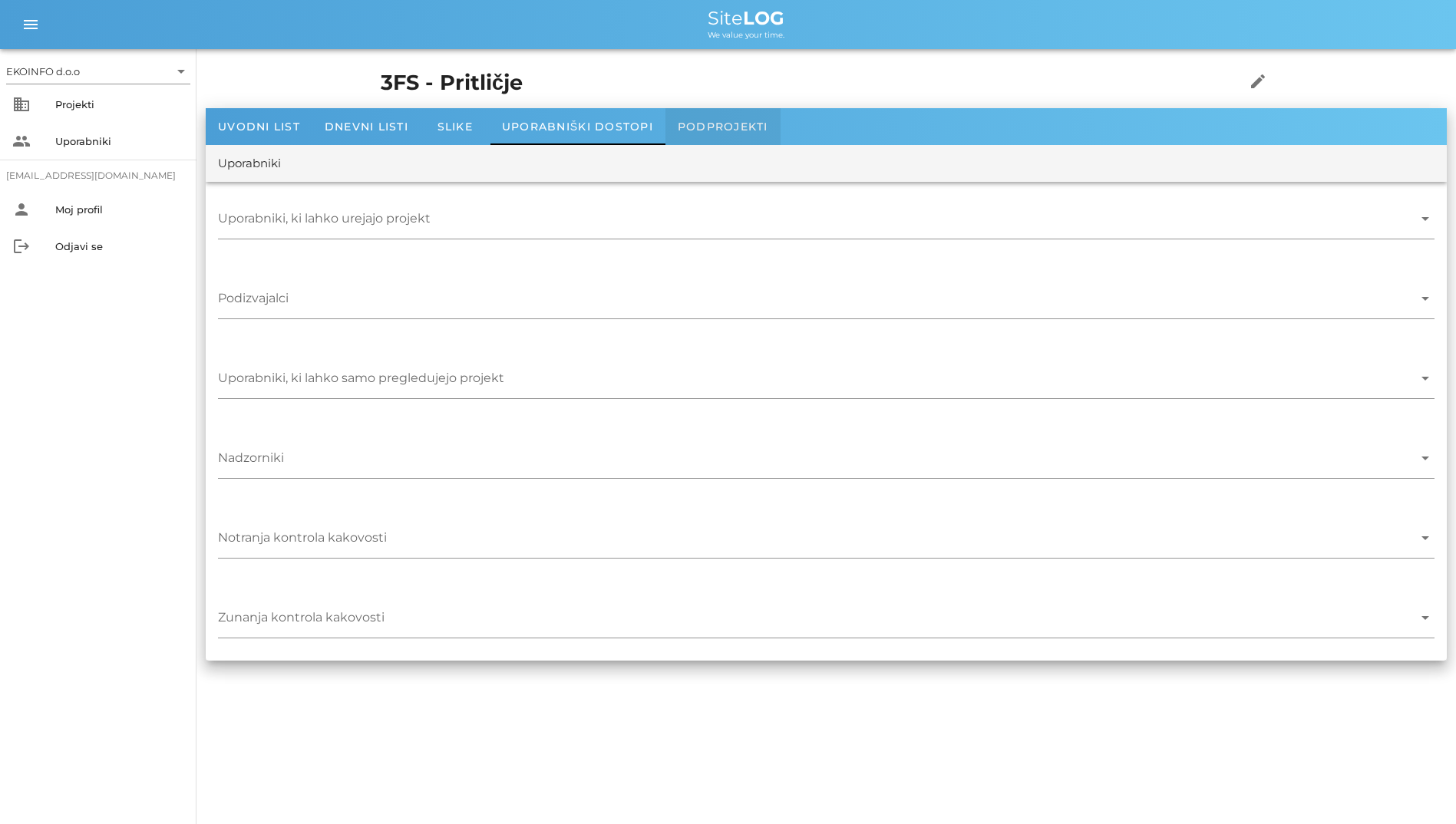
click at [666, 126] on div "Podprojekti" at bounding box center [722, 126] width 115 height 36
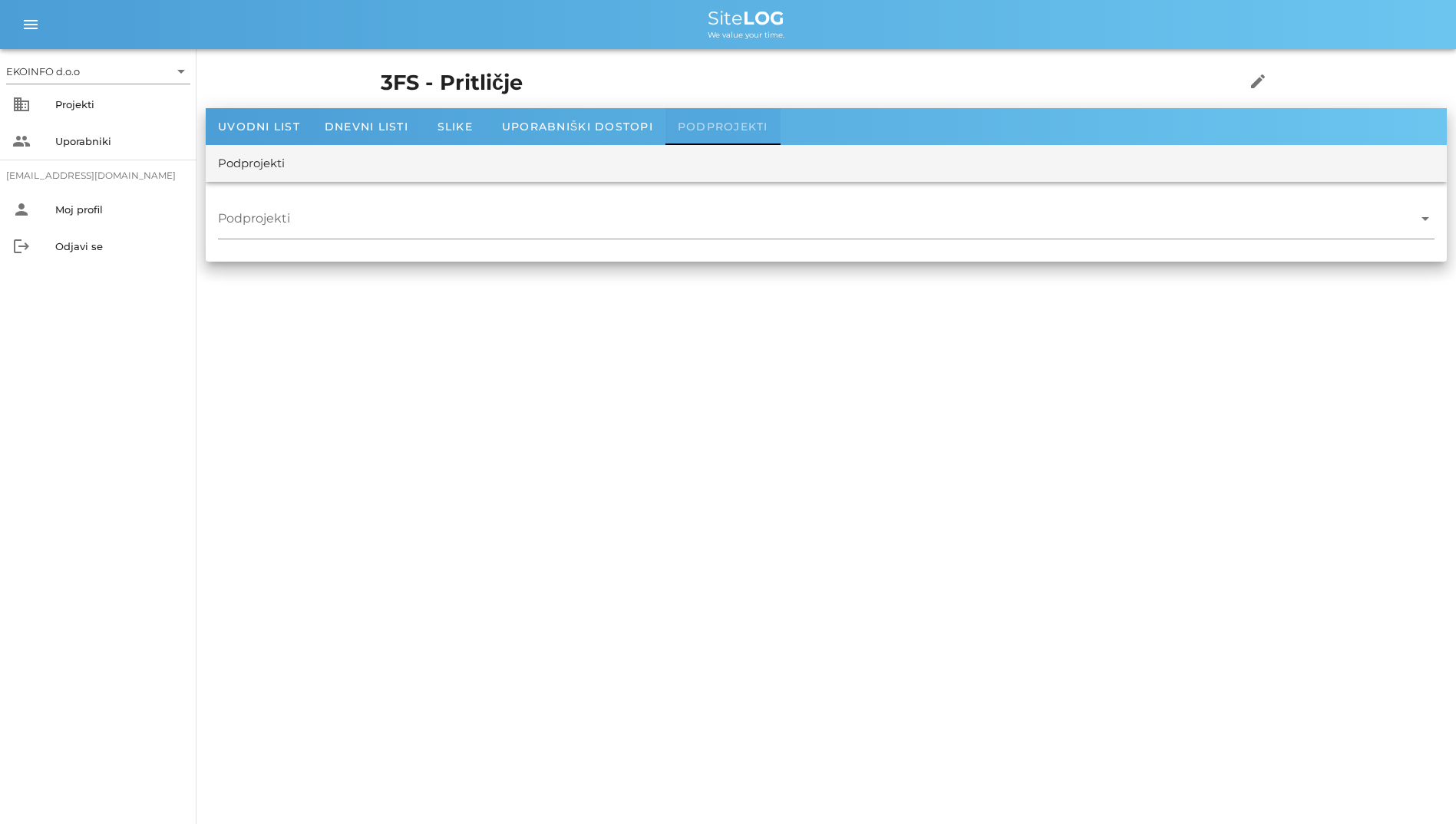
click at [666, 126] on div "Podprojekti" at bounding box center [722, 126] width 115 height 36
click at [366, 132] on span "Dnevni listi" at bounding box center [367, 126] width 84 height 14
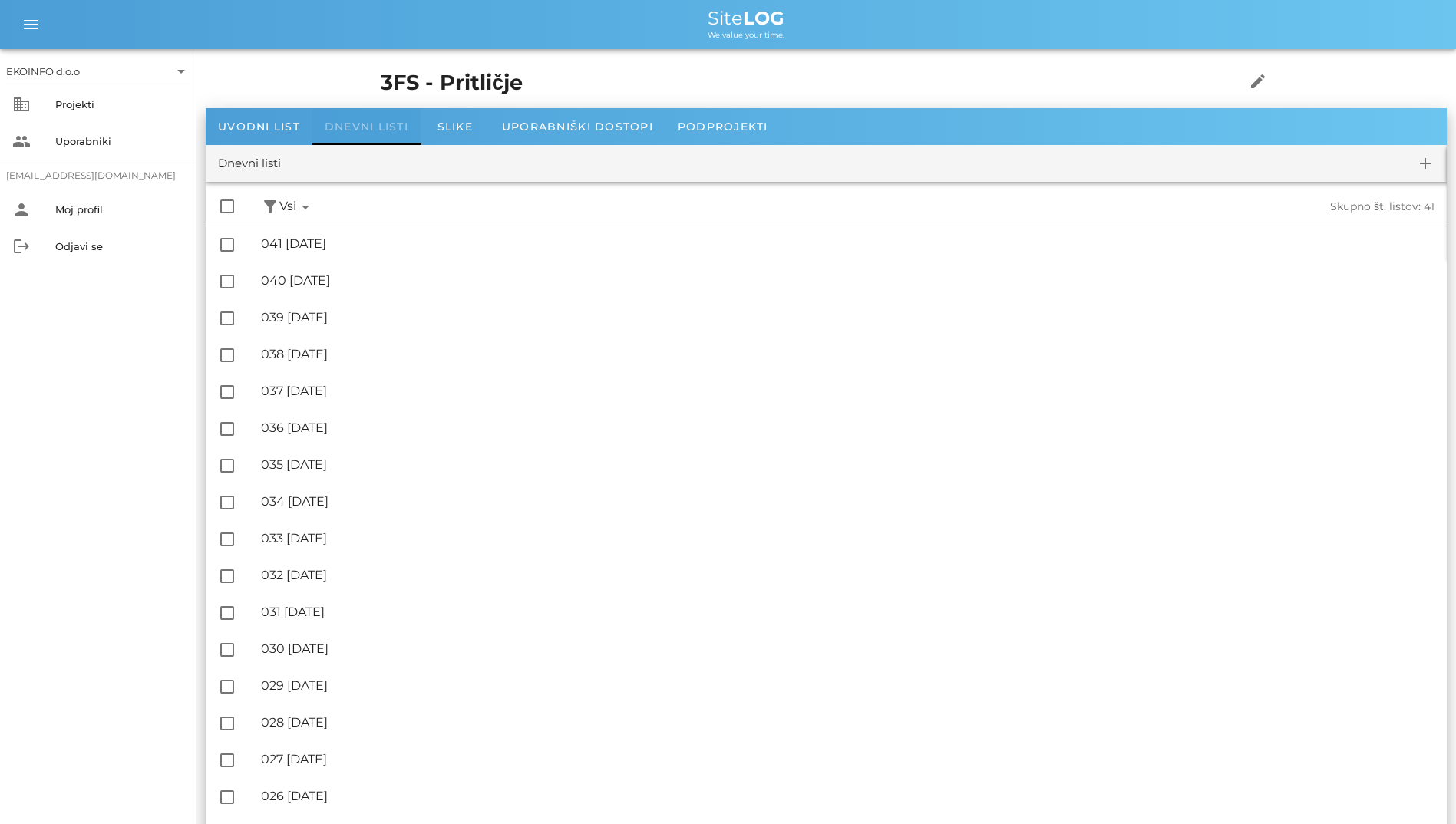
click at [366, 132] on span "Dnevni listi" at bounding box center [367, 126] width 84 height 14
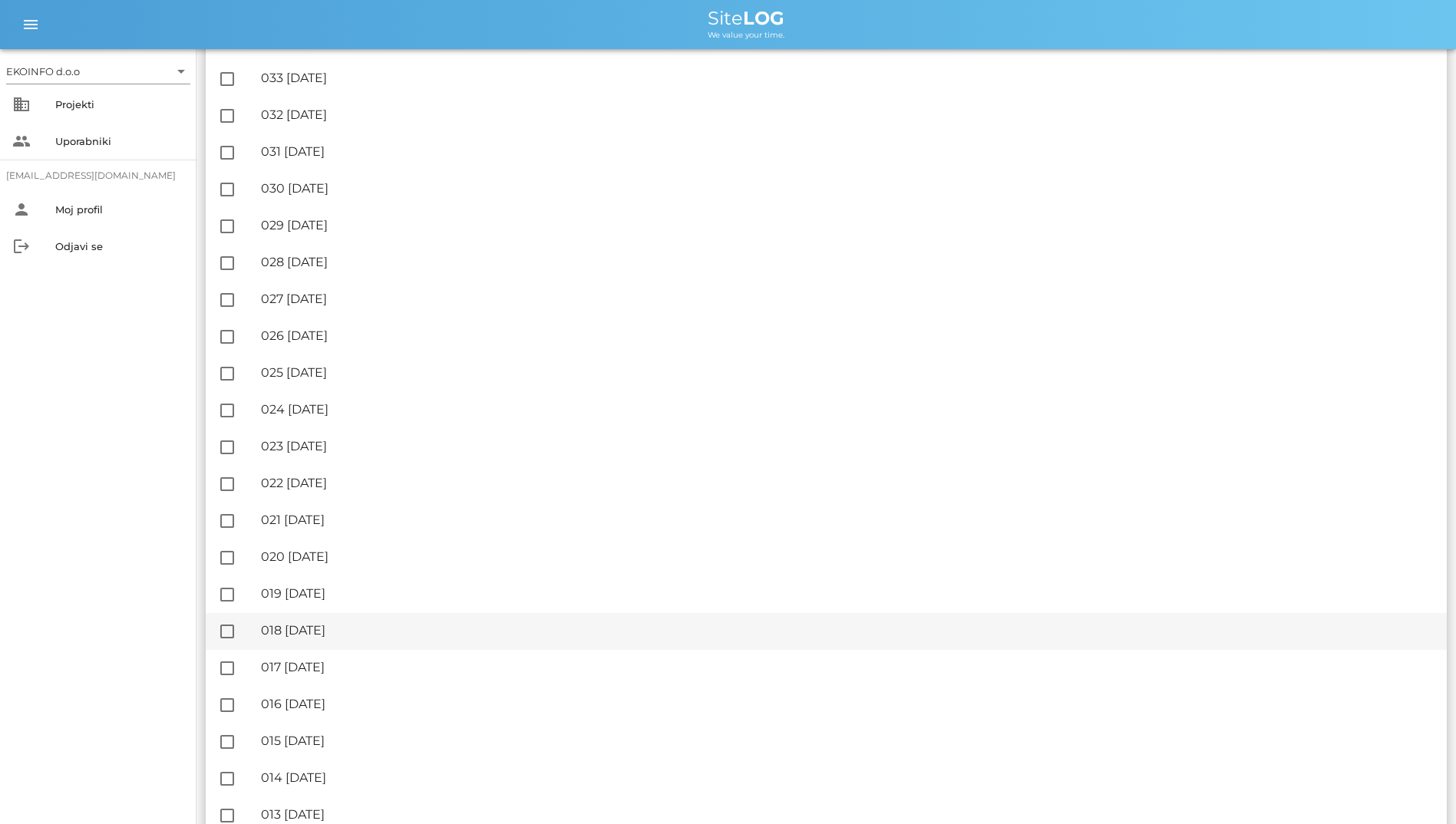
scroll to position [939, 0]
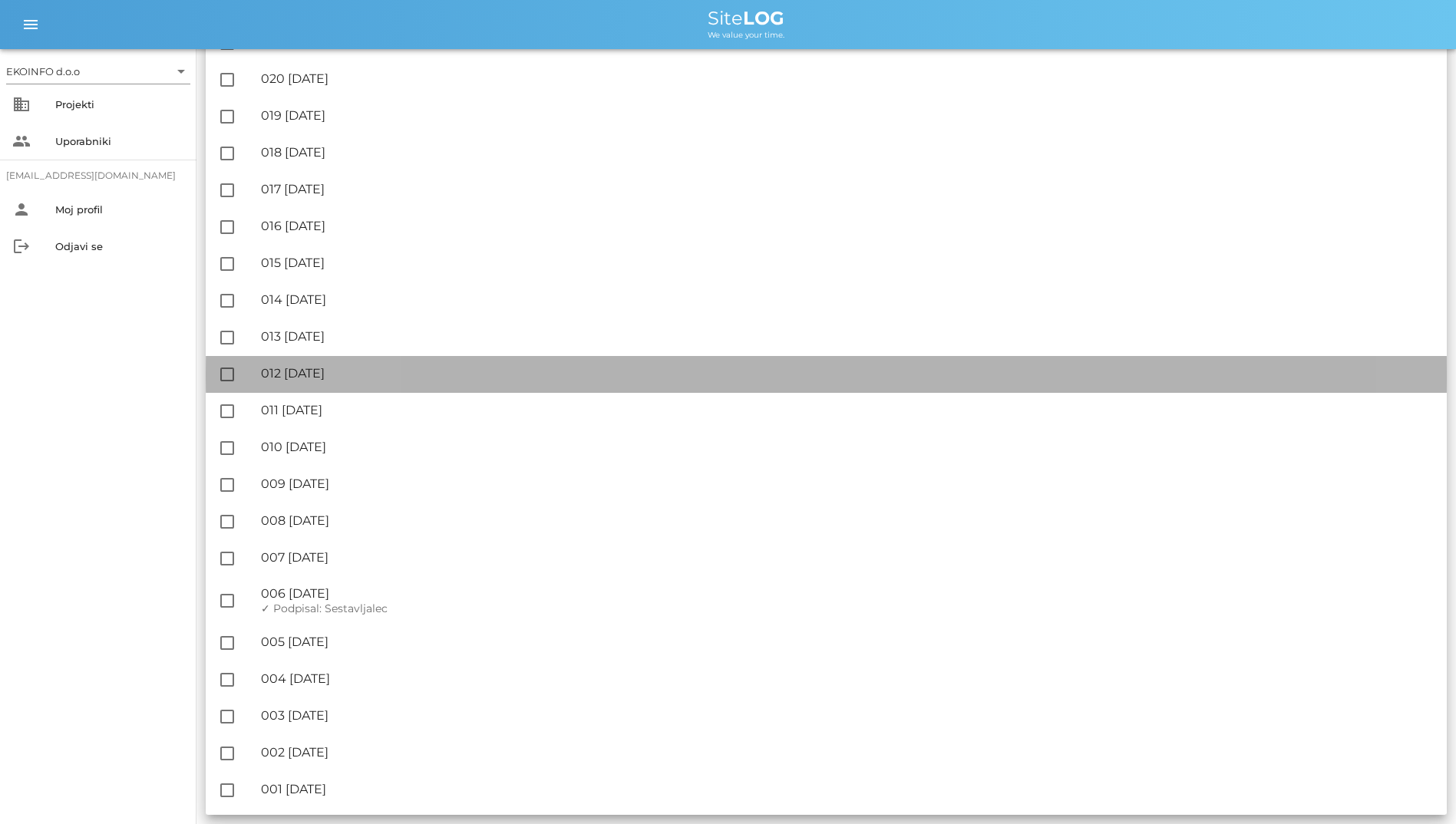
click at [416, 387] on div "🔏 012 [DATE] ✓ Podpisal: Nadzornik ✓ Podpisal: Sestavljalec ✓ Podpisal: Odgovor…" at bounding box center [847, 373] width 1173 height 35
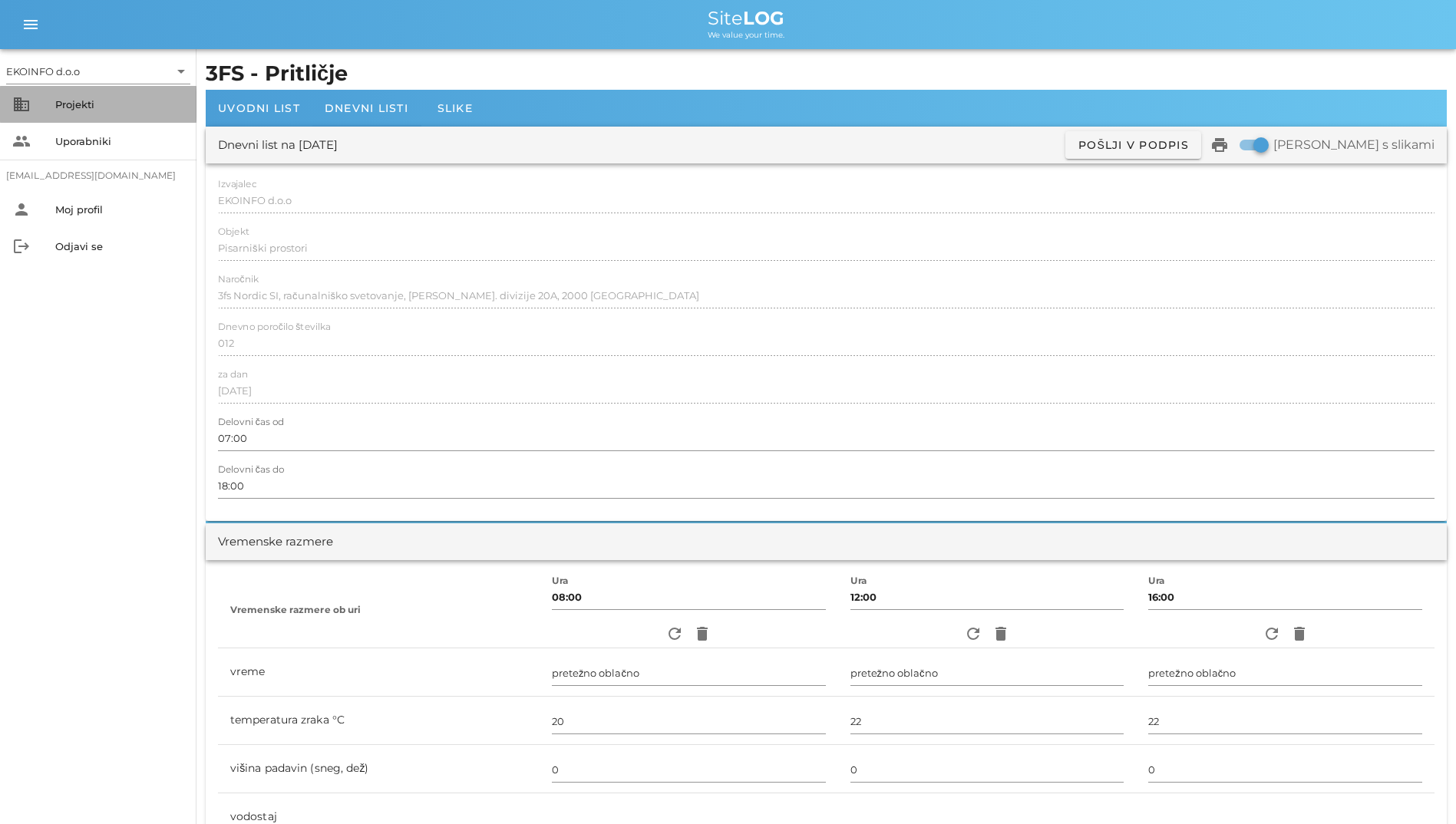
click at [105, 105] on div "Projekti" at bounding box center [119, 104] width 129 height 12
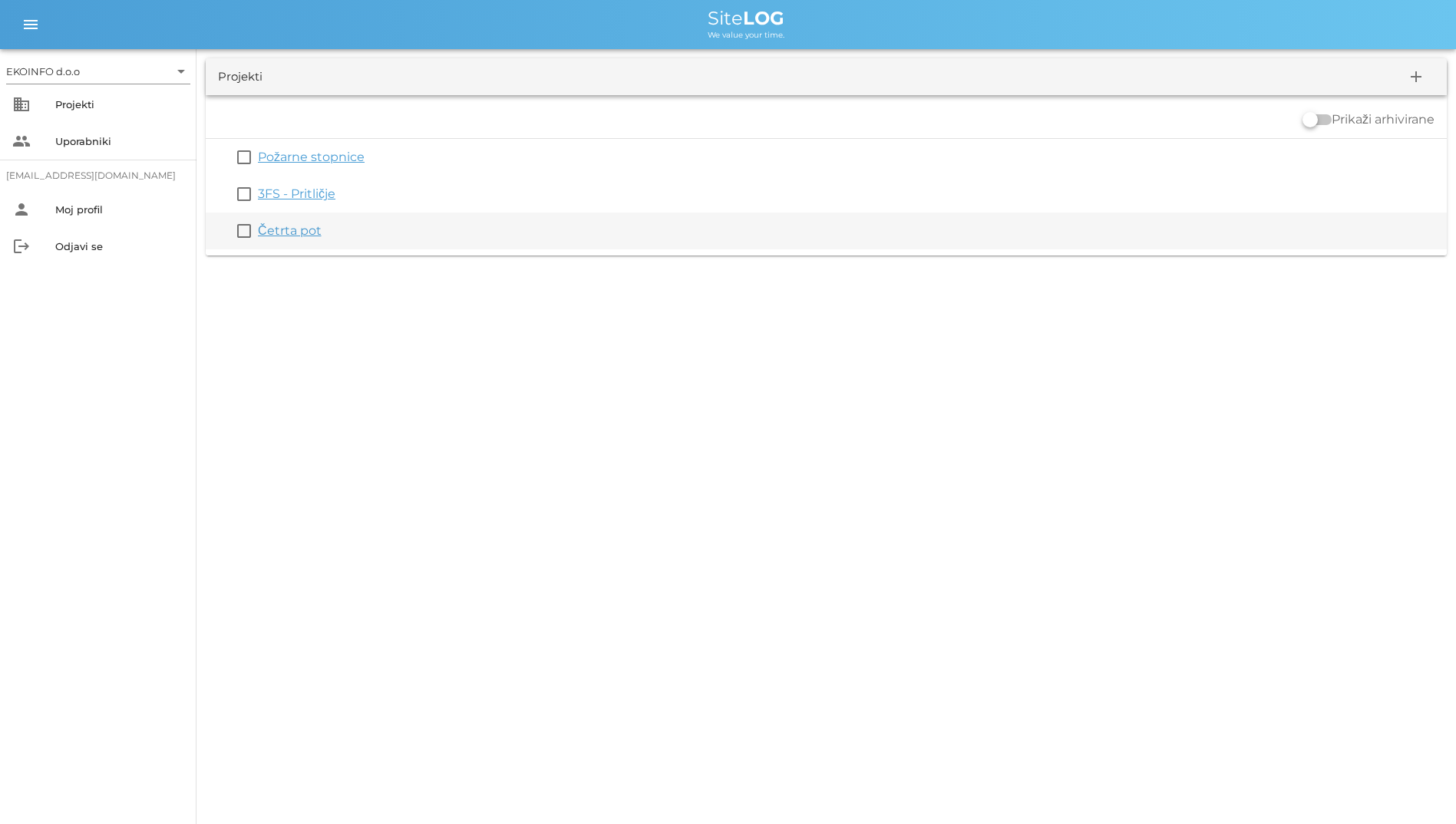
click at [287, 225] on link "Četrta pot" at bounding box center [289, 230] width 63 height 15
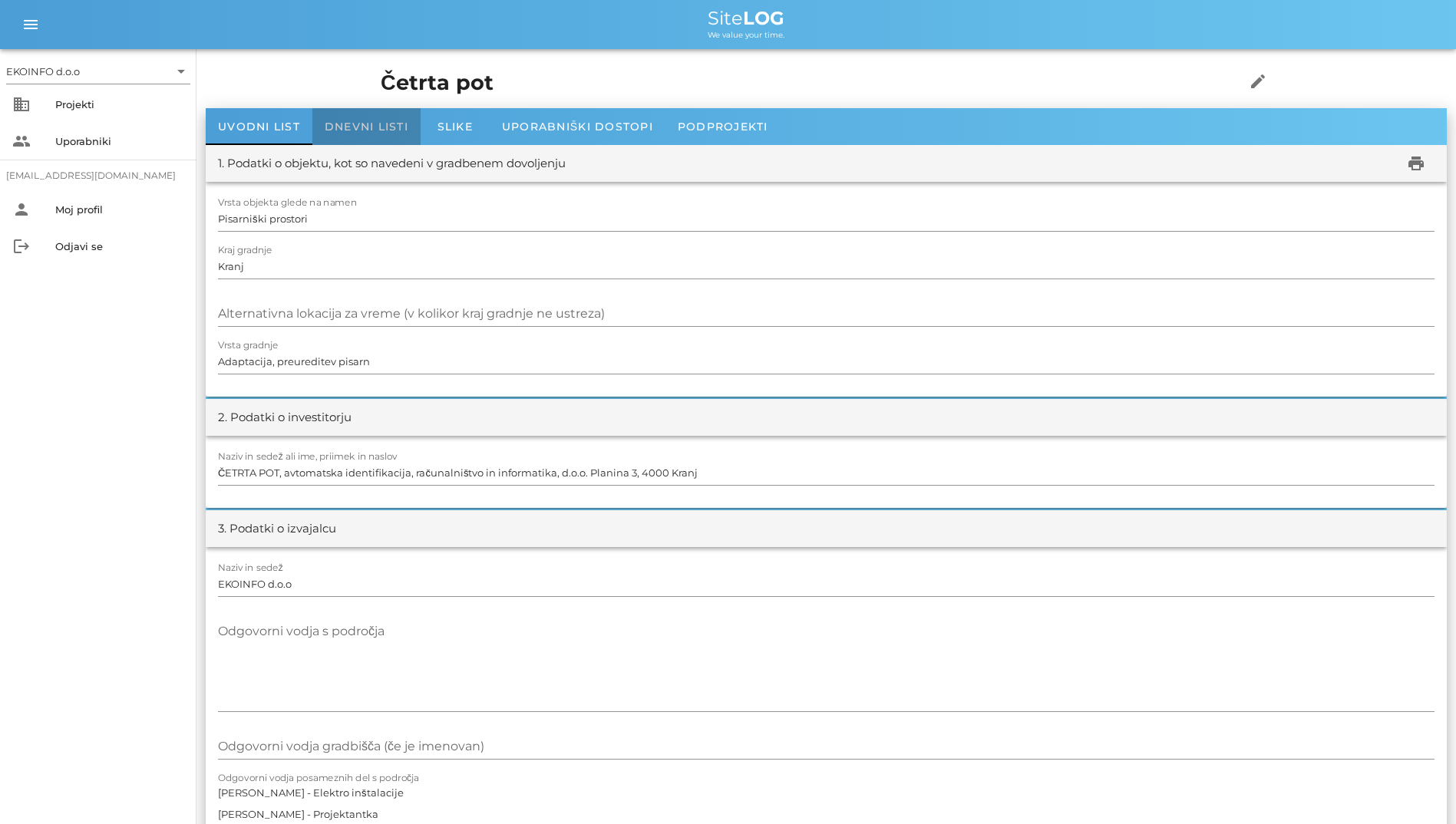
click at [382, 114] on div "Dnevni listi" at bounding box center [367, 126] width 108 height 36
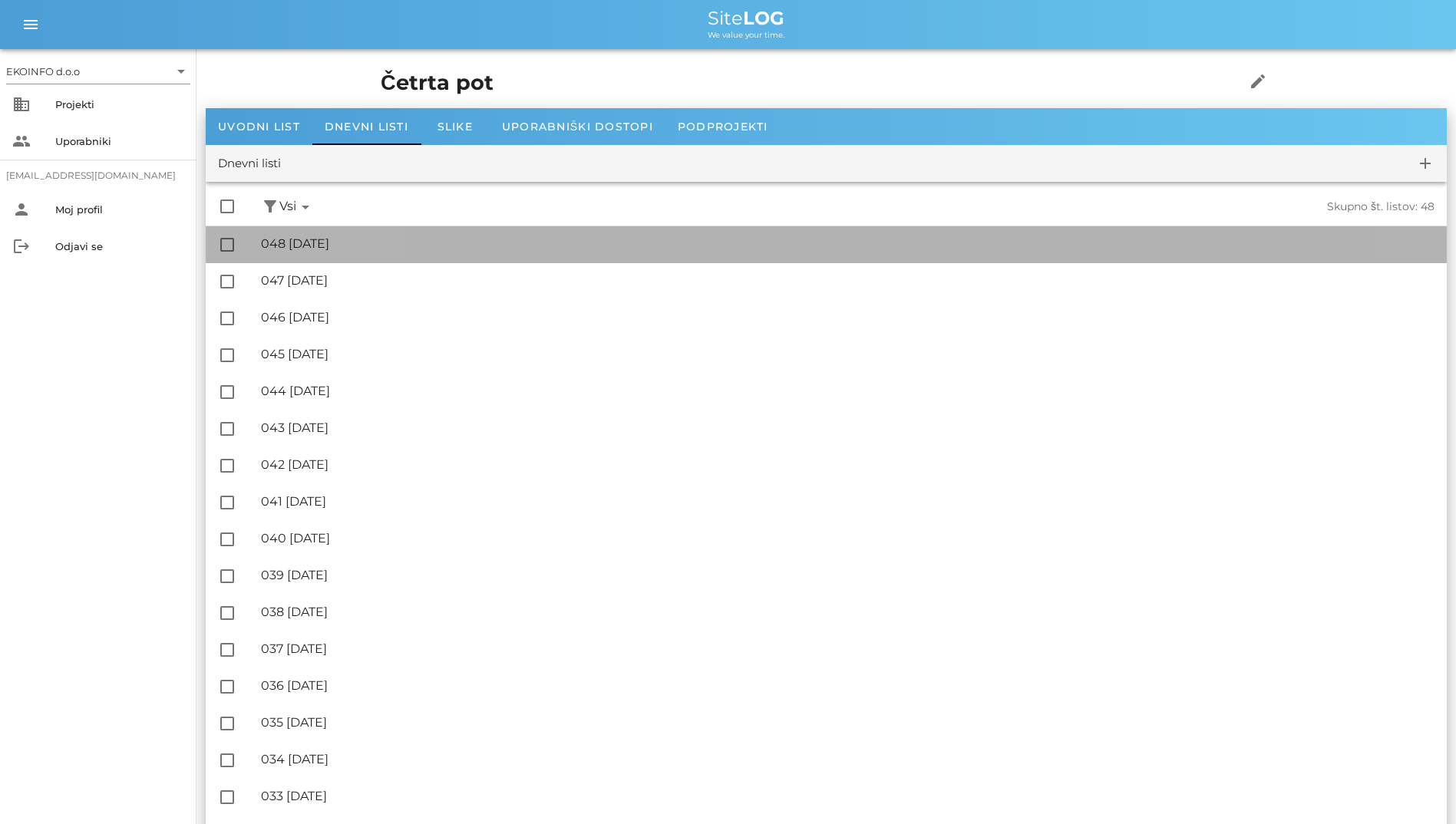
click at [424, 247] on div "🔏 048 [DATE]" at bounding box center [847, 244] width 1173 height 15
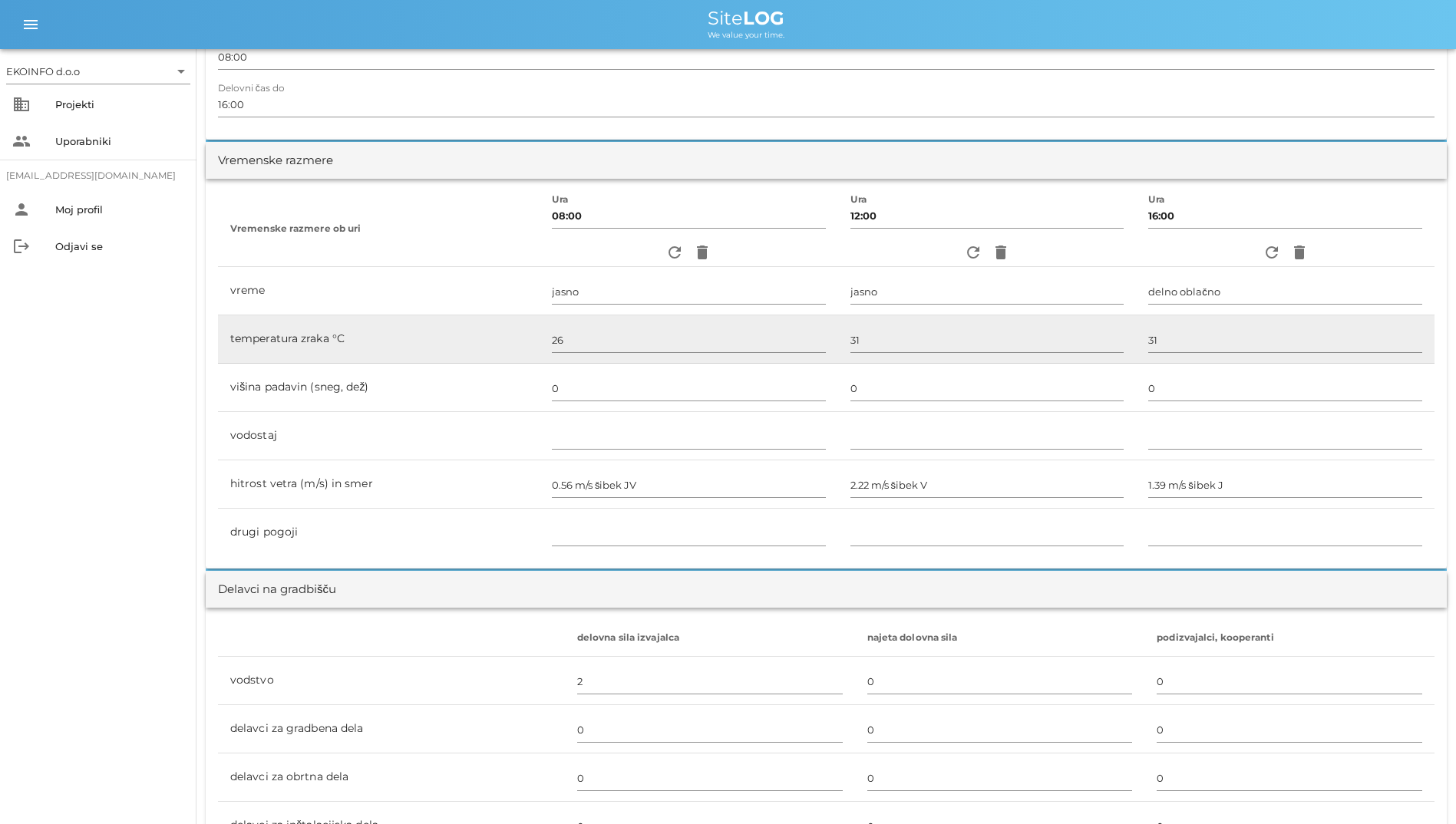
scroll to position [384, 0]
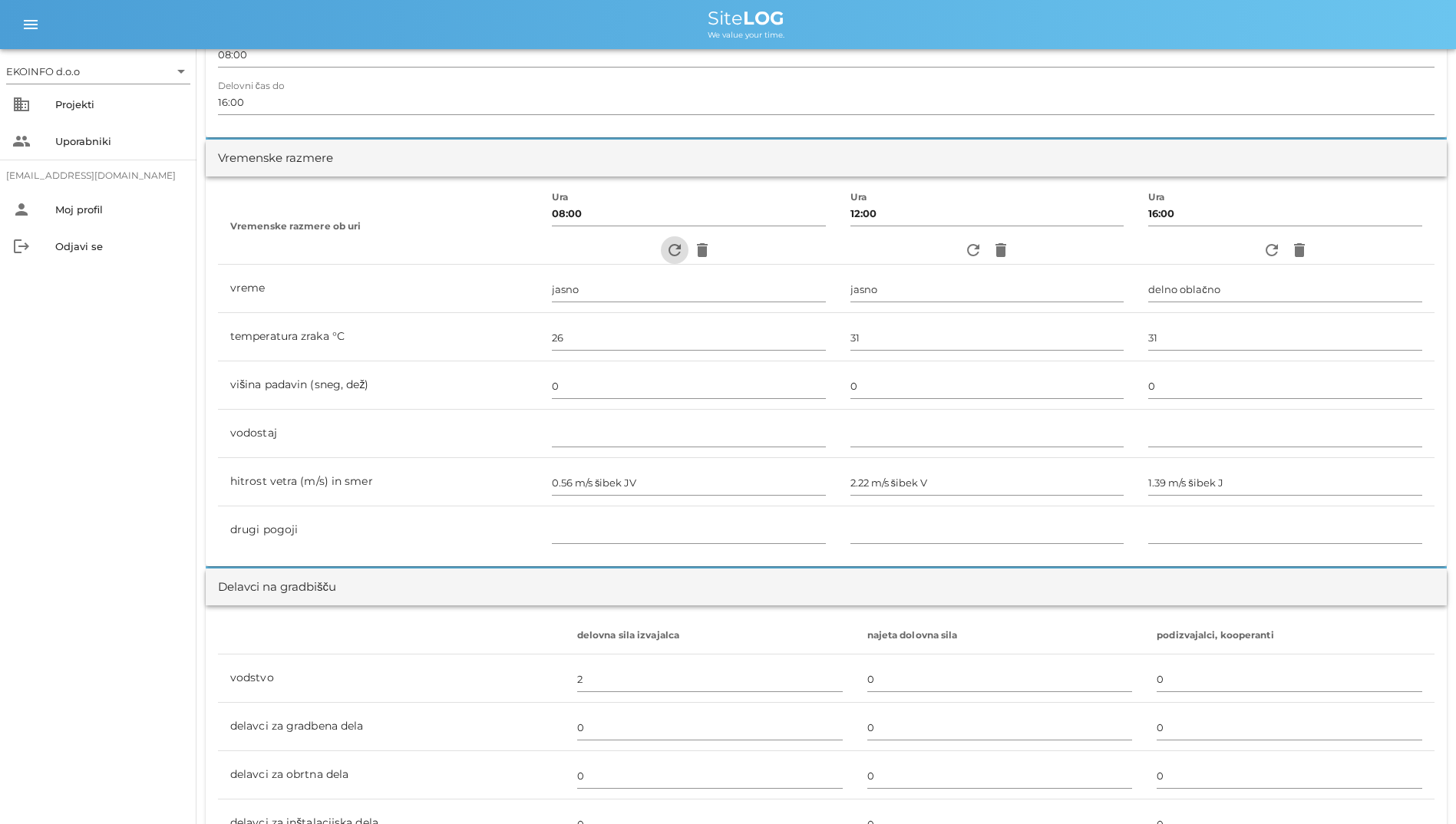
click at [666, 253] on icon "refresh" at bounding box center [675, 250] width 19 height 19
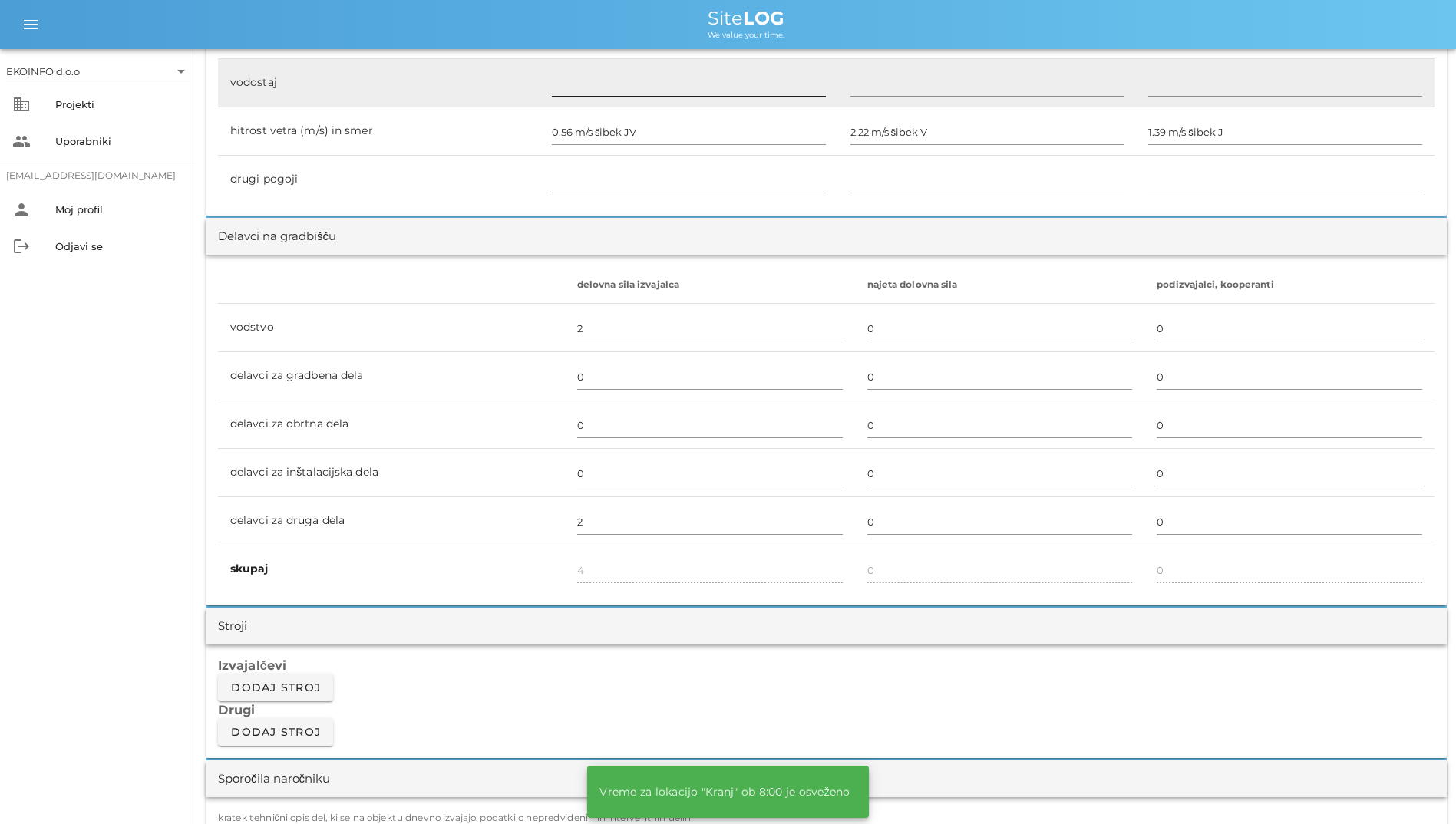
scroll to position [844, 0]
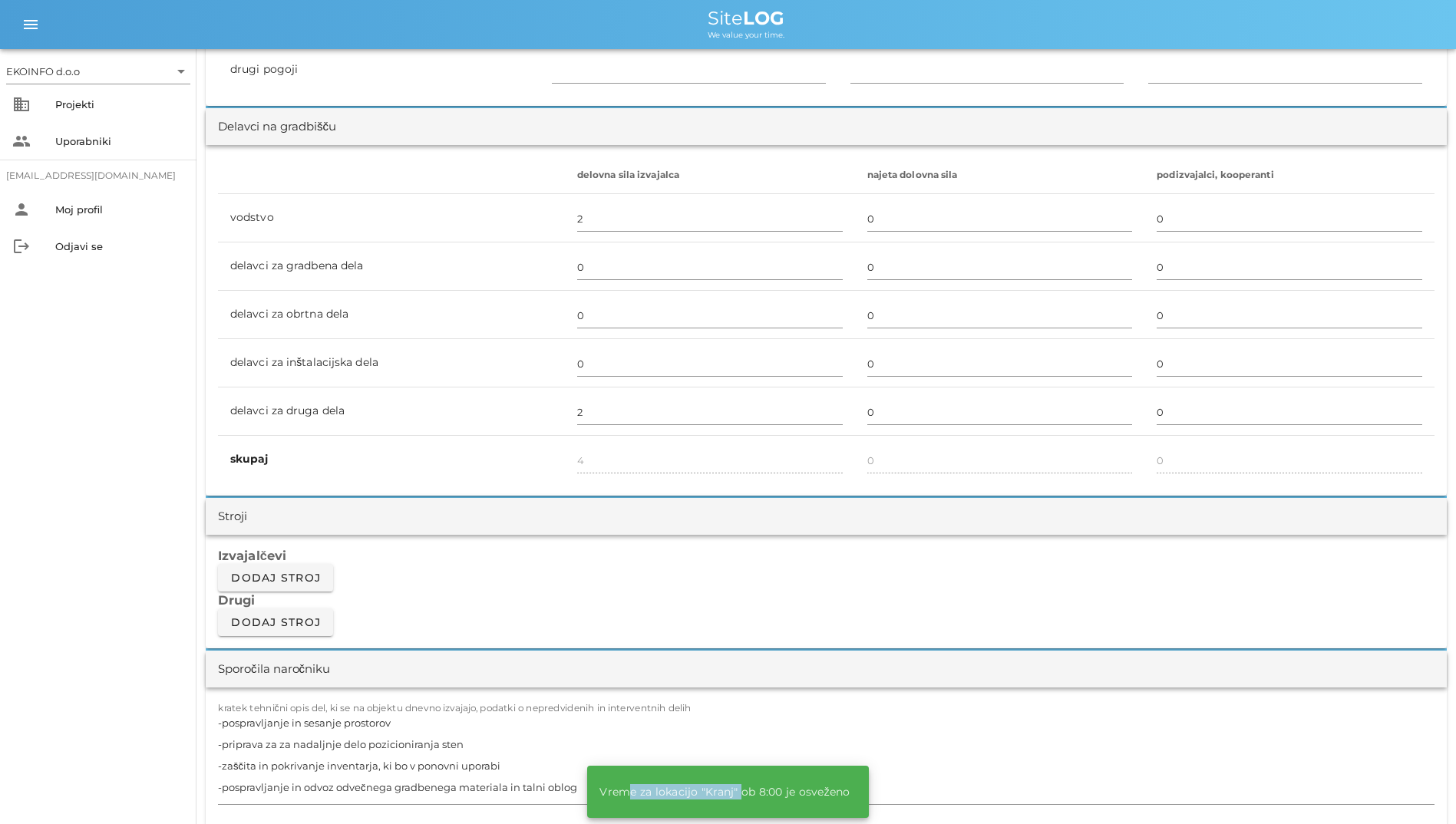
drag, startPoint x: 738, startPoint y: 779, endPoint x: 623, endPoint y: 779, distance: 115.0
click at [623, 779] on div "Vreme za lokacijo "Kranj" ob 8:00 je osveženo" at bounding box center [724, 791] width 274 height 36
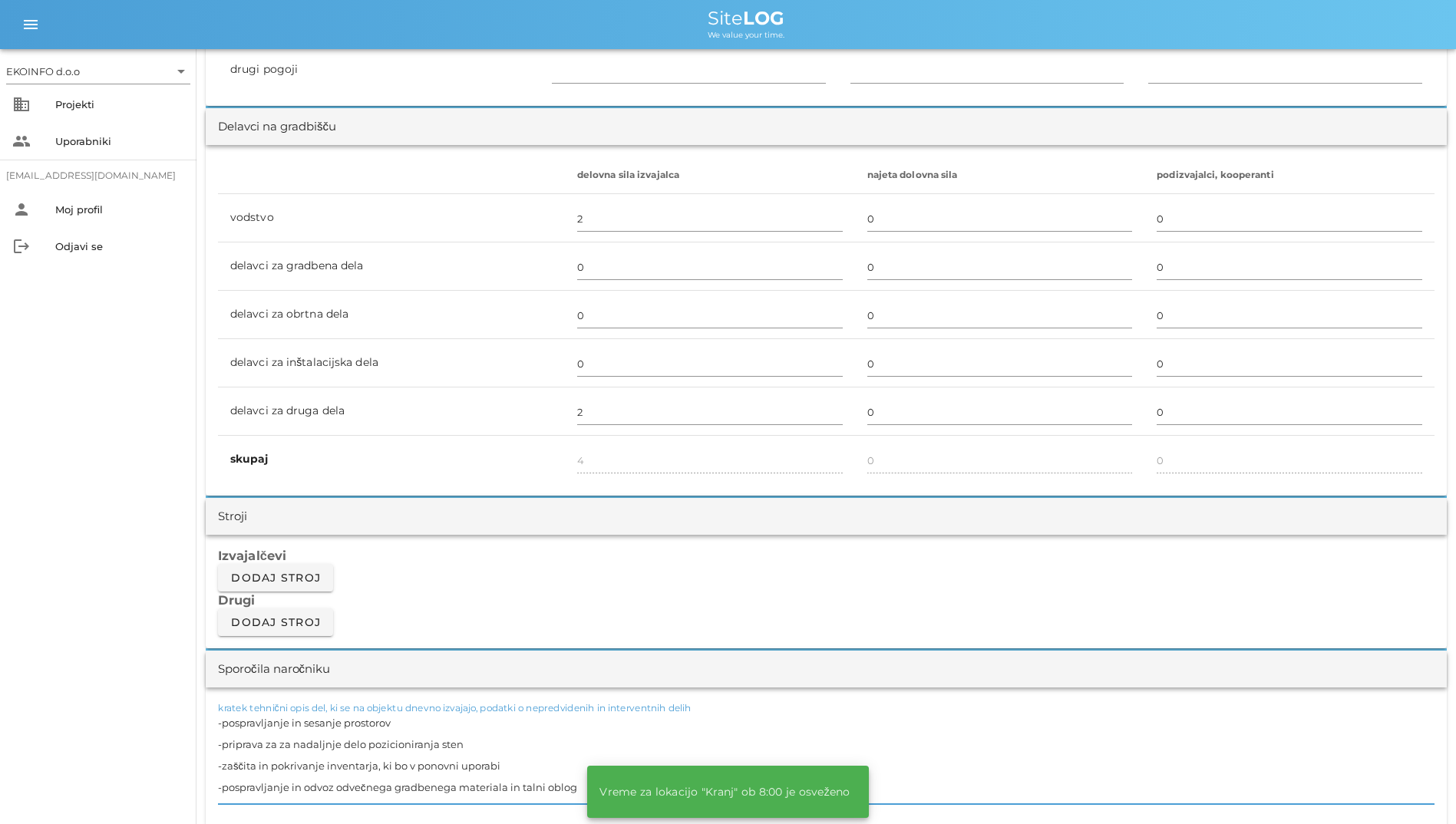
drag, startPoint x: 623, startPoint y: 779, endPoint x: 848, endPoint y: 792, distance: 225.4
drag, startPoint x: 848, startPoint y: 792, endPoint x: 634, endPoint y: 787, distance: 214.1
click at [634, 787] on div "Vreme za lokacijo "Kranj" ob 8:00 je osveženo" at bounding box center [724, 791] width 274 height 36
drag, startPoint x: 634, startPoint y: 787, endPoint x: 549, endPoint y: 698, distance: 123.1
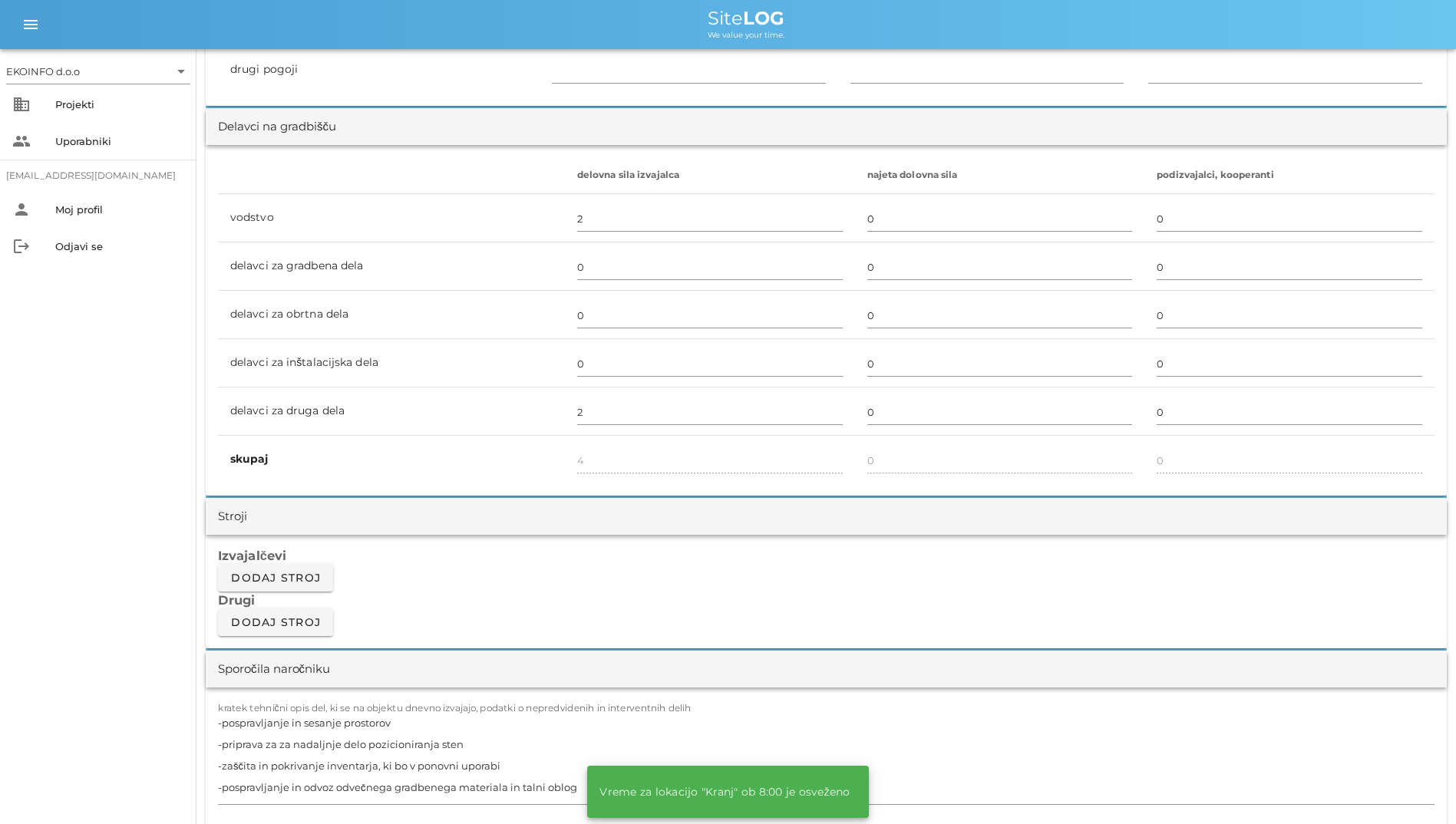
click at [551, 698] on div "kratek tehnični opis del, ki se na objektu dnevno izvajajo, podatki o nepredvid…" at bounding box center [826, 758] width 1241 height 140
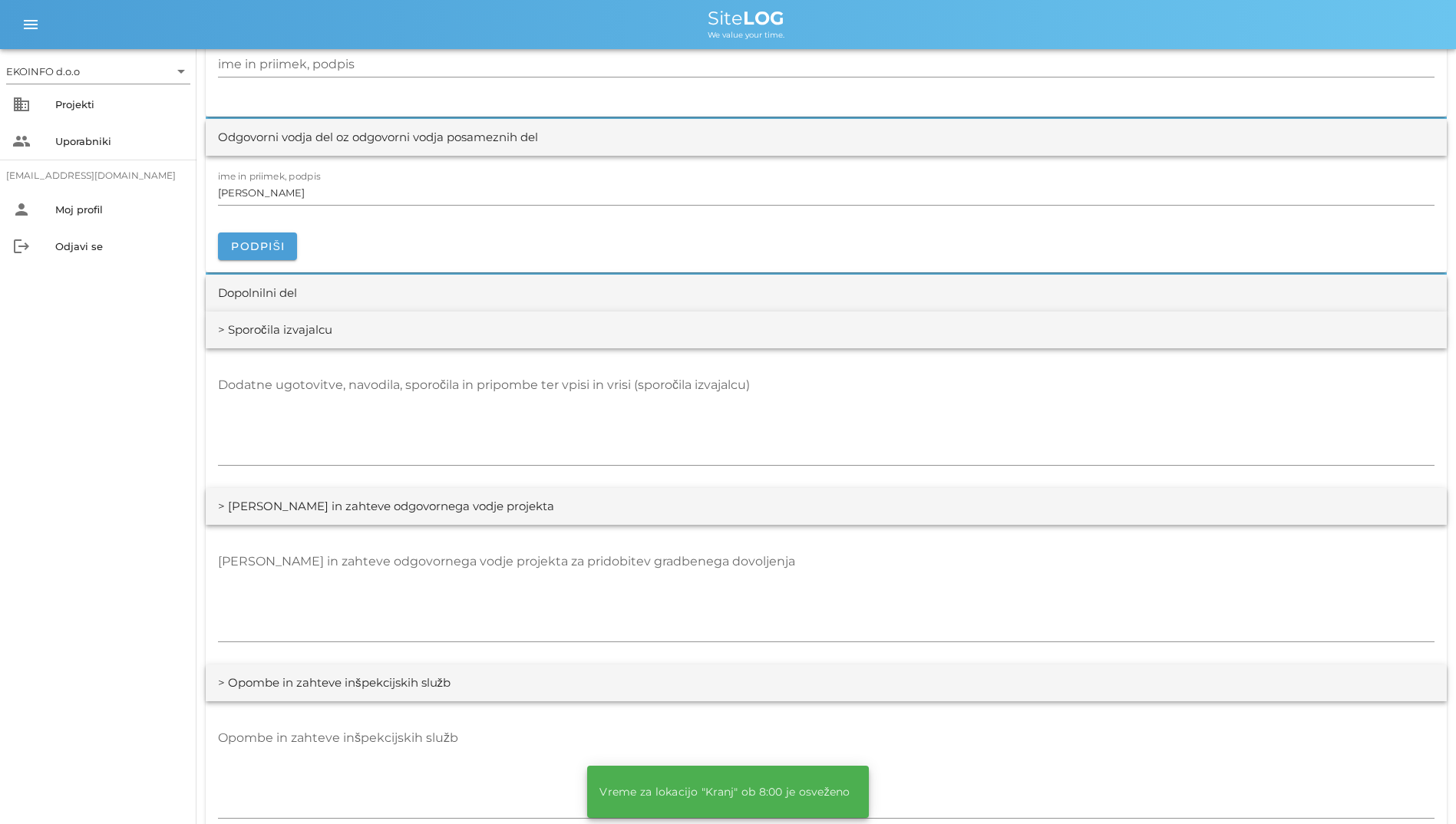
scroll to position [1841, 0]
